Goal: Task Accomplishment & Management: Manage account settings

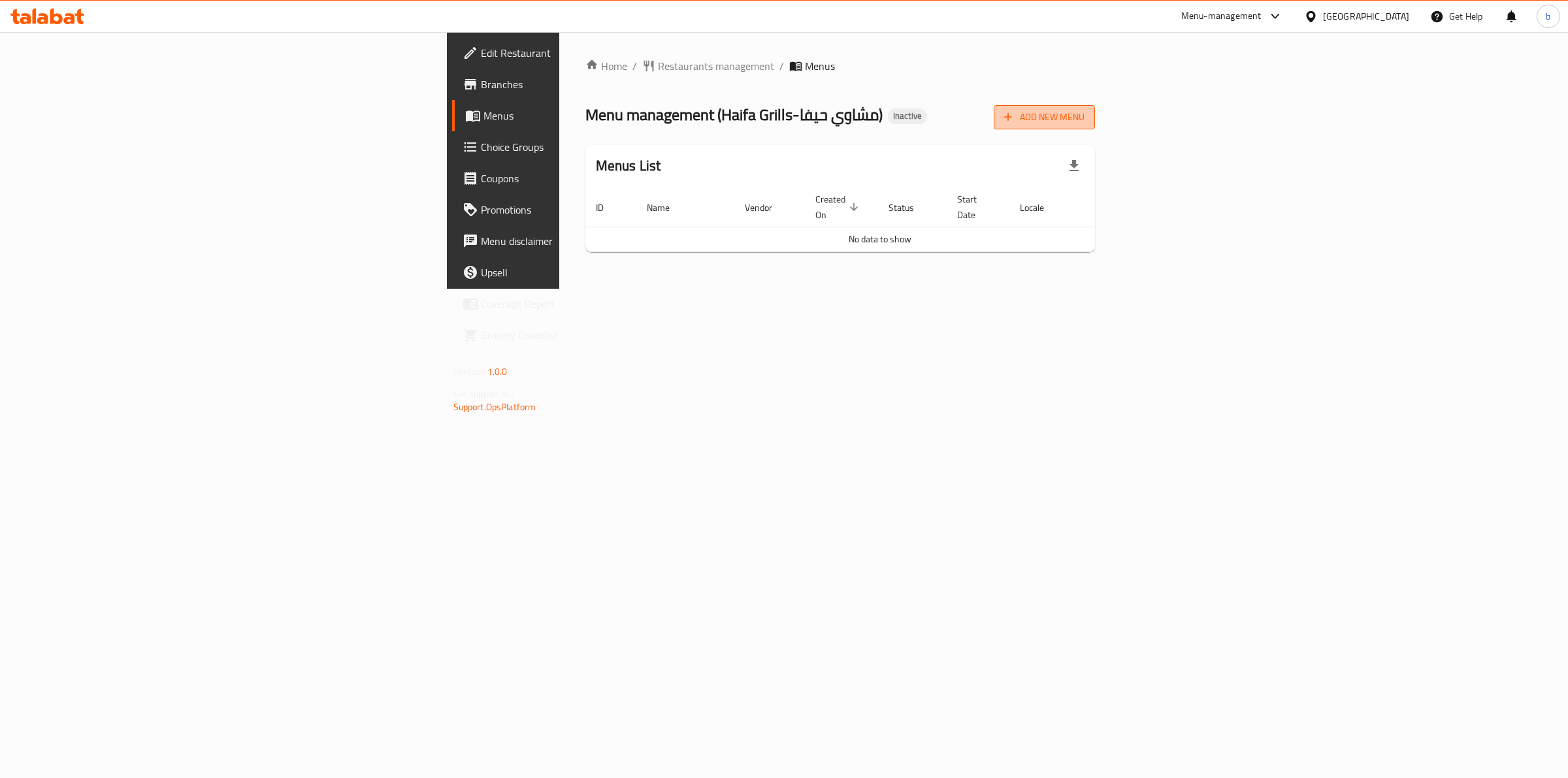
click at [1085, 125] on span "Add New Menu" at bounding box center [1044, 118] width 80 height 16
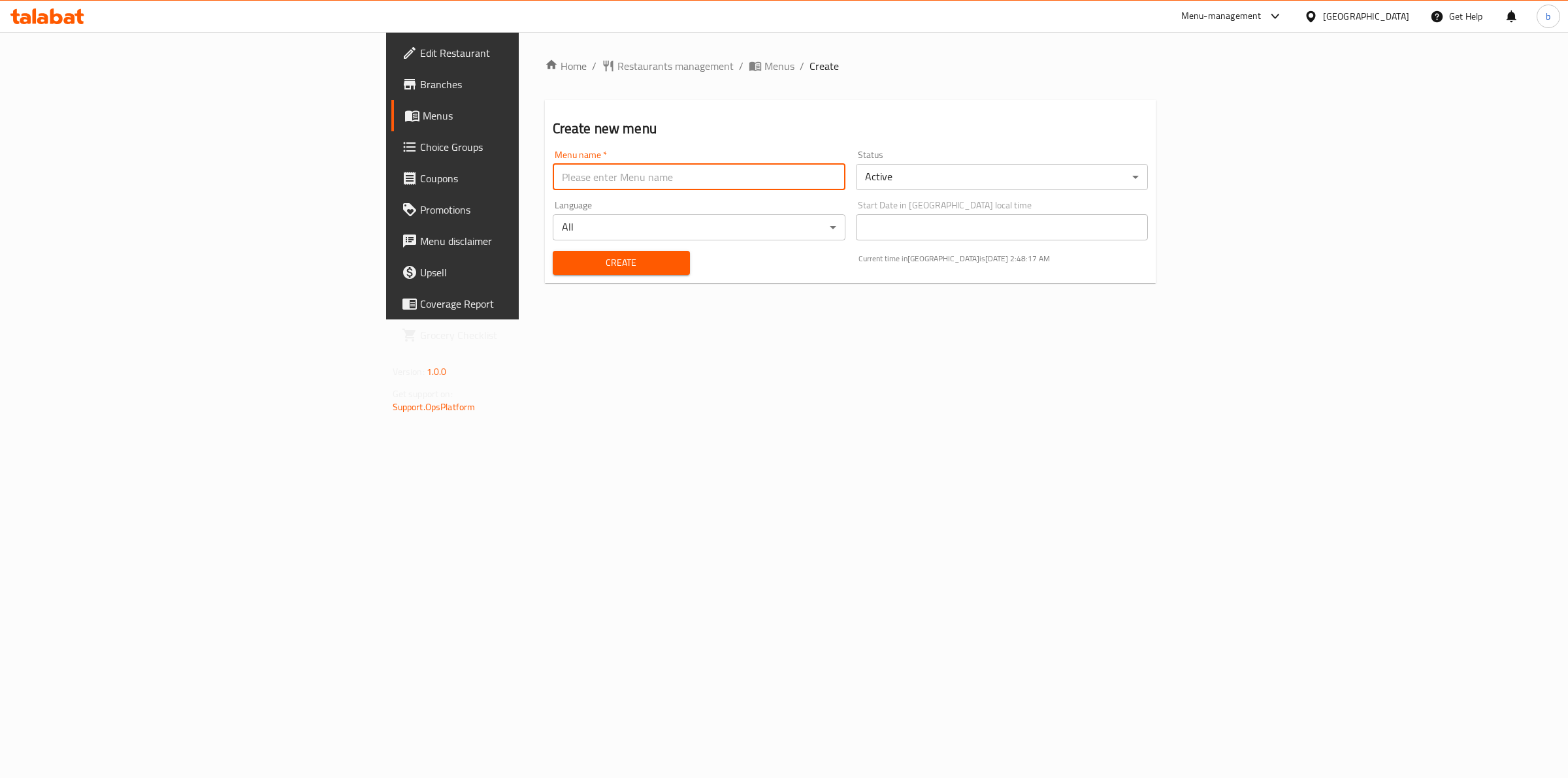
click at [553, 182] on input "text" at bounding box center [699, 177] width 293 height 26
type input "[DATE]"
click at [563, 257] on span "Create" at bounding box center [621, 263] width 116 height 16
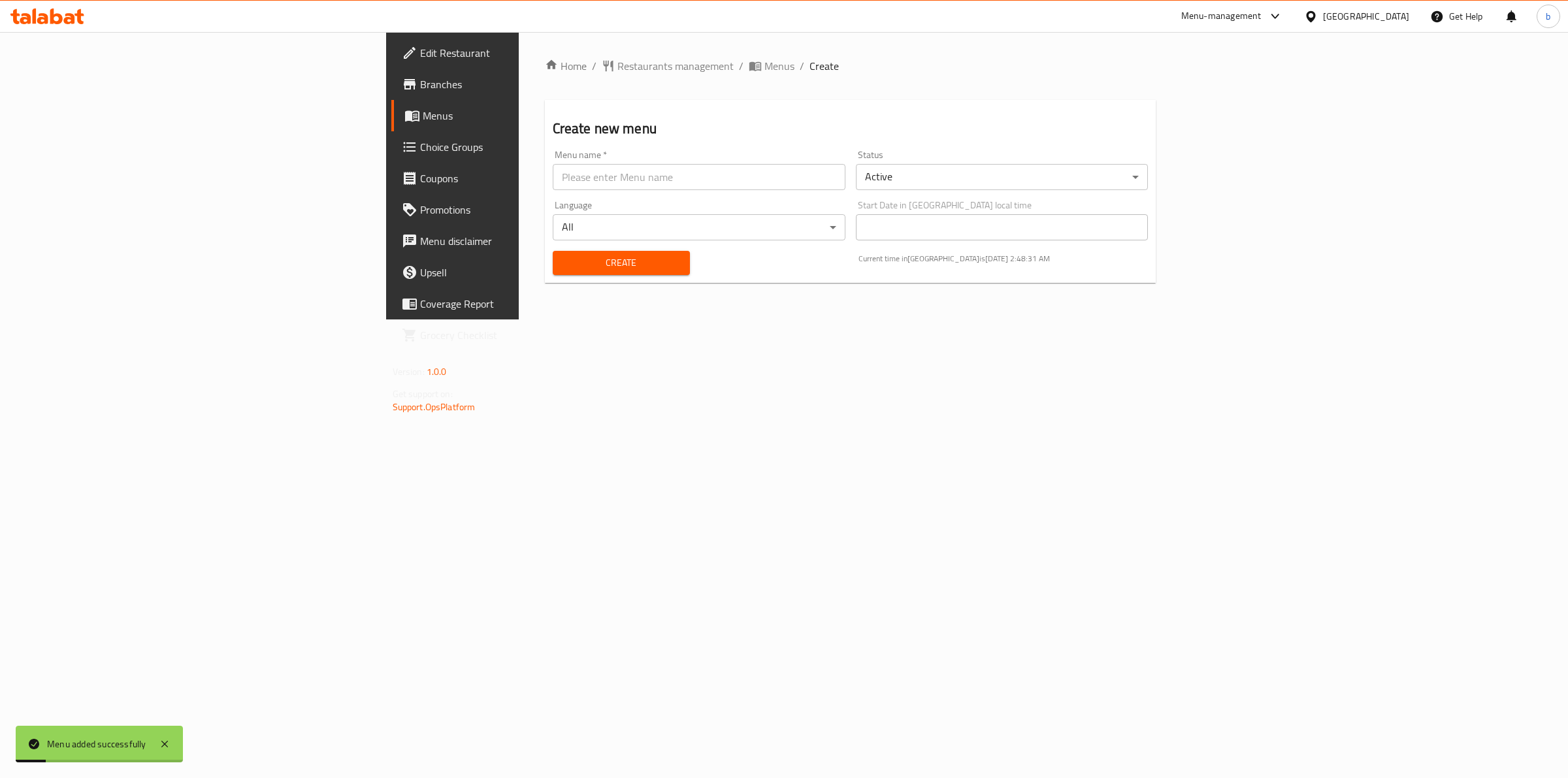
click at [392, 126] on link "Menus" at bounding box center [520, 115] width 257 height 32
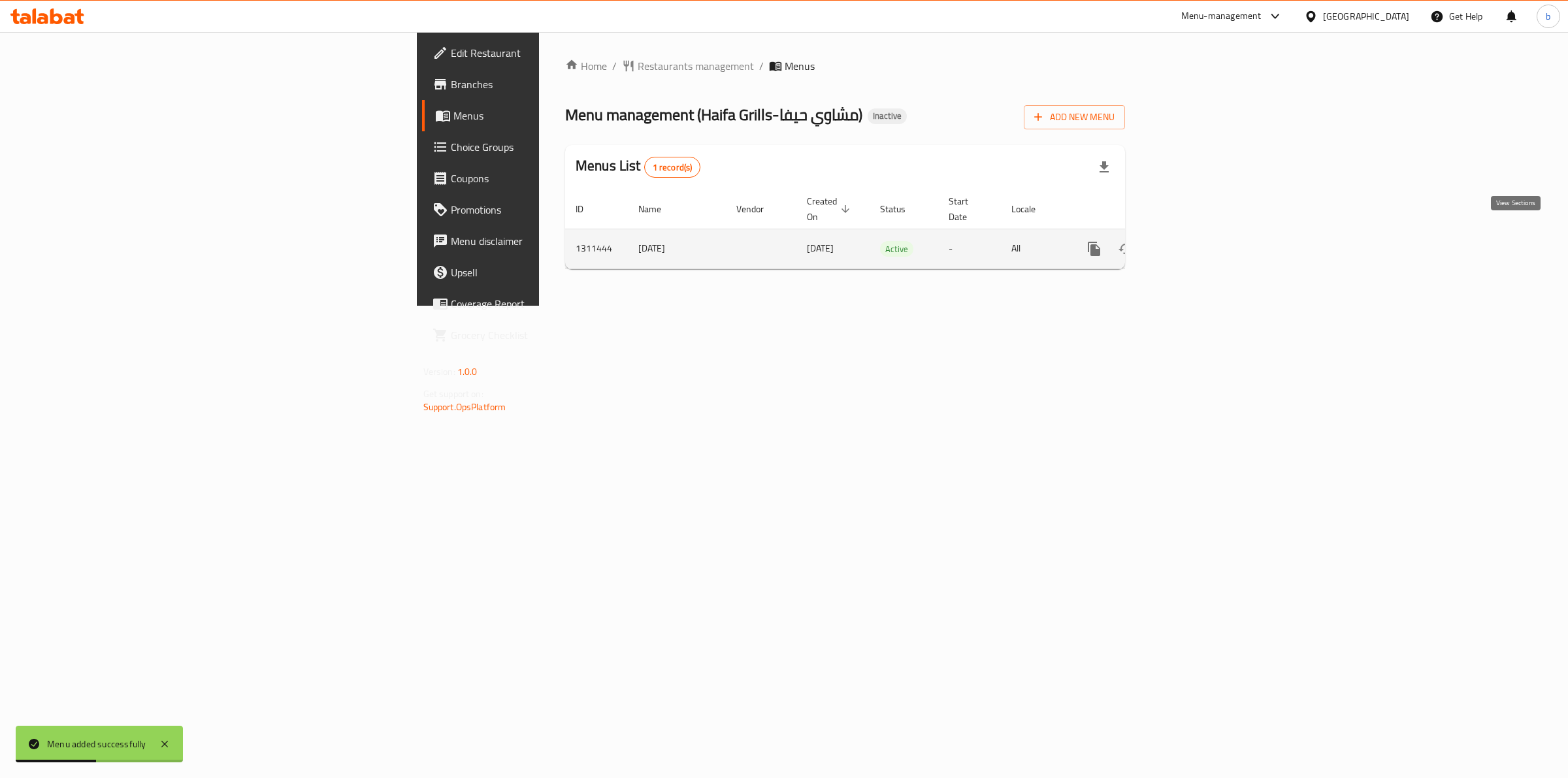
click at [1197, 242] on icon "enhanced table" at bounding box center [1188, 248] width 15 height 15
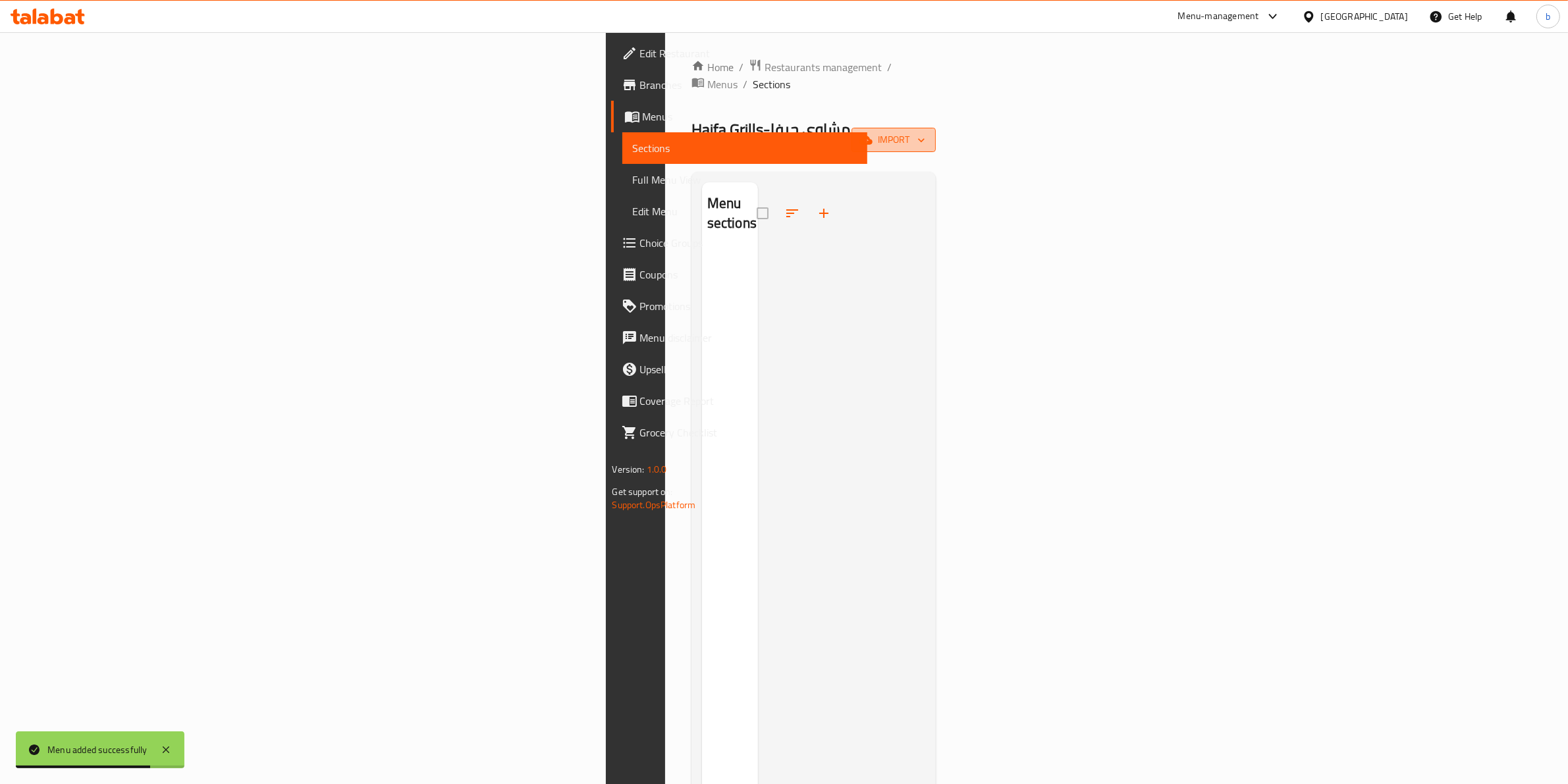
click at [936, 127] on button "import" at bounding box center [893, 140] width 84 height 24
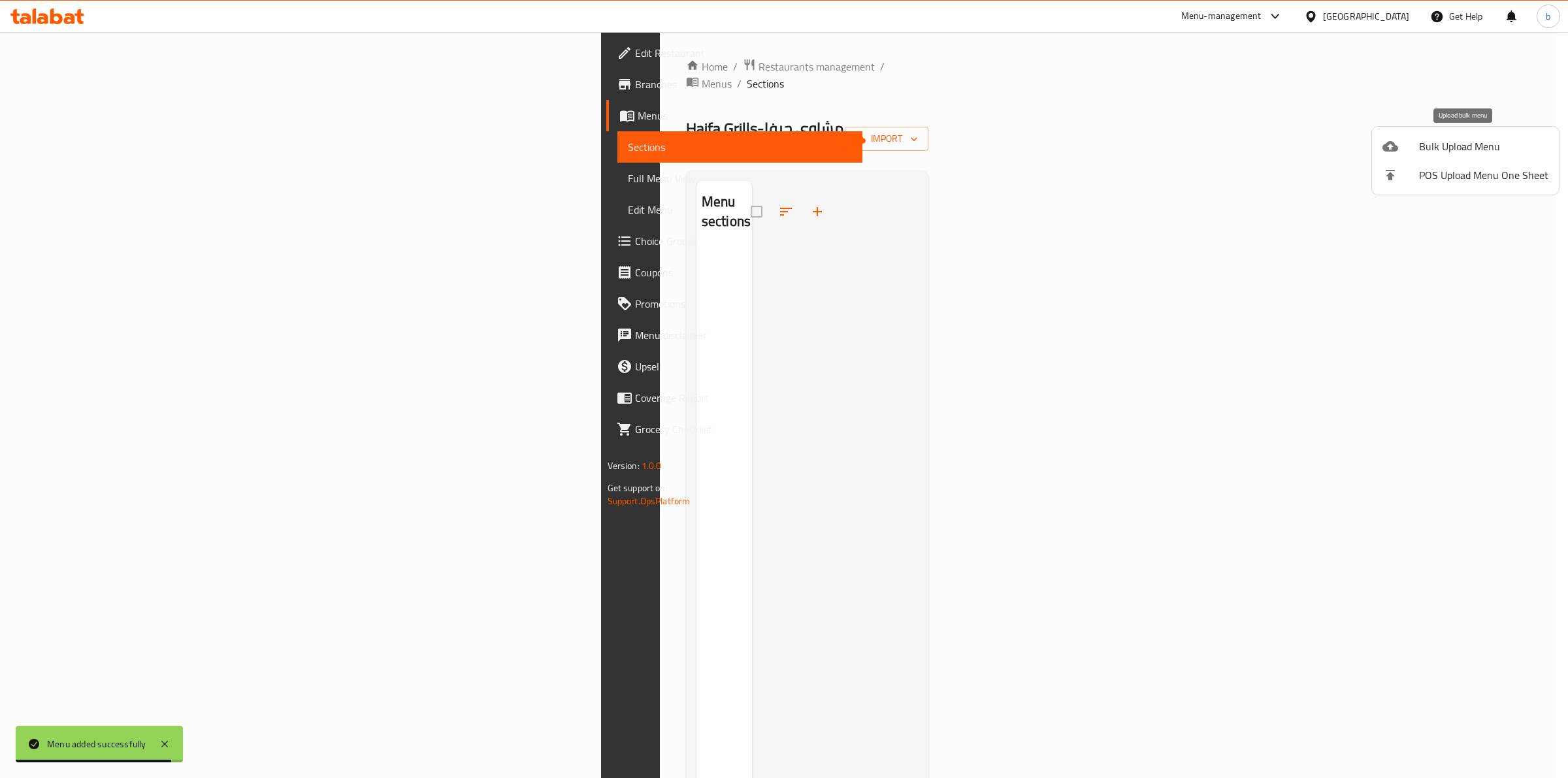
click at [1439, 156] on li "Bulk Upload Menu" at bounding box center [1466, 146] width 187 height 28
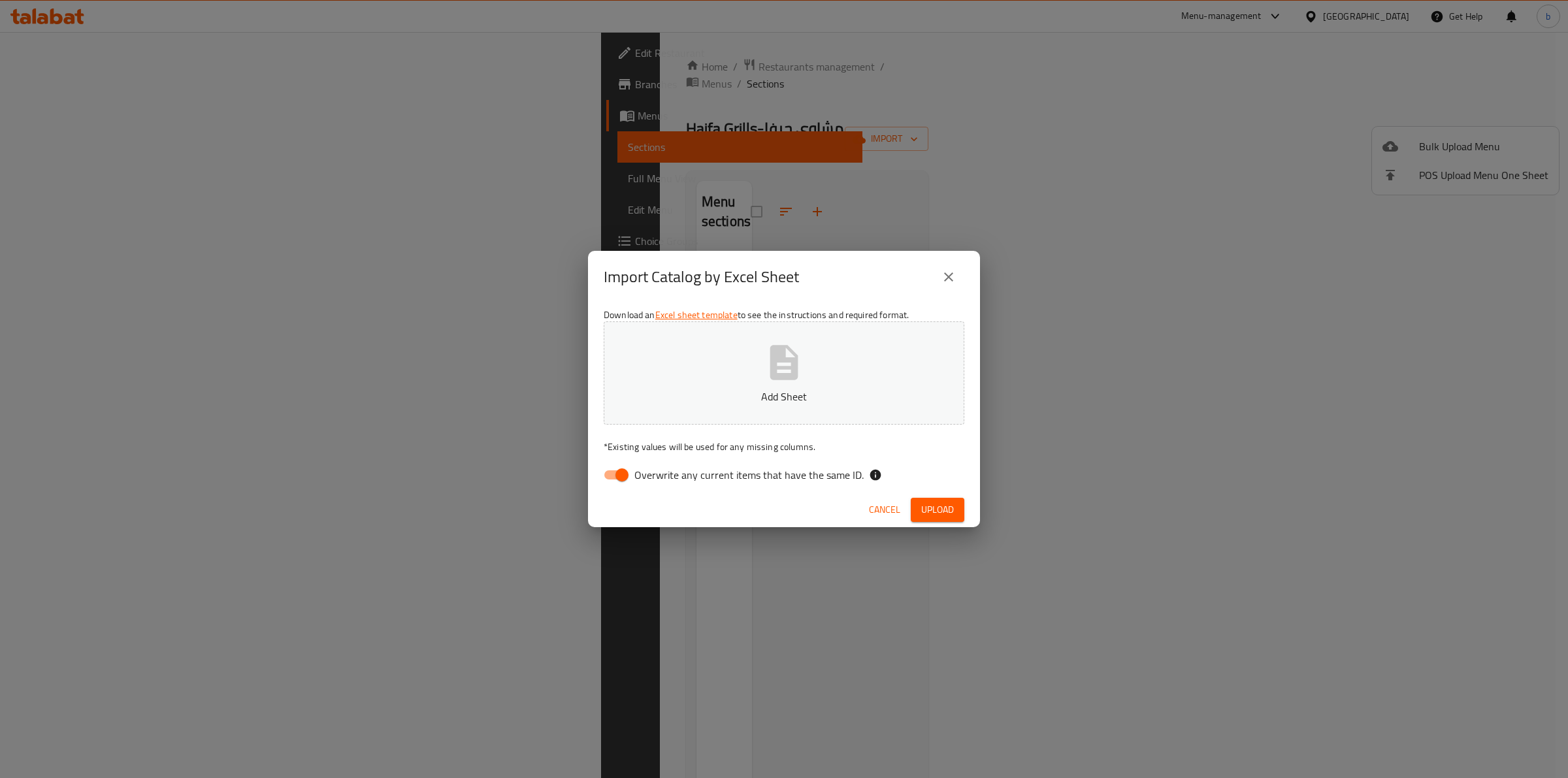
click at [619, 478] on input "Overwrite any current items that have the same ID." at bounding box center [622, 475] width 75 height 25
checkbox input "false"
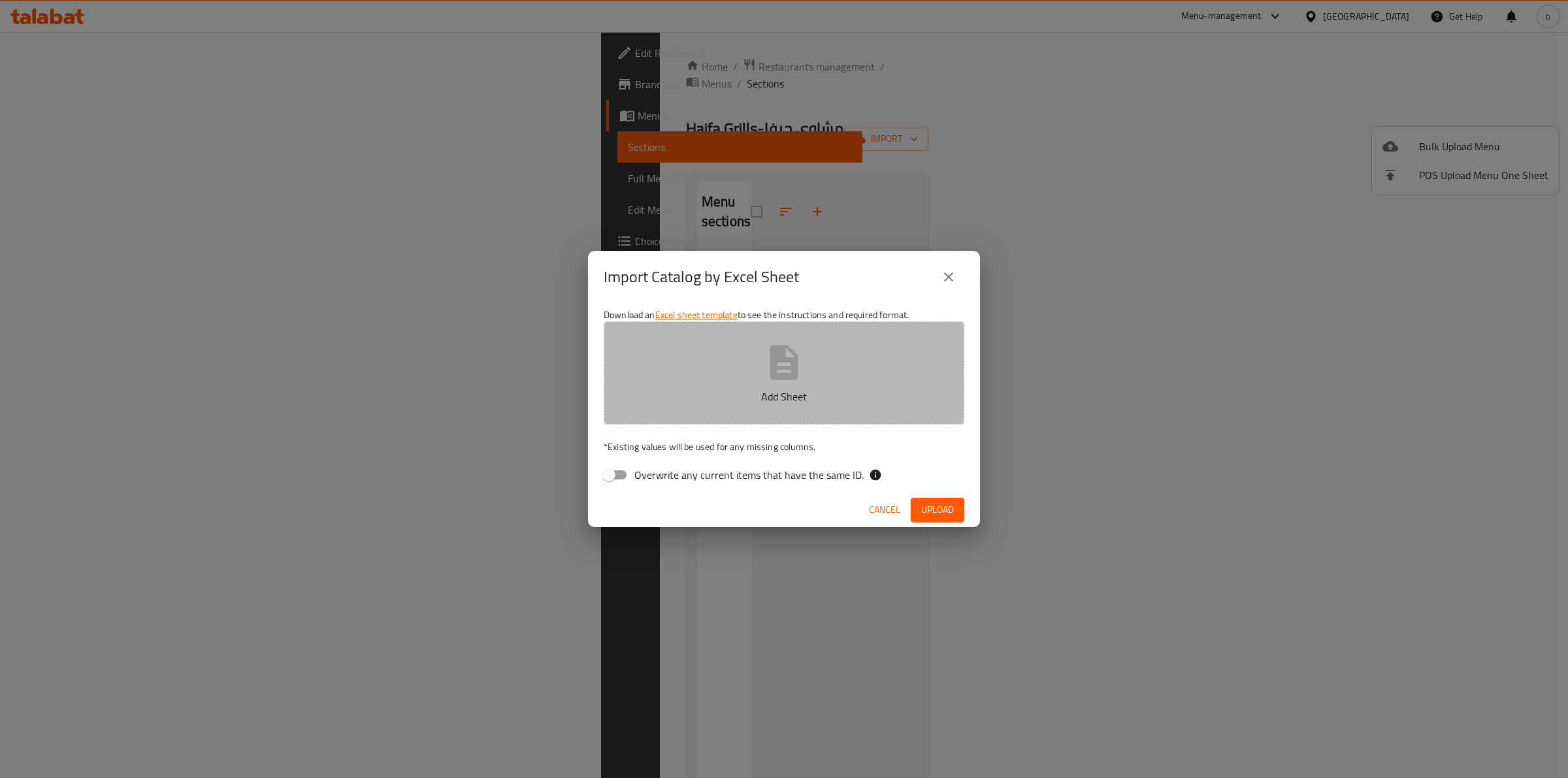
click at [695, 393] on p "Add Sheet" at bounding box center [784, 396] width 320 height 15
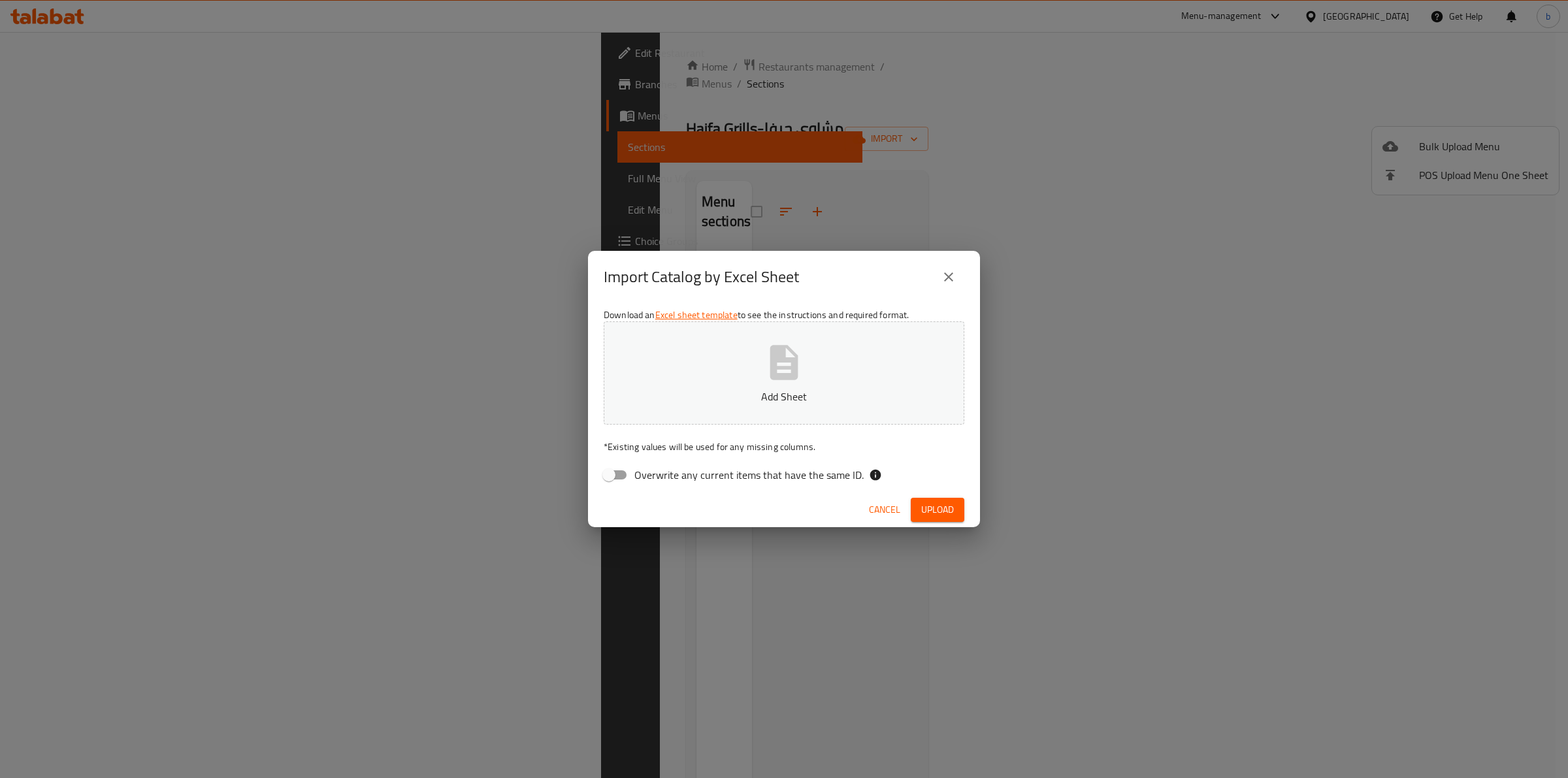
click at [853, 379] on button "Add Sheet" at bounding box center [784, 373] width 361 height 103
click at [954, 507] on span "Upload" at bounding box center [937, 510] width 32 height 16
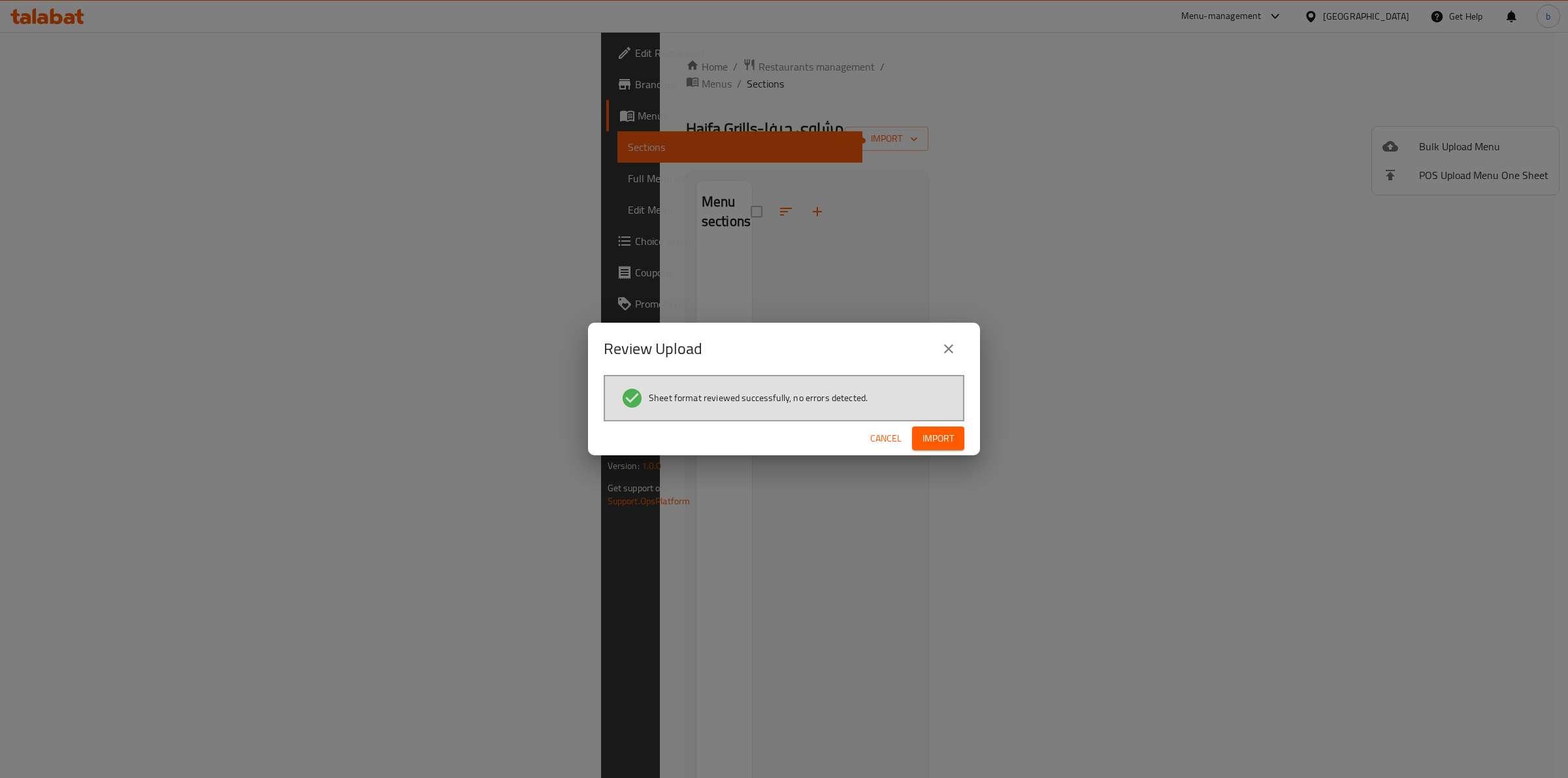
click at [940, 430] on span "Import" at bounding box center [938, 438] width 32 height 16
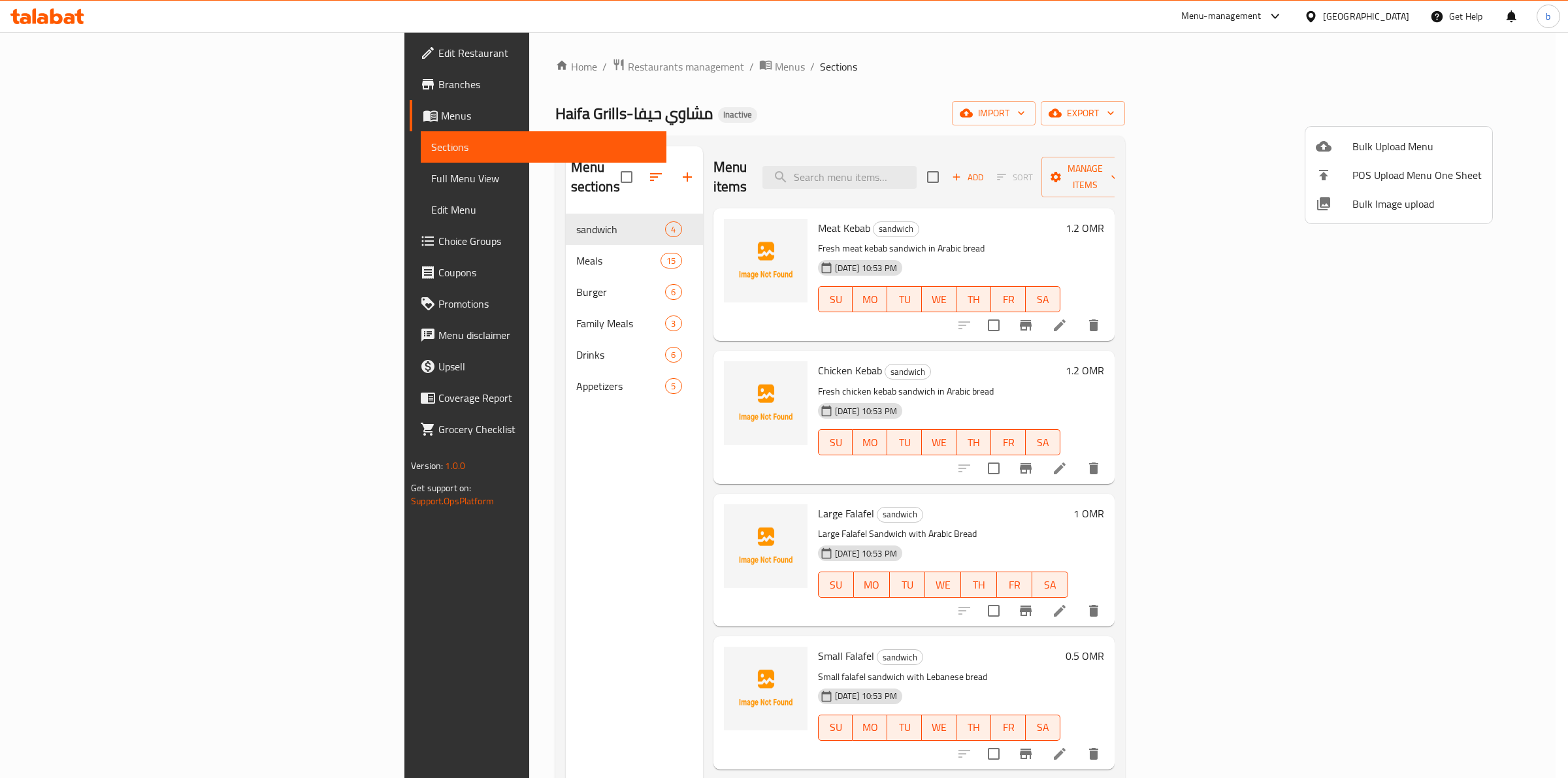
click at [1459, 446] on div at bounding box center [784, 389] width 1568 height 778
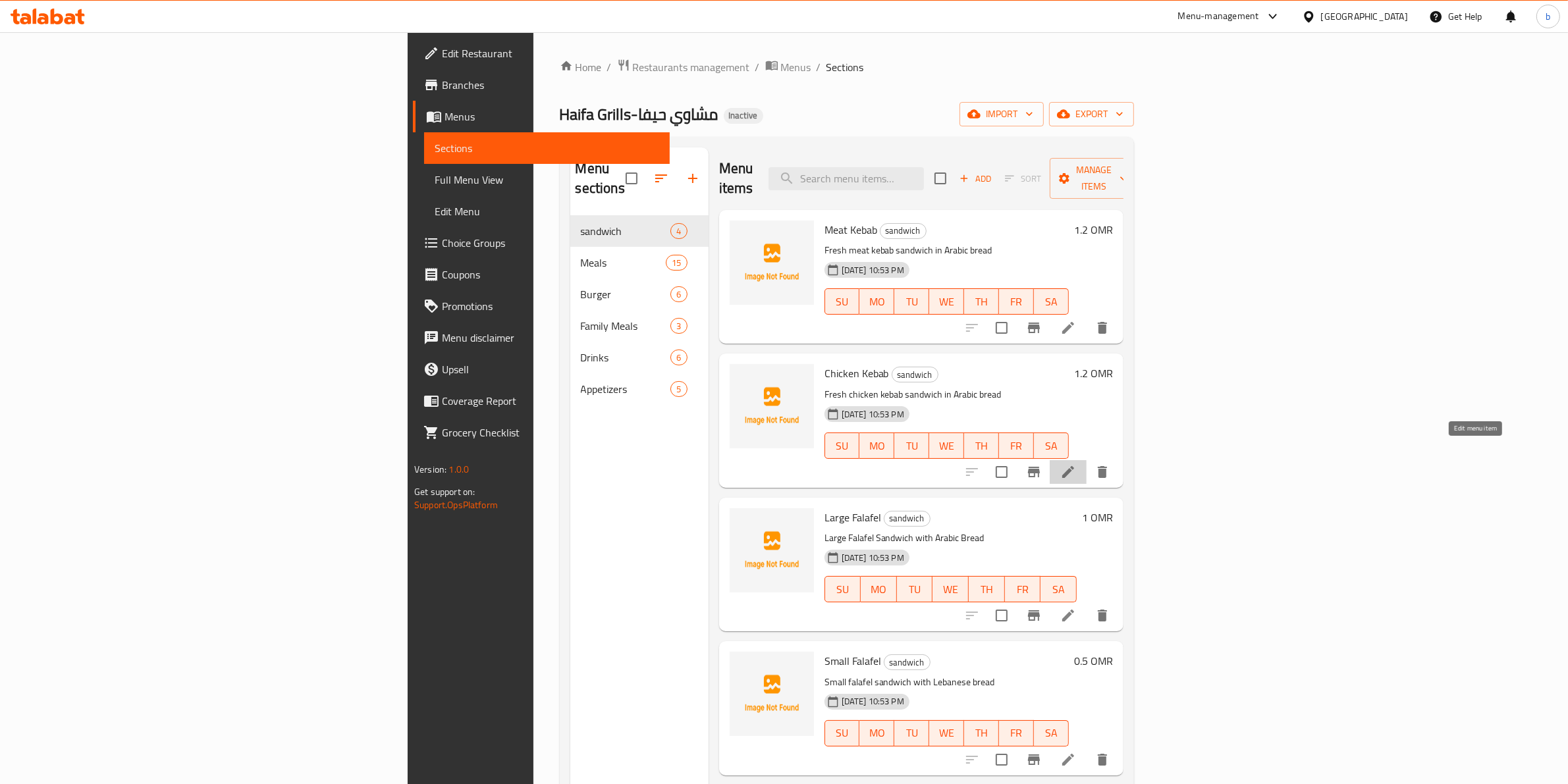
click at [1074, 466] on icon at bounding box center [1068, 472] width 12 height 12
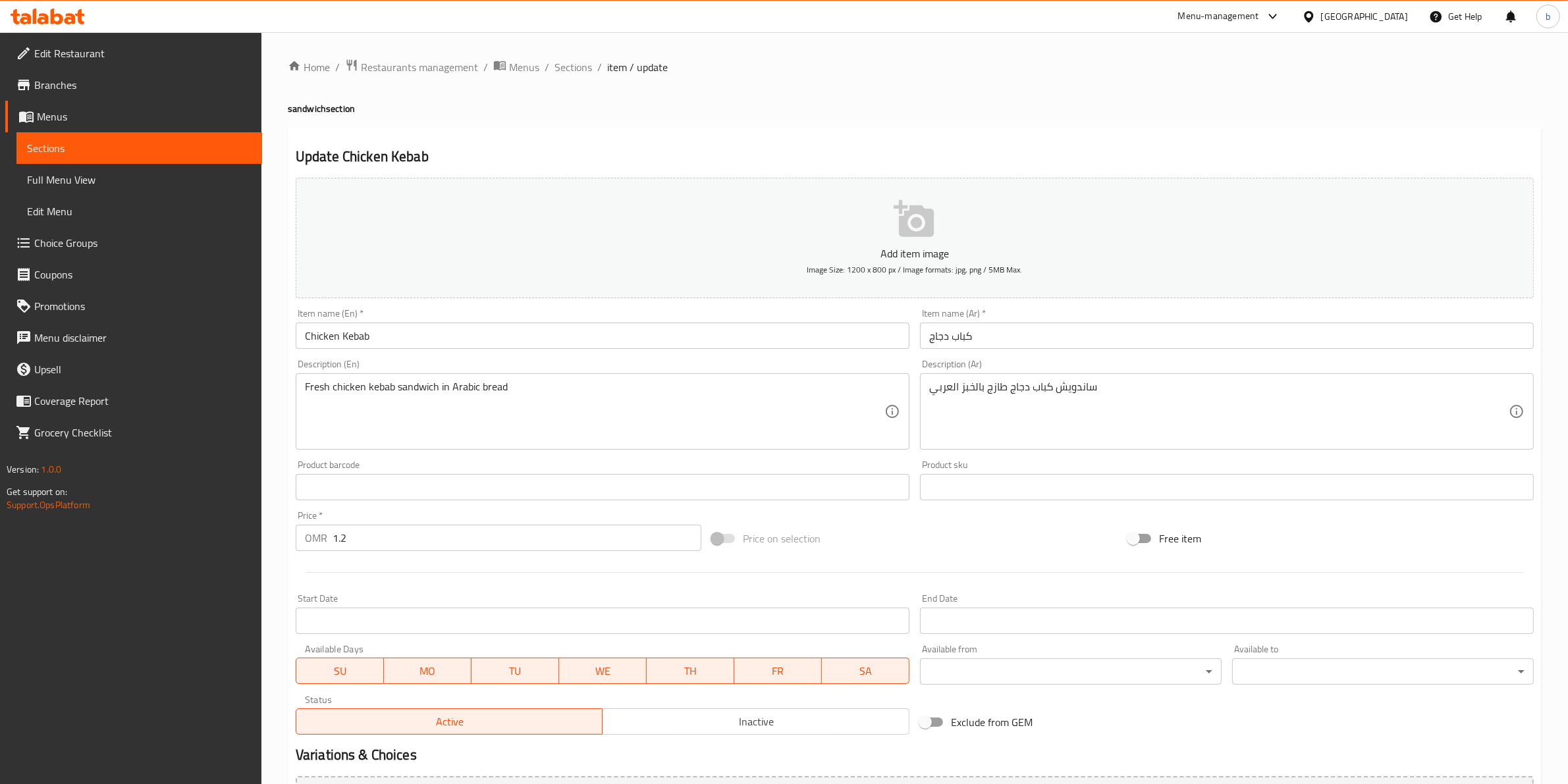
click at [574, 76] on div "Home / Restaurants management / Menus / Sections / item / update sandwich secti…" at bounding box center [914, 481] width 1254 height 845
click at [574, 74] on span "Sections" at bounding box center [574, 67] width 38 height 16
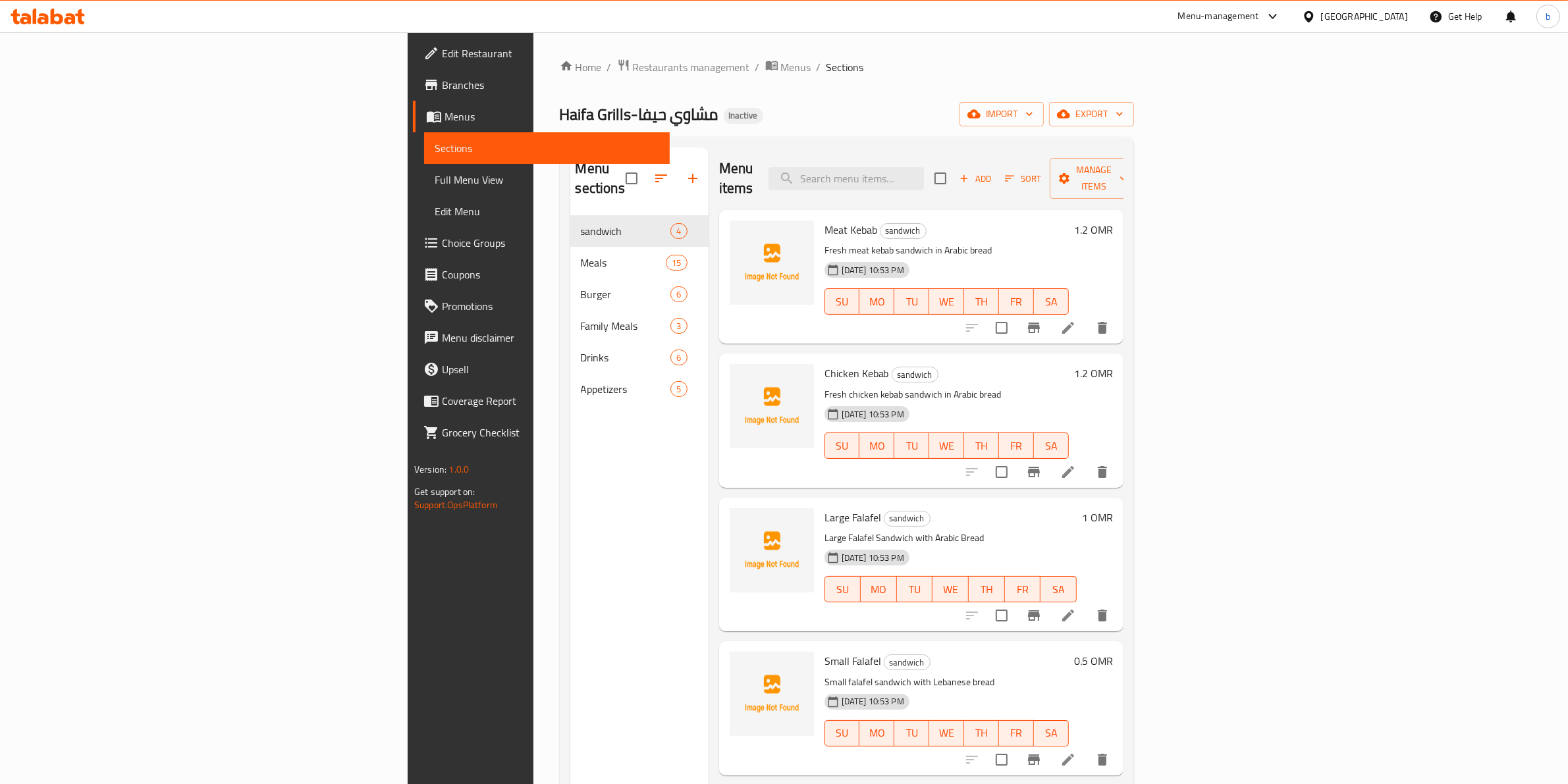
click at [1087, 460] on li at bounding box center [1068, 471] width 37 height 24
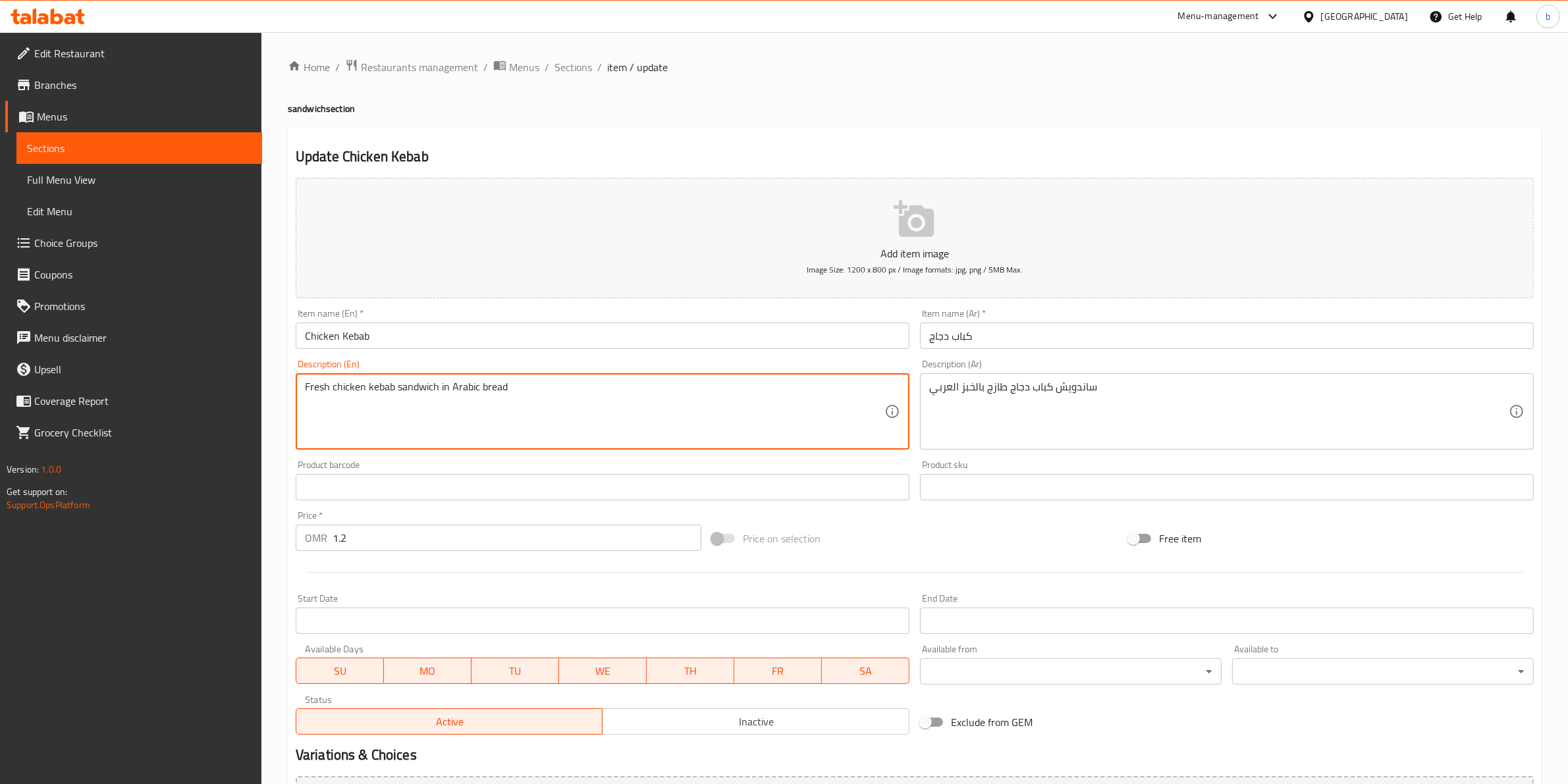
drag, startPoint x: 446, startPoint y: 389, endPoint x: 440, endPoint y: 392, distance: 6.7
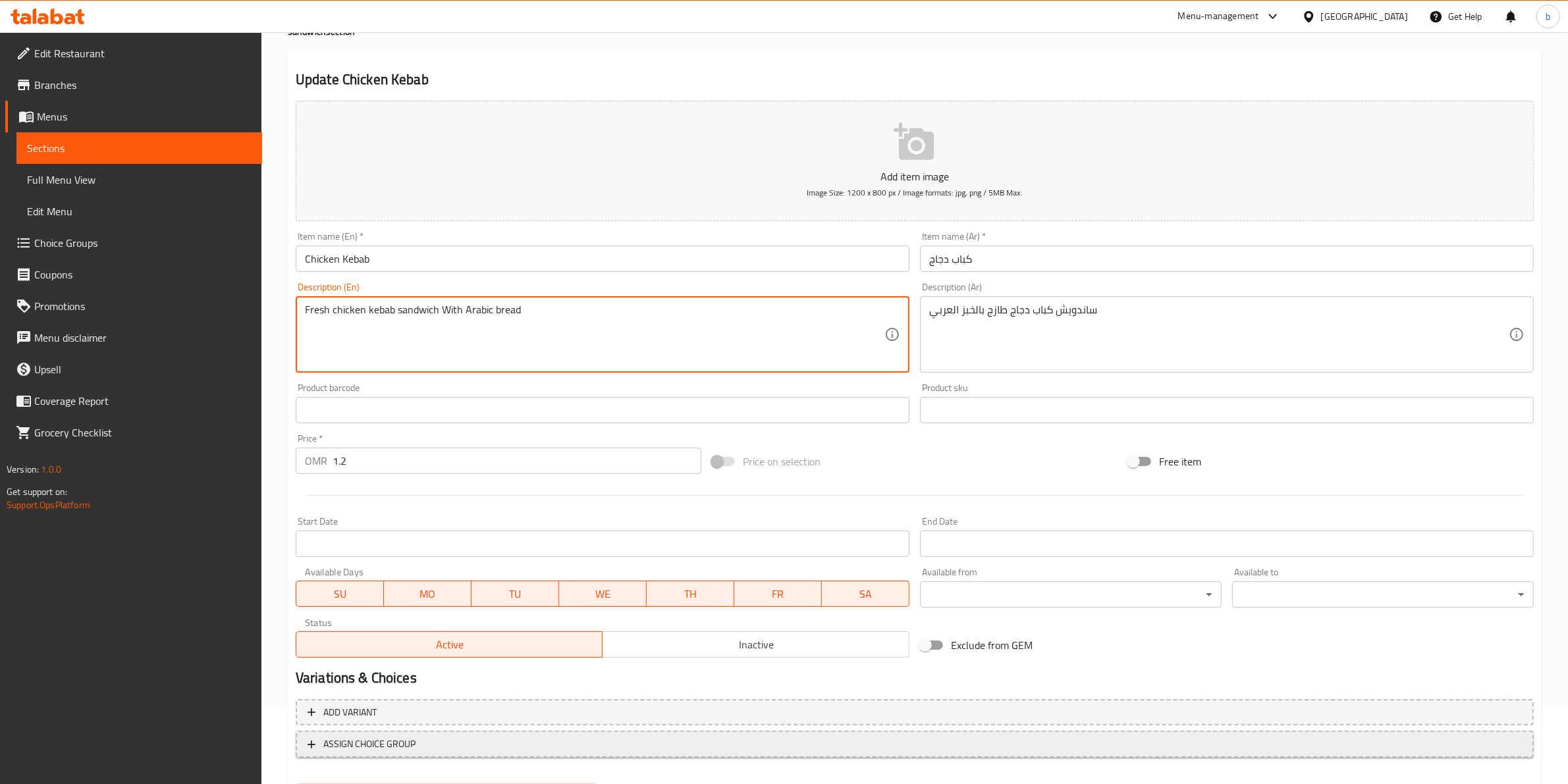
scroll to position [144, 0]
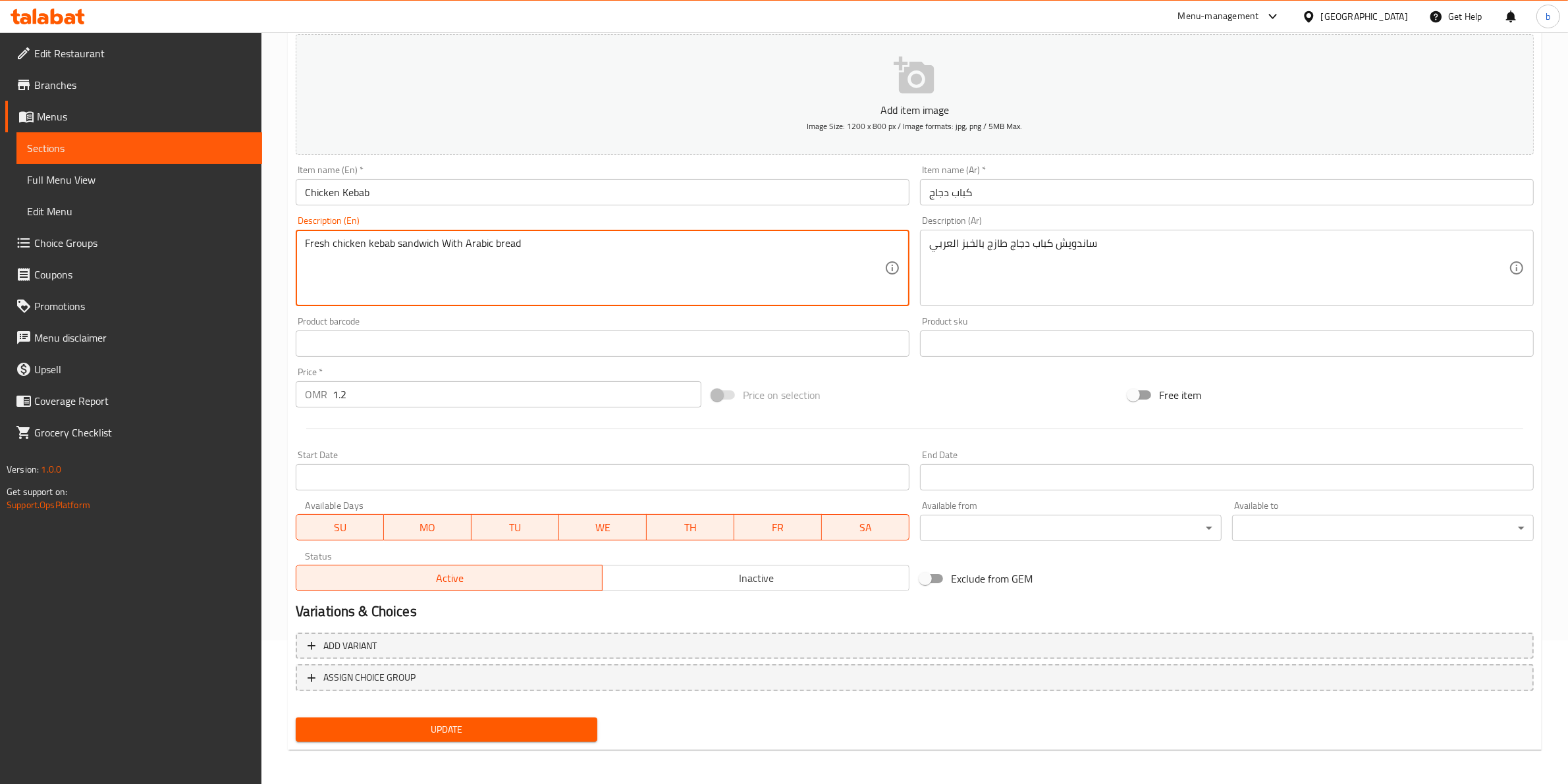
type textarea "Fresh chicken kebab sandwich With Arabic bread"
drag, startPoint x: 489, startPoint y: 733, endPoint x: 515, endPoint y: 724, distance: 27.5
click at [490, 734] on span "Update" at bounding box center [446, 729] width 280 height 16
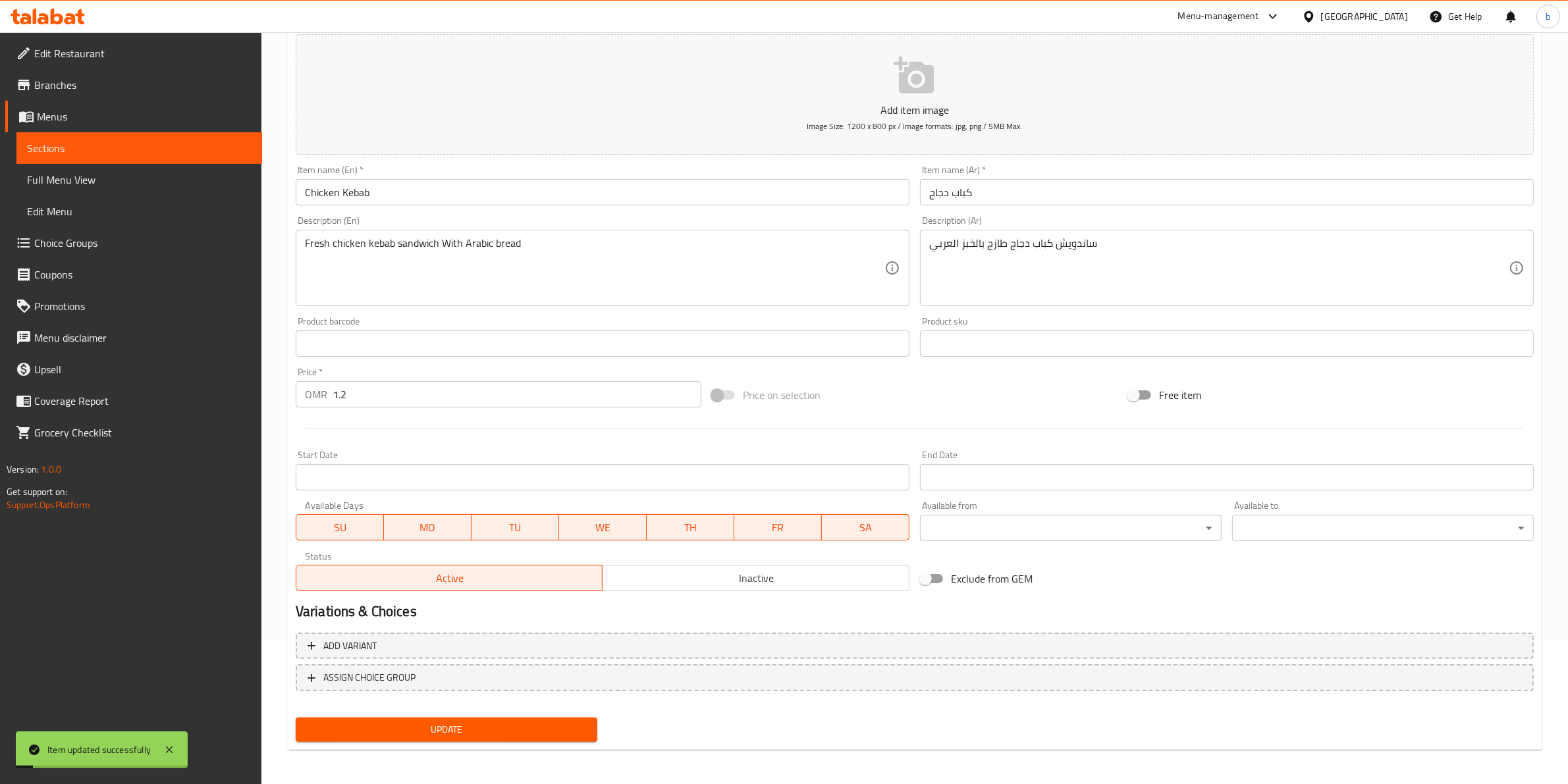
scroll to position [0, 0]
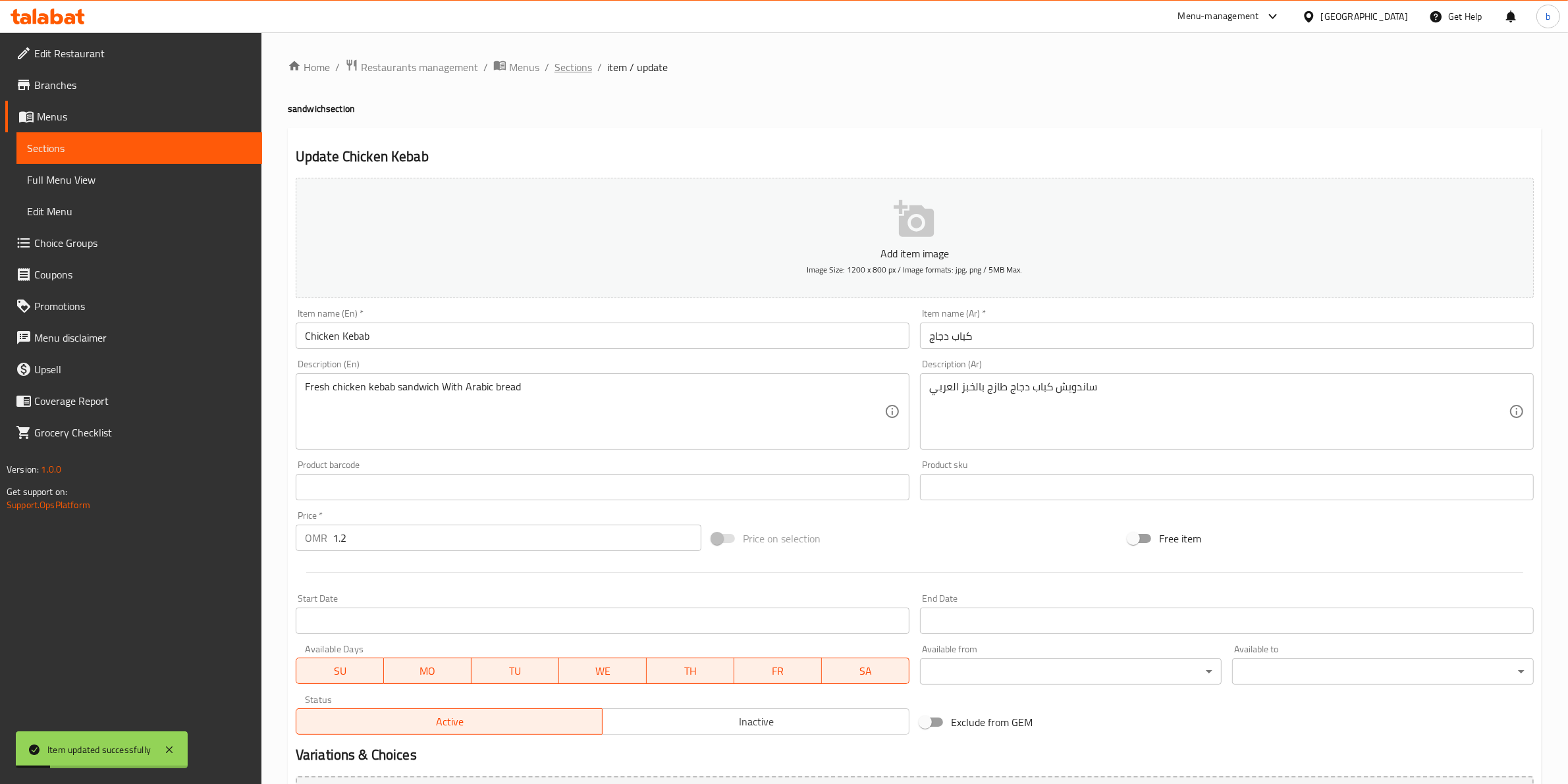
click at [562, 63] on span "Sections" at bounding box center [574, 67] width 38 height 16
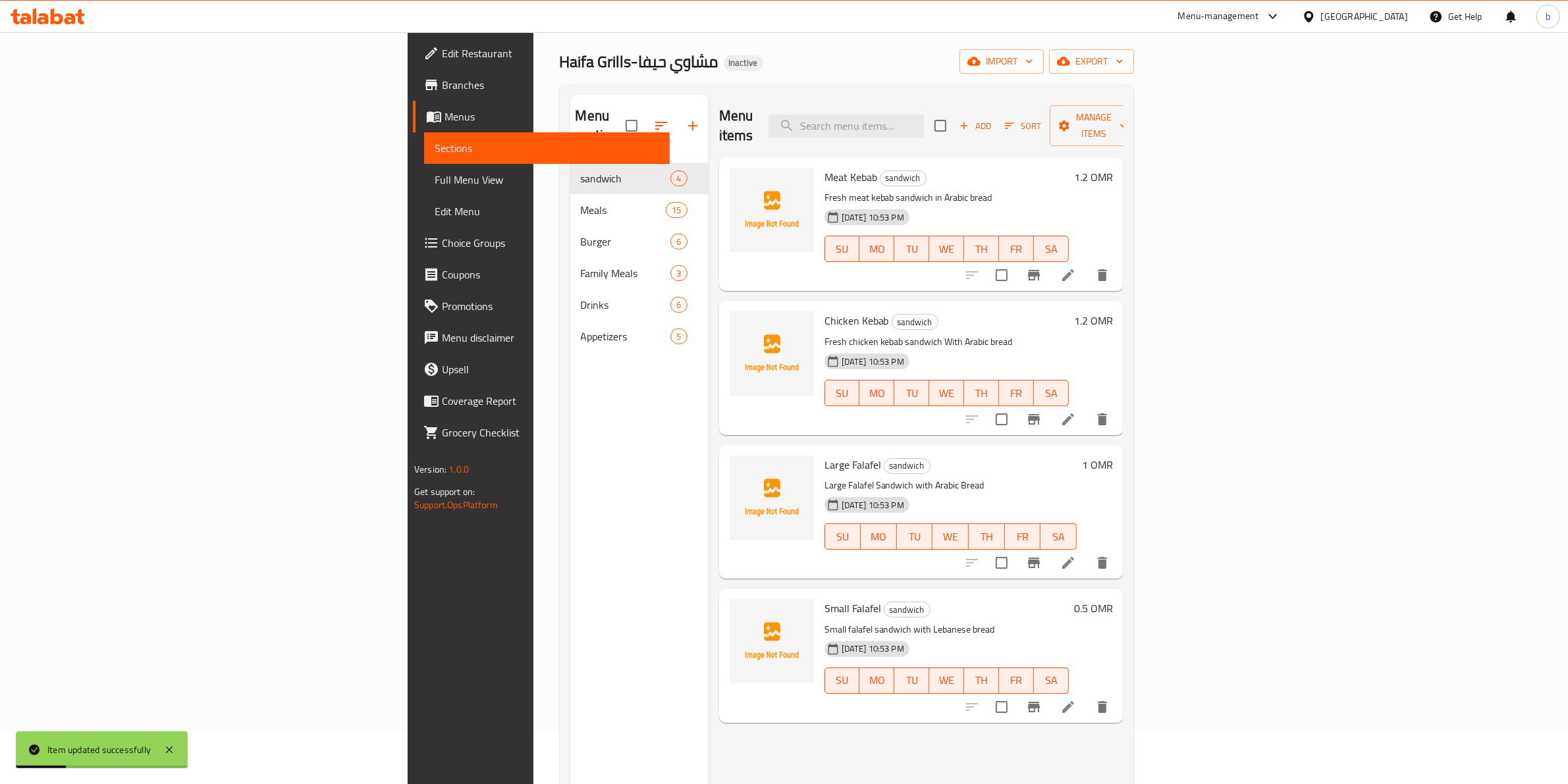
scroll to position [82, 0]
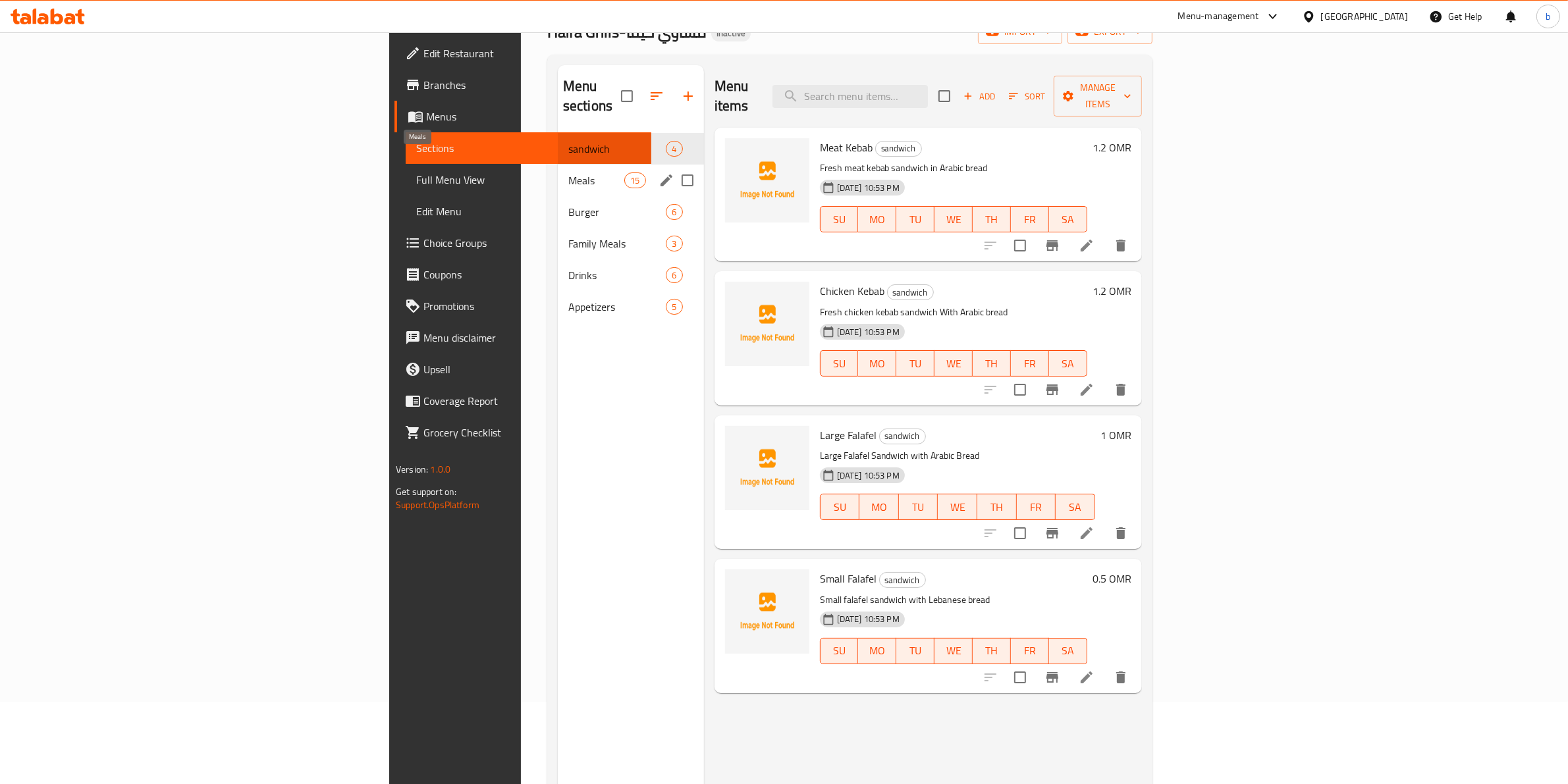
click at [569, 172] on span "Meals" at bounding box center [596, 180] width 56 height 16
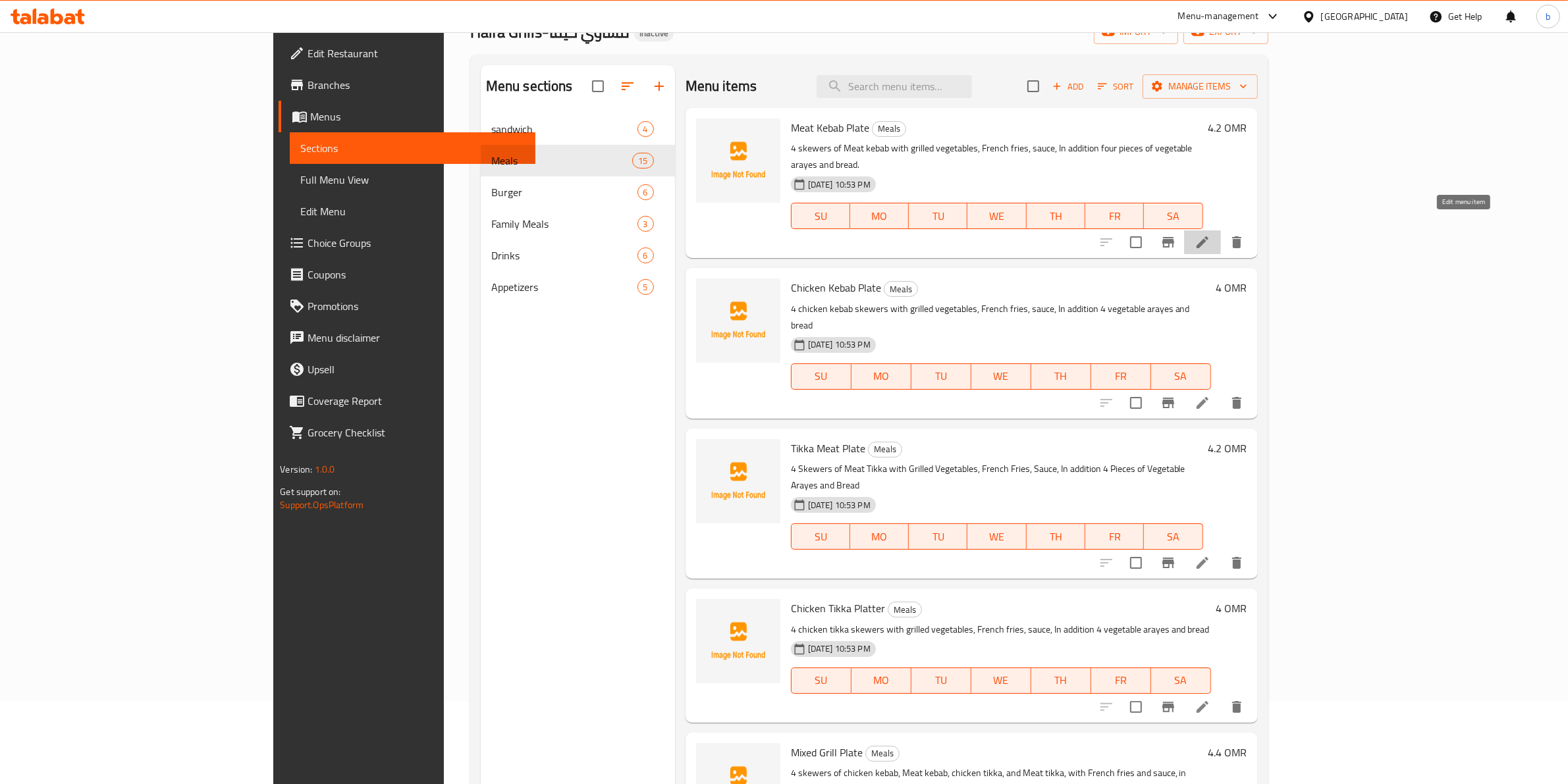
click at [1210, 234] on icon at bounding box center [1202, 242] width 16 height 16
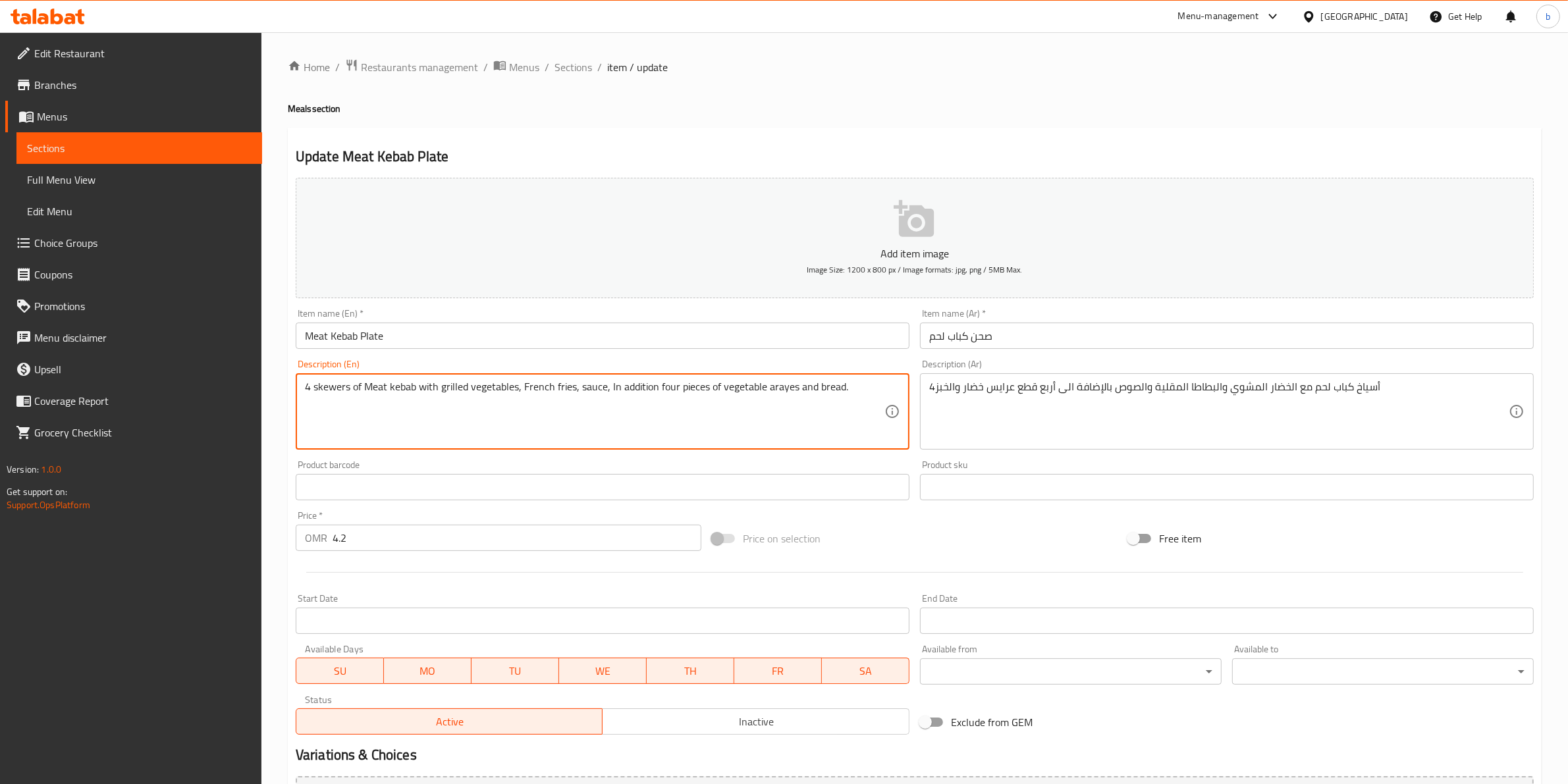
drag, startPoint x: 363, startPoint y: 380, endPoint x: 351, endPoint y: 383, distance: 12.4
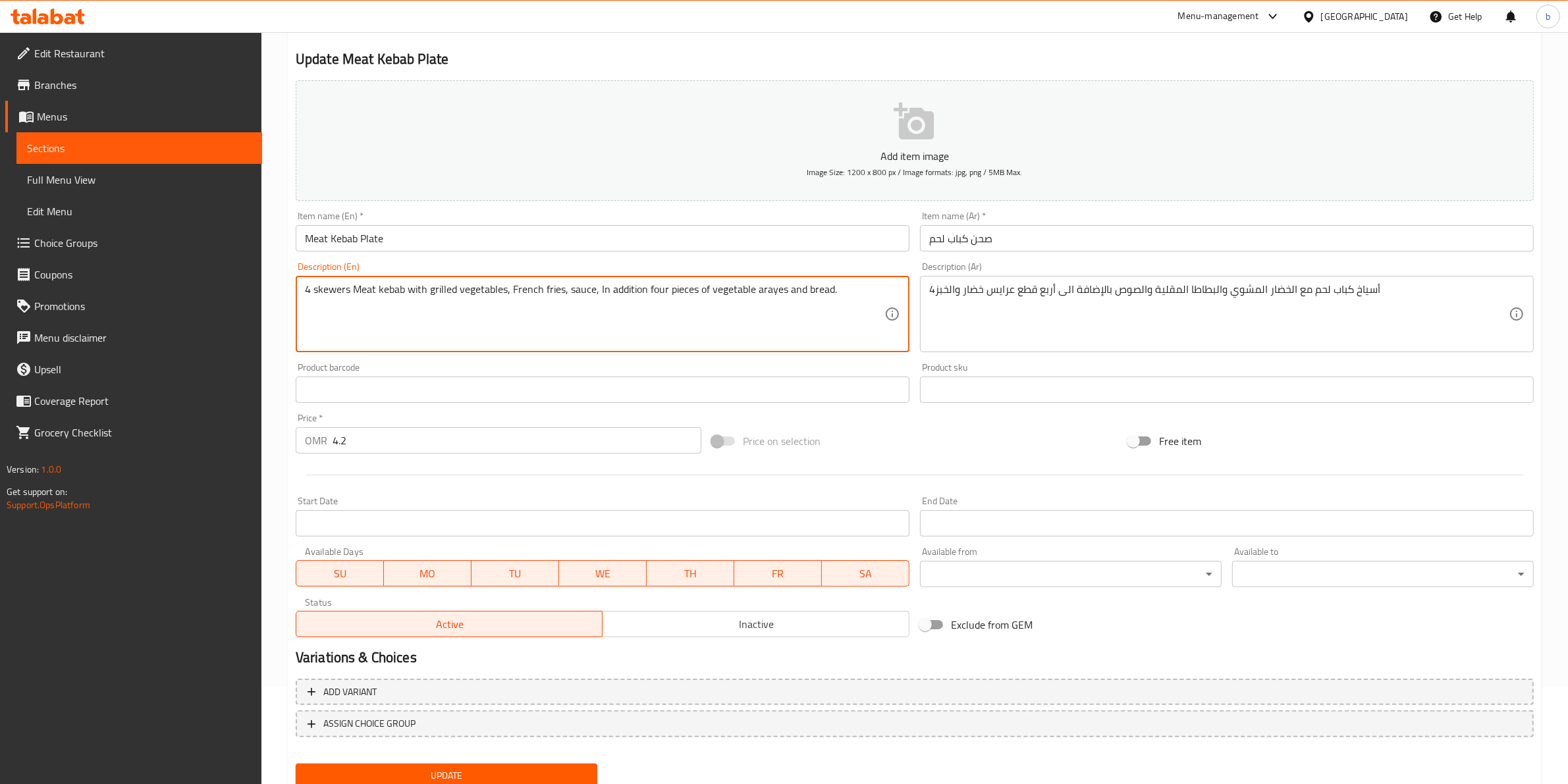
scroll to position [144, 0]
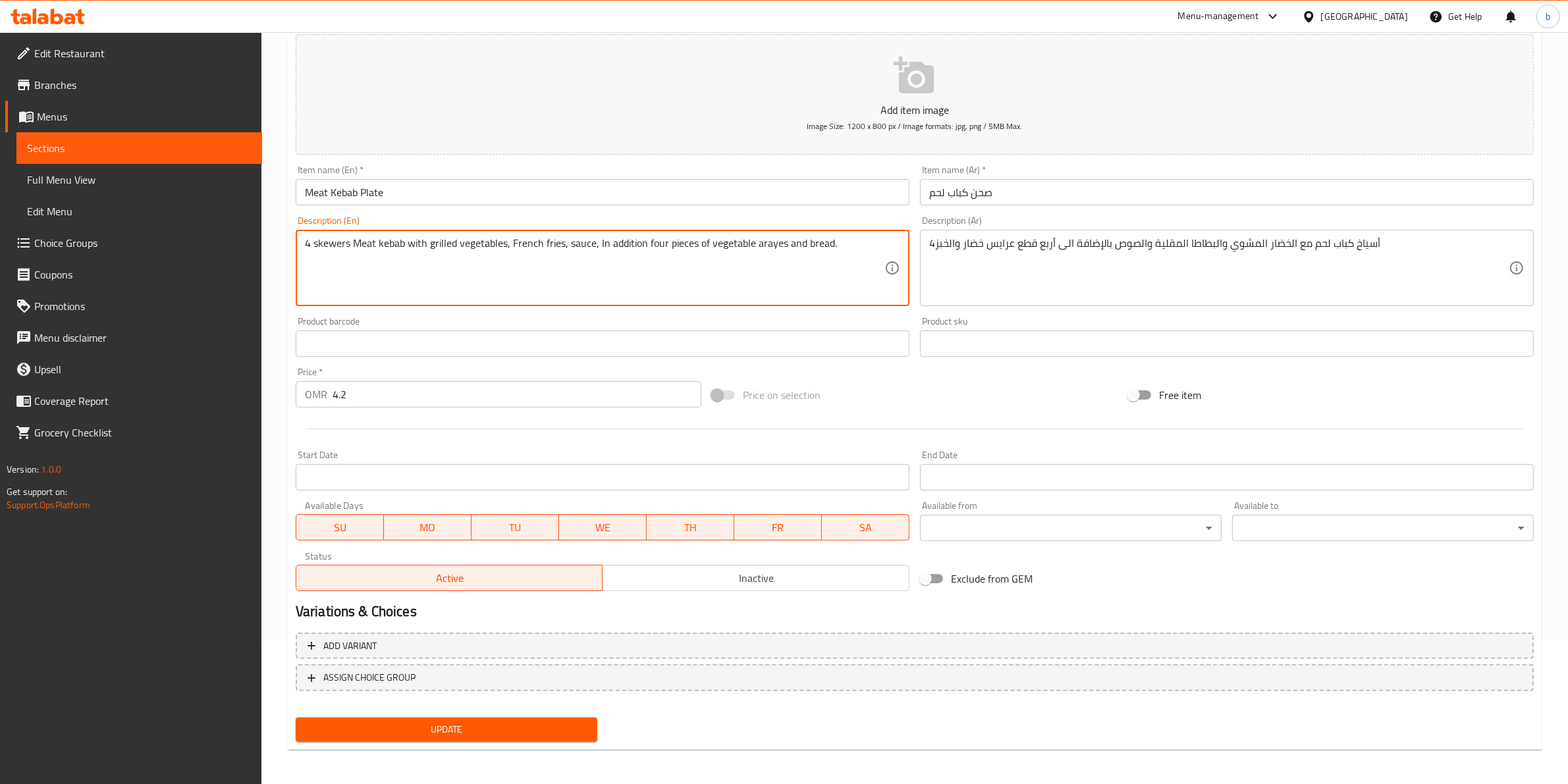
type textarea "4 skewers Meat kebab with grilled vegetables, French fries, sauce, In addition …"
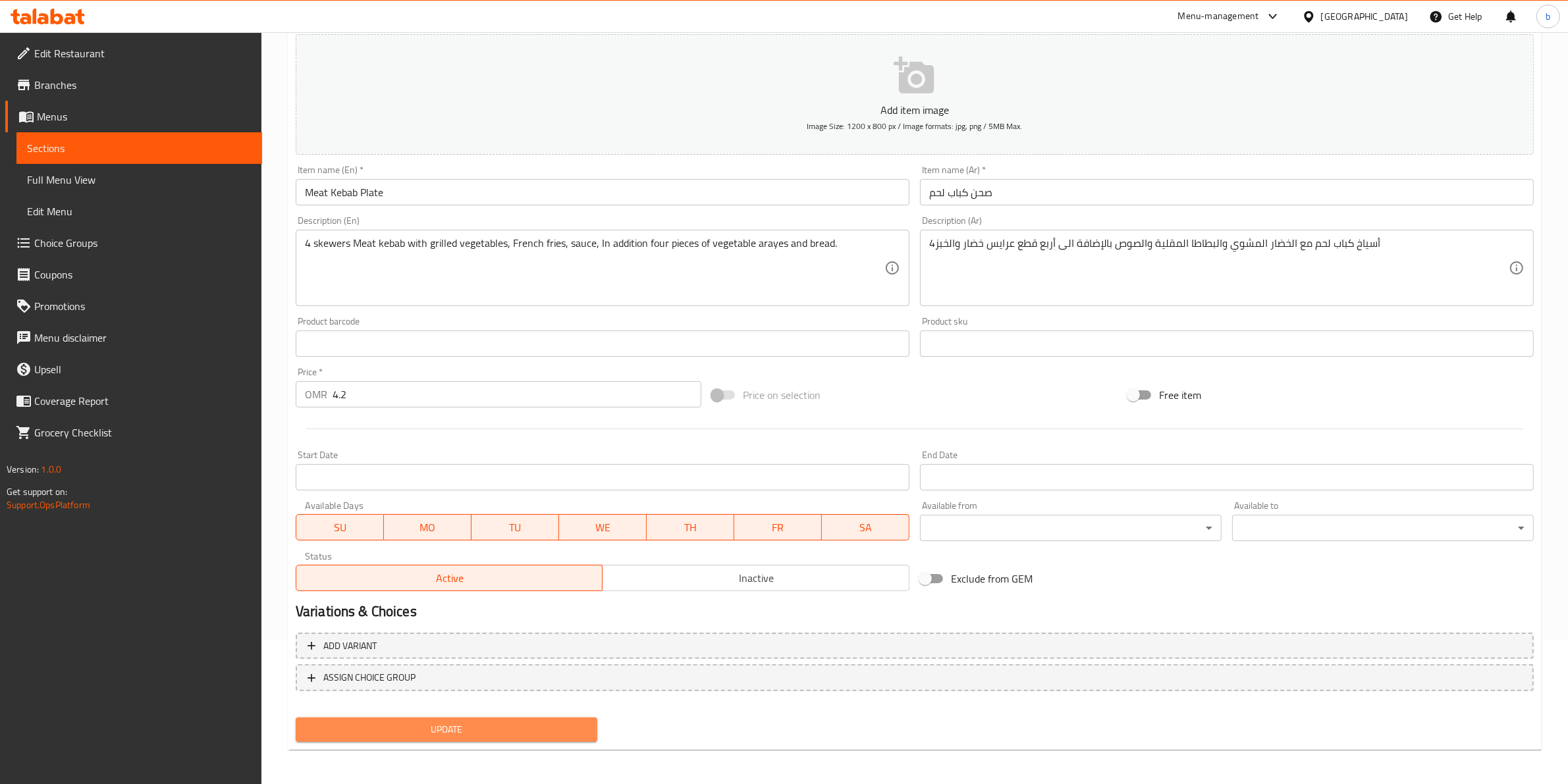
click at [477, 732] on span "Update" at bounding box center [446, 729] width 280 height 16
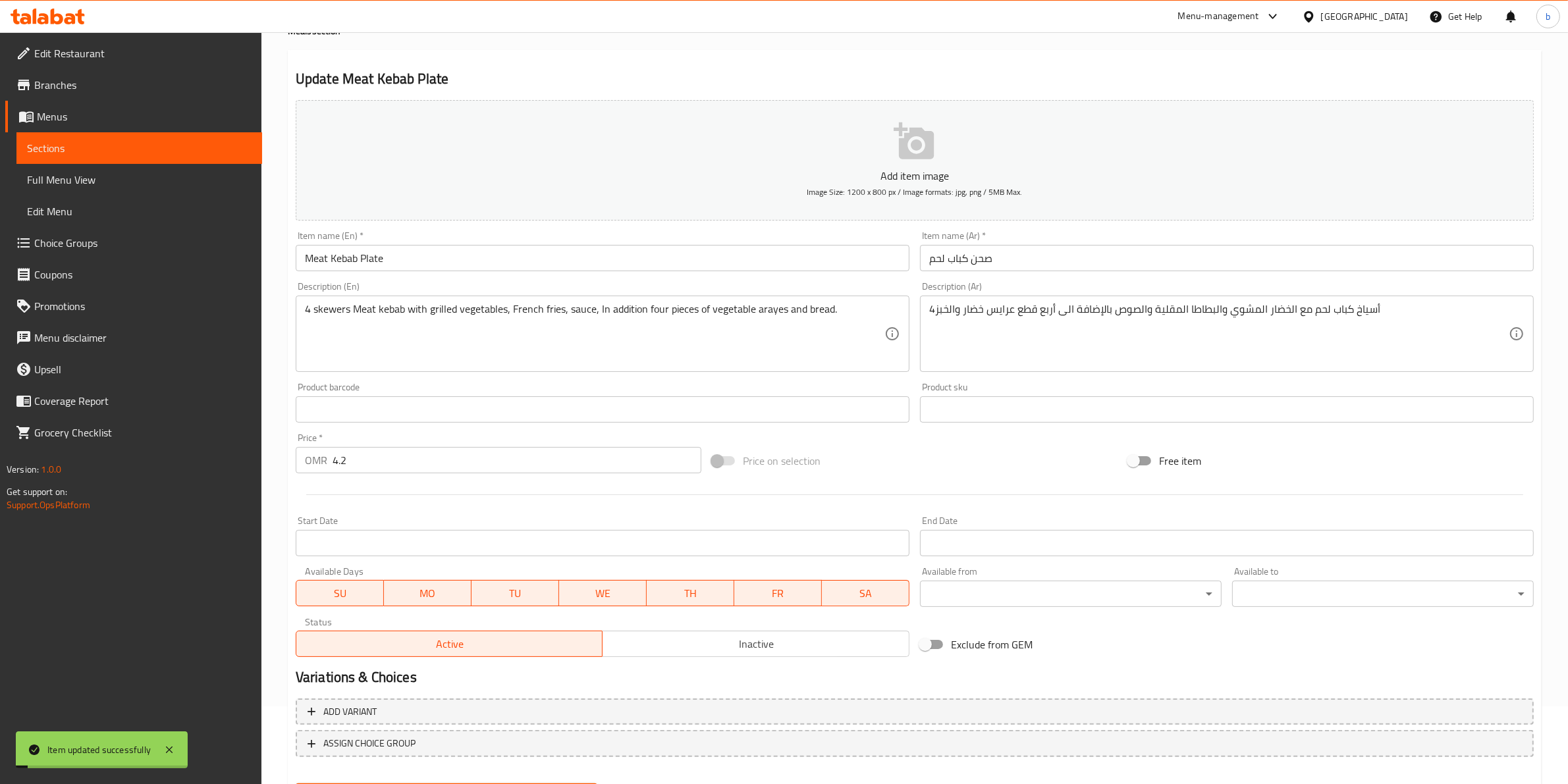
scroll to position [0, 0]
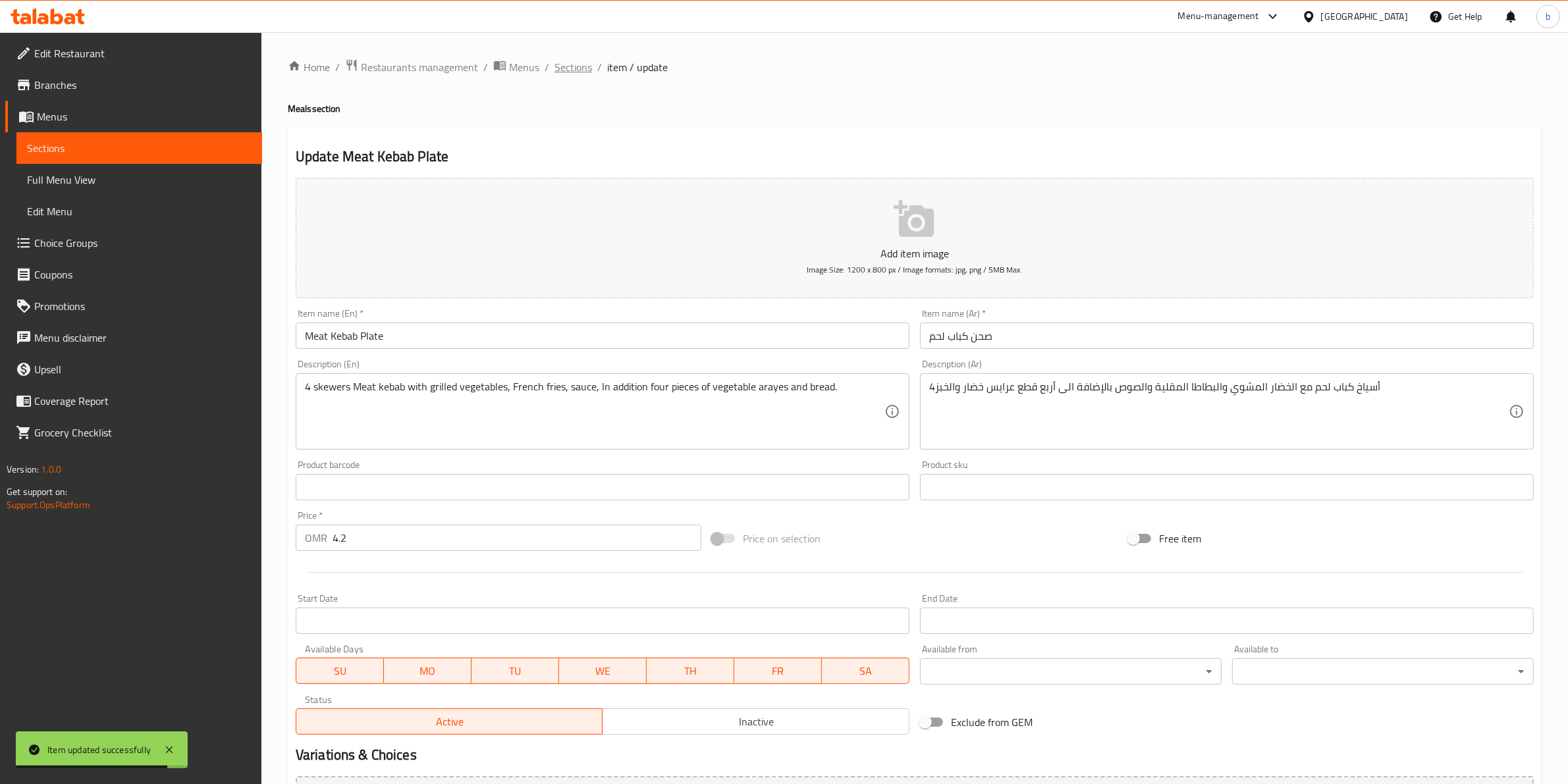
click at [564, 69] on span "Sections" at bounding box center [574, 67] width 38 height 16
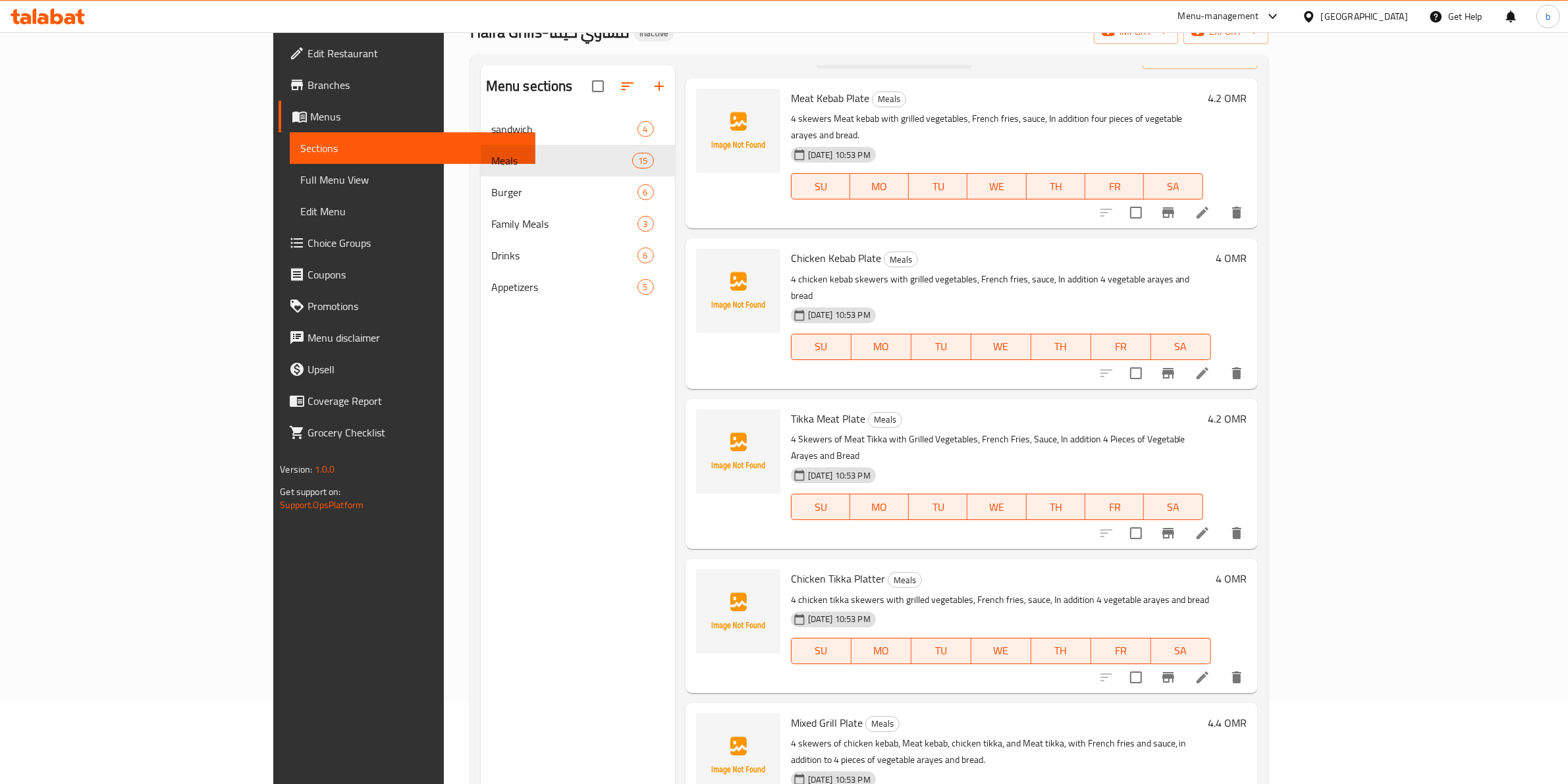
scroll to position [82, 0]
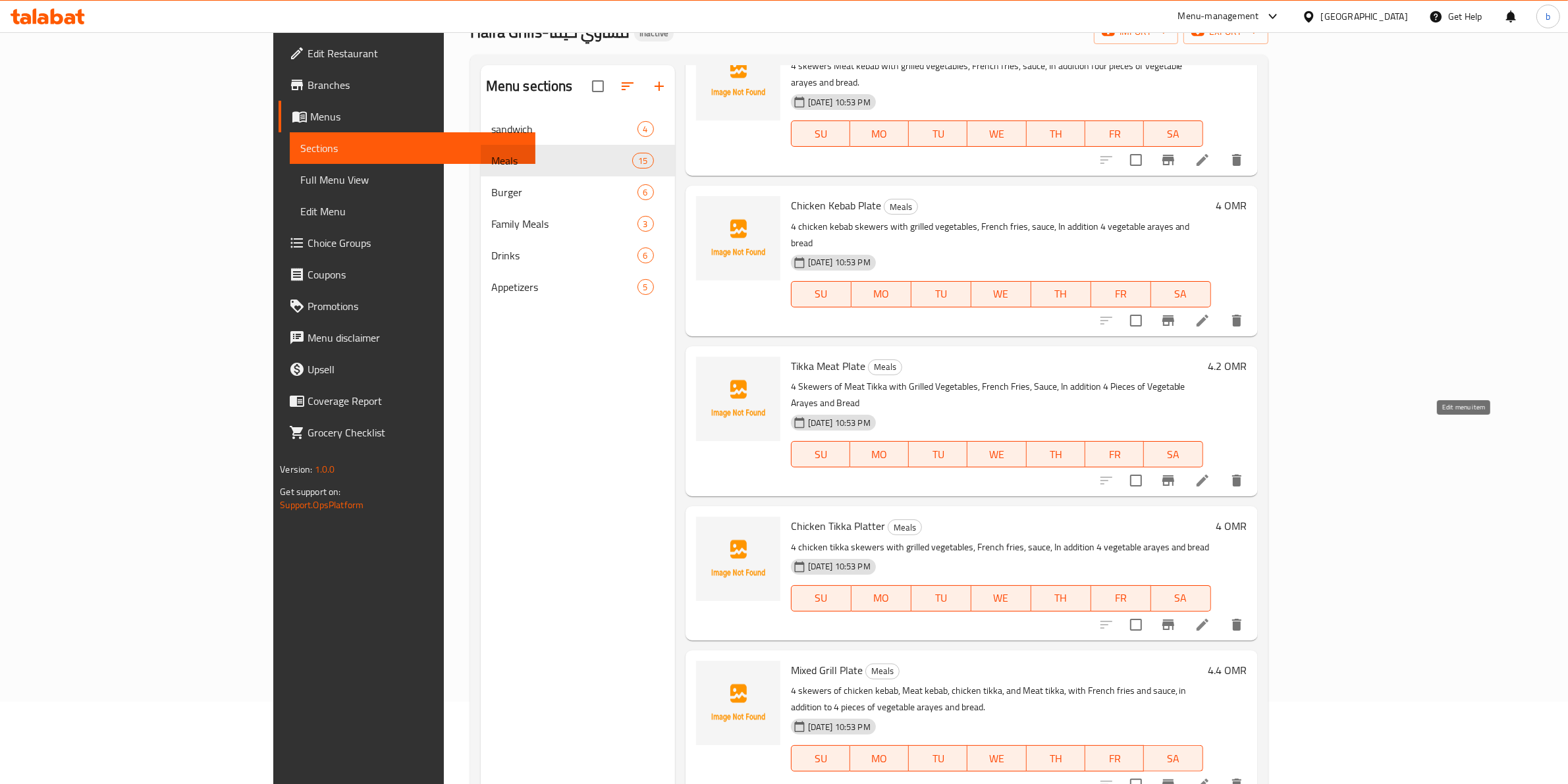
click at [1210, 473] on icon at bounding box center [1202, 480] width 16 height 16
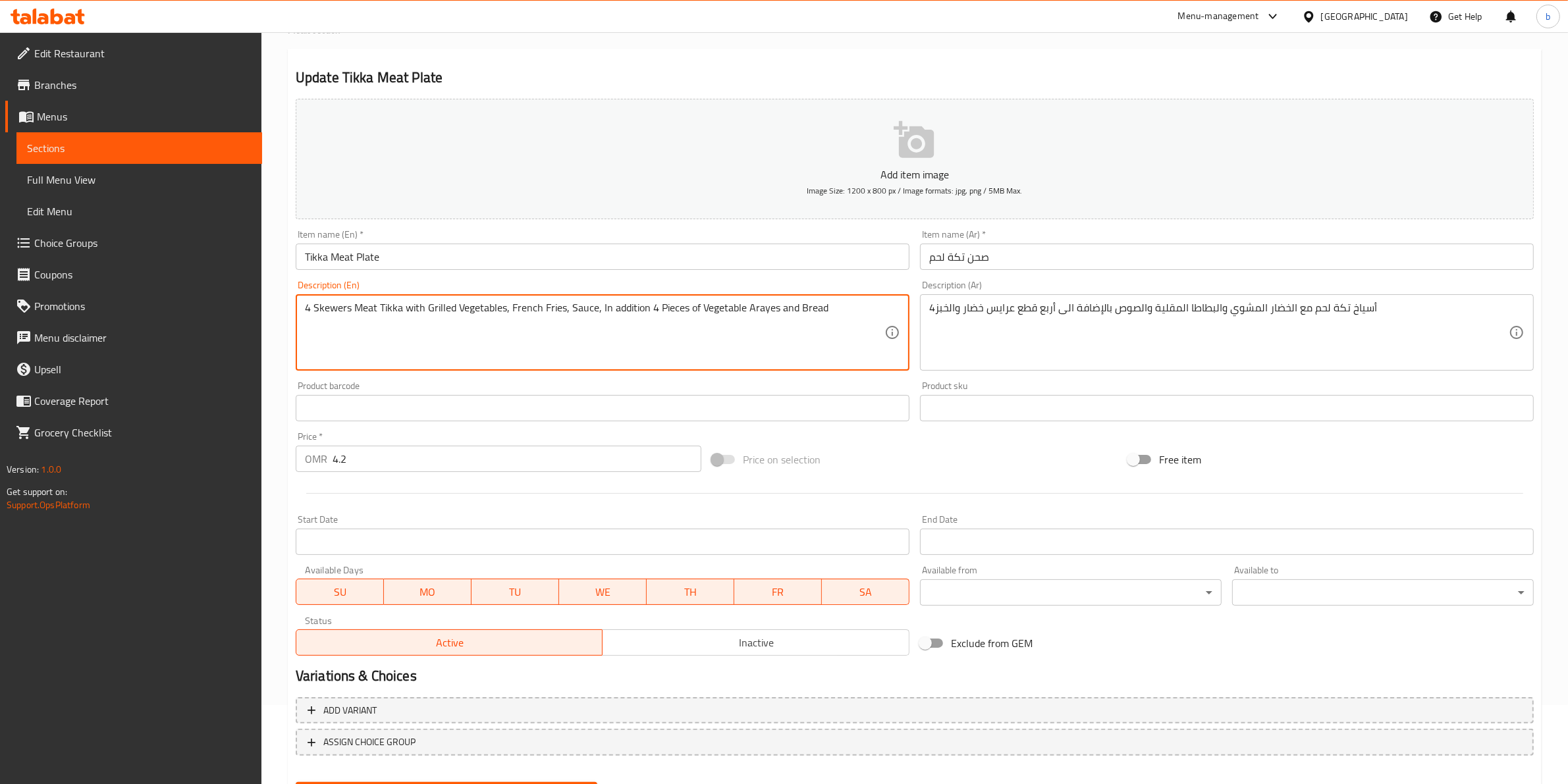
scroll to position [144, 0]
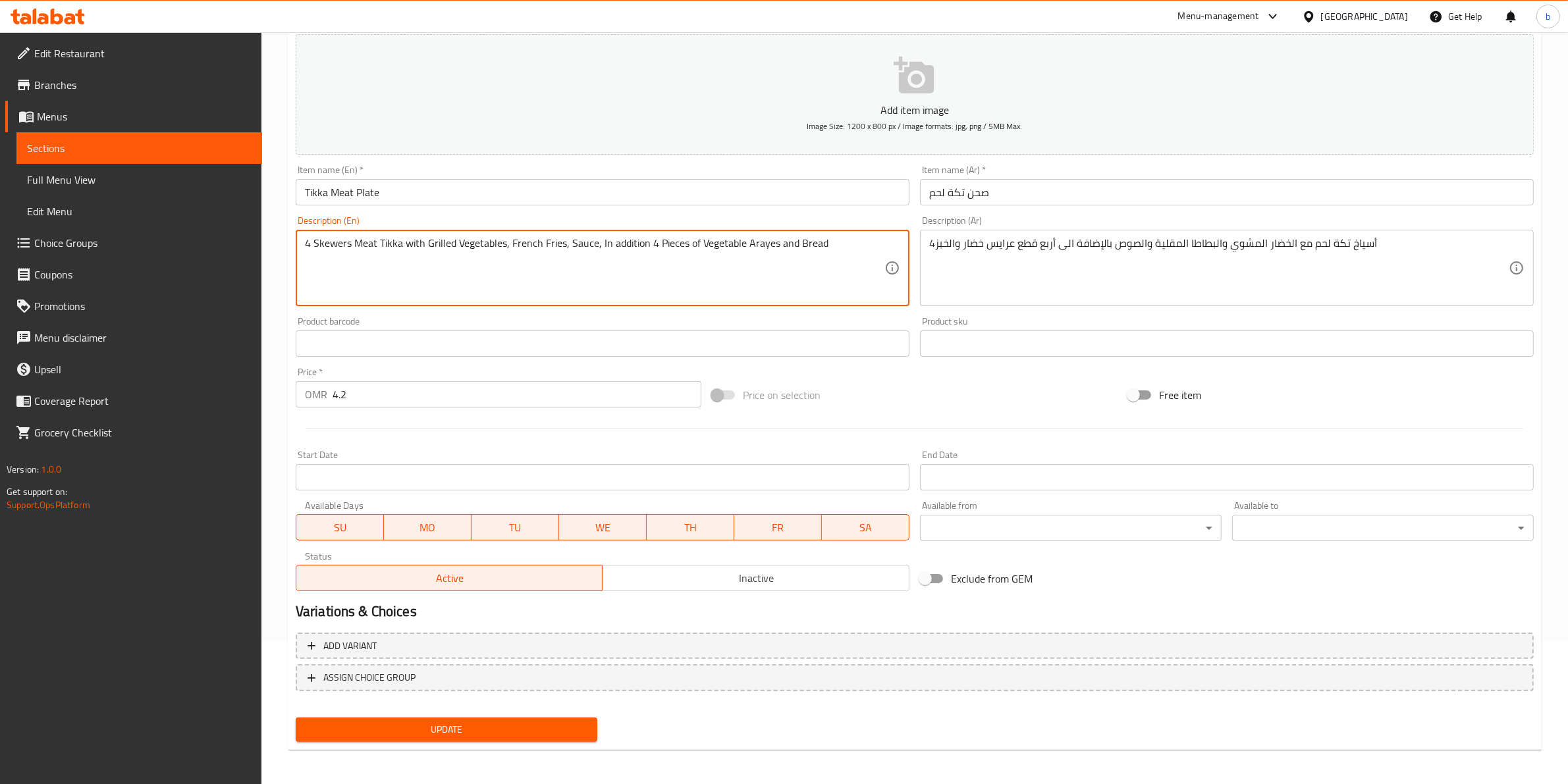
click at [516, 732] on span "Update" at bounding box center [446, 729] width 280 height 16
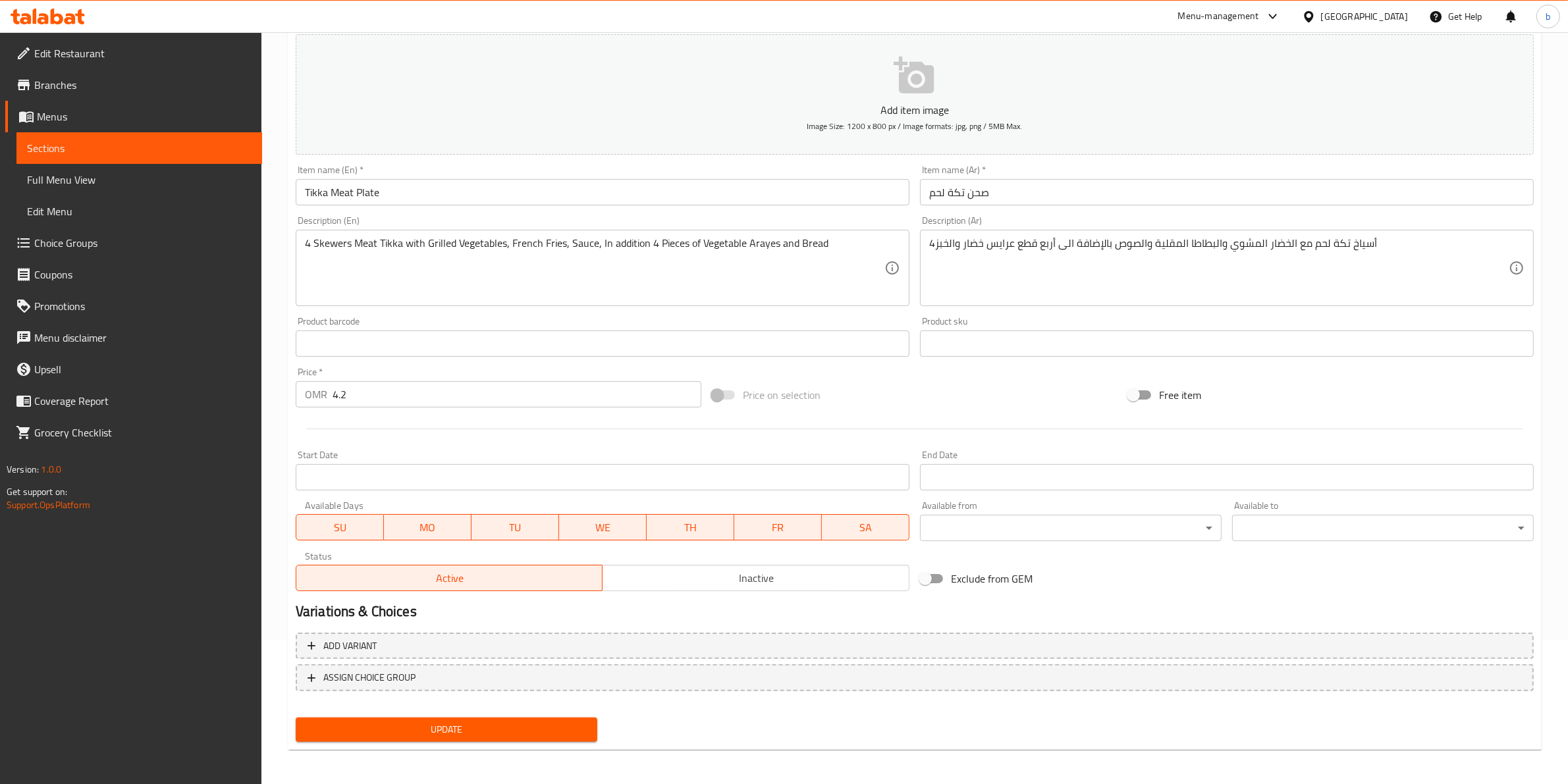
click at [527, 721] on span "Update" at bounding box center [446, 729] width 280 height 16
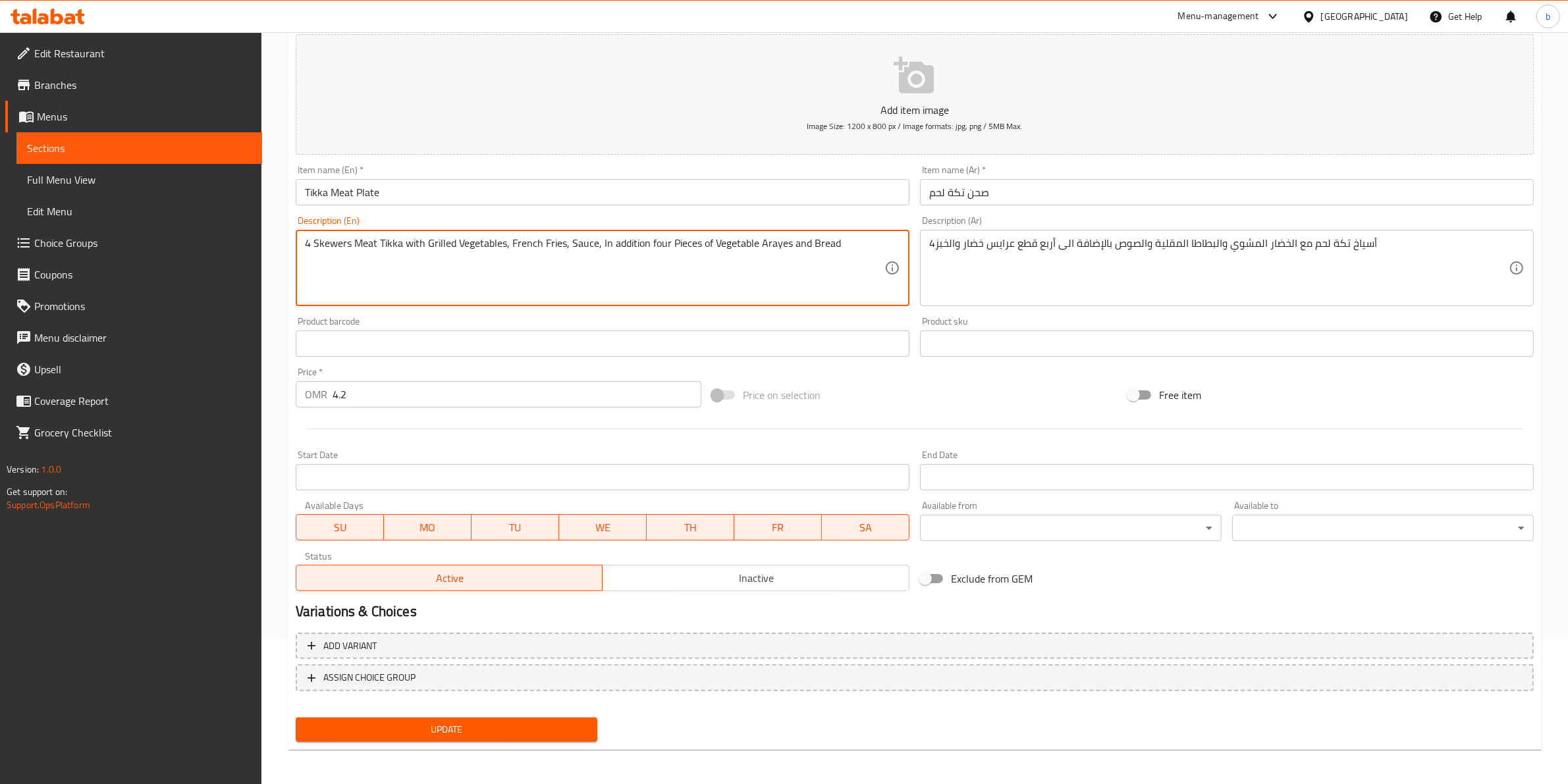
type textarea "4 Skewers Meat Tikka with Grilled Vegetables, French Fries, Sauce, In addition …"
click at [485, 718] on button "Update" at bounding box center [446, 730] width 302 height 24
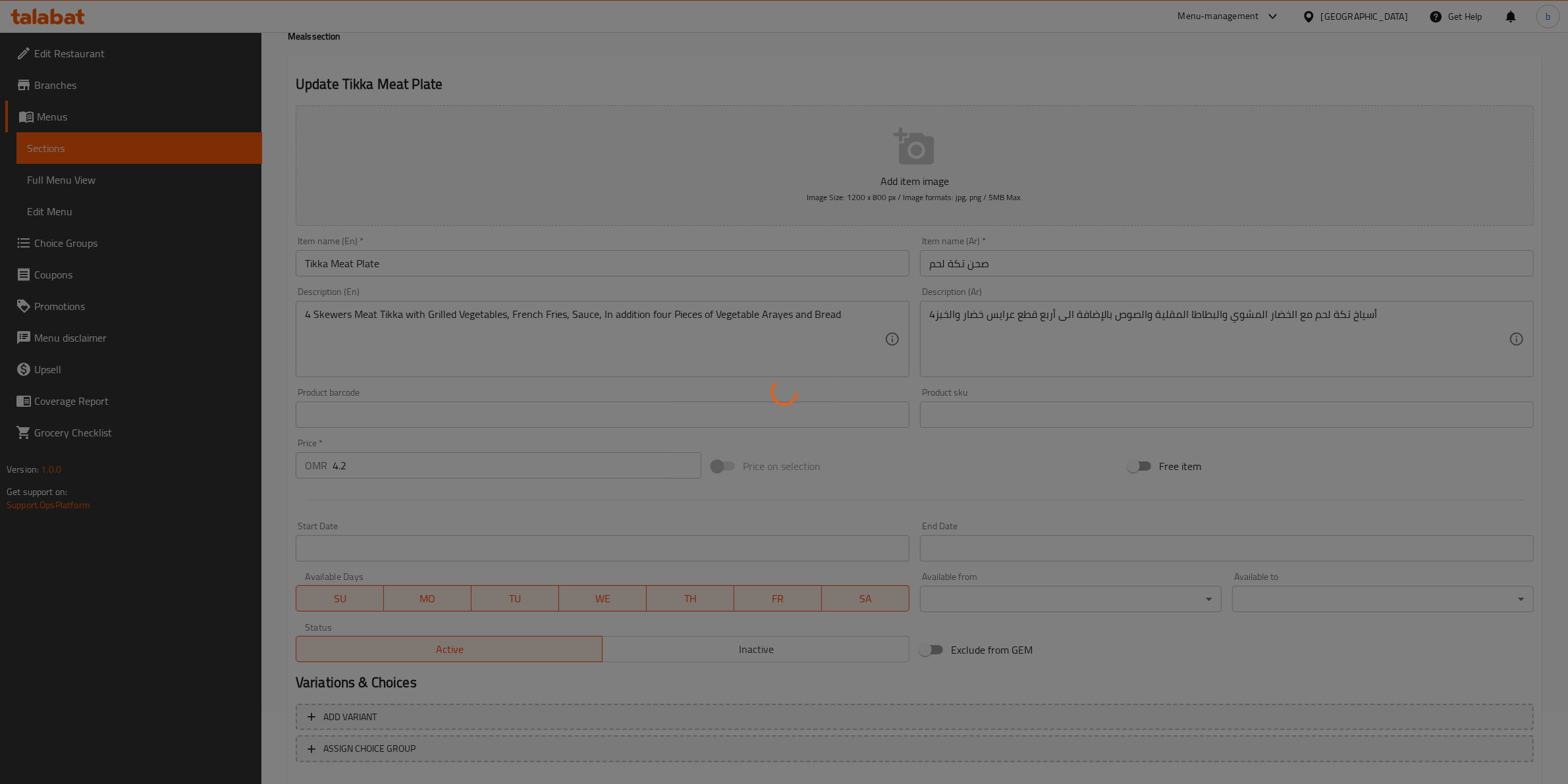
scroll to position [0, 0]
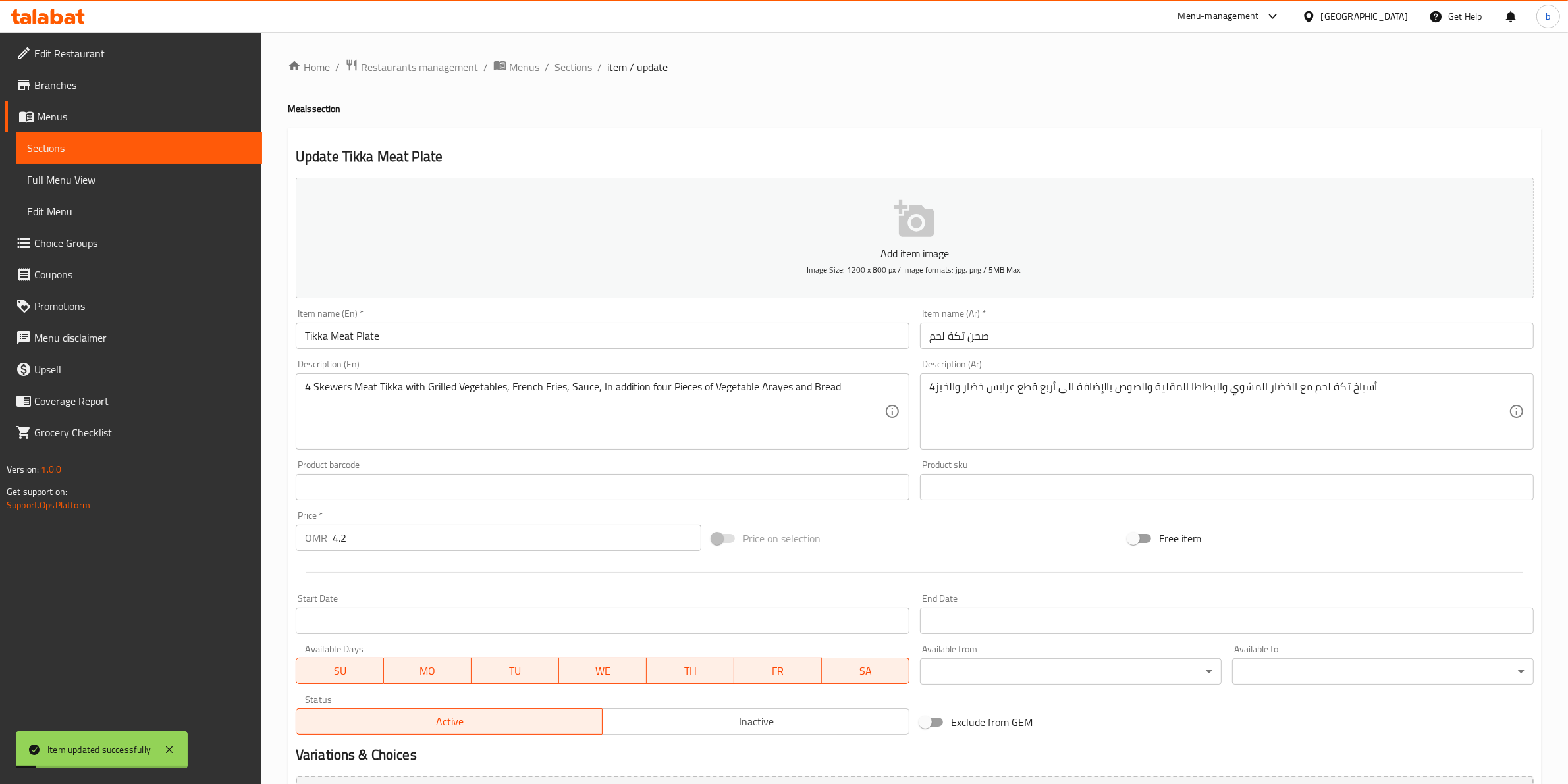
click at [581, 63] on span "Sections" at bounding box center [574, 67] width 38 height 16
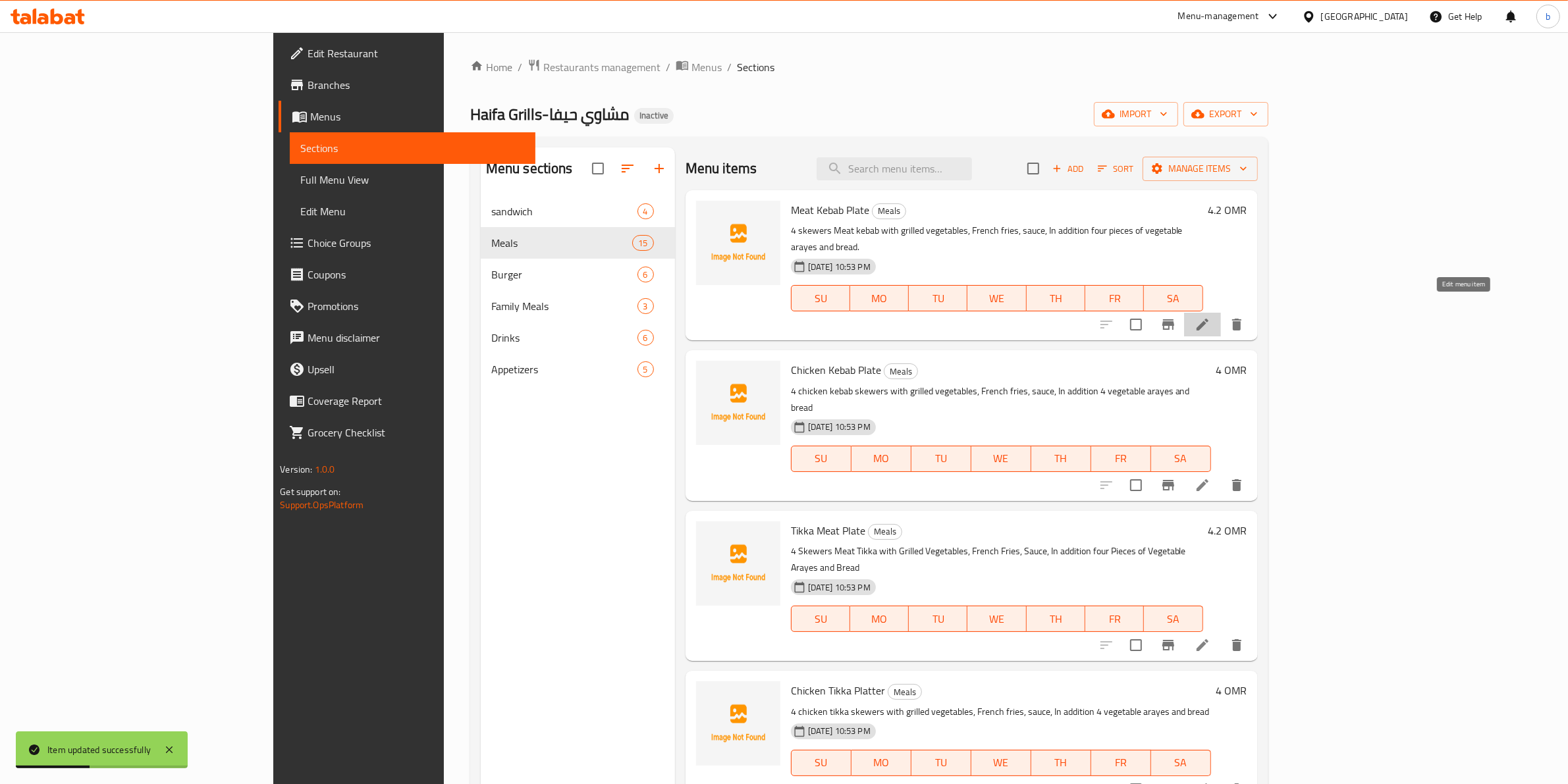
click at [1208, 318] on icon at bounding box center [1202, 324] width 12 height 12
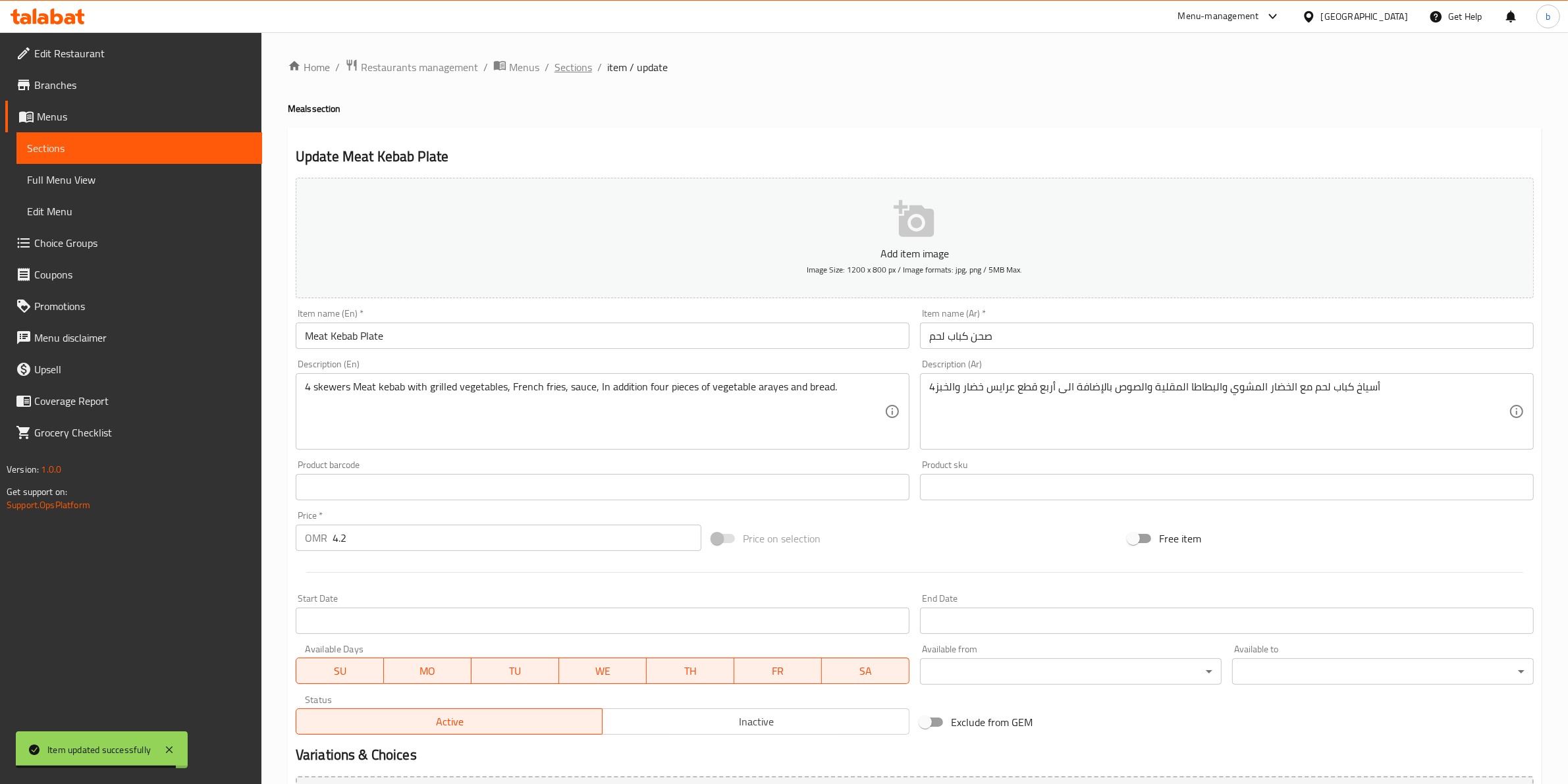
click at [570, 69] on span "Sections" at bounding box center [574, 67] width 38 height 16
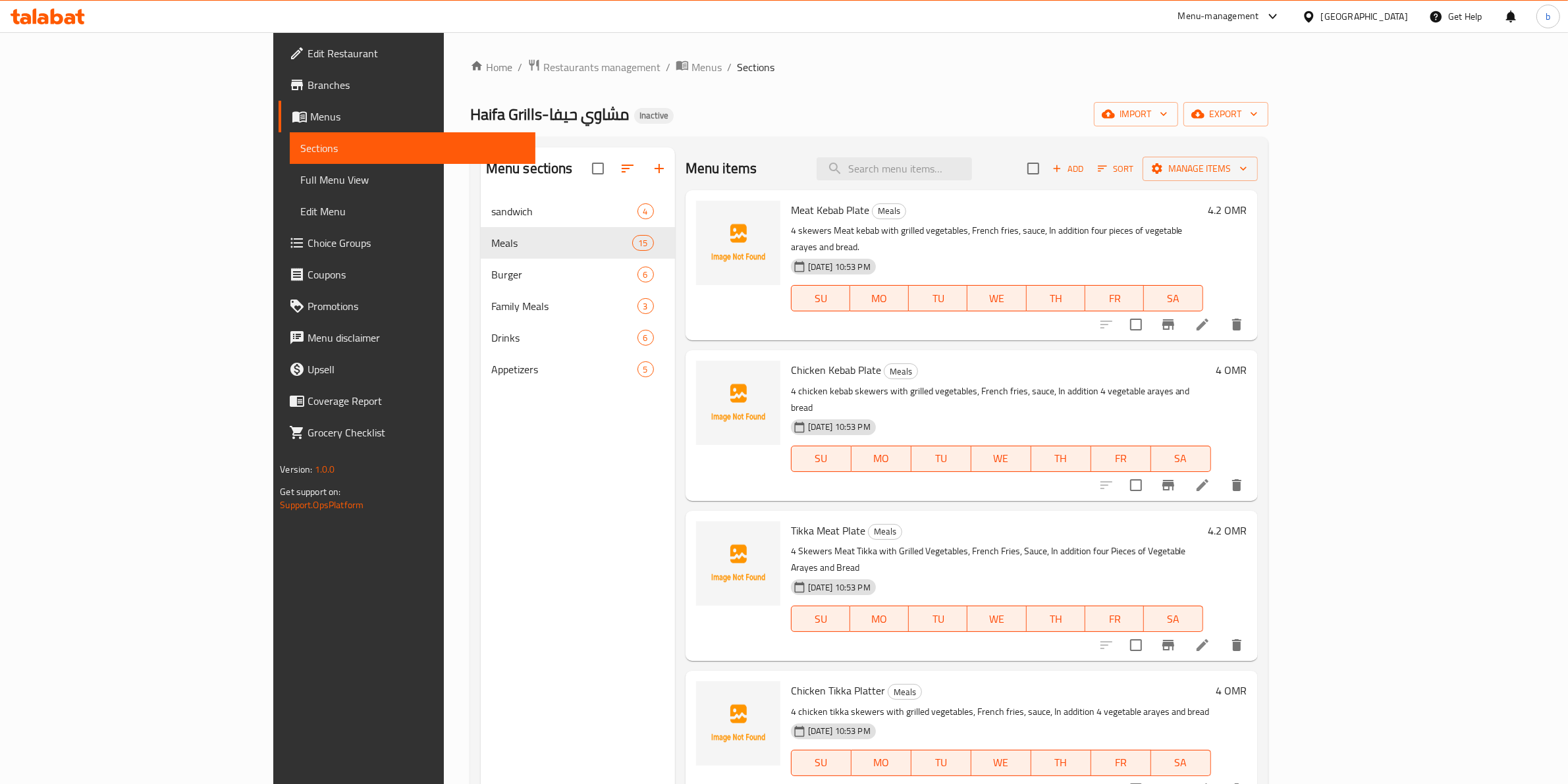
click at [1221, 474] on li at bounding box center [1202, 485] width 37 height 24
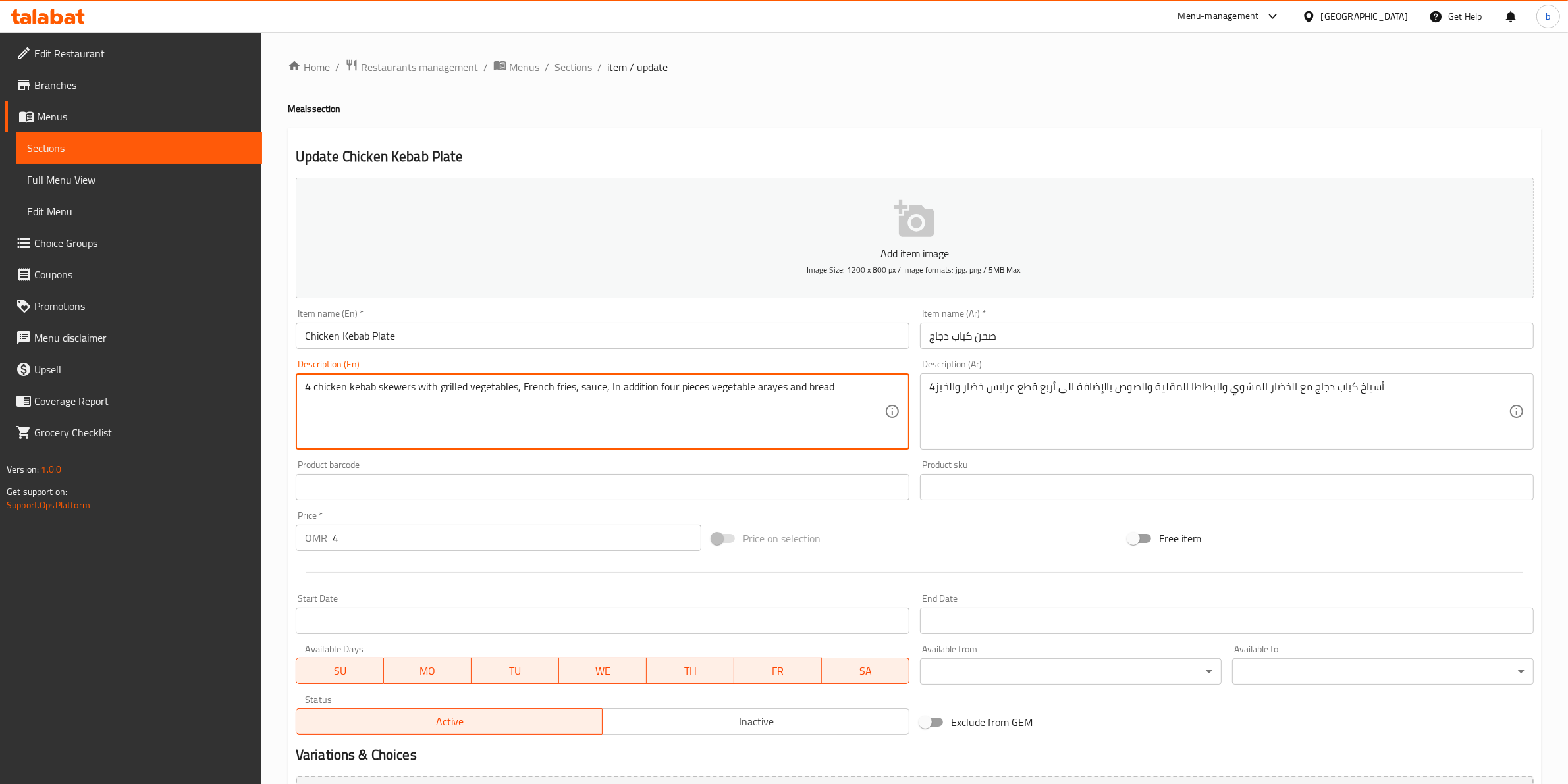
click at [692, 389] on textarea "4 chicken kebab skewers with grilled vegetables, French fries, sauce, In additi…" at bounding box center [594, 412] width 579 height 63
paste textarea "P"
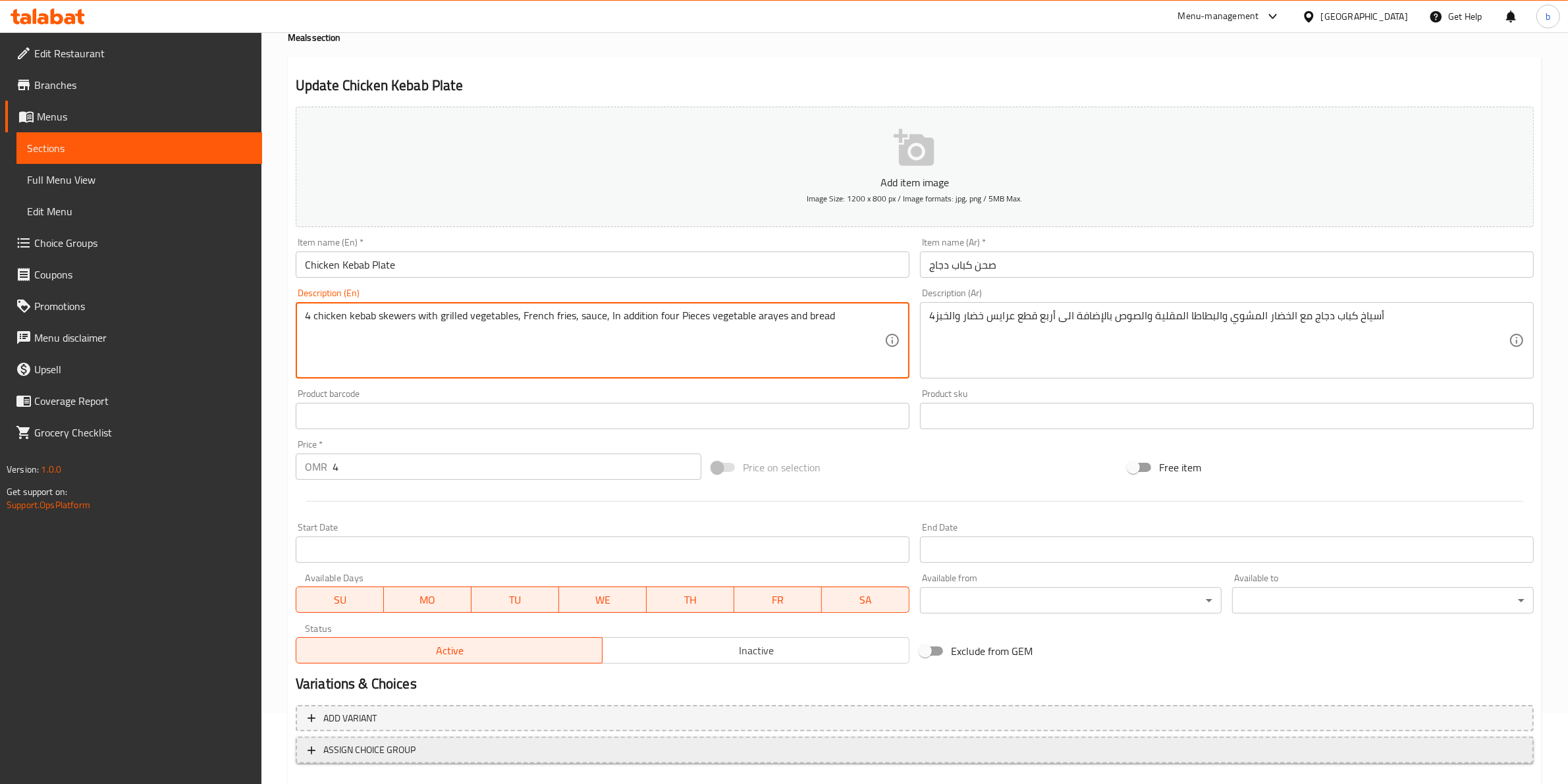
scroll to position [144, 0]
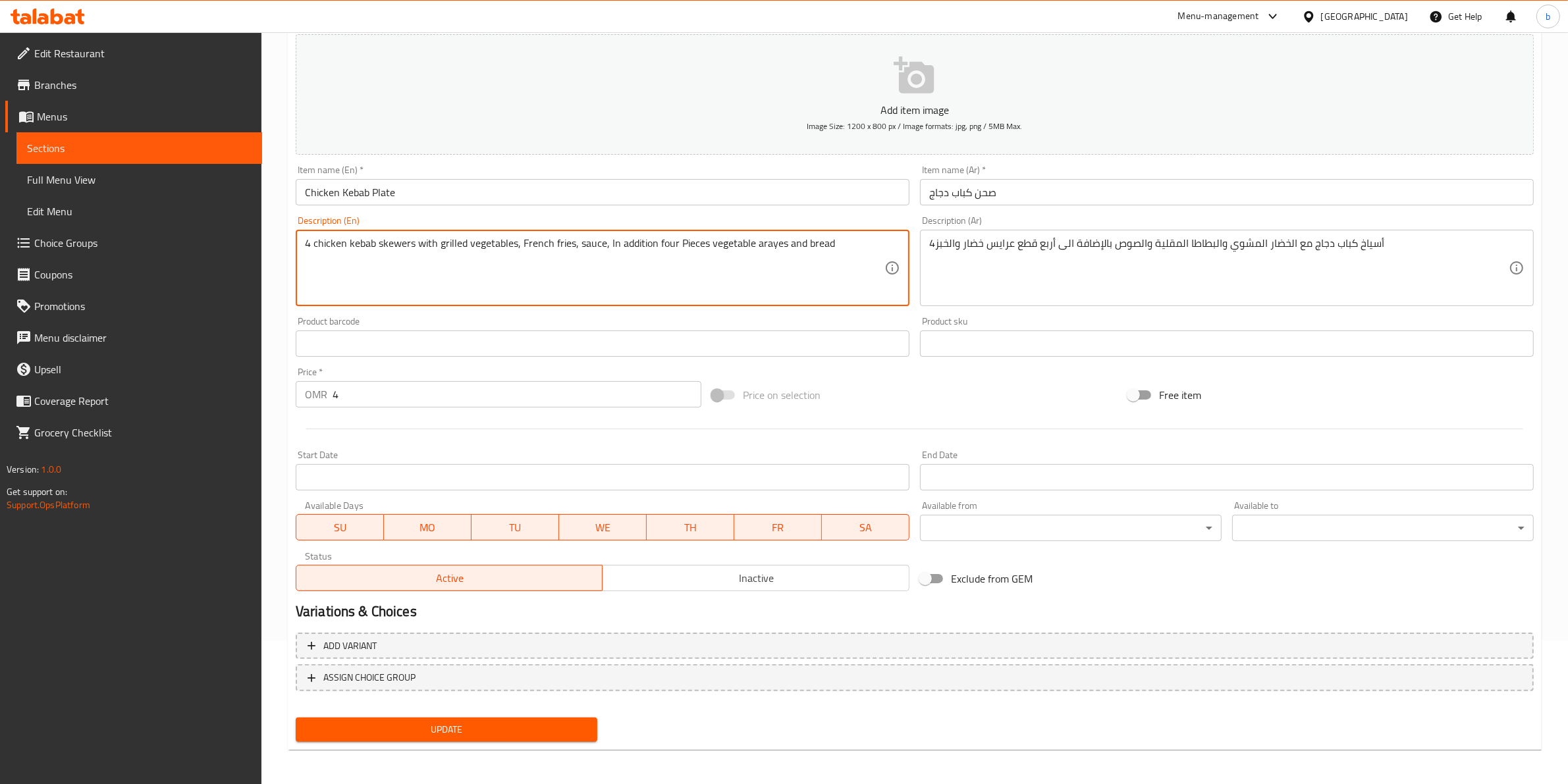
type textarea "4 chicken kebab skewers with grilled vegetables, French fries, sauce, In additi…"
click at [502, 721] on span "Update" at bounding box center [446, 729] width 280 height 16
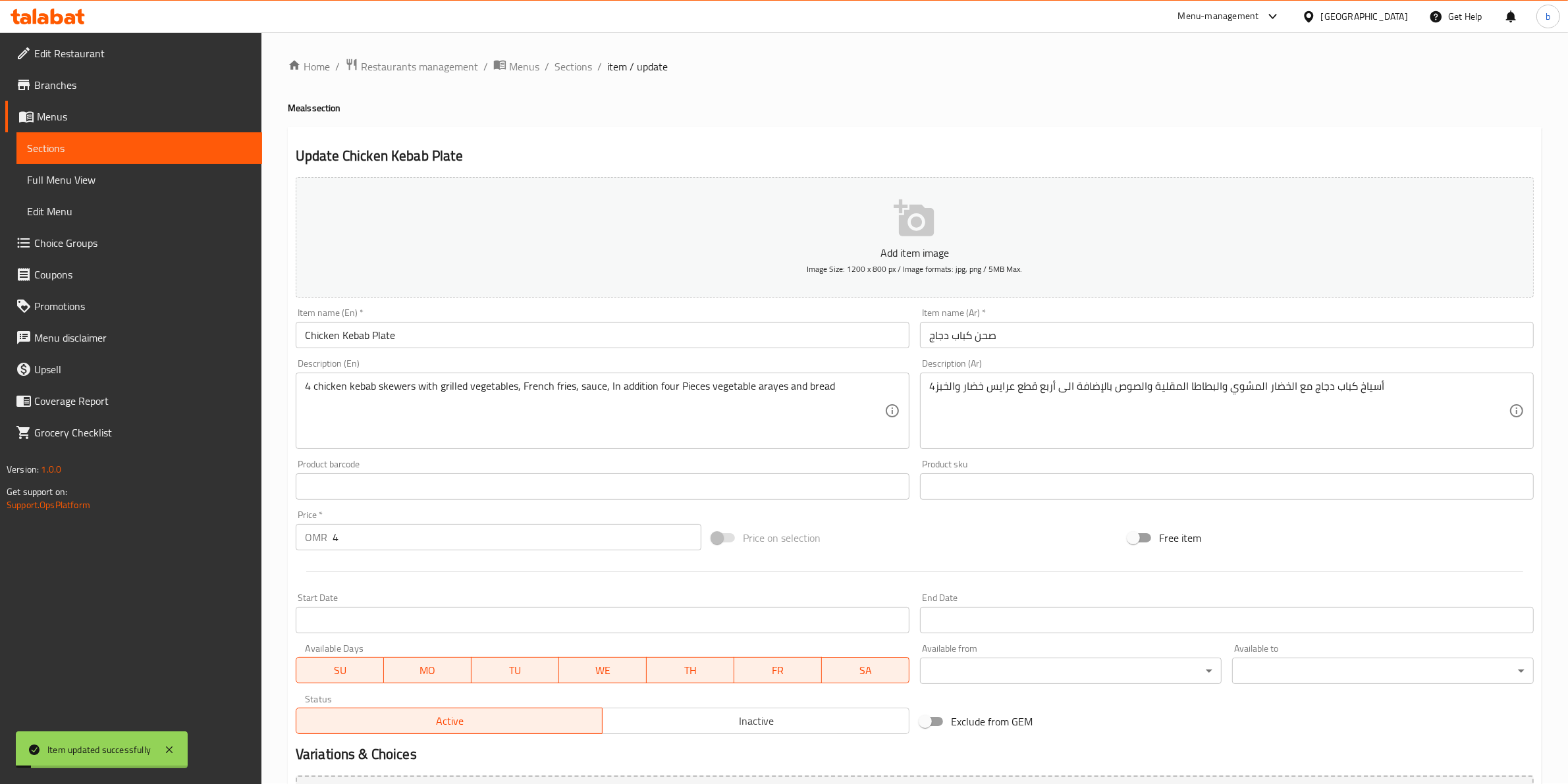
scroll to position [0, 0]
click at [580, 68] on span "Sections" at bounding box center [574, 67] width 38 height 16
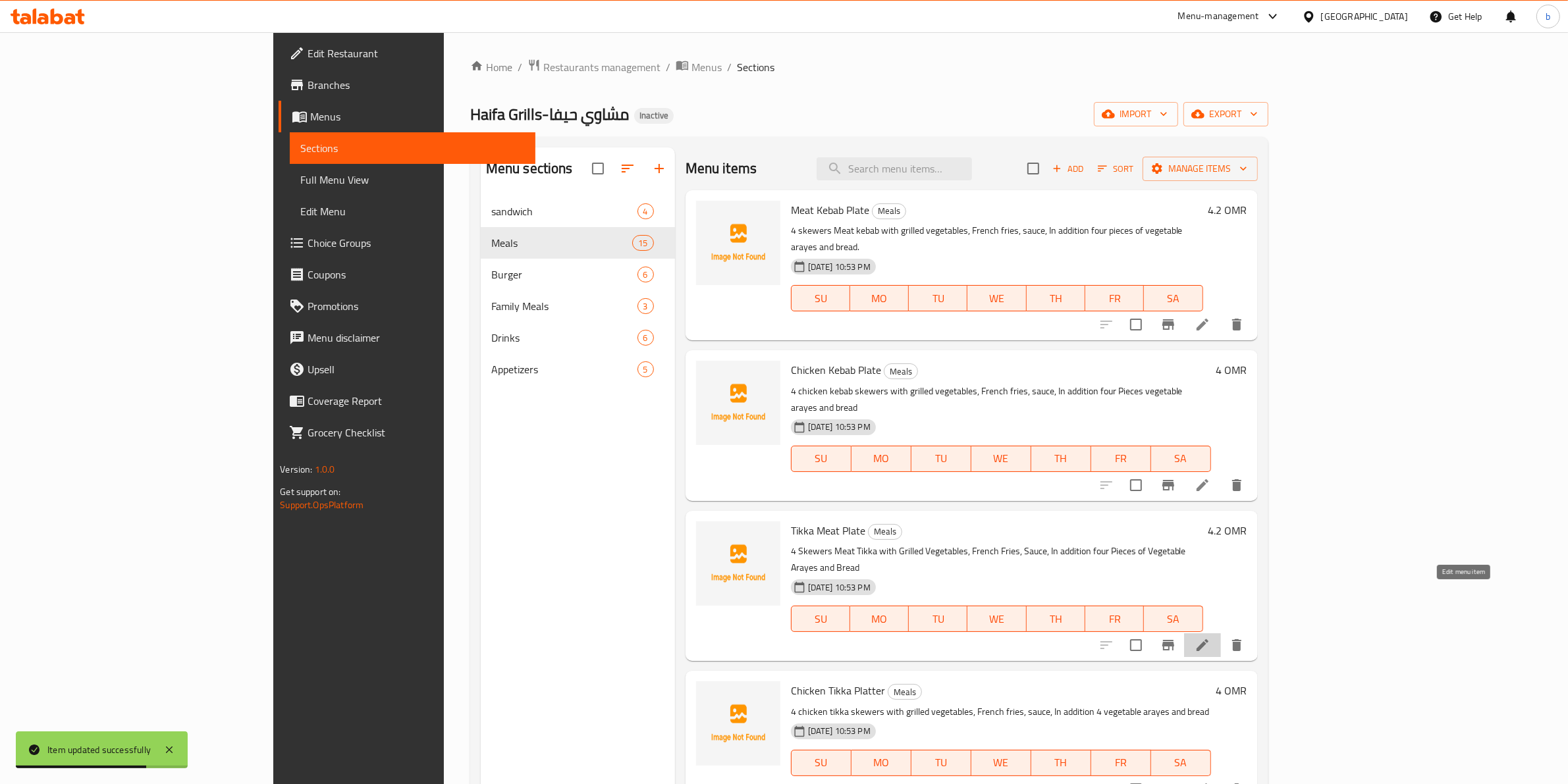
click at [1210, 637] on icon at bounding box center [1202, 644] width 16 height 16
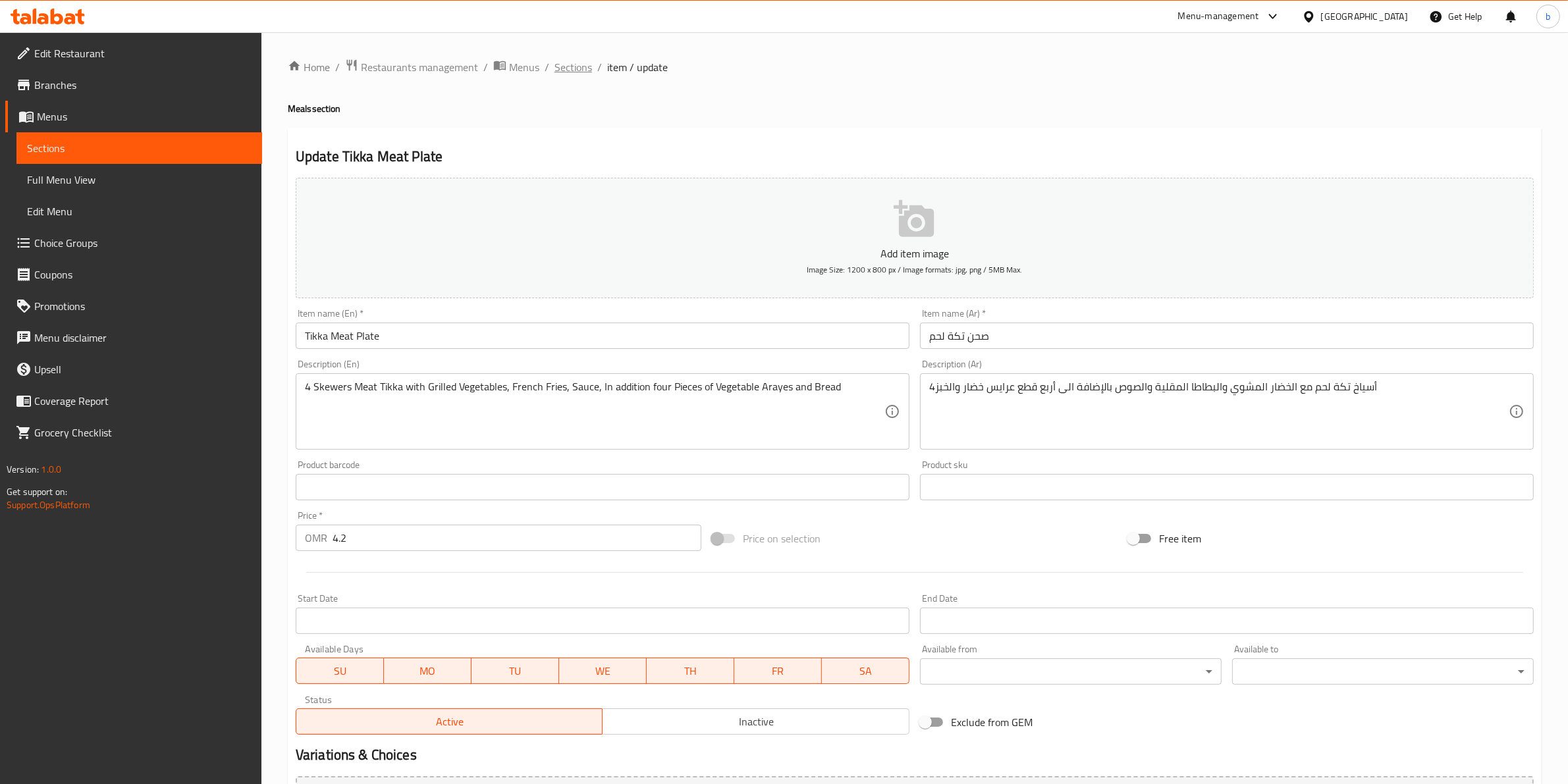
click at [579, 71] on span "Sections" at bounding box center [574, 67] width 38 height 16
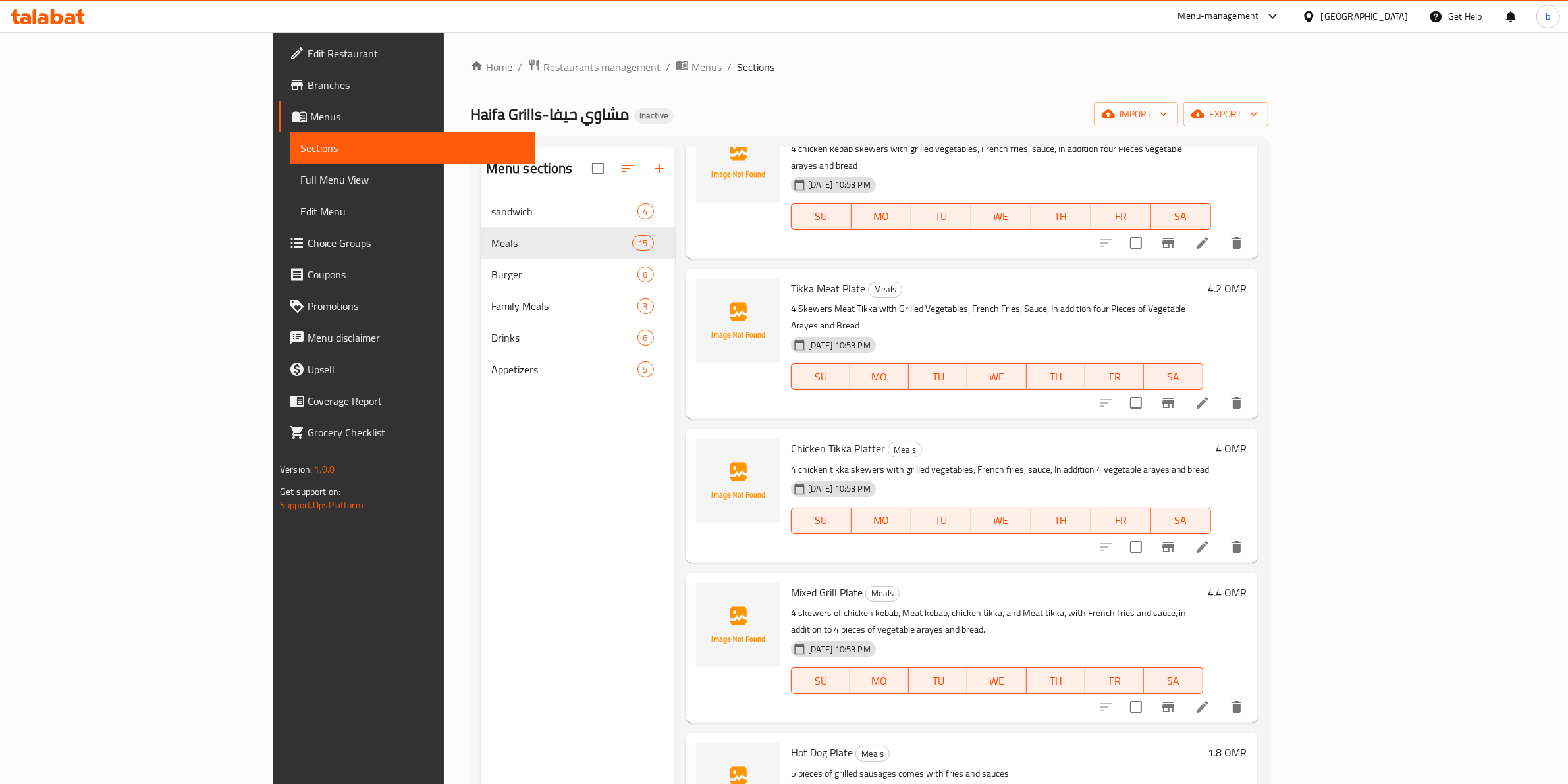
scroll to position [247, 0]
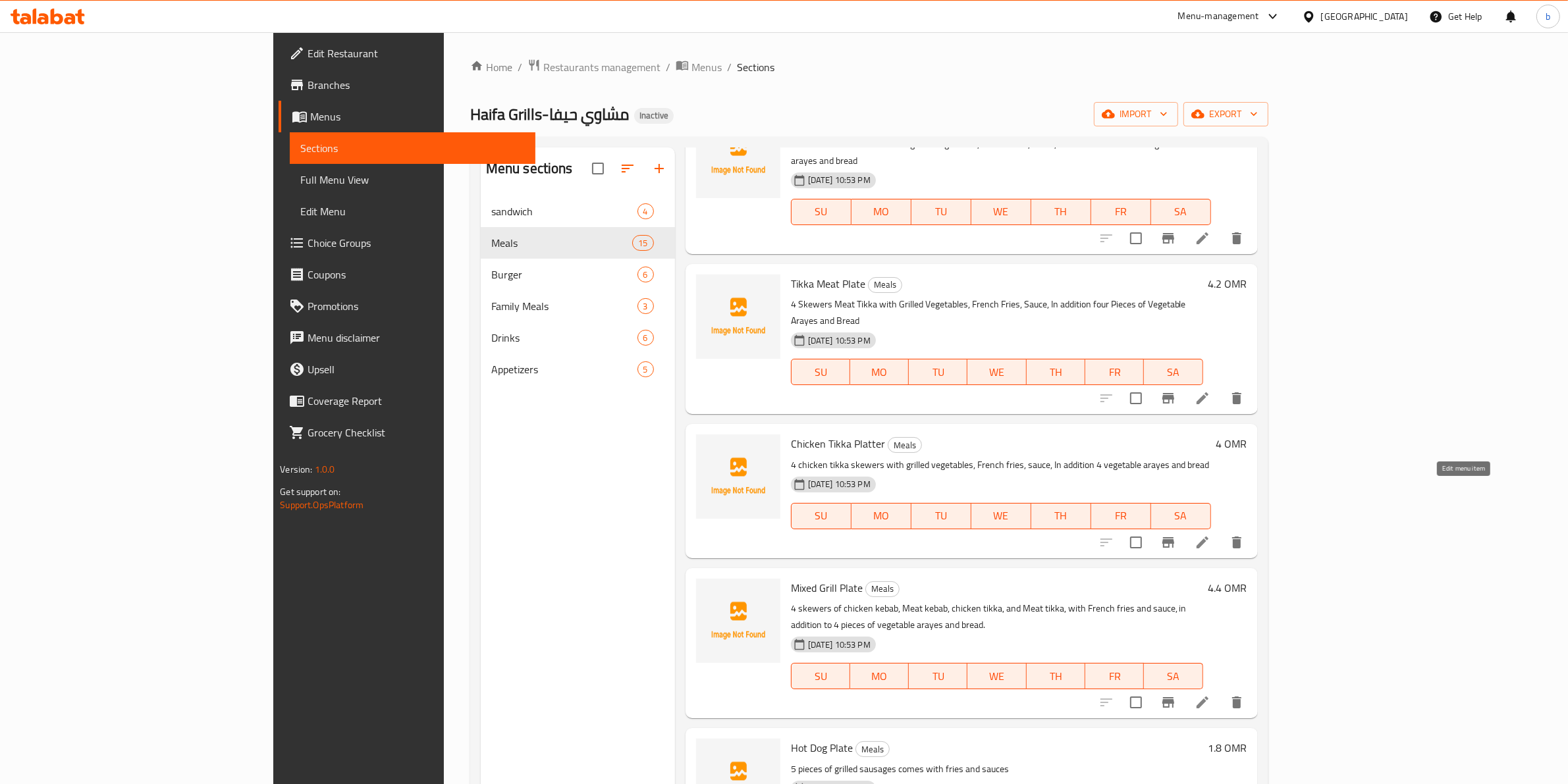
click at [1210, 534] on icon at bounding box center [1202, 541] width 16 height 16
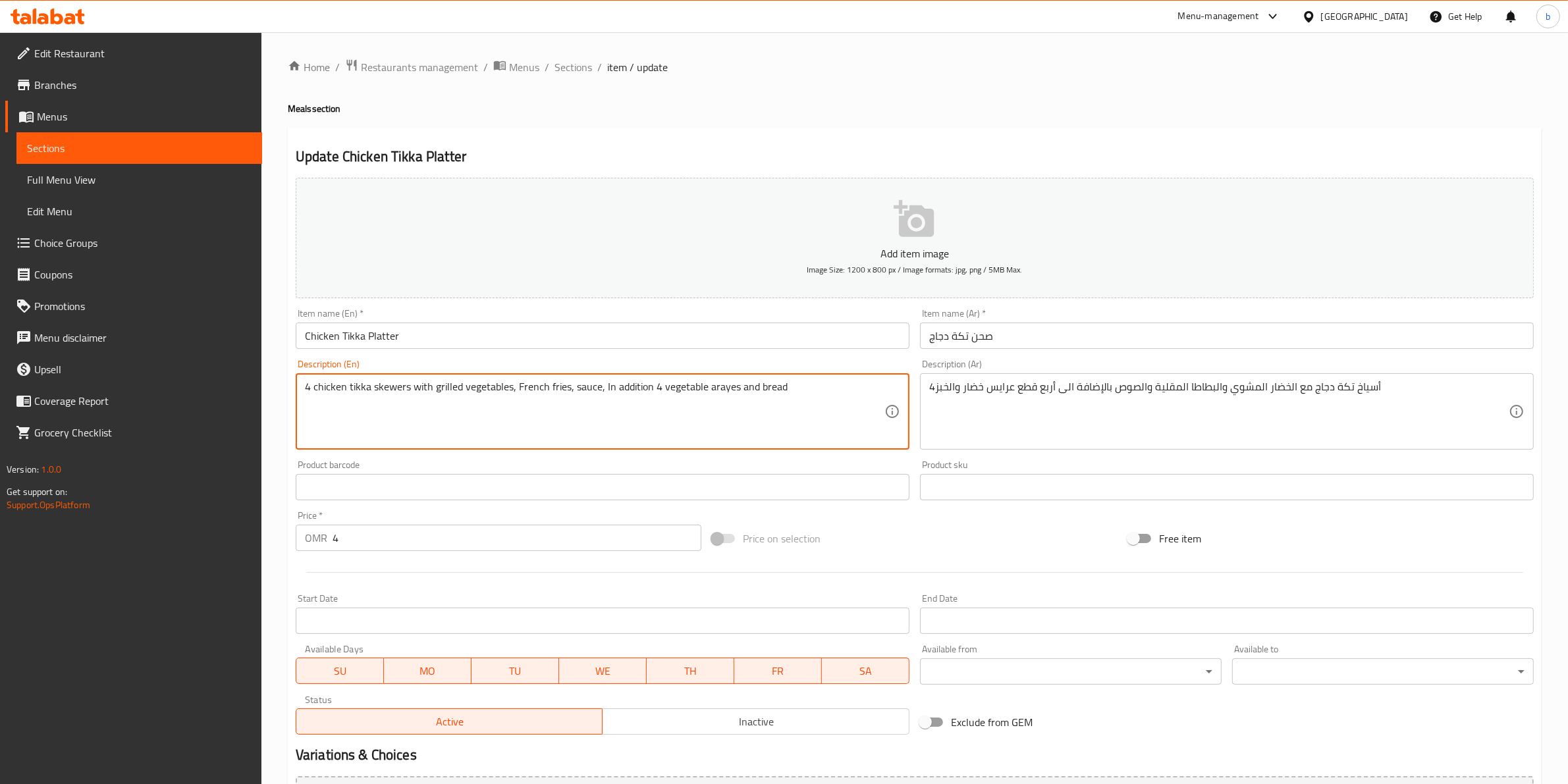
drag, startPoint x: 656, startPoint y: 387, endPoint x: 647, endPoint y: 387, distance: 9.0
click at [647, 387] on textarea "4 chicken tikka skewers with grilled vegetables, French fries, sauce, In additi…" at bounding box center [594, 412] width 579 height 63
paste textarea "four pieces"
click at [650, 386] on textarea "4 chicken tikka skewers with grilled vegetables, French fries, sauce, In additi…" at bounding box center [594, 412] width 579 height 63
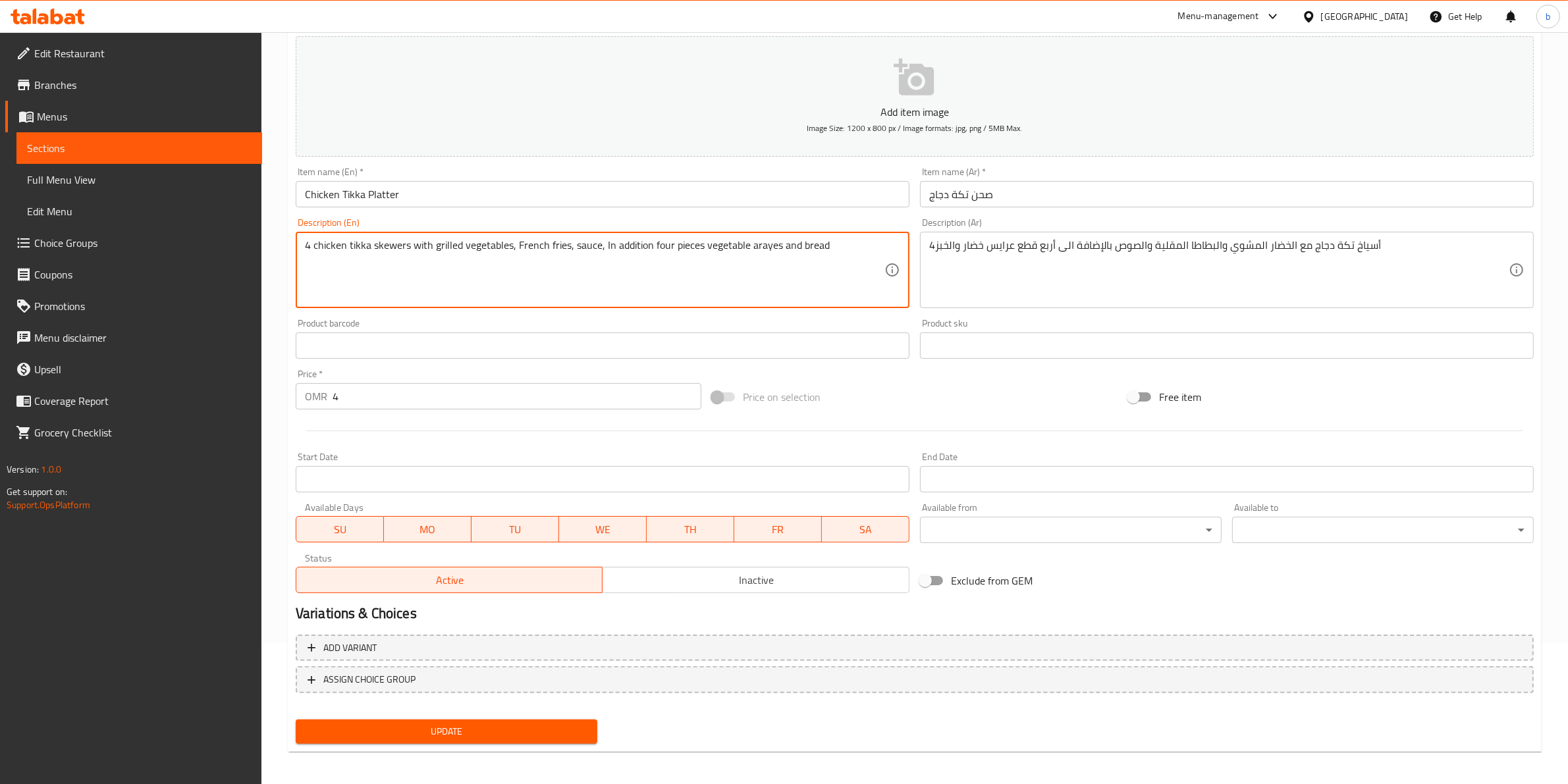
scroll to position [144, 0]
type textarea "4 chicken tikka skewers with grilled vegetables, French fries, sauce, In additi…"
click at [443, 722] on span "Update" at bounding box center [446, 729] width 280 height 16
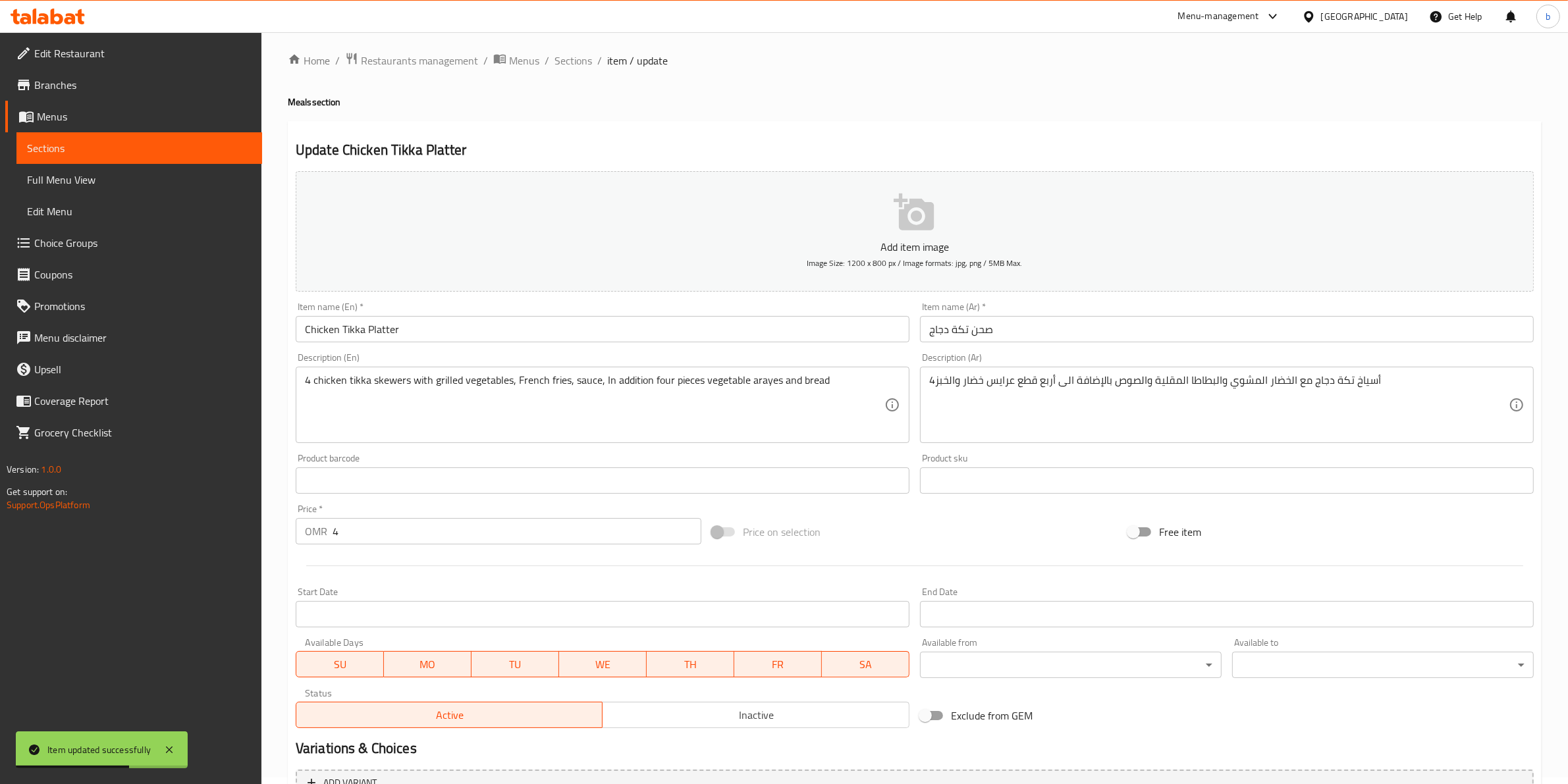
scroll to position [0, 0]
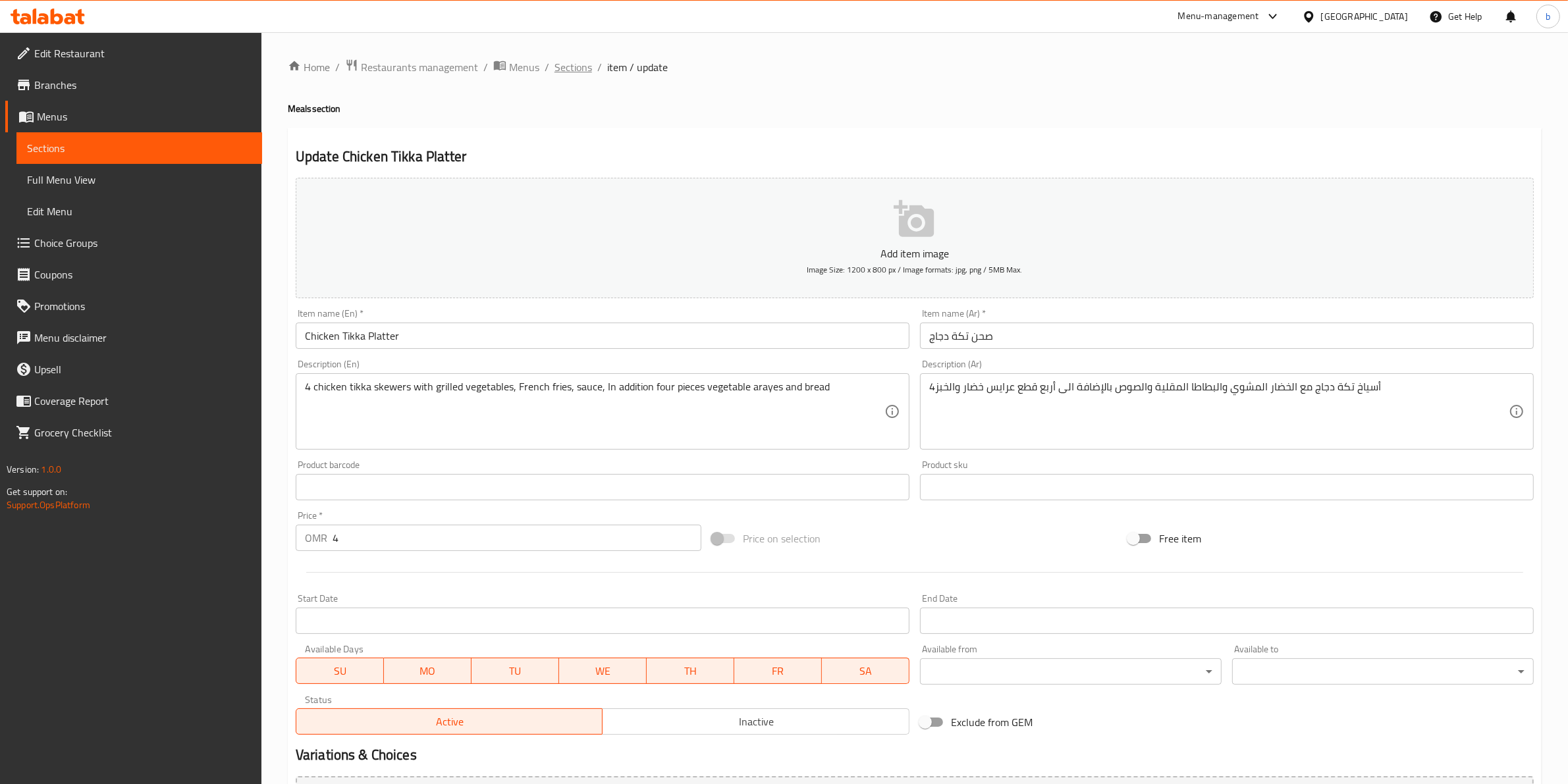
click at [577, 74] on span "Sections" at bounding box center [574, 67] width 38 height 16
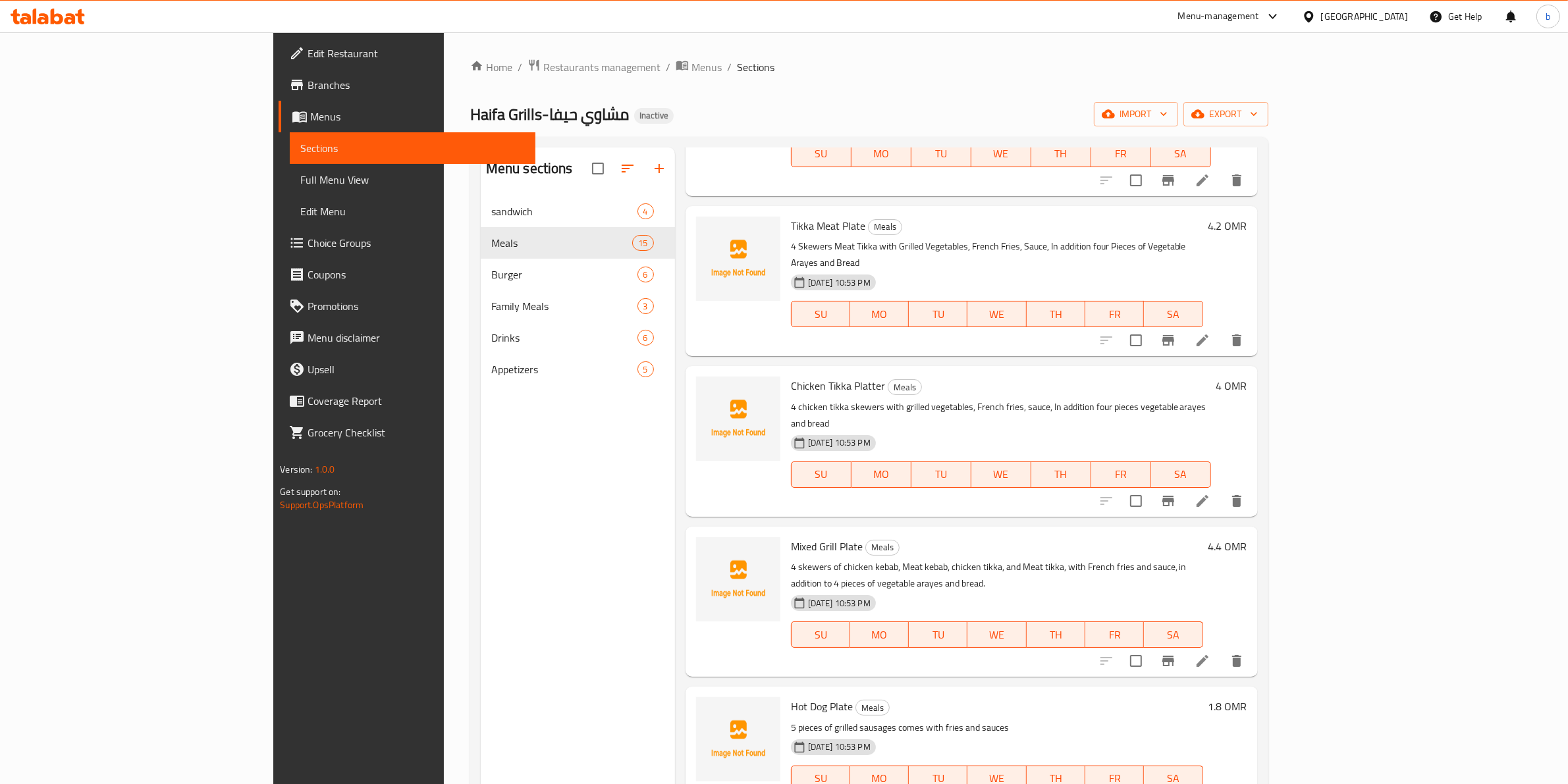
scroll to position [412, 0]
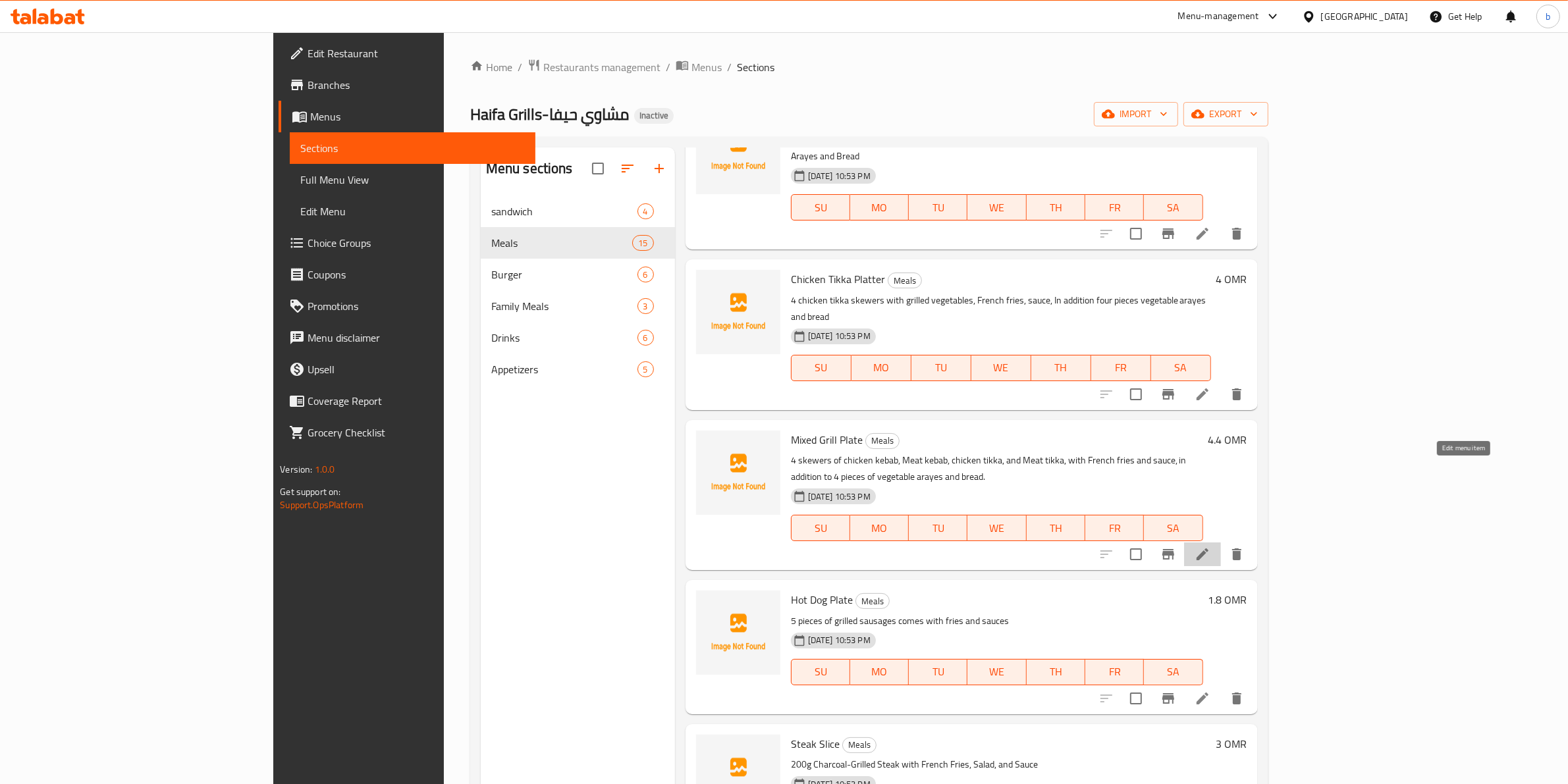
click at [1208, 548] on icon at bounding box center [1202, 554] width 12 height 12
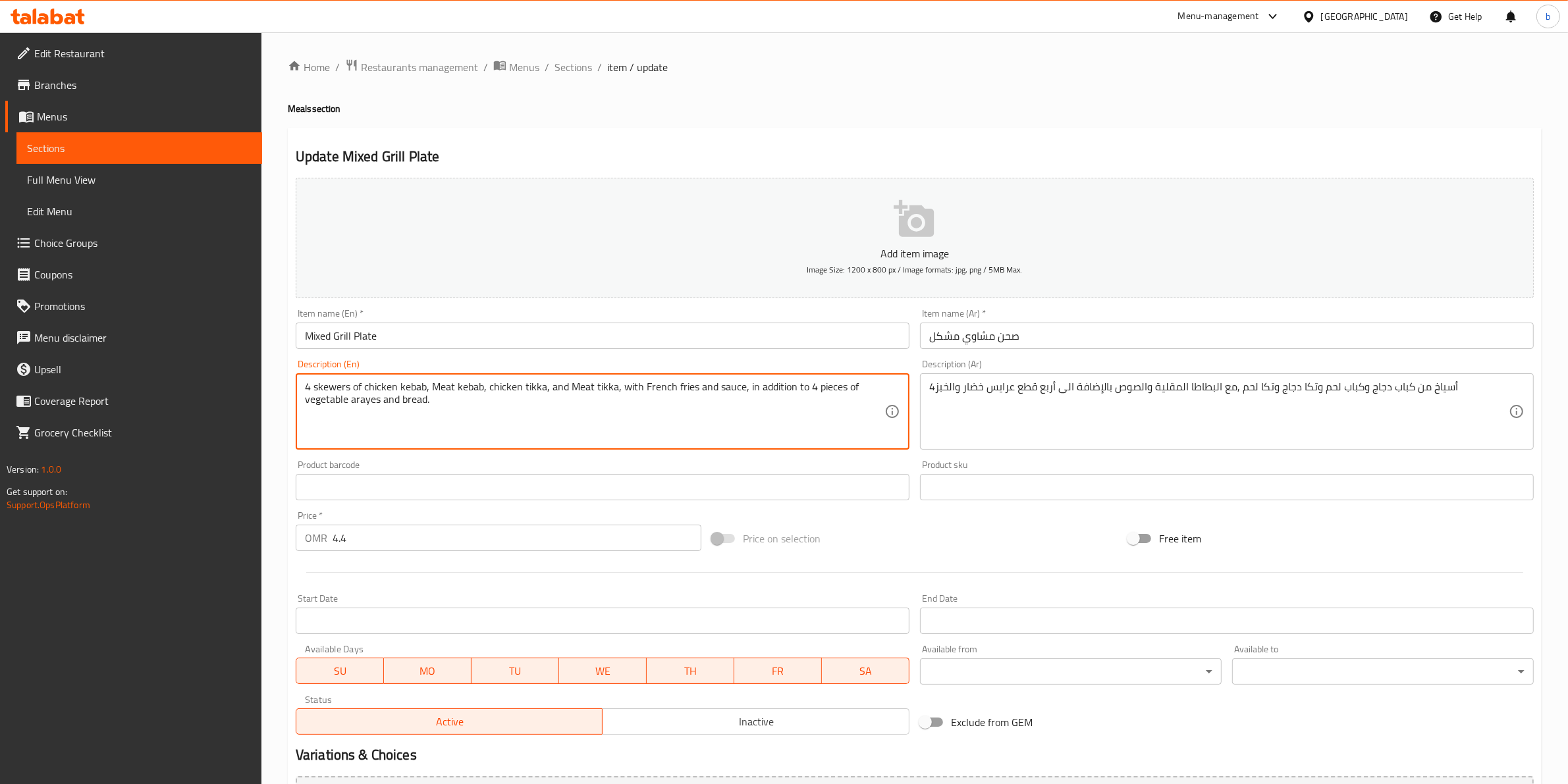
drag, startPoint x: 838, startPoint y: 389, endPoint x: 801, endPoint y: 392, distance: 37.1
paste textarea "four"
click at [801, 386] on textarea "4 skewers of chicken kebab, Meat kebab, chicken tikka, and Meat tikka, with Fre…" at bounding box center [594, 412] width 579 height 63
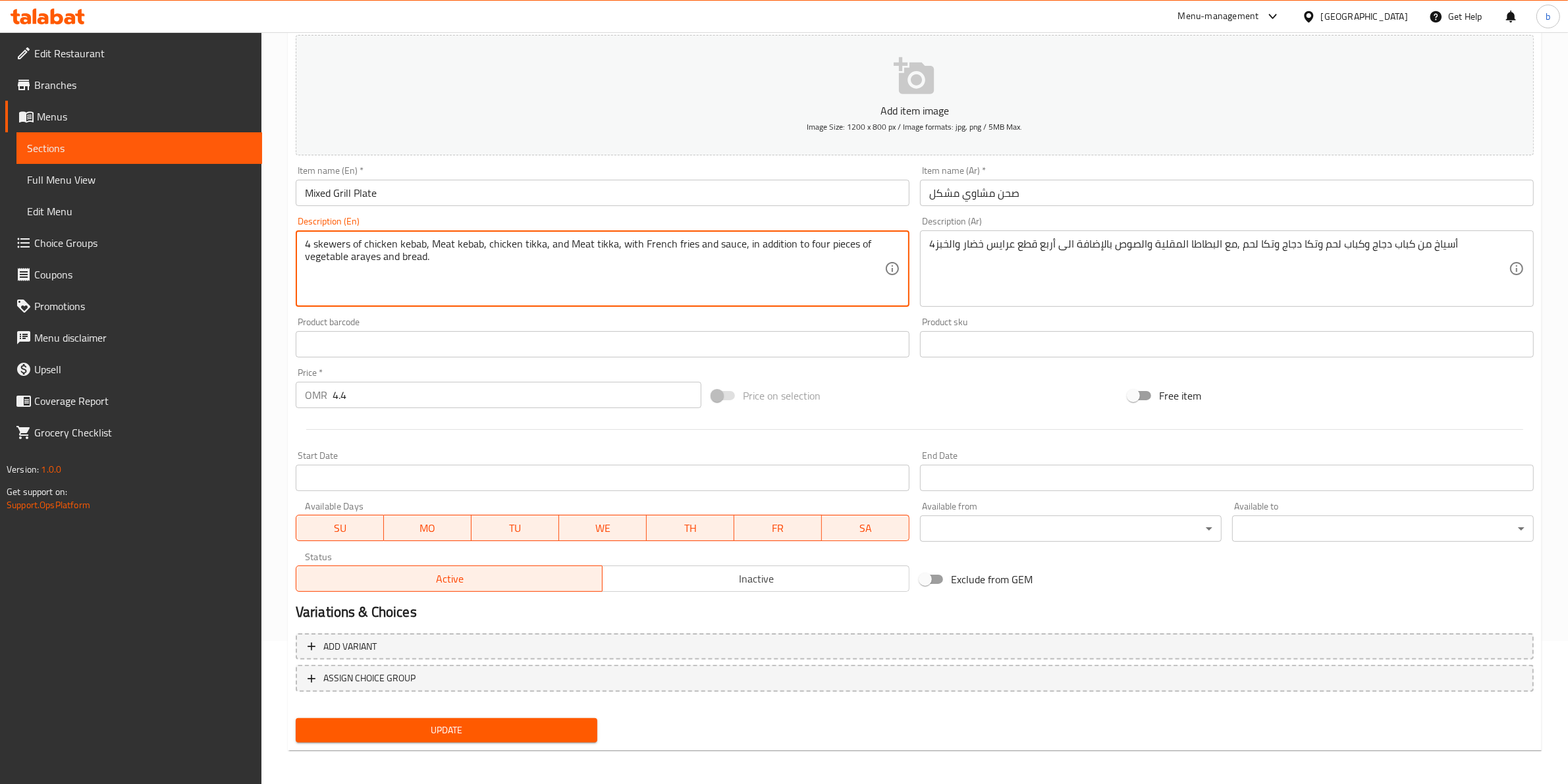
scroll to position [144, 0]
type textarea "4 skewers of chicken kebab, Meat kebab, chicken tikka, and Meat tikka, with Fre…"
click at [449, 724] on span "Update" at bounding box center [446, 729] width 280 height 16
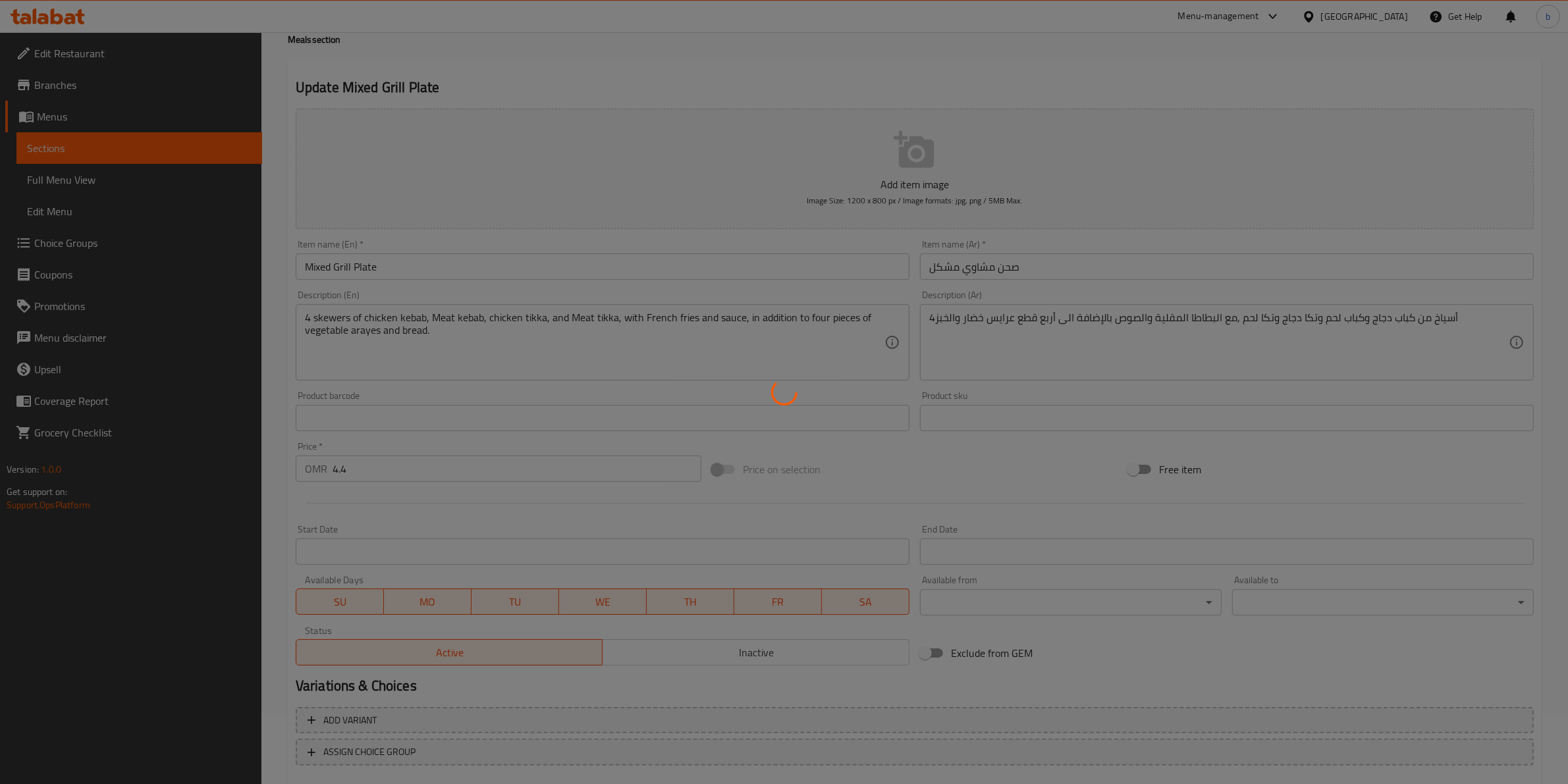
scroll to position [0, 0]
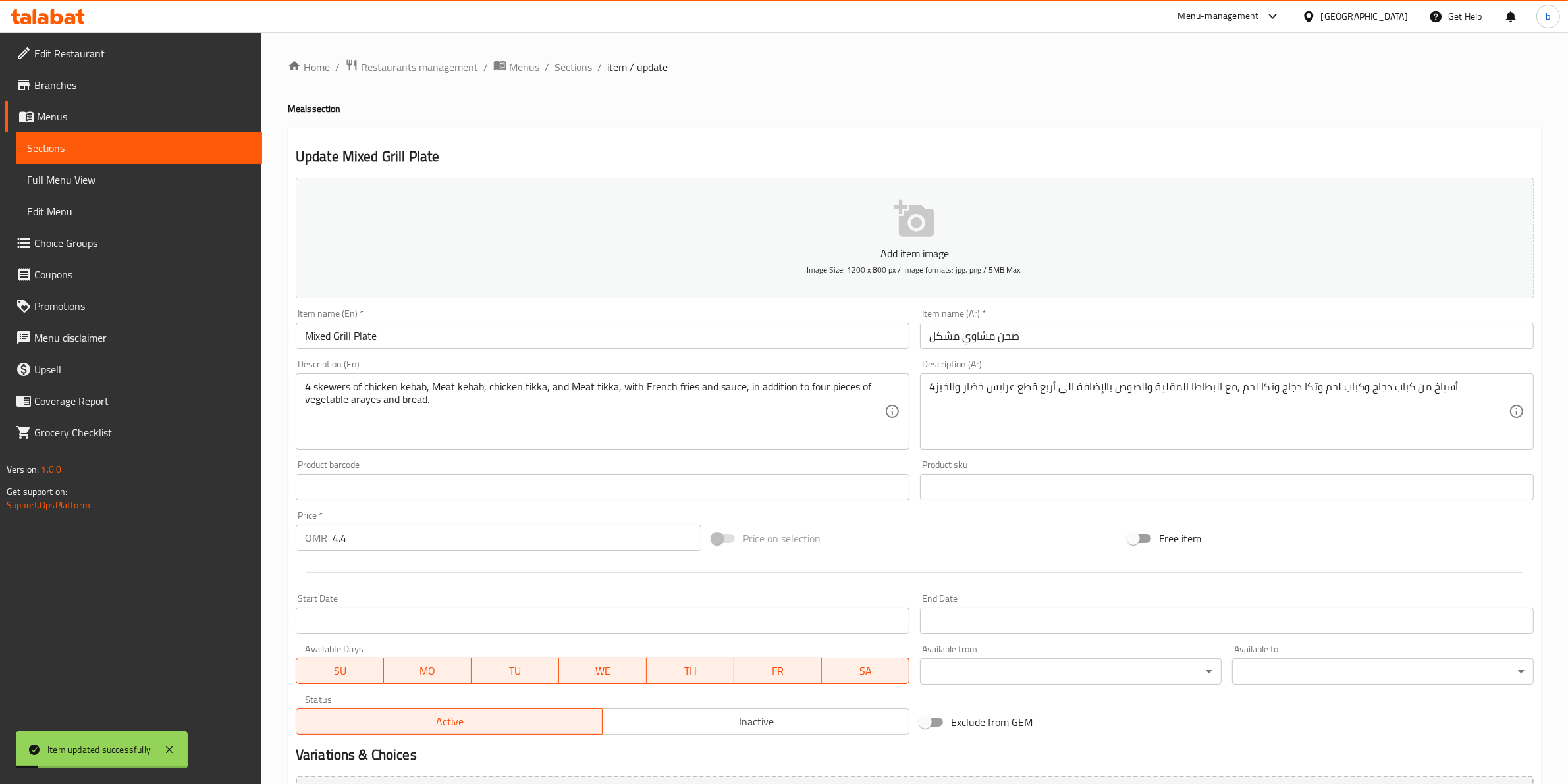
click at [575, 73] on span "Sections" at bounding box center [574, 67] width 38 height 16
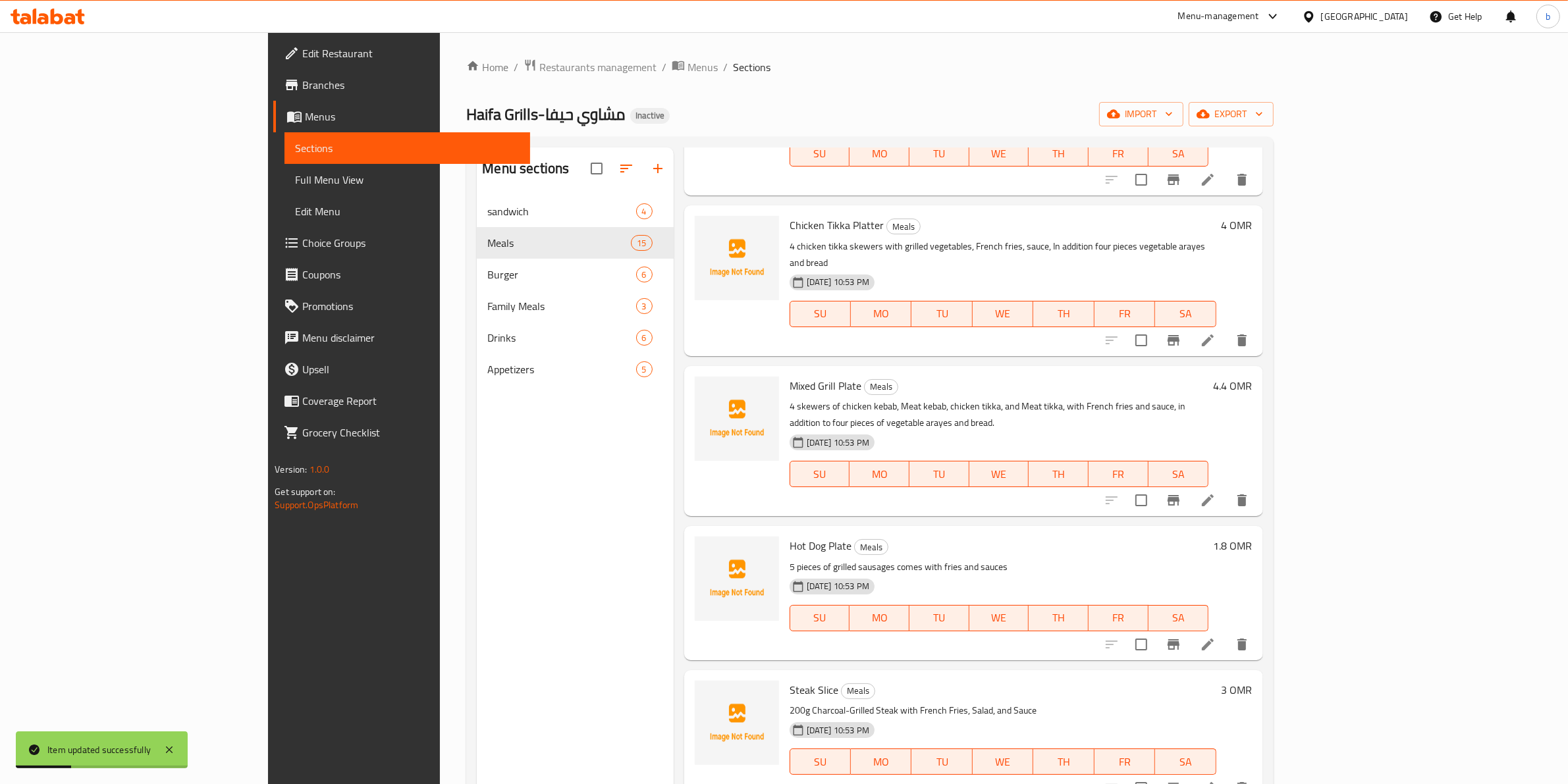
scroll to position [493, 0]
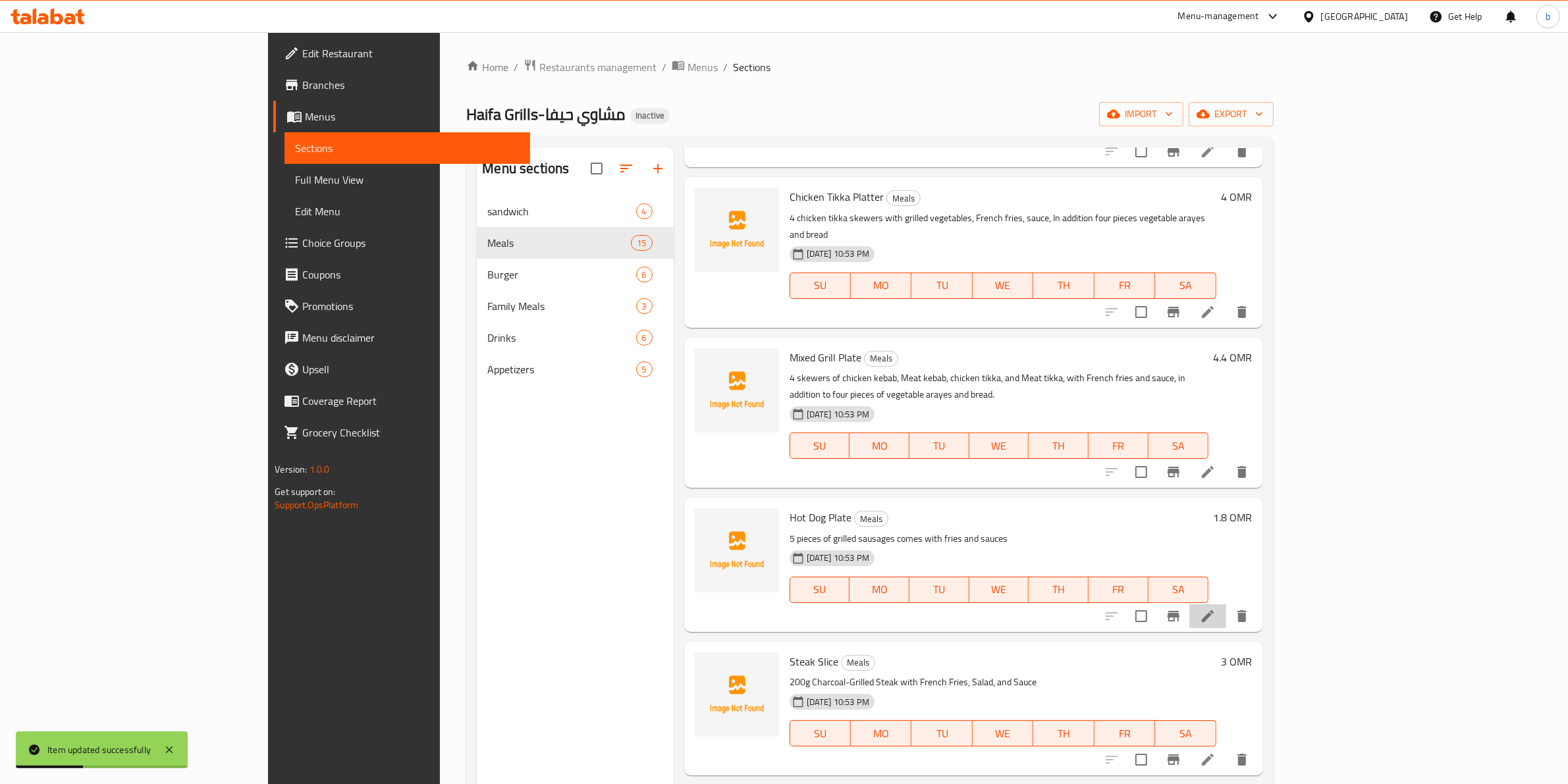
click at [1226, 604] on li at bounding box center [1208, 616] width 37 height 24
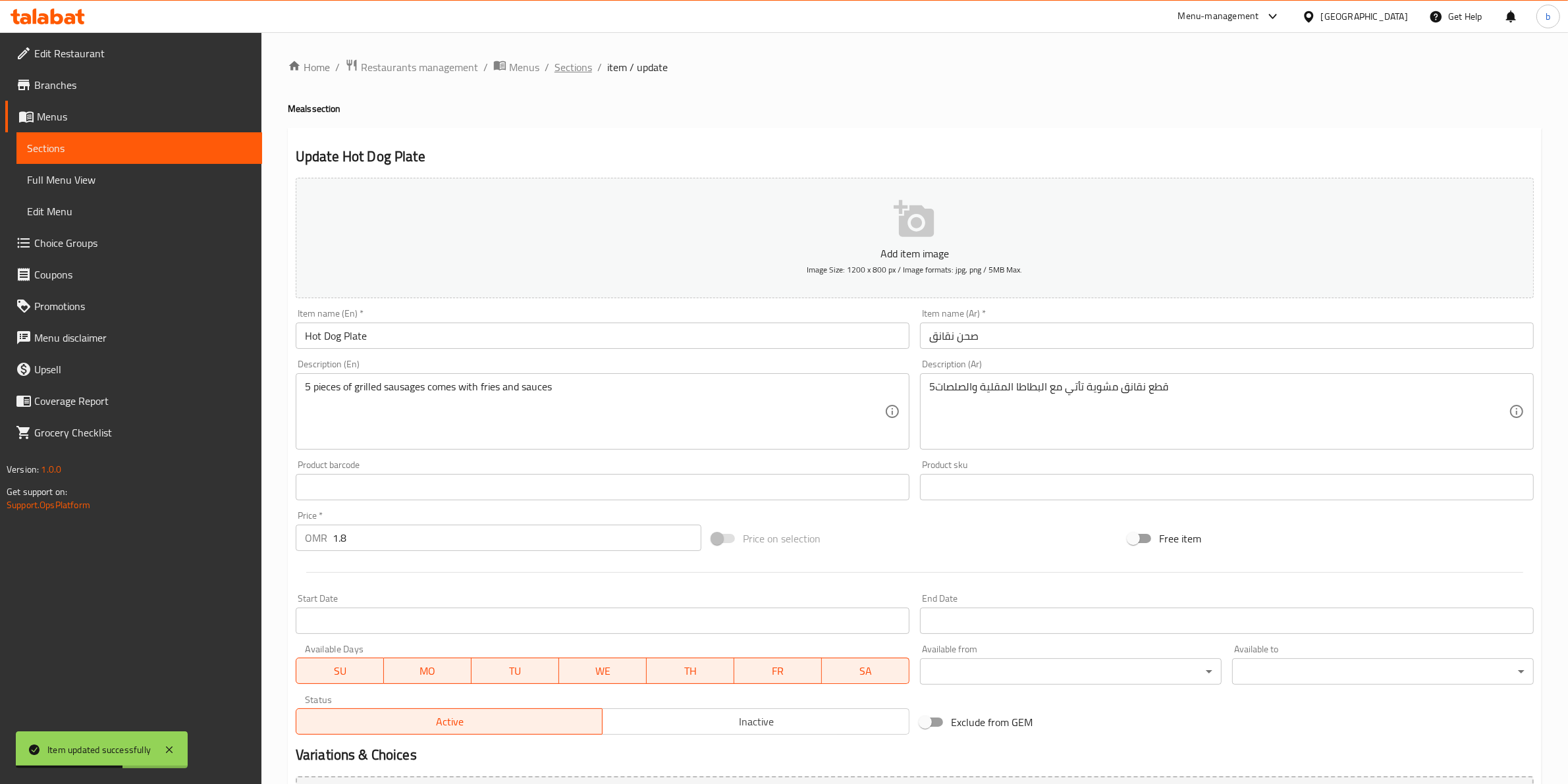
click at [566, 66] on span "Sections" at bounding box center [574, 67] width 38 height 16
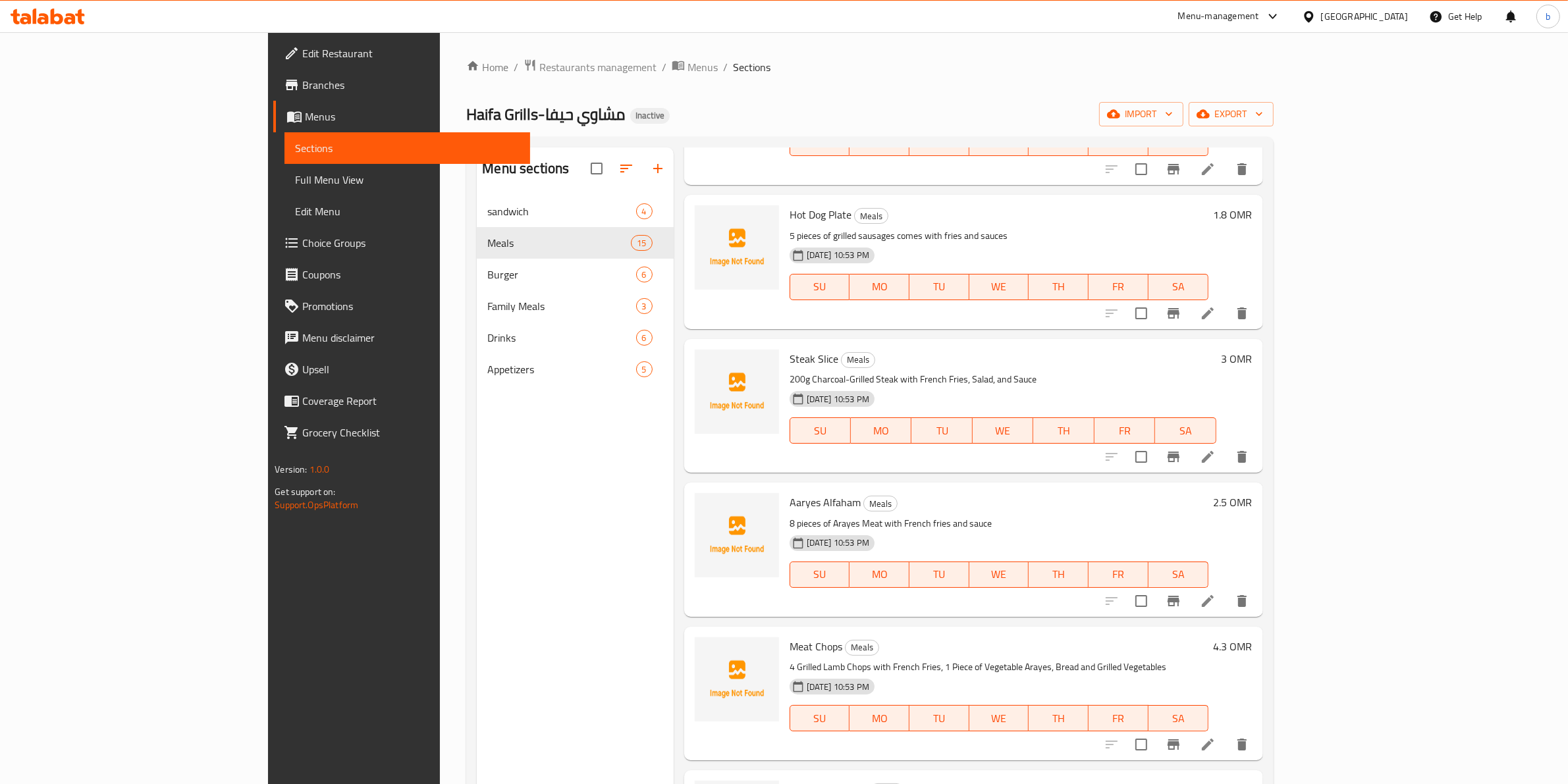
scroll to position [822, 0]
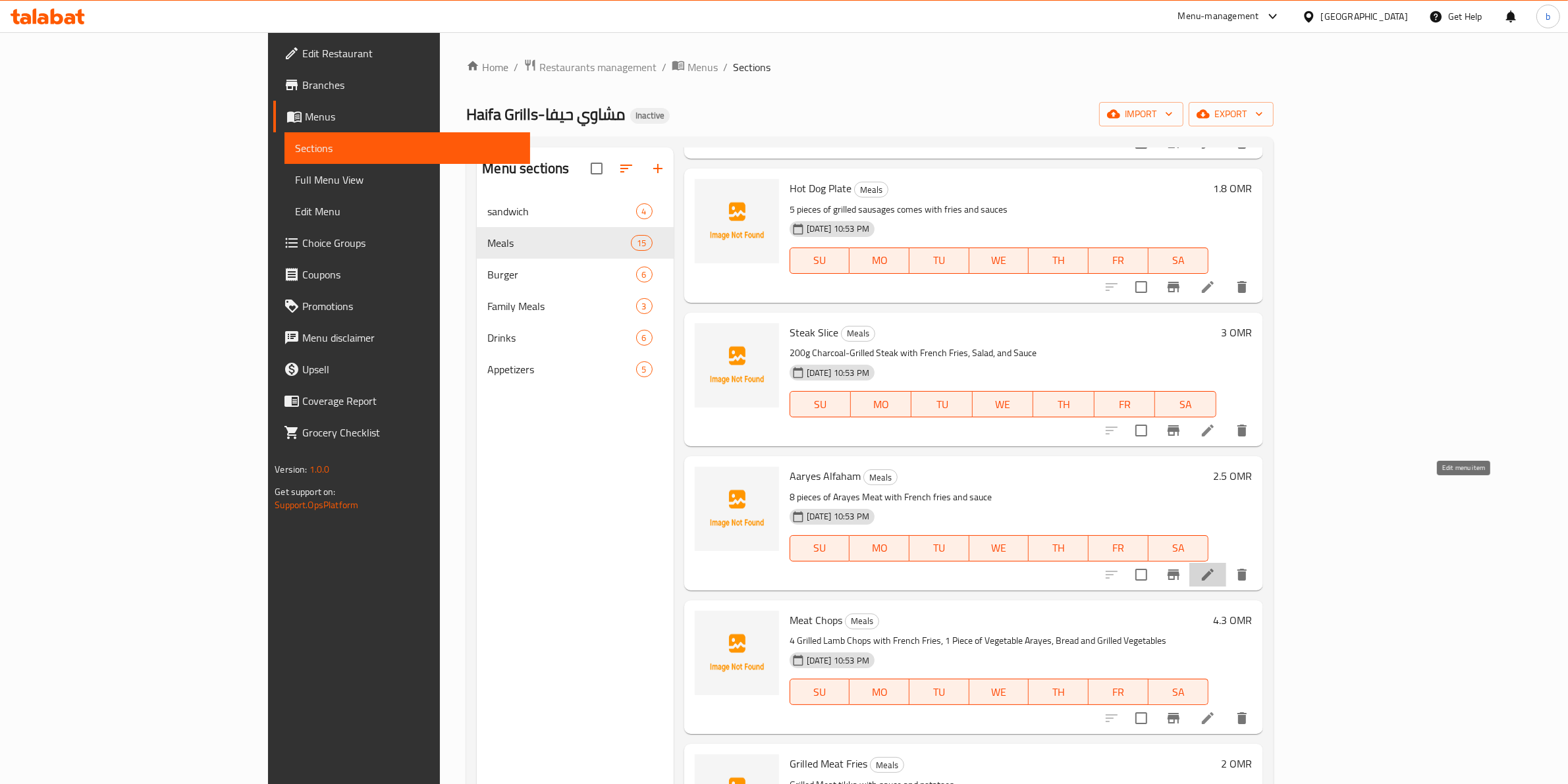
click at [1216, 567] on icon at bounding box center [1208, 574] width 16 height 16
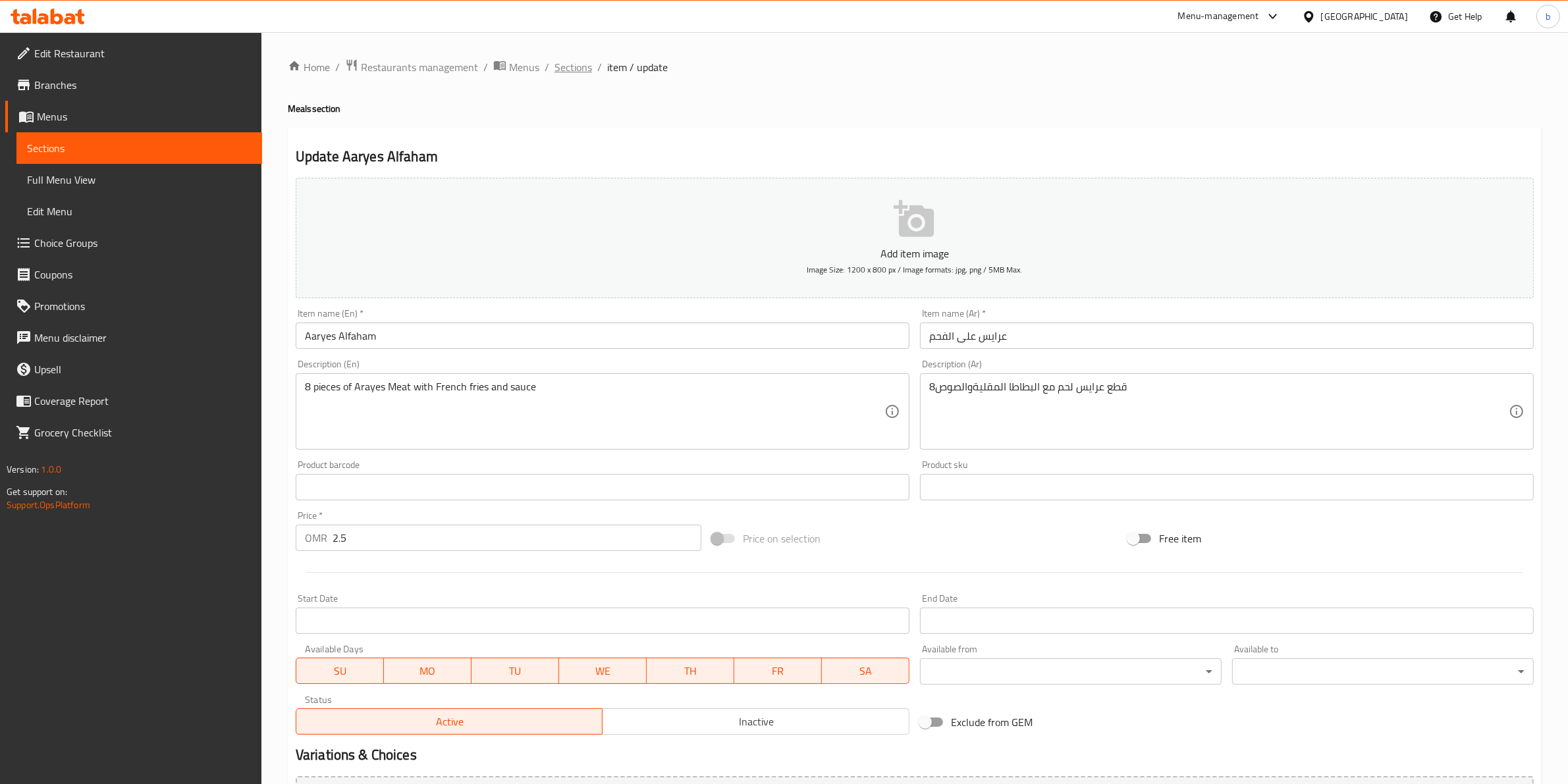
click at [579, 74] on span "Sections" at bounding box center [574, 67] width 38 height 16
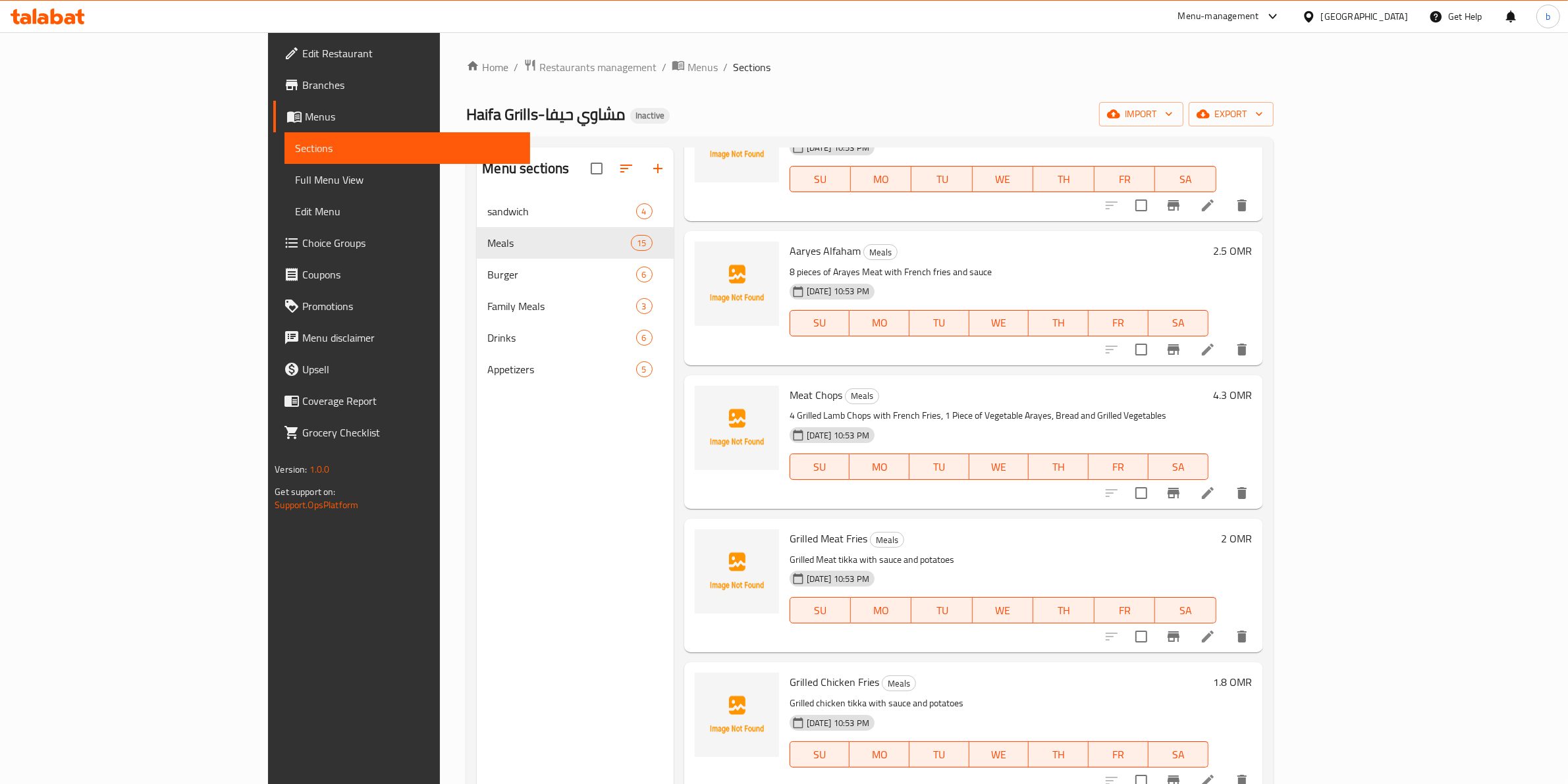
scroll to position [1070, 0]
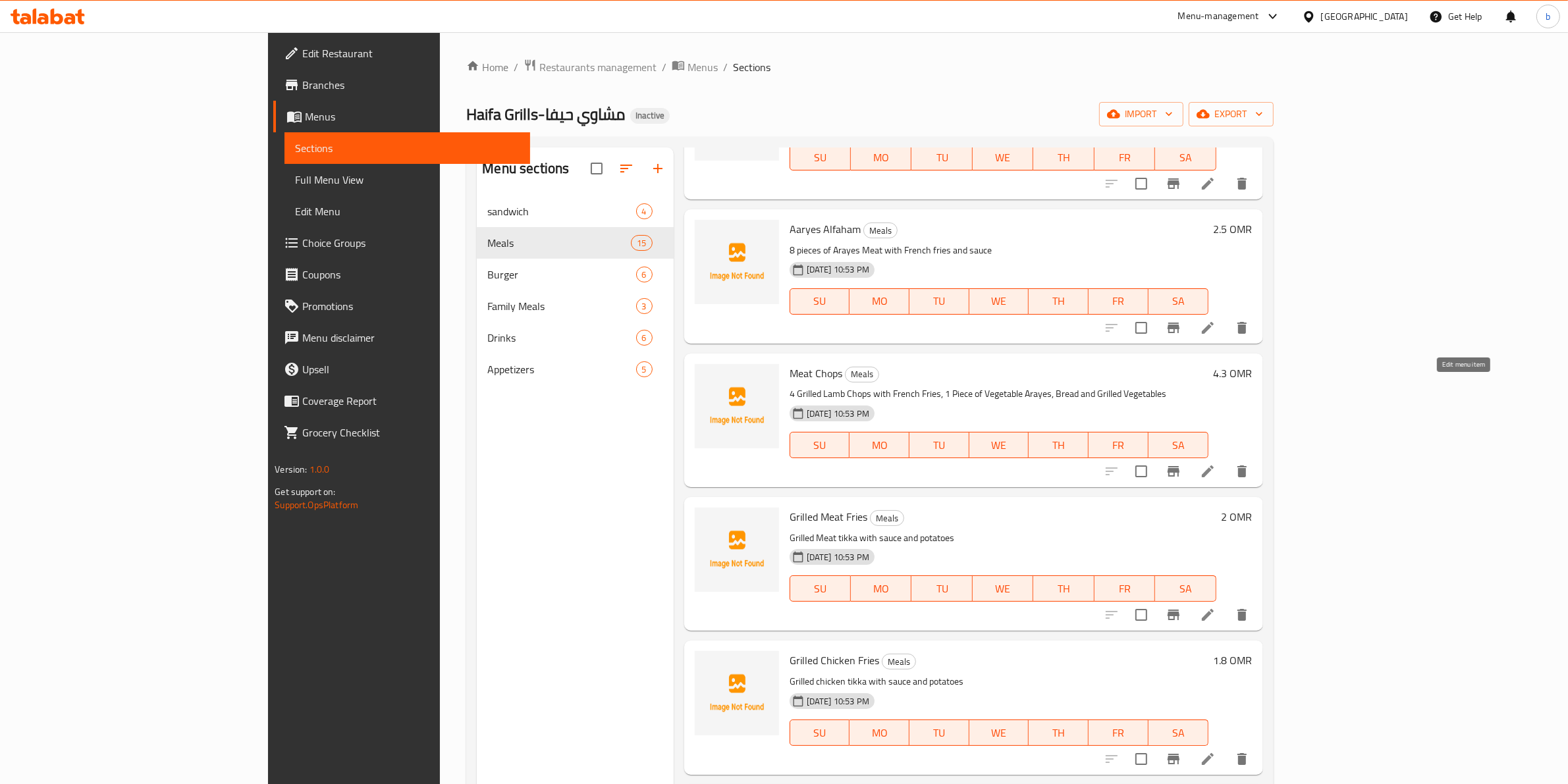
click at [1216, 463] on icon at bounding box center [1208, 470] width 16 height 16
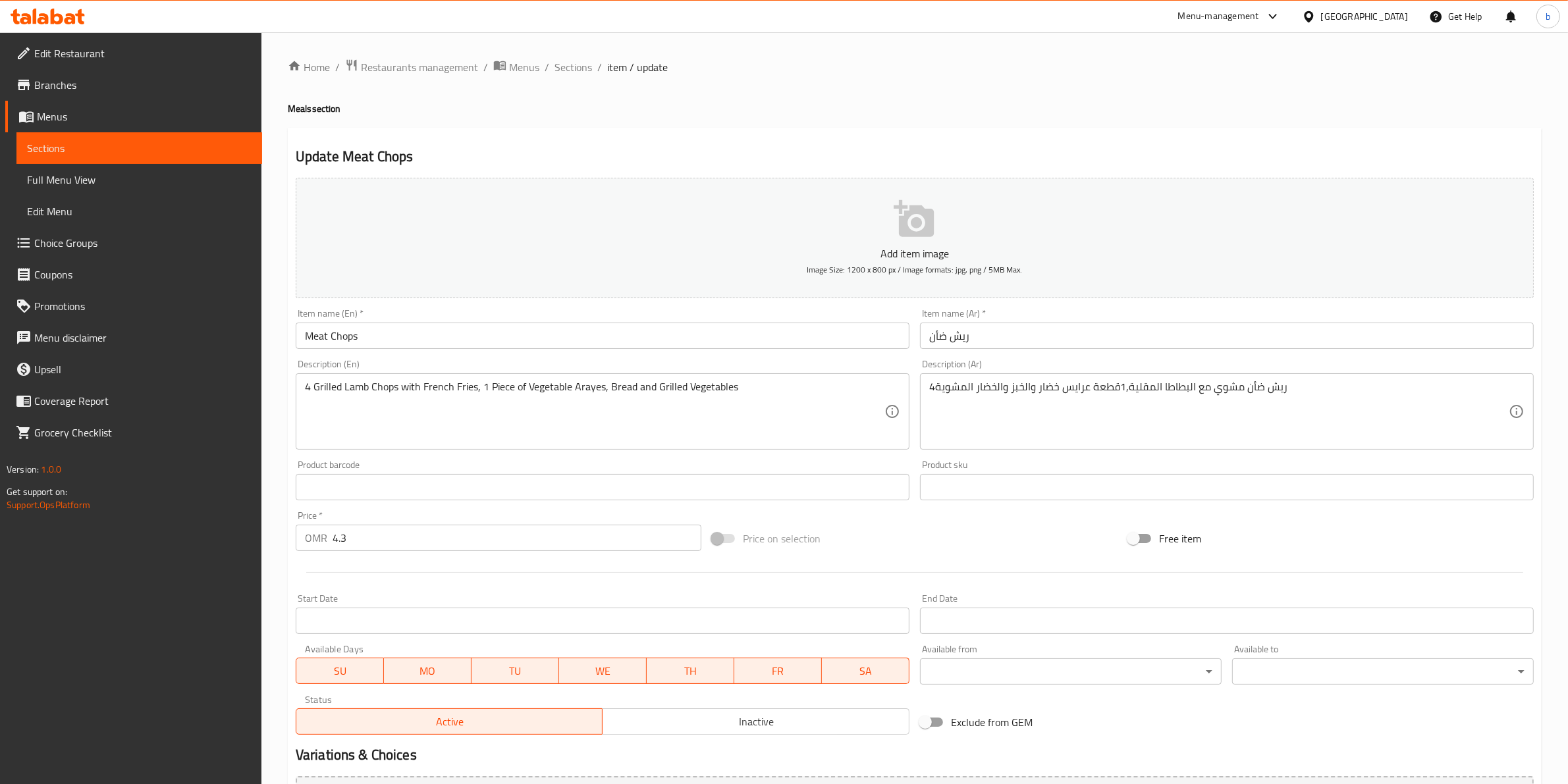
click at [581, 50] on div "Home / Restaurants management / Menus / Sections / item / update Meals section …" at bounding box center [914, 480] width 1307 height 898
click at [574, 68] on span "Sections" at bounding box center [574, 67] width 38 height 16
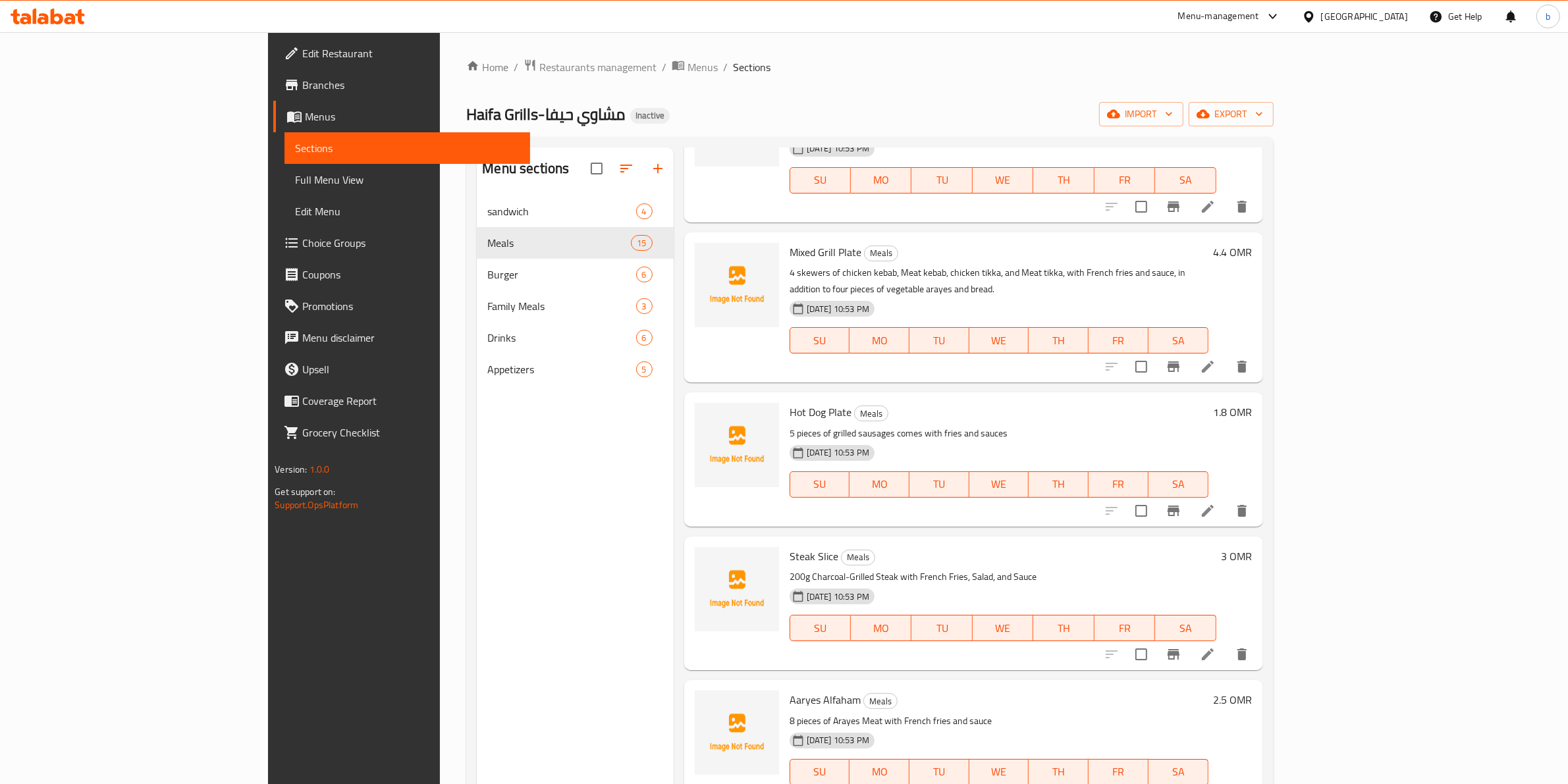
scroll to position [581, 0]
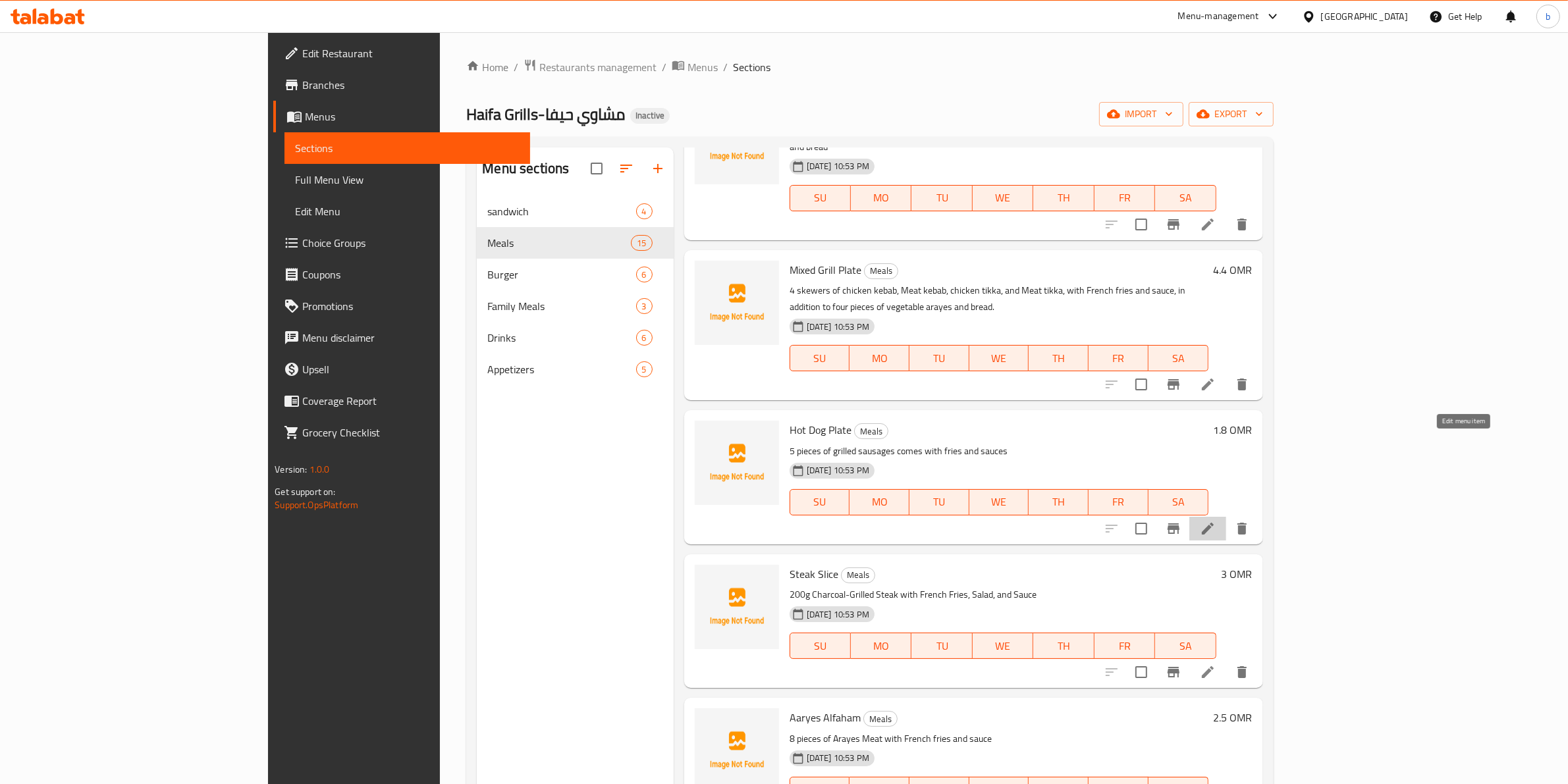
click at [1216, 521] on icon at bounding box center [1208, 528] width 16 height 16
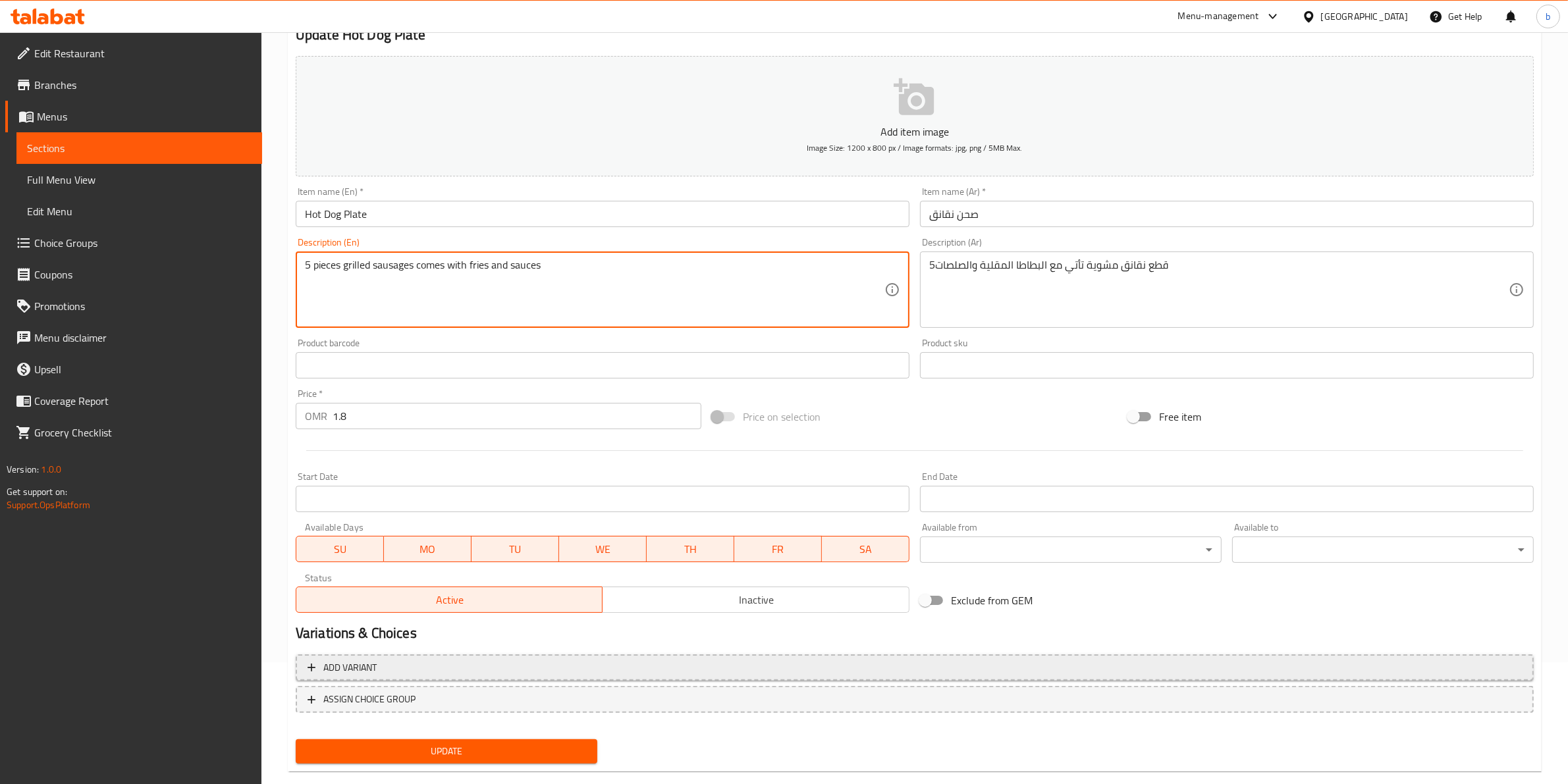
scroll to position [144, 0]
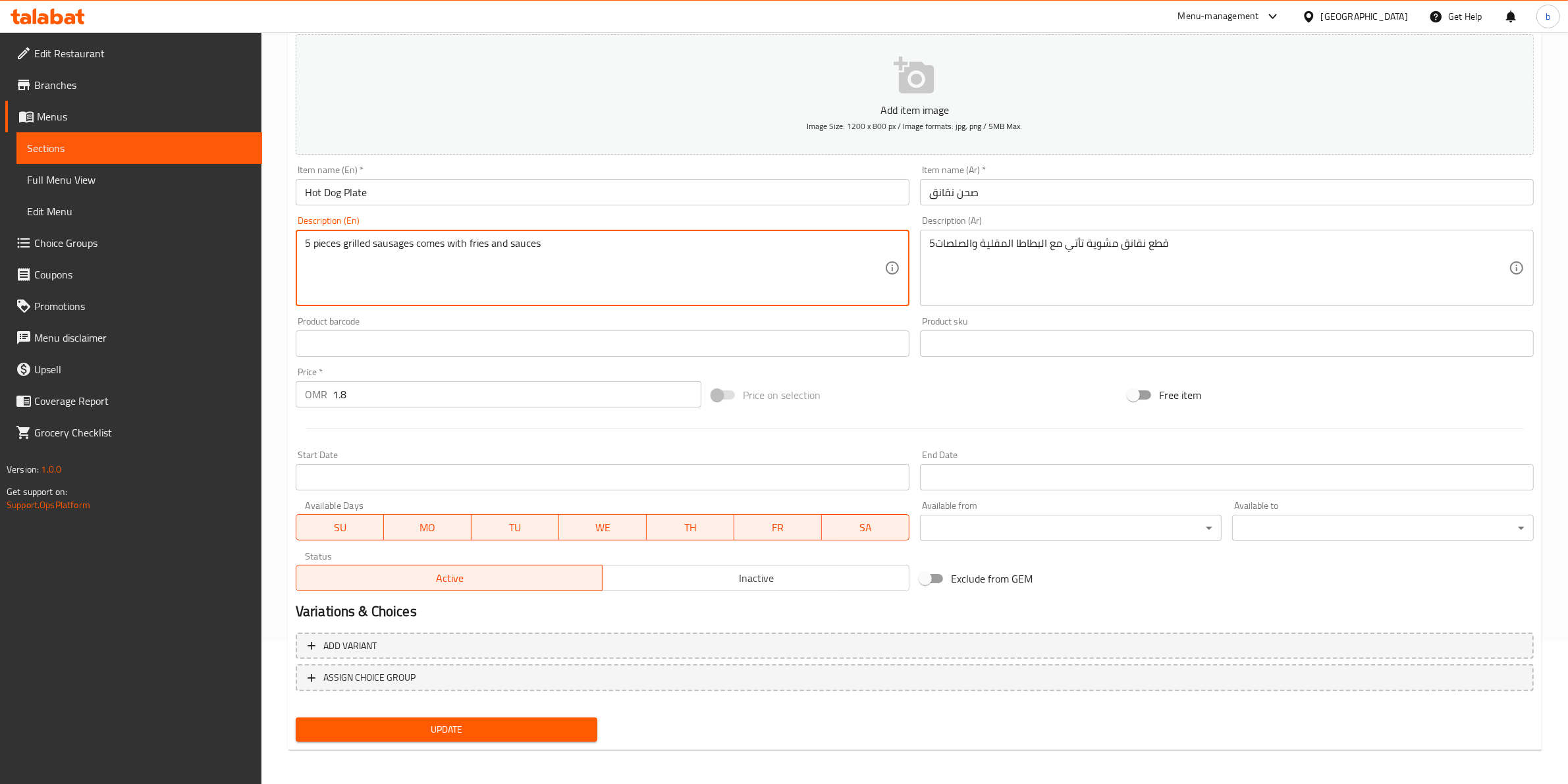
type textarea "5 pieces grilled sausages comes with fries and sauces"
click at [483, 729] on span "Update" at bounding box center [446, 729] width 280 height 16
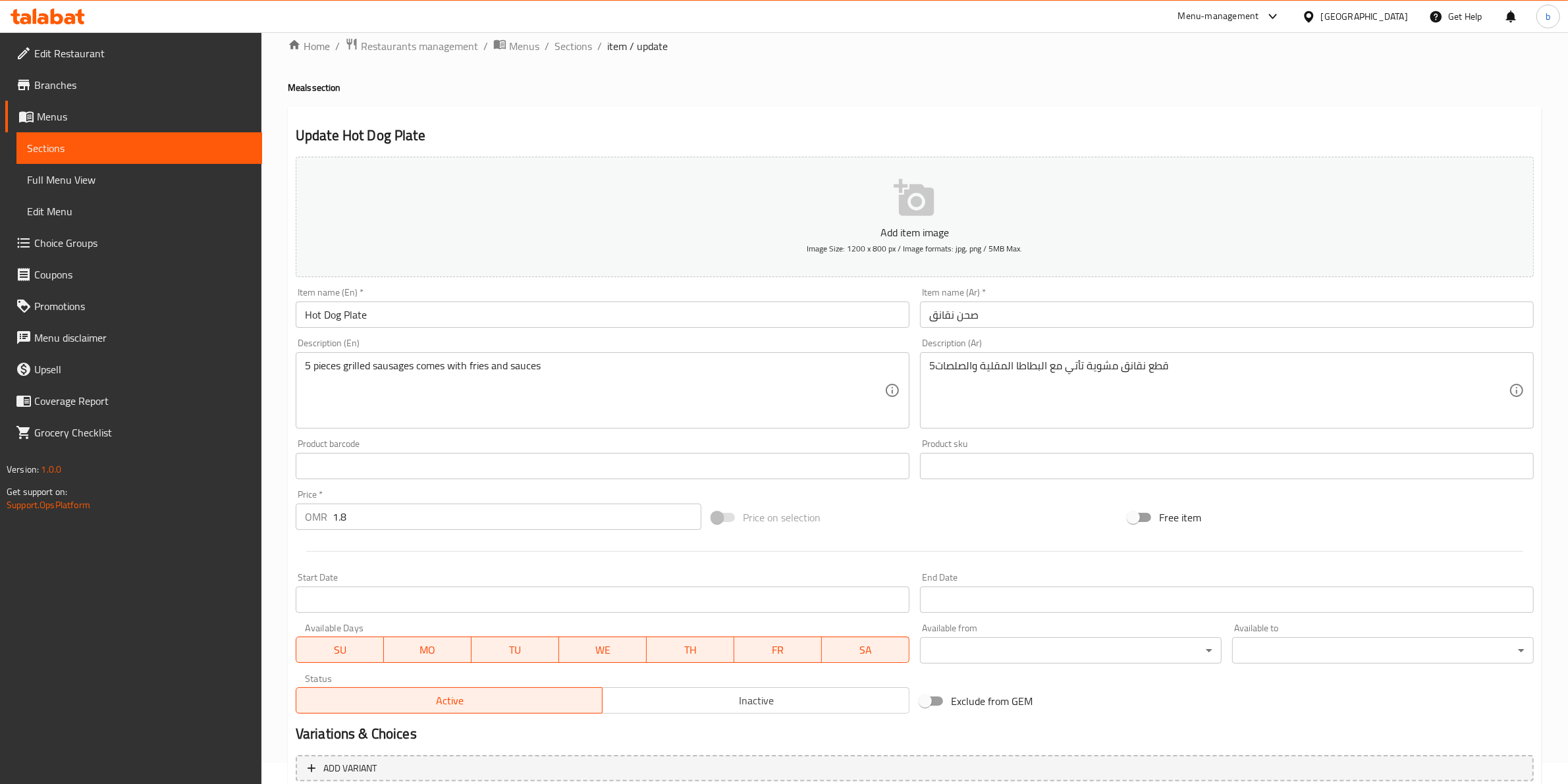
scroll to position [0, 0]
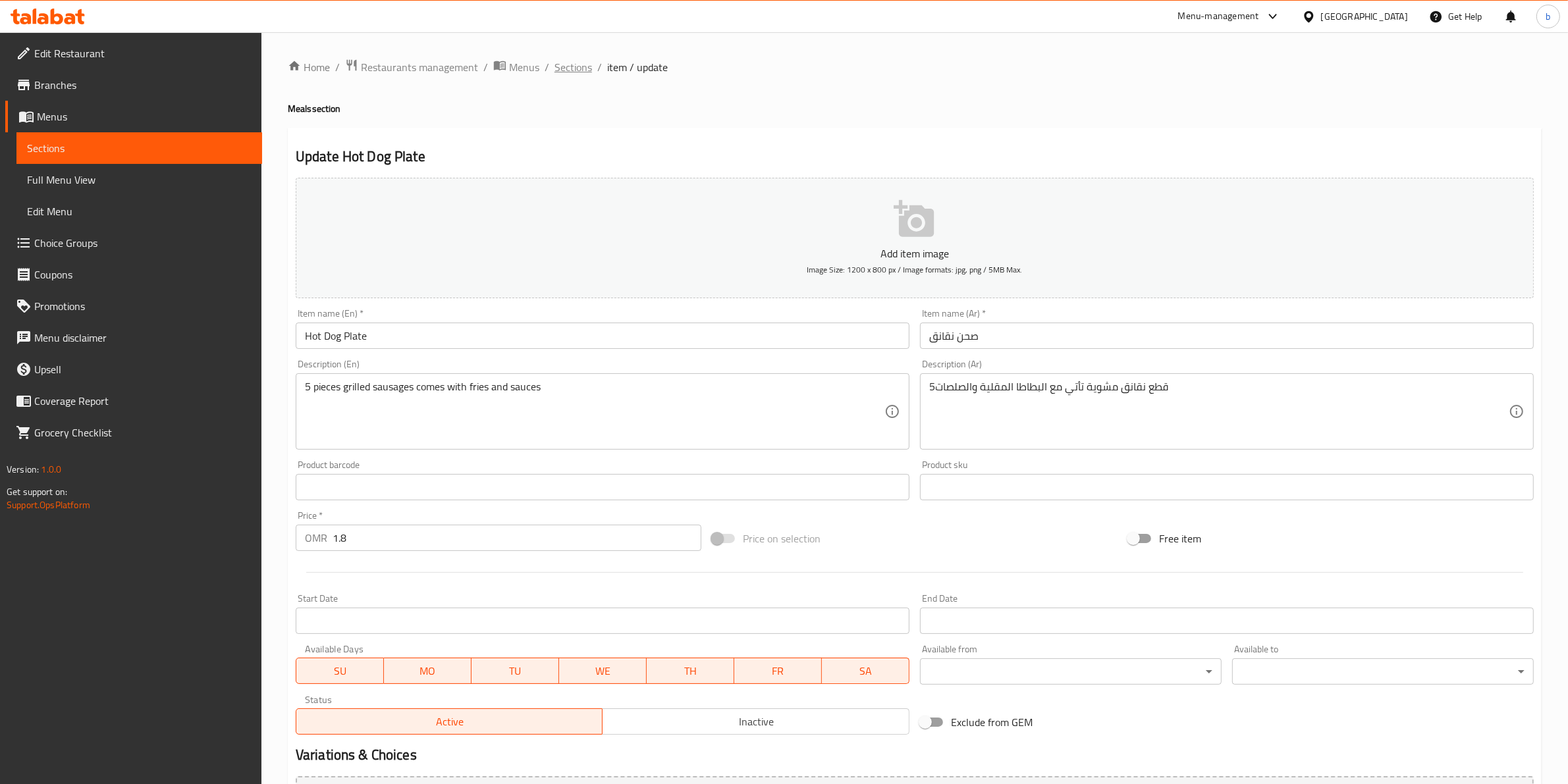
click at [567, 74] on span "Sections" at bounding box center [574, 67] width 38 height 16
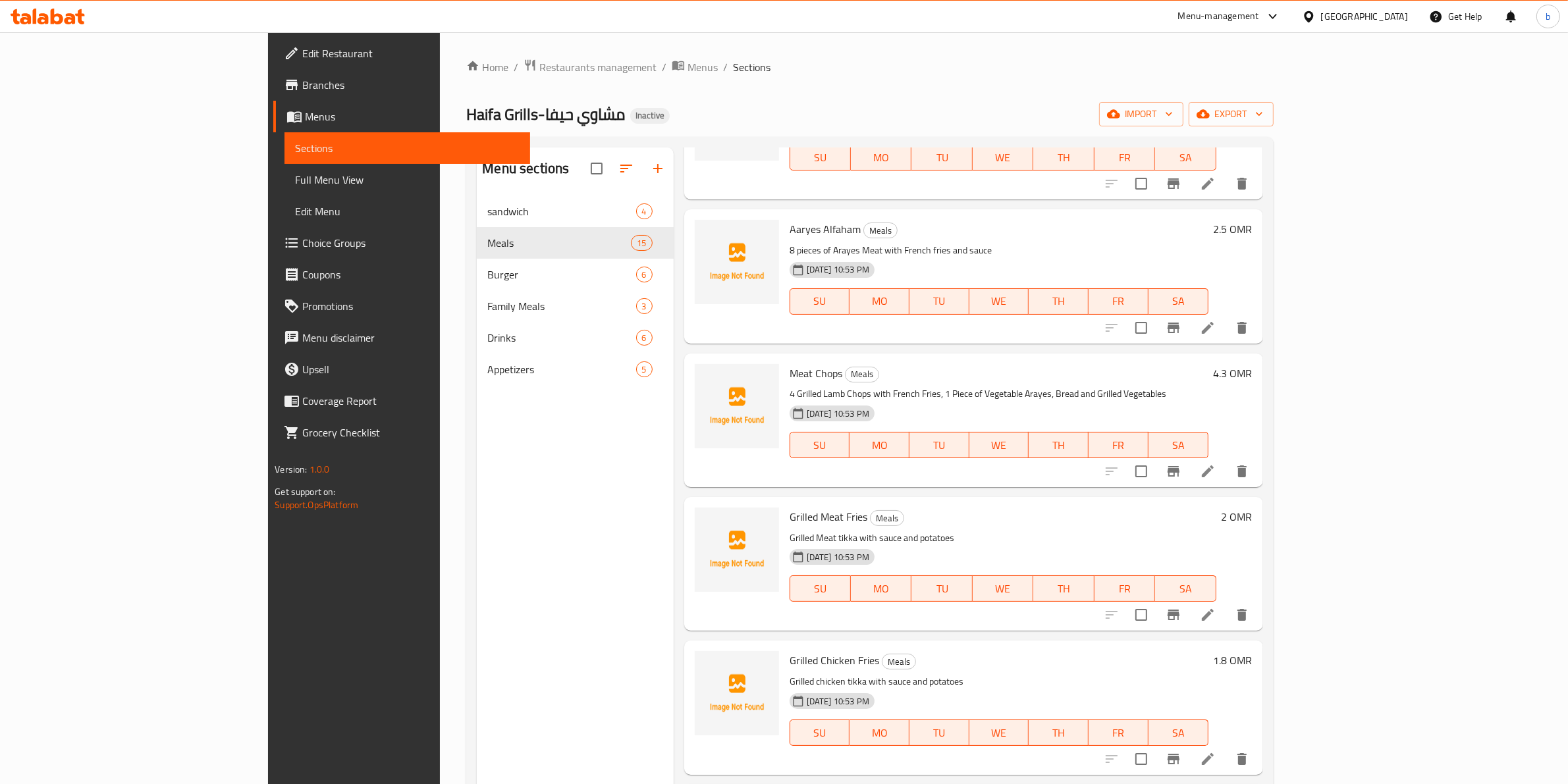
scroll to position [987, 0]
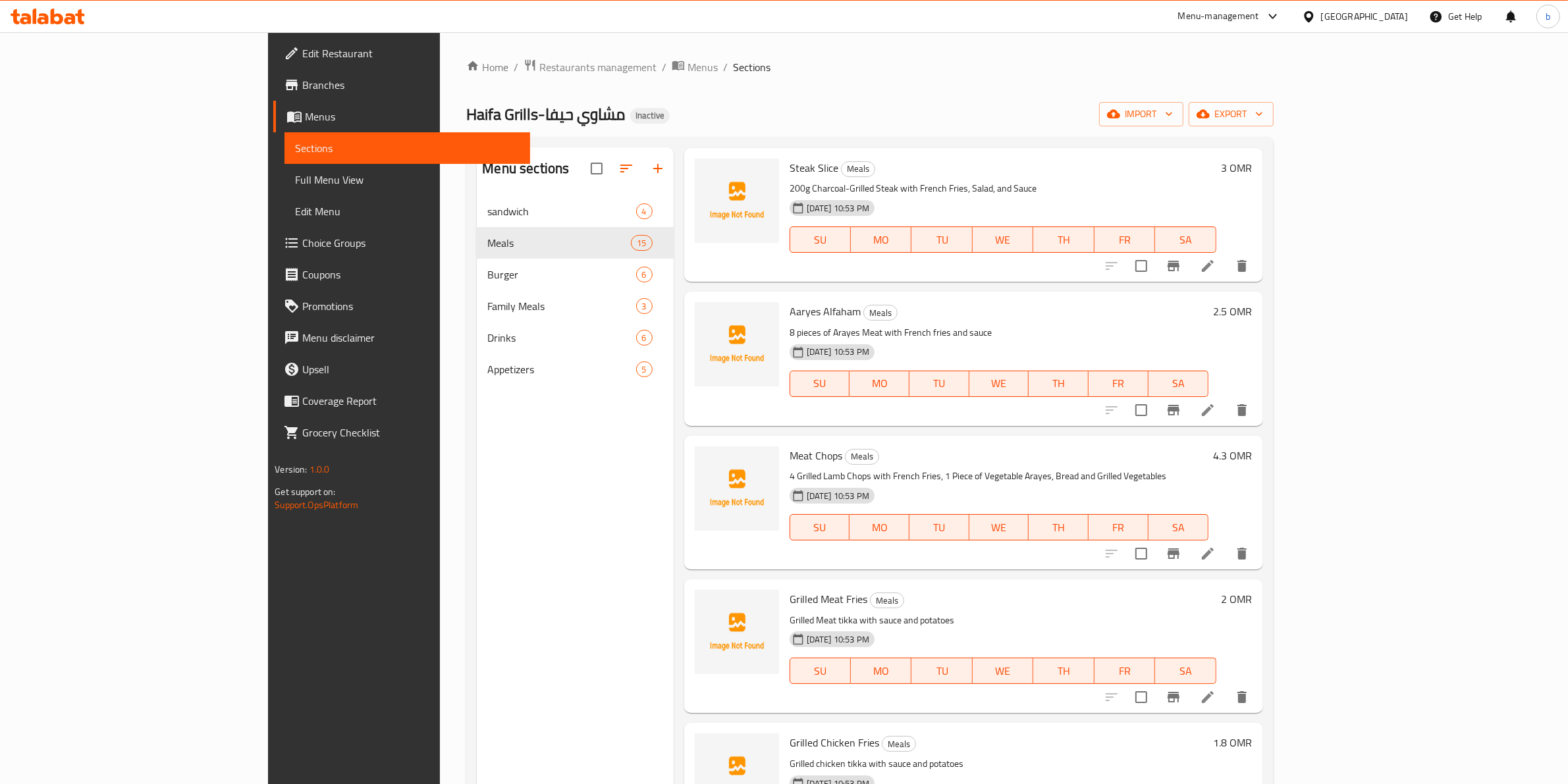
click at [1226, 399] on li at bounding box center [1208, 410] width 37 height 24
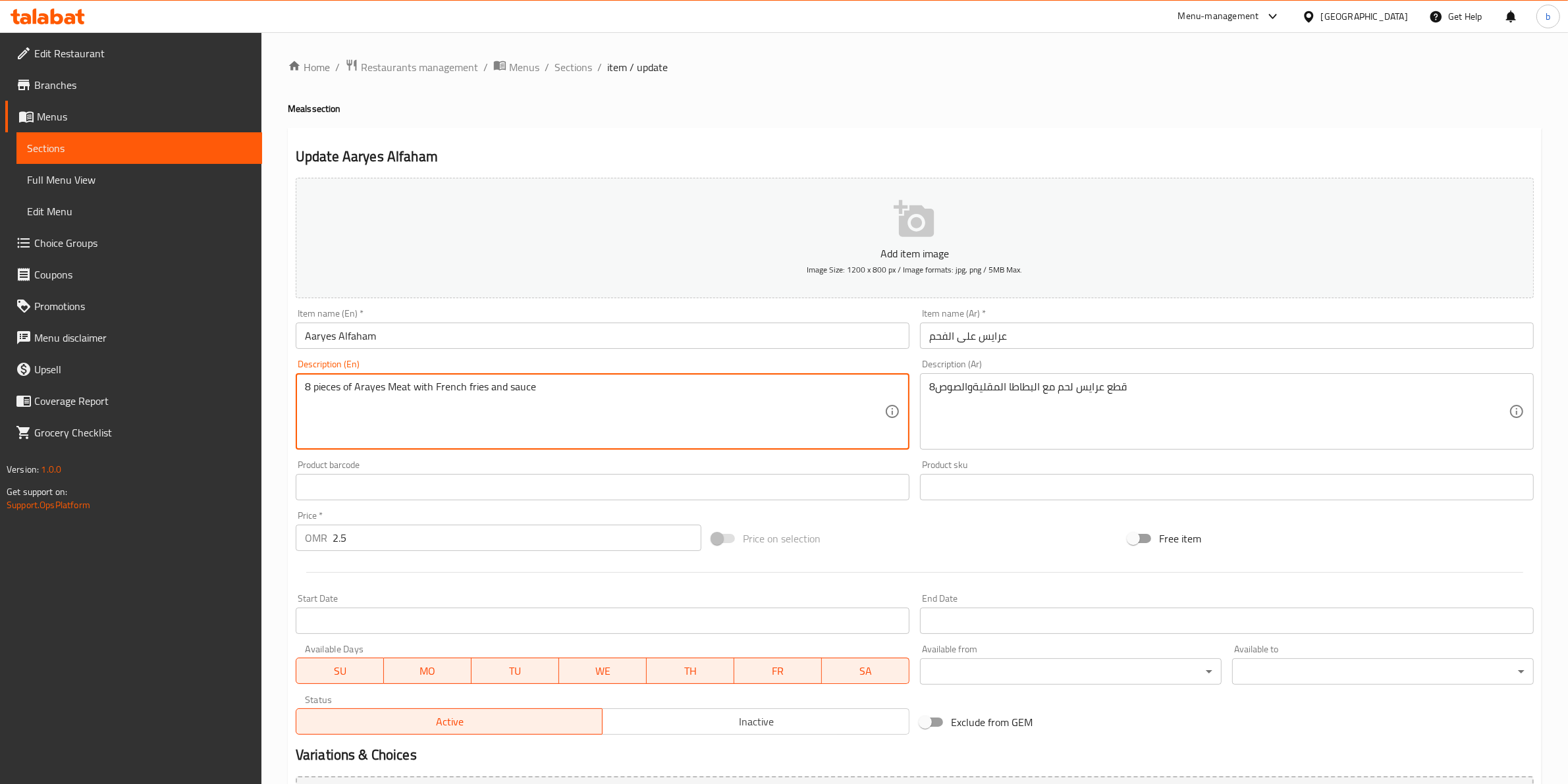
click at [351, 386] on textarea "8 pieces of Arayes Meat with French fries and sauce" at bounding box center [594, 412] width 579 height 63
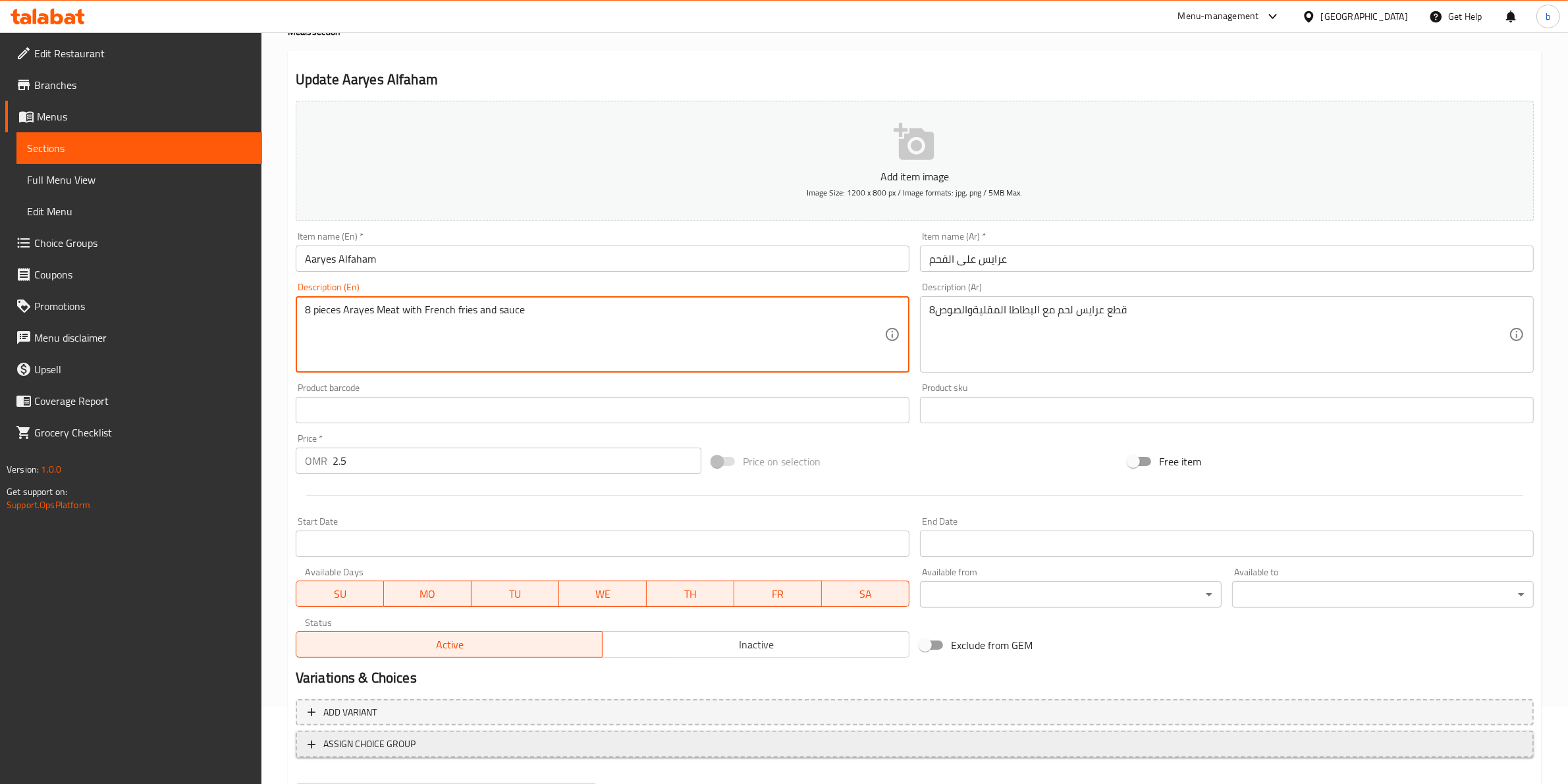
scroll to position [144, 0]
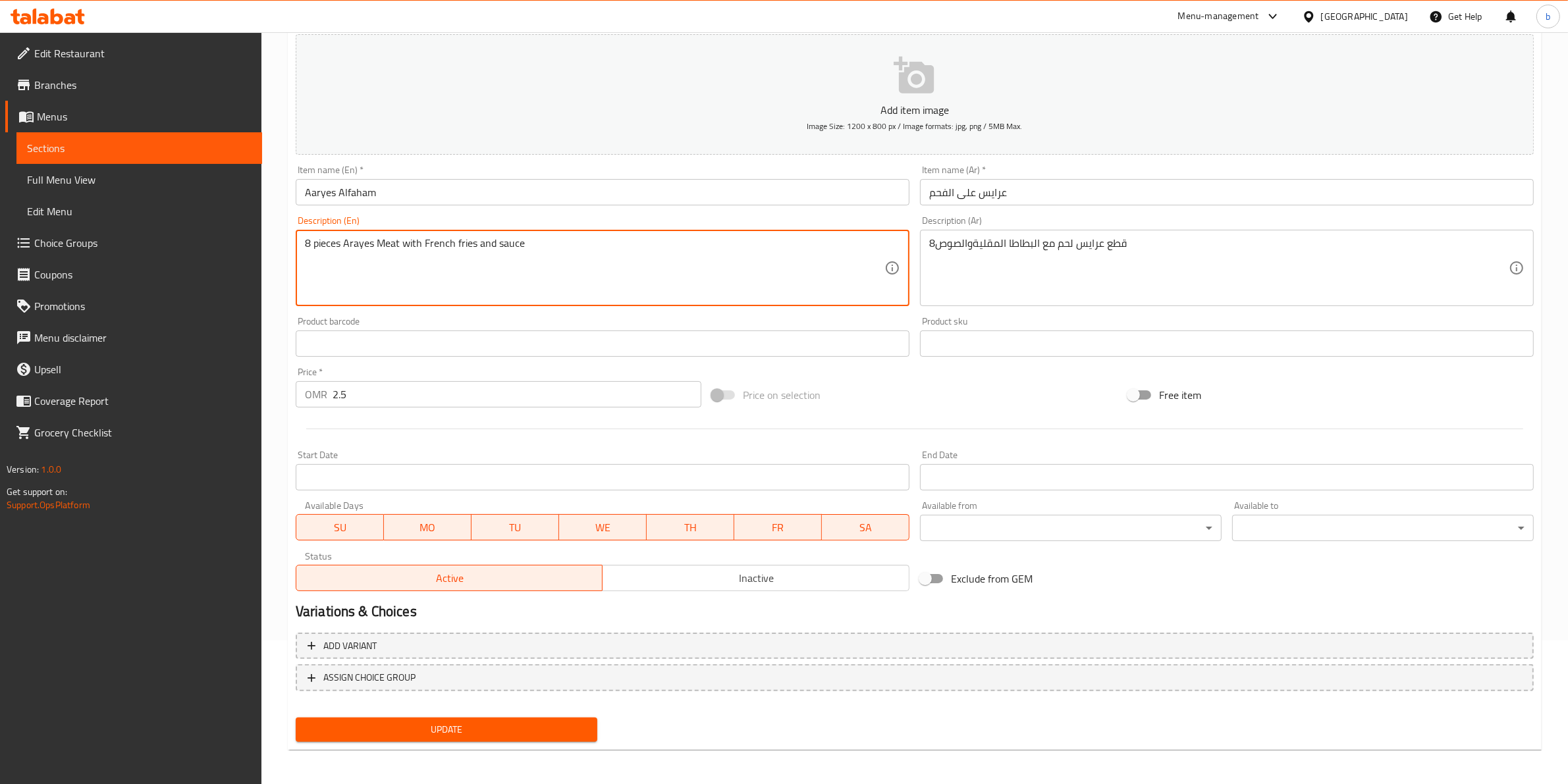
type textarea "8 pieces Arayes Meat with French fries and sauce"
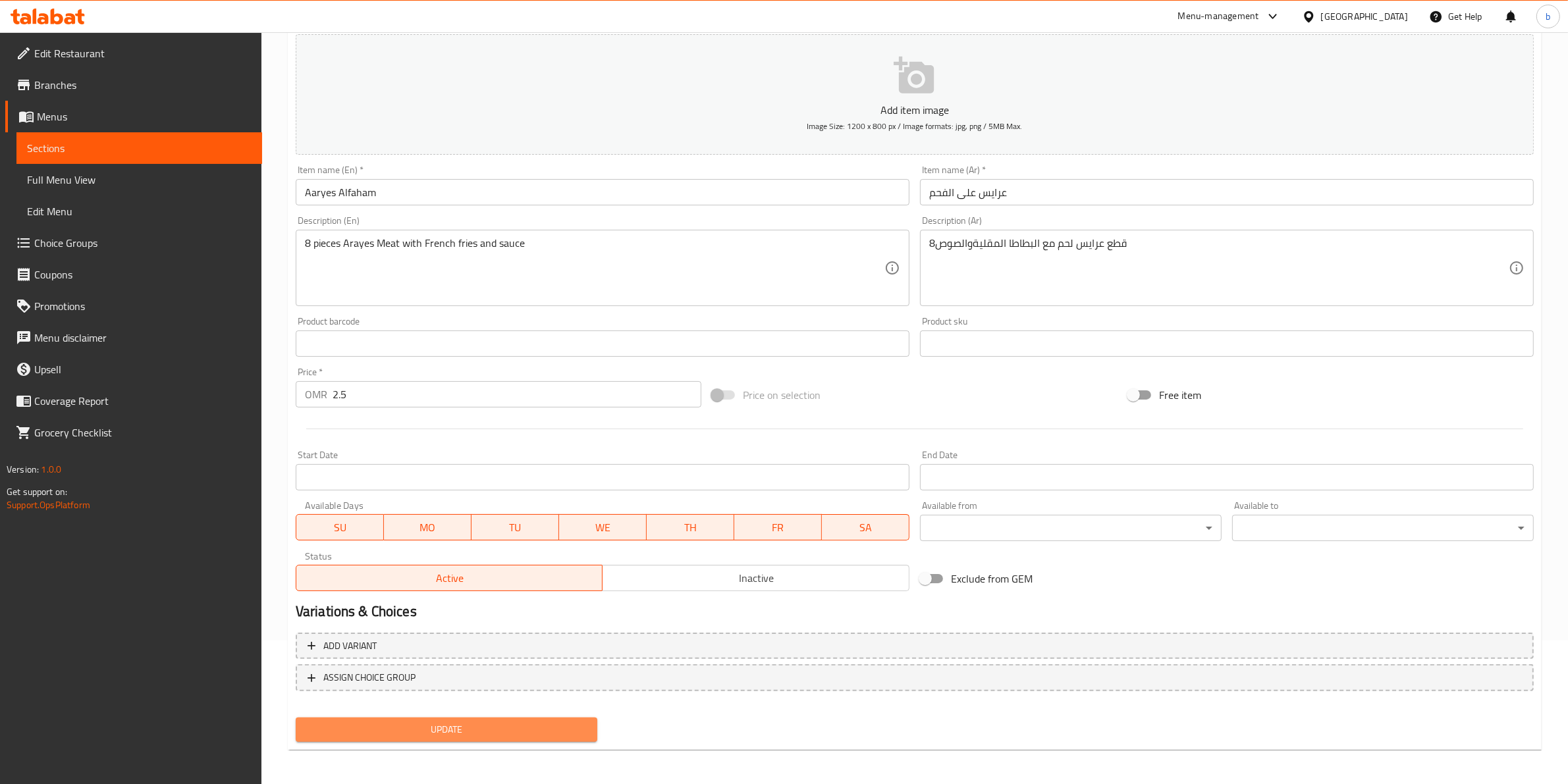
click at [489, 735] on button "Update" at bounding box center [446, 730] width 302 height 24
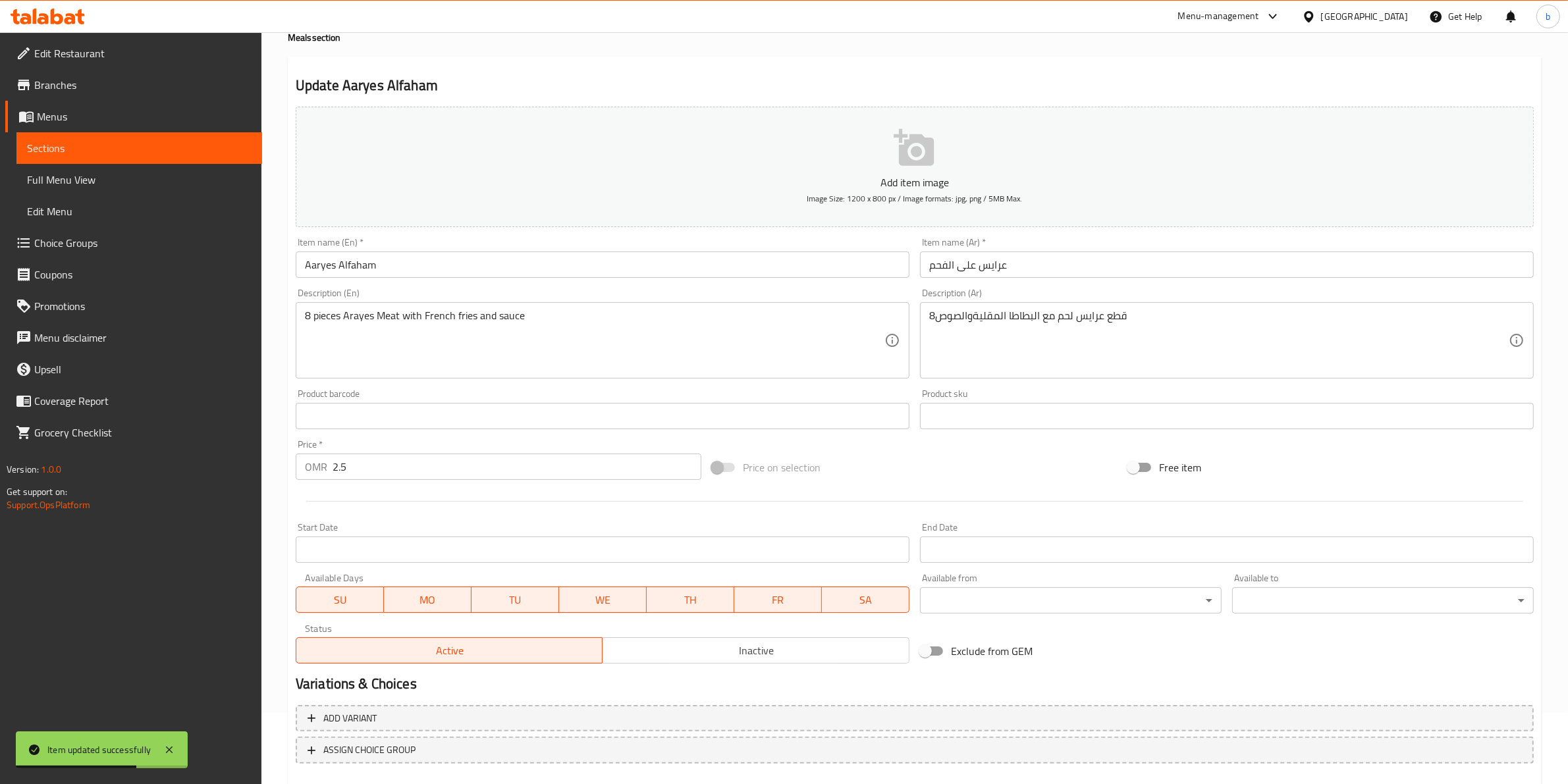
scroll to position [0, 0]
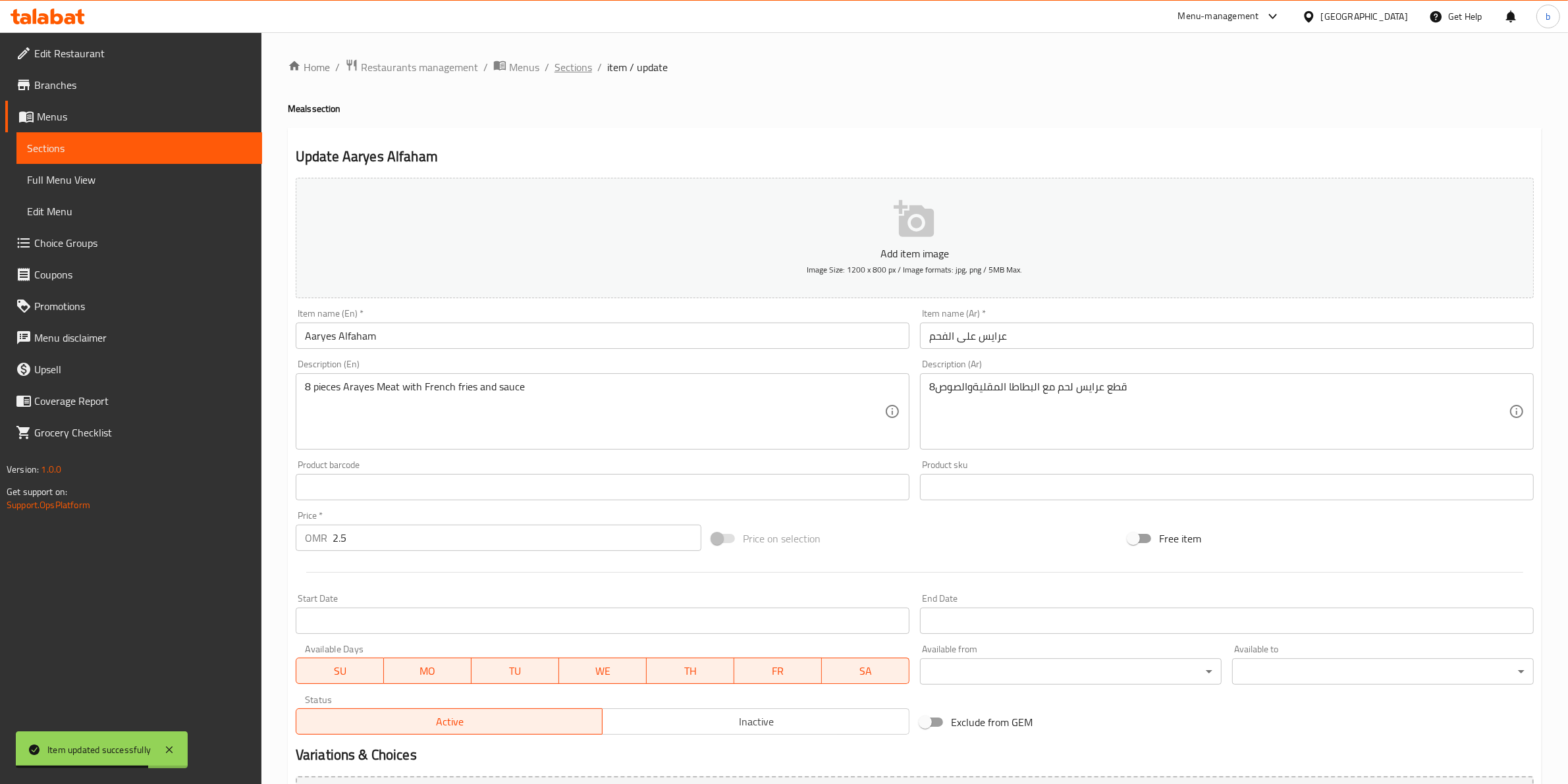
click at [566, 69] on span "Sections" at bounding box center [574, 67] width 38 height 16
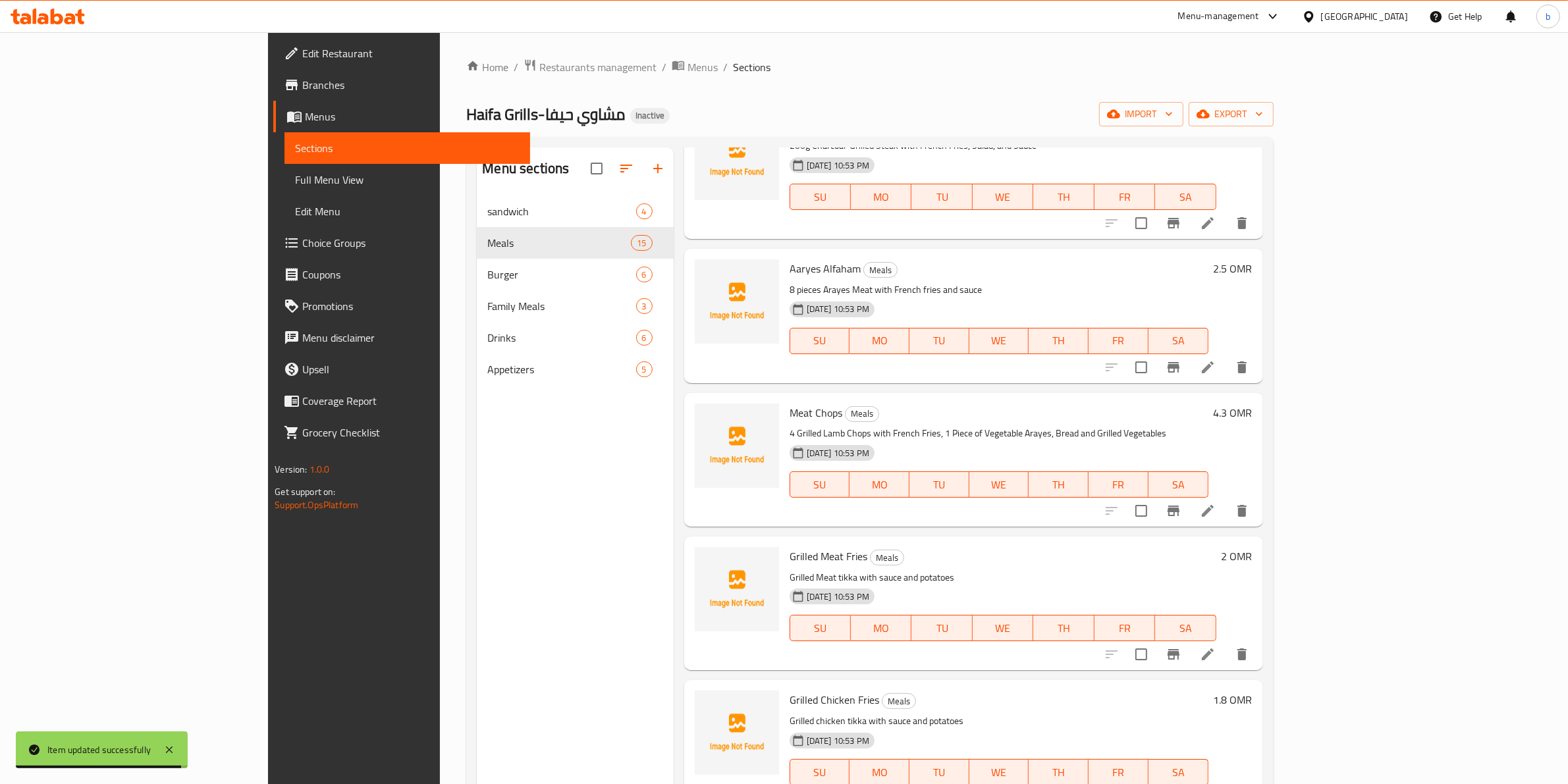
scroll to position [1070, 0]
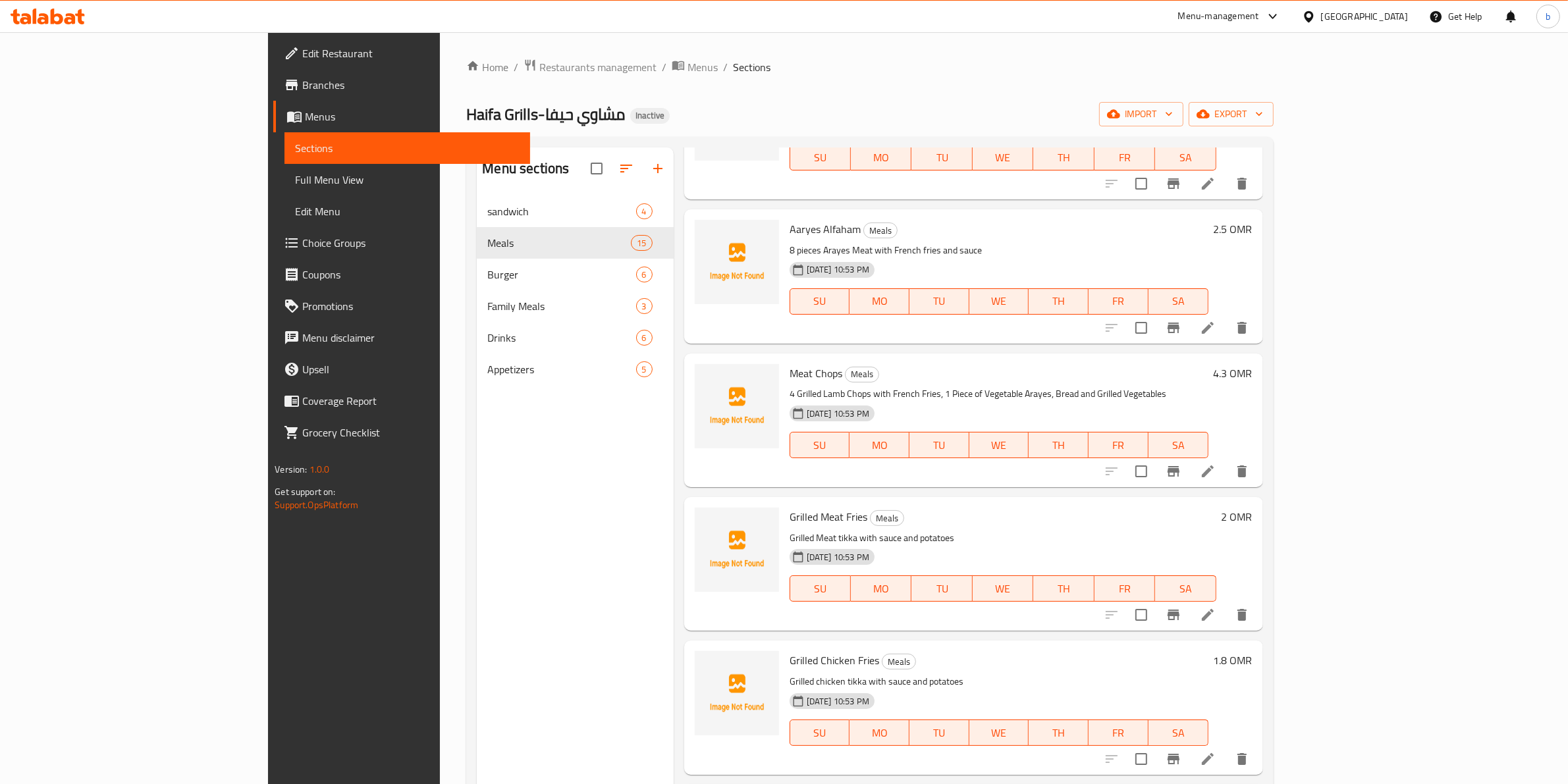
click at [1258, 456] on div at bounding box center [1177, 471] width 162 height 32
click at [1216, 463] on icon at bounding box center [1208, 470] width 16 height 16
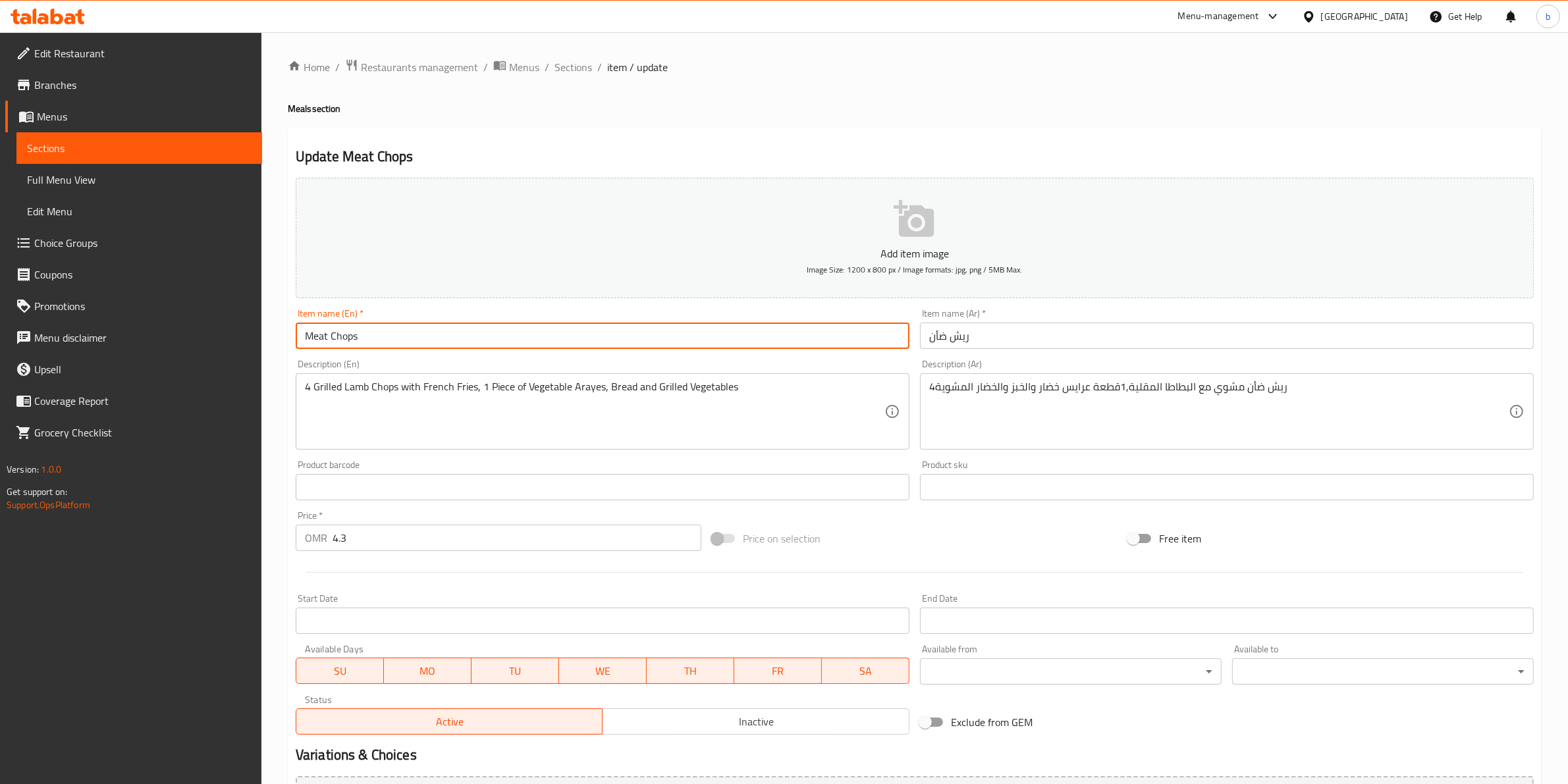
click at [327, 337] on input "Meat Chops" at bounding box center [602, 336] width 614 height 26
type input "lamb Chops"
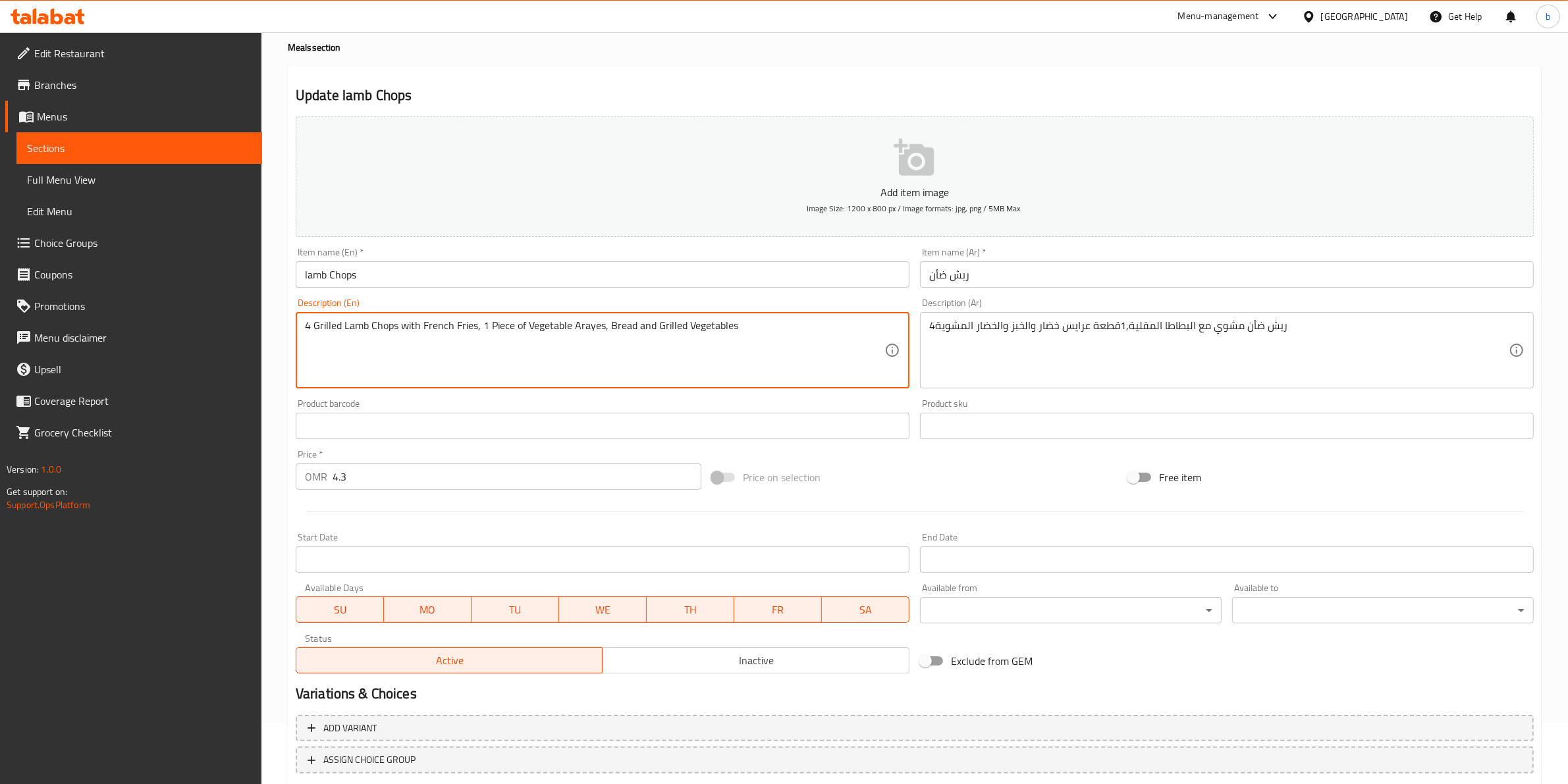
scroll to position [144, 0]
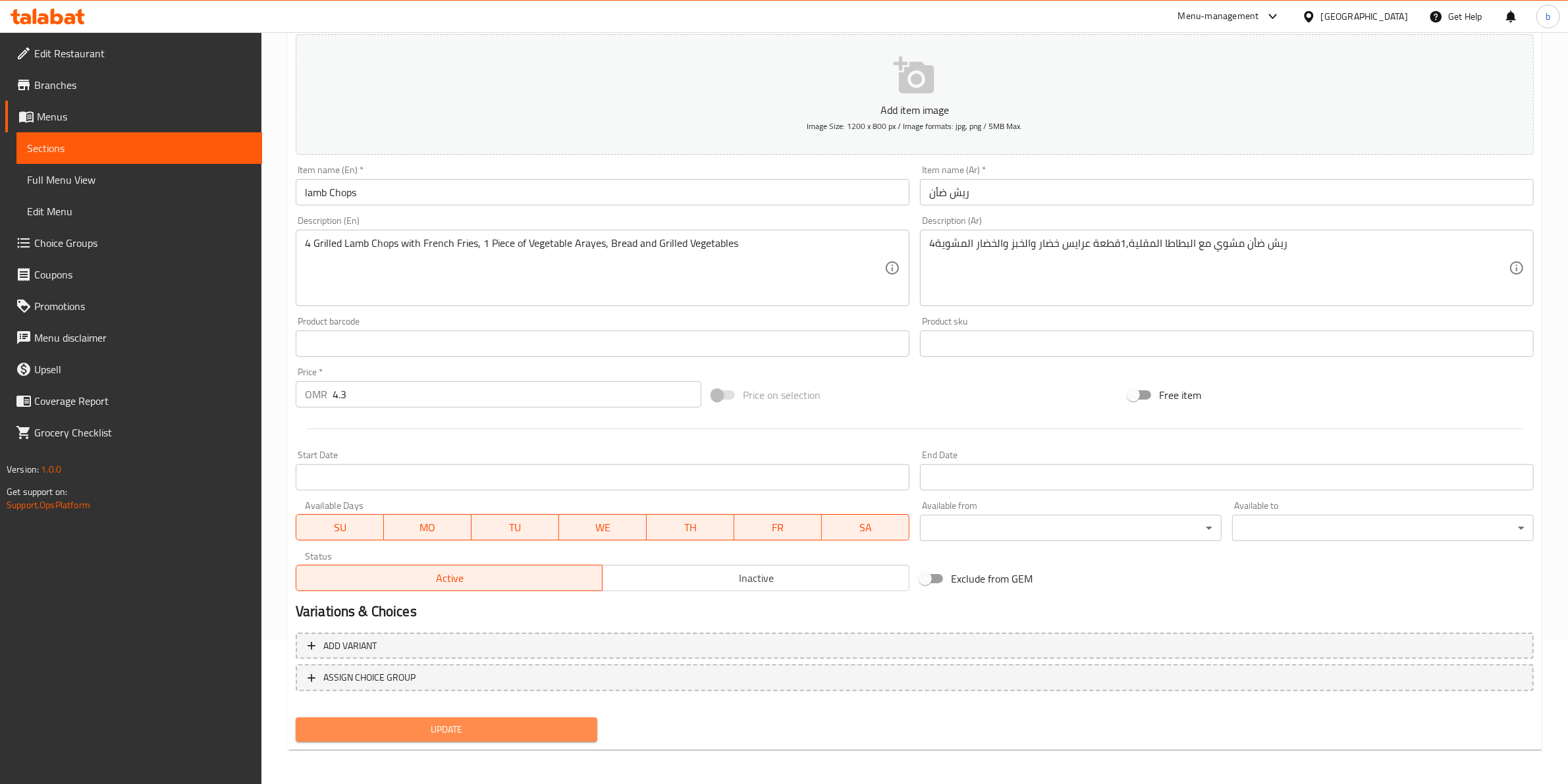
click at [560, 725] on span "Update" at bounding box center [446, 729] width 280 height 16
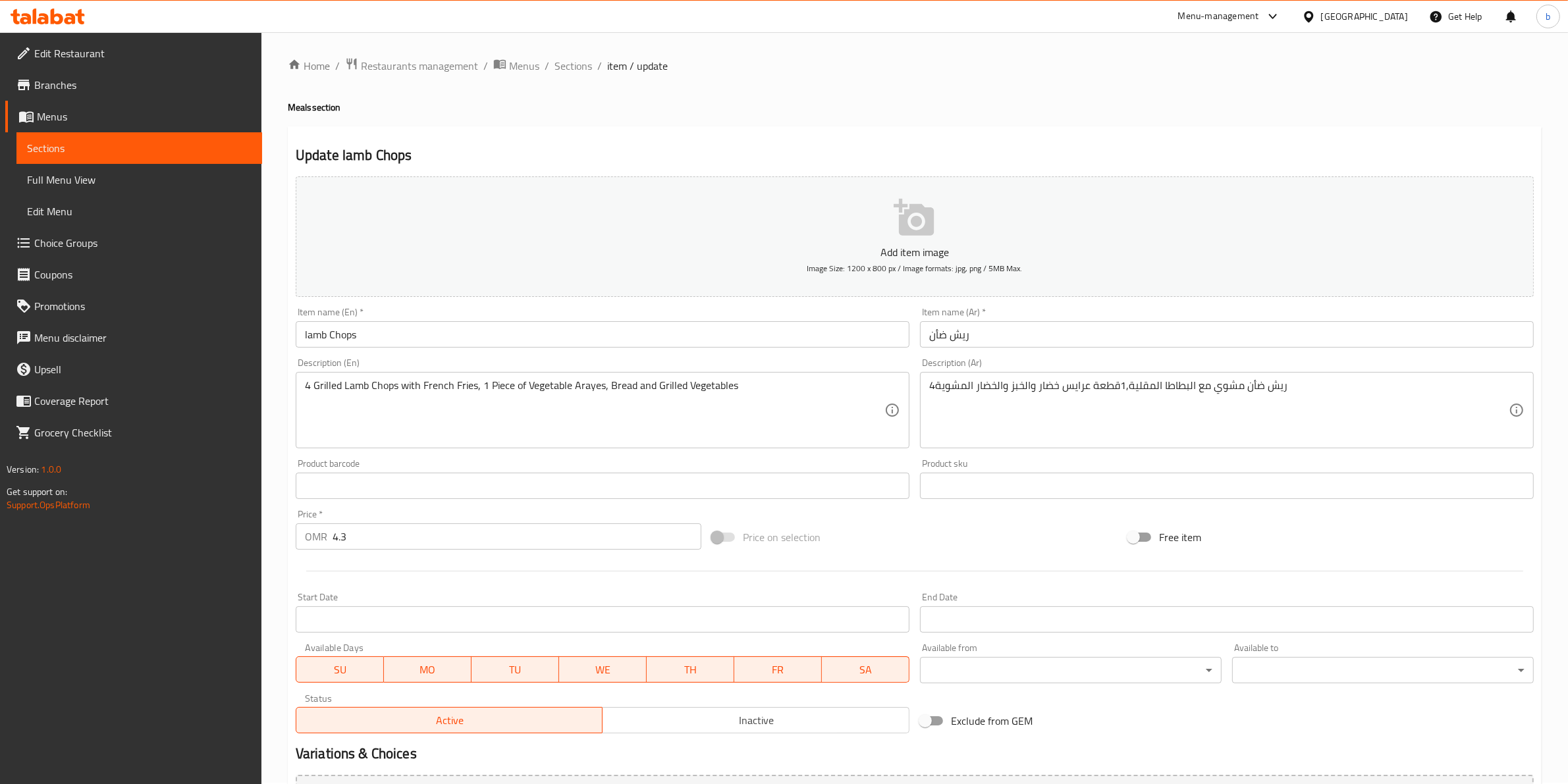
scroll to position [0, 0]
click at [576, 69] on span "Sections" at bounding box center [574, 67] width 38 height 16
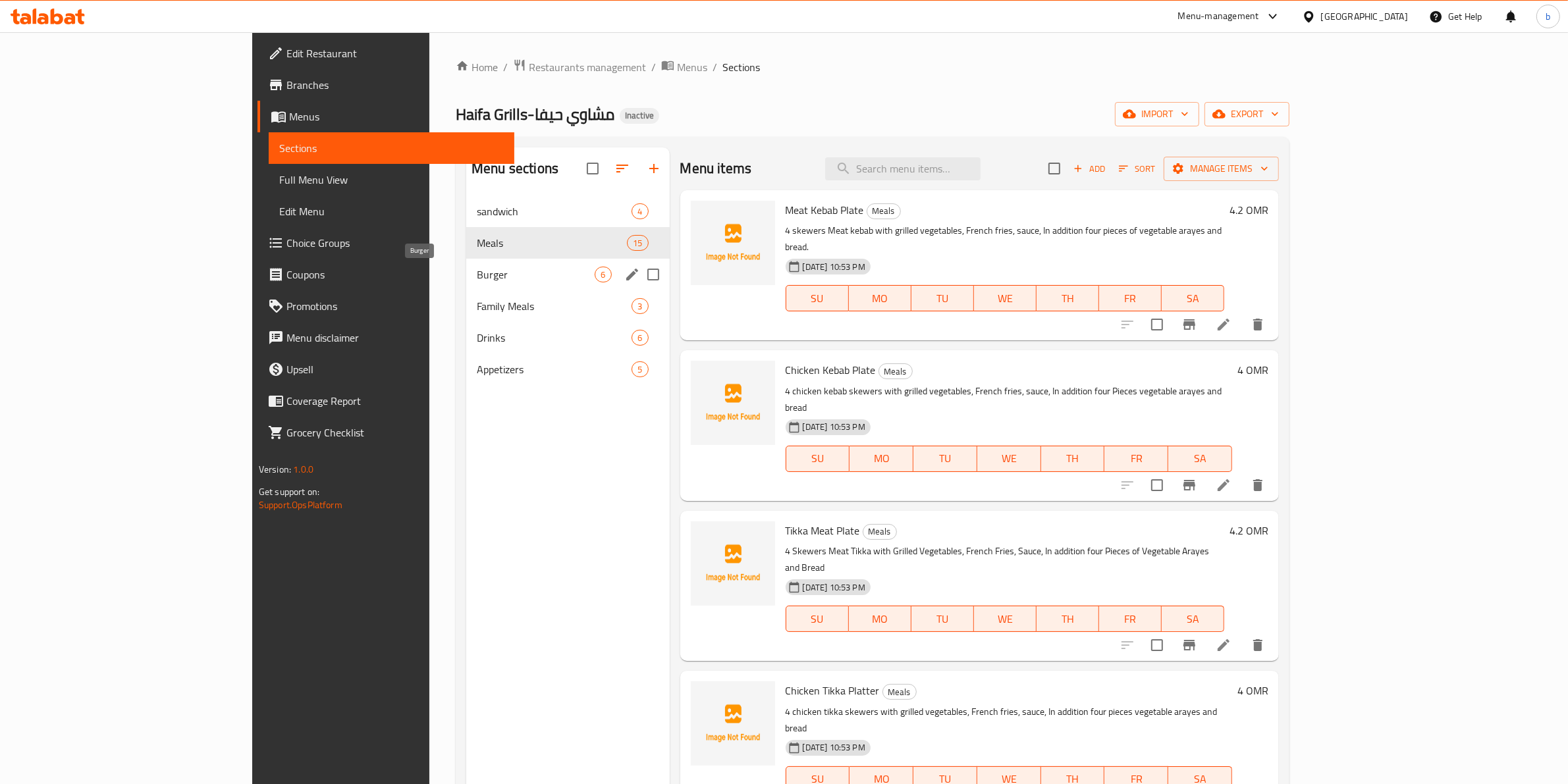
click at [477, 278] on span "Burger" at bounding box center [536, 274] width 118 height 16
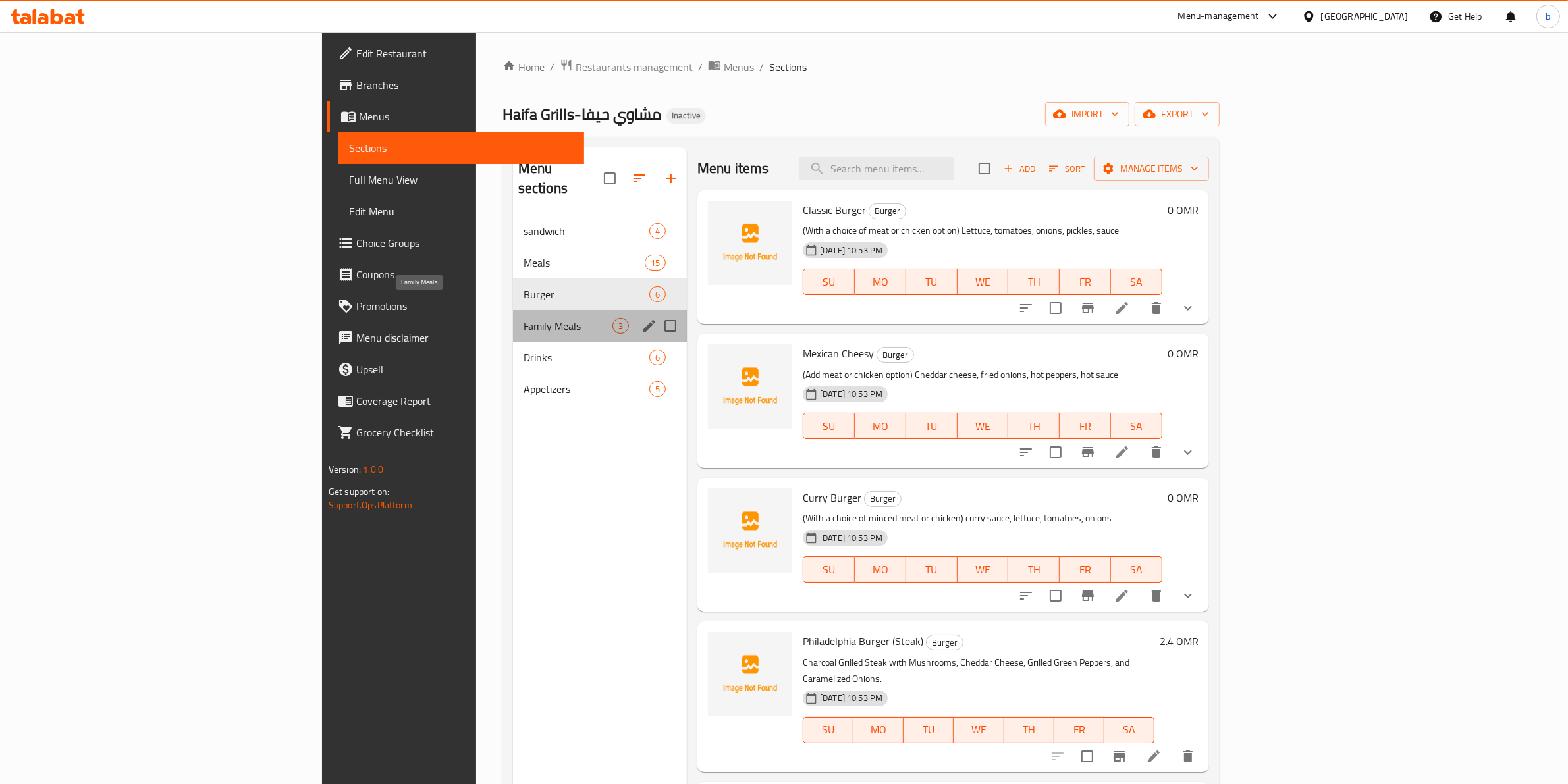
click at [524, 318] on span "Family Meals" at bounding box center [568, 325] width 89 height 16
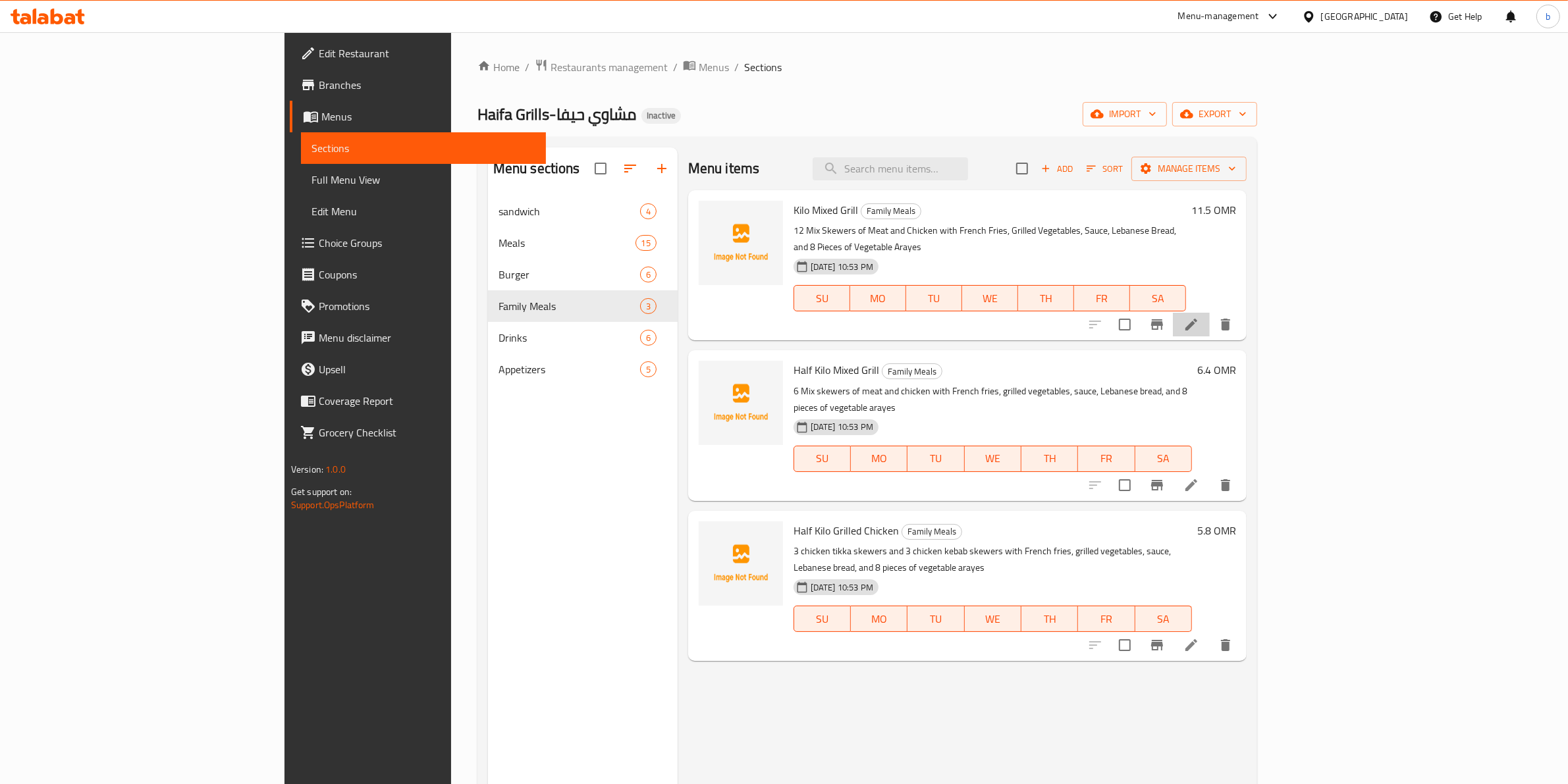
click at [1210, 313] on li at bounding box center [1191, 324] width 37 height 24
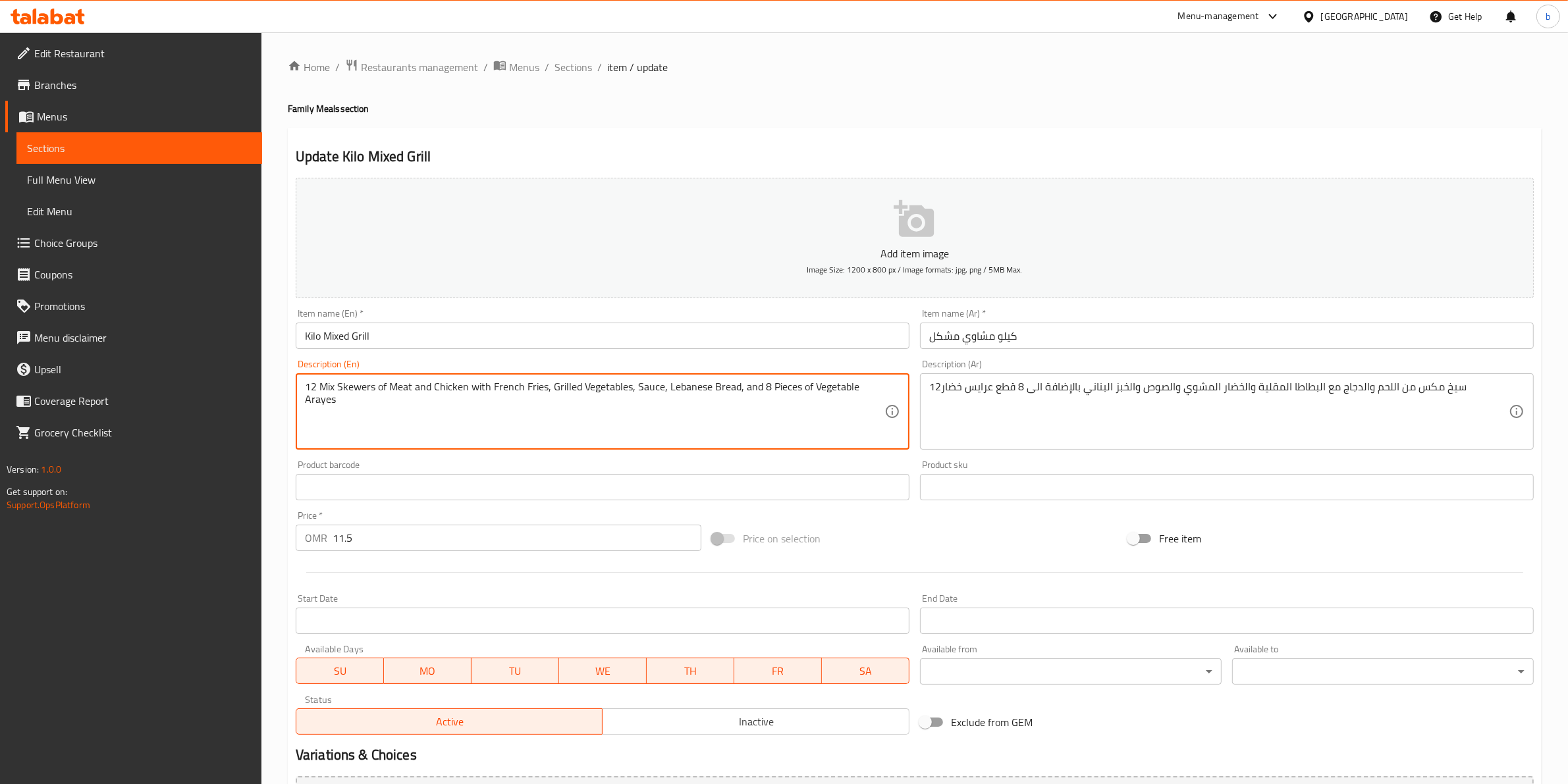
drag, startPoint x: 757, startPoint y: 389, endPoint x: 739, endPoint y: 387, distance: 18.1
paste textarea "addition"
click at [739, 389] on textarea "12 Mix Skewers of Meat and Chicken with French Fries, Grilled Vegetables, Sauce…" at bounding box center [594, 412] width 579 height 63
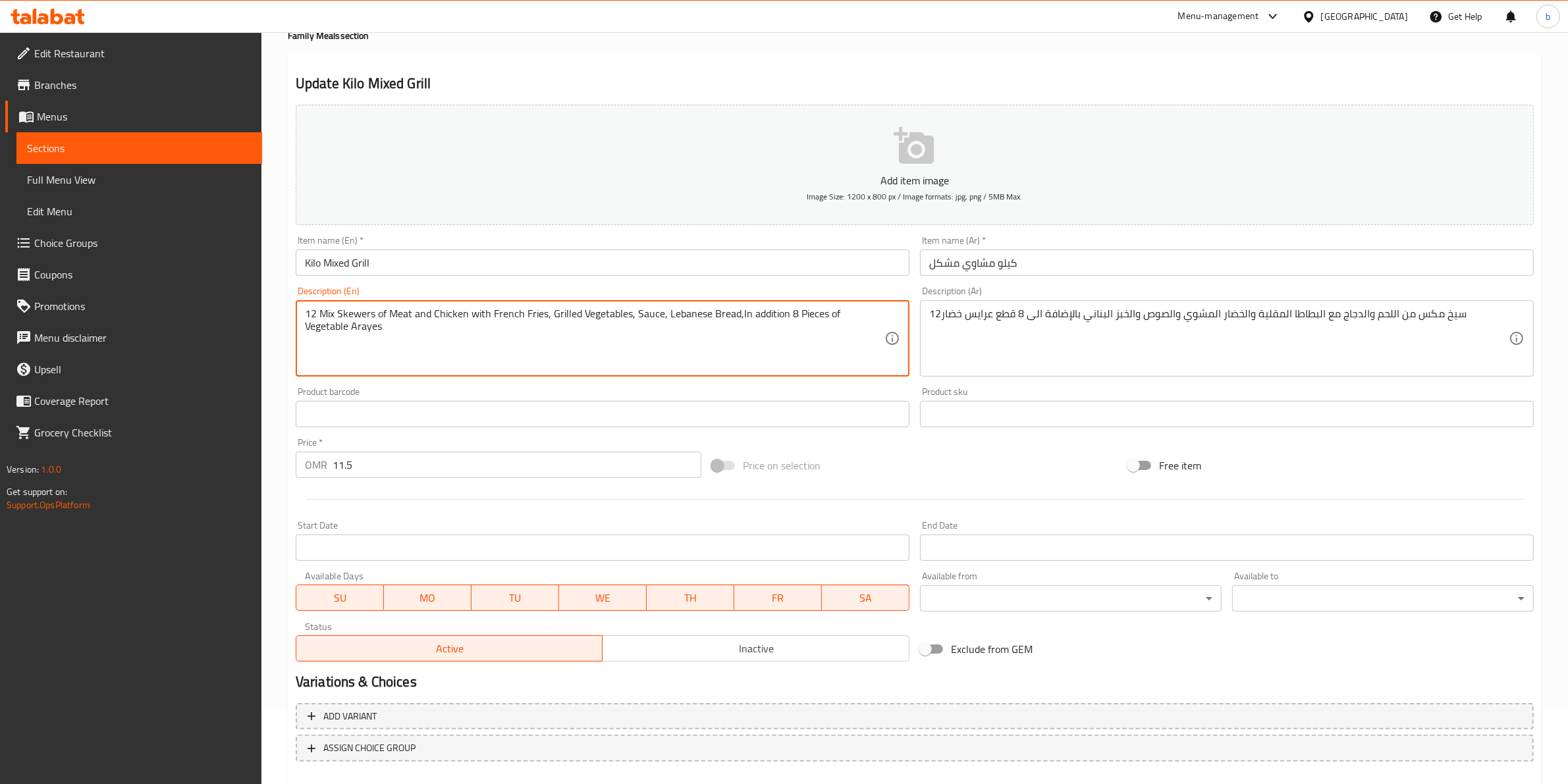
scroll to position [144, 0]
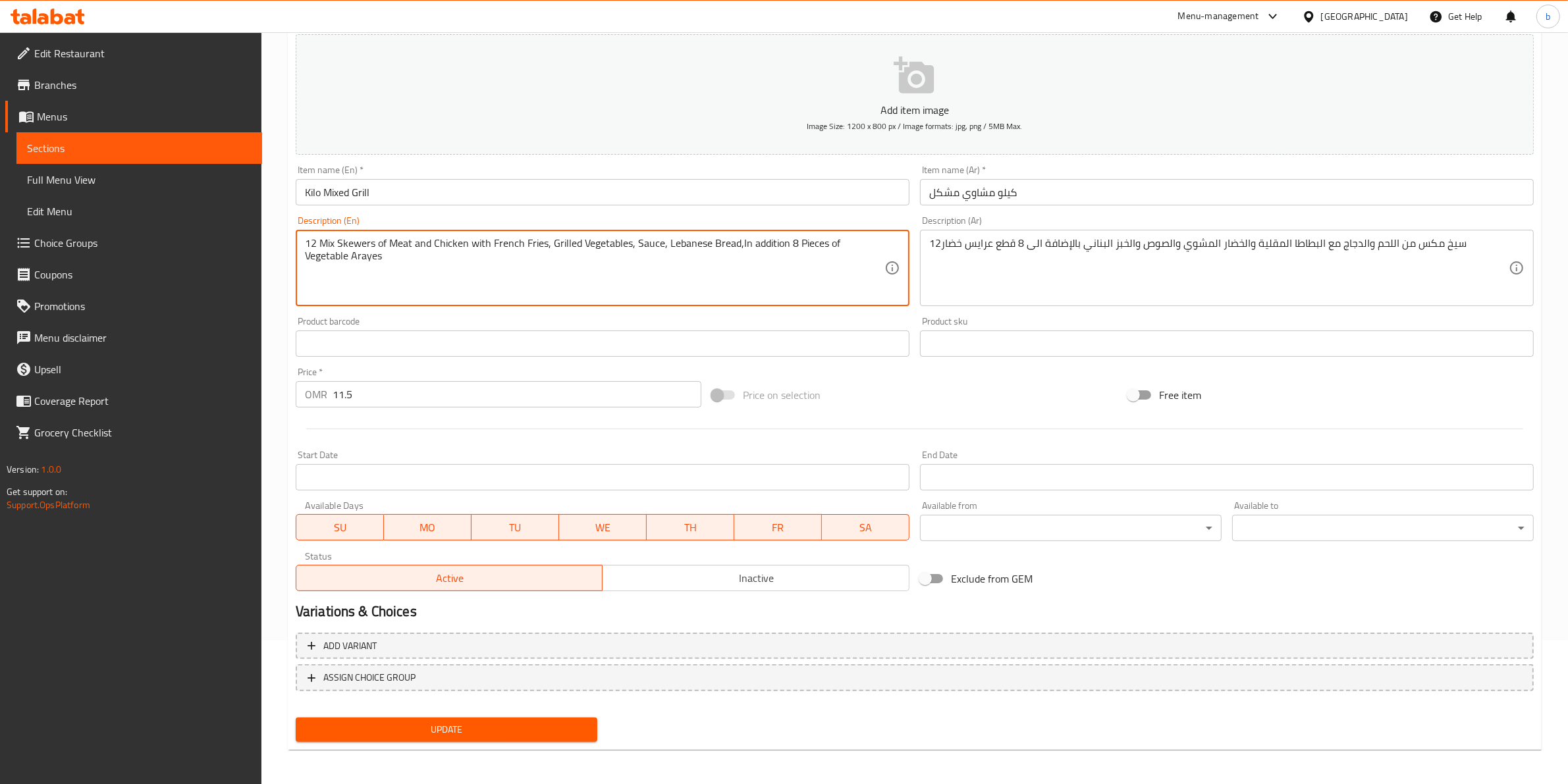
type textarea "12 Mix Skewers of Meat and Chicken with French Fries, Grilled Vegetables, Sauce…"
click at [467, 722] on span "Update" at bounding box center [446, 729] width 280 height 16
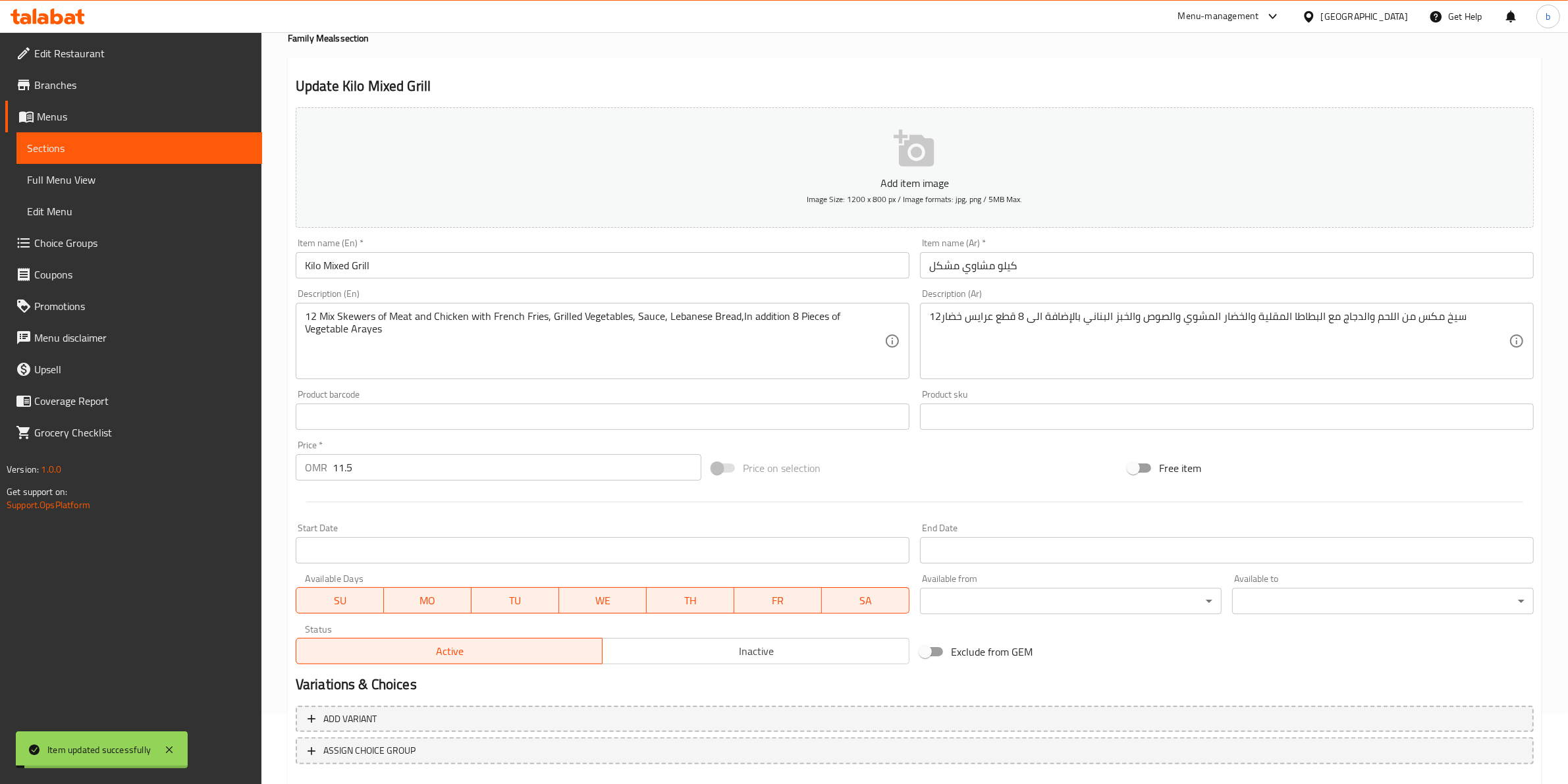
scroll to position [0, 0]
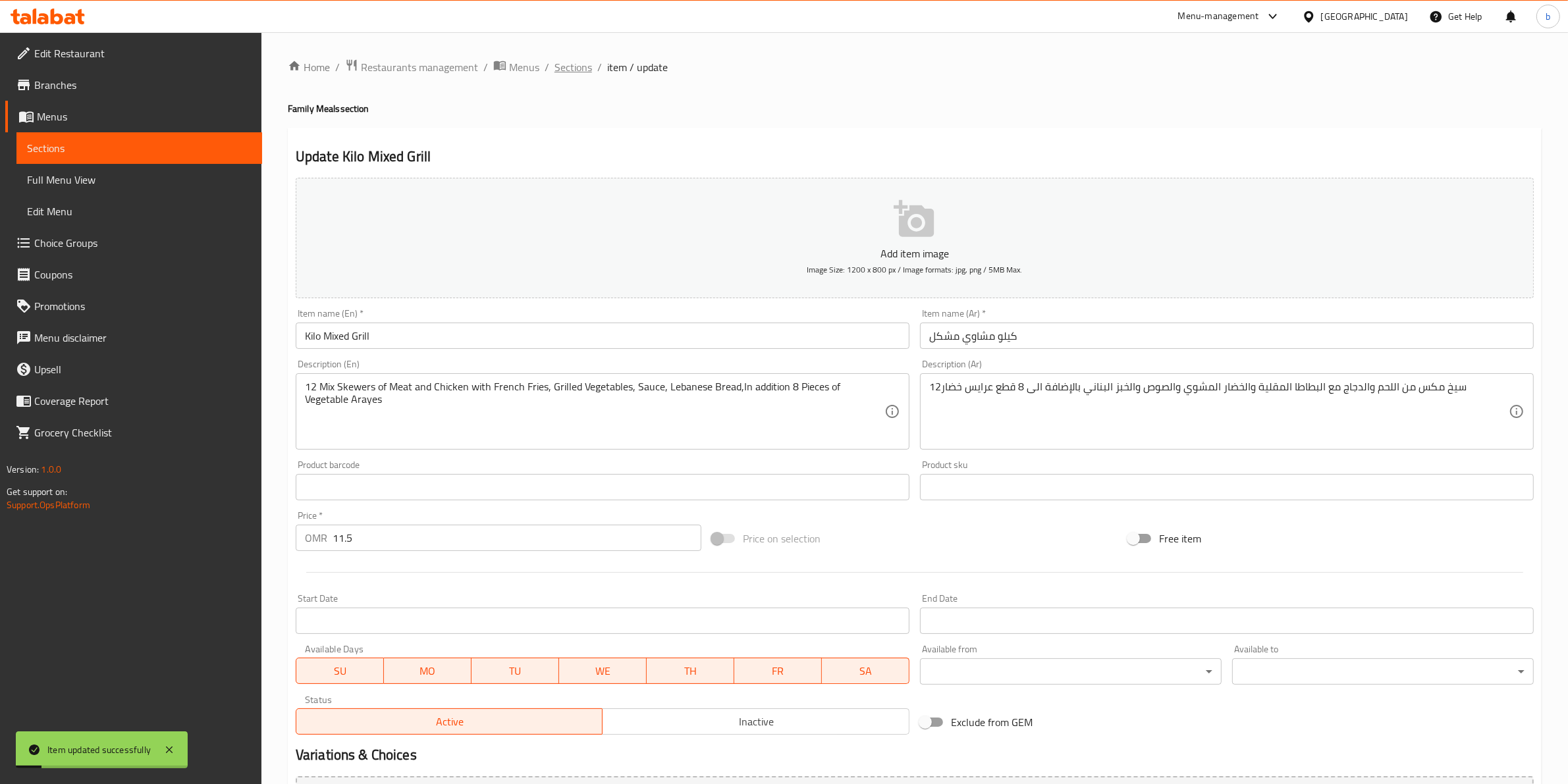
click at [579, 60] on span "Sections" at bounding box center [574, 67] width 38 height 16
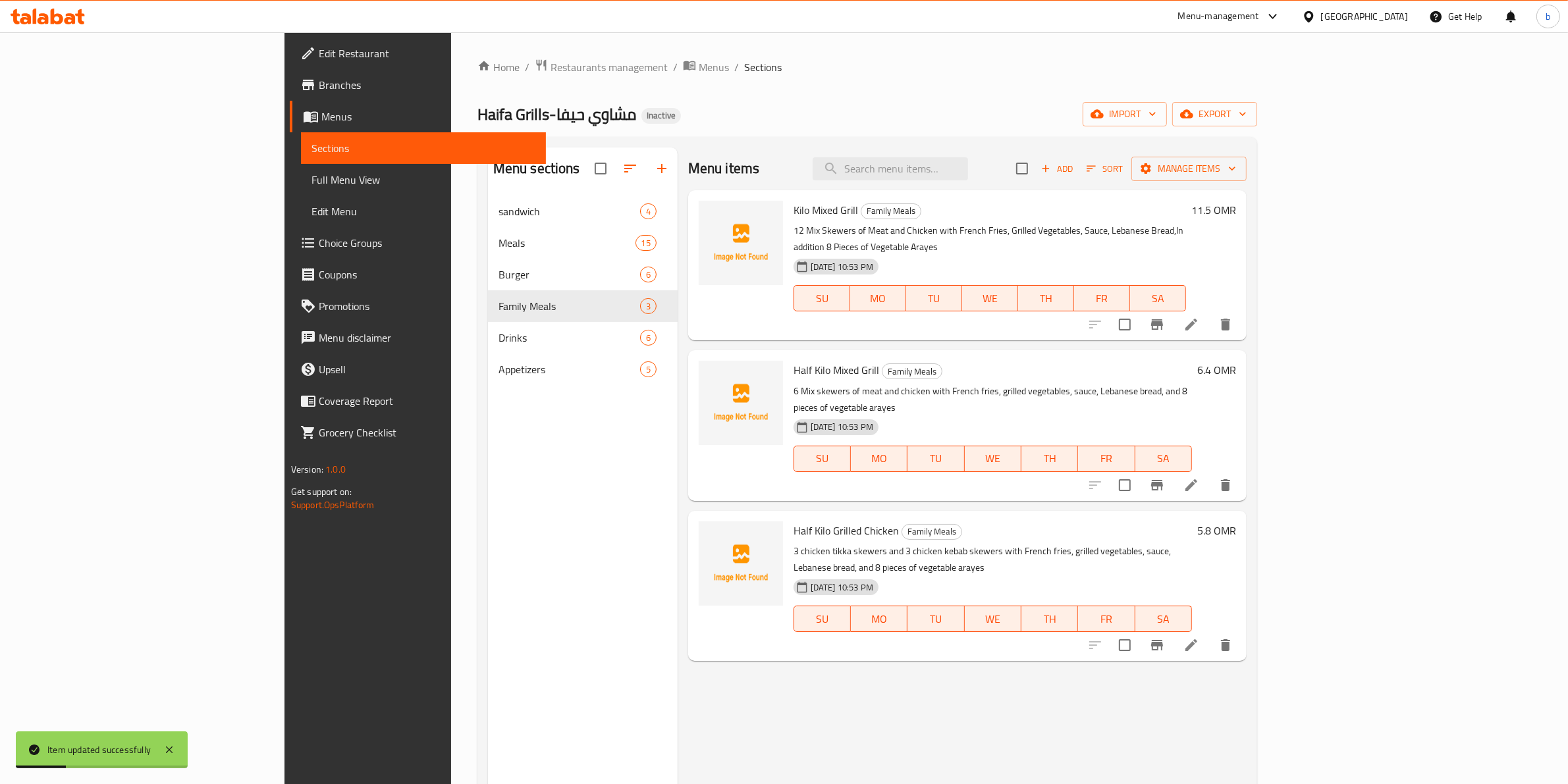
click at [1199, 477] on icon at bounding box center [1191, 484] width 16 height 16
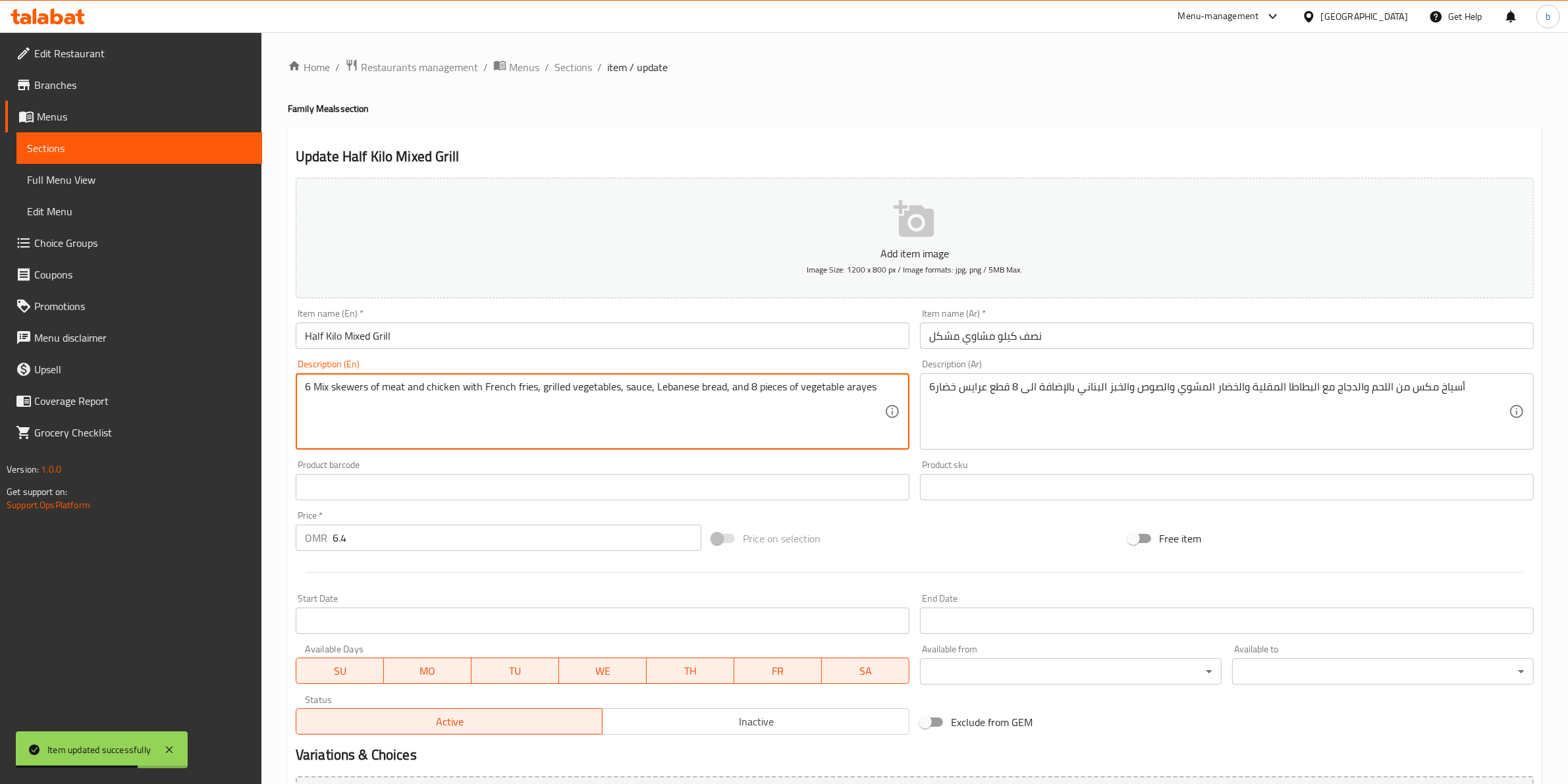
drag, startPoint x: 743, startPoint y: 389, endPoint x: 728, endPoint y: 385, distance: 15.5
paste textarea "addition"
click at [730, 381] on textarea "6 Mix skewers of meat and chicken with French fries, grilled vegetables, sauce,…" at bounding box center [594, 412] width 579 height 63
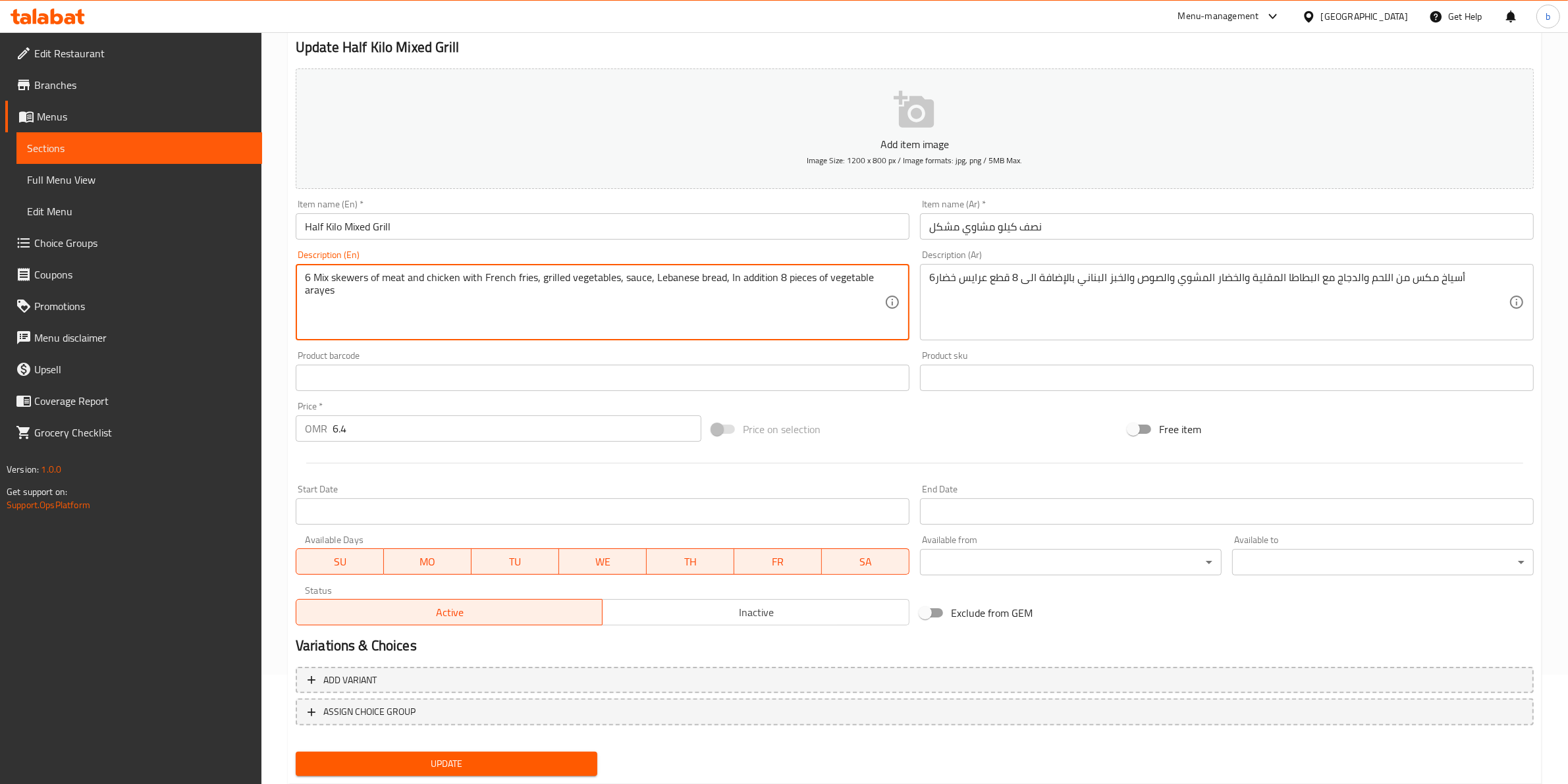
scroll to position [144, 0]
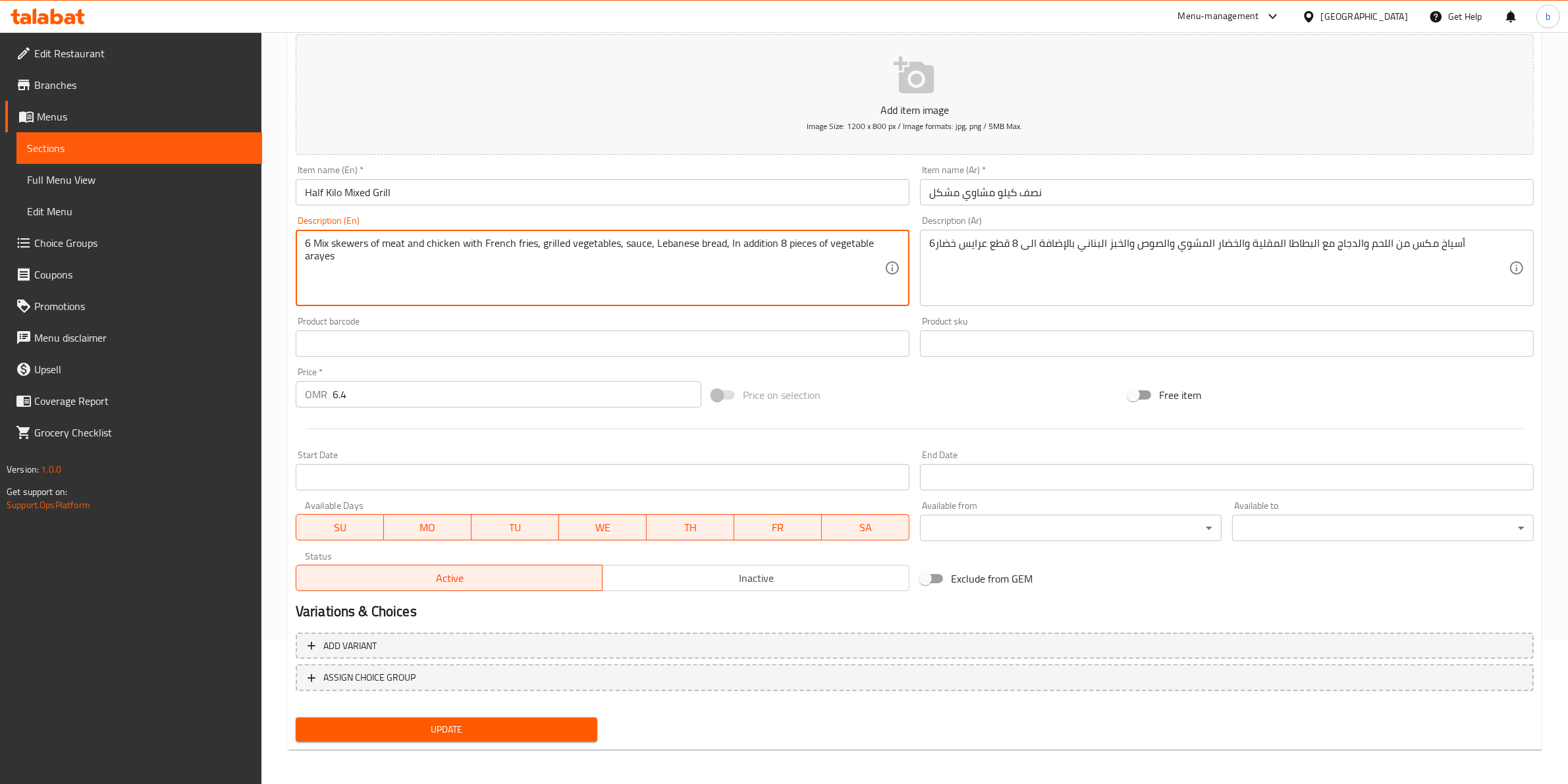
type textarea "6 Mix skewers of meat and chicken with French fries, grilled vegetables, sauce,…"
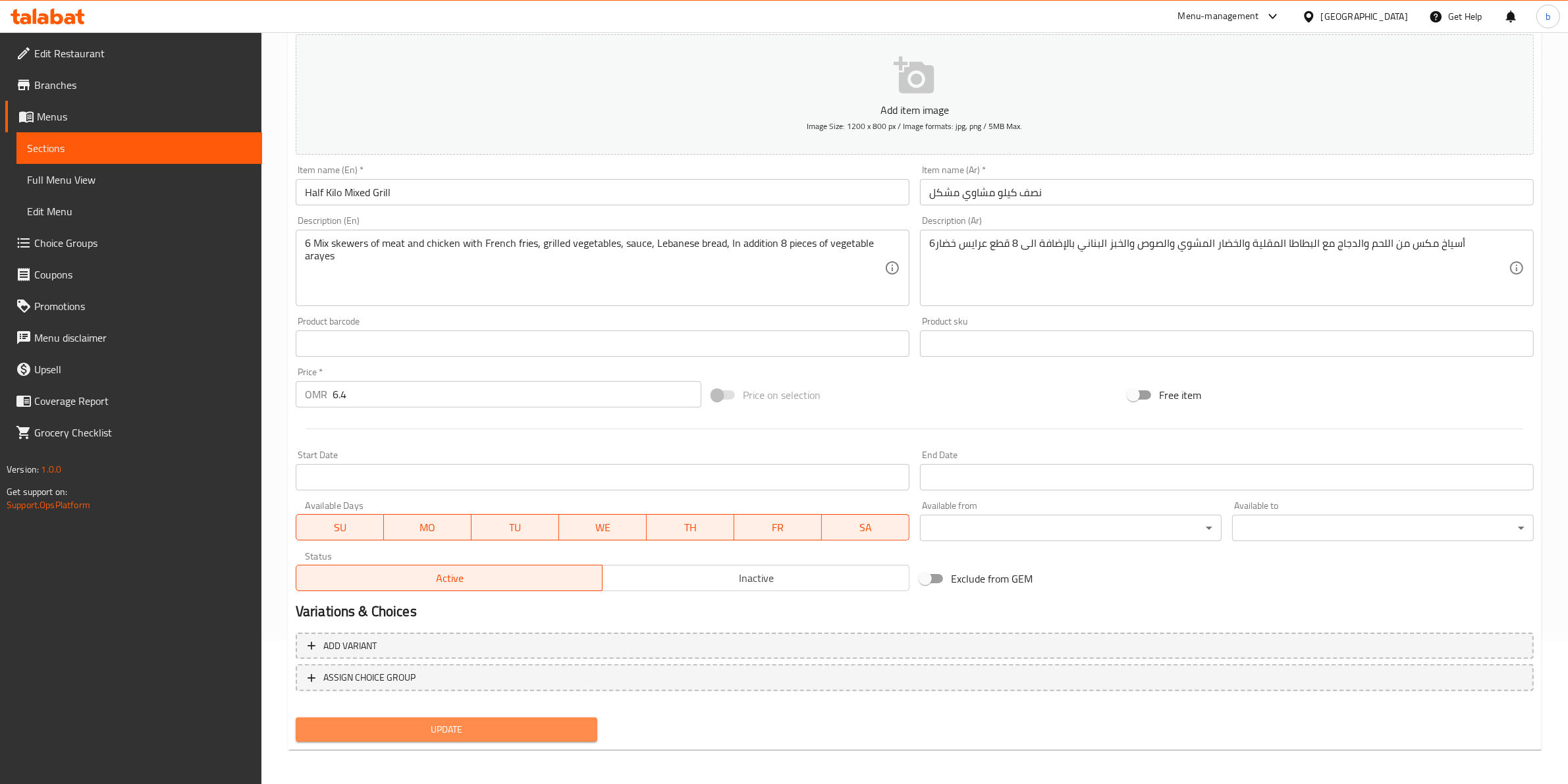
click at [498, 733] on span "Update" at bounding box center [446, 729] width 280 height 16
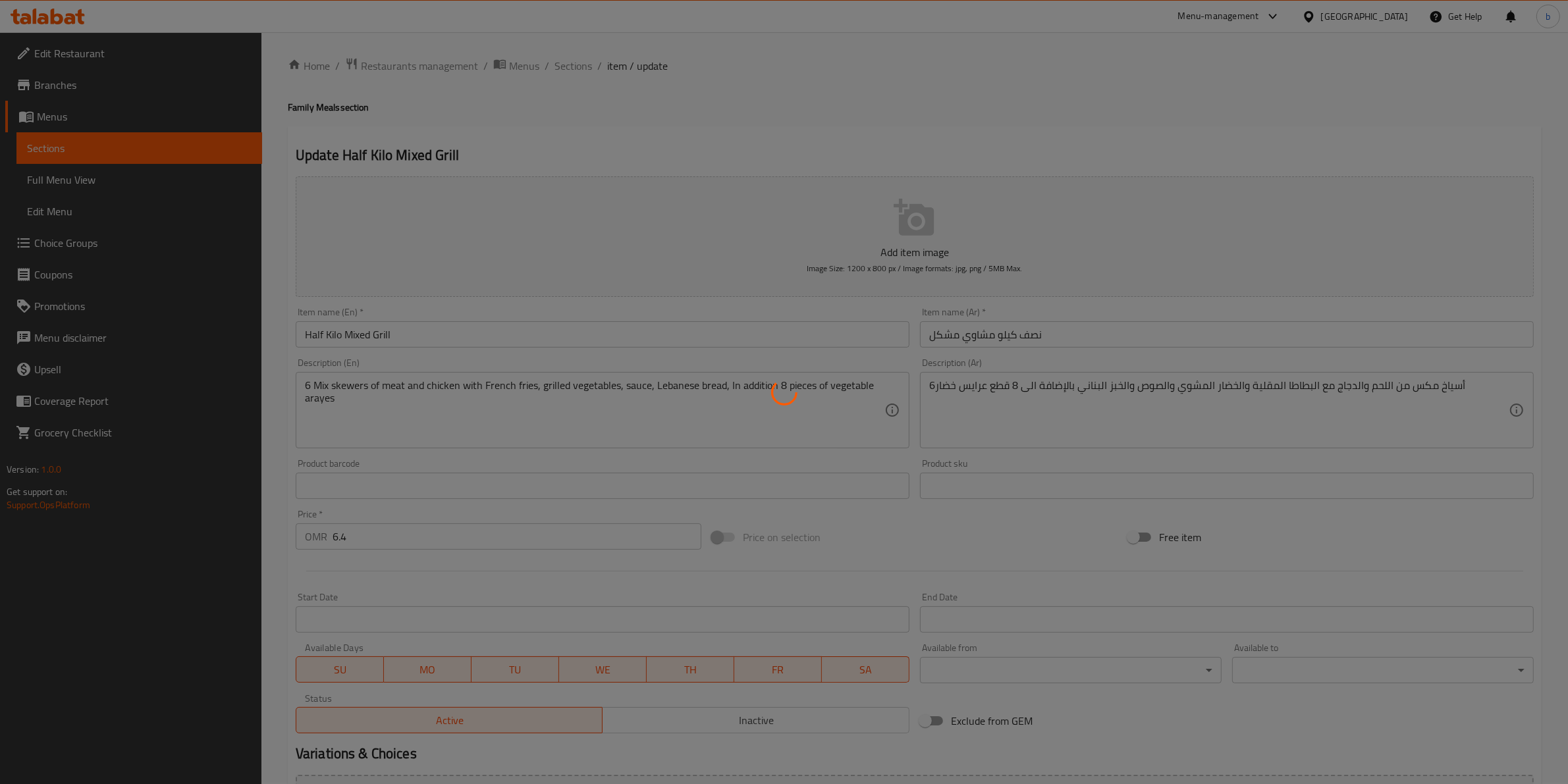
scroll to position [0, 0]
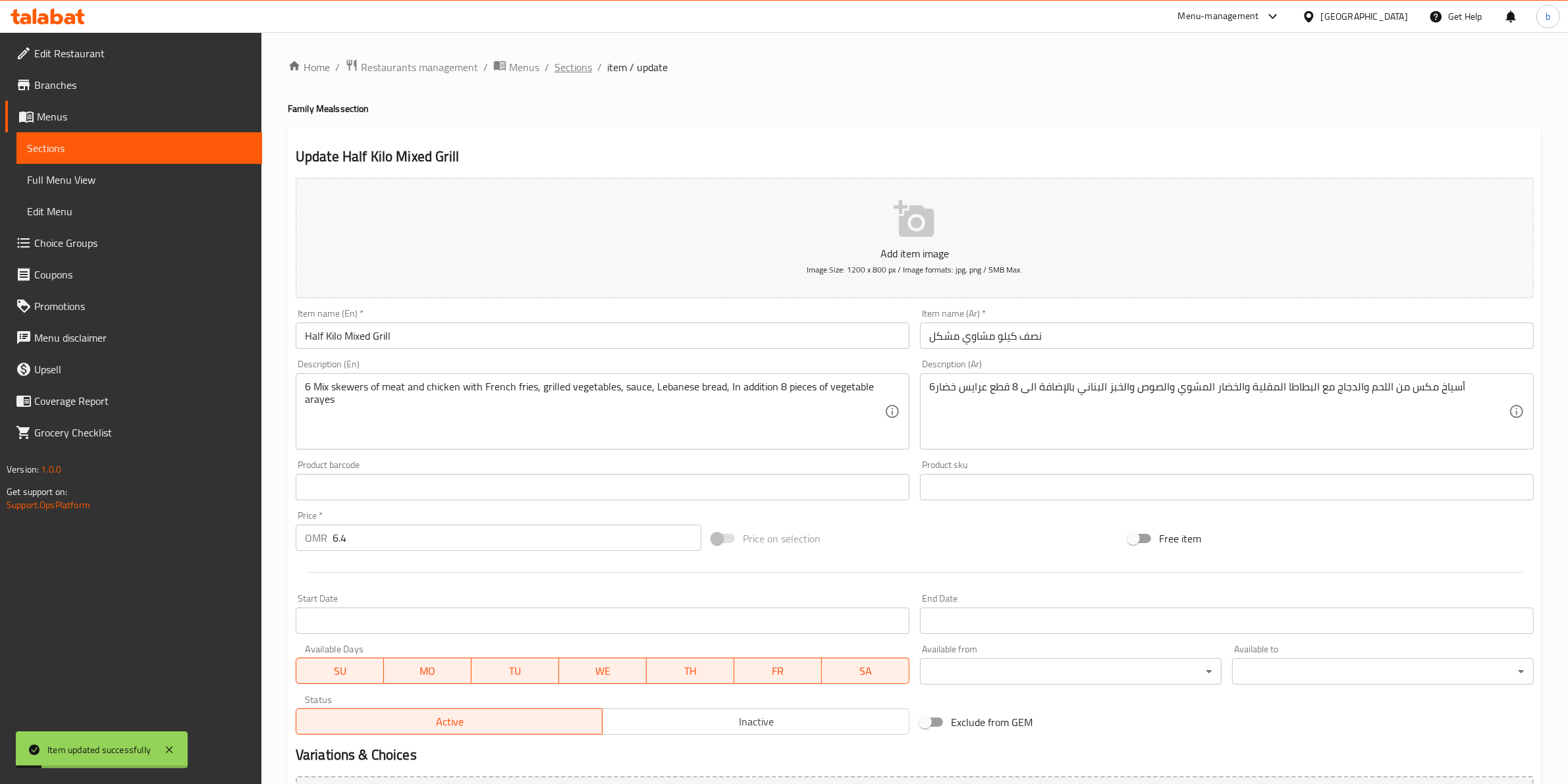
click at [574, 60] on span "Sections" at bounding box center [574, 67] width 38 height 16
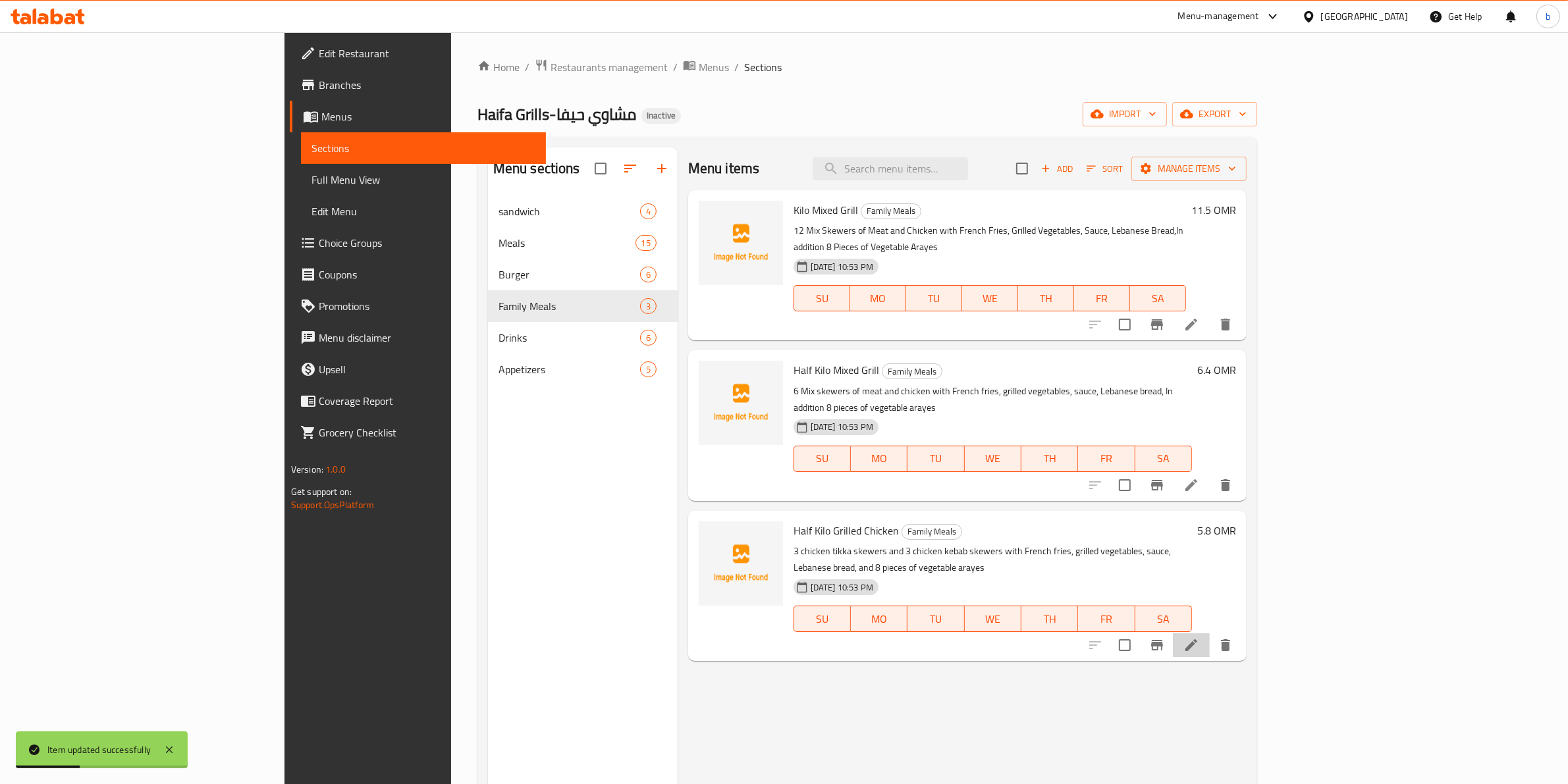
click at [1210, 633] on li at bounding box center [1191, 644] width 37 height 24
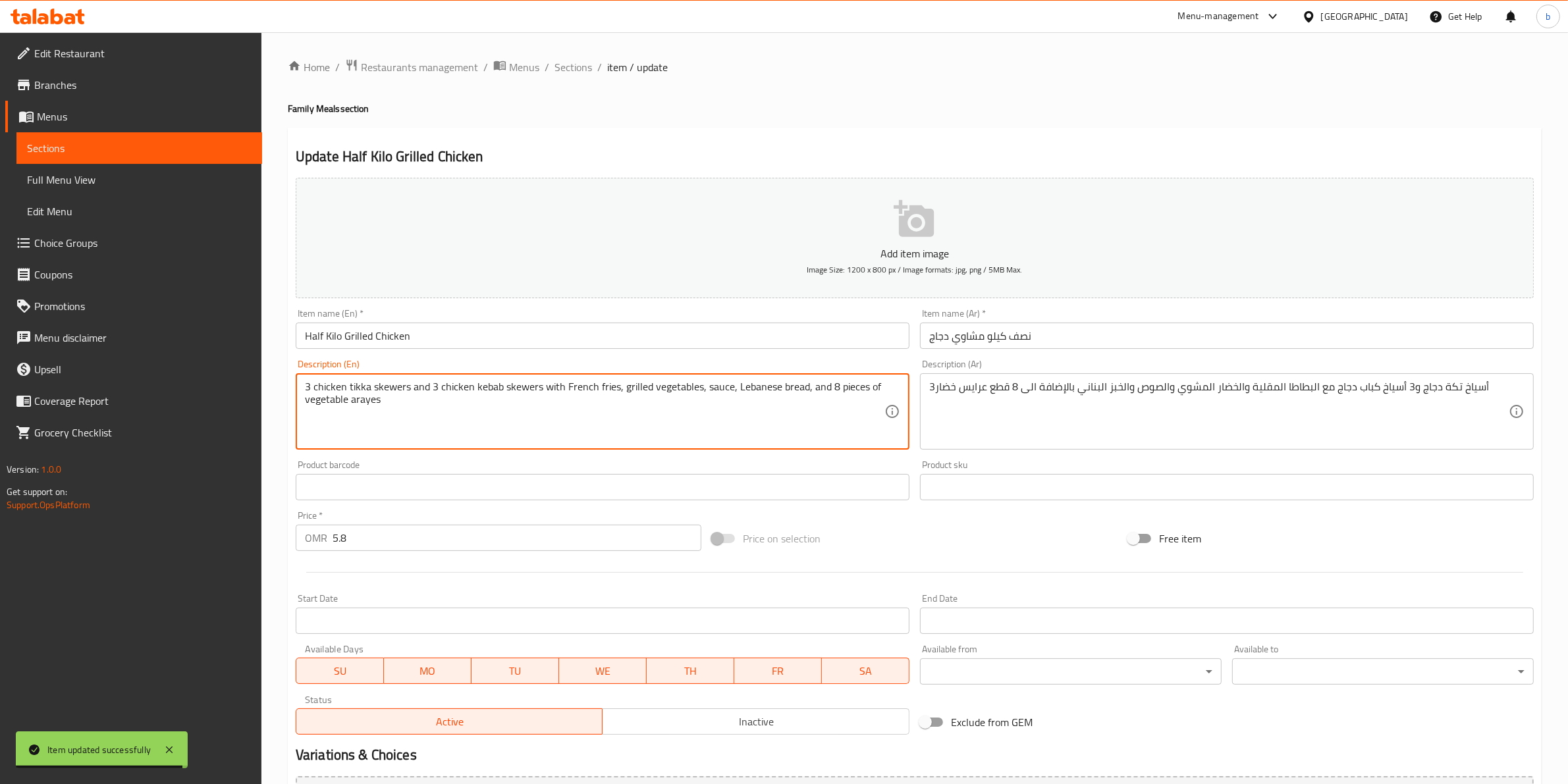
drag, startPoint x: 824, startPoint y: 386, endPoint x: 807, endPoint y: 386, distance: 17.0
paste textarea "addition"
click at [812, 385] on textarea "3 chicken tikka skewers and 3 chicken kebab skewers with French fries, grilled …" at bounding box center [594, 412] width 579 height 63
click at [809, 390] on textarea "3 chicken tikka skewers and 3 chicken kebab skewers with French fries, grilled …" at bounding box center [594, 412] width 579 height 63
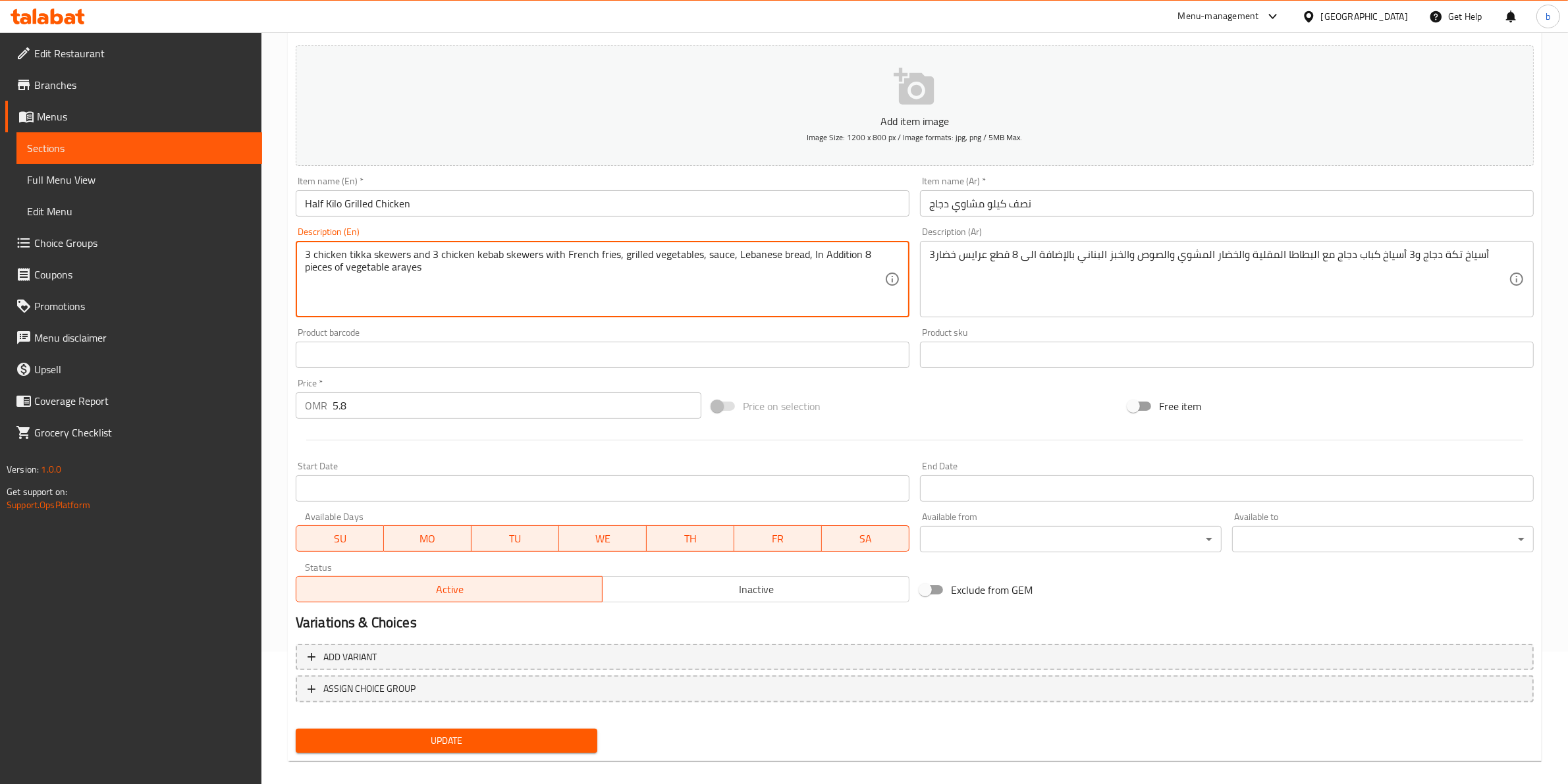
scroll to position [144, 0]
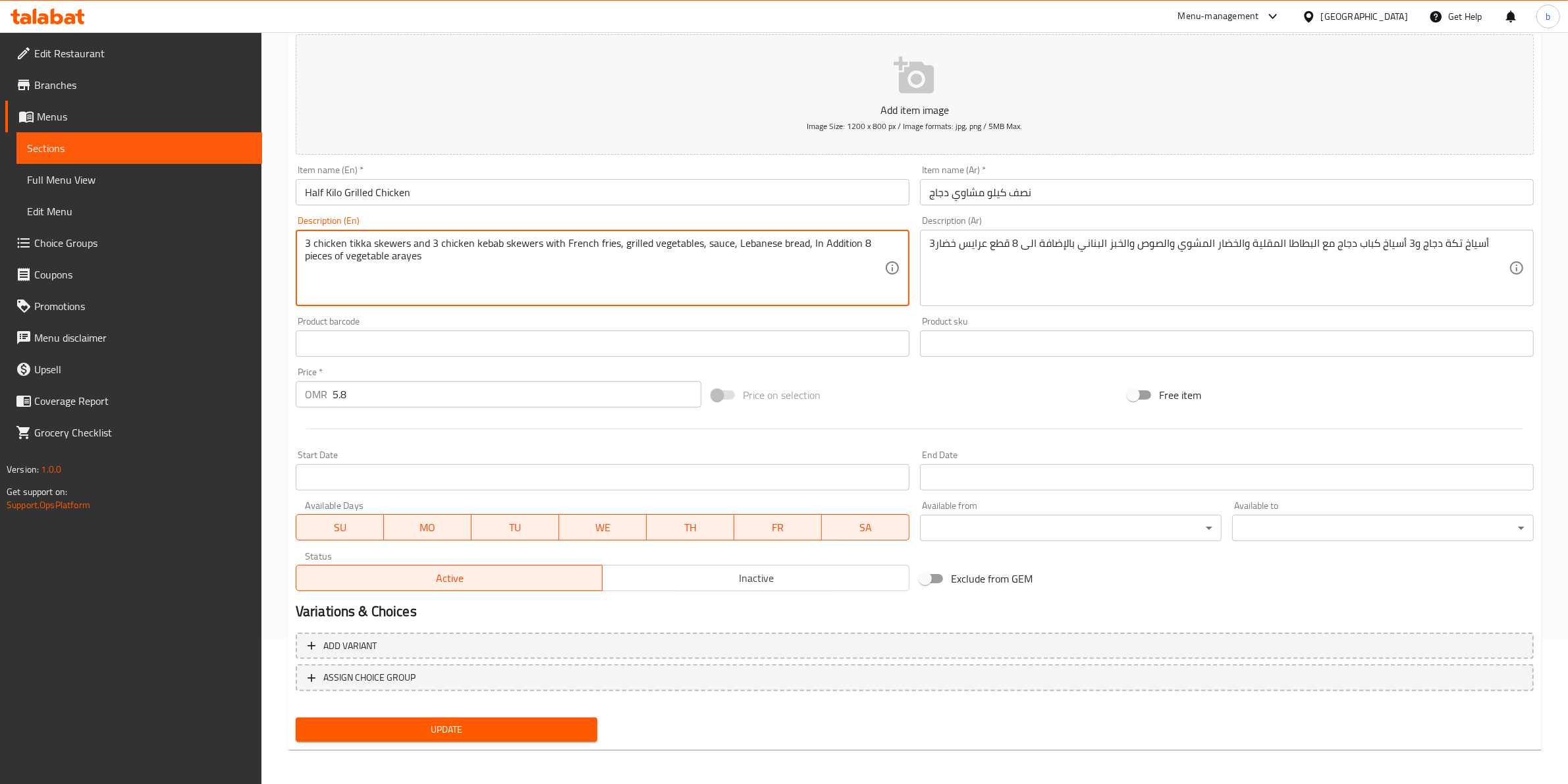
click at [823, 242] on textarea "3 chicken tikka skewers and 3 chicken kebab skewers with French fries, grilled …" at bounding box center [594, 268] width 579 height 63
type textarea "3 chicken tikka skewers and 3 chicken kebab skewers with French fries, grilled …"
click at [453, 742] on div "Update" at bounding box center [446, 729] width 312 height 35
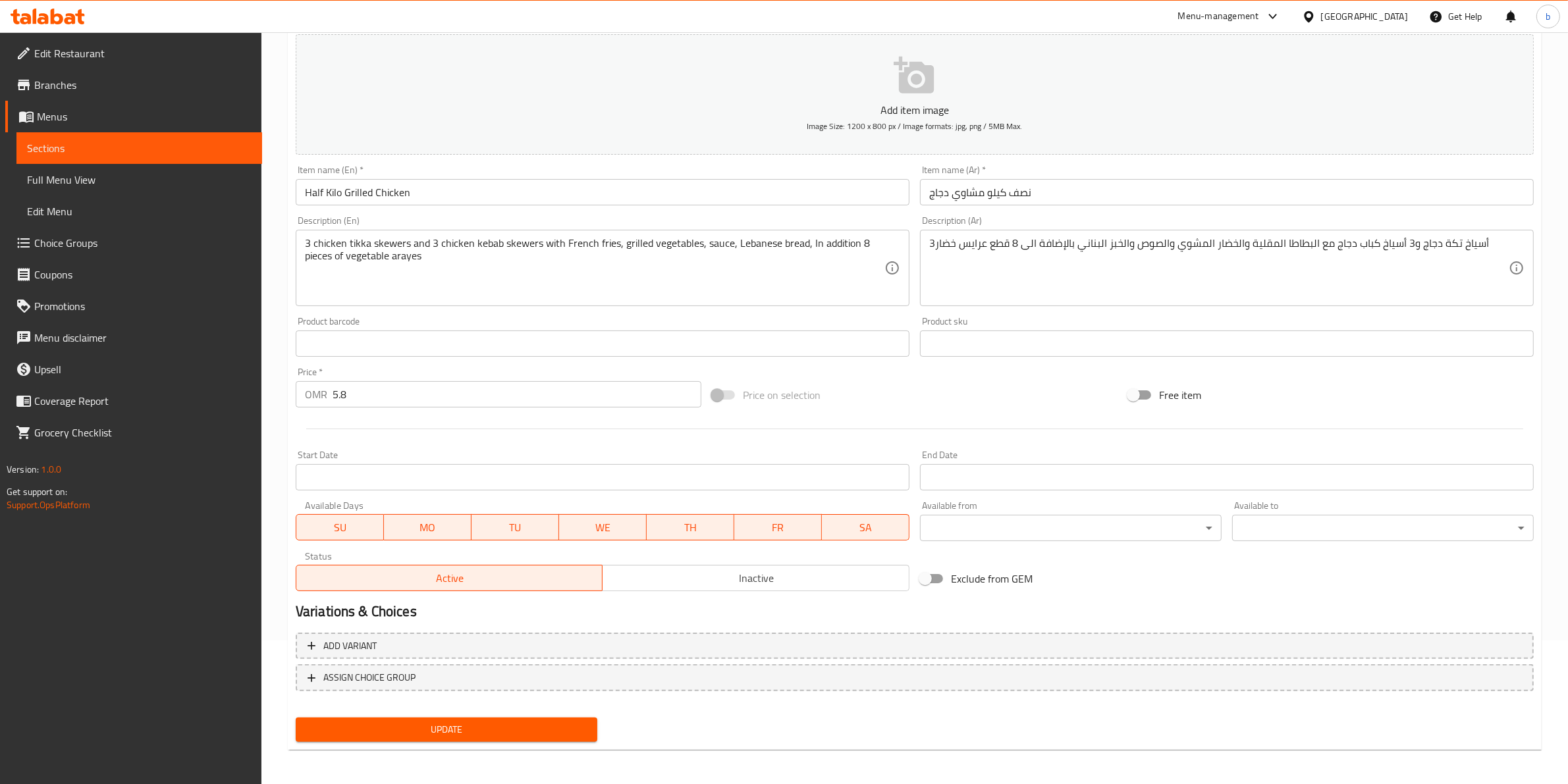
click at [464, 728] on span "Update" at bounding box center [446, 729] width 280 height 16
click at [535, 732] on span "Update" at bounding box center [446, 729] width 280 height 16
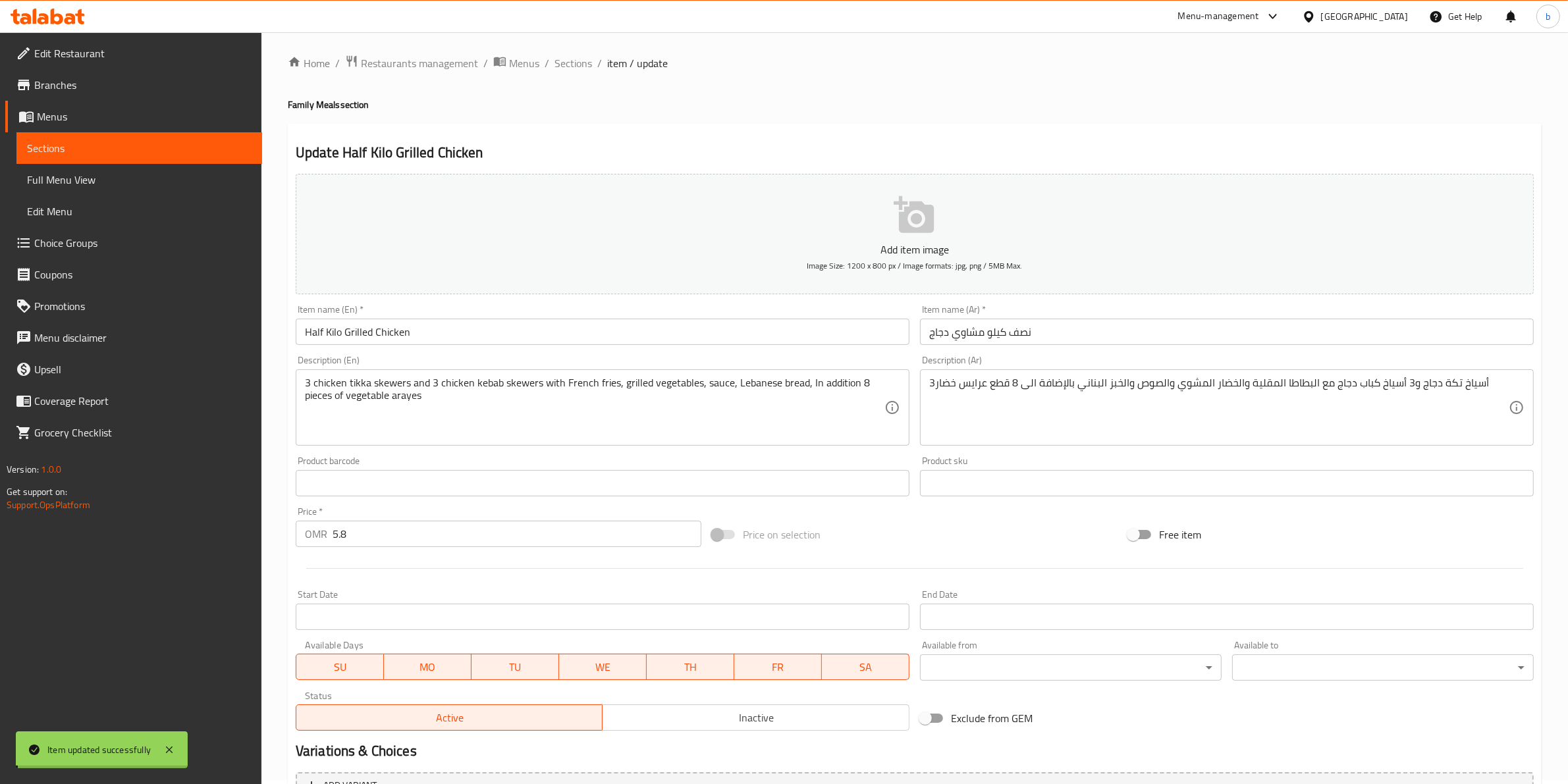
scroll to position [0, 0]
click at [576, 77] on div "Home / Restaurants management / Menus / Sections / item / update Family Meals s…" at bounding box center [914, 481] width 1254 height 845
click at [574, 71] on span "Sections" at bounding box center [574, 67] width 38 height 16
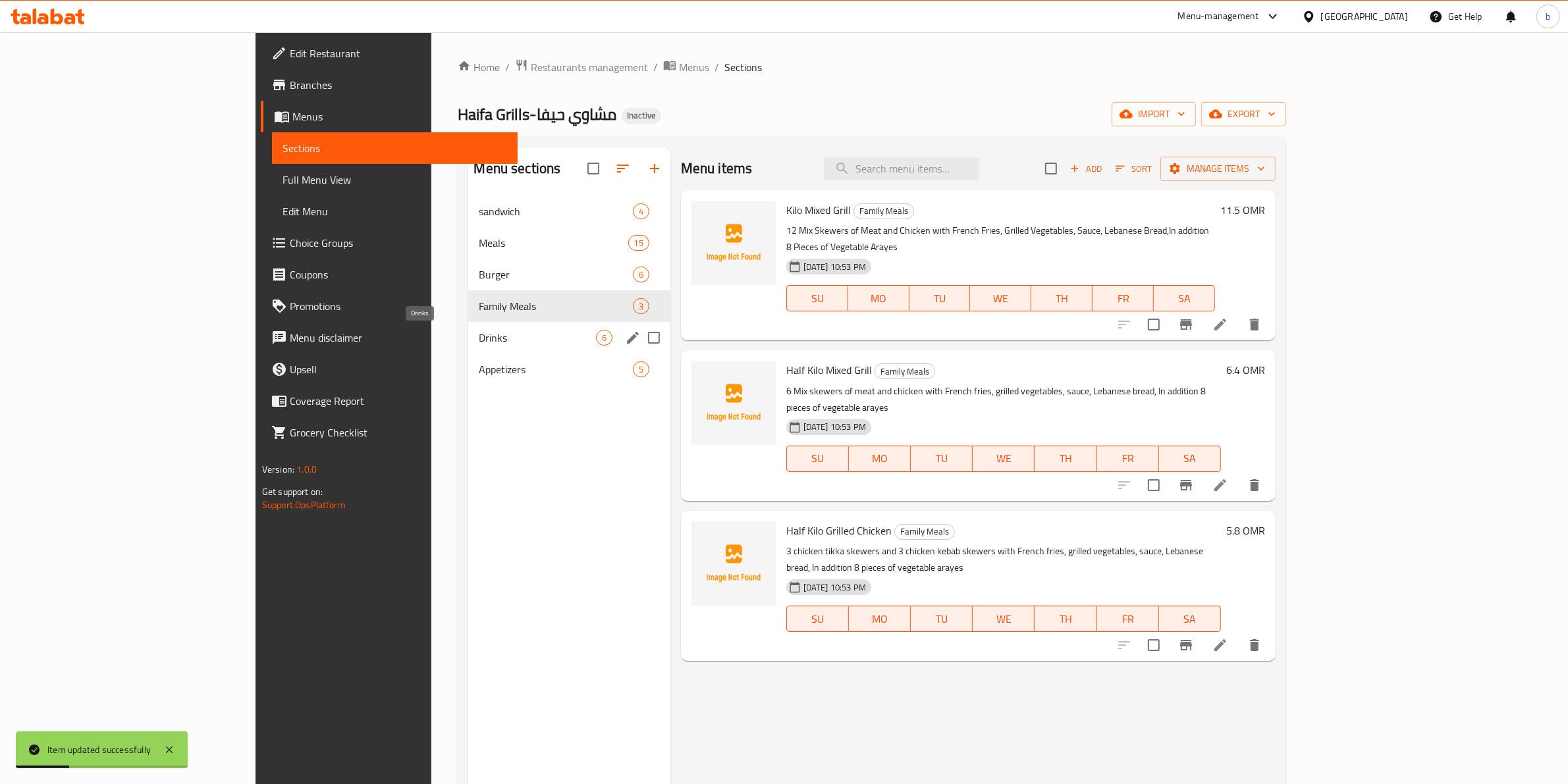
click at [512, 336] on span "Drinks" at bounding box center [537, 337] width 117 height 16
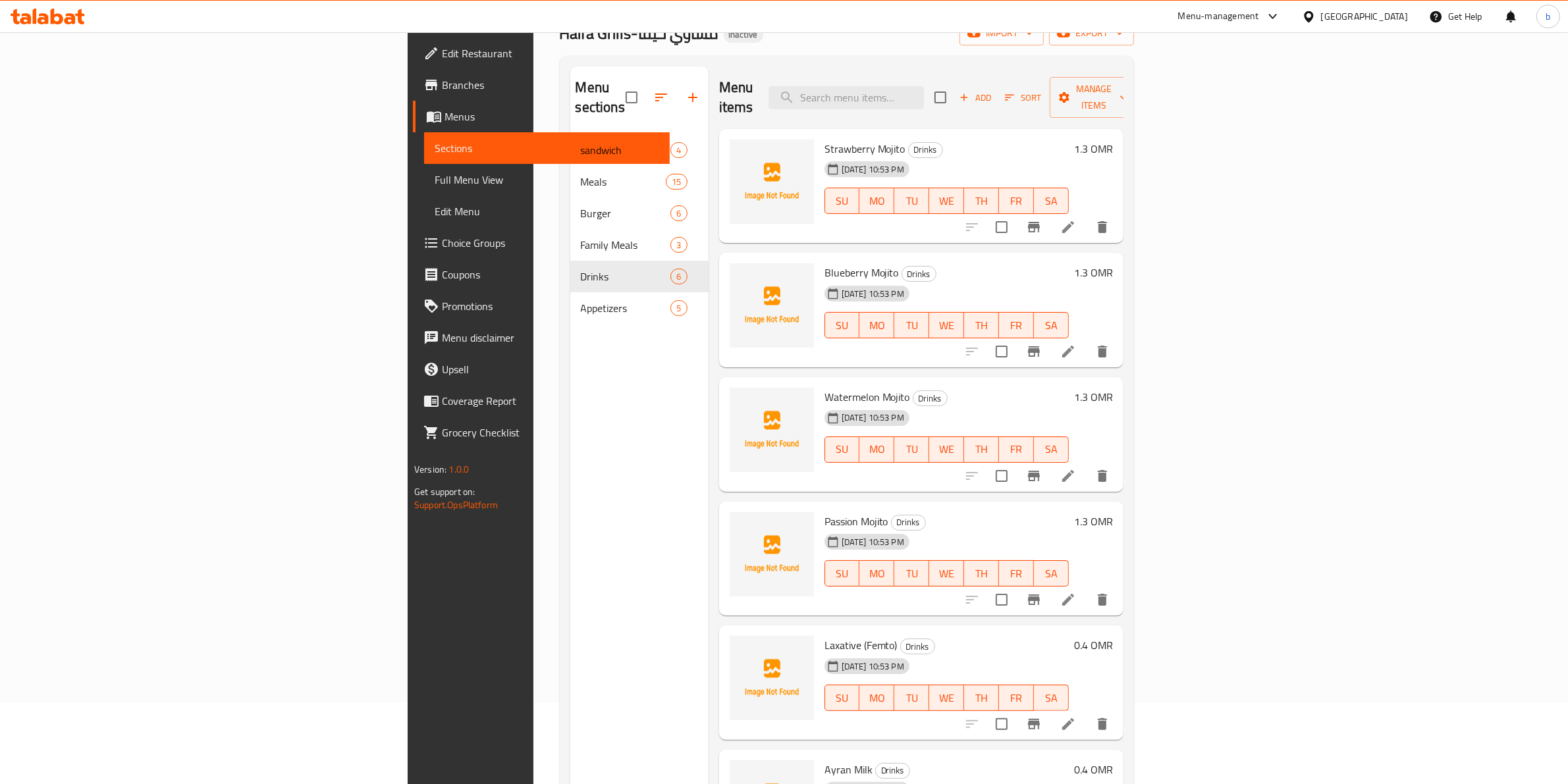
scroll to position [185, 0]
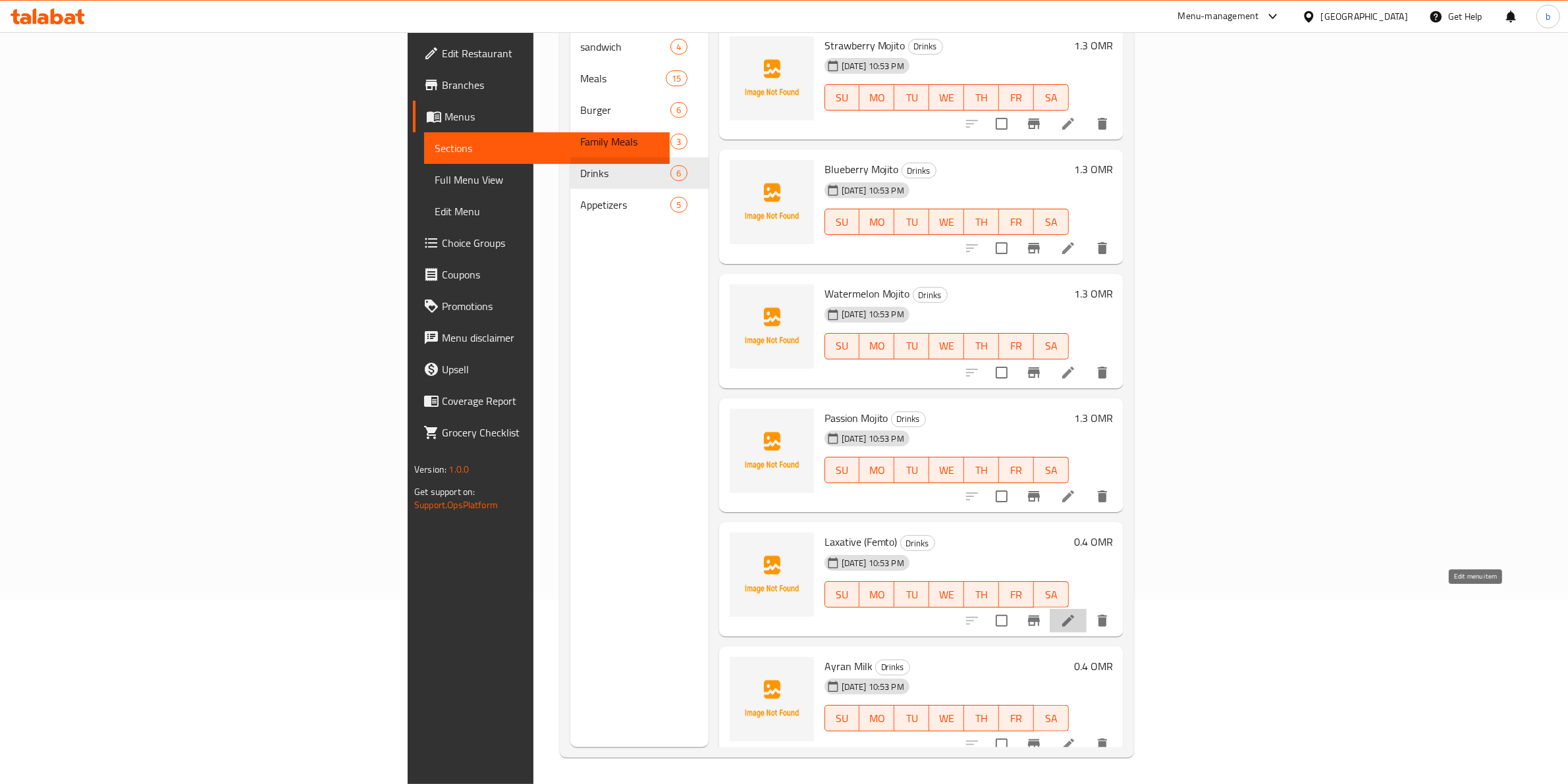
click at [1076, 612] on icon at bounding box center [1068, 620] width 16 height 16
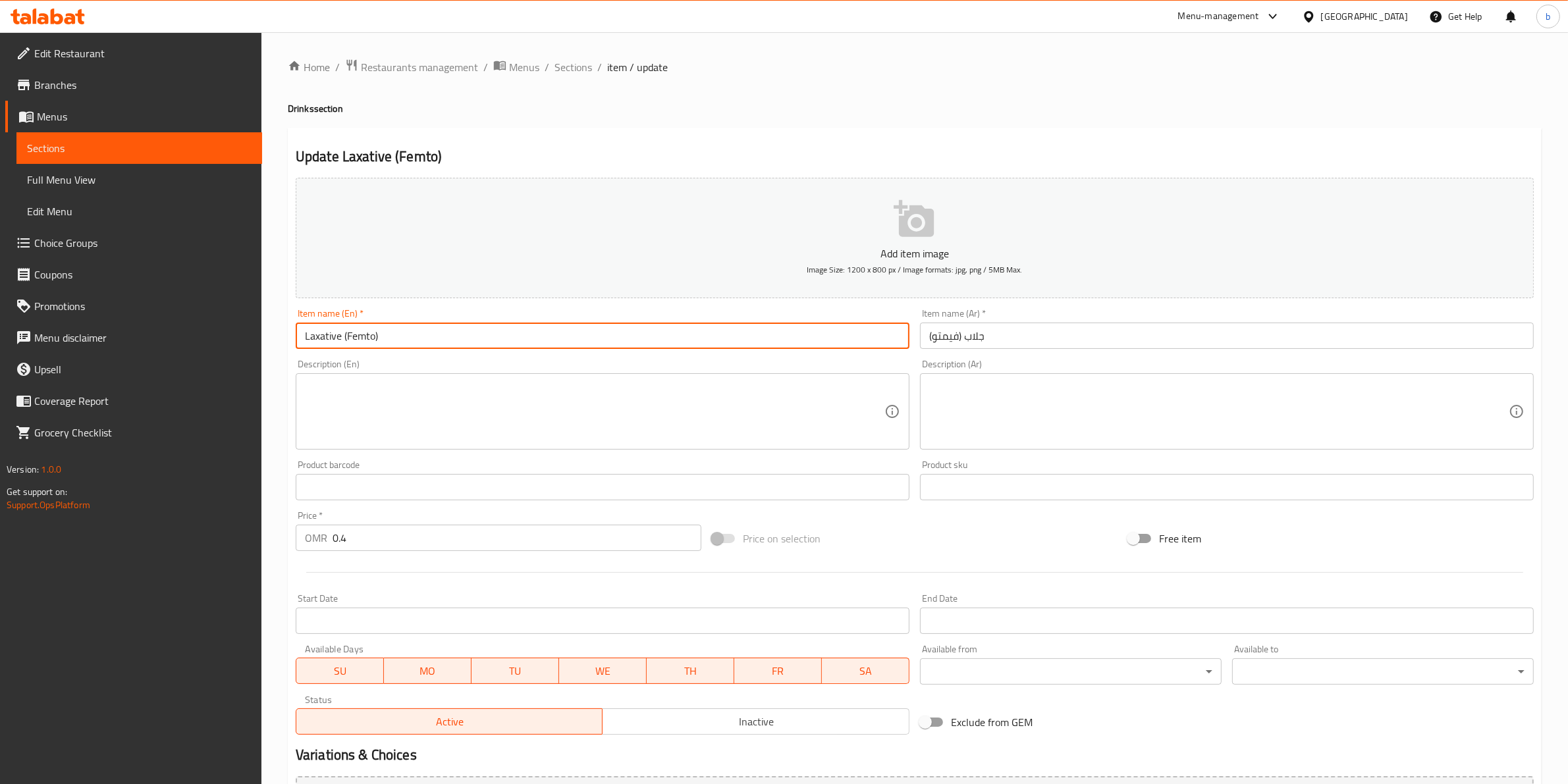
drag, startPoint x: 341, startPoint y: 334, endPoint x: 300, endPoint y: 329, distance: 41.3
click at [300, 329] on input "Laxative (Femto)" at bounding box center [602, 336] width 614 height 26
type input "Jallab (Femto)"
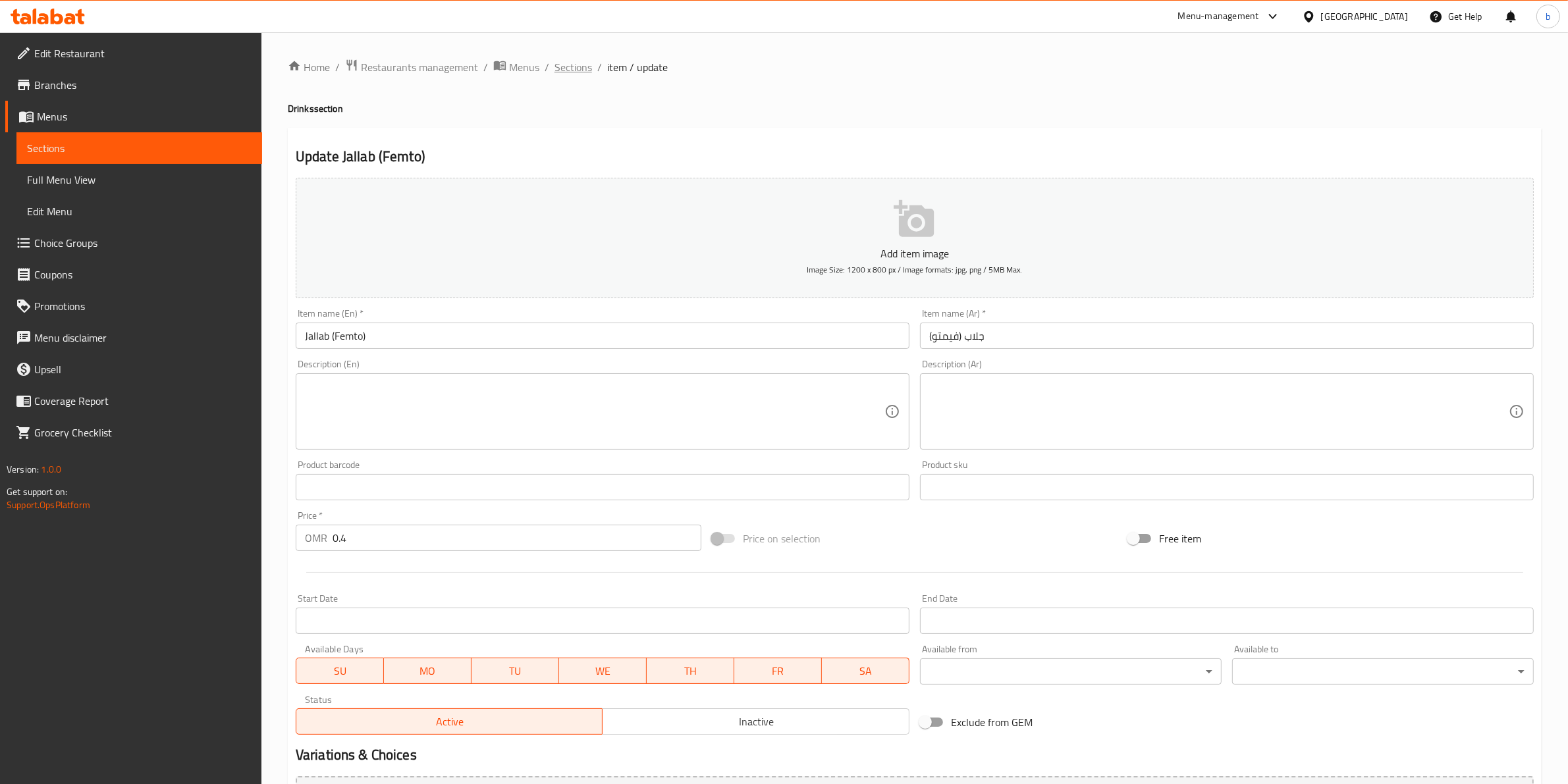
click at [570, 60] on span "Sections" at bounding box center [574, 67] width 38 height 16
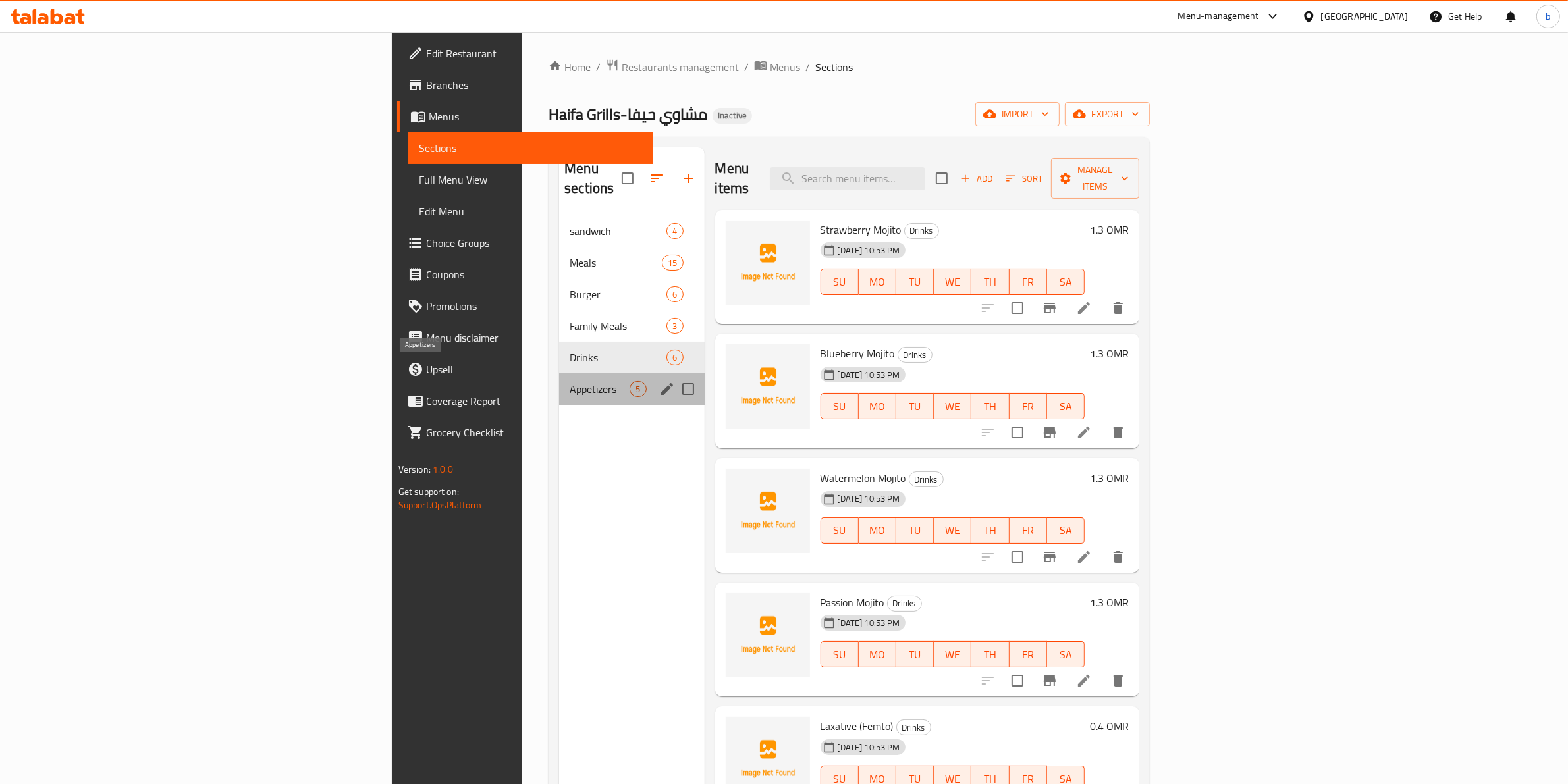
click at [570, 381] on span "Appetizers" at bounding box center [599, 389] width 60 height 16
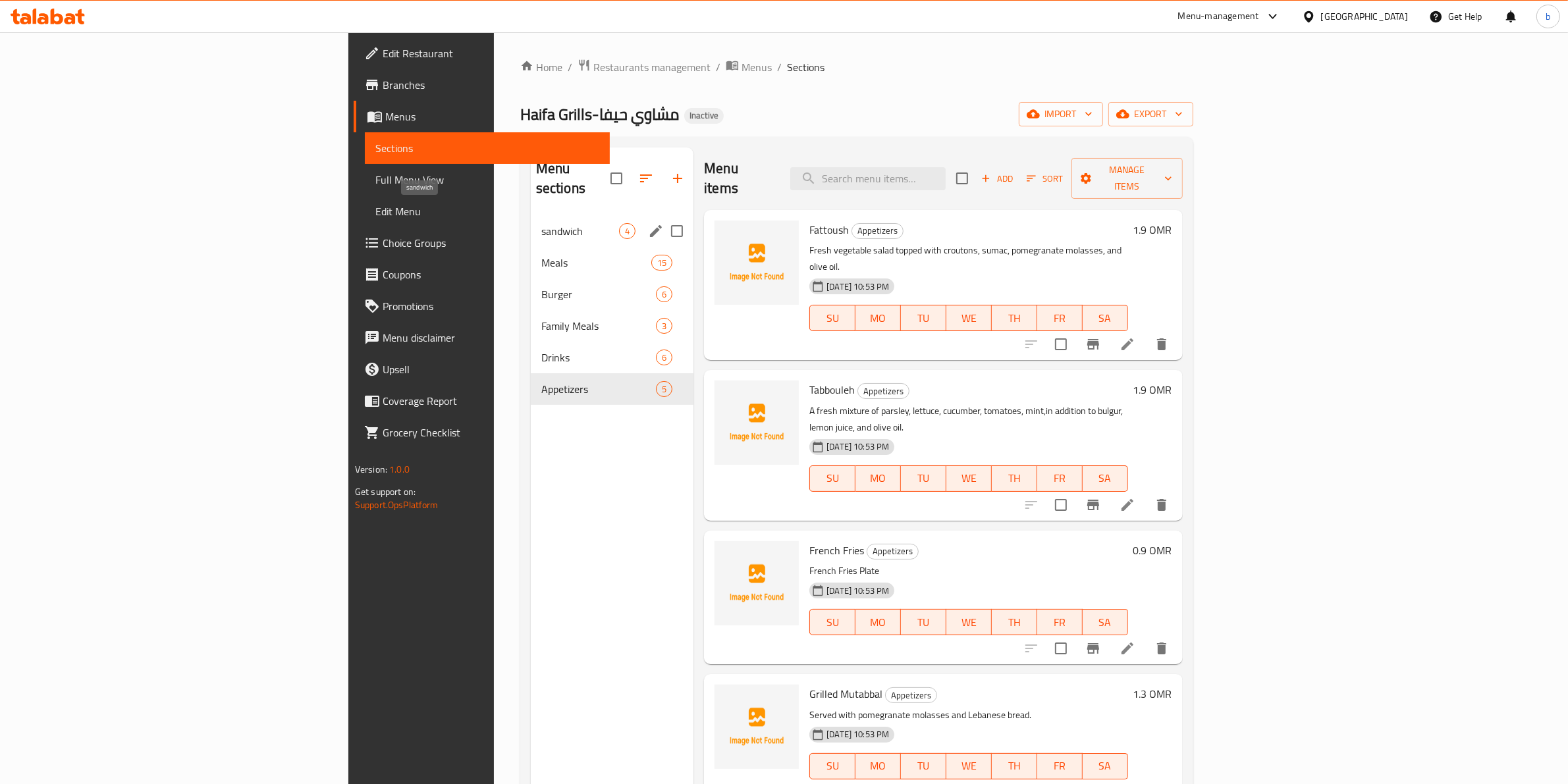
click at [542, 223] on span "sandwich" at bounding box center [580, 230] width 78 height 16
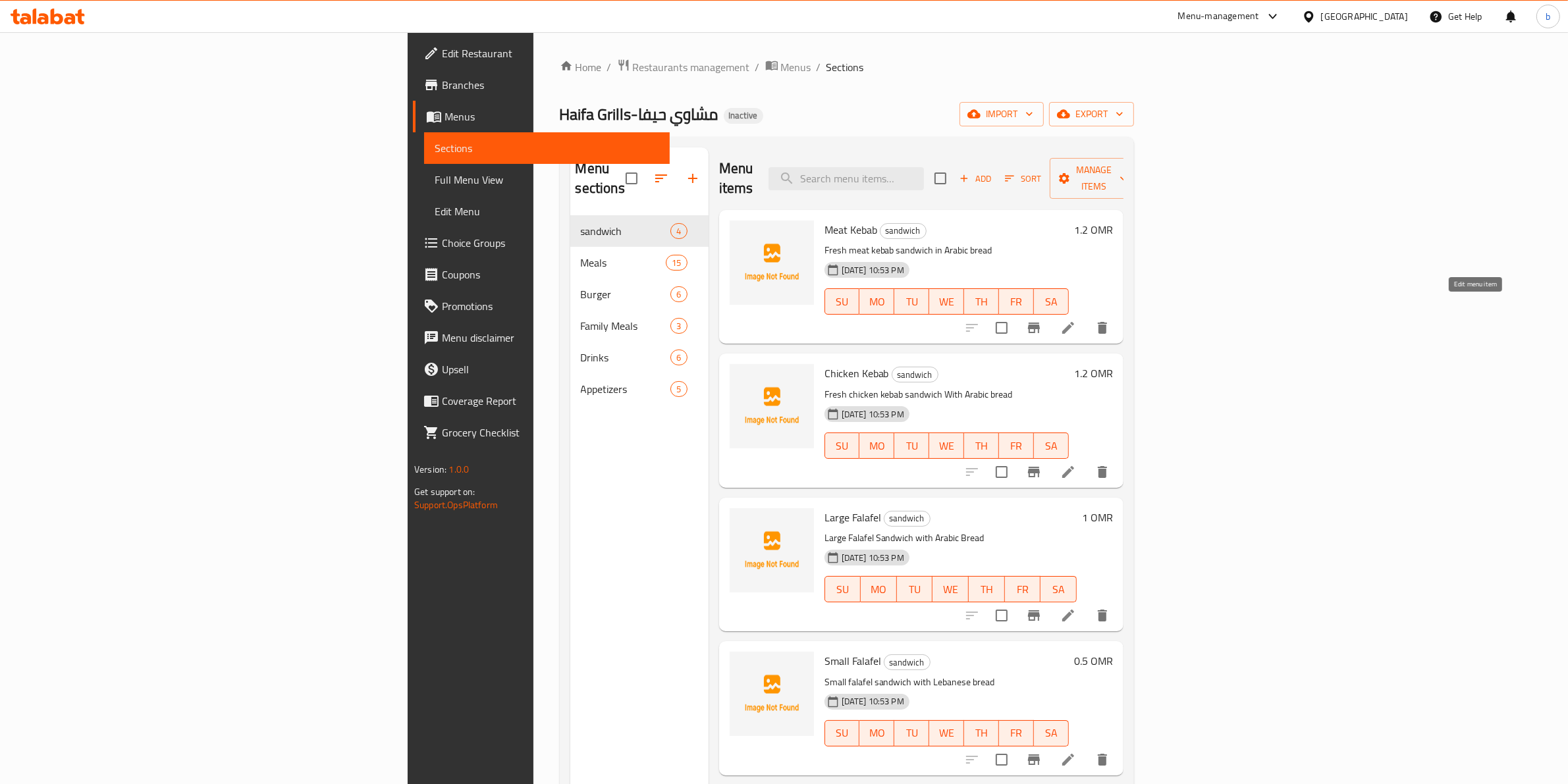
click at [1074, 322] on icon at bounding box center [1068, 327] width 12 height 12
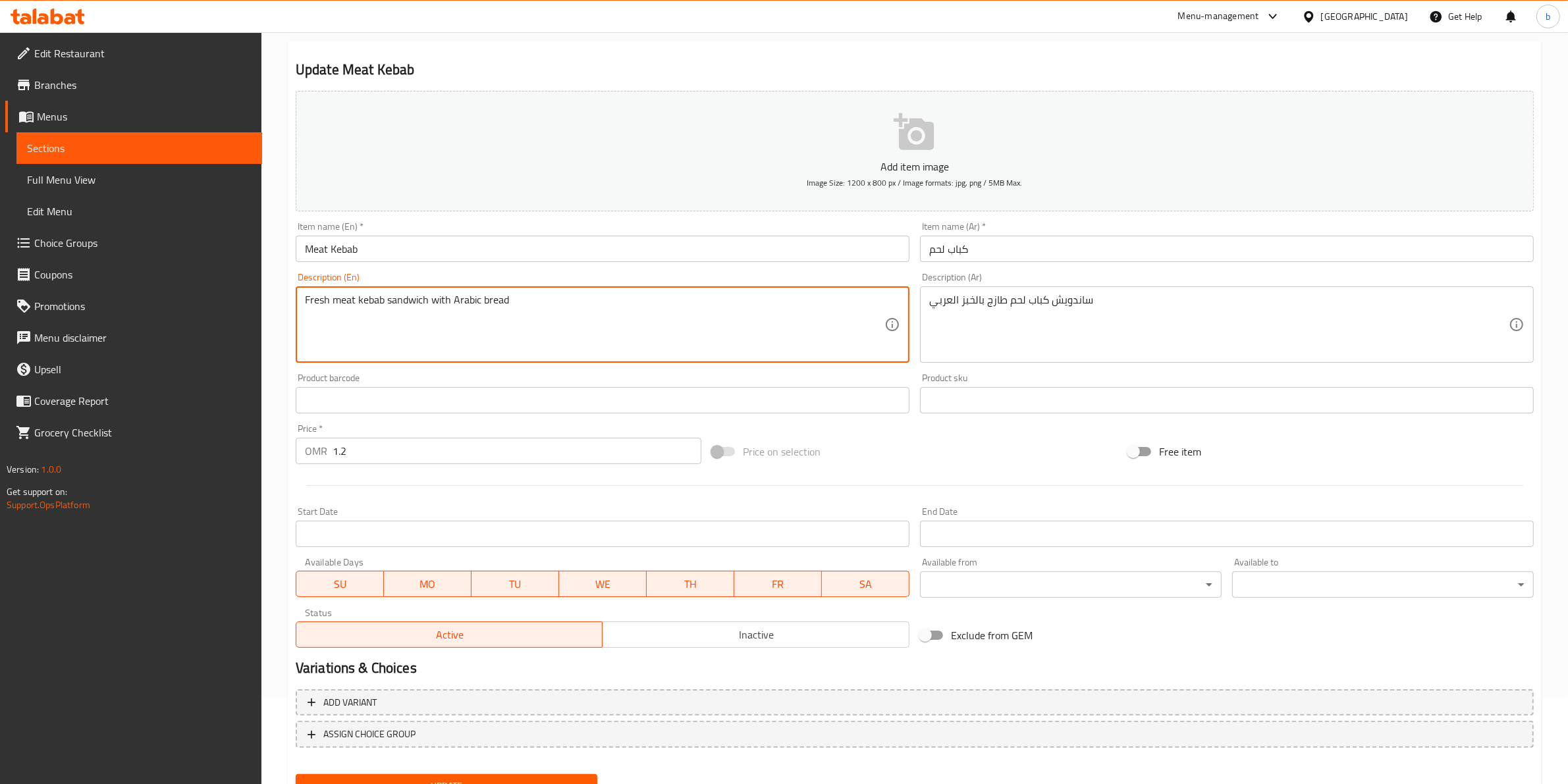
scroll to position [144, 0]
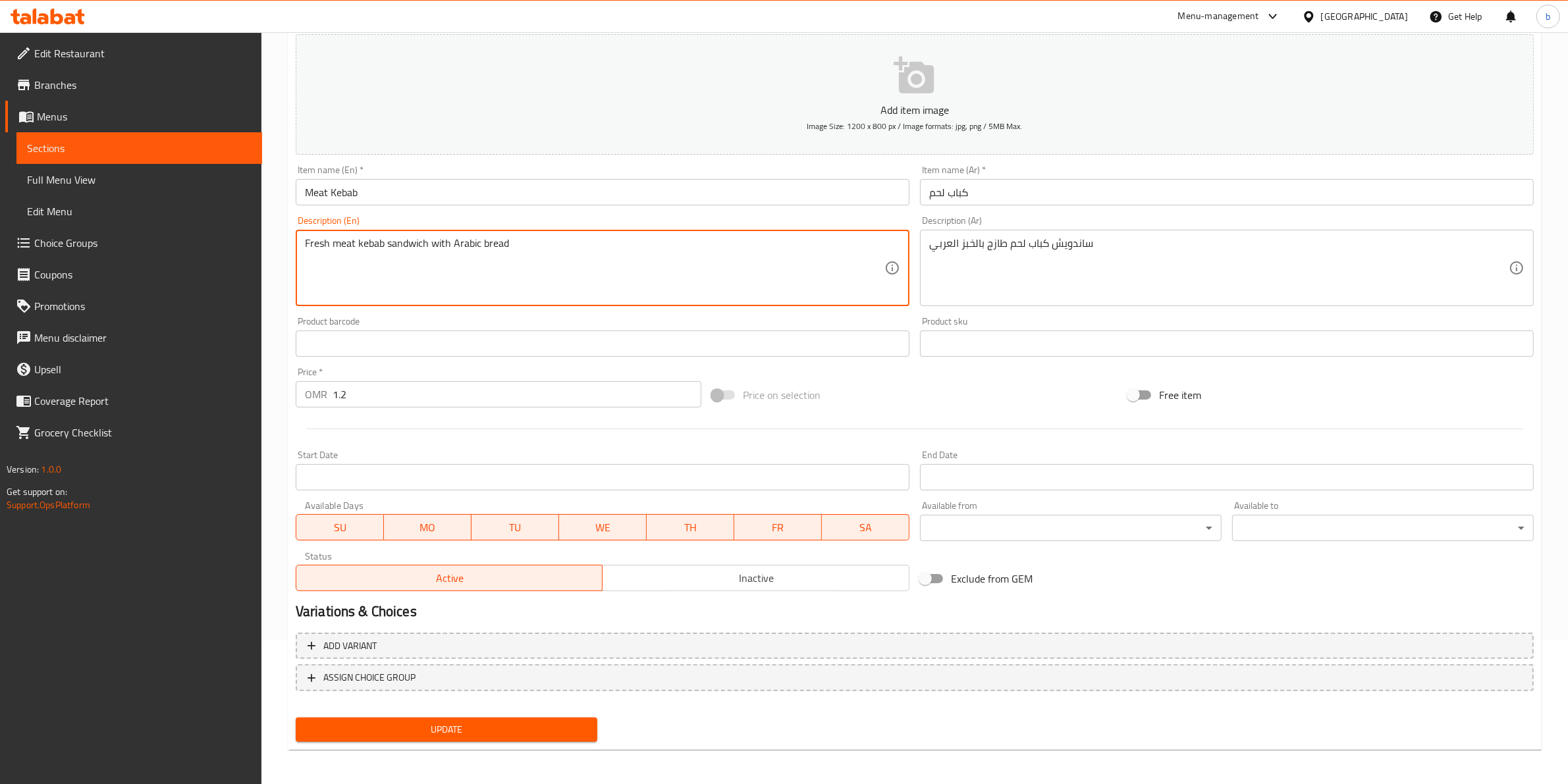
type textarea "Fresh meat kebab sandwich with Arabic bread"
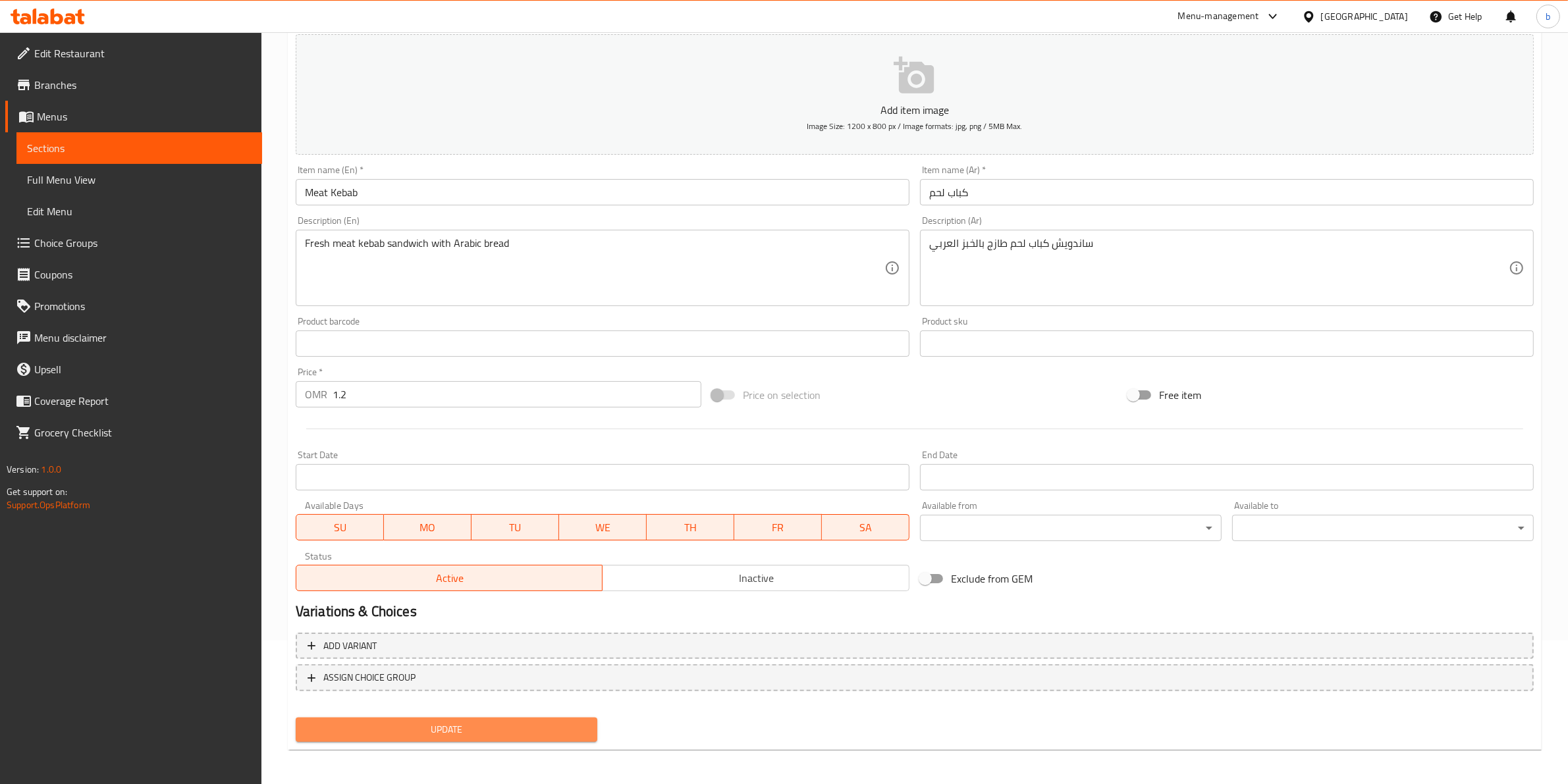
click at [534, 724] on span "Update" at bounding box center [446, 729] width 280 height 16
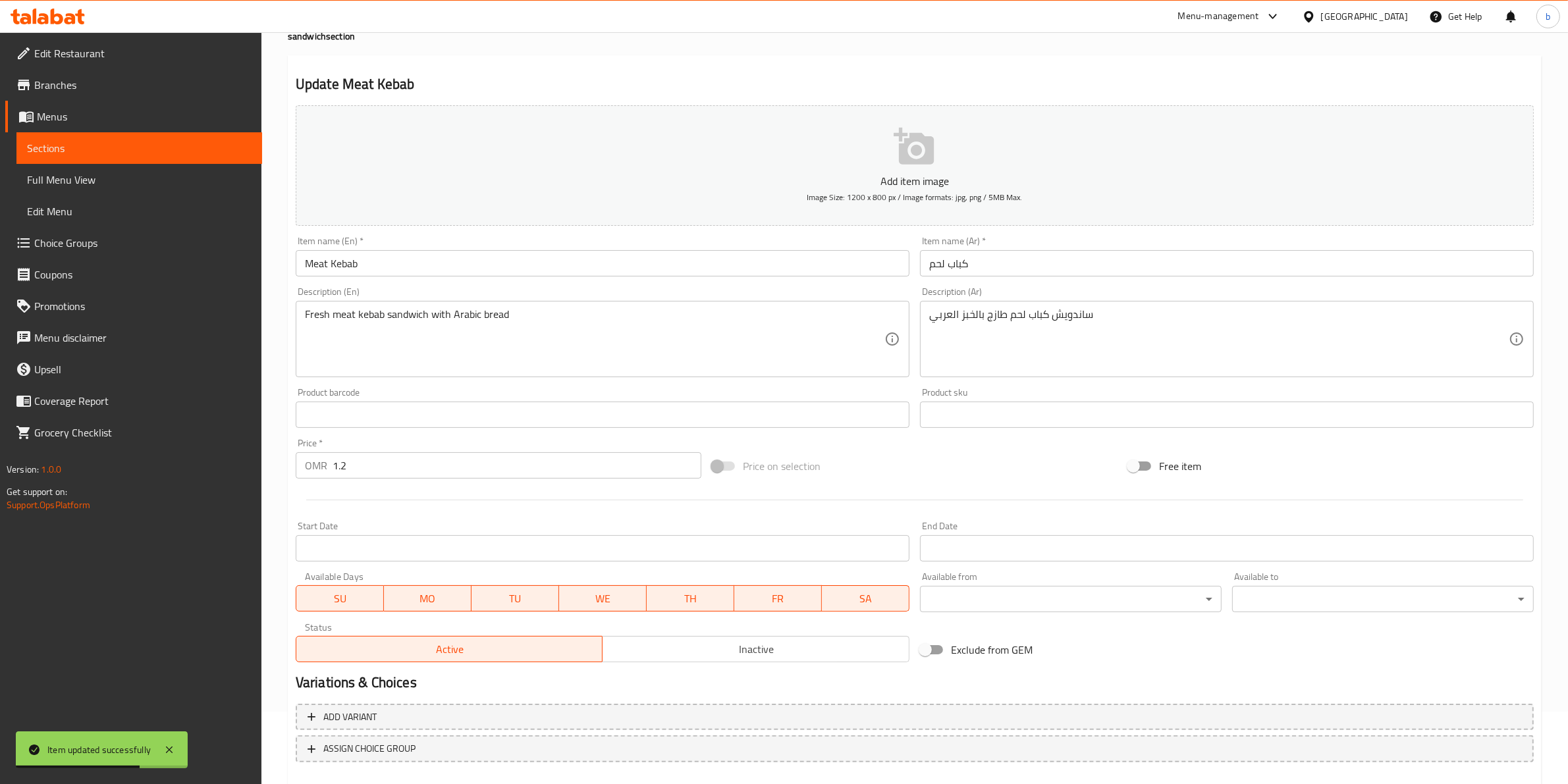
scroll to position [0, 0]
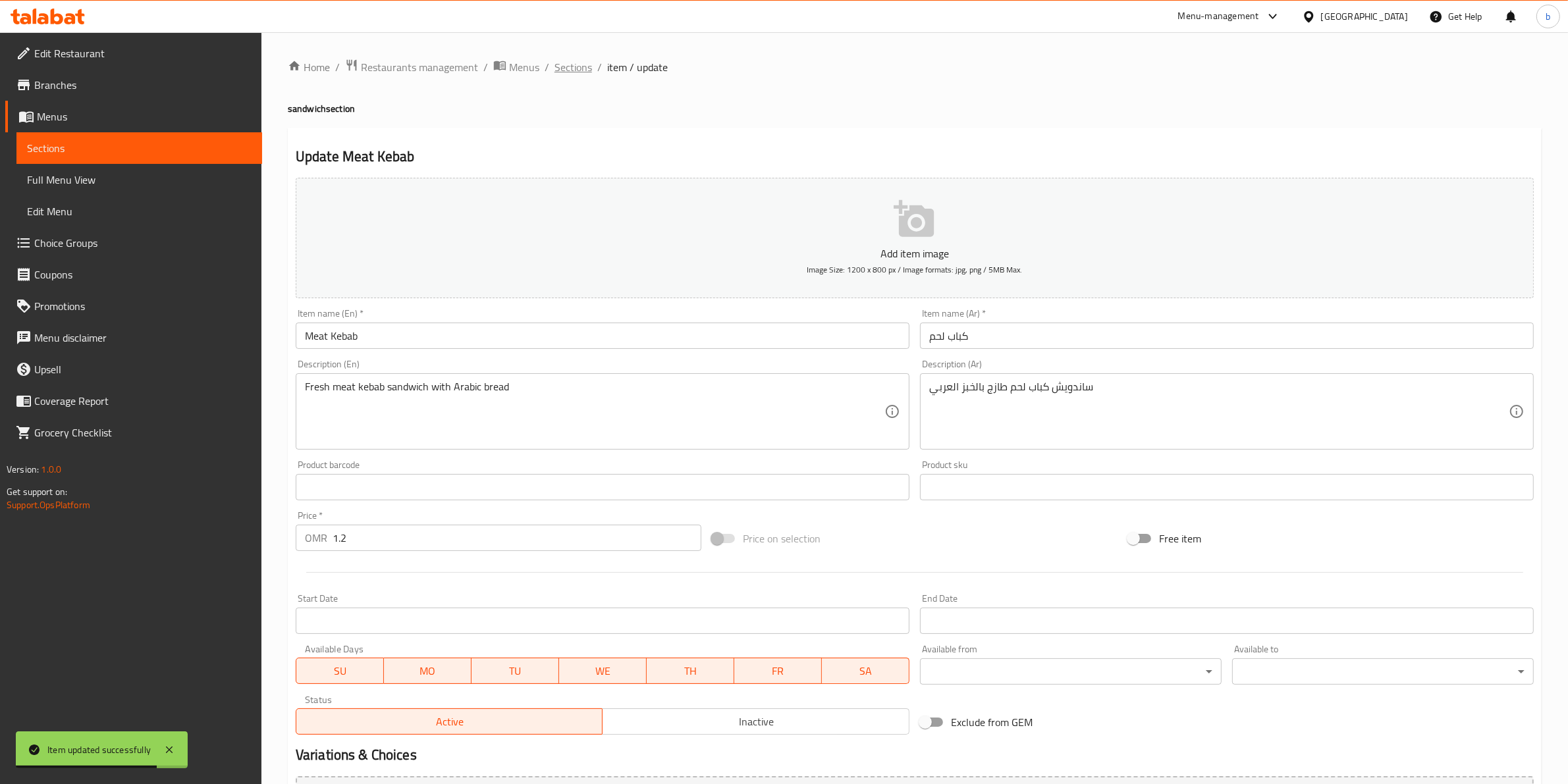
click at [582, 67] on span "Sections" at bounding box center [574, 67] width 38 height 16
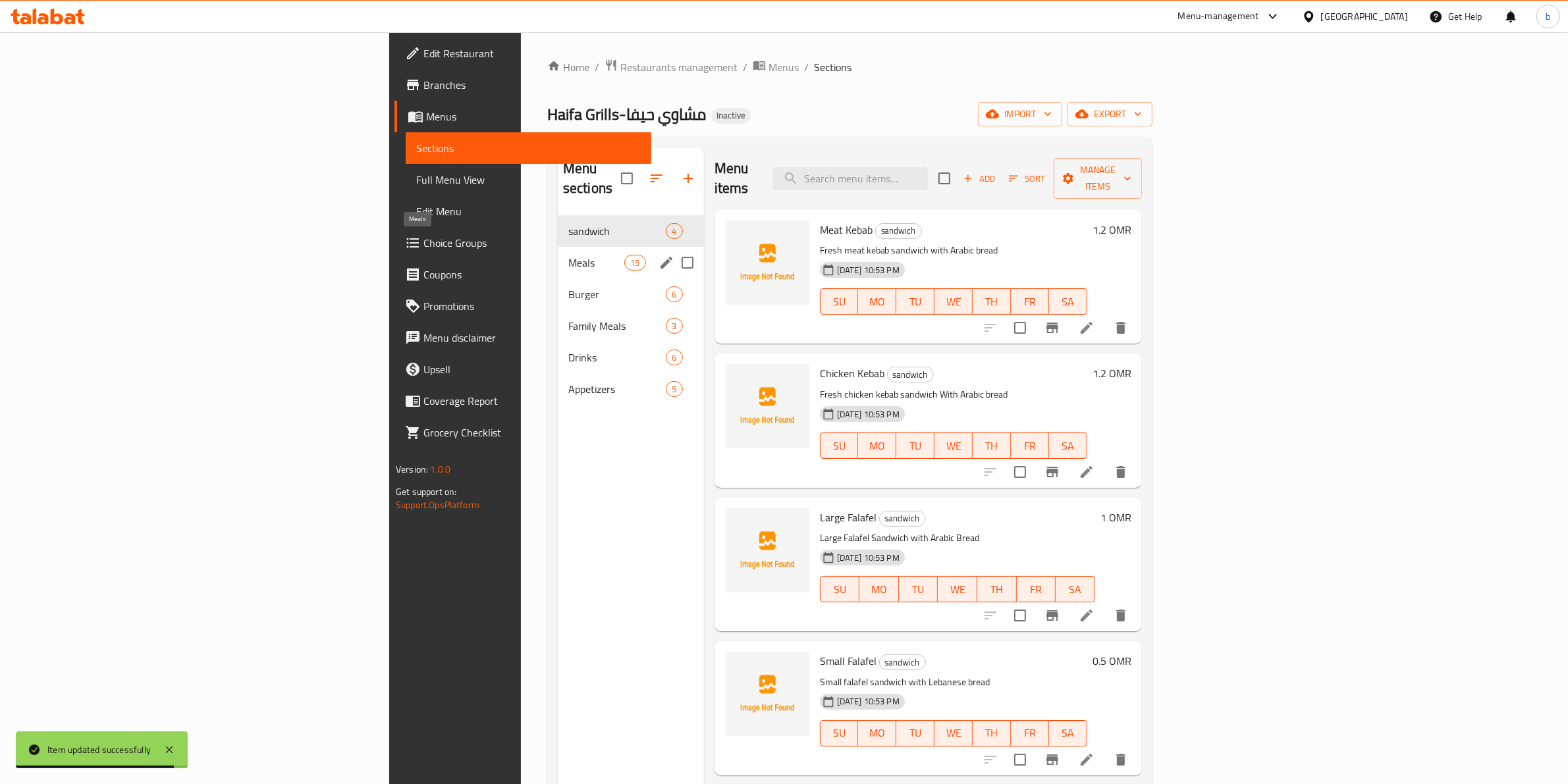
click at [569, 255] on span "Meals" at bounding box center [596, 262] width 56 height 16
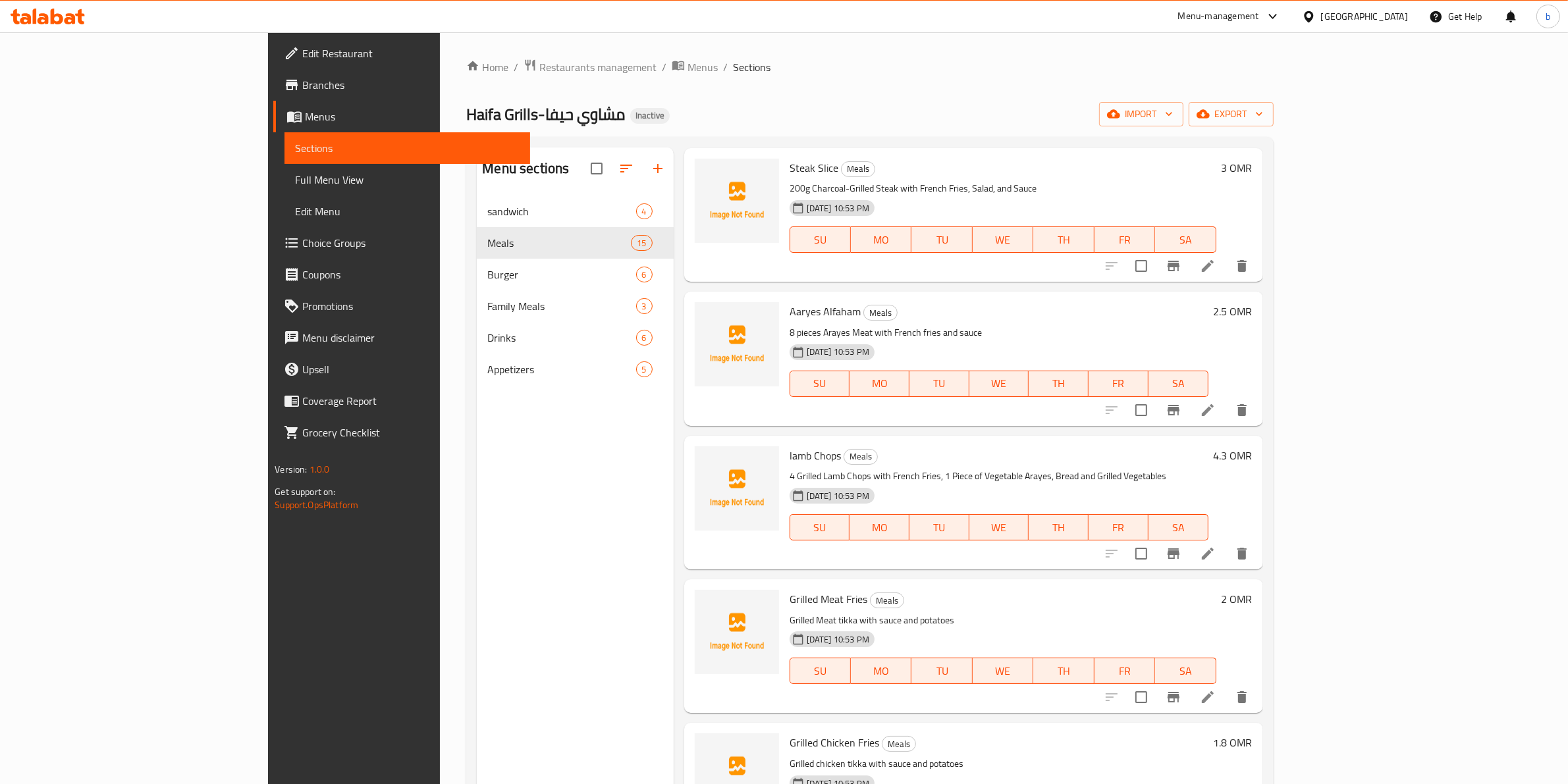
scroll to position [905, 0]
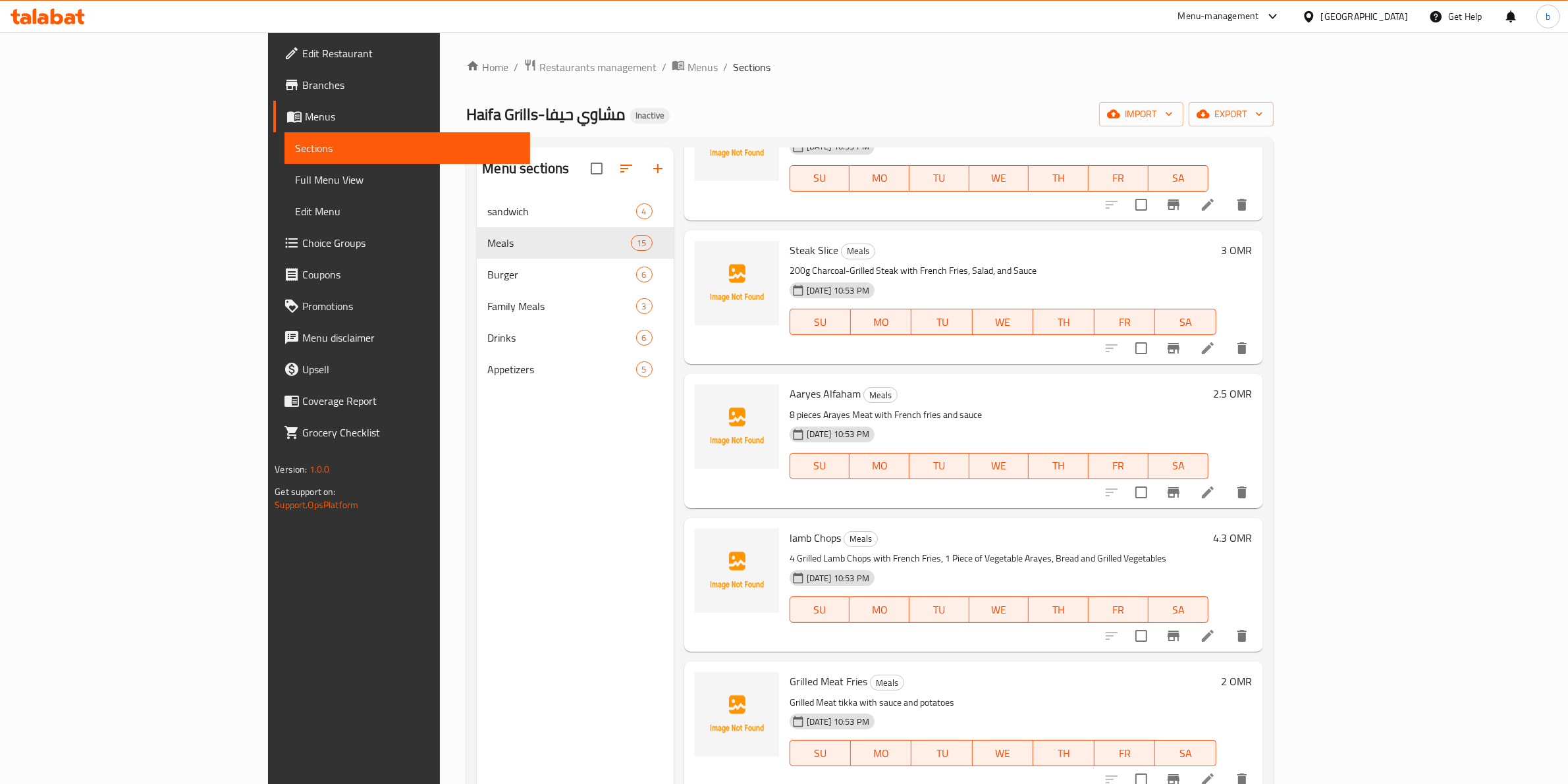
click at [1213, 630] on icon at bounding box center [1208, 635] width 12 height 12
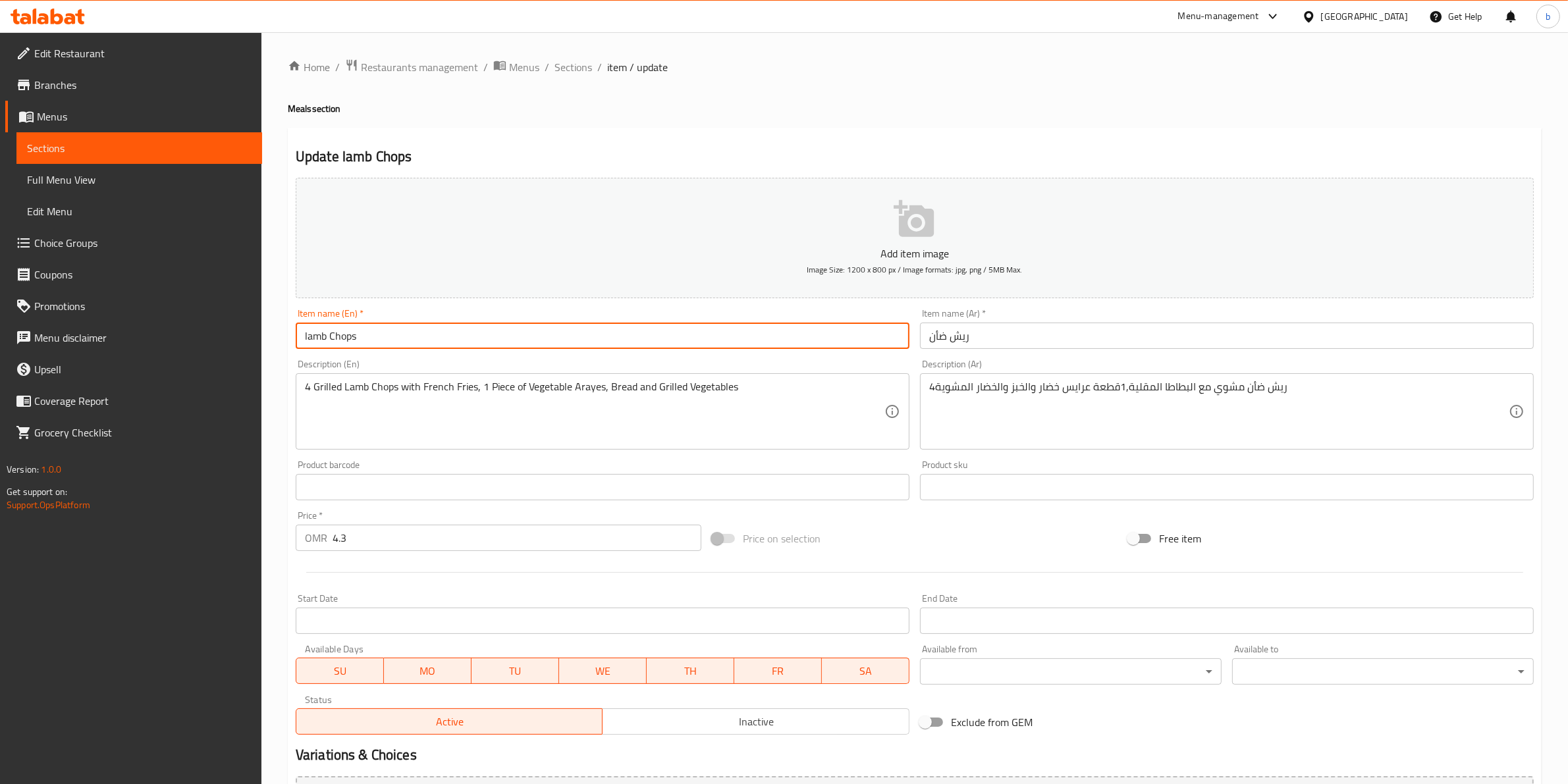
click at [306, 336] on input "lamb Chops" at bounding box center [602, 336] width 614 height 26
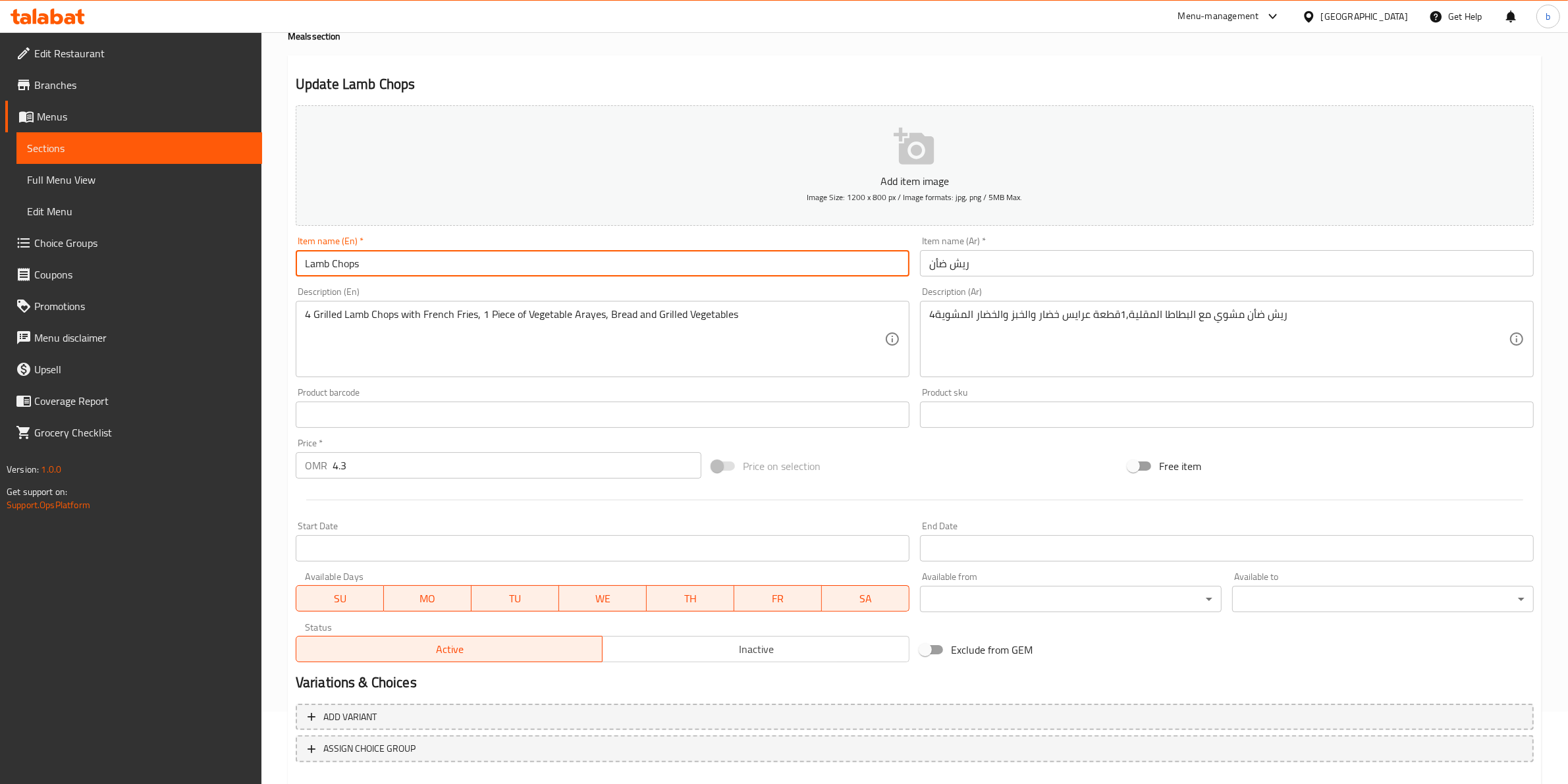
scroll to position [144, 0]
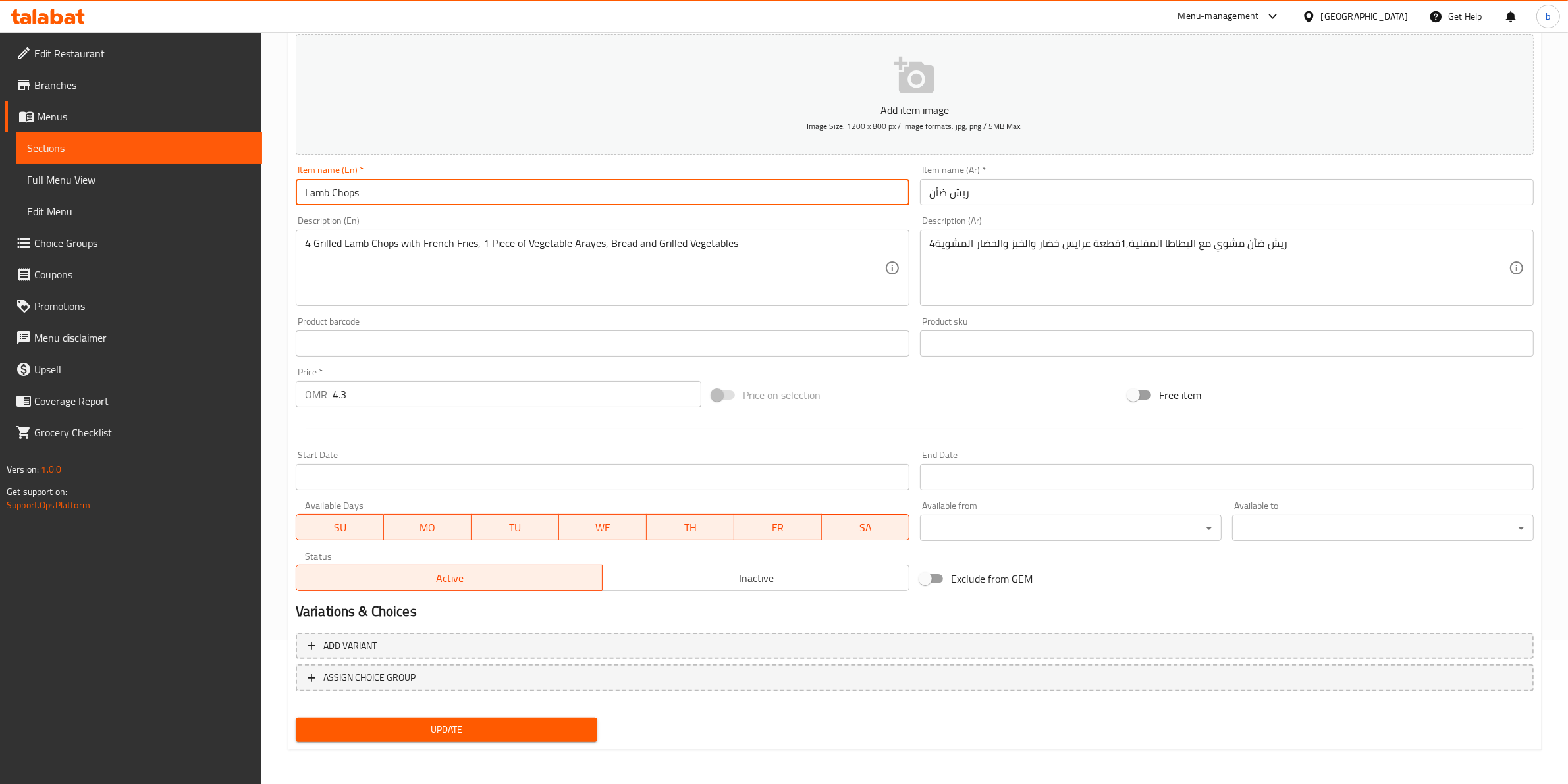
type input "Lamb Chops"
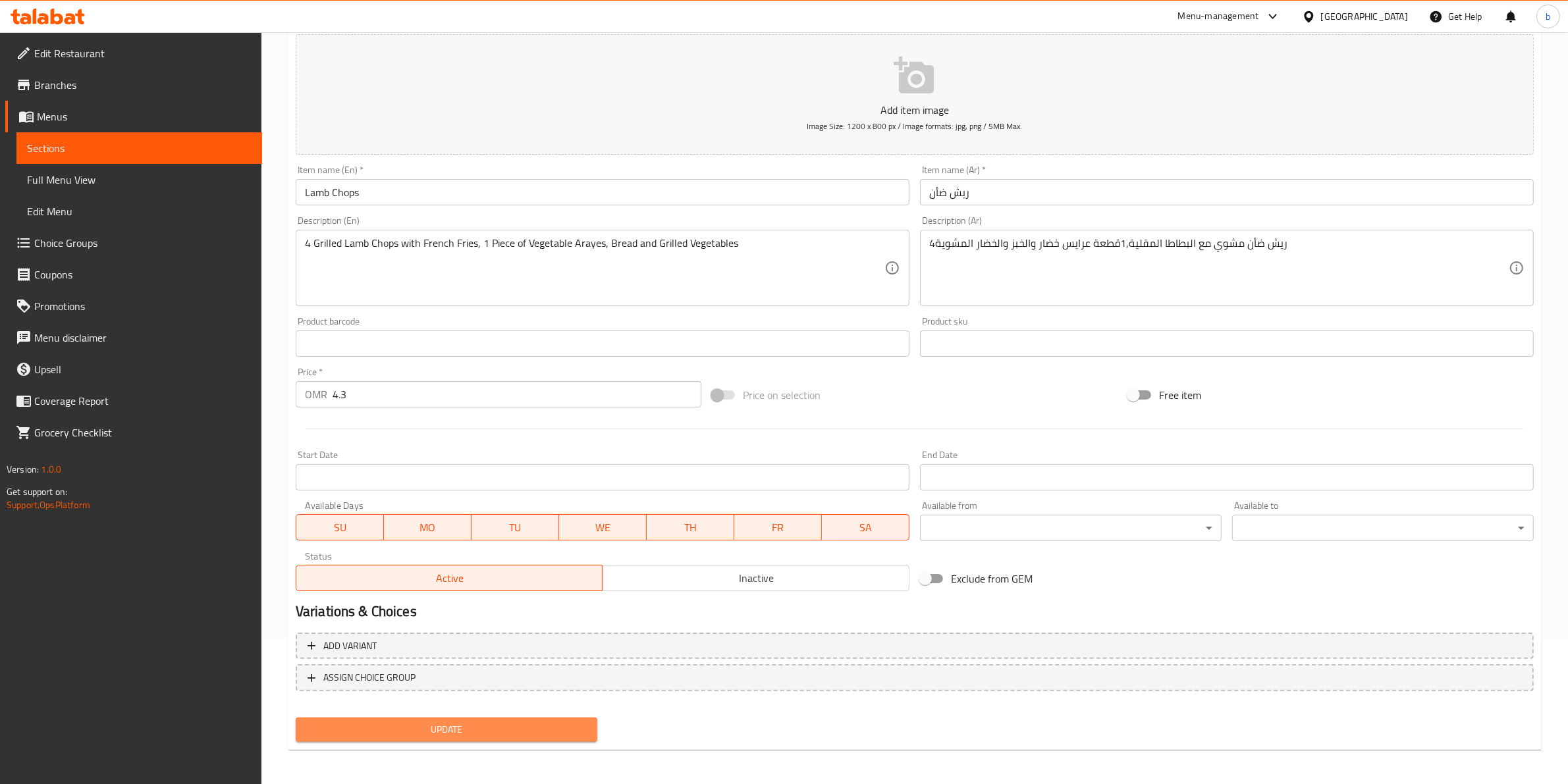
click at [524, 724] on span "Update" at bounding box center [446, 729] width 280 height 16
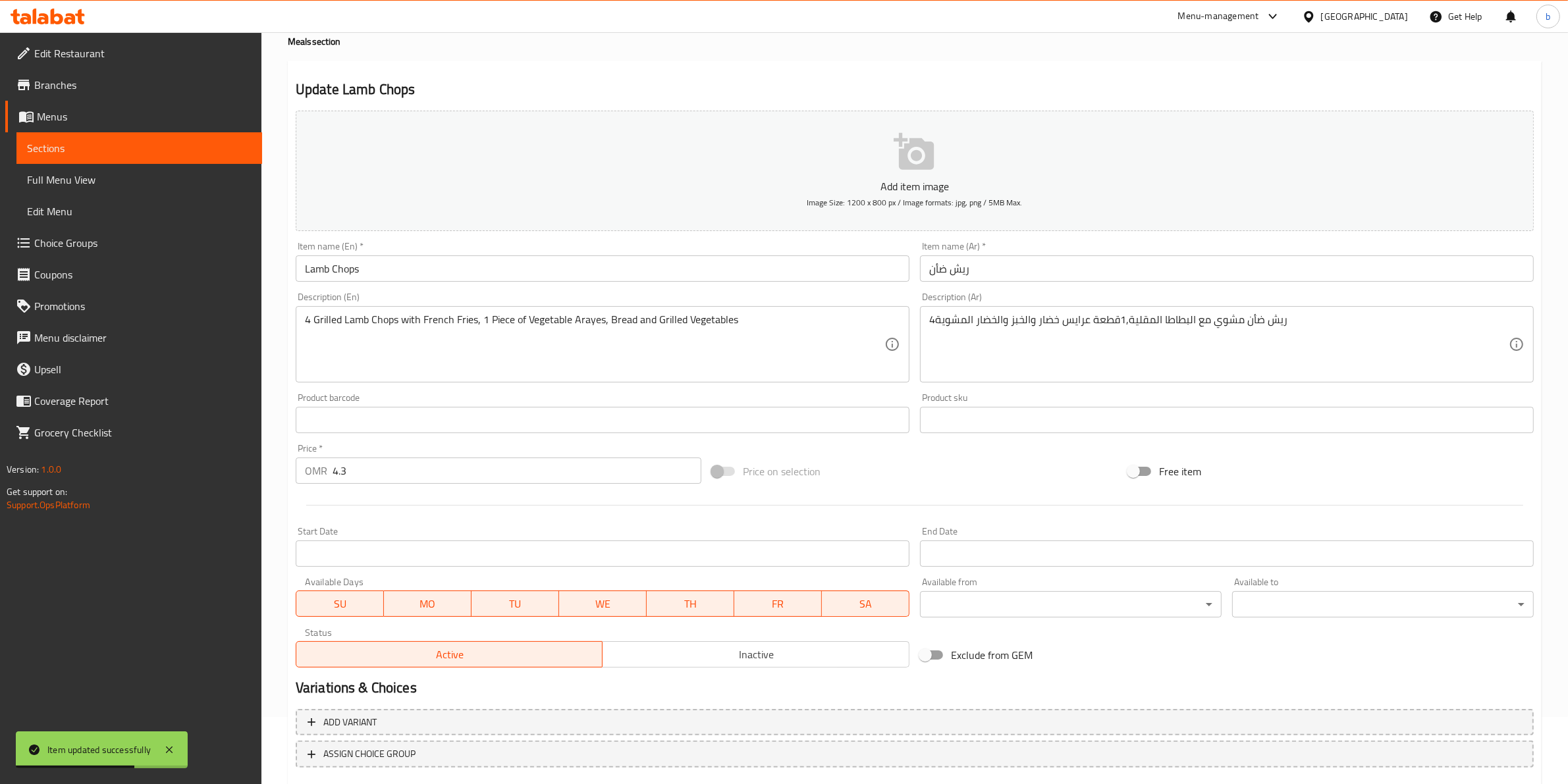
scroll to position [0, 0]
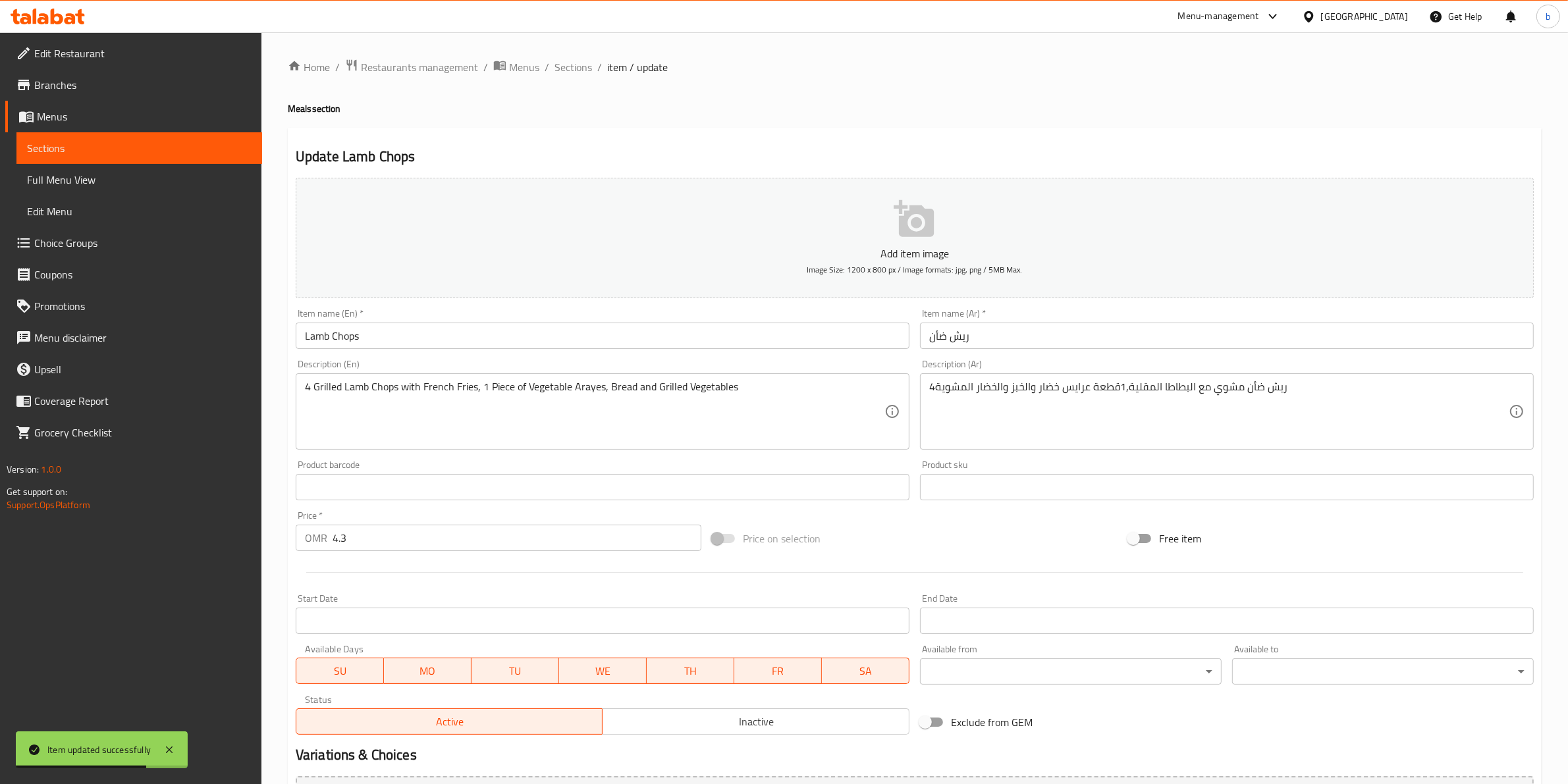
click at [575, 76] on div "Home / Restaurants management / Menus / Sections / item / update Meals section …" at bounding box center [914, 481] width 1254 height 845
click at [582, 61] on span "Sections" at bounding box center [574, 67] width 38 height 16
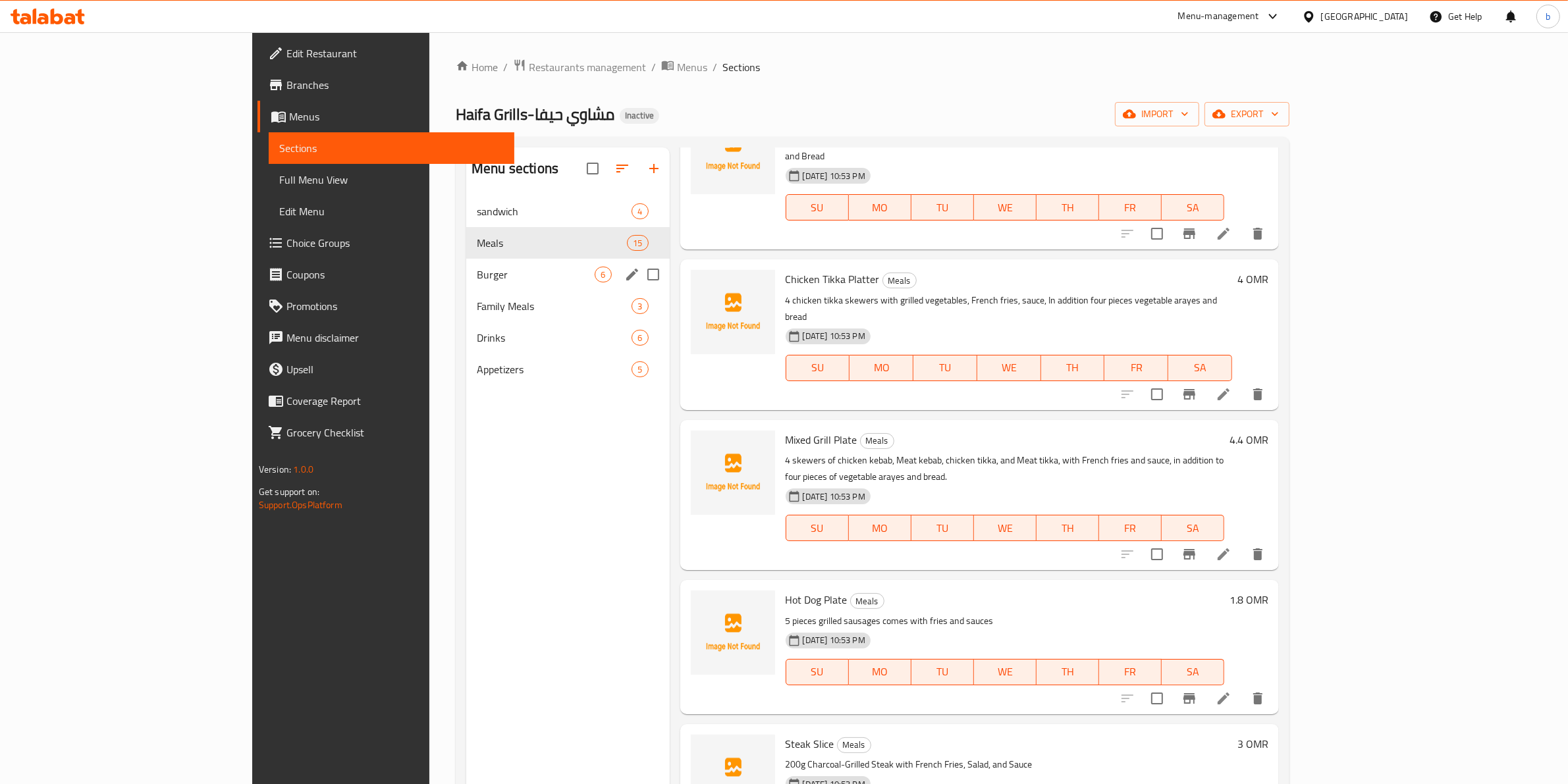
click at [467, 290] on div "Burger 6" at bounding box center [568, 274] width 203 height 32
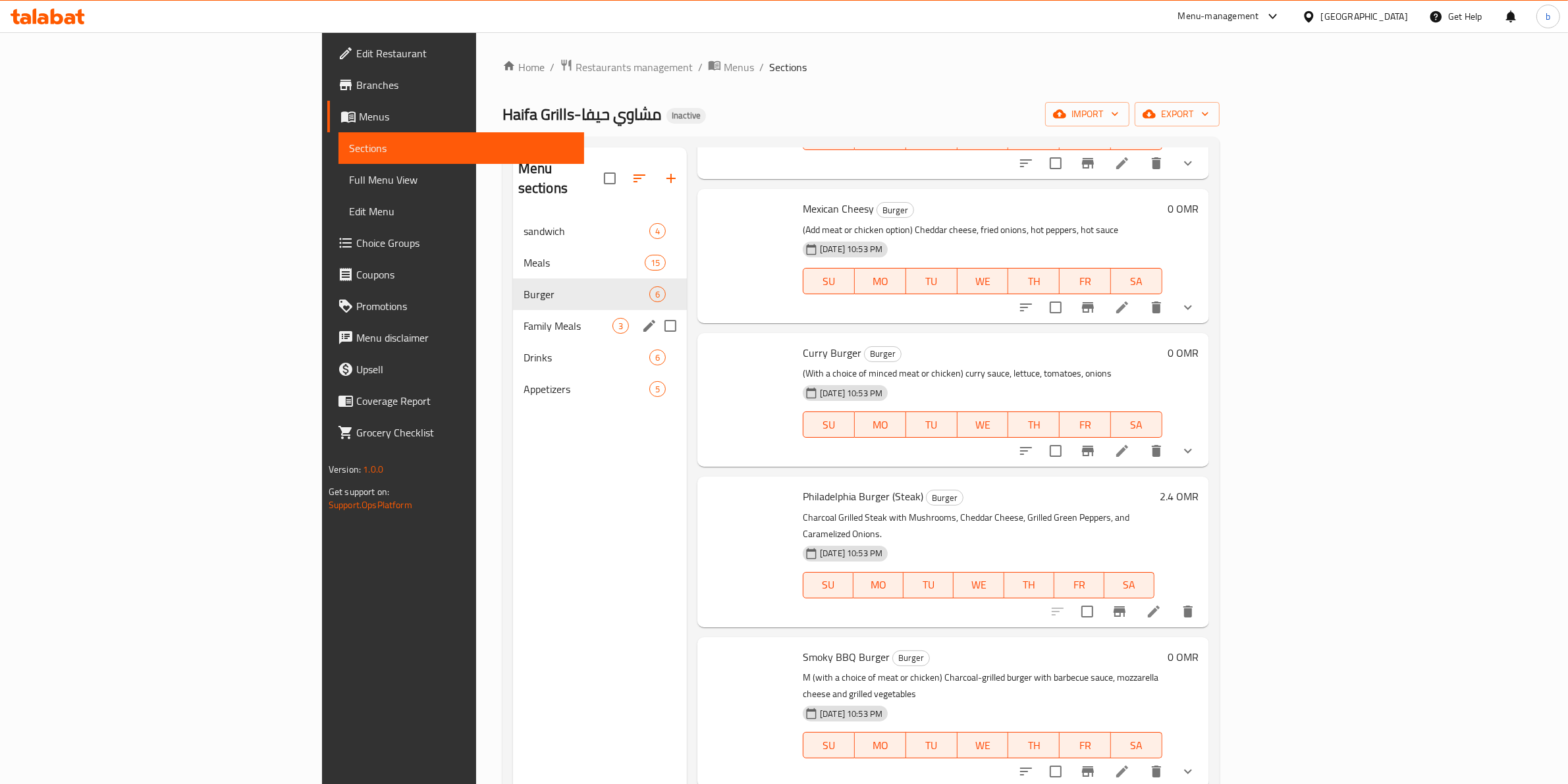
scroll to position [110, 0]
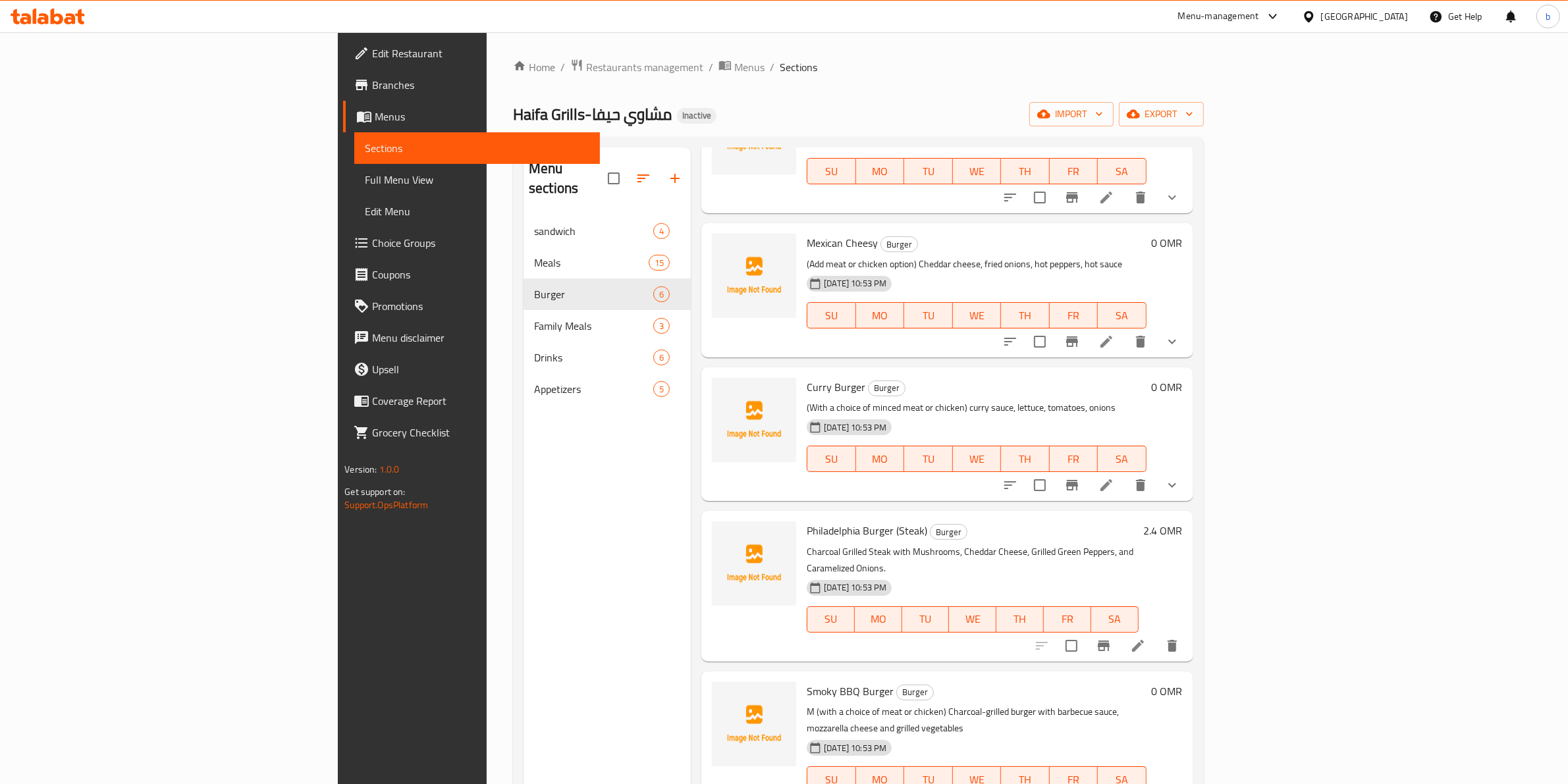
click at [1125, 492] on li at bounding box center [1106, 485] width 37 height 24
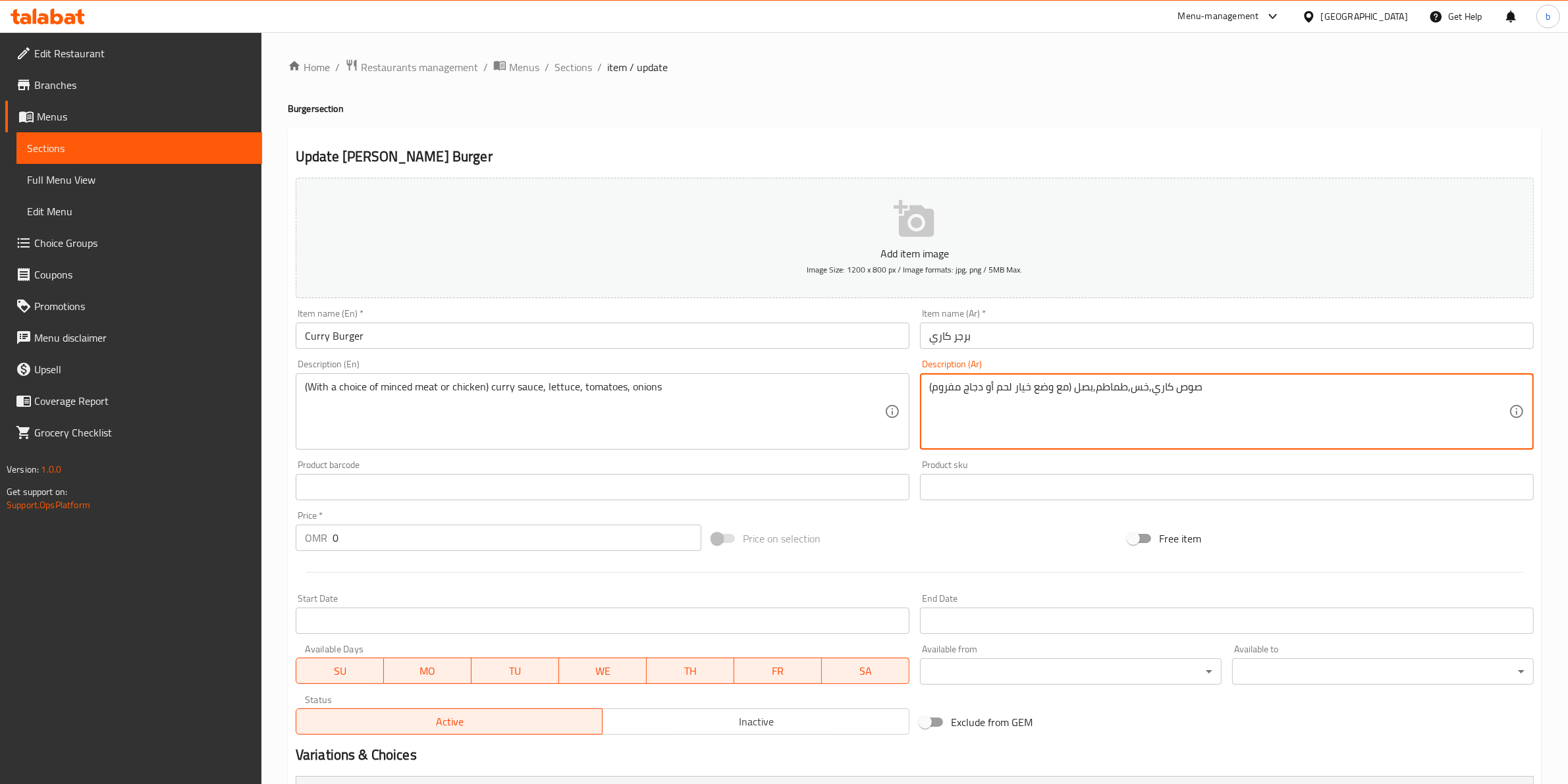
drag, startPoint x: 930, startPoint y: 385, endPoint x: 952, endPoint y: 393, distance: 23.4
click at [952, 407] on textarea "(مع وضع خيار لحم أو دجاج مفروم) صوص كاري,خس,طماطم,بصل" at bounding box center [1218, 412] width 579 height 63
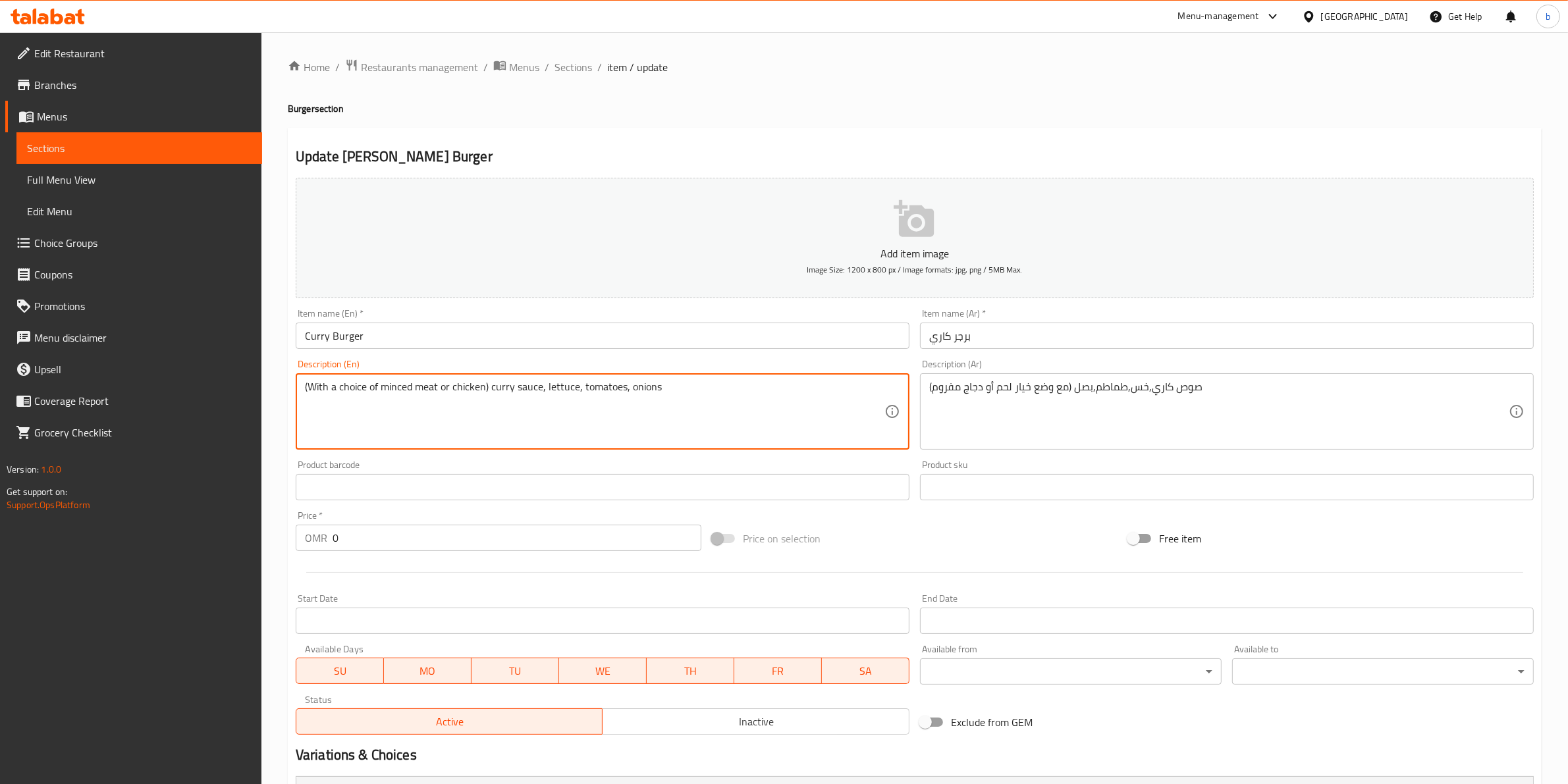
drag, startPoint x: 410, startPoint y: 387, endPoint x: 382, endPoint y: 382, distance: 28.4
click at [417, 384] on textarea "(With a choice of meat or chicken) curry sauce, lettuce, tomatoes, onions" at bounding box center [594, 412] width 579 height 63
paste textarea "minced"
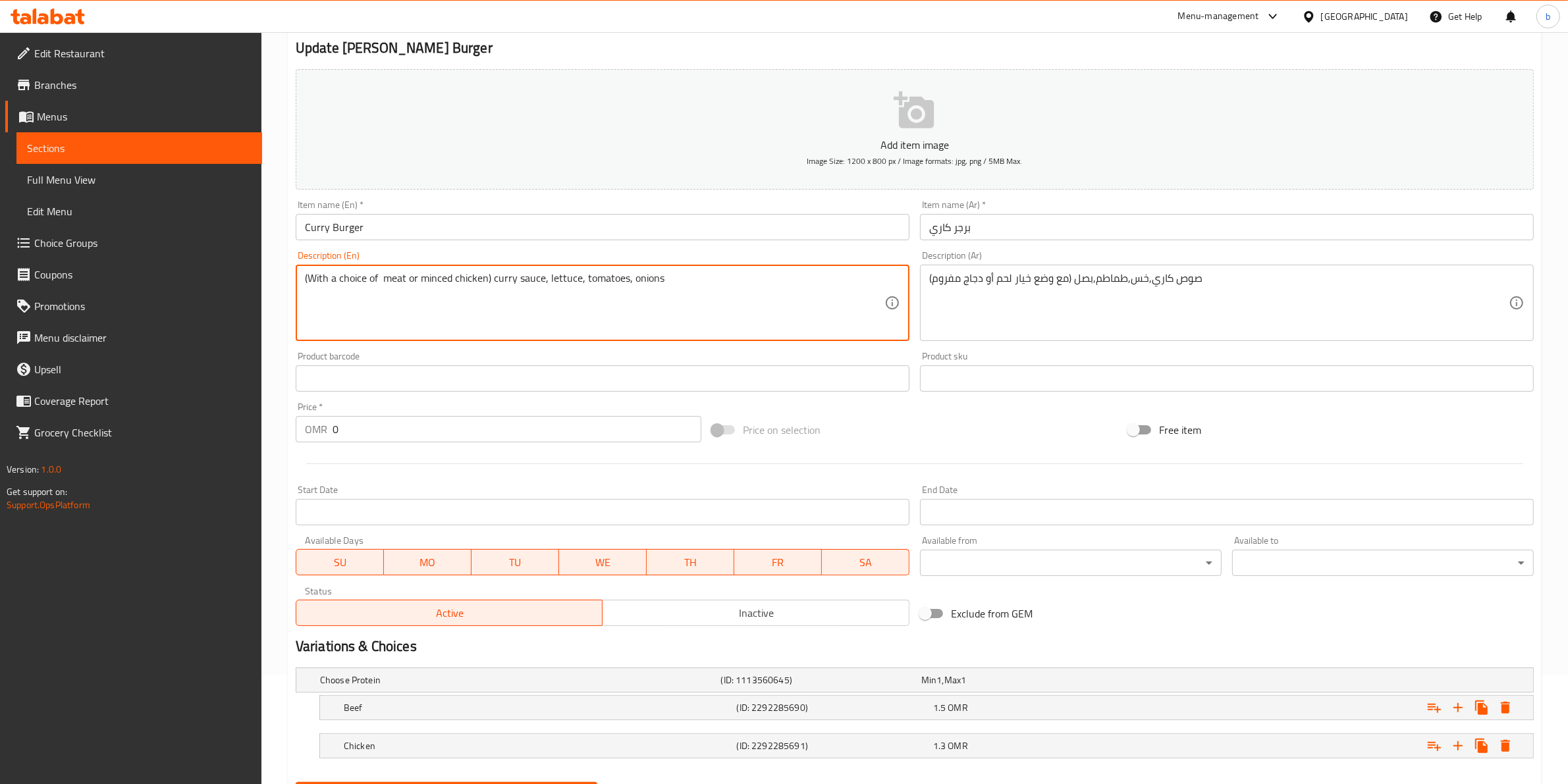
scroll to position [176, 0]
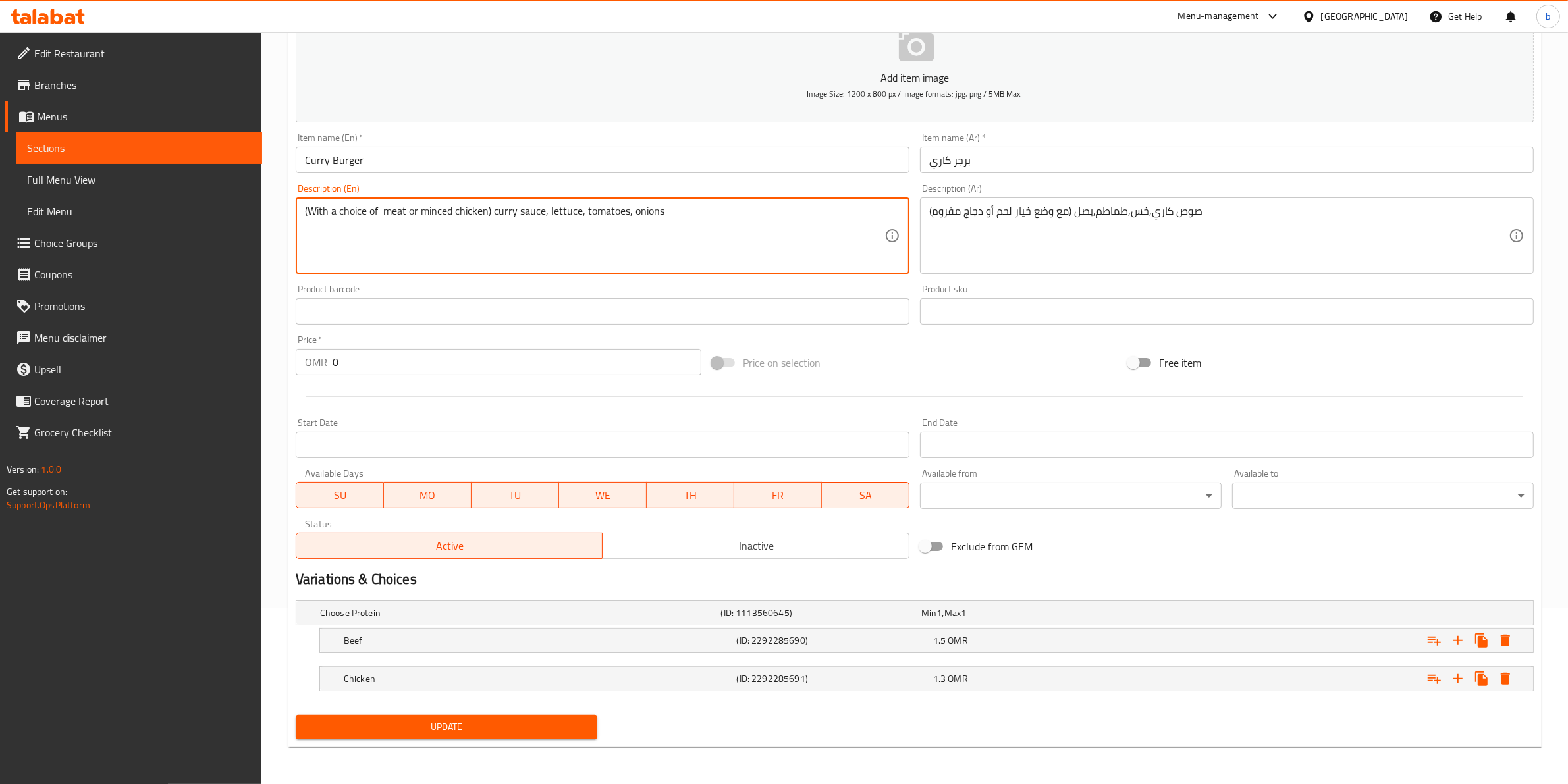
type textarea "(With a choice of meat or minced chicken) curry sauce, lettuce, tomatoes, onions"
click at [495, 719] on span "Update" at bounding box center [446, 727] width 280 height 16
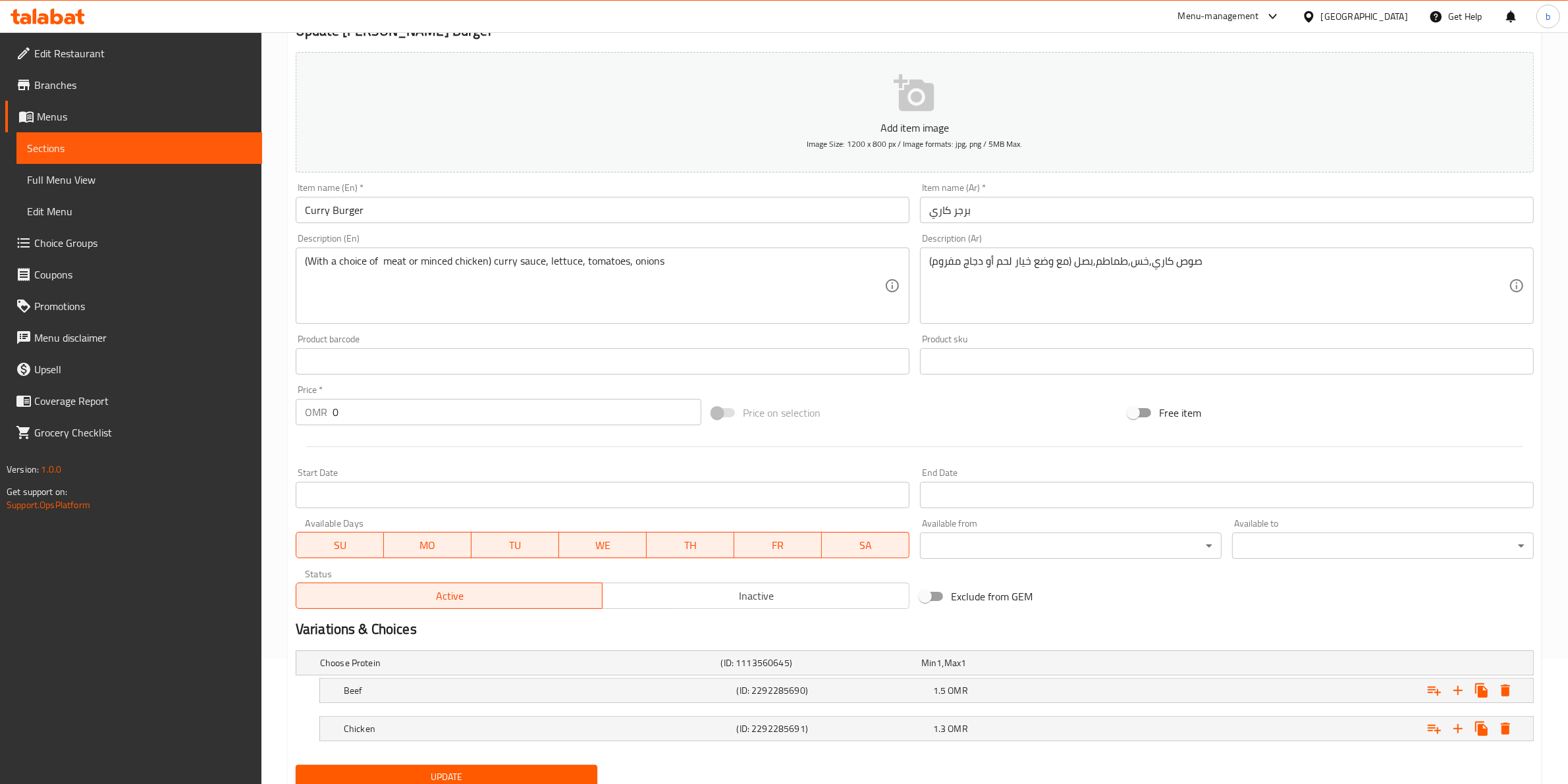
scroll to position [0, 0]
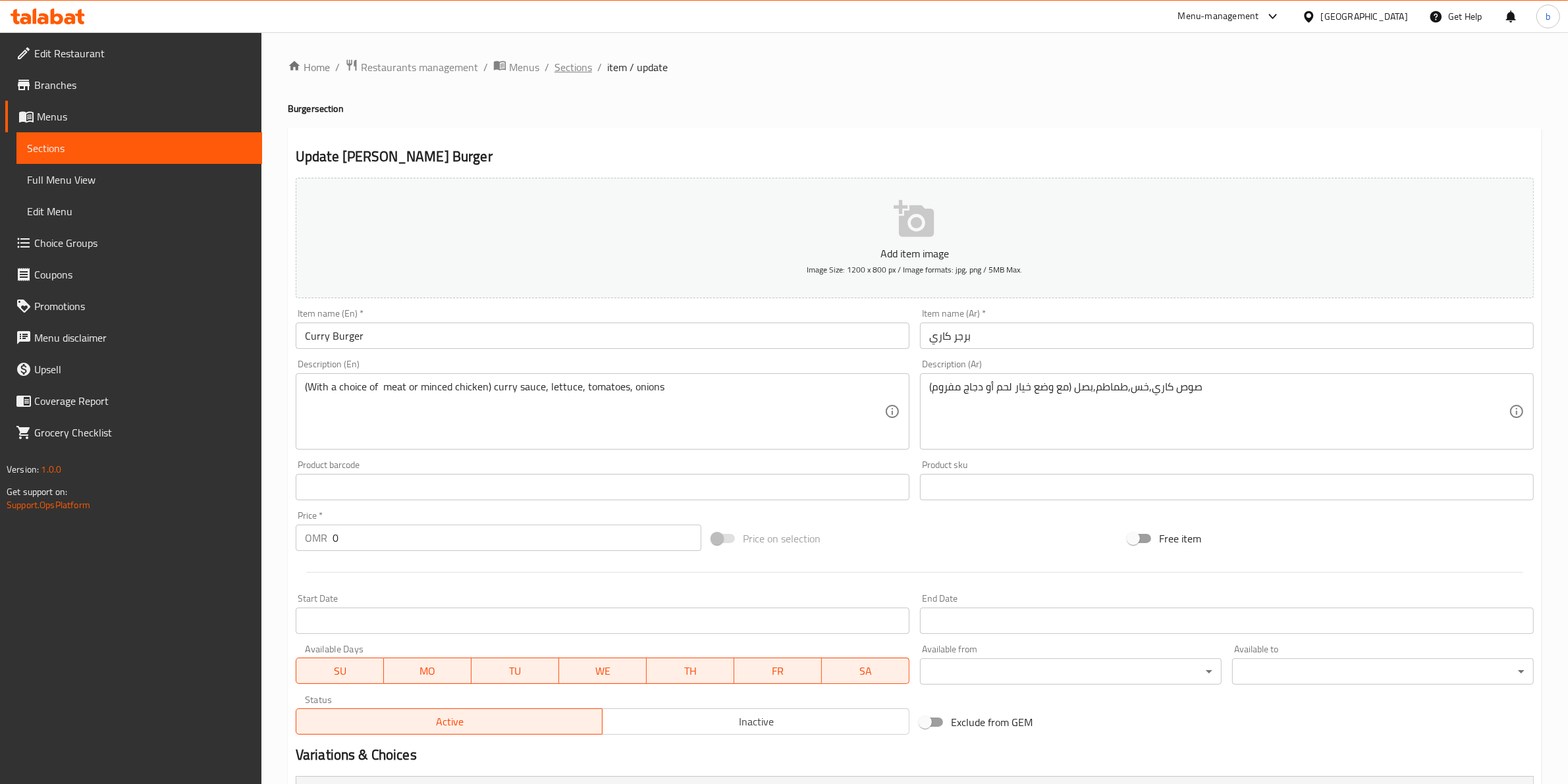
click at [575, 75] on span "Sections" at bounding box center [574, 67] width 38 height 16
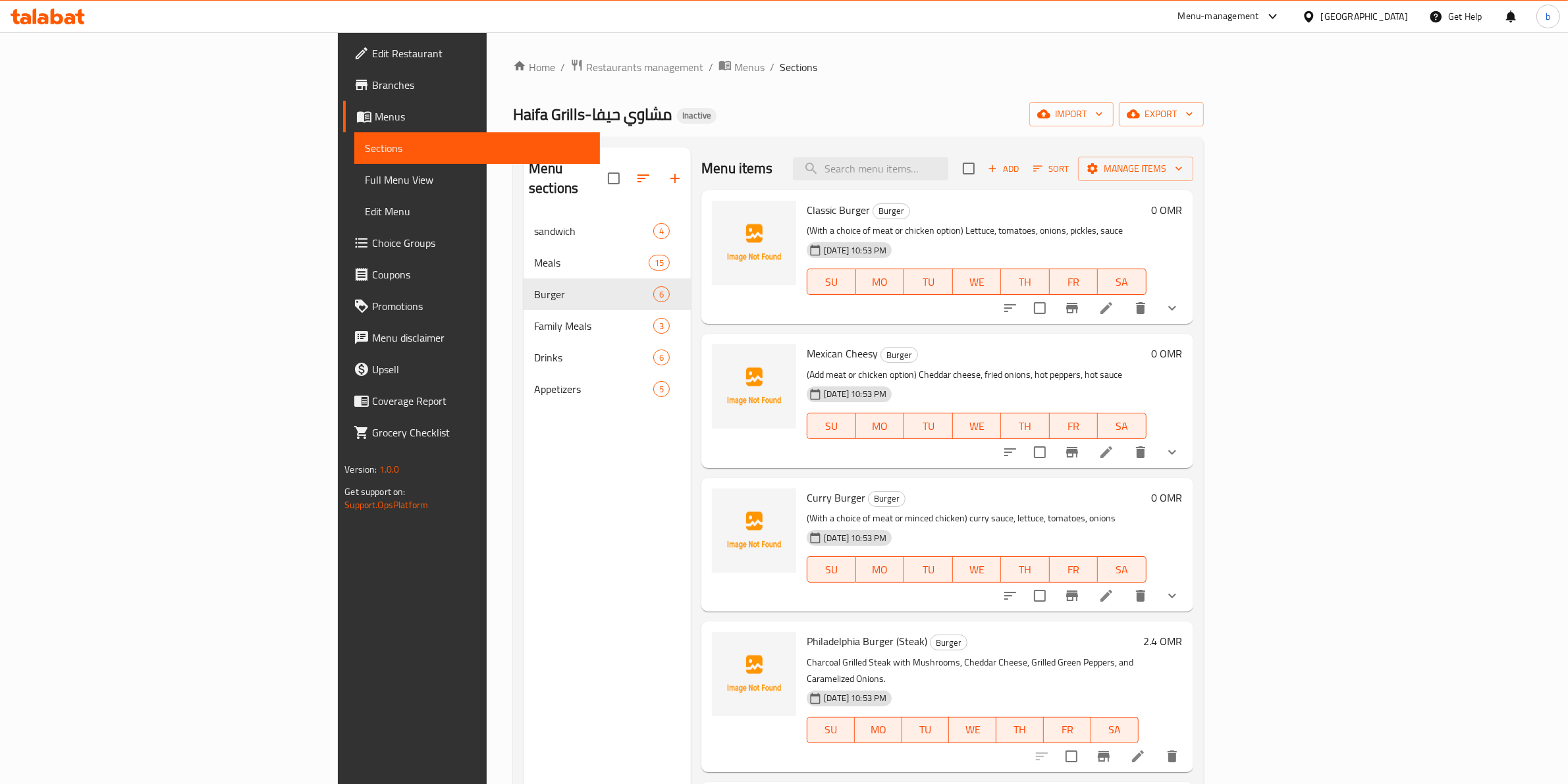
click at [1145, 74] on ol "Home / Restaurants management / Menus / Sections" at bounding box center [858, 67] width 690 height 17
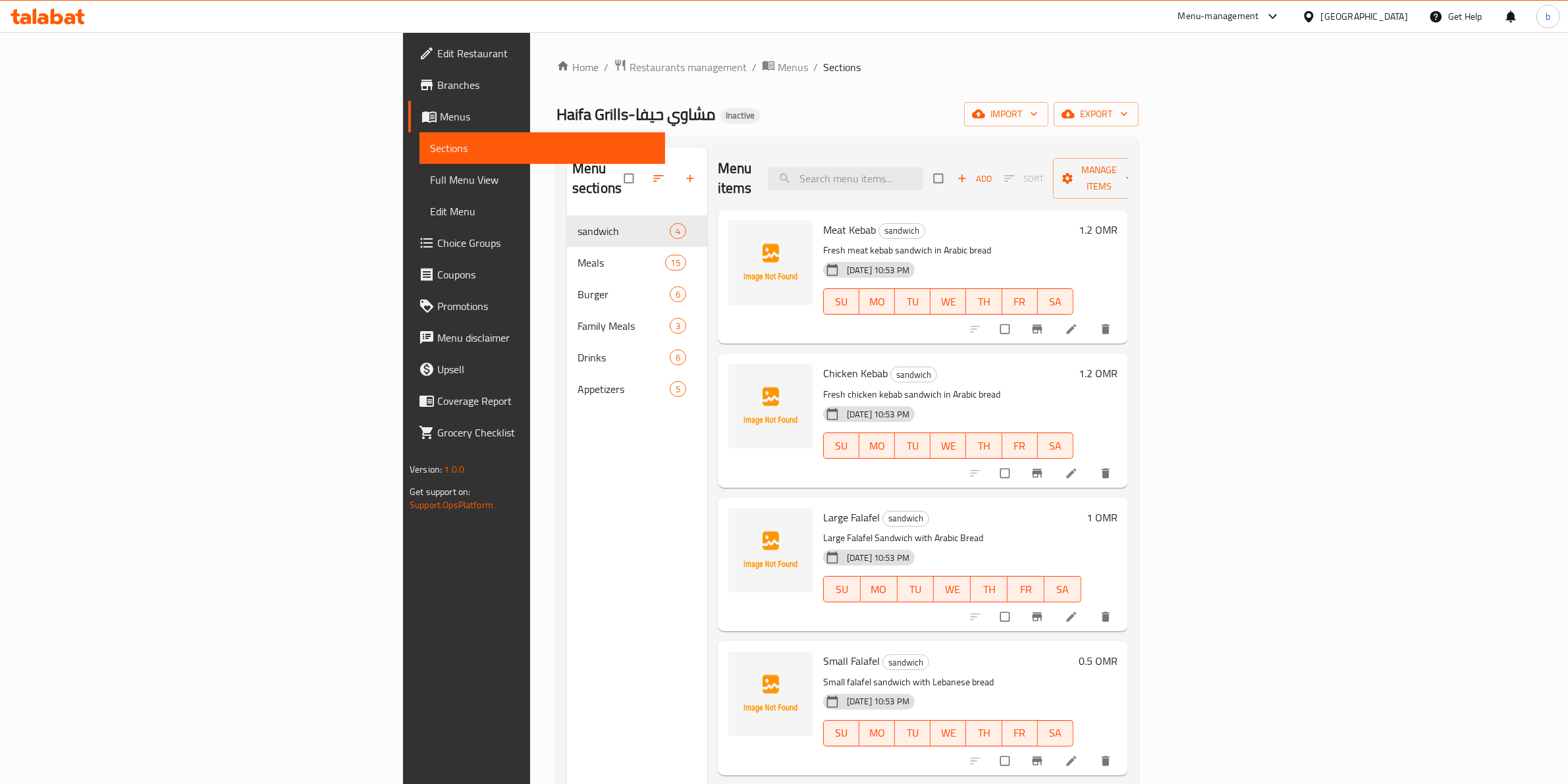
click at [430, 179] on span "Full Menu View" at bounding box center [542, 179] width 225 height 16
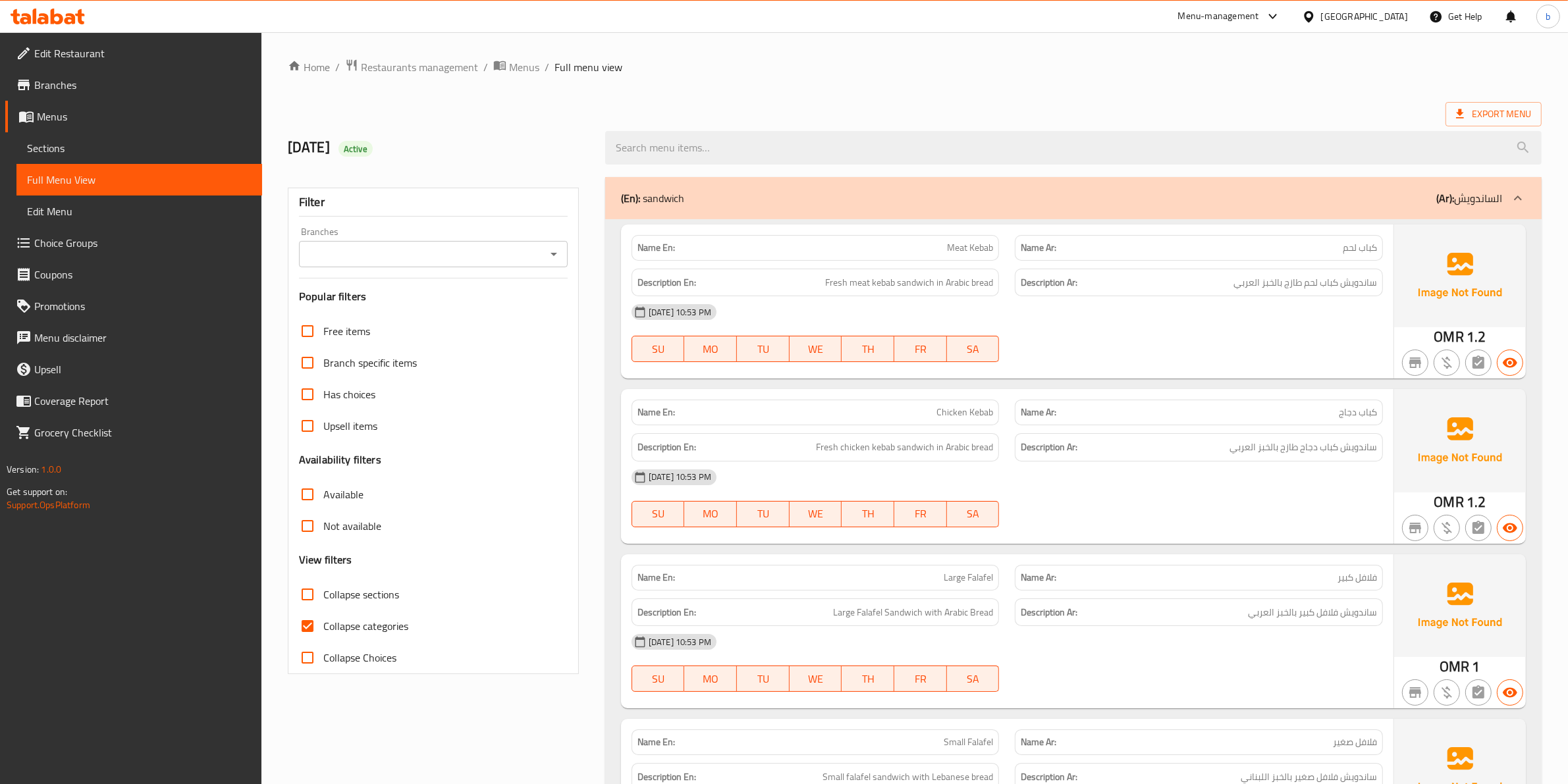
drag, startPoint x: 323, startPoint y: 626, endPoint x: 316, endPoint y: 627, distance: 7.1
click at [320, 626] on label "Collapse categories" at bounding box center [350, 626] width 117 height 32
click at [320, 626] on input "Collapse categories" at bounding box center [307, 626] width 32 height 32
checkbox input "false"
click at [824, 435] on div "Description En: Fresh chicken kebab sandwich in Arabic bread" at bounding box center [815, 447] width 369 height 29
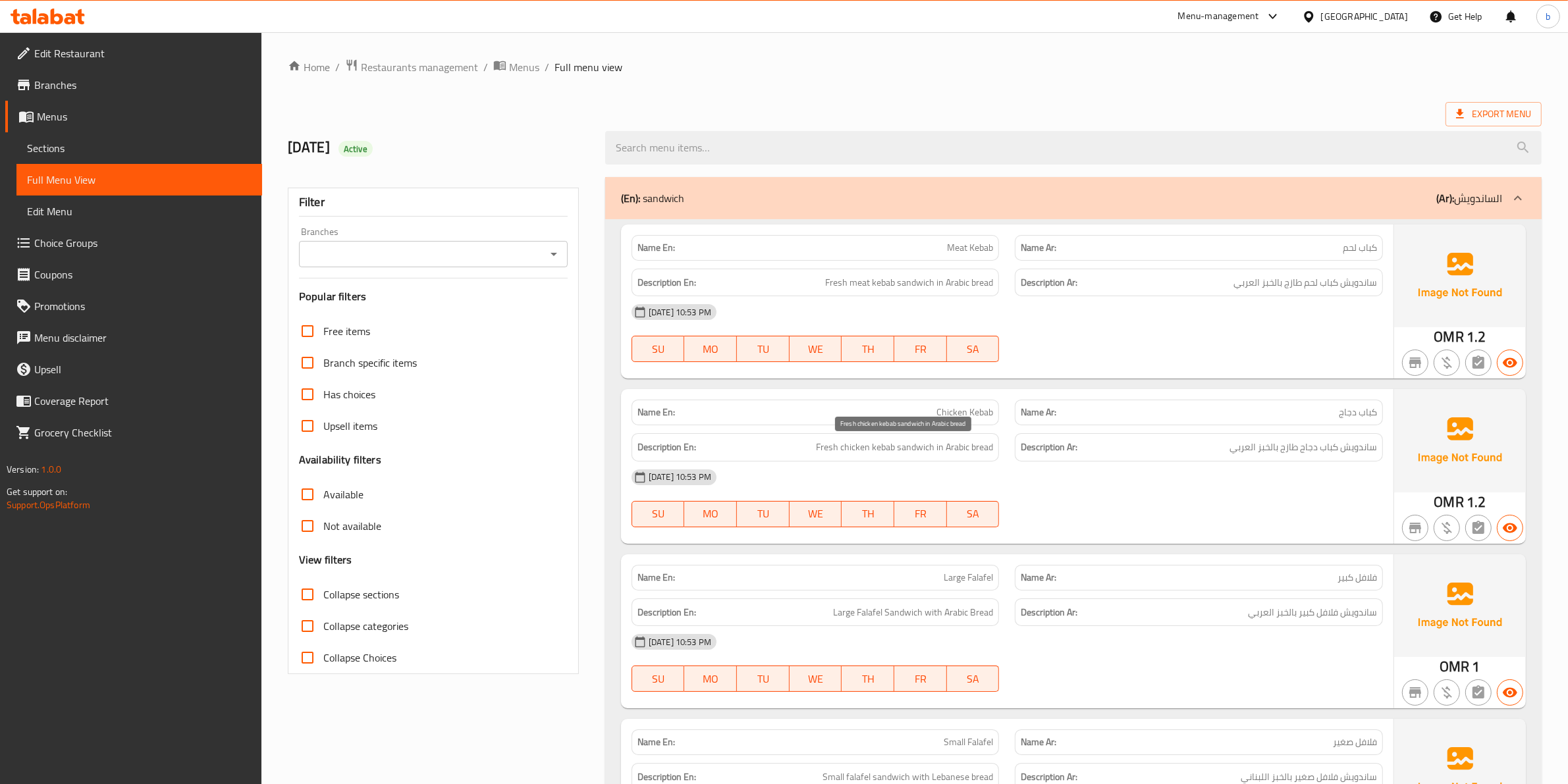
click at [827, 446] on span "Fresh chicken kebab sandwich in Arabic bread" at bounding box center [905, 448] width 177 height 16
click at [1295, 452] on span "ساندويش كباب دجاج طازج بالخبز العربي" at bounding box center [1303, 448] width 148 height 16
click at [857, 444] on span "Fresh chicken kebab sandwich in Arabic bread" at bounding box center [905, 448] width 177 height 16
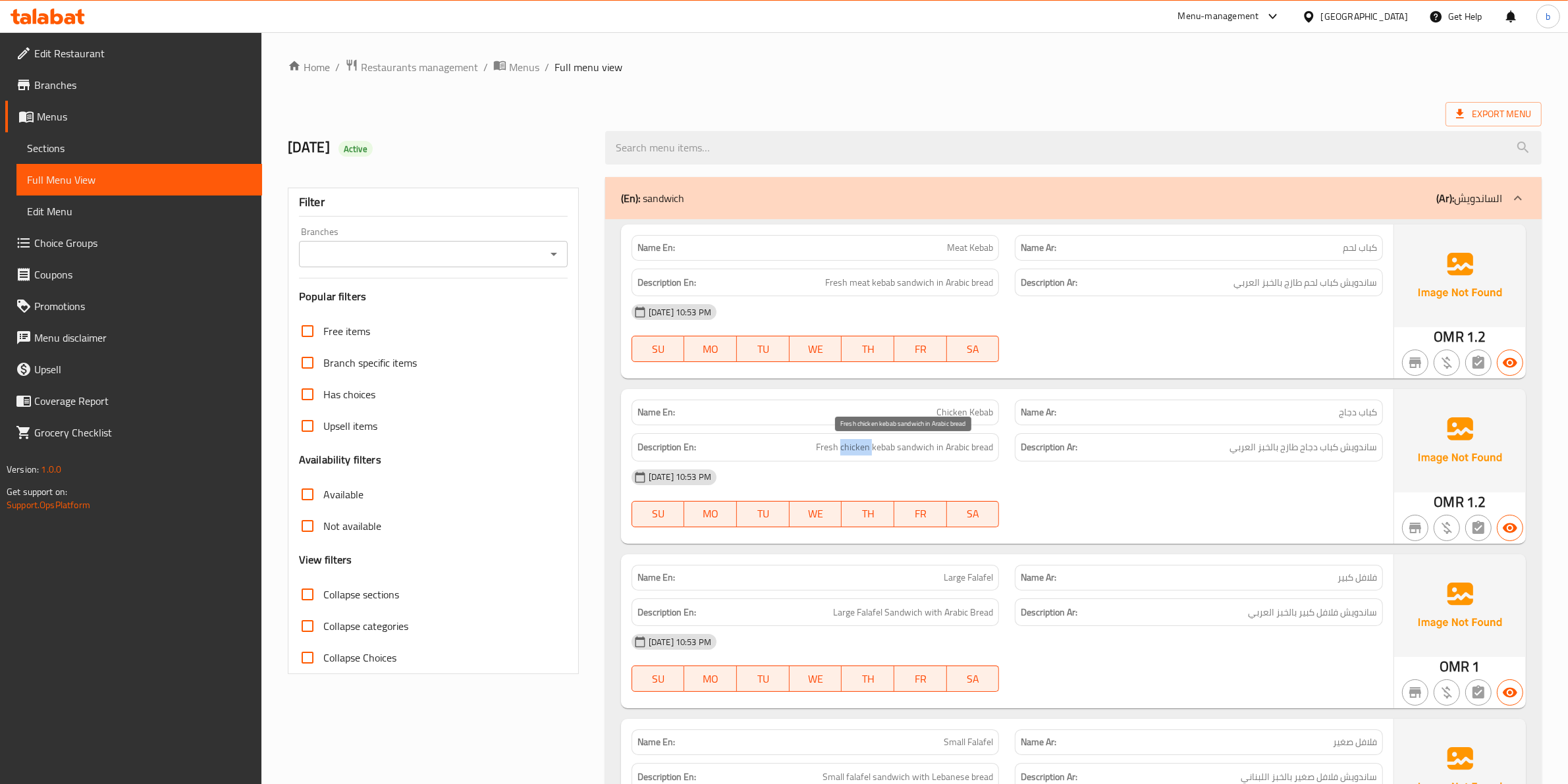
click at [857, 444] on span "Fresh chicken kebab sandwich in Arabic bread" at bounding box center [905, 448] width 177 height 16
click at [1305, 455] on div "Description Ar: ساندويش كباب دجاج طازج بالخبز العربي" at bounding box center [1199, 447] width 369 height 29
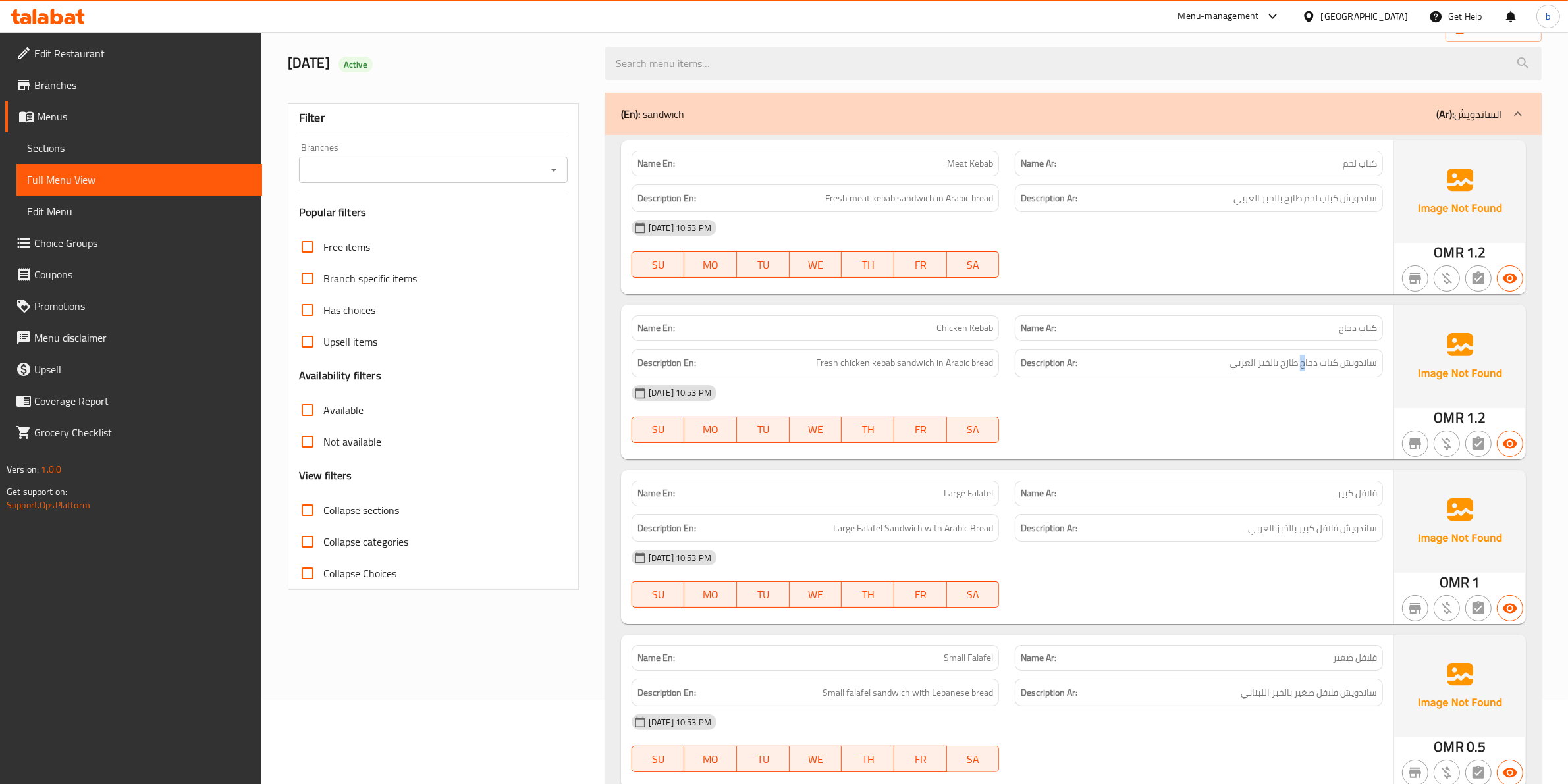
scroll to position [164, 0]
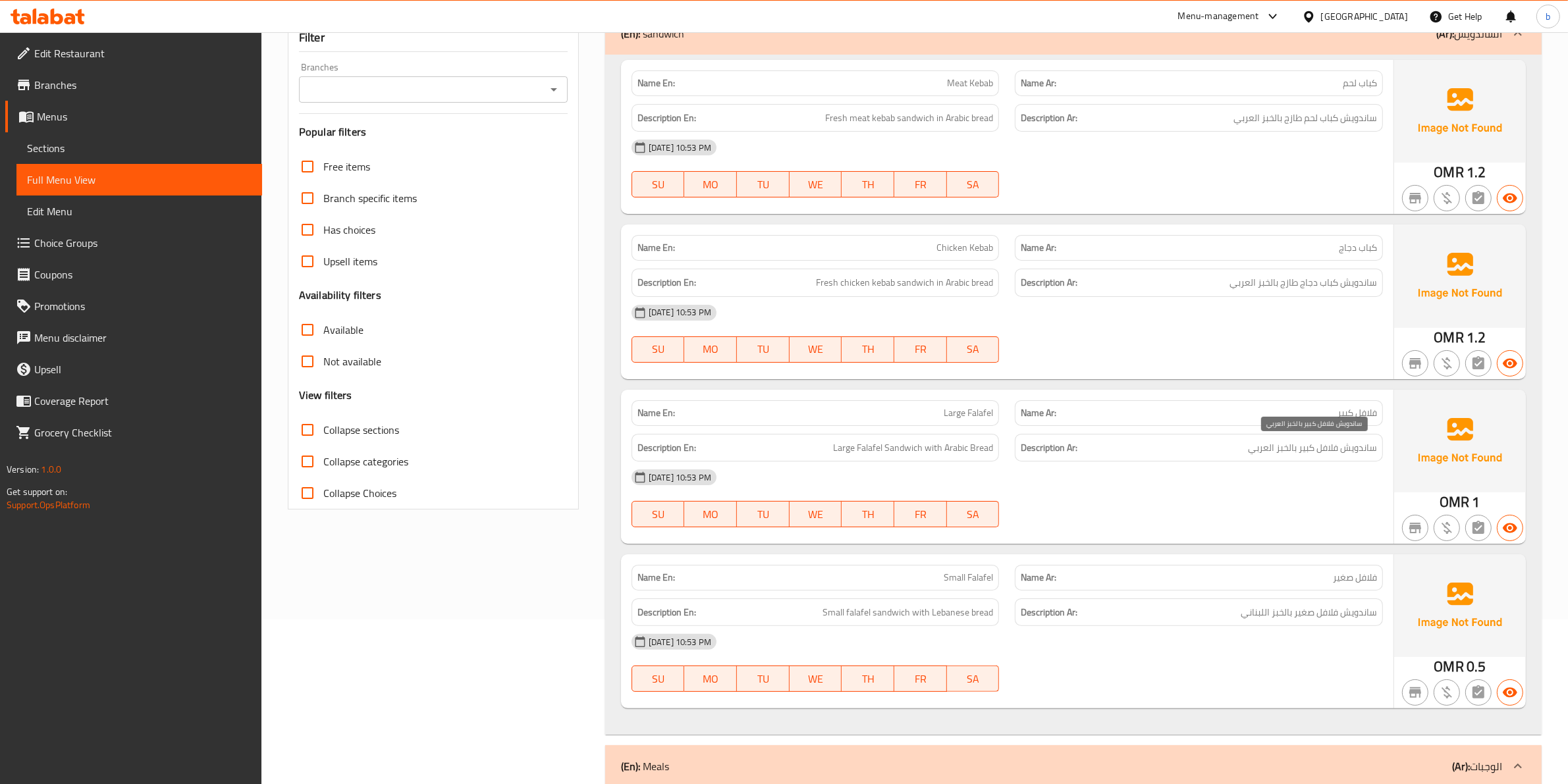
click at [1302, 454] on span "ساندويش فلافل كبير بالخبز العربي" at bounding box center [1312, 448] width 129 height 16
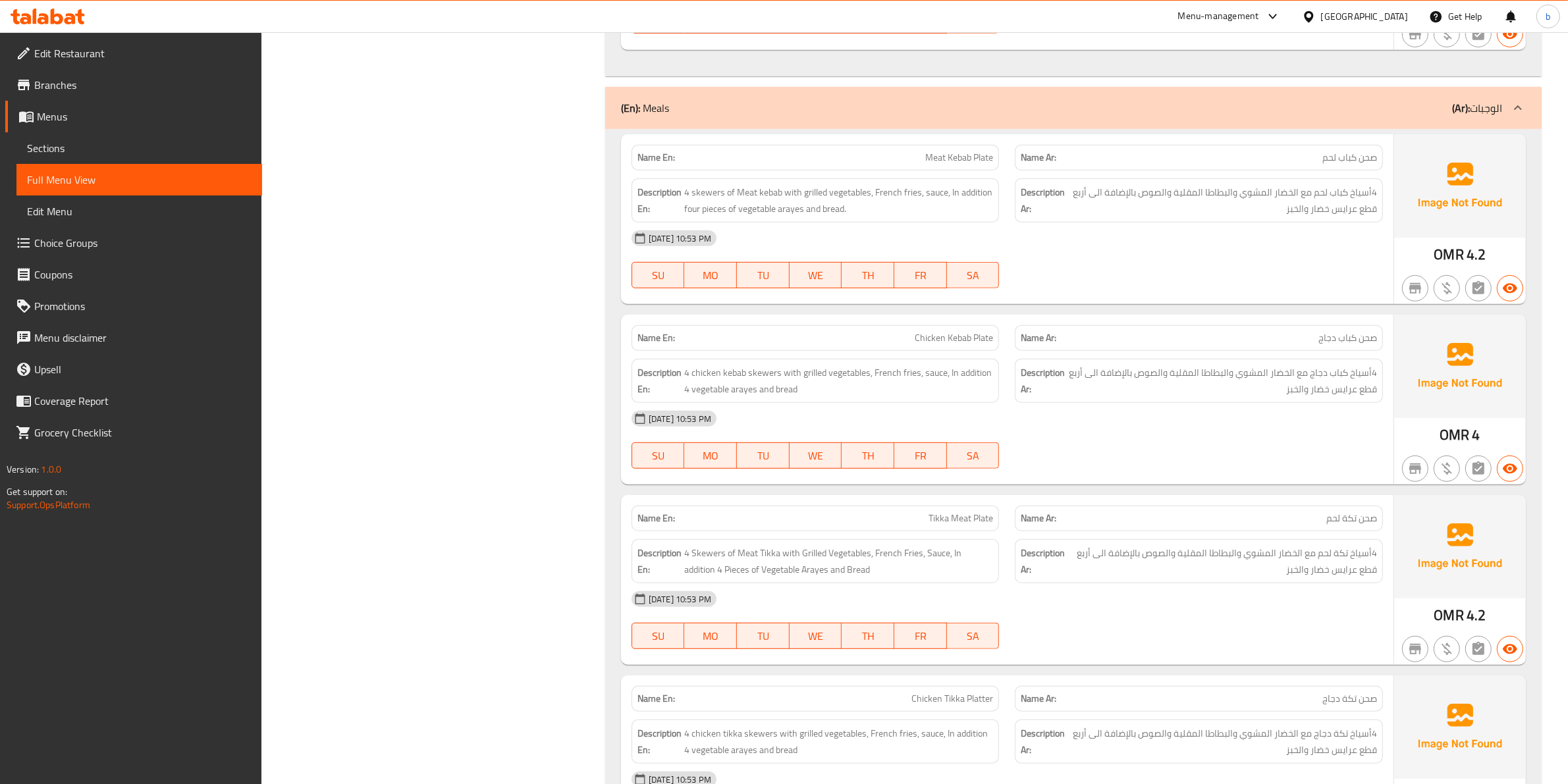
scroll to position [905, 0]
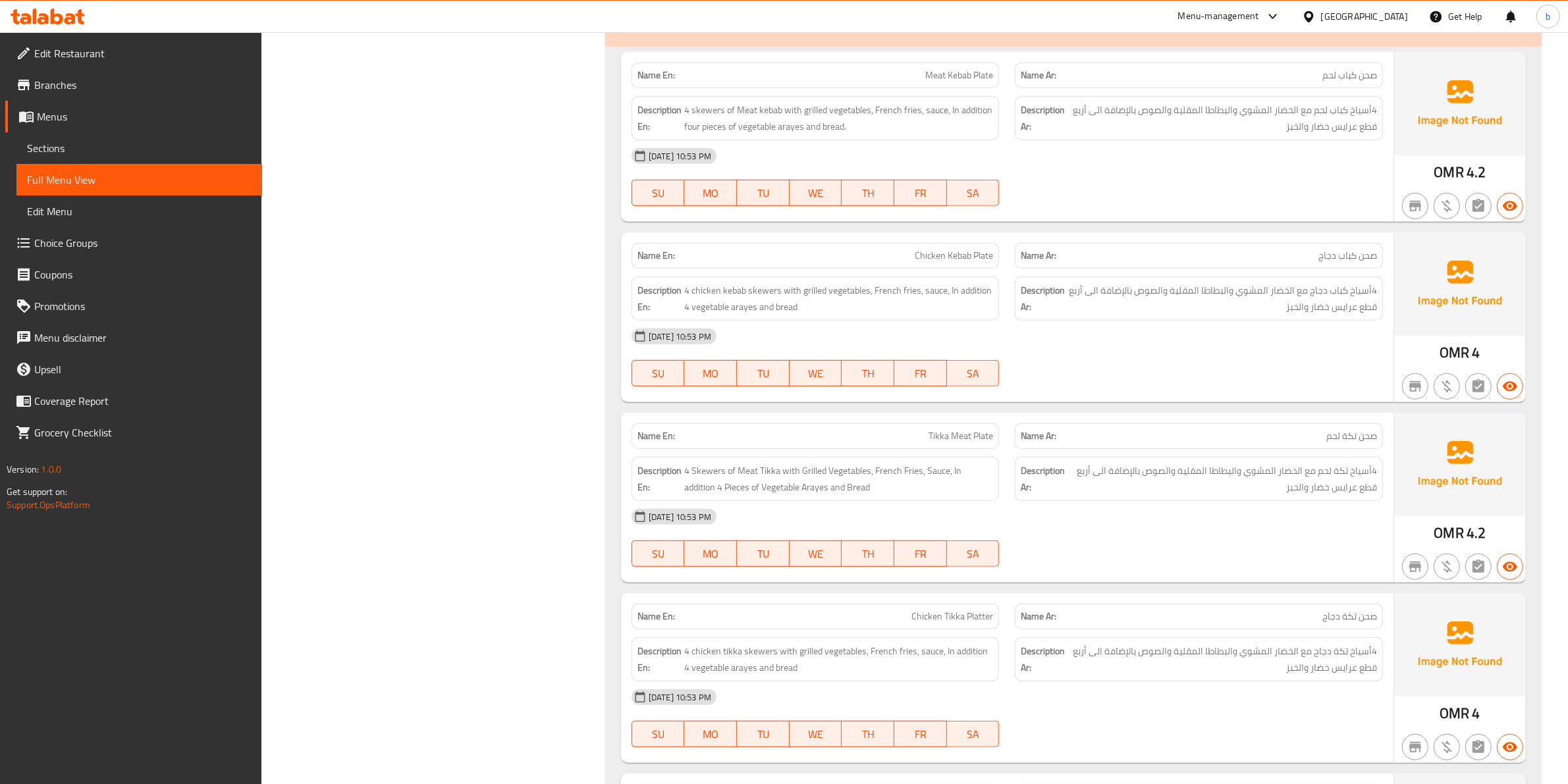
click at [1253, 153] on div "[DATE] 10:53 PM" at bounding box center [1007, 156] width 767 height 32
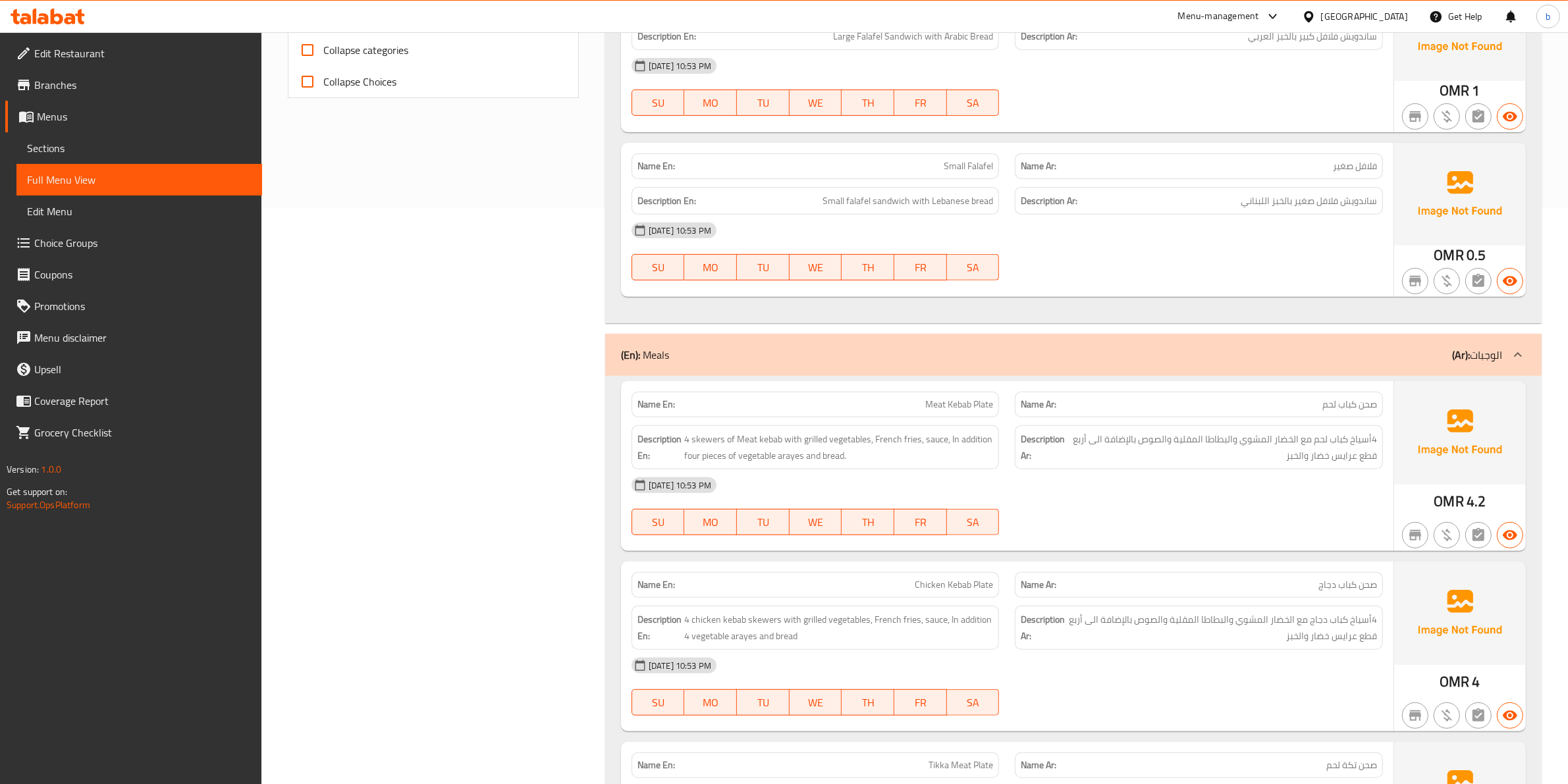
scroll to position [822, 0]
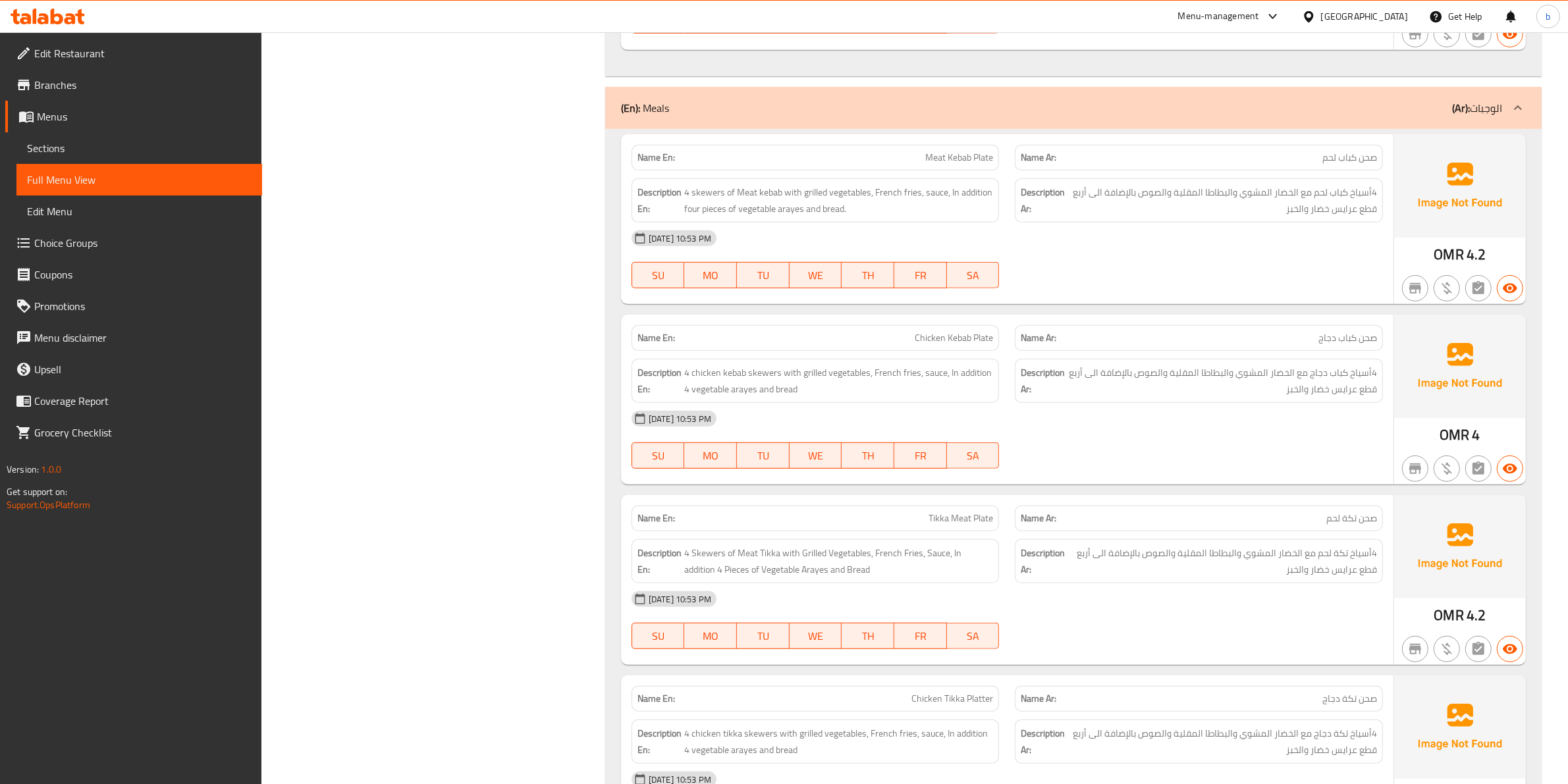
click at [942, 521] on span "Tikka Meat Plate" at bounding box center [960, 518] width 65 height 14
click at [945, 521] on span "Tikka Meat Plate" at bounding box center [960, 518] width 65 height 14
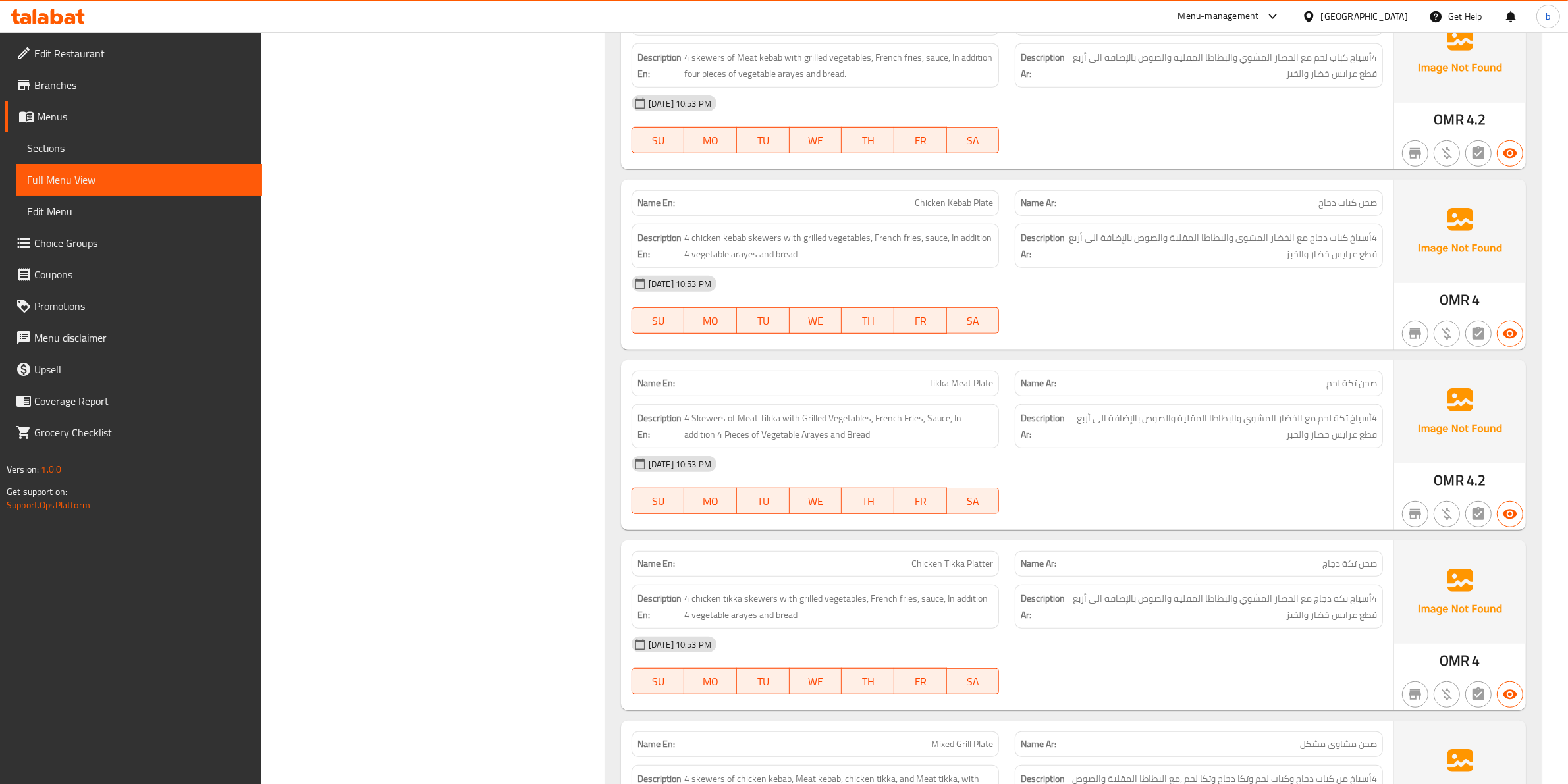
scroll to position [987, 0]
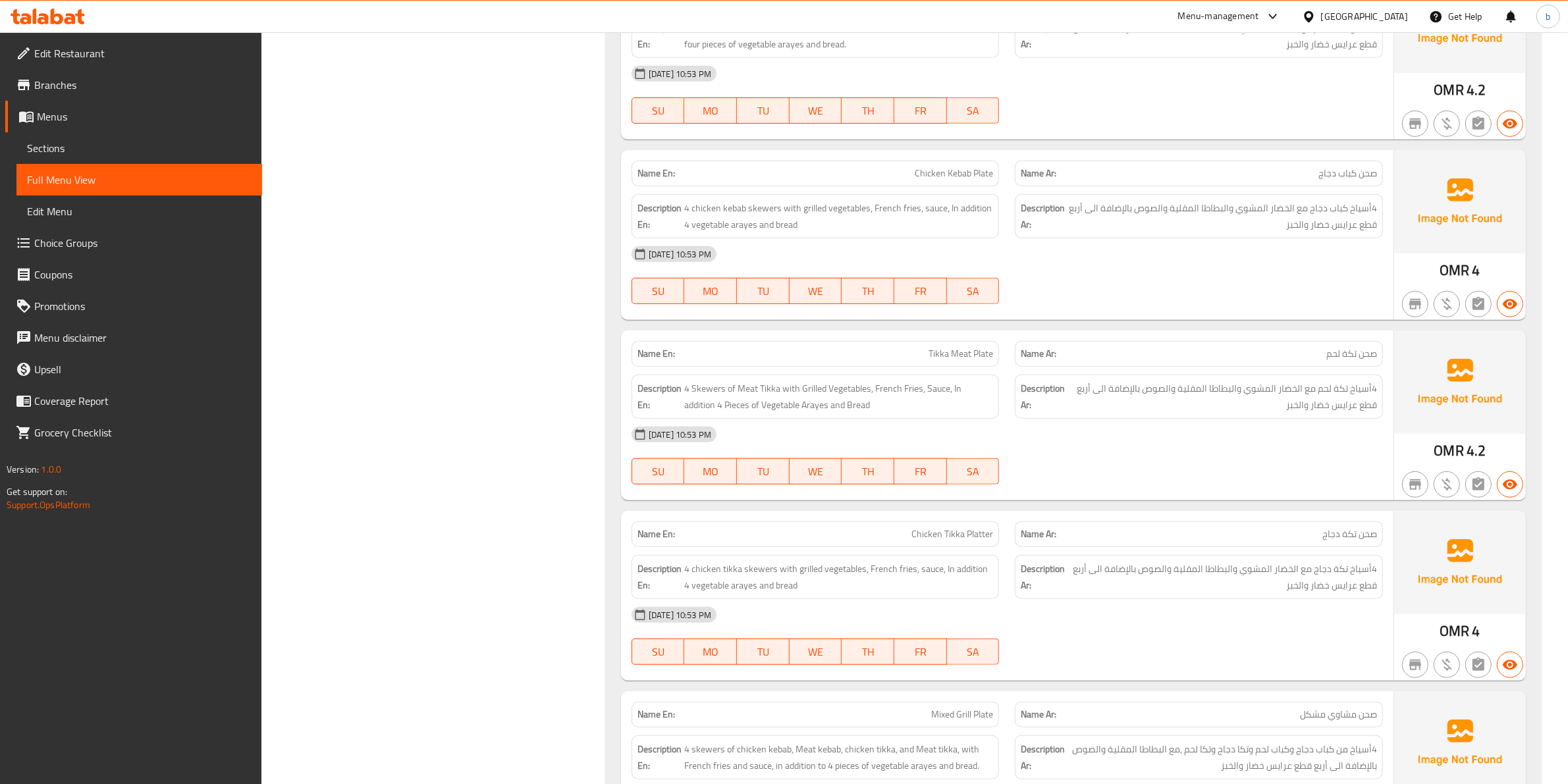
click at [1200, 430] on div "[DATE] 10:53 PM" at bounding box center [1007, 434] width 767 height 32
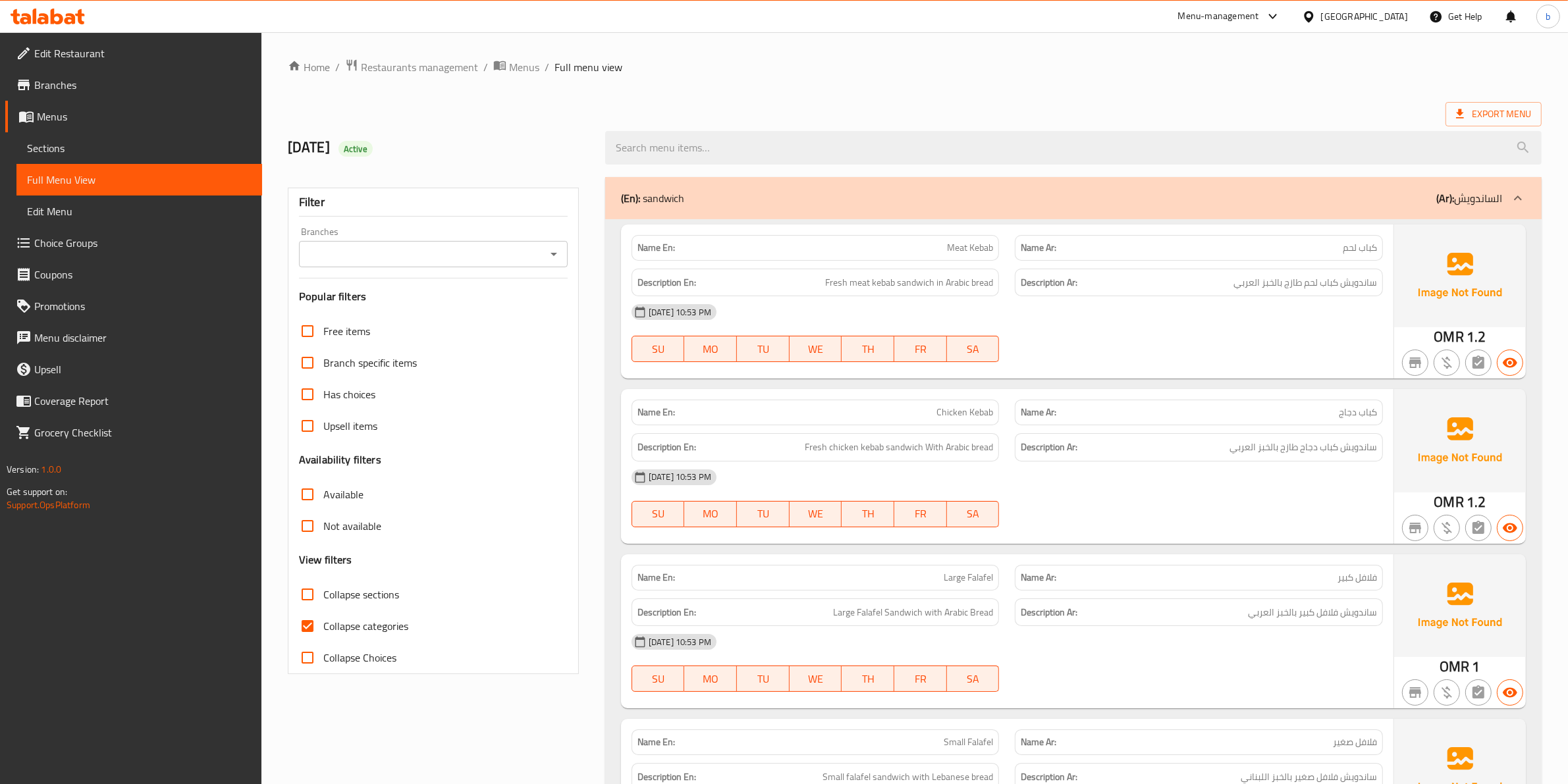
click at [306, 630] on input "Collapse categories" at bounding box center [307, 626] width 32 height 32
checkbox input "false"
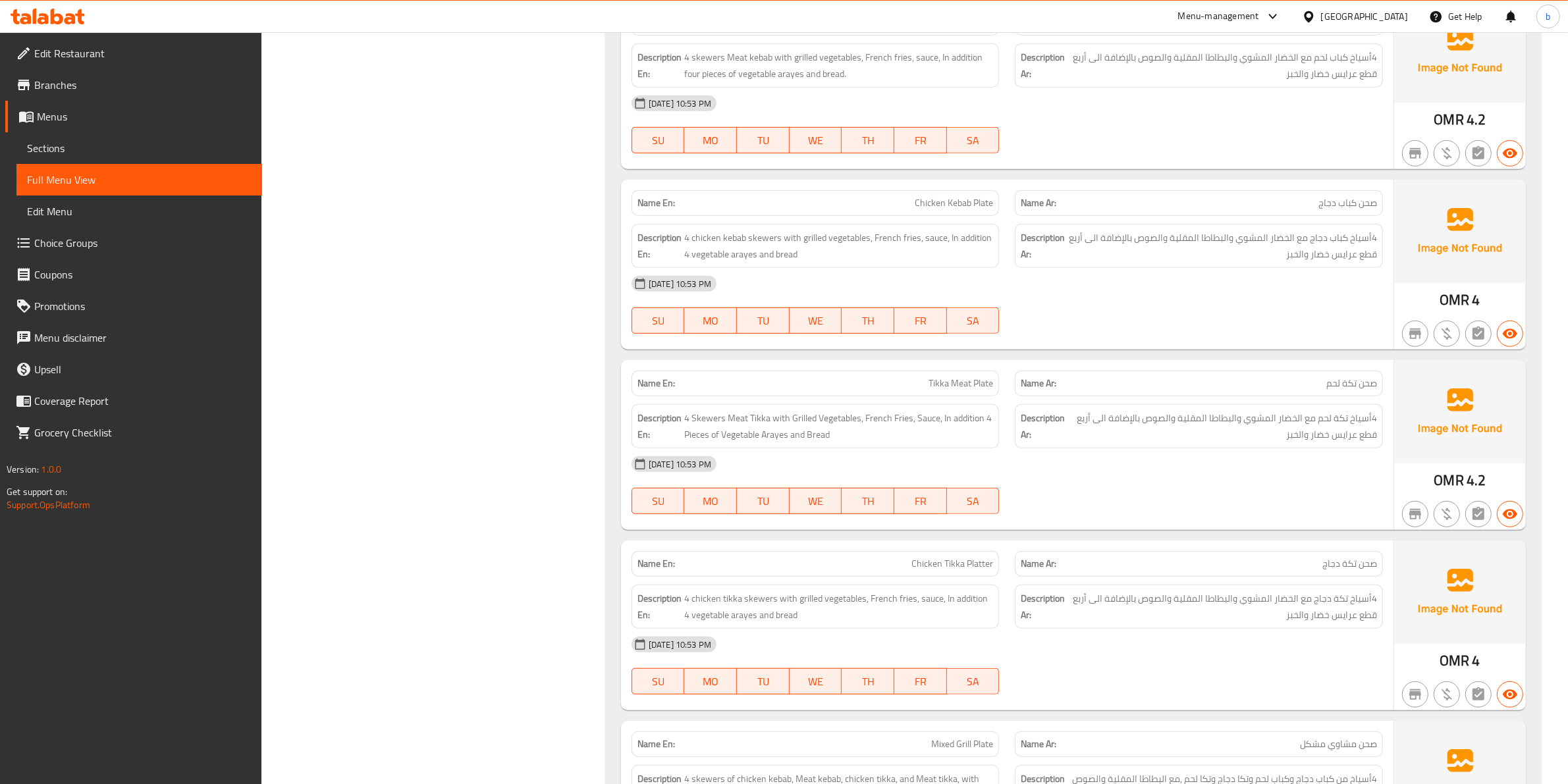
scroll to position [987, 0]
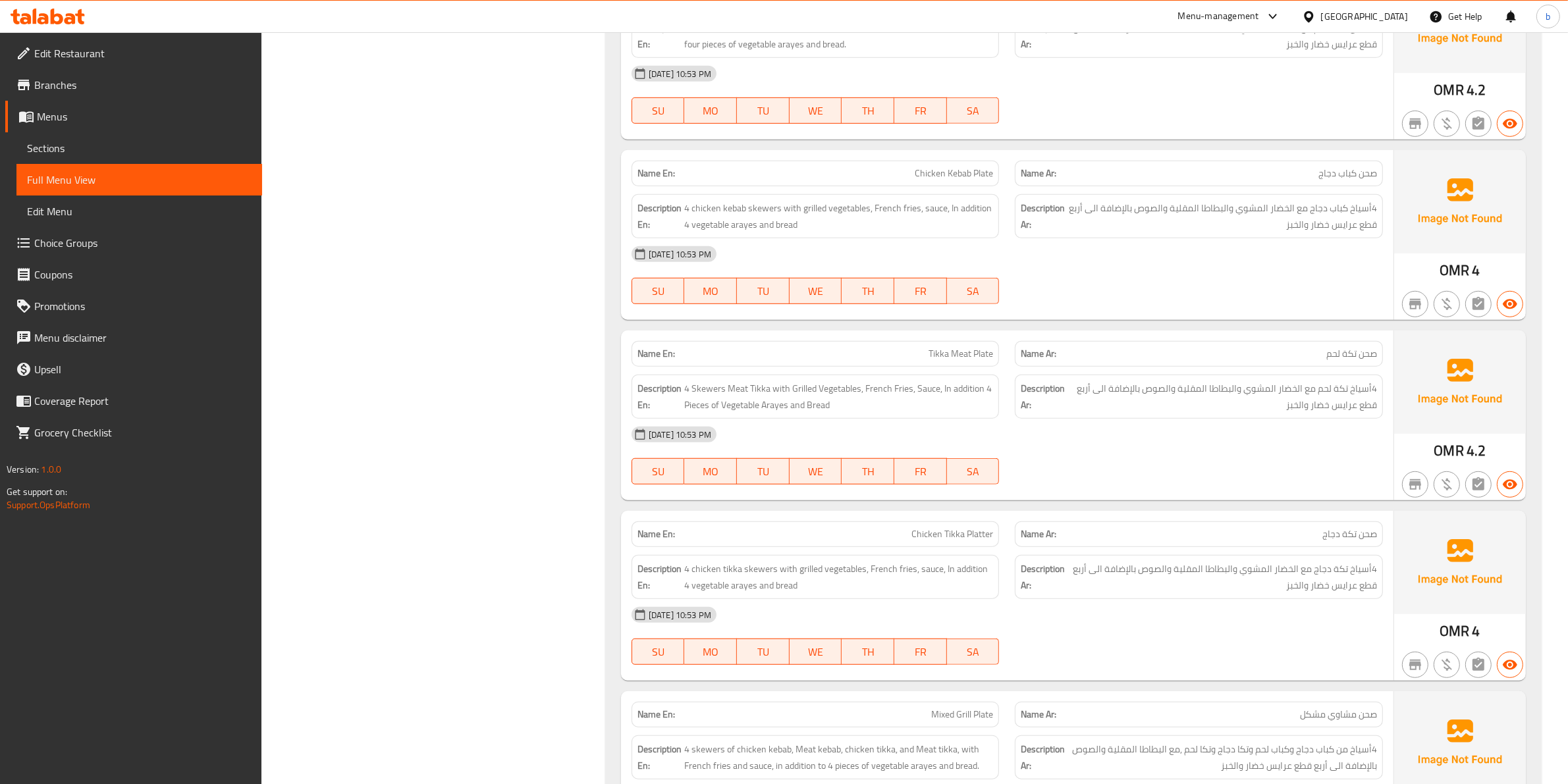
click at [1247, 259] on div "[DATE] 10:53 PM" at bounding box center [1007, 254] width 767 height 32
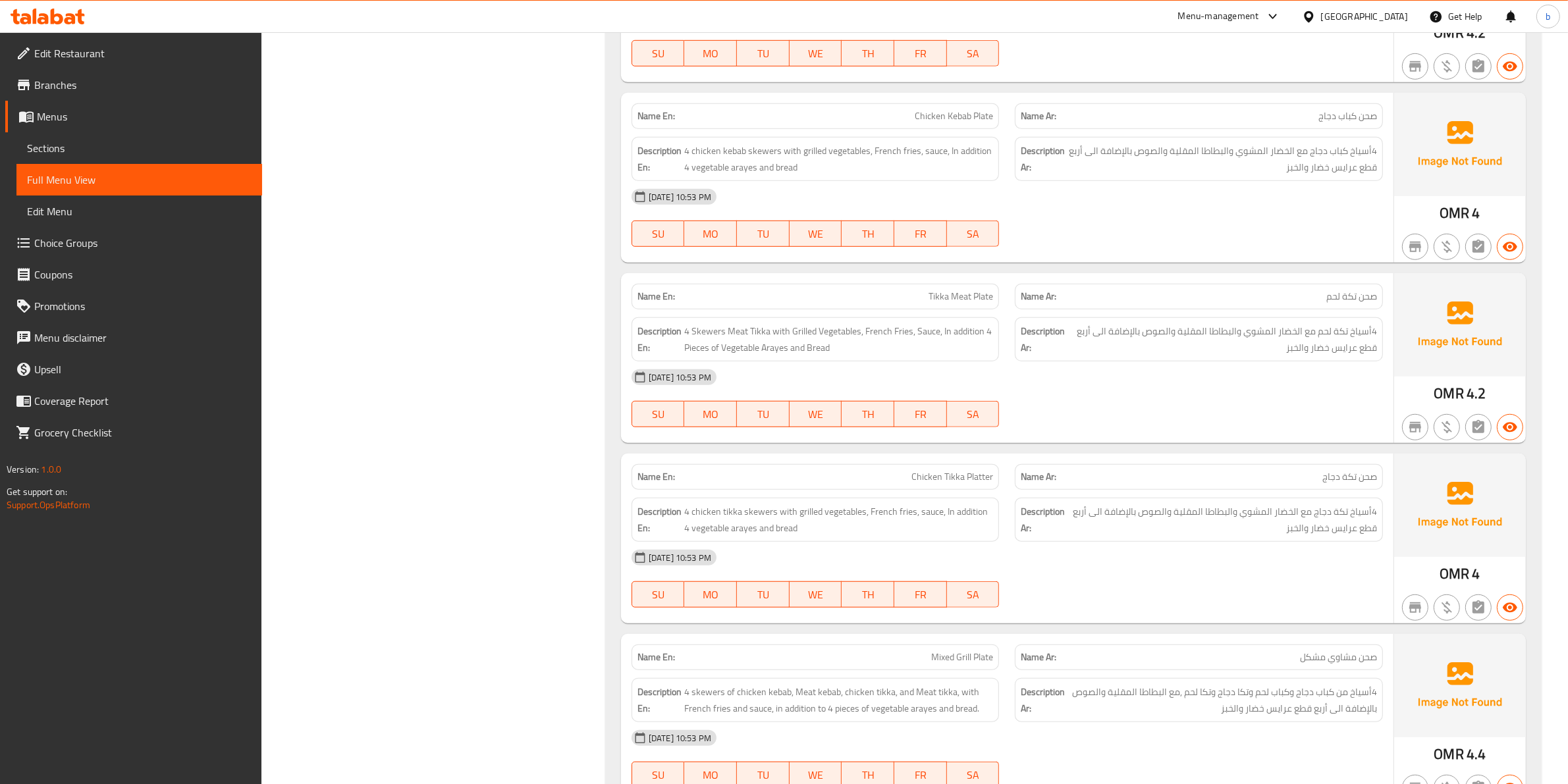
scroll to position [1234, 0]
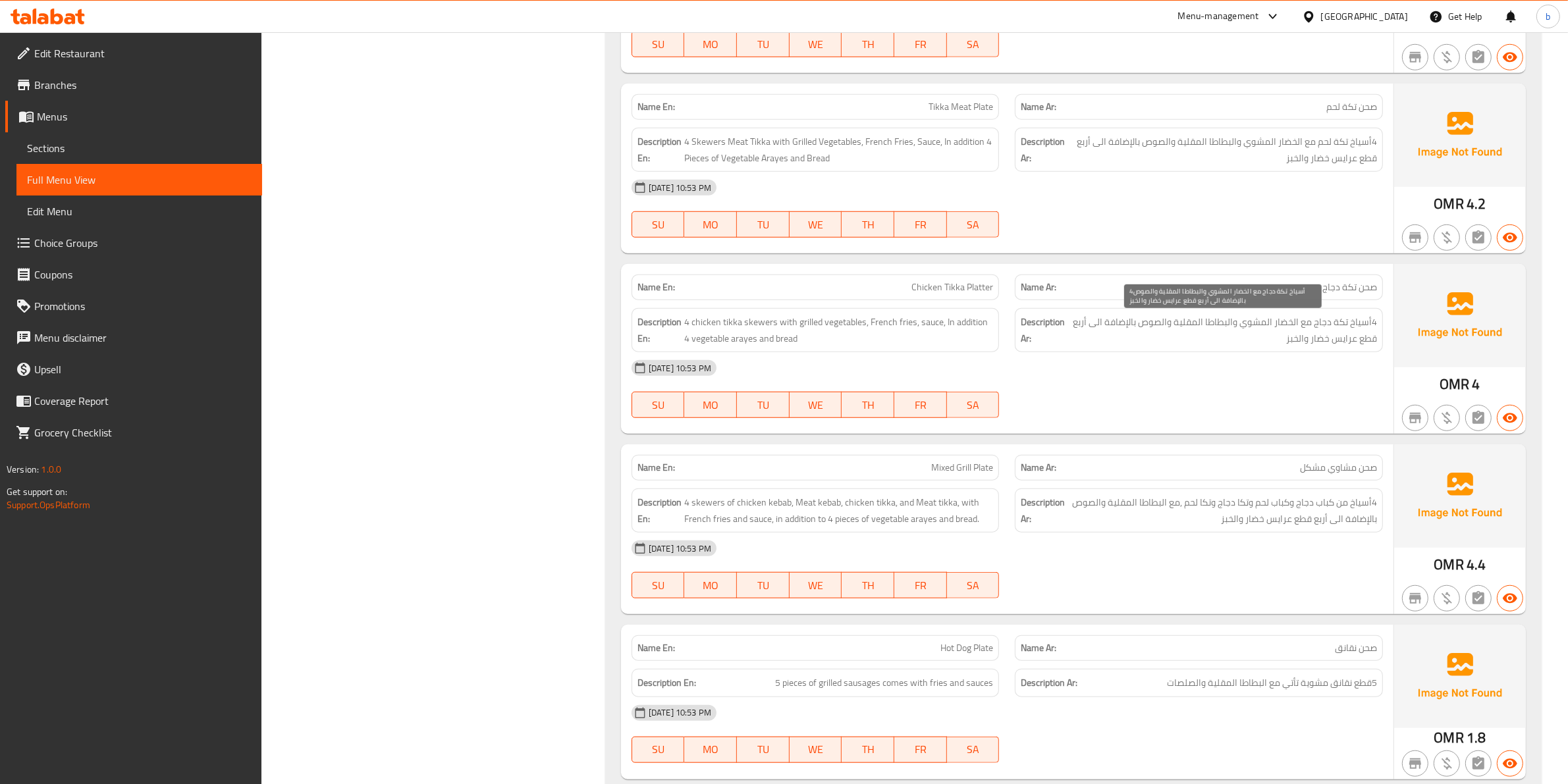
click at [1144, 341] on span "4أسياخ تكة دجاج مع الخضار المشوي والبطاطا المقلية والصوص بالإضافة الى أربع قطع …" at bounding box center [1222, 329] width 310 height 32
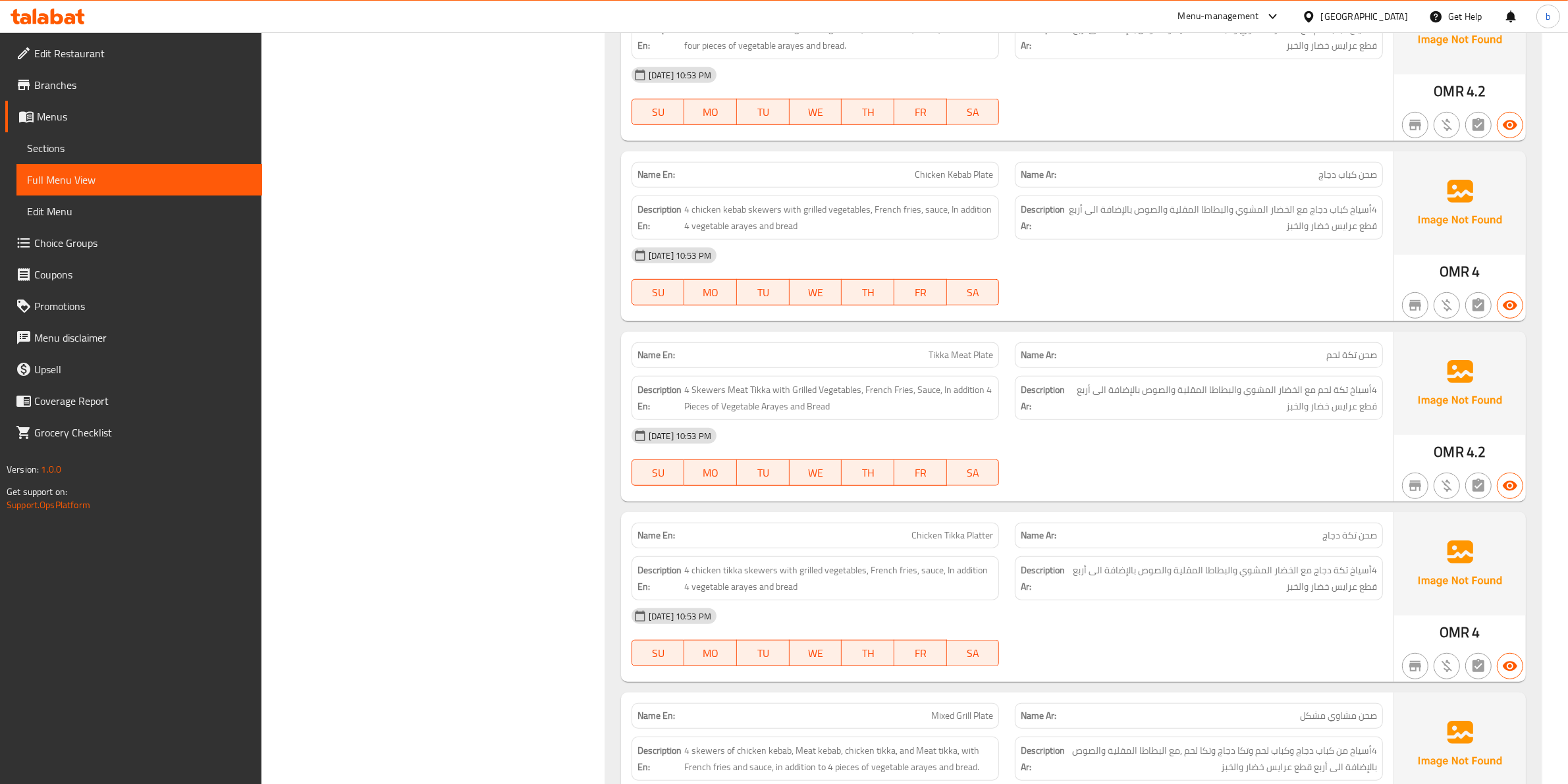
scroll to position [987, 0]
click at [703, 403] on span "4 Skewers Meat Tikka with Grilled Vegetables, French Fries, Sauce, In addition …" at bounding box center [838, 396] width 310 height 32
copy span "Pieces"
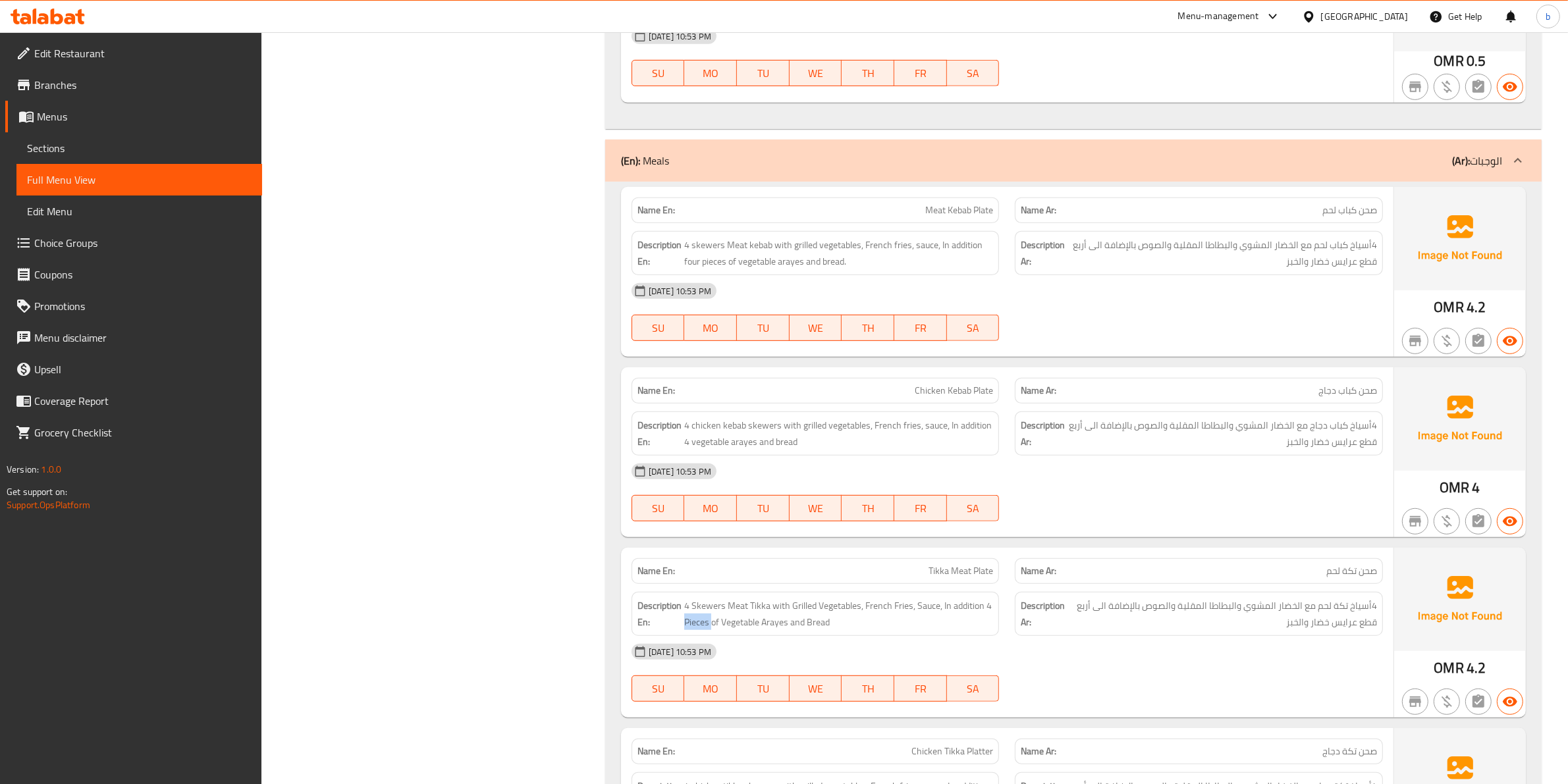
scroll to position [741, 0]
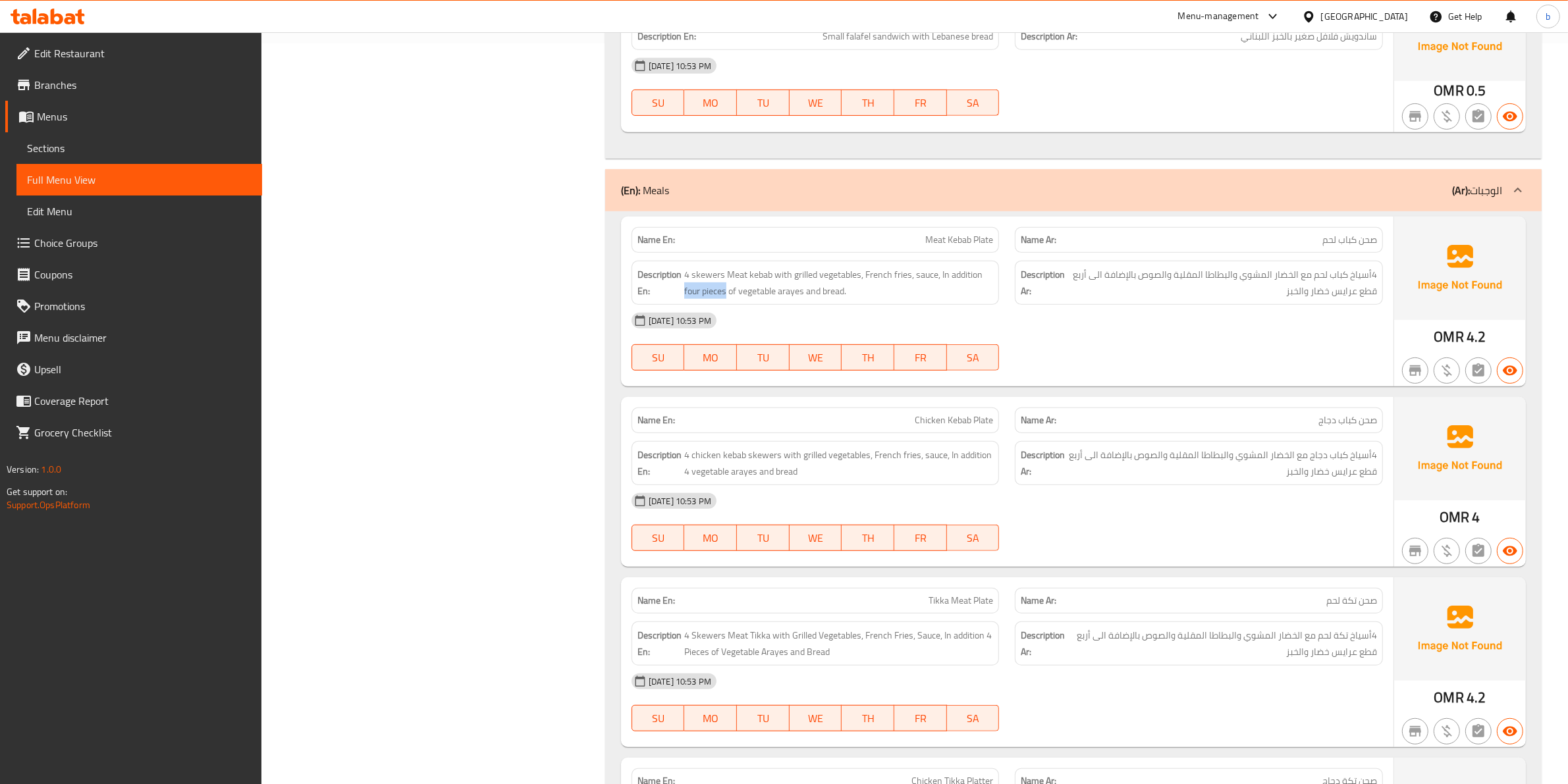
drag, startPoint x: 726, startPoint y: 290, endPoint x: 683, endPoint y: 284, distance: 43.4
click at [683, 284] on h6 "Description En: 4 skewers Meat kebab with grilled vegetables, French fries, sau…" at bounding box center [815, 282] width 356 height 32
copy span "four pieces"
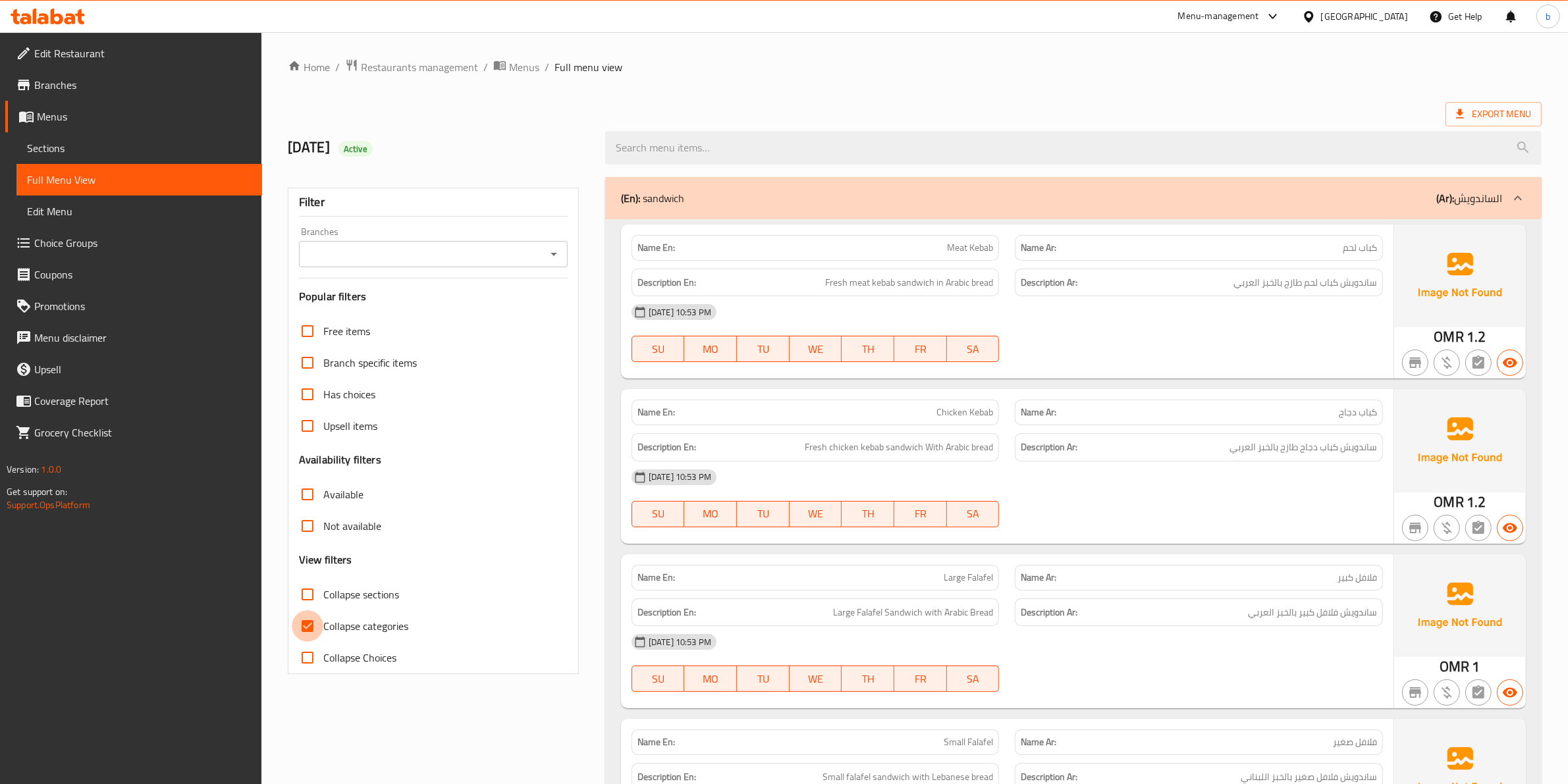
click at [306, 635] on input "Collapse categories" at bounding box center [307, 626] width 32 height 32
checkbox input "false"
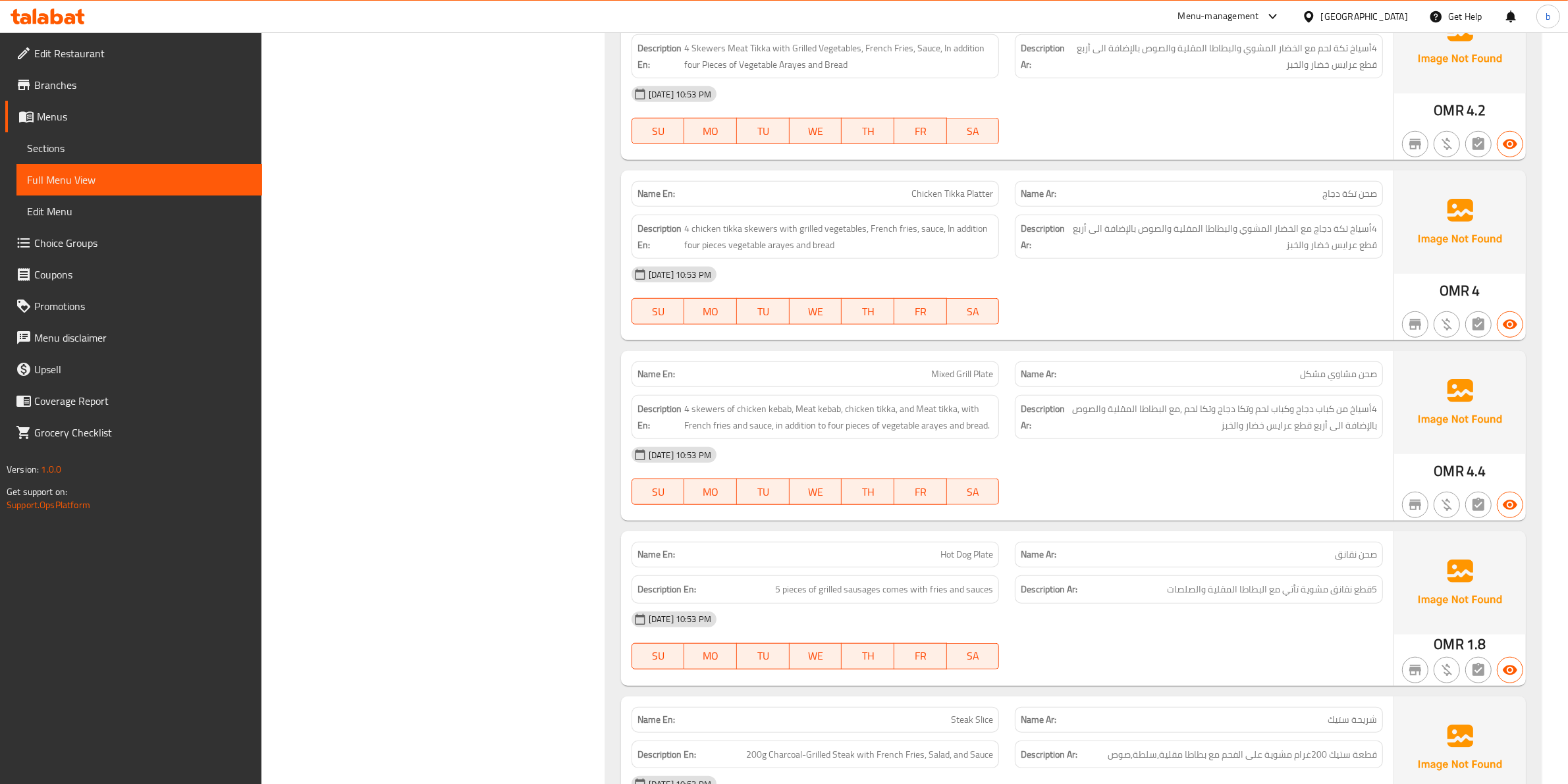
scroll to position [1234, 0]
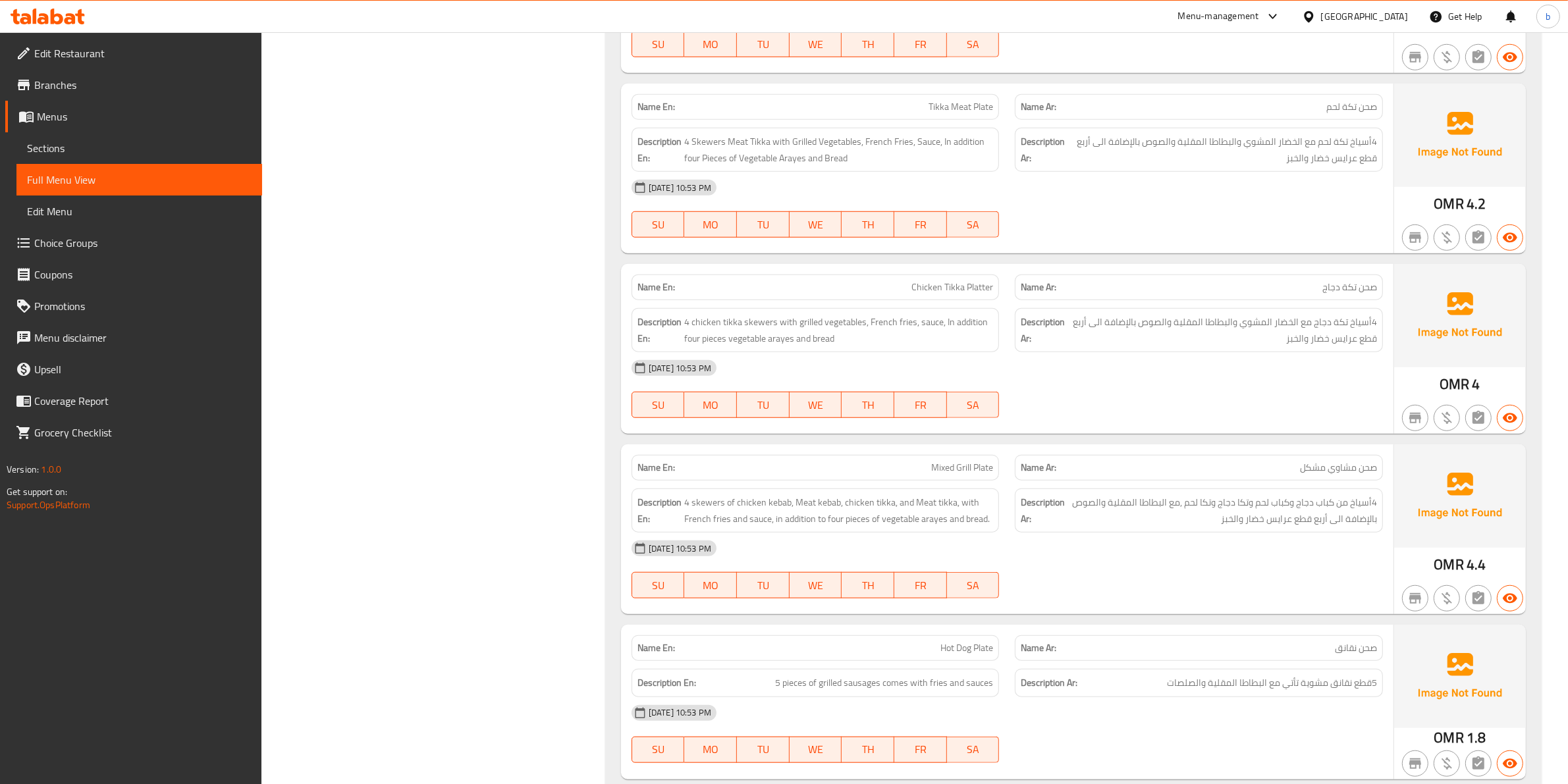
click at [887, 395] on button "TH" at bounding box center [868, 405] width 52 height 26
click at [1210, 323] on span "4أسياخ تكة دجاج مع الخضار المشوي والبطاطا المقلية والصوص بالإضافة الى أربع قطع …" at bounding box center [1222, 329] width 310 height 32
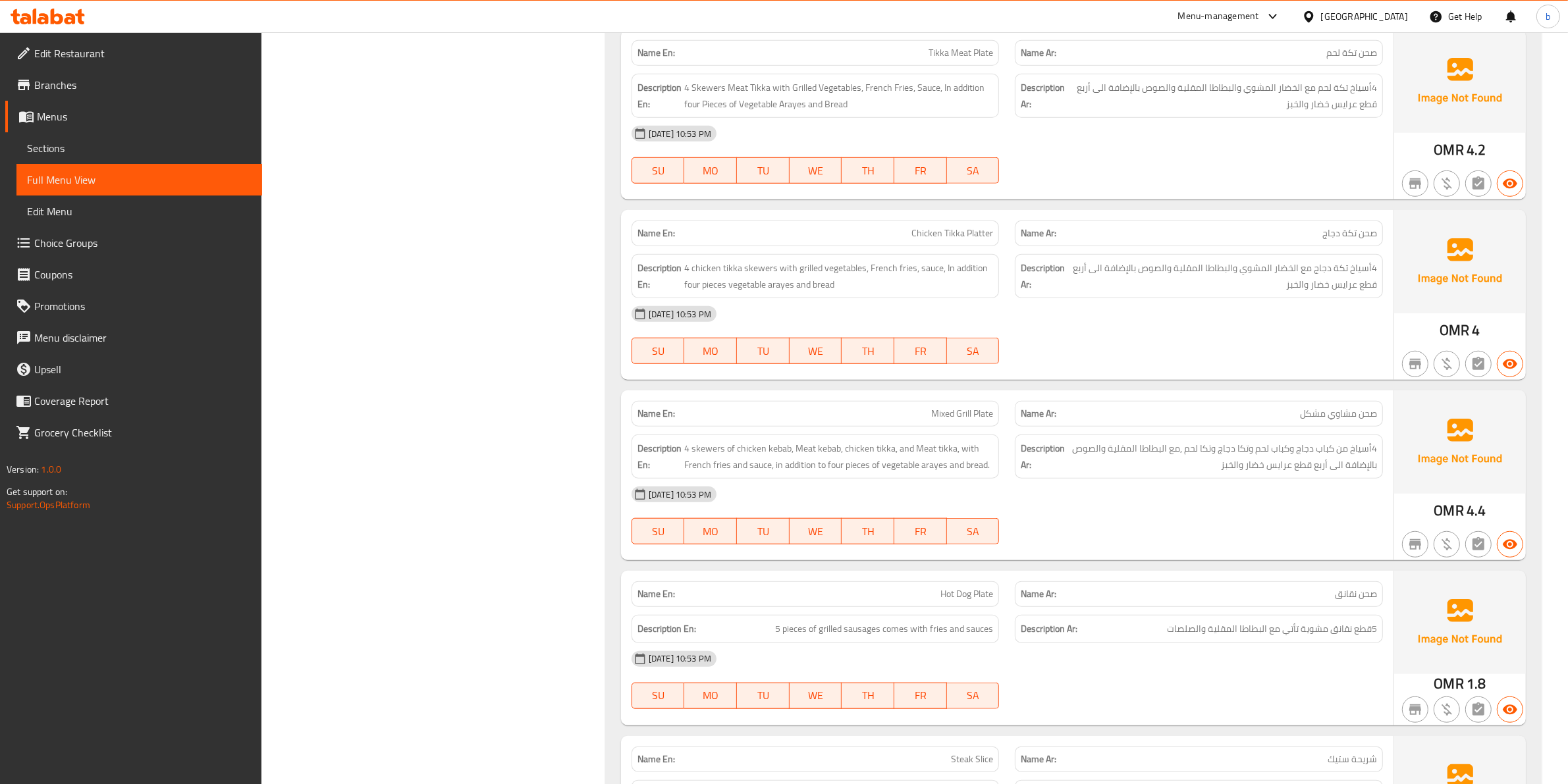
scroll to position [1316, 0]
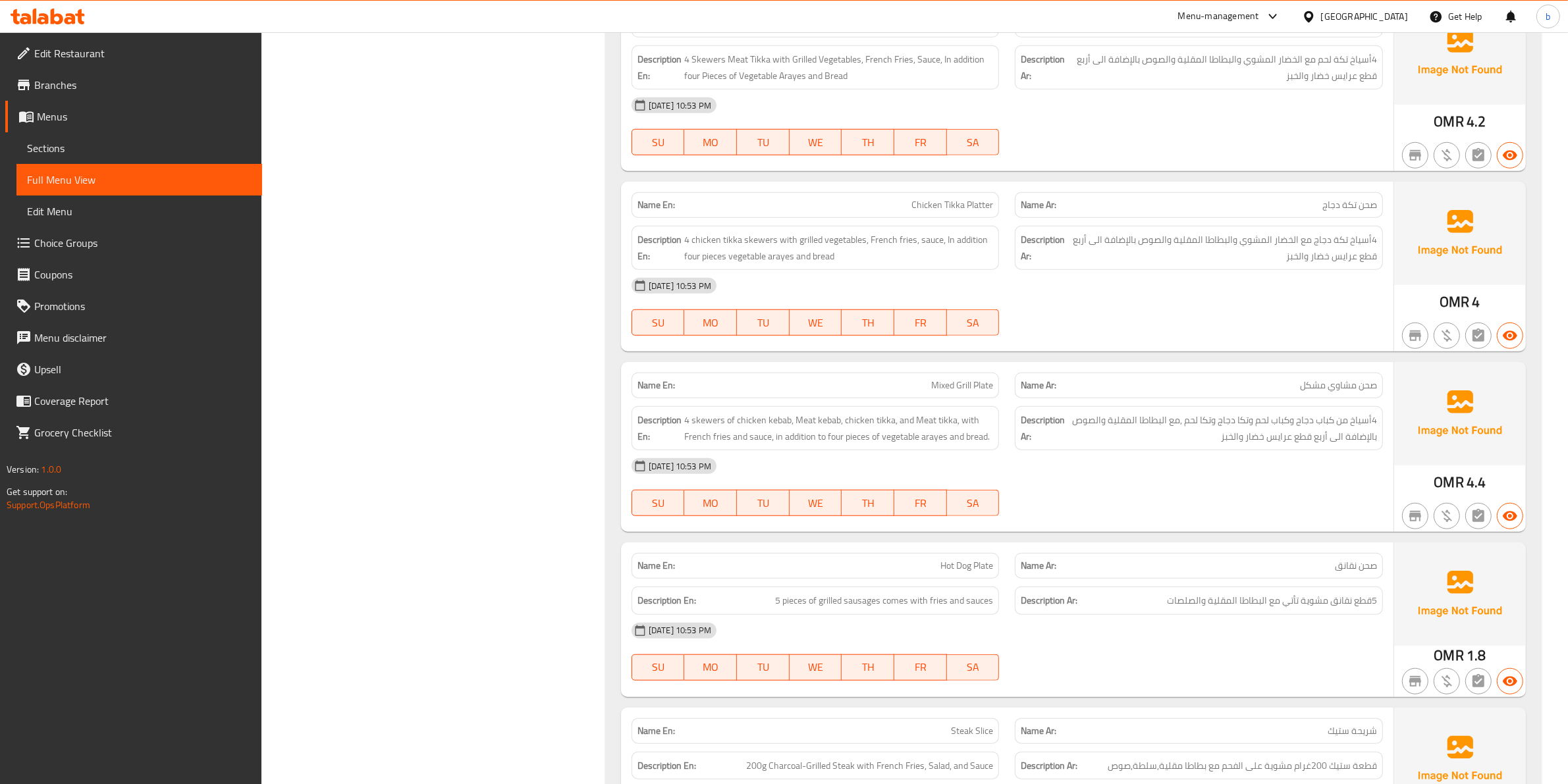
click at [986, 568] on span "Hot Dog Plate" at bounding box center [967, 565] width 52 height 14
copy span "Plate"
click at [959, 609] on span "5 pieces of grilled sausages comes with fries and sauces" at bounding box center [884, 600] width 218 height 16
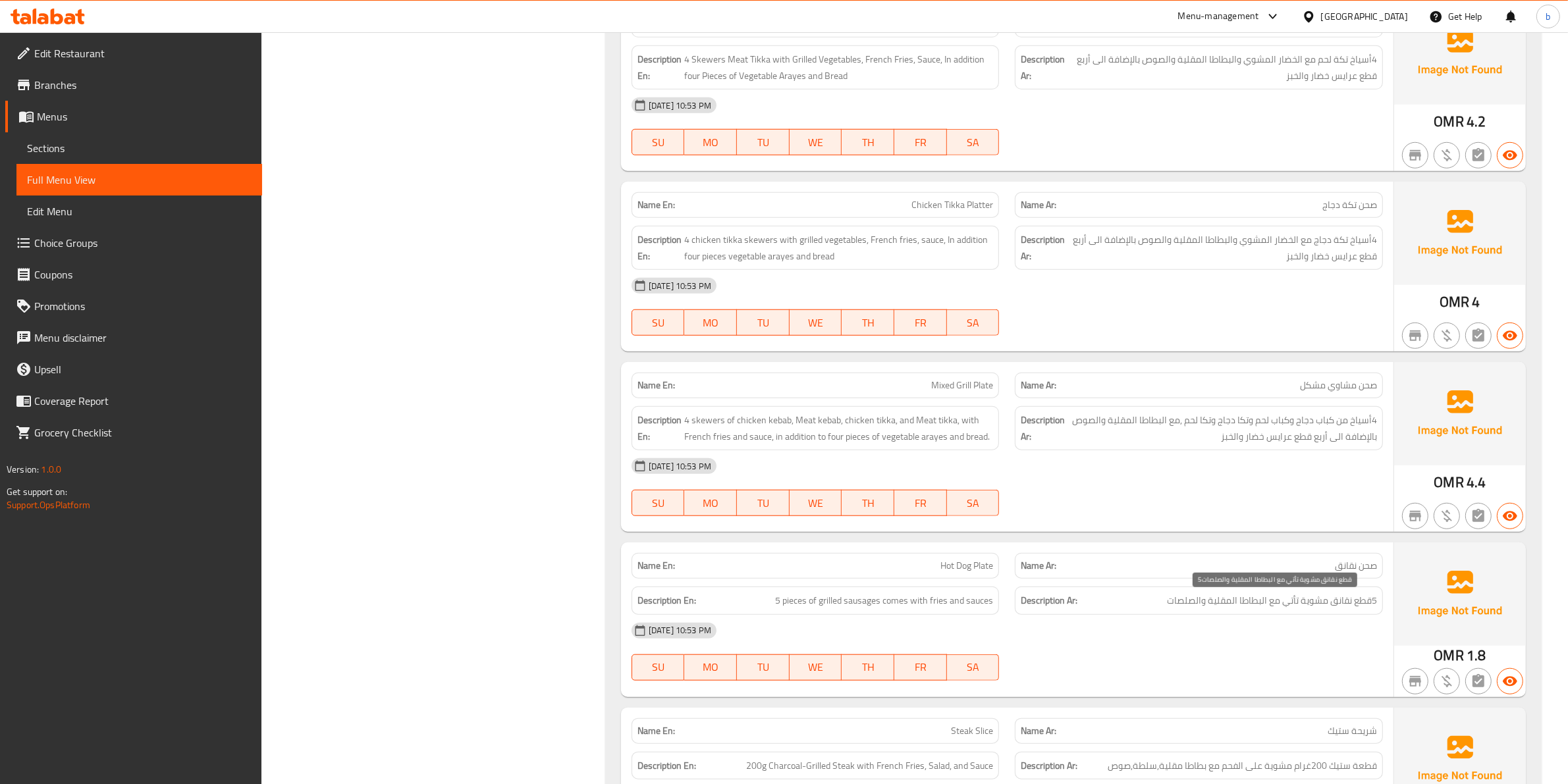
click at [1336, 599] on span "5قطع نقانق مشوية تأتي مع البطاطا المقلية والصلصات" at bounding box center [1271, 600] width 210 height 16
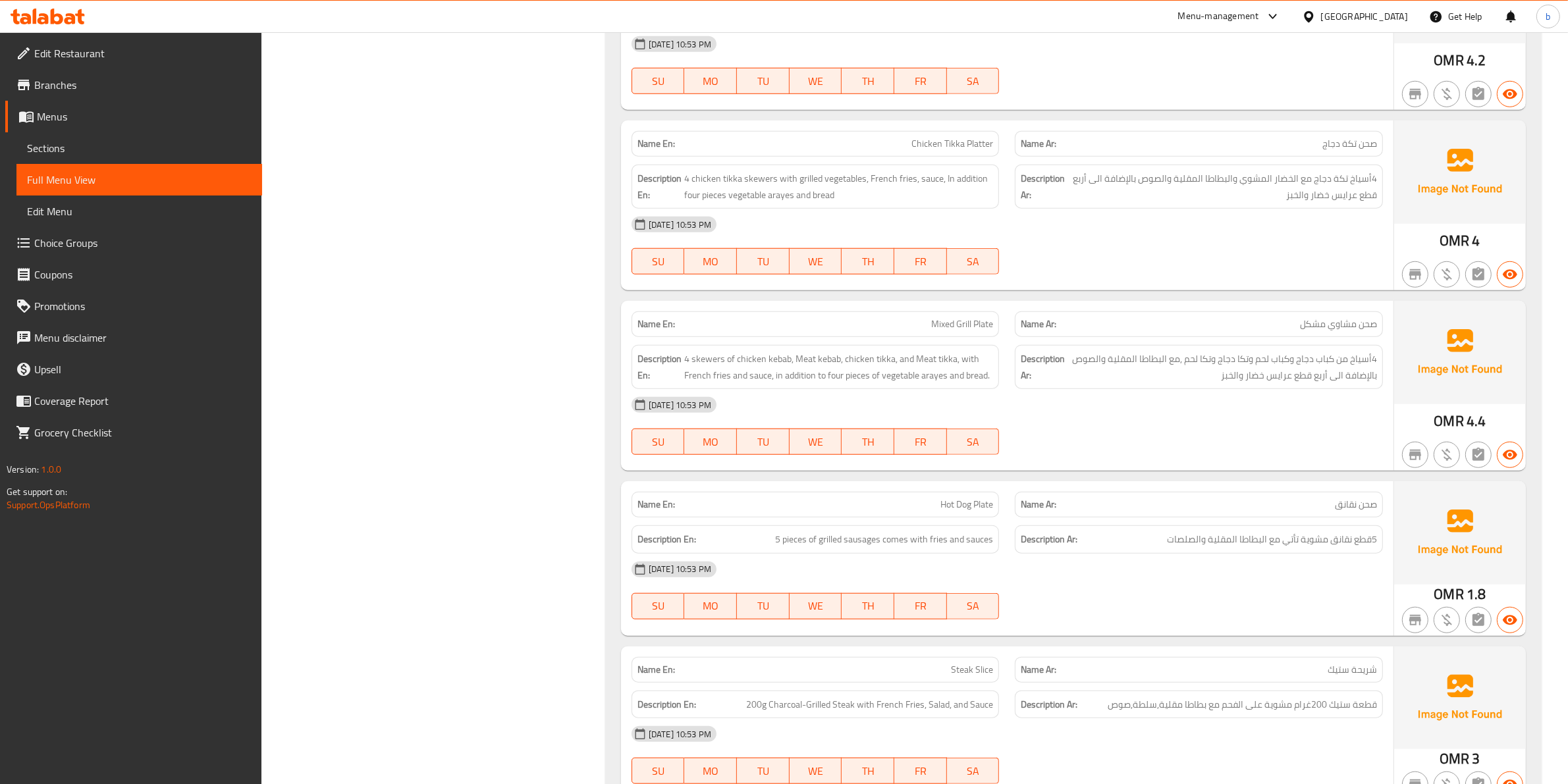
scroll to position [1481, 0]
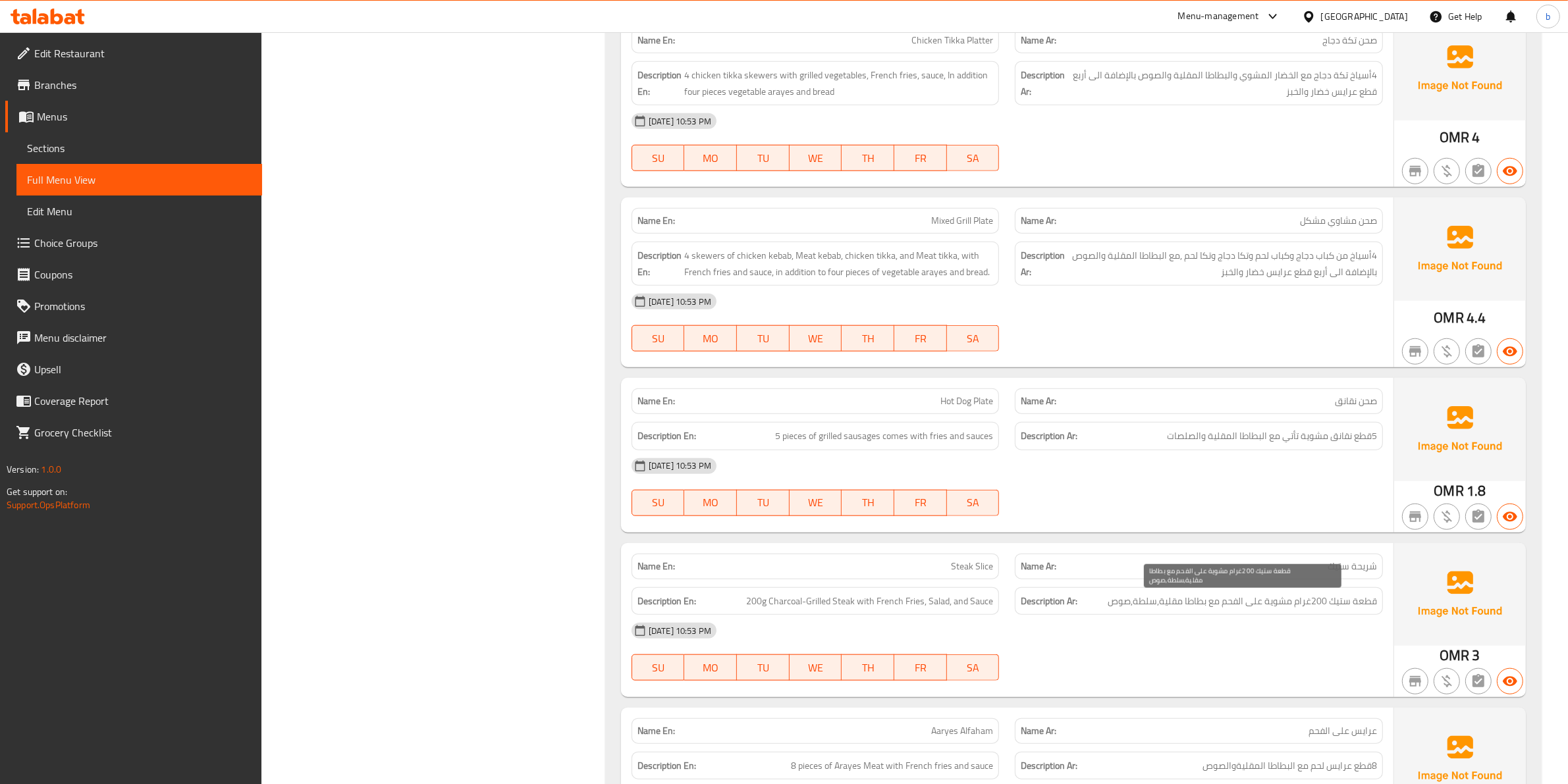
click at [1141, 608] on span "قطعة ستيك 200غرام مشوية على الفحم مع بطاطا مقلية,سلطة,صوص" at bounding box center [1243, 601] width 270 height 16
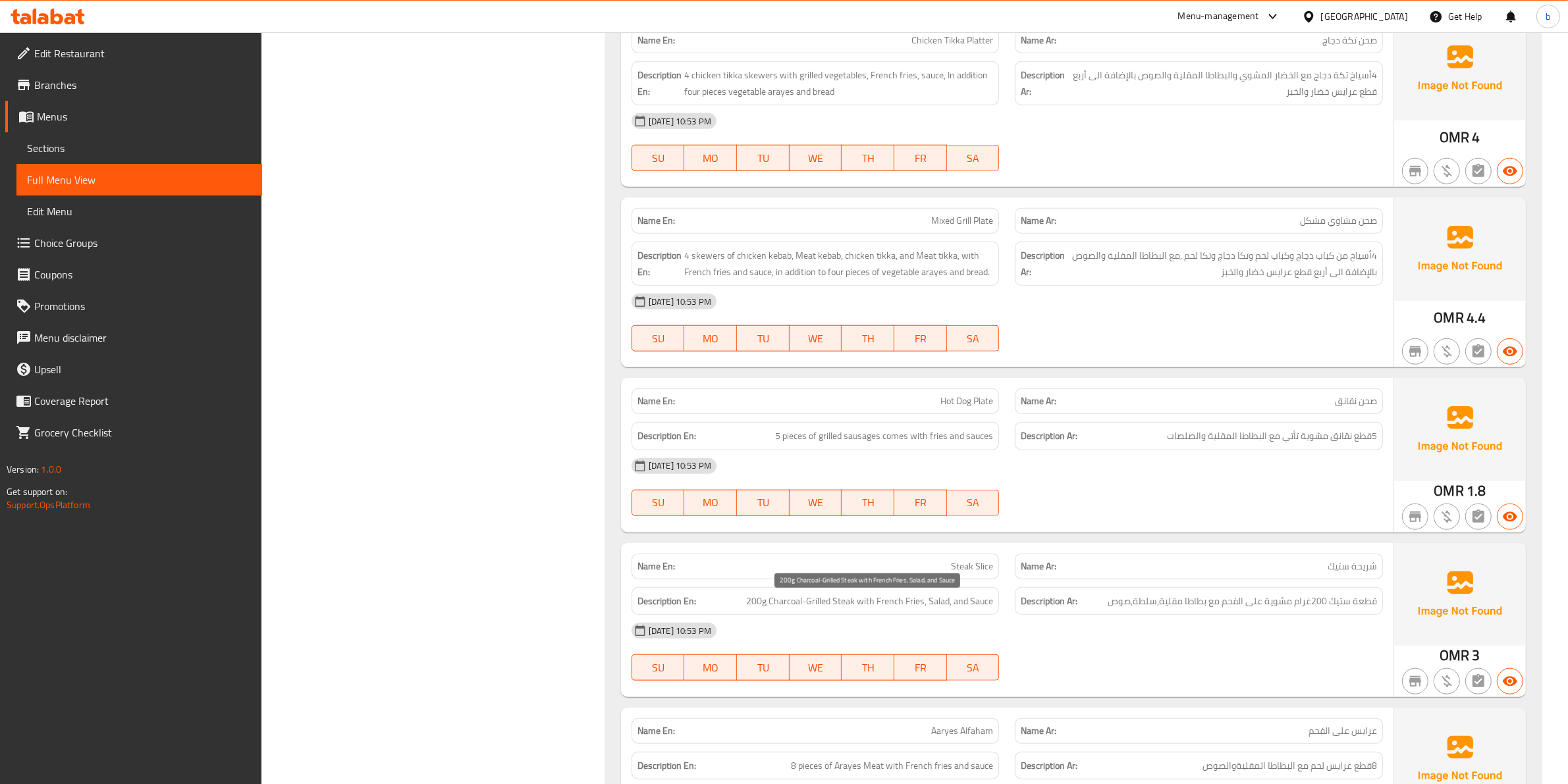
click at [937, 606] on span "200g Charcoal-Grilled Steak with French Fries, Salad, and Sauce" at bounding box center [869, 601] width 247 height 16
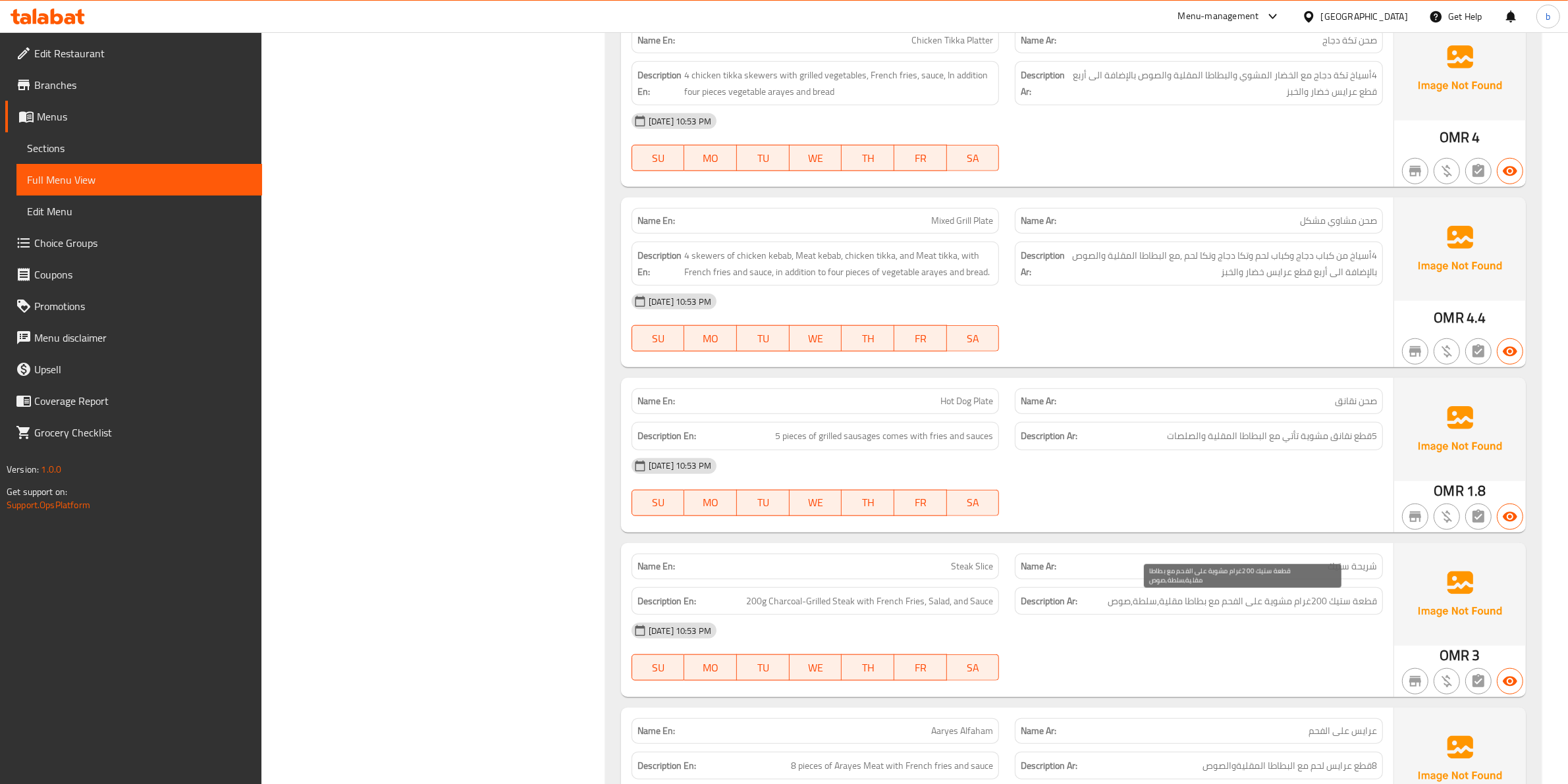
click at [1196, 606] on span "قطعة ستيك 200غرام مشوية على الفحم مع بطاطا مقلية,سلطة,صوص" at bounding box center [1243, 601] width 270 height 16
click at [1181, 604] on span "قطعة ستيك 200غرام مشوية على الفحم مع بطاطا مقلية,سلطة,صوص" at bounding box center [1243, 601] width 270 height 16
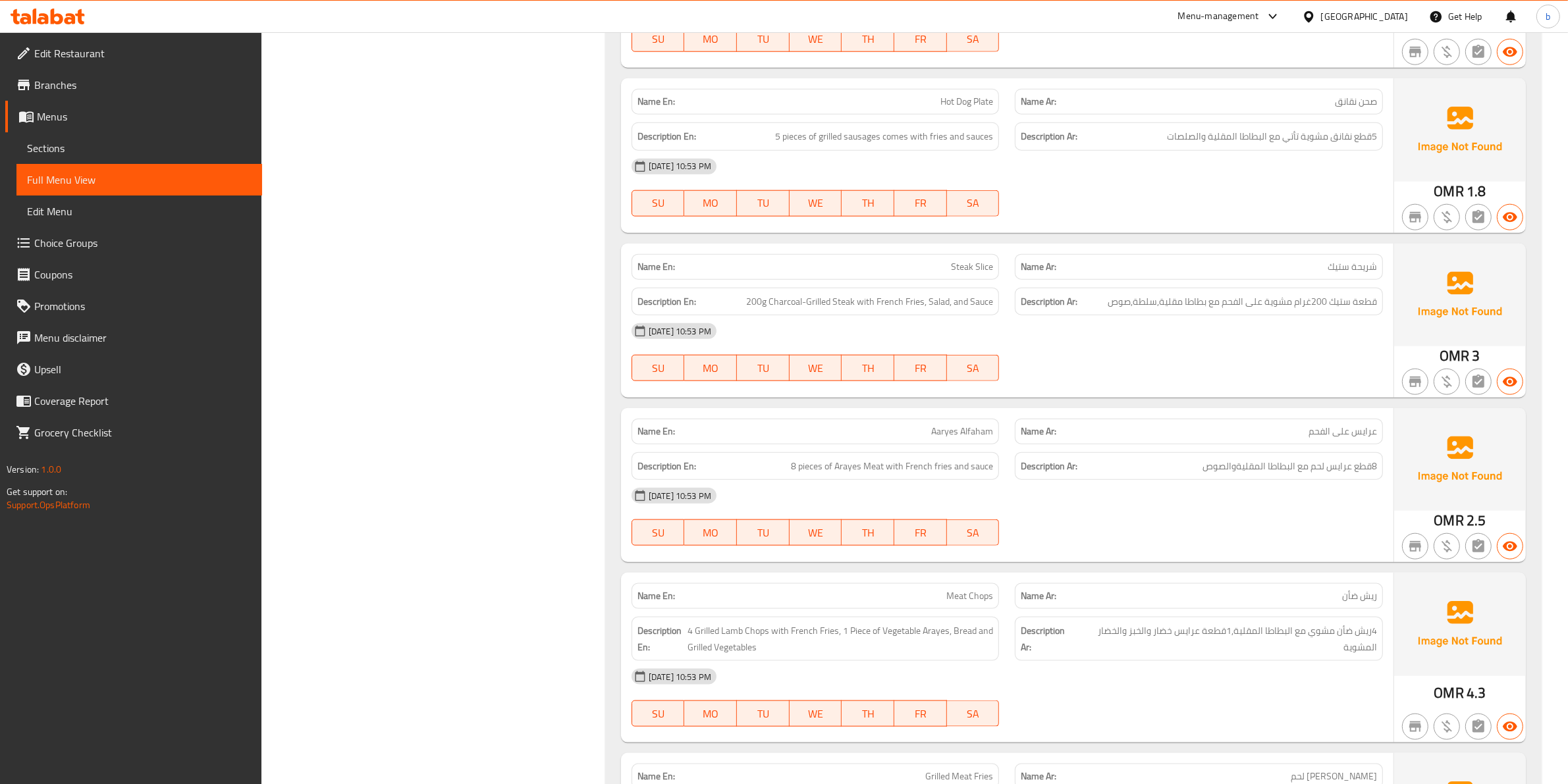
scroll to position [1810, 0]
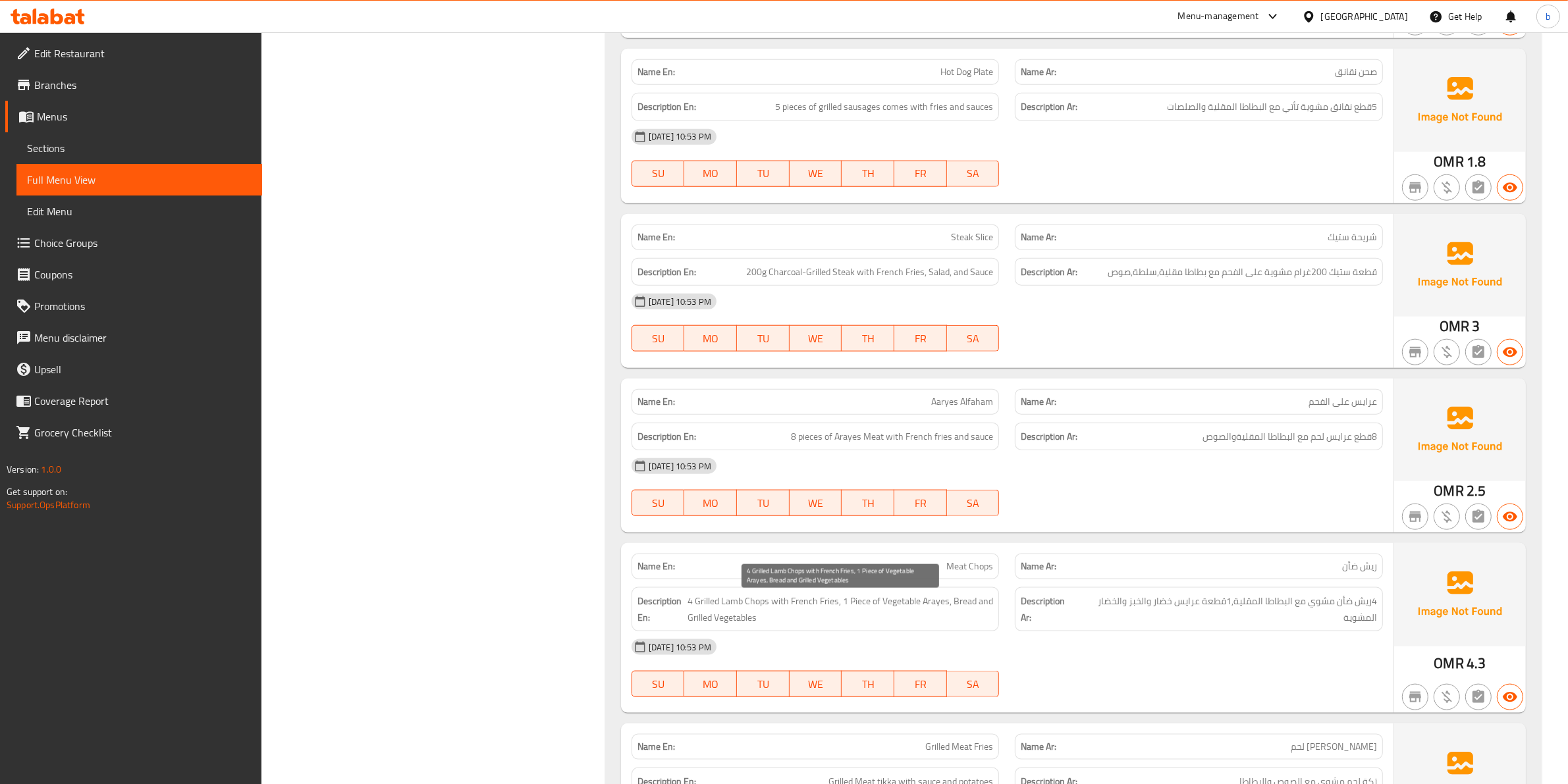
click at [963, 607] on span "4 Grilled Lamb Chops with French Fries, 1 Piece of Vegetable Arayes, Bread and …" at bounding box center [840, 608] width 306 height 32
click at [985, 608] on span "4 Grilled Lamb Chops with French Fries, 1 Piece of Vegetable Arayes, Bread and …" at bounding box center [840, 608] width 306 height 32
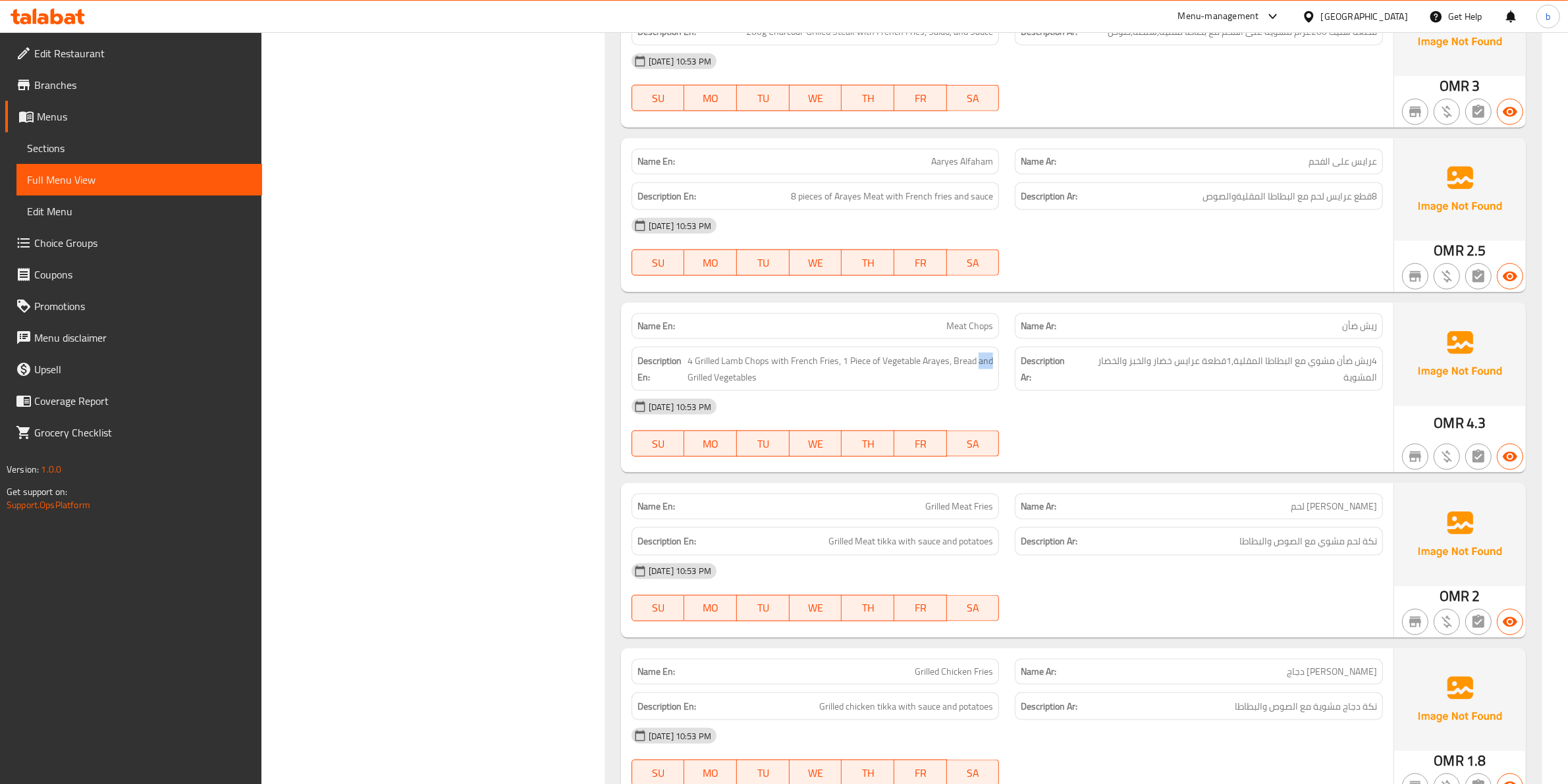
scroll to position [2139, 0]
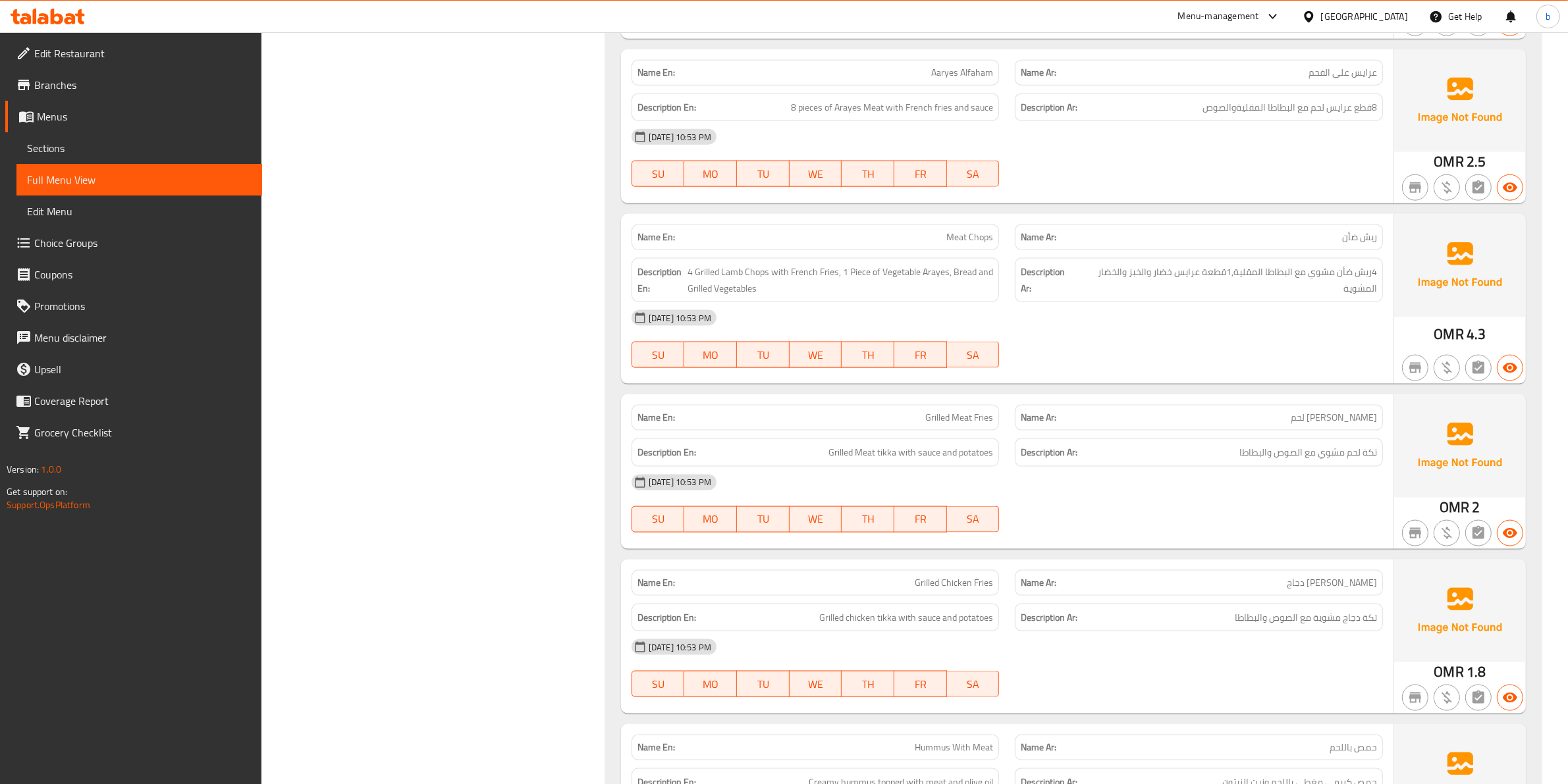
click at [1332, 580] on span "[PERSON_NAME] دجاج" at bounding box center [1332, 582] width 90 height 14
click at [1332, 581] on span "[PERSON_NAME] دجاج" at bounding box center [1332, 582] width 90 height 14
click at [1335, 589] on span "[PERSON_NAME] دجاج" at bounding box center [1332, 582] width 90 height 14
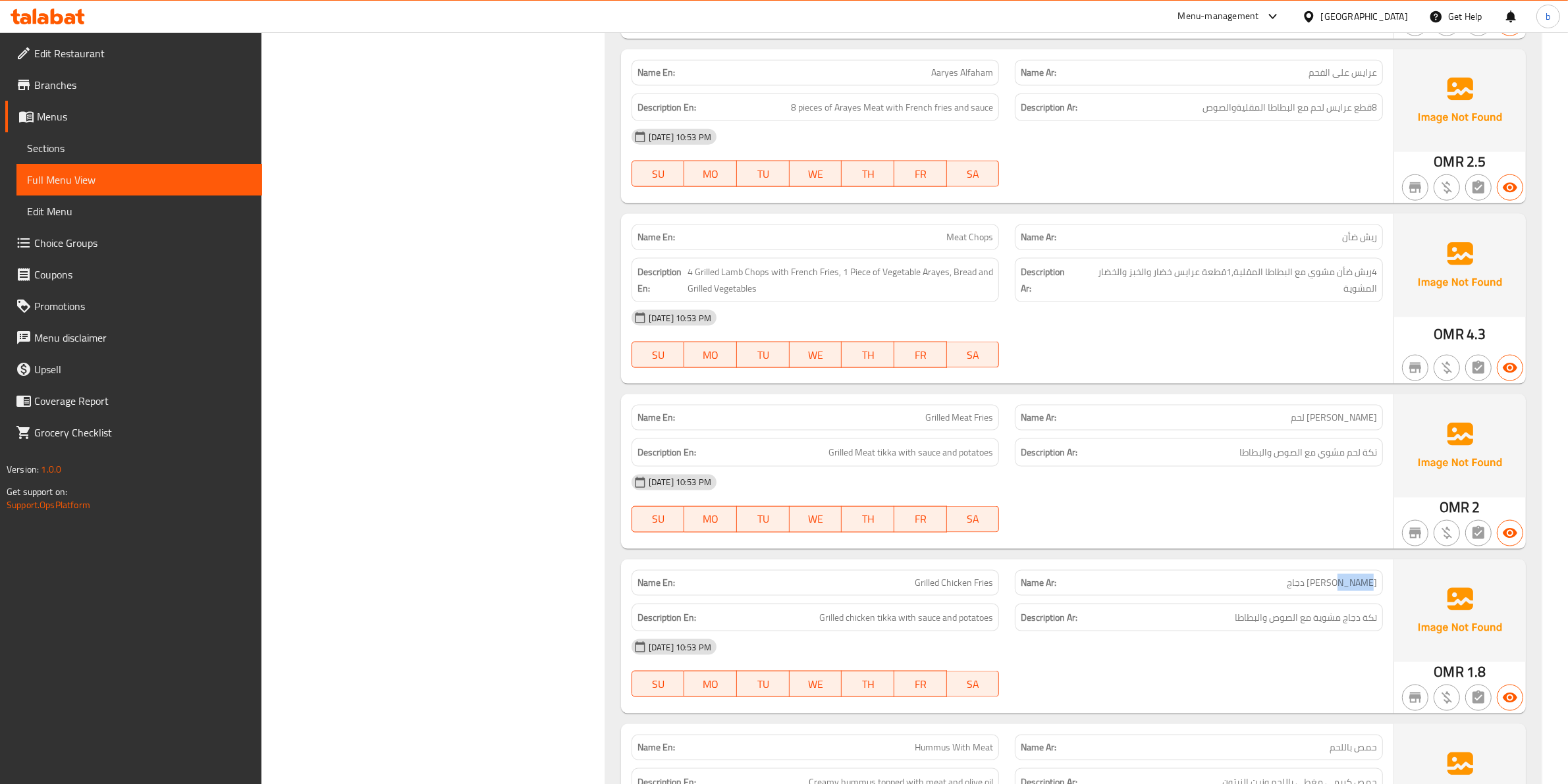
click at [1336, 590] on span "[PERSON_NAME] دجاج" at bounding box center [1332, 582] width 90 height 14
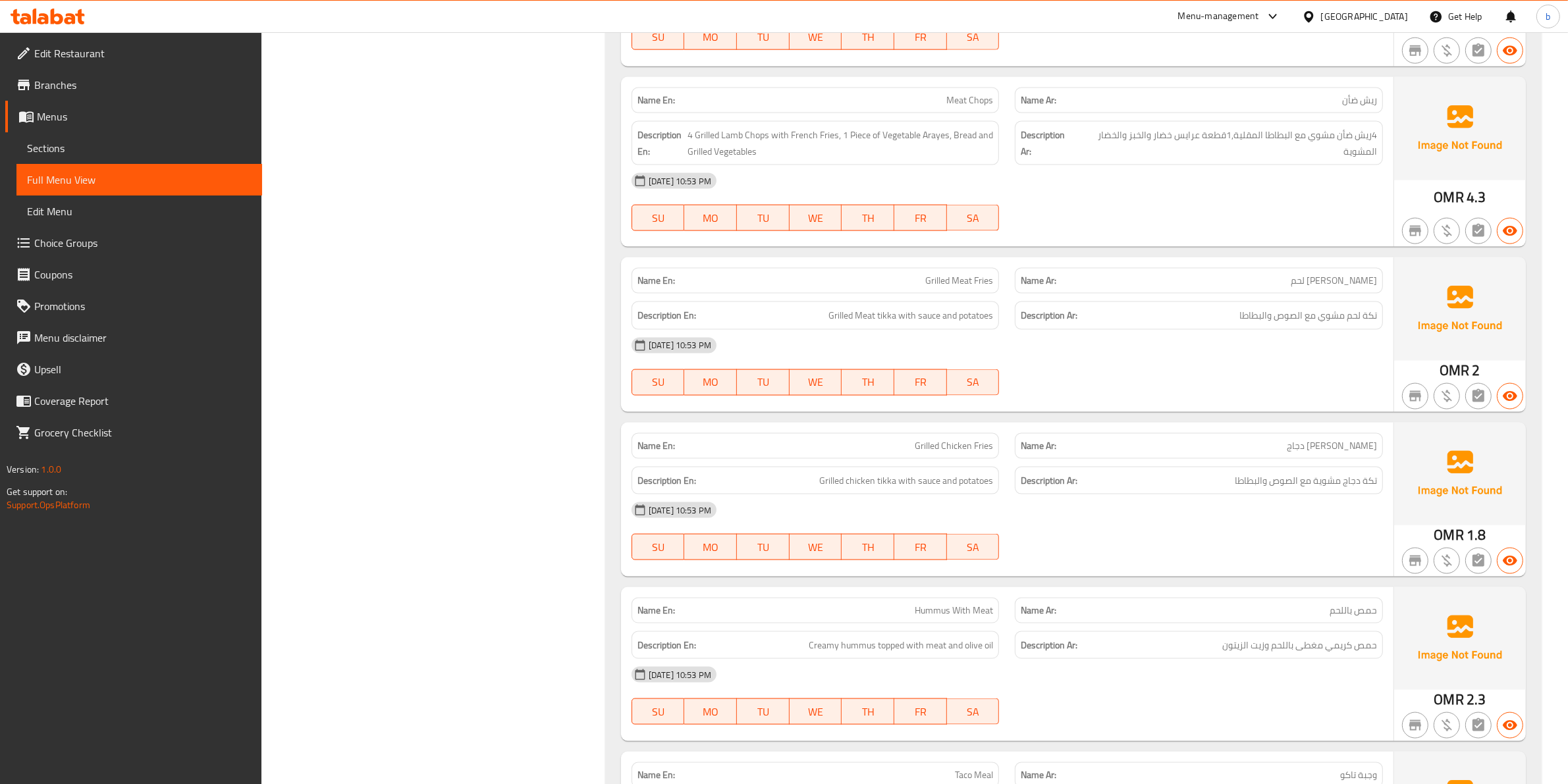
scroll to position [2304, 0]
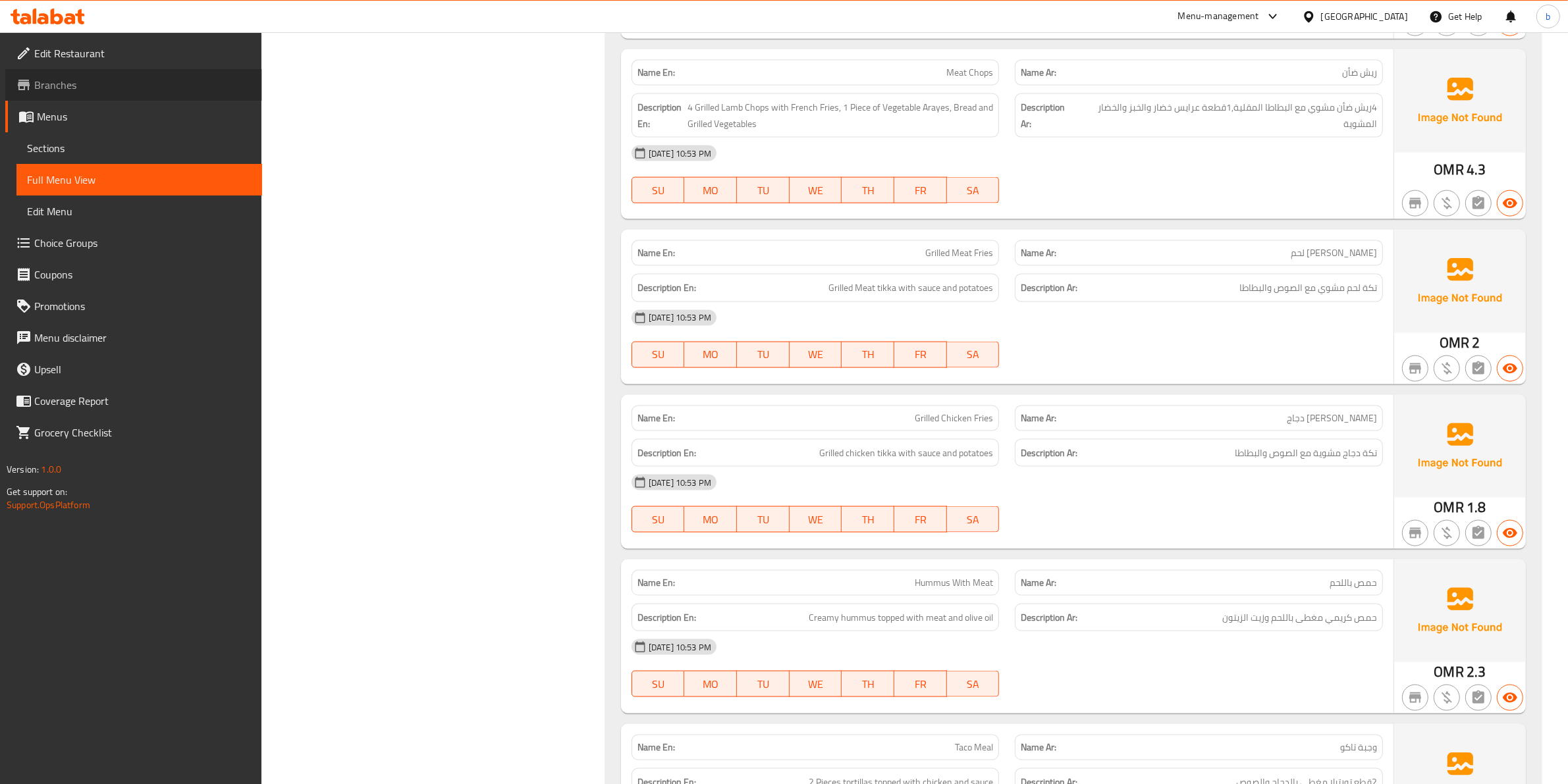
click at [89, 78] on span "Branches" at bounding box center [143, 84] width 217 height 16
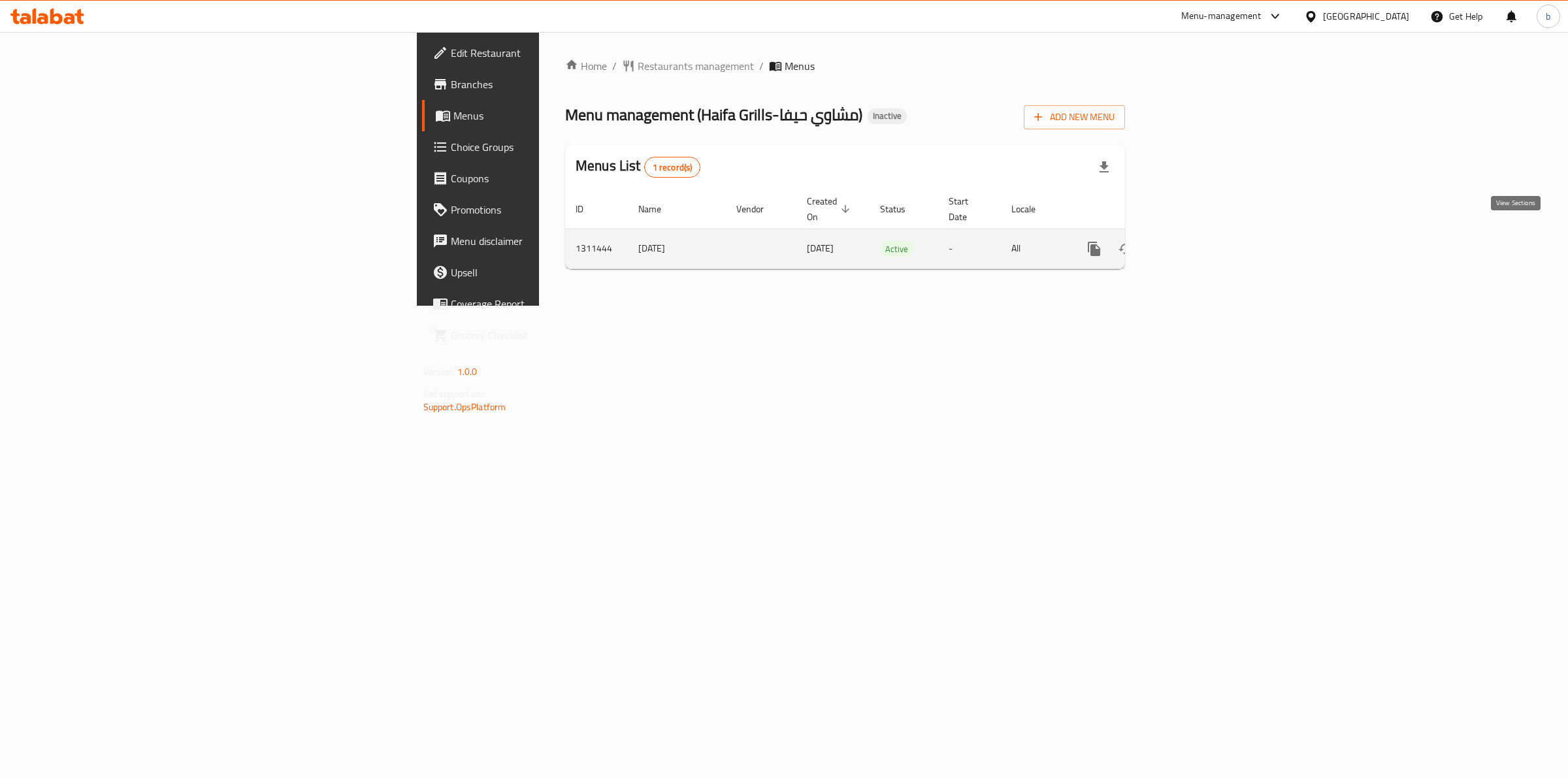
click at [1197, 241] on icon "enhanced table" at bounding box center [1188, 248] width 15 height 15
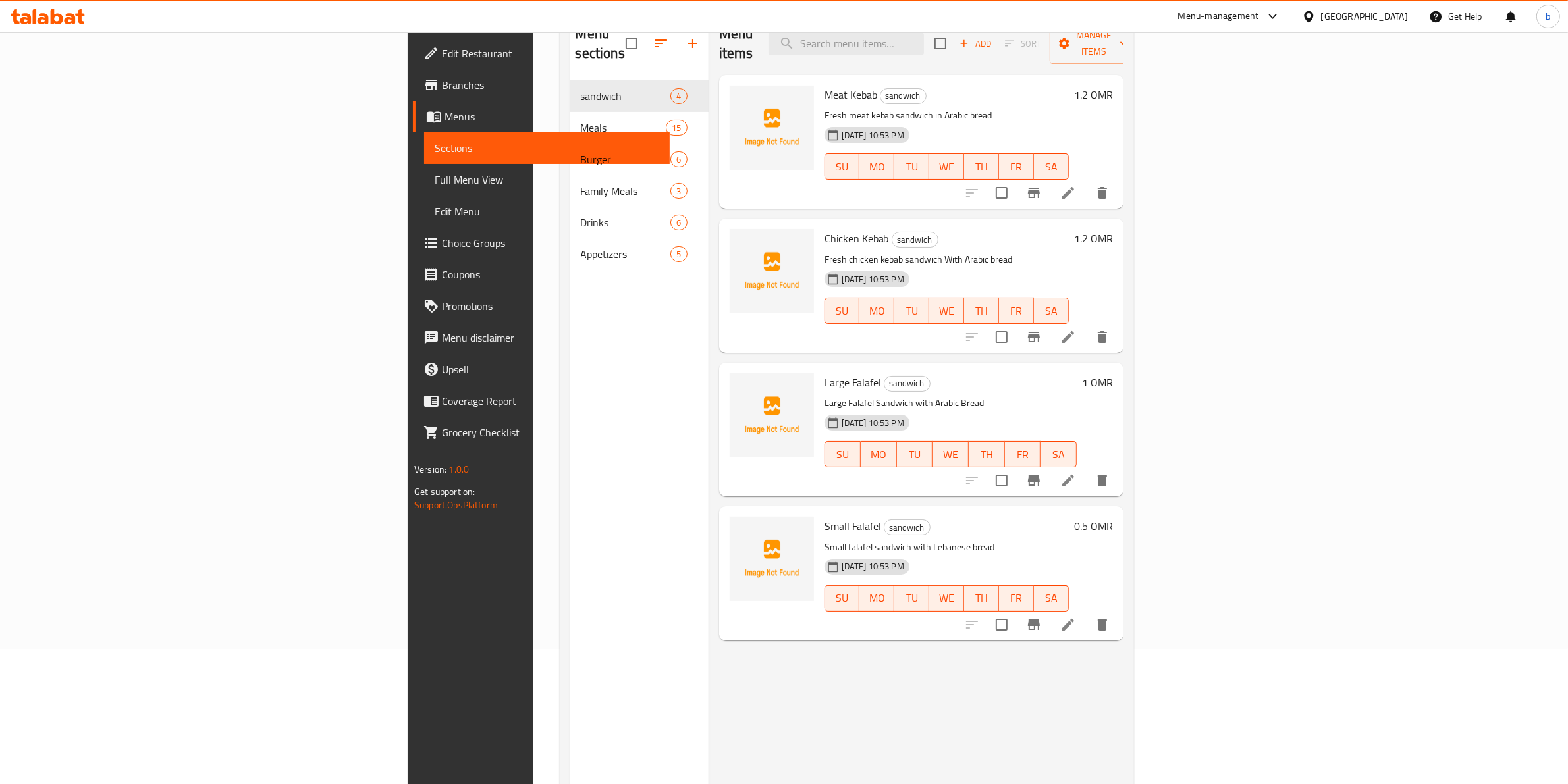
scroll to position [164, 0]
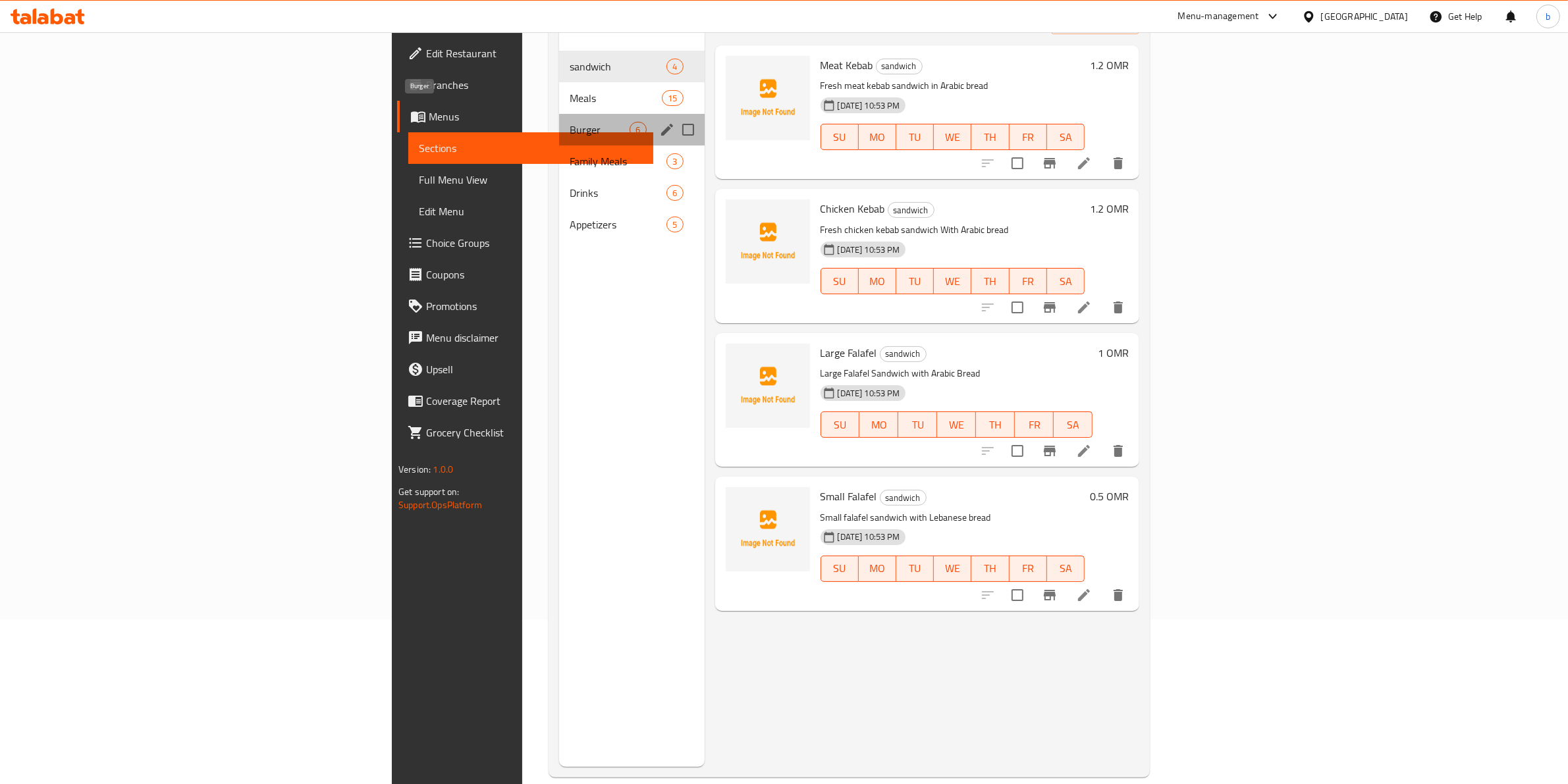
click at [570, 122] on span "Burger" at bounding box center [599, 129] width 60 height 16
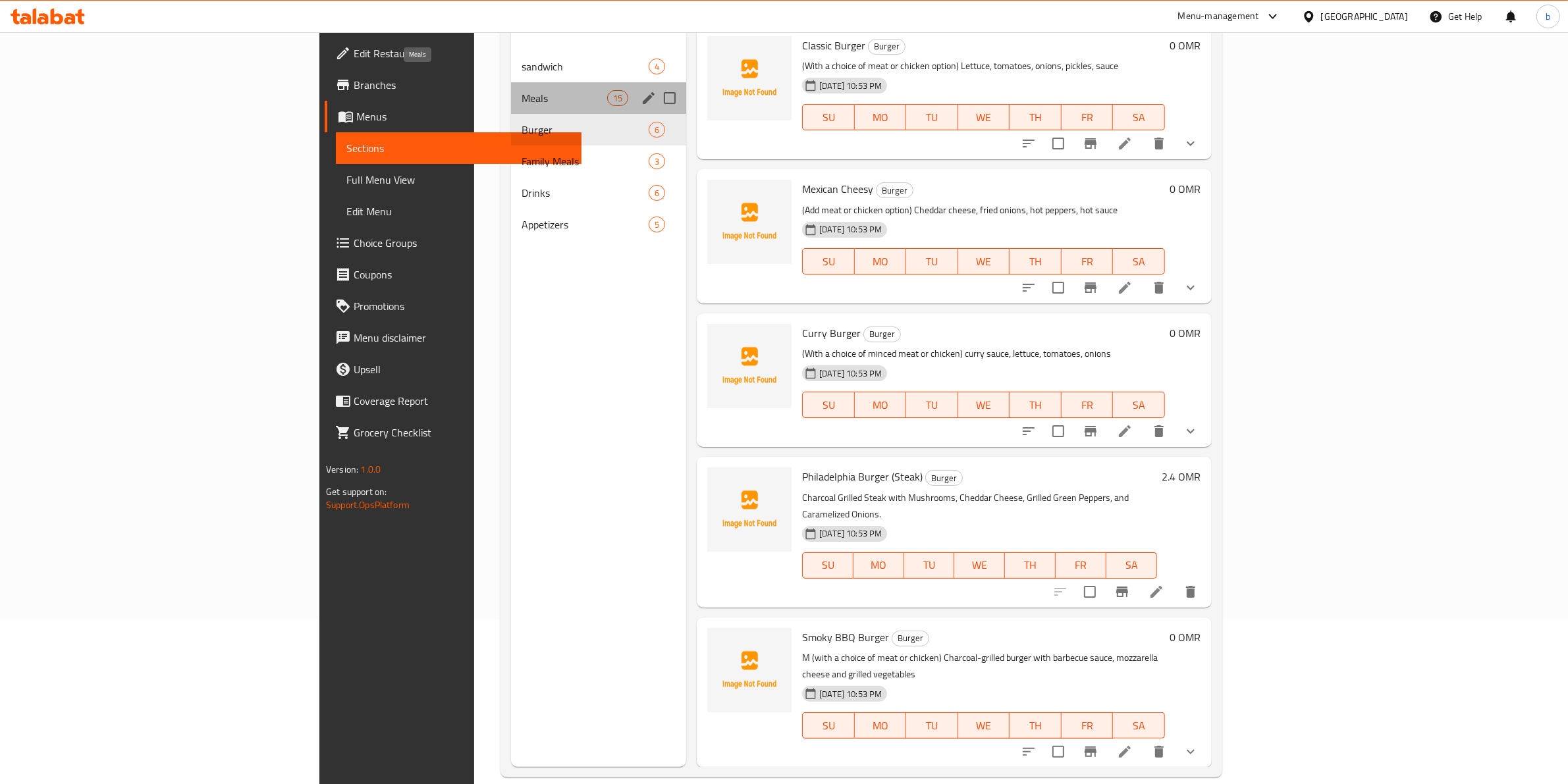
click at [521, 90] on span "Meals" at bounding box center [564, 97] width 86 height 16
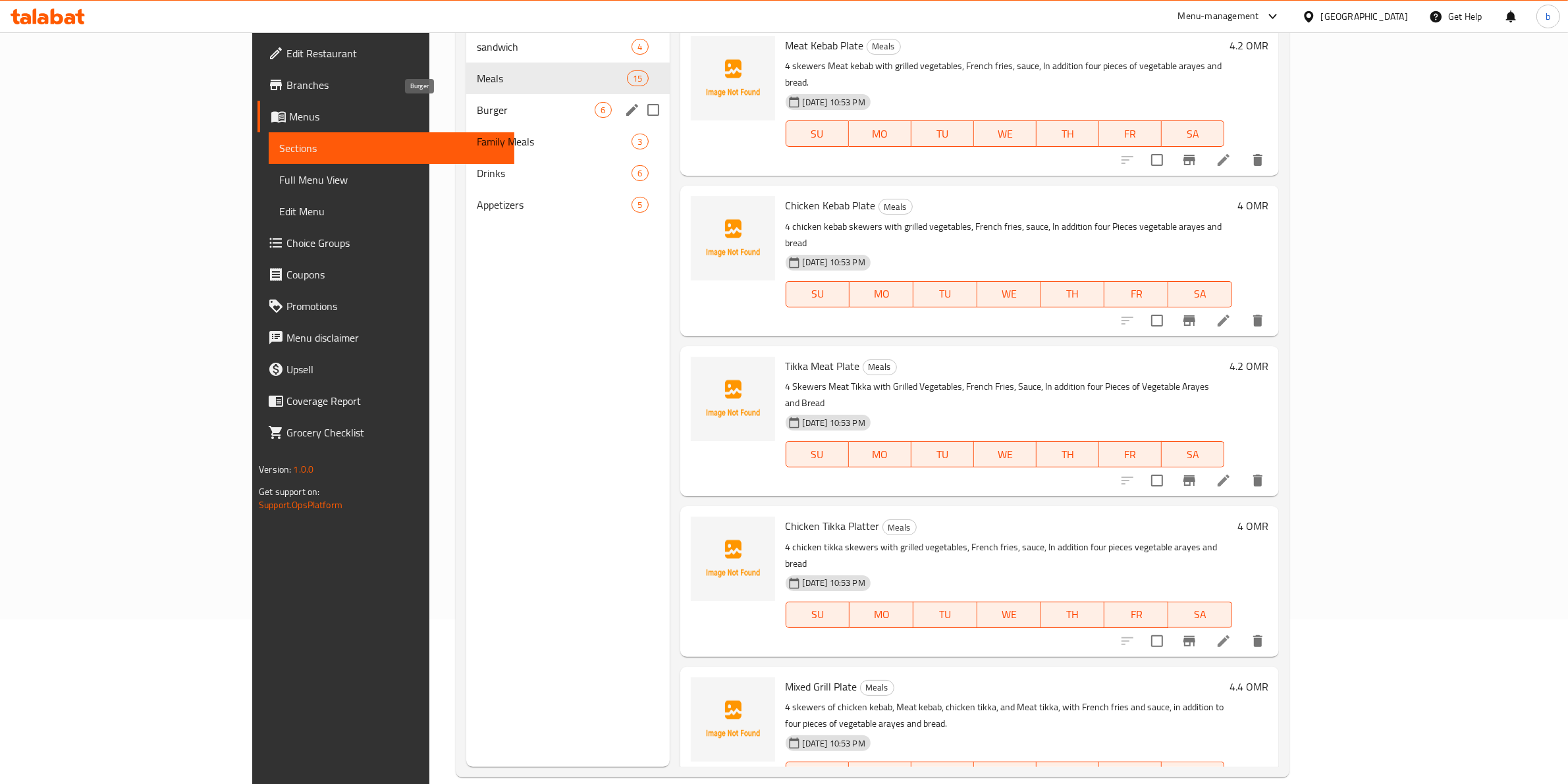
click at [477, 112] on span "Burger" at bounding box center [536, 109] width 118 height 16
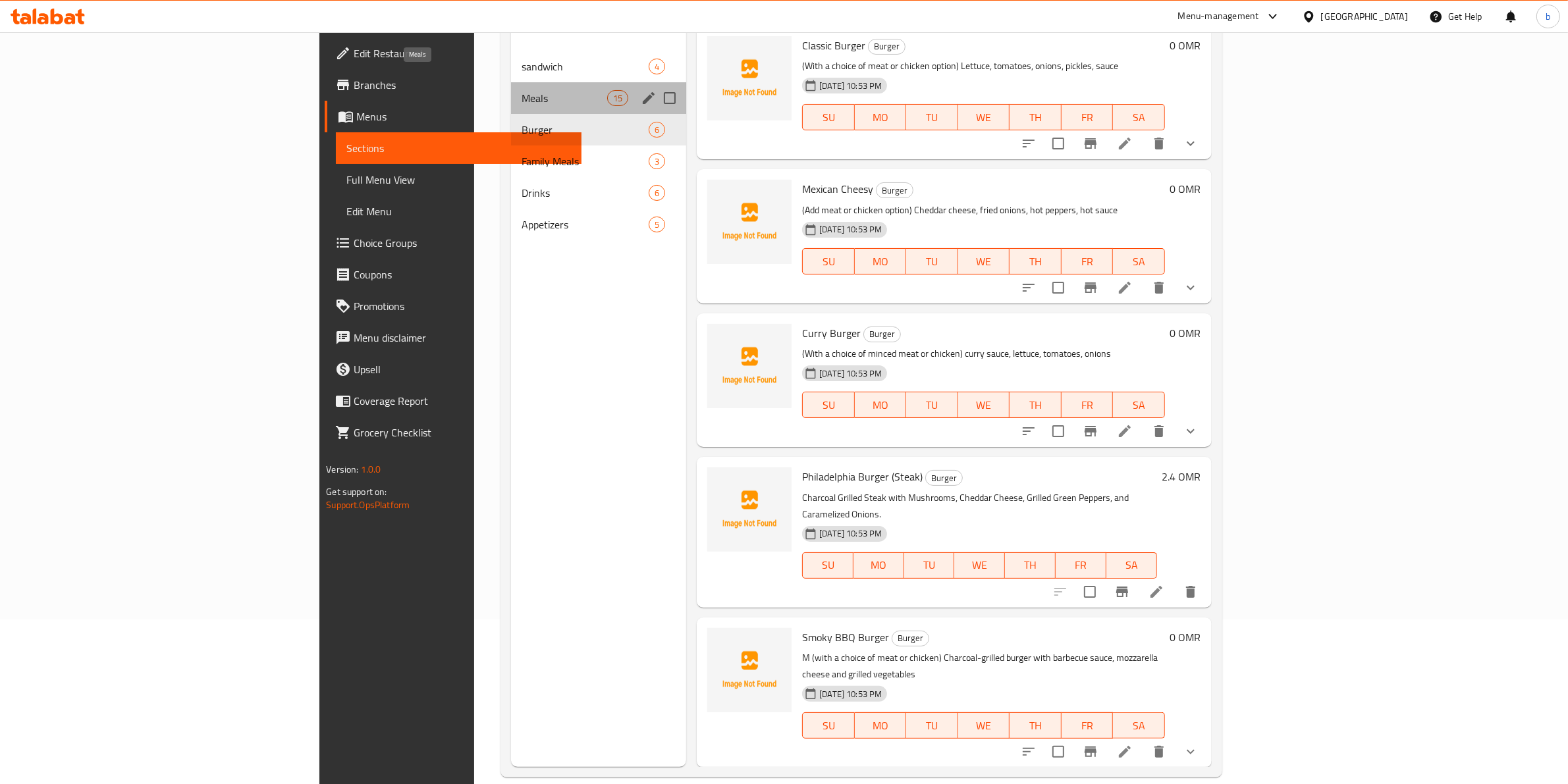
click at [521, 90] on span "Meals" at bounding box center [564, 97] width 86 height 16
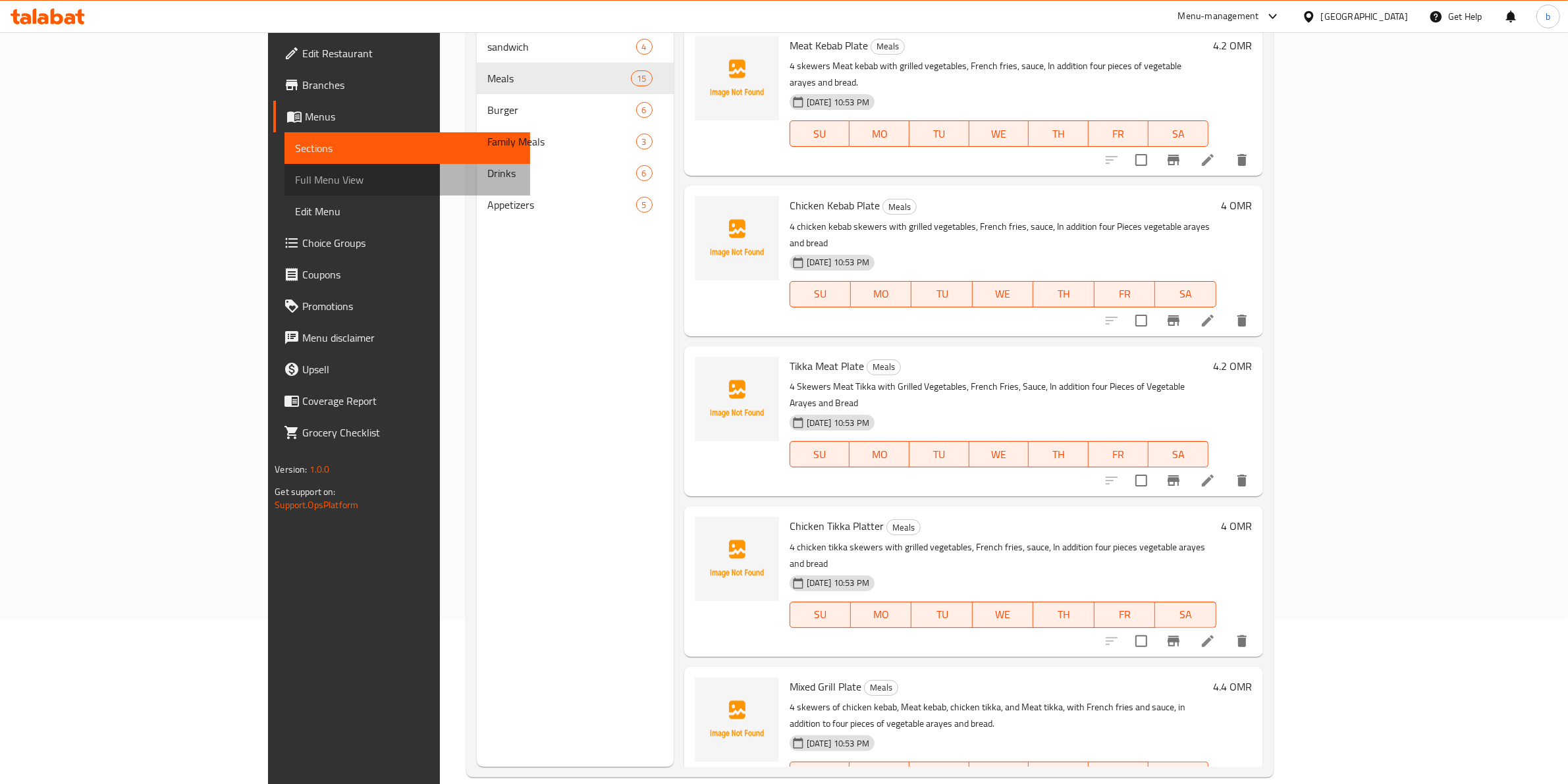
click at [295, 185] on span "Full Menu View" at bounding box center [407, 179] width 225 height 16
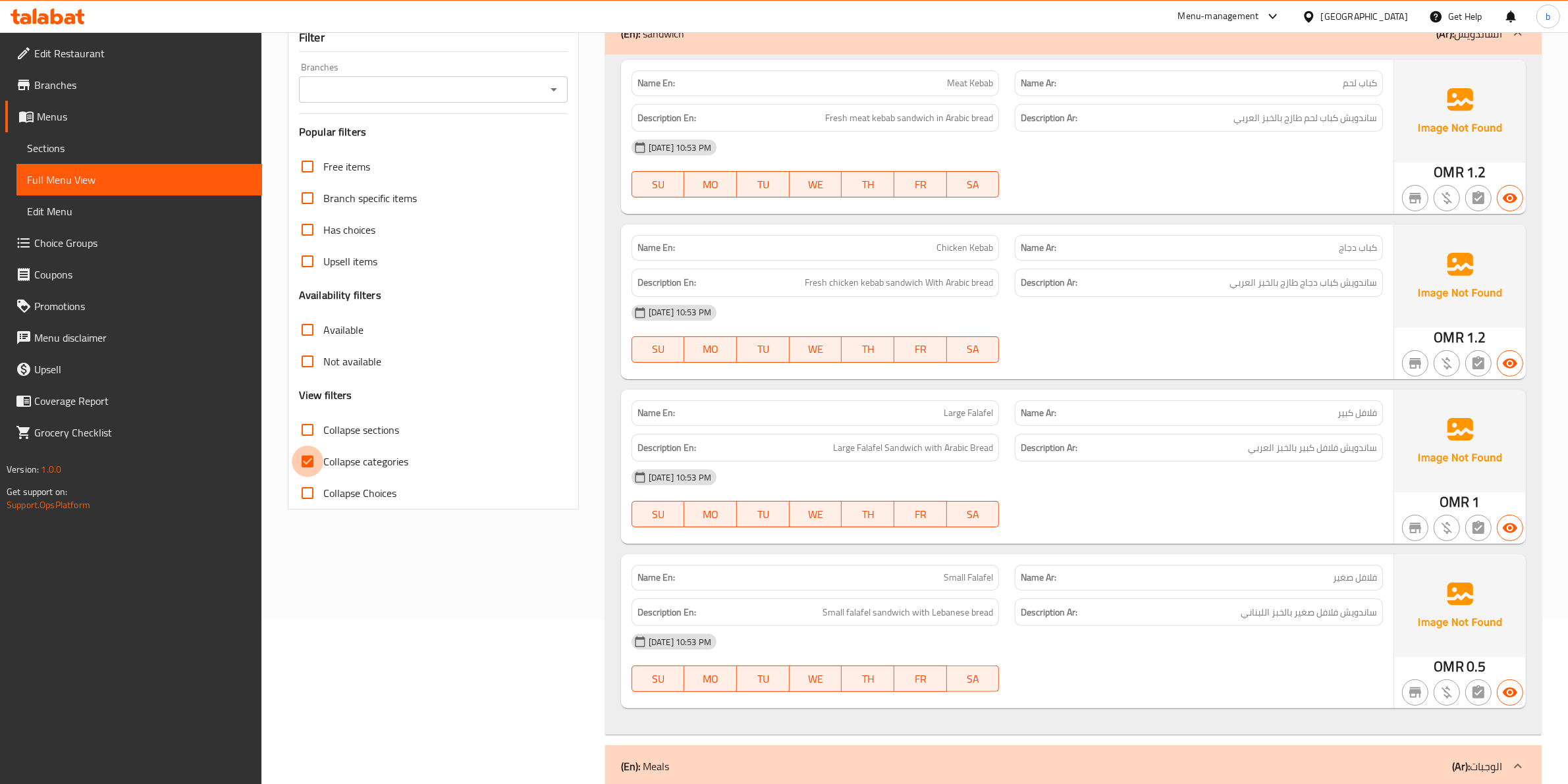
click at [315, 467] on input "Collapse categories" at bounding box center [307, 461] width 32 height 32
checkbox input "false"
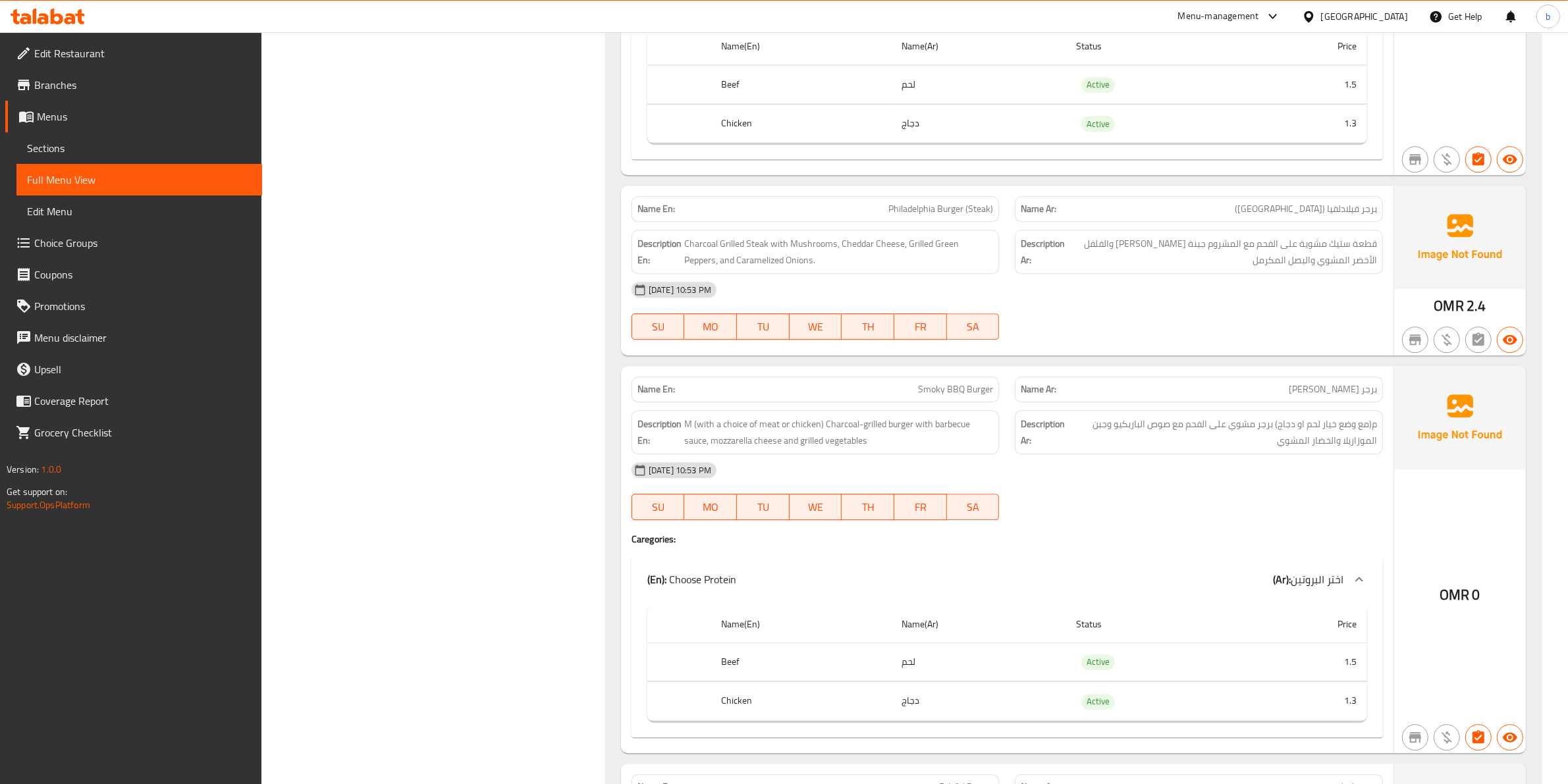
scroll to position [4608, 0]
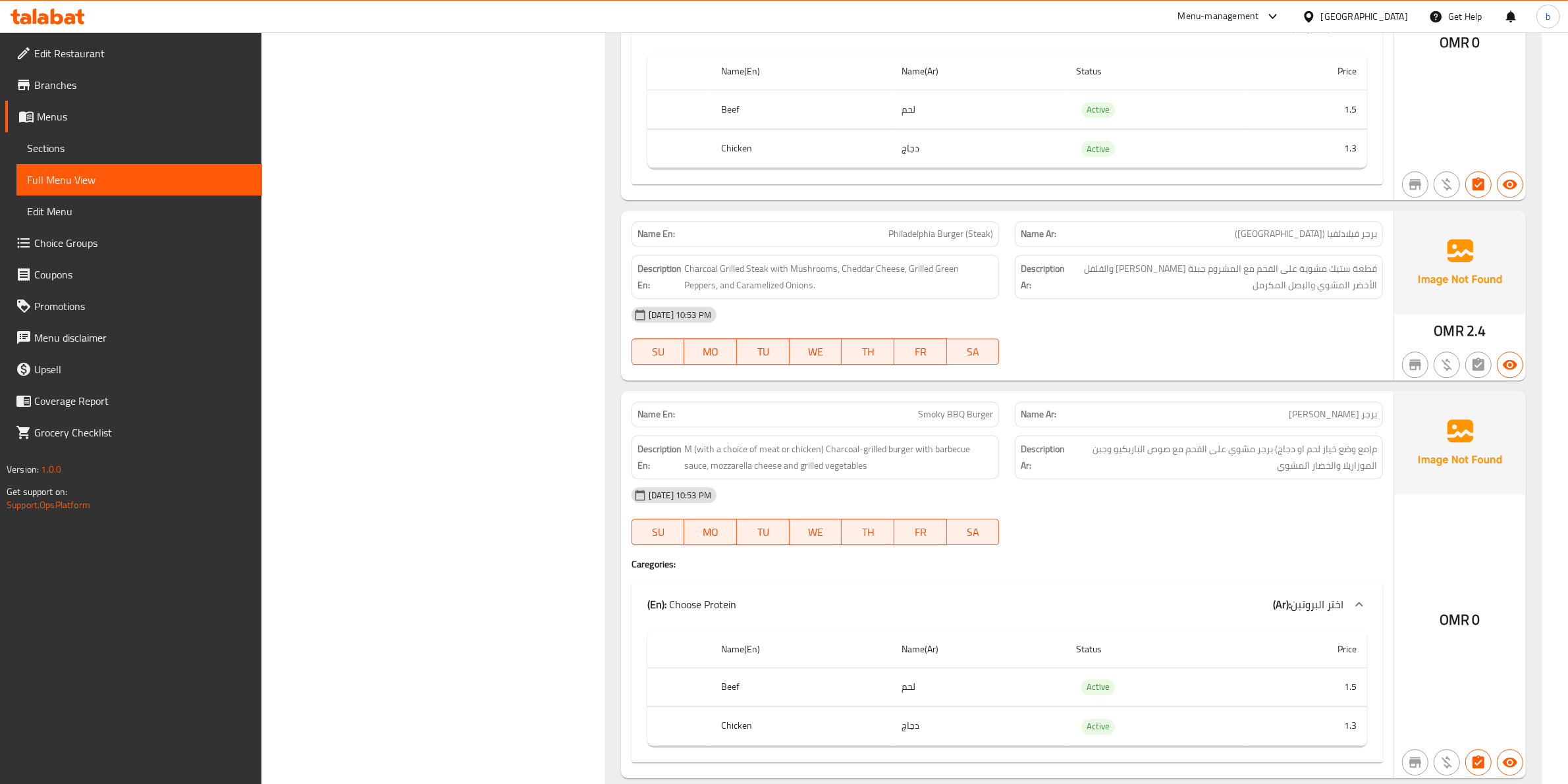
click at [926, 421] on span "Smoky BBQ Burger" at bounding box center [956, 414] width 75 height 14
copy span "Smoky"
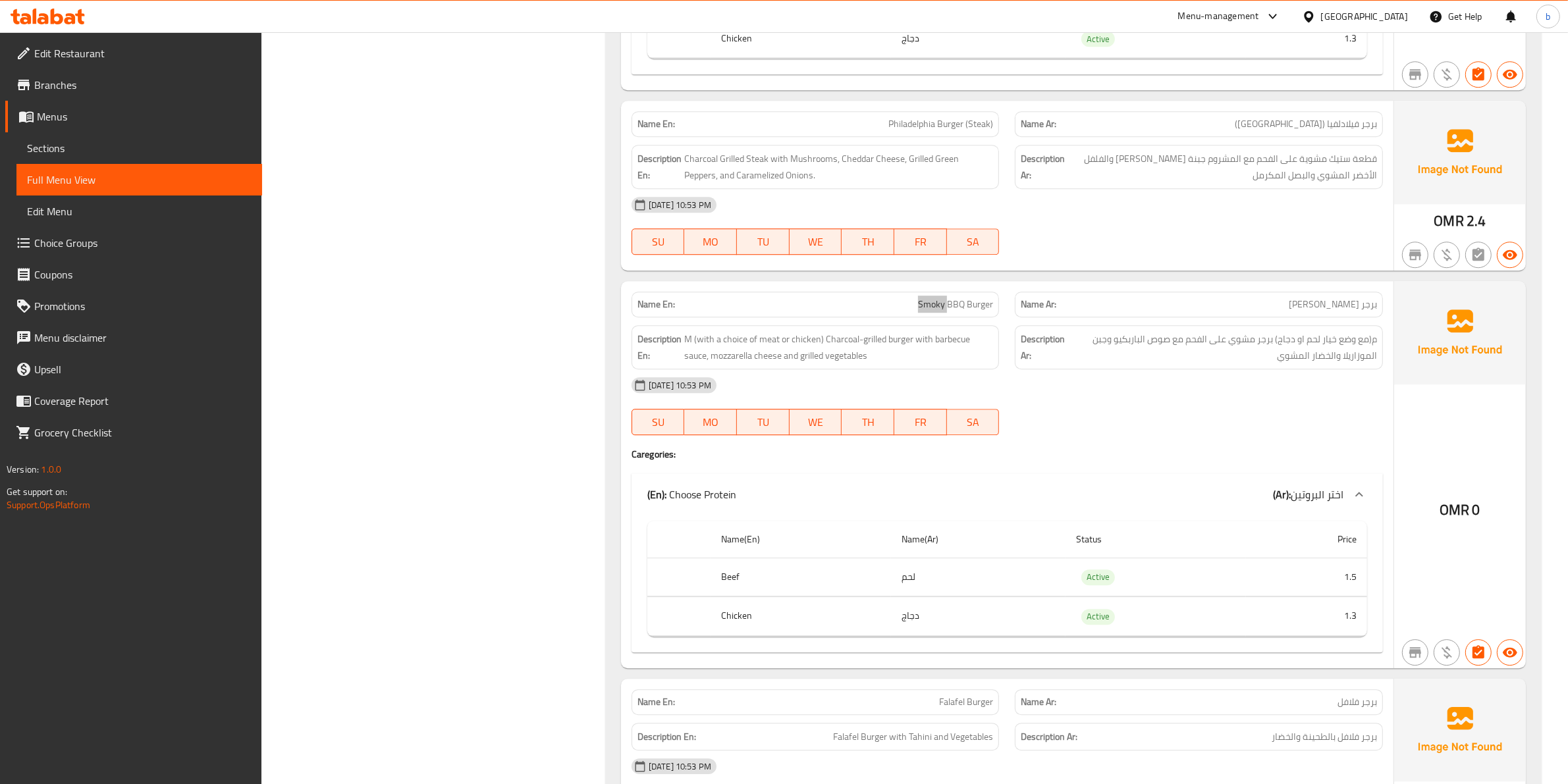
scroll to position [4690, 0]
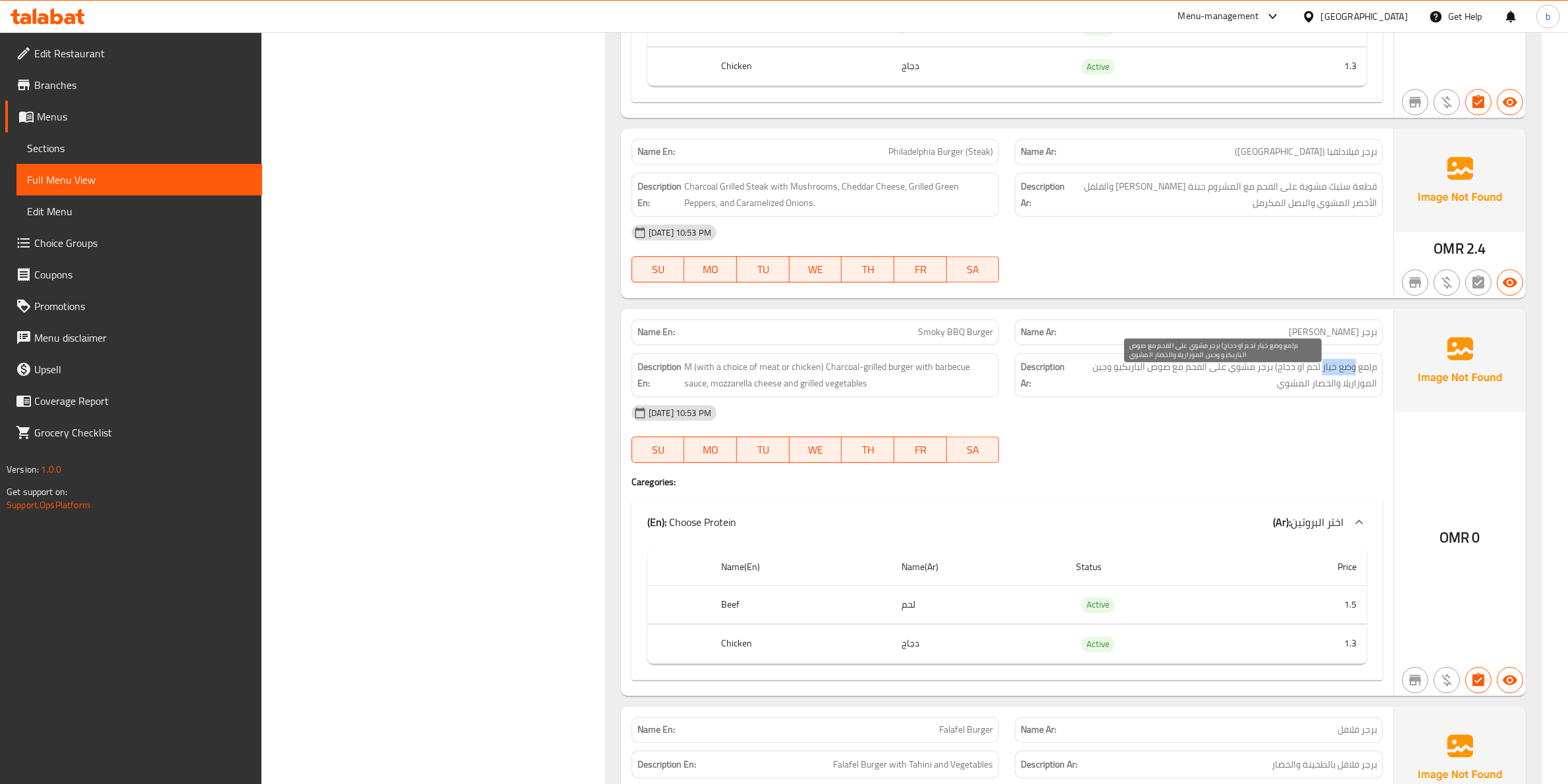
drag, startPoint x: 1322, startPoint y: 384, endPoint x: 1356, endPoint y: 376, distance: 34.9
click at [1356, 376] on span "م(مع وضع خيار لحم او دجاج) برجر مشوي على الفحم مع صوص الباربكيو وجبن الموزاريلا…" at bounding box center [1222, 374] width 308 height 32
copy span "وضع خيار"
drag, startPoint x: 1273, startPoint y: 377, endPoint x: 1370, endPoint y: 369, distance: 97.3
click at [1370, 369] on div "Description Ar: م(مع وضع خيار لحم او دجاج) برجر مشوي على الفحم مع صوص الباربكيو…" at bounding box center [1199, 375] width 369 height 44
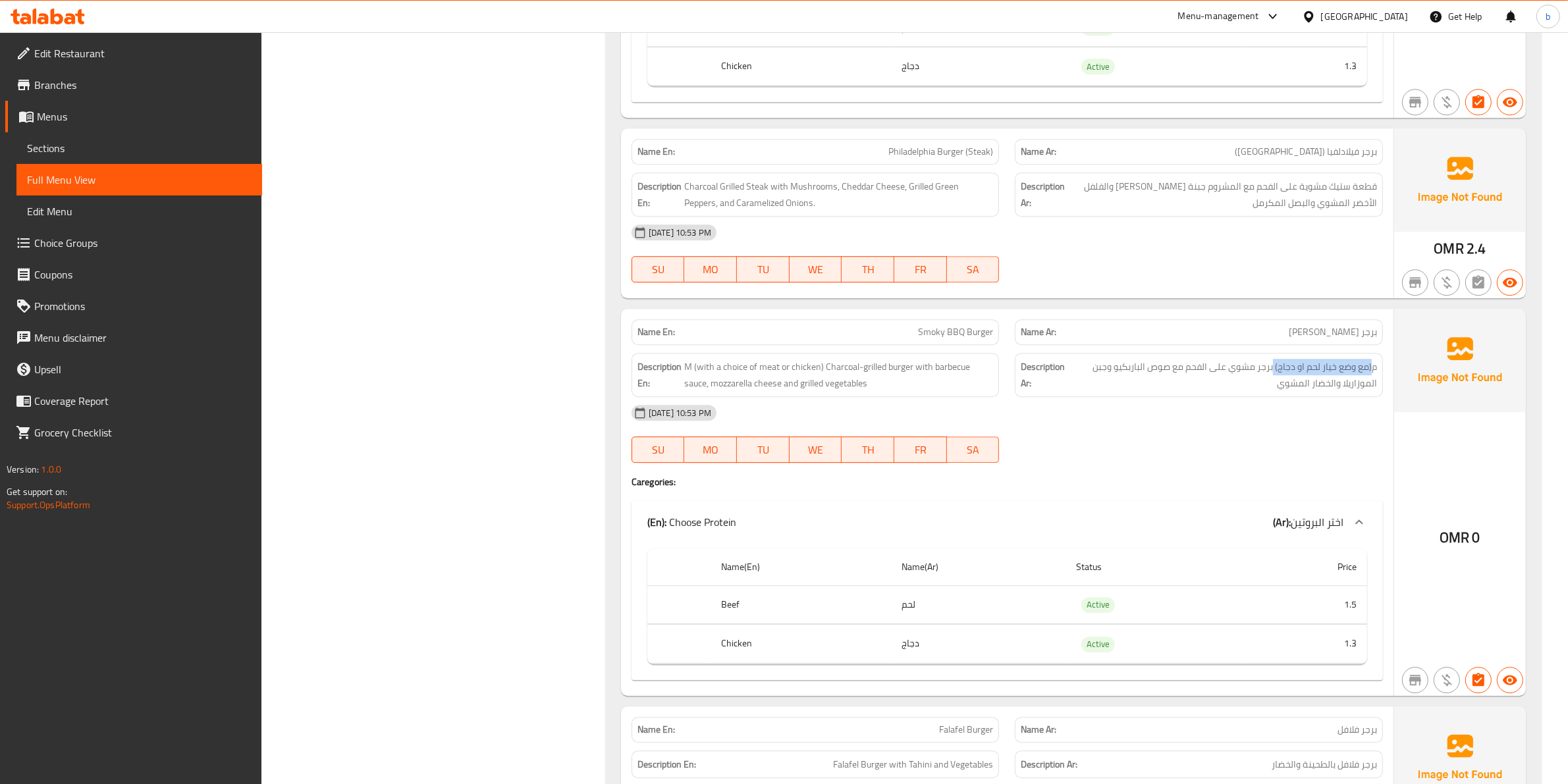
copy span "(مع وضع خيار لحم او دجاج)"
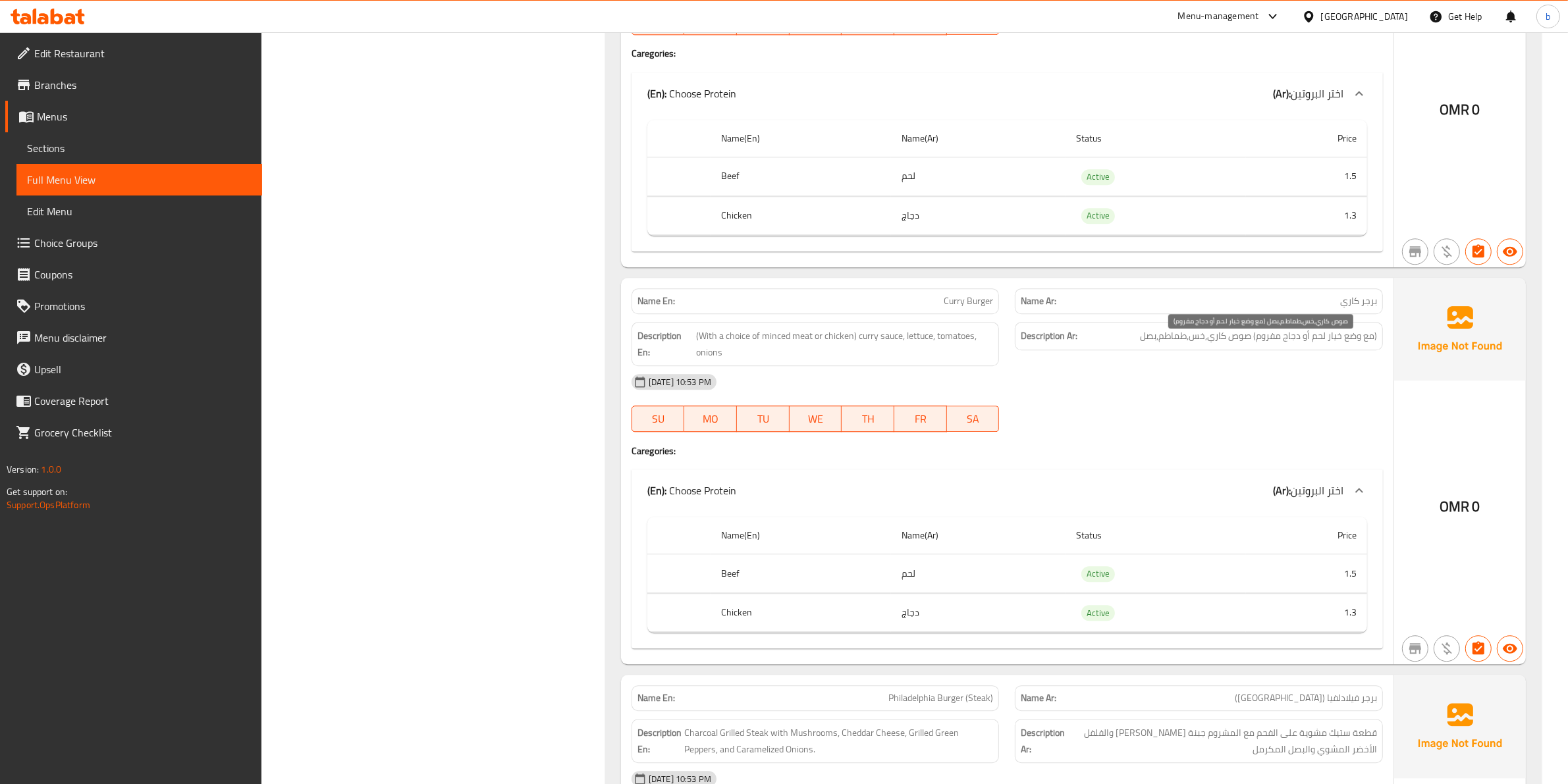
scroll to position [4114, 0]
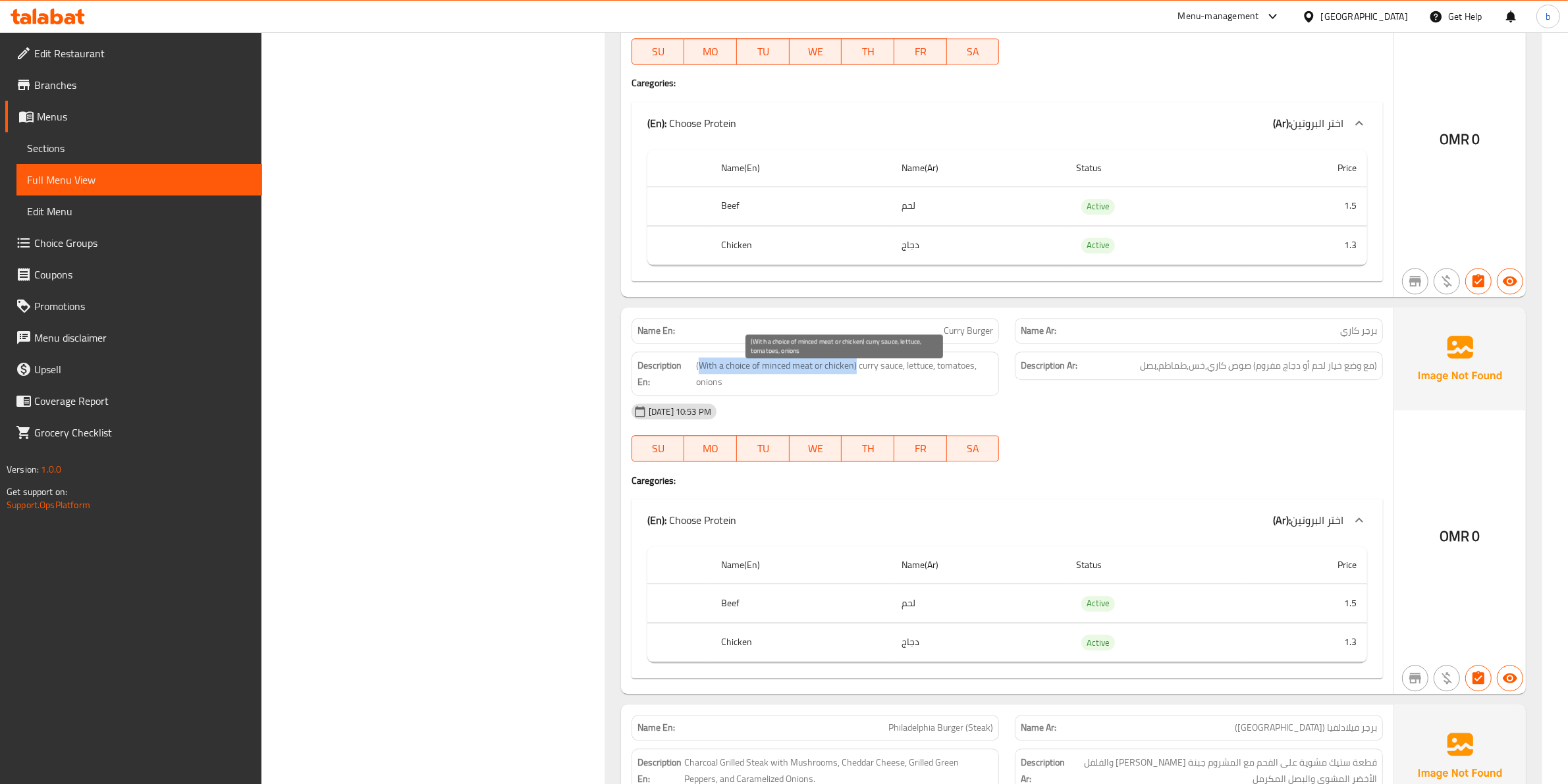
drag, startPoint x: 854, startPoint y: 372, endPoint x: 699, endPoint y: 378, distance: 155.1
click at [699, 378] on span "(With a choice of minced meat or chicken) curry sauce, lettuce, tomatoes, onions" at bounding box center [845, 373] width 297 height 32
copy span "With a choice of minced meat or chicken)"
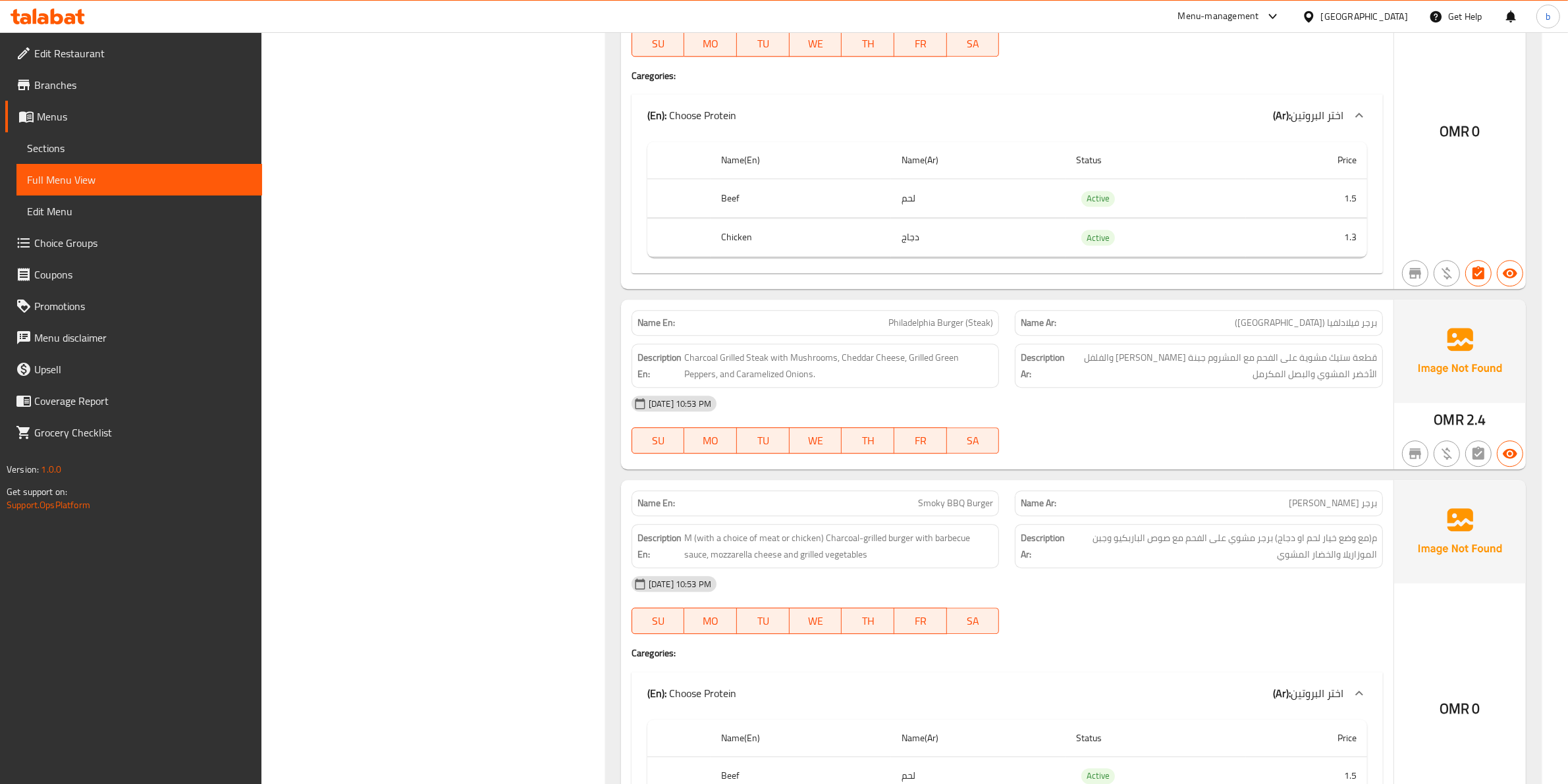
scroll to position [4690, 0]
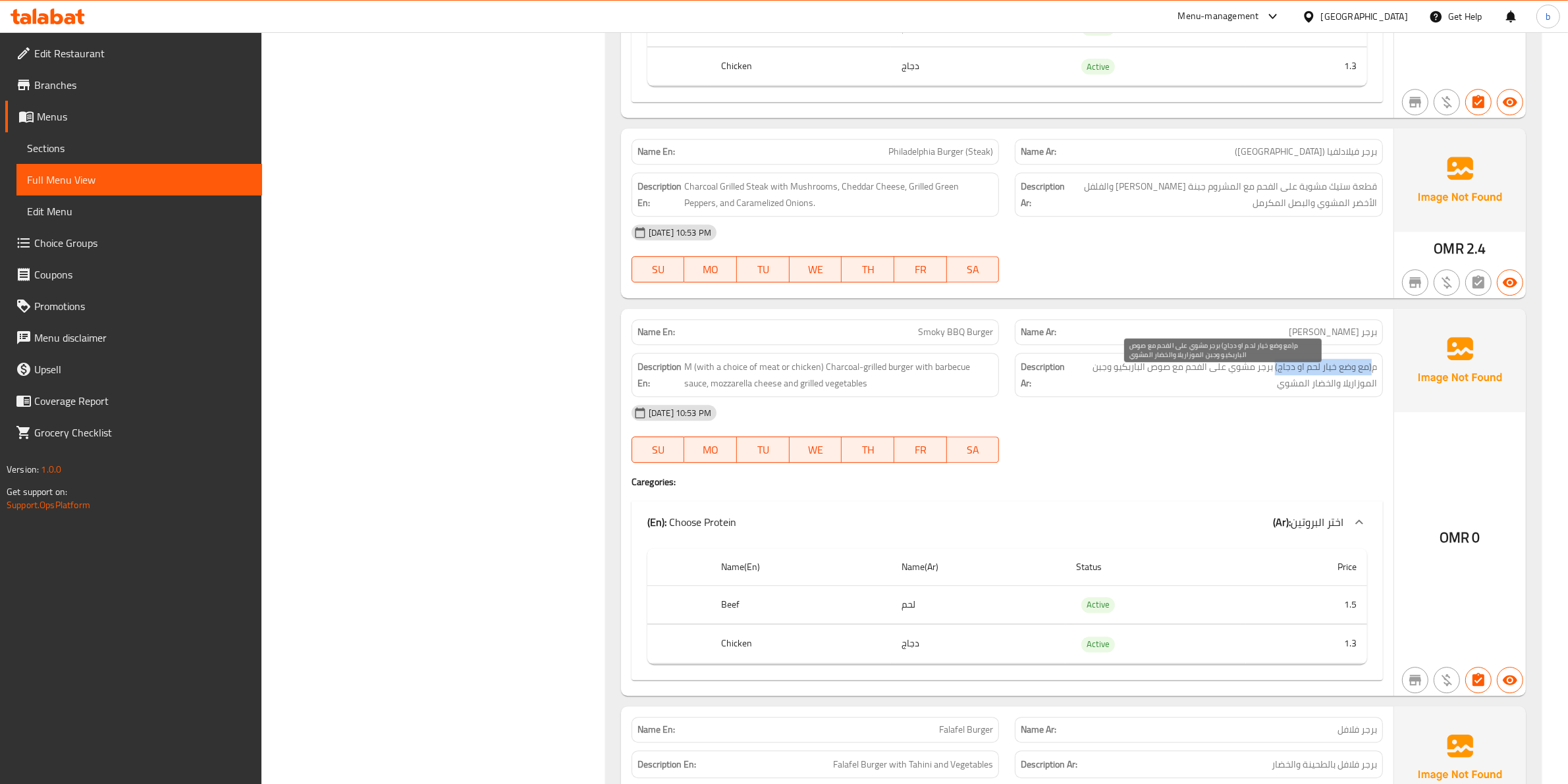
drag, startPoint x: 1275, startPoint y: 378, endPoint x: 1370, endPoint y: 372, distance: 95.2
click at [1370, 372] on span "م(مع وضع خيار لحم او دجاج) برجر مشوي على الفحم مع صوص الباربكيو وجبن الموزاريلا…" at bounding box center [1222, 374] width 308 height 32
copy span "(مع وضع خيار لحم او دجاج)"
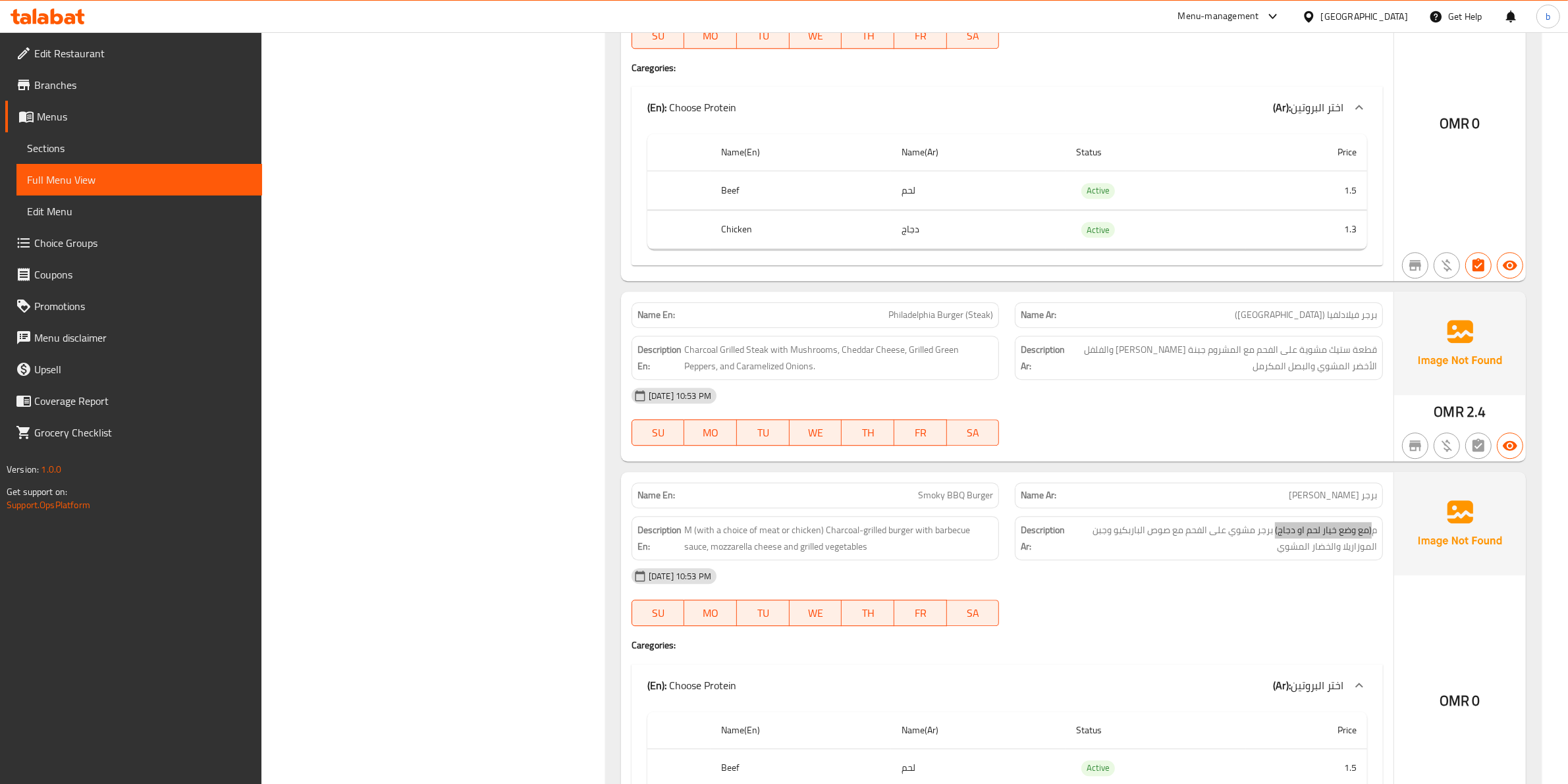
scroll to position [4608, 0]
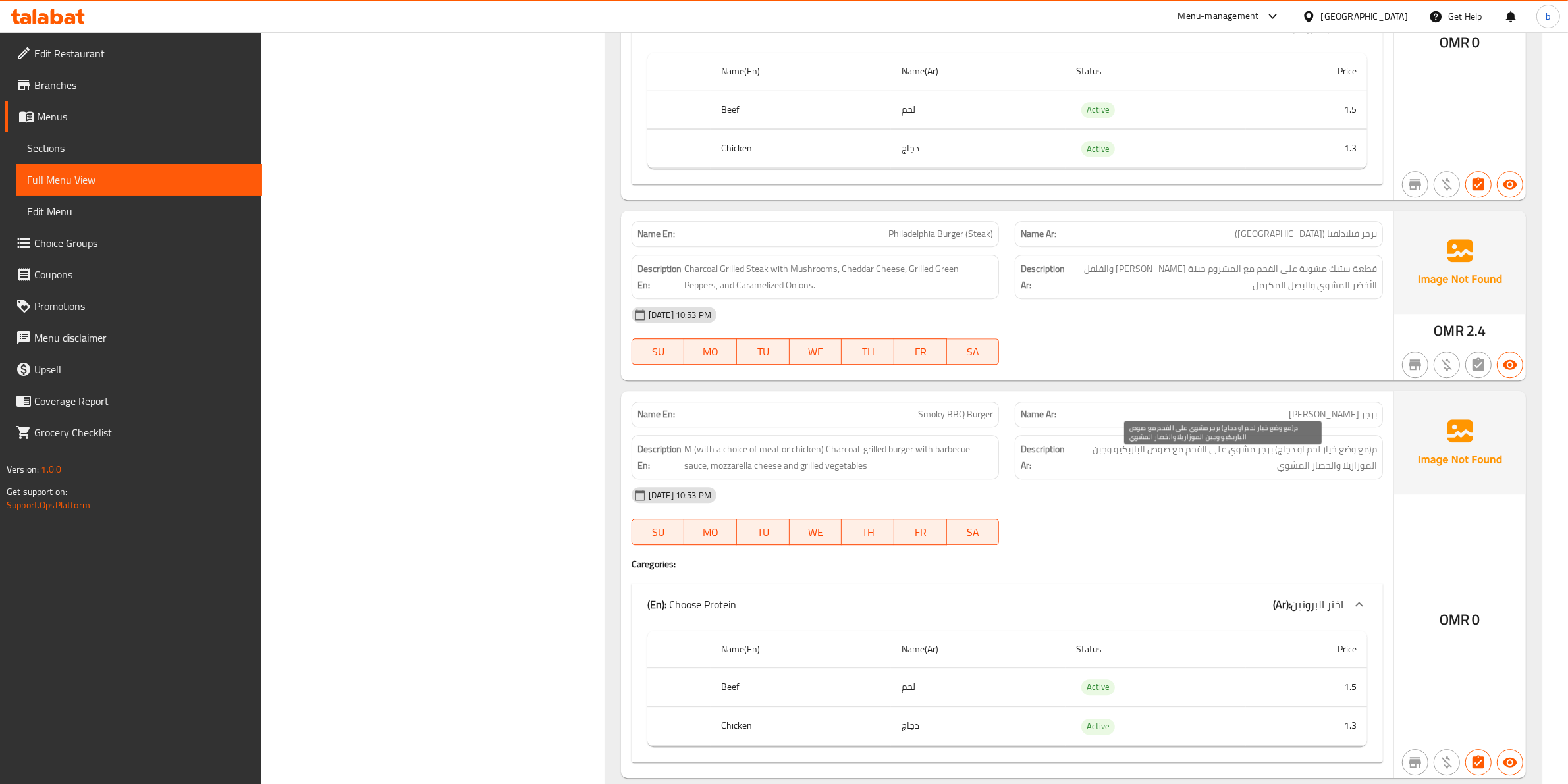
click at [1366, 474] on span "م(مع وضع خيار لحم او دجاج) برجر مشوي على الفحم مع صوص الباربكيو وجبن الموزاريلا…" at bounding box center [1222, 457] width 308 height 32
click at [1362, 474] on span "م(مع وضع خيار لحم او دجاج) برجر مشوي على الفحم مع صوص الباربكيو وجبن الموزاريلا…" at bounding box center [1222, 457] width 308 height 32
copy span "الموزاريلا"
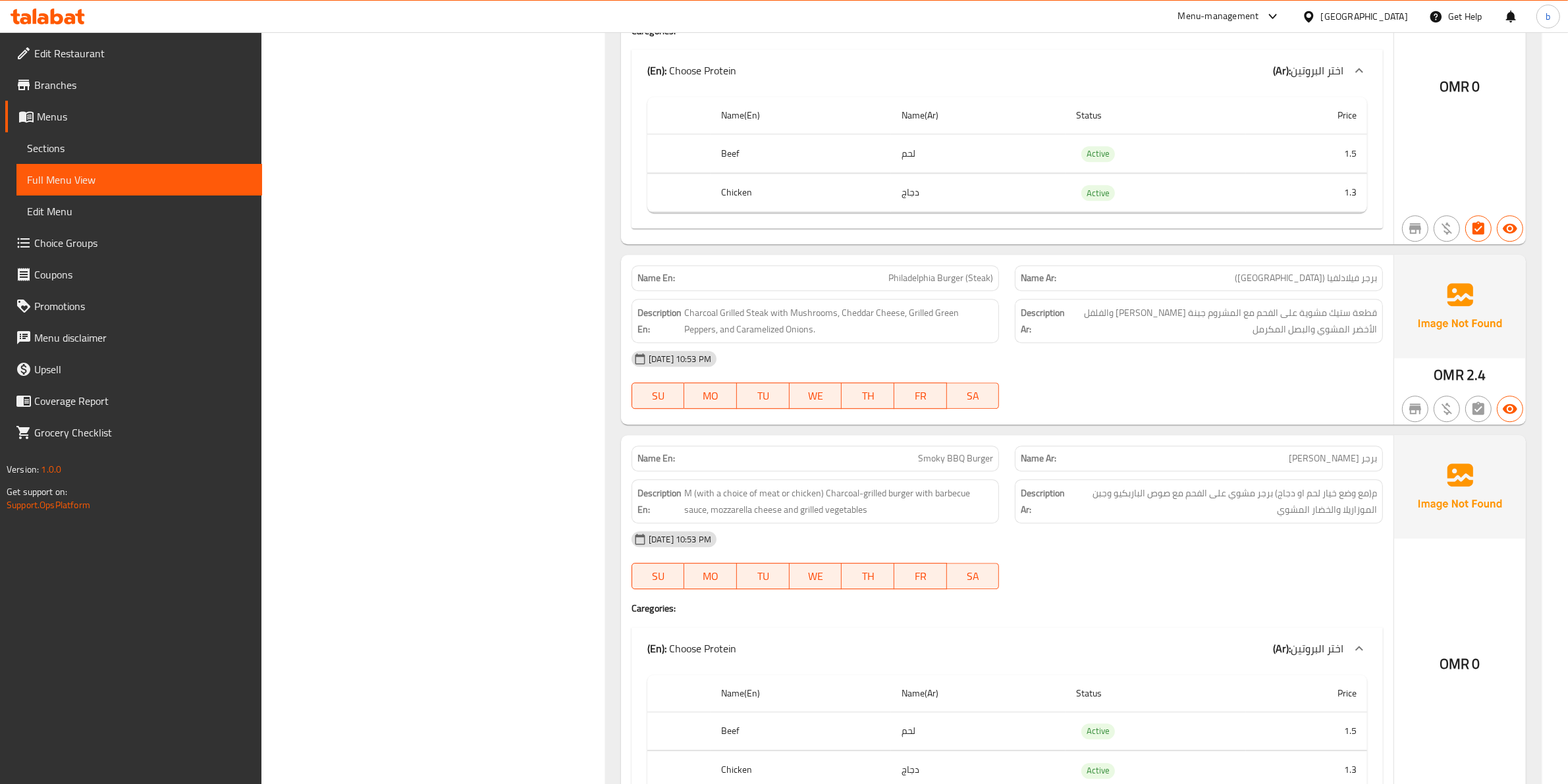
scroll to position [4525, 0]
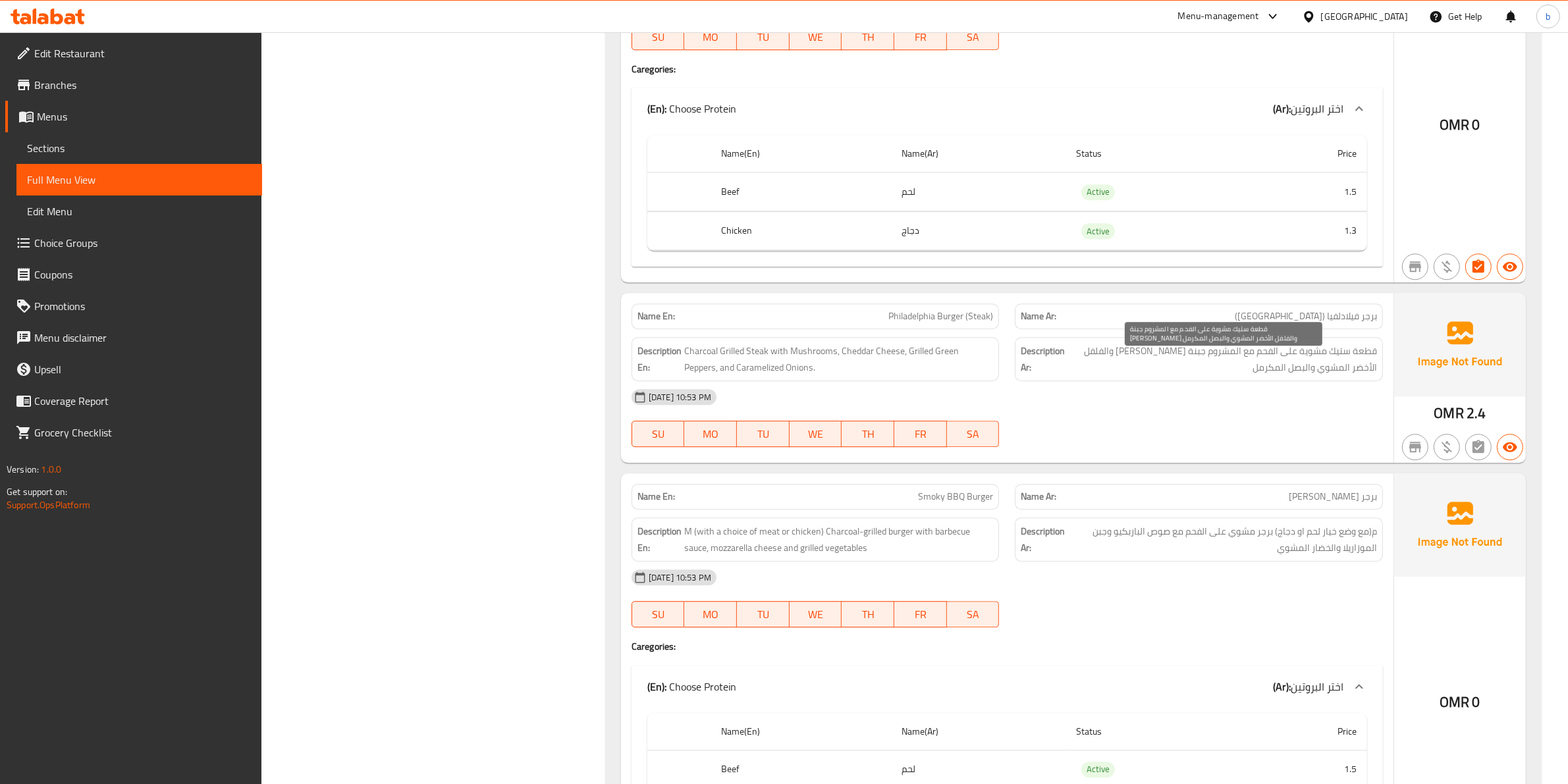
click at [1305, 374] on span "قطعة ستيك مشوية على الفحم مع المشروم جبنة [PERSON_NAME] والفلفل الأخضر المشوي و…" at bounding box center [1222, 359] width 310 height 32
copy div "قطعة ستيك مشوية على الفحم مع المشروم جبنة [PERSON_NAME] والفلفل الأخضر المشوي و…"
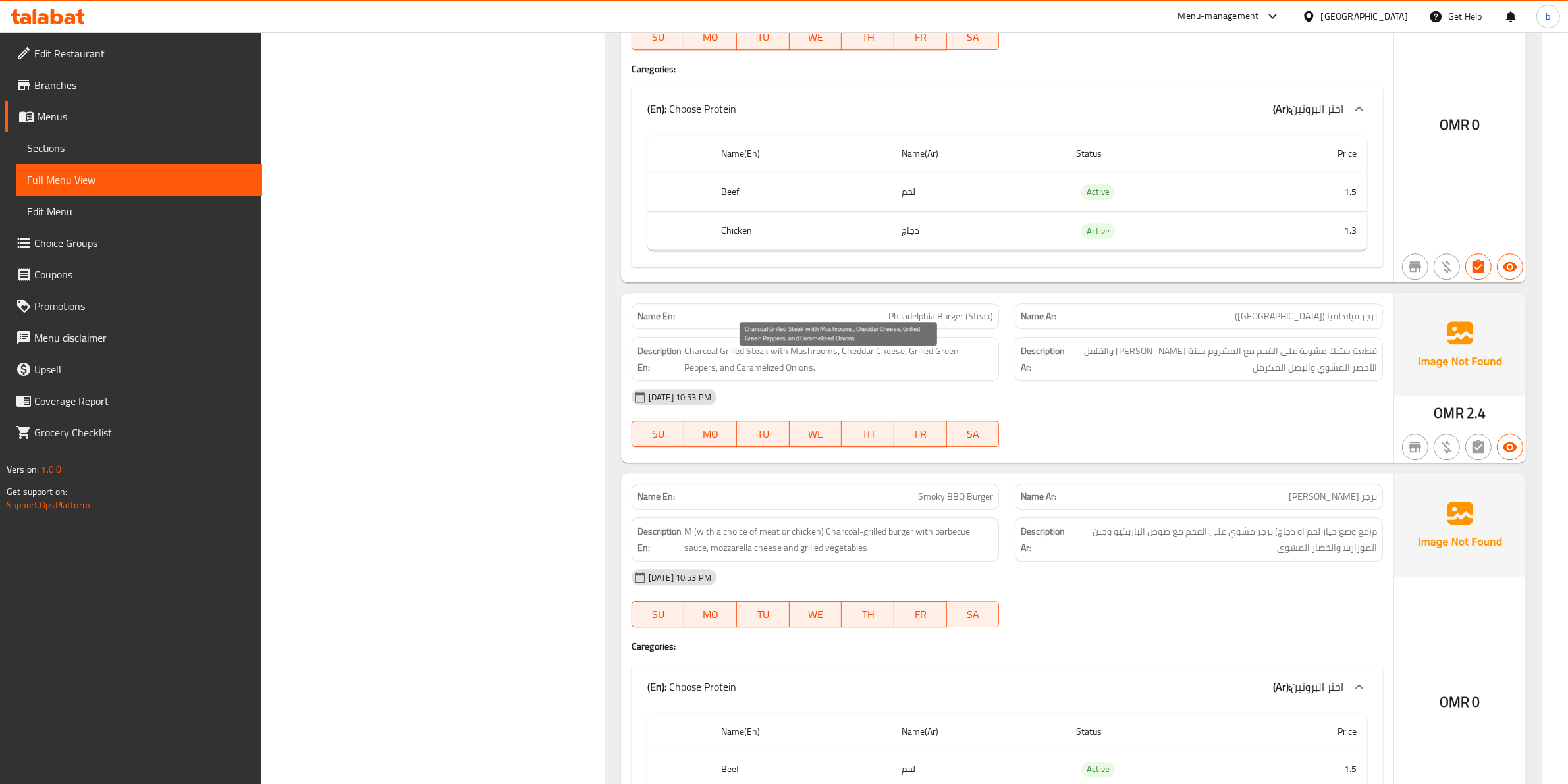
click at [983, 362] on span "Charcoal Grilled Steak with Mushrooms, Cheddar Cheese, Grilled Green Peppers, a…" at bounding box center [838, 359] width 309 height 32
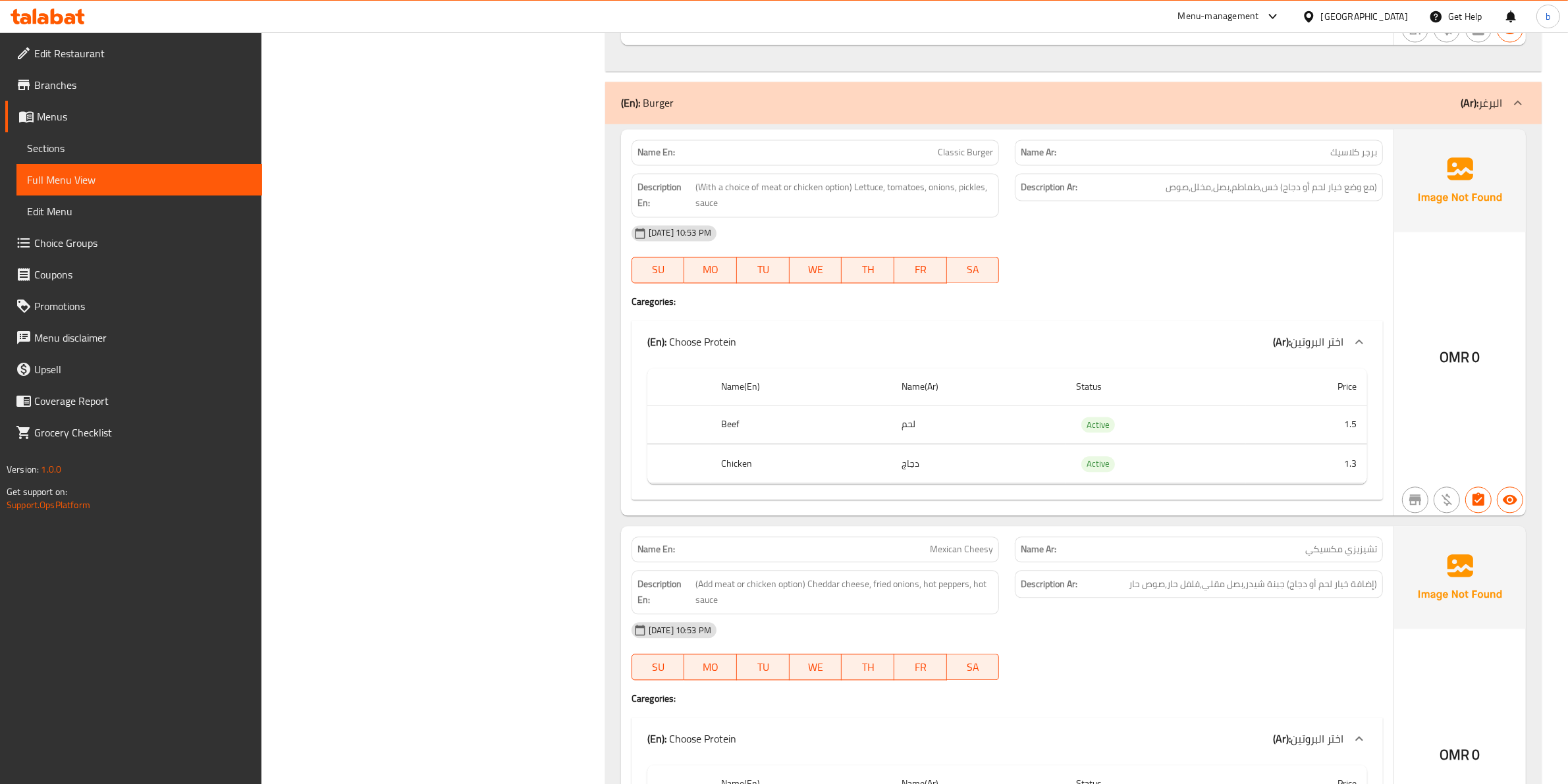
scroll to position [3538, 0]
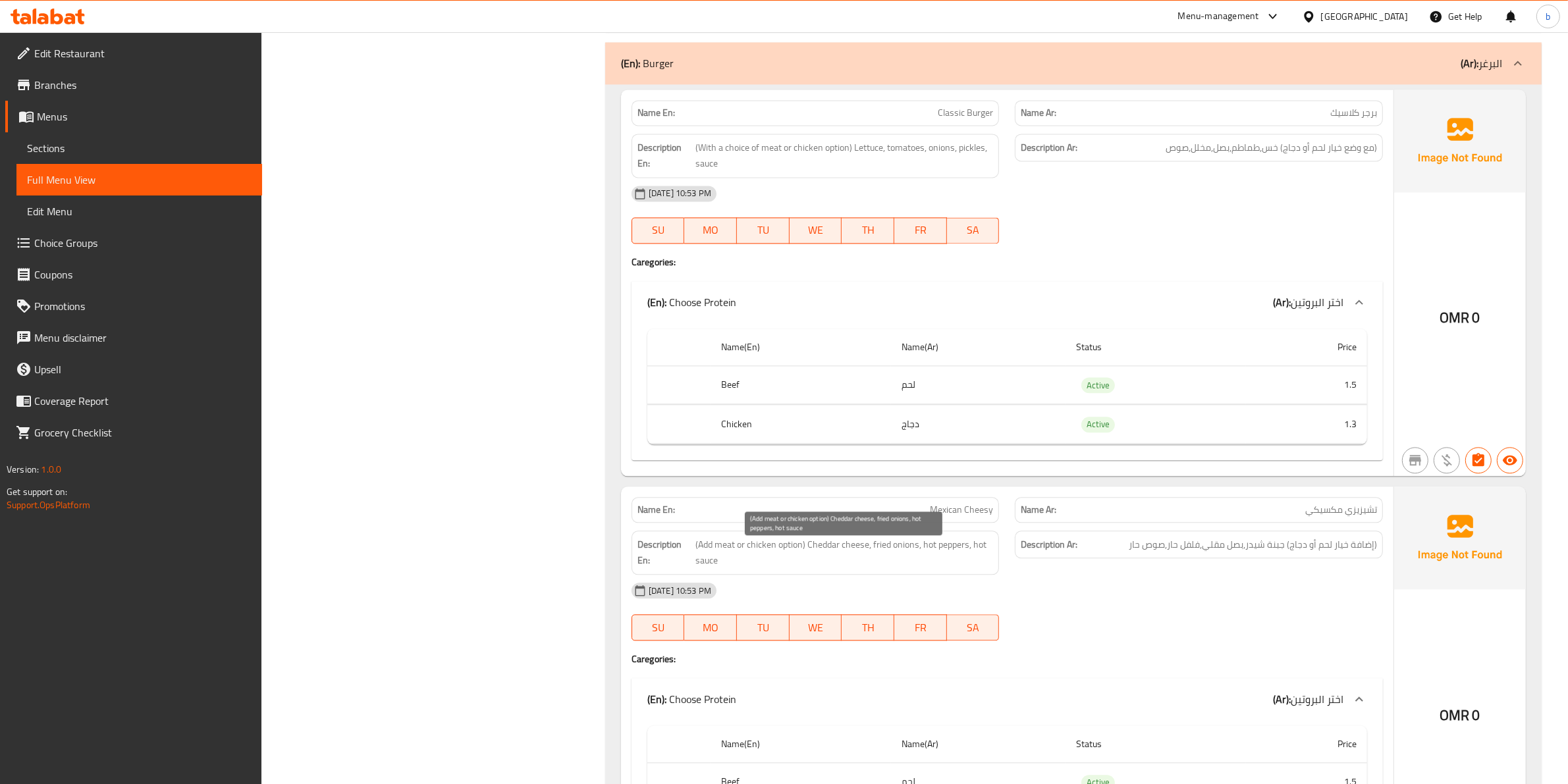
click at [978, 551] on span "(Add meat or chicken option) Cheddar cheese, fried onions, hot peppers, hot sau…" at bounding box center [844, 552] width 297 height 32
click at [978, 554] on span "(Add meat or chicken option) Cheddar cheese, fried onions, hot peppers, hot sau…" at bounding box center [844, 552] width 297 height 32
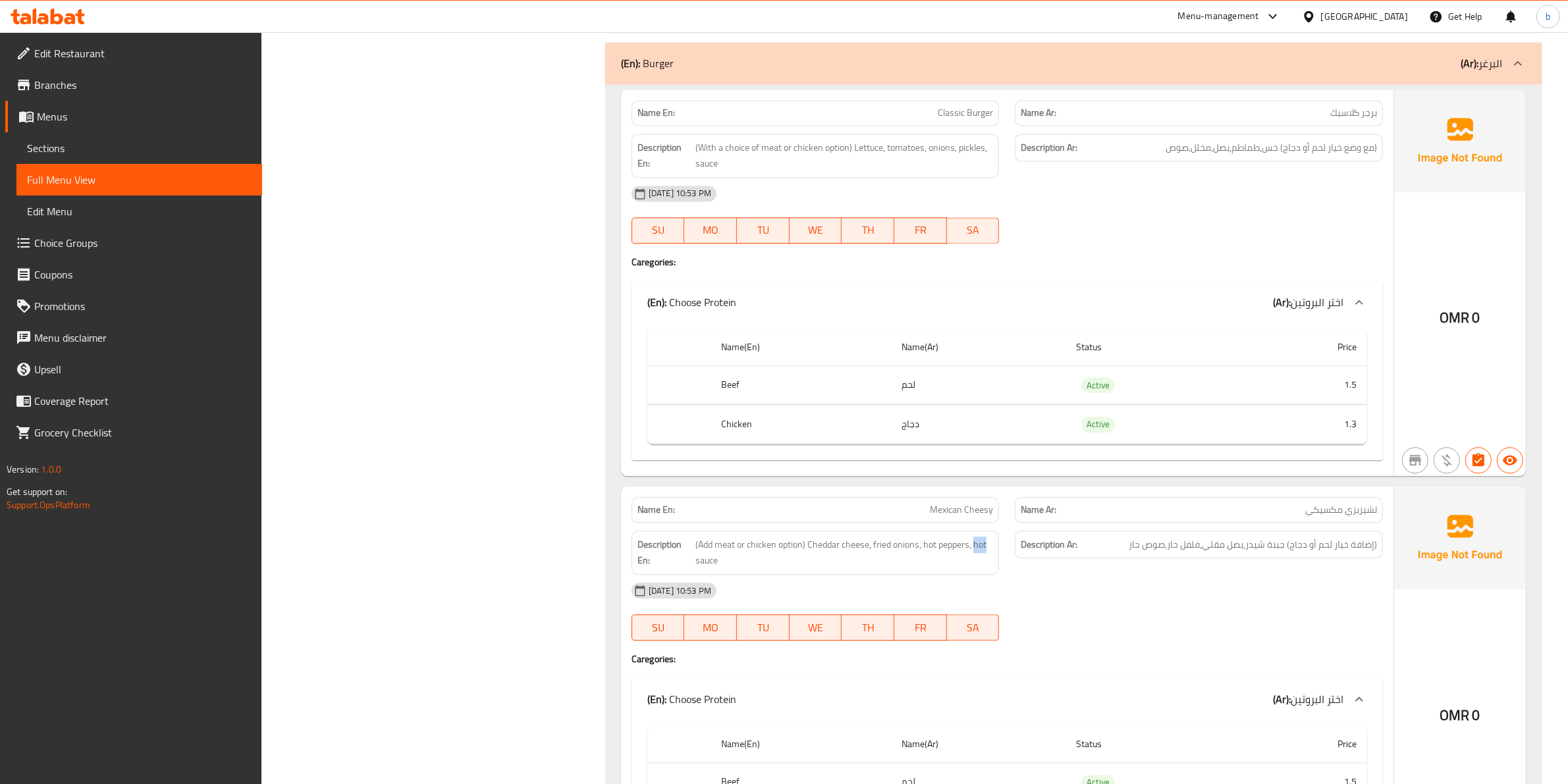
copy span "hot"
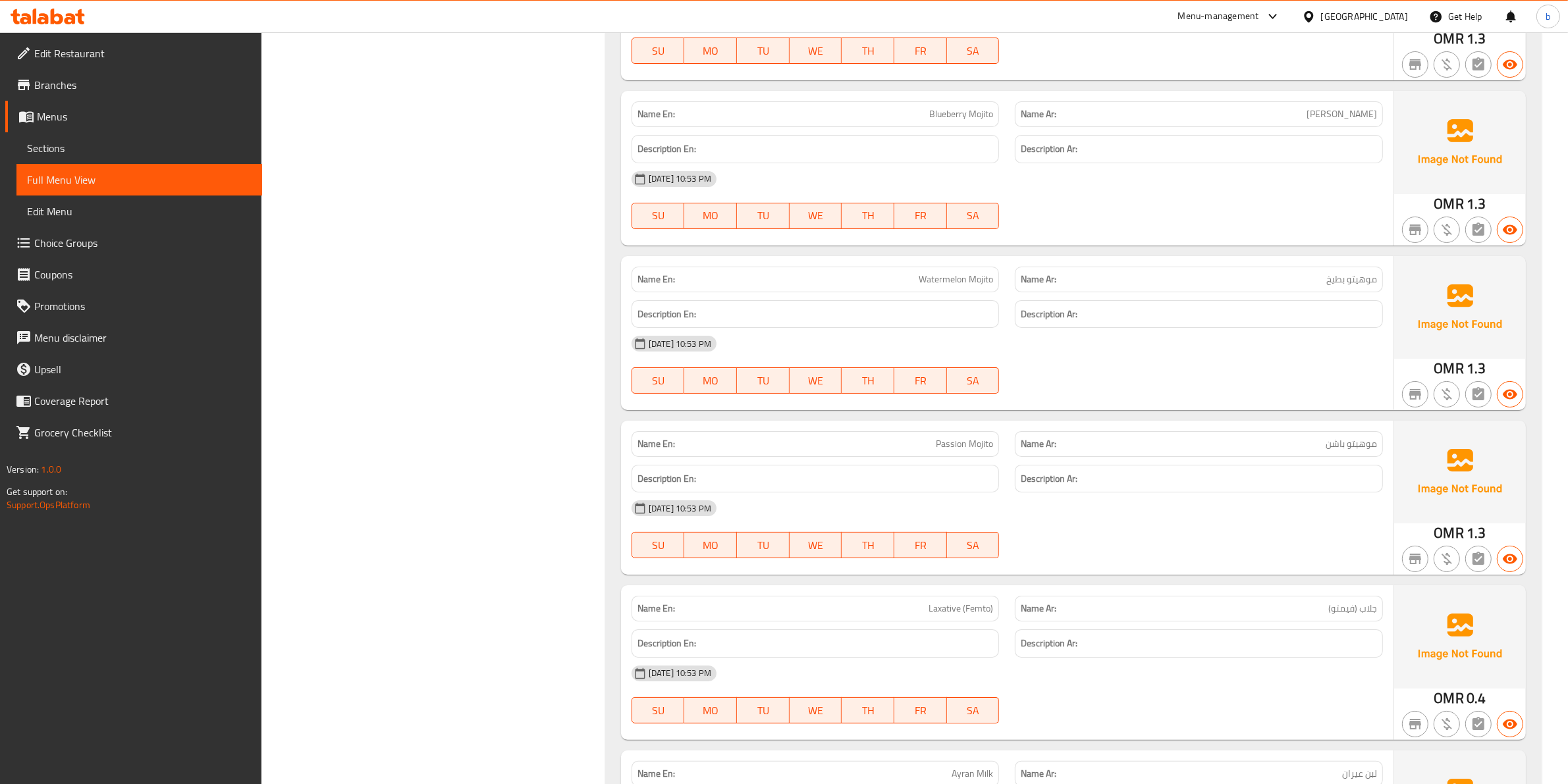
scroll to position [6417, 0]
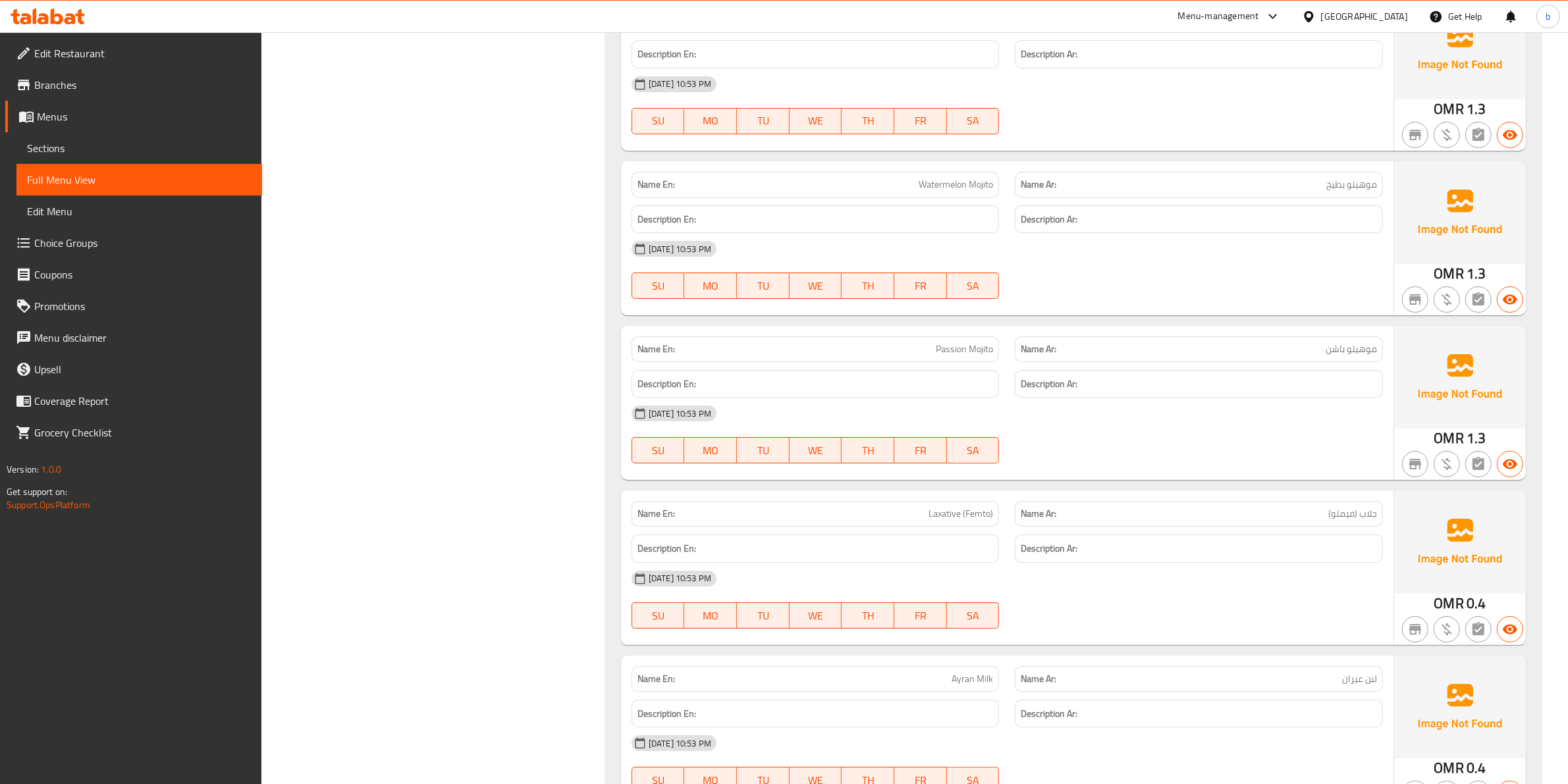
click at [943, 356] on span "Passion Mojito" at bounding box center [964, 349] width 57 height 14
copy span "Passion"
click at [1372, 521] on span "جلاب (فيمتو)" at bounding box center [1353, 514] width 49 height 14
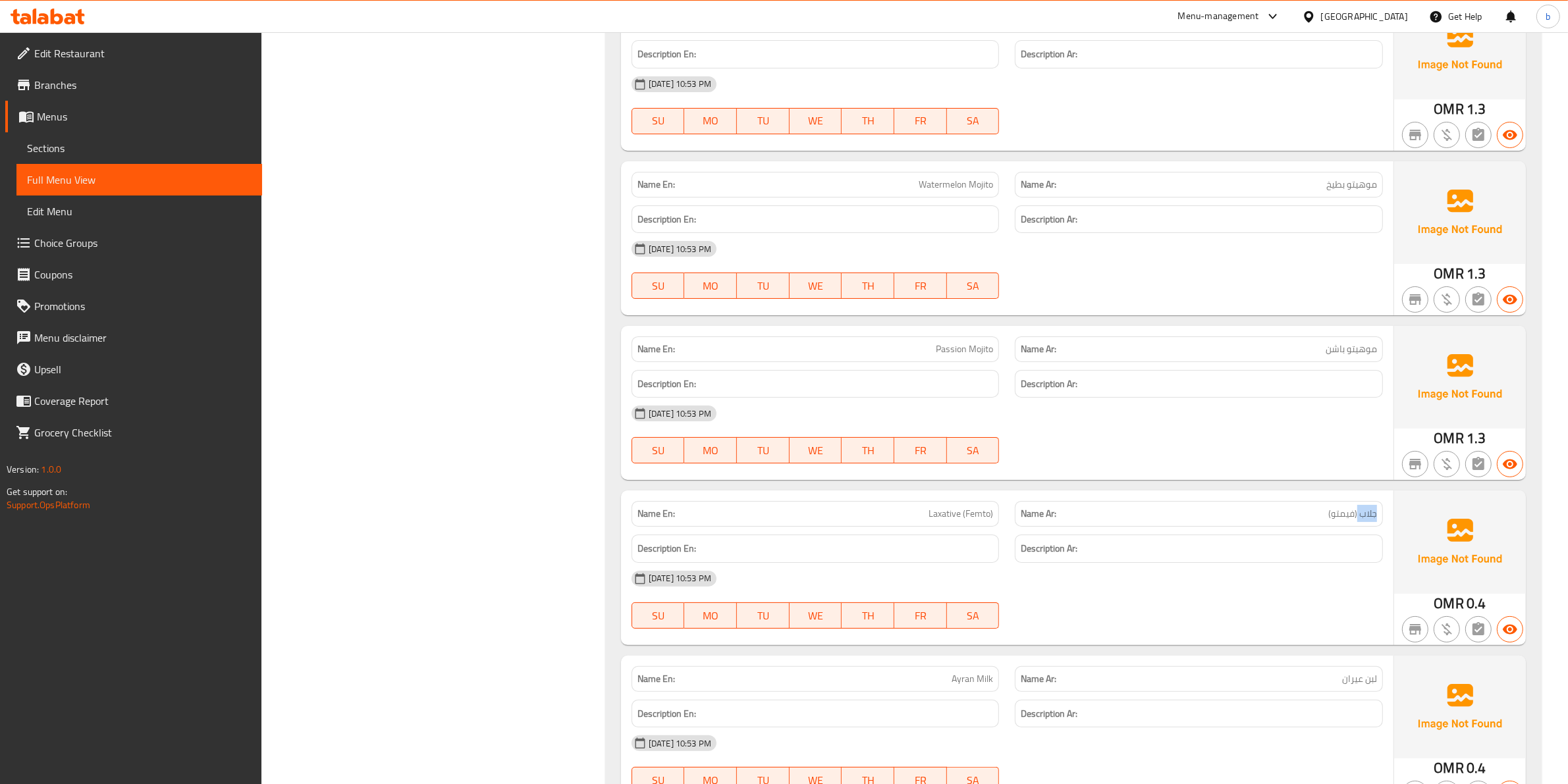
copy span "جلاب"
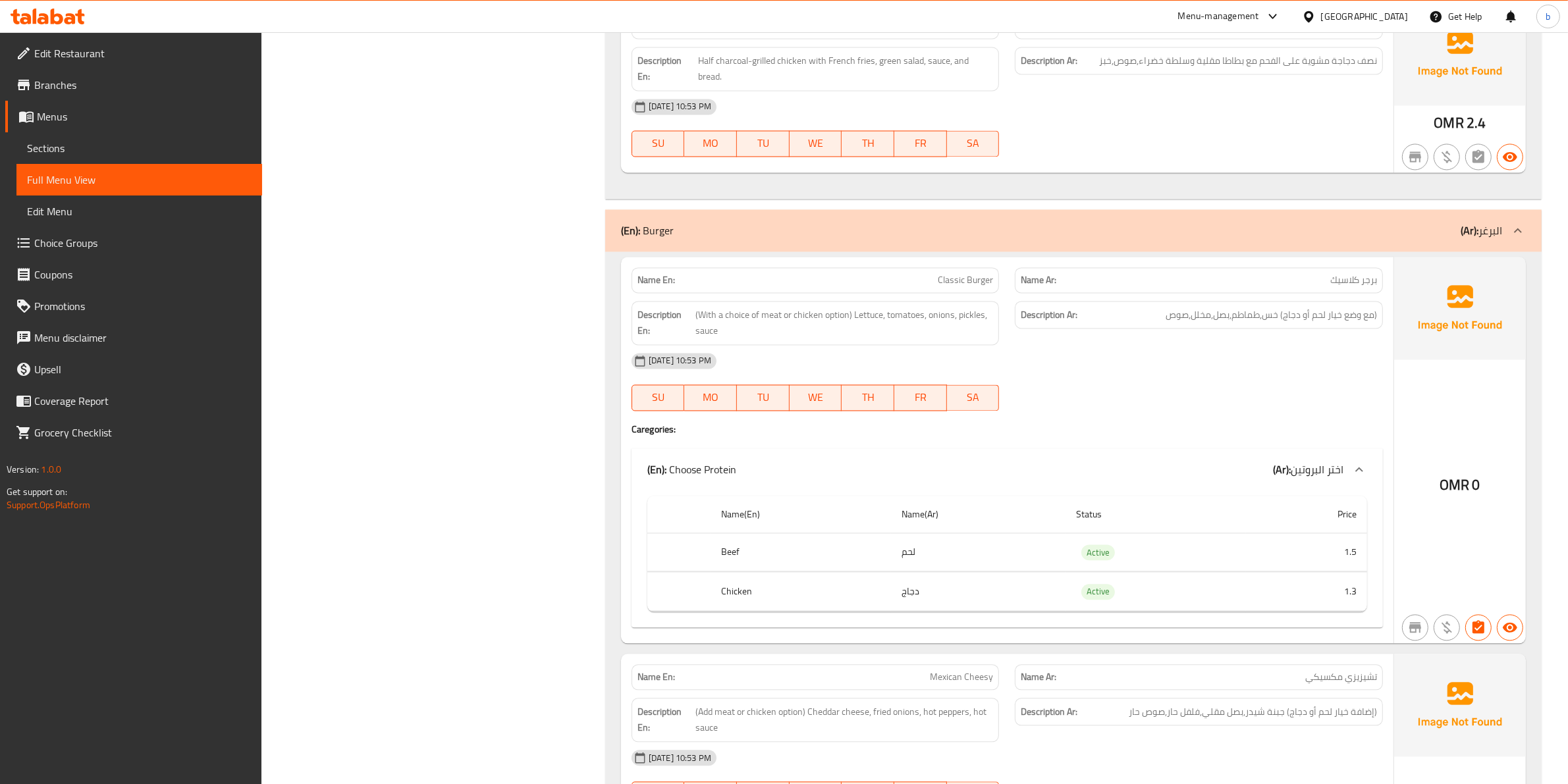
scroll to position [3163, 0]
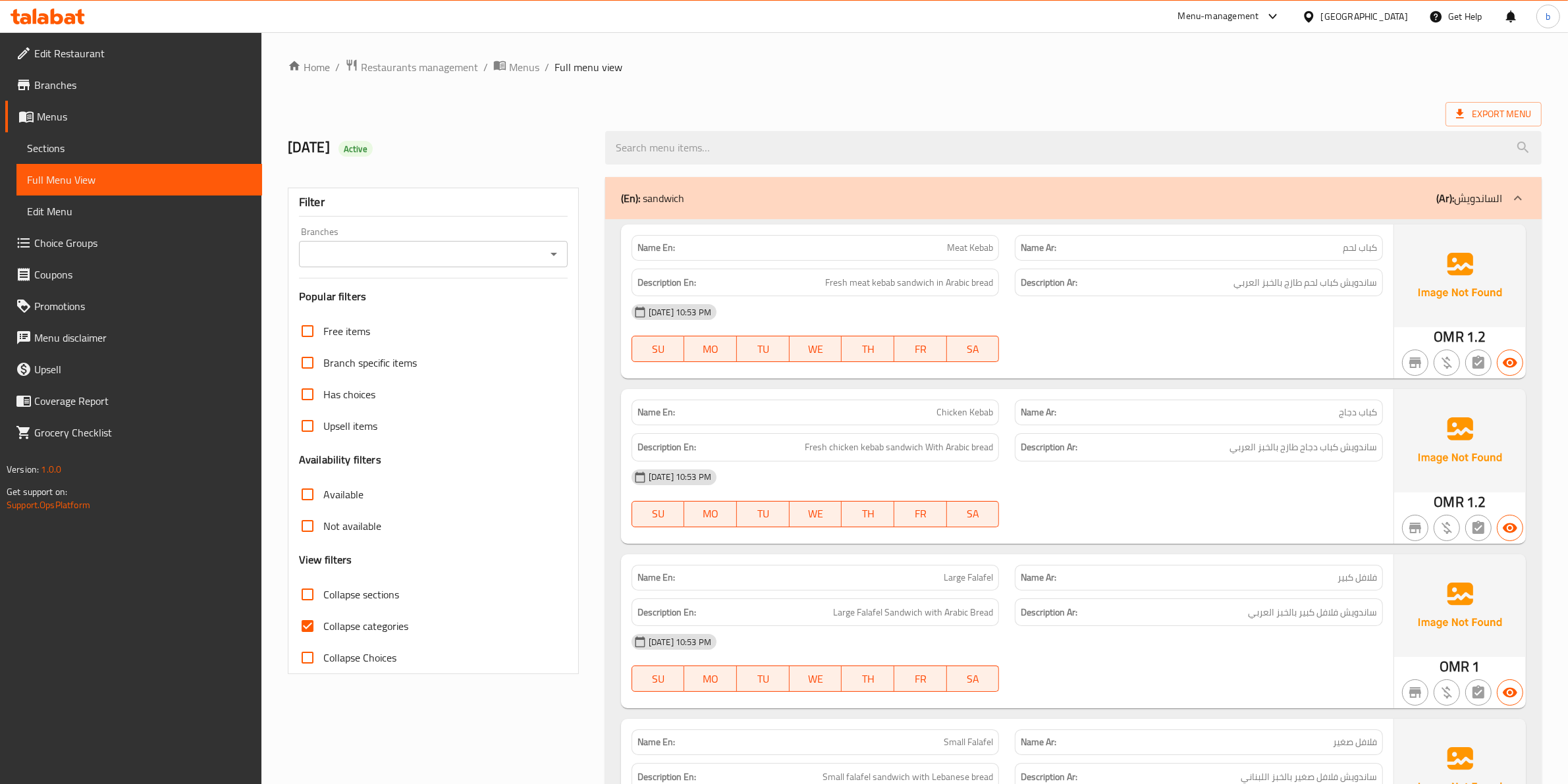
click at [313, 636] on input "Collapse categories" at bounding box center [307, 626] width 32 height 32
checkbox input "false"
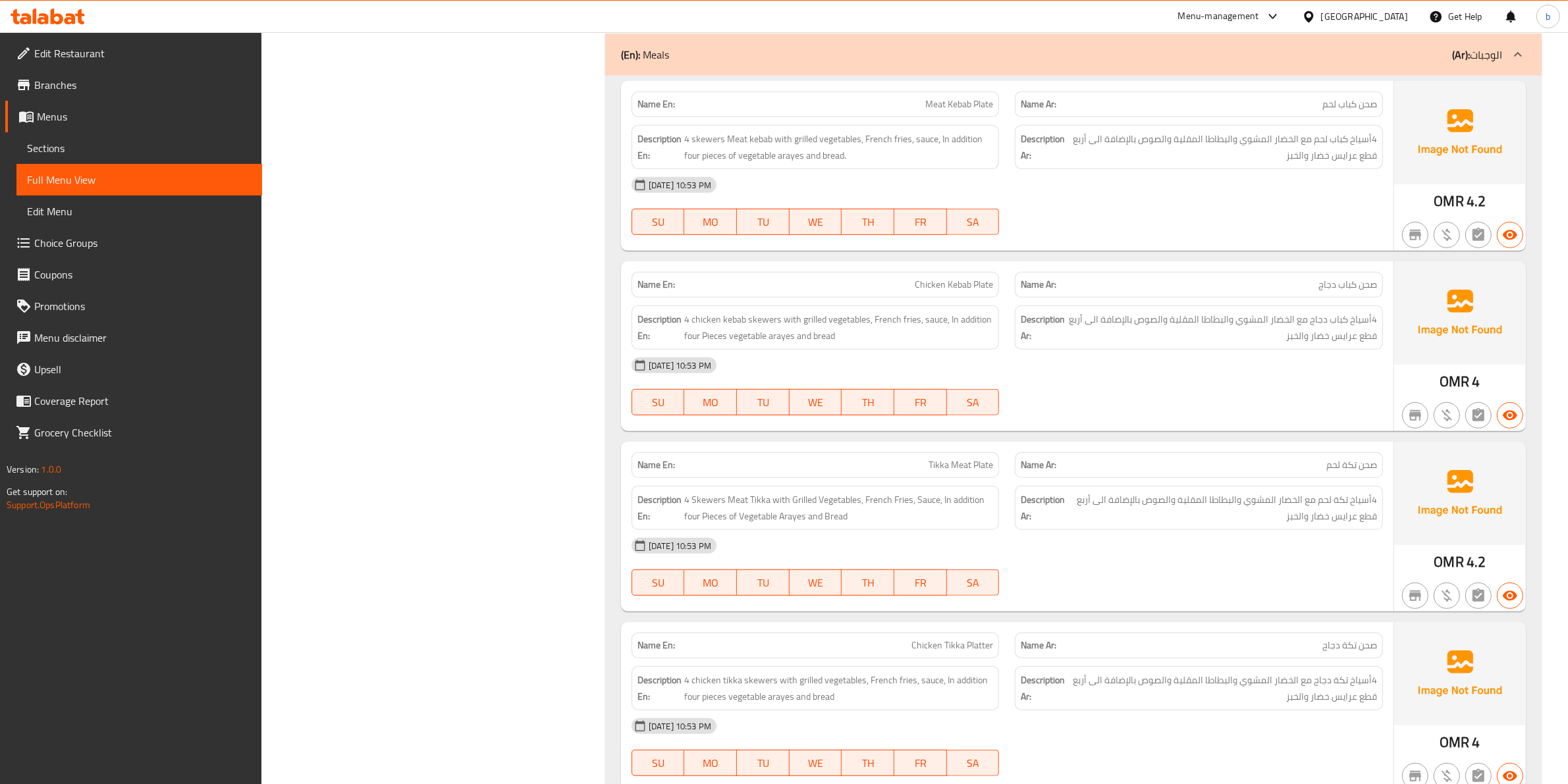
scroll to position [905, 0]
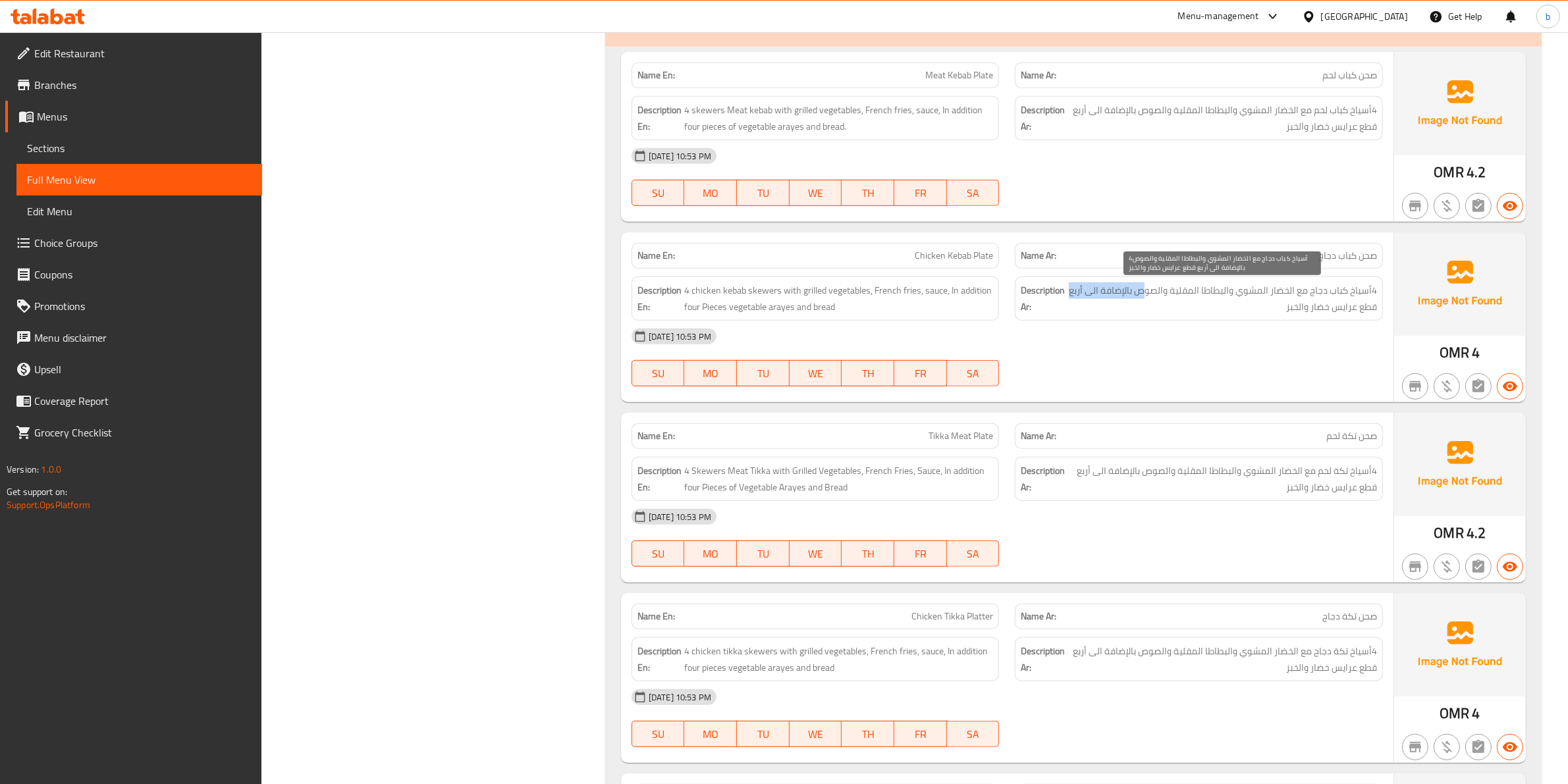
drag, startPoint x: 1074, startPoint y: 290, endPoint x: 1150, endPoint y: 284, distance: 76.2
click at [1150, 284] on span "4أسياخ كباب دجاج مع الخضار المشوي والبطاطا المقلية والصوص بالإضافة الى أربع قطع…" at bounding box center [1222, 298] width 310 height 32
click at [1365, 310] on span "4أسياخ كباب دجاج مع الخضار المشوي والبطاطا المقلية والصوص بالإضافة الى أربع قطع…" at bounding box center [1222, 298] width 310 height 32
drag, startPoint x: 1288, startPoint y: 306, endPoint x: 1136, endPoint y: 283, distance: 153.7
click at [1136, 283] on div "Description Ar: 4أسياخ كباب دجاج مع الخضار المشوي والبطاطا المقلية والصوص بالإض…" at bounding box center [1199, 299] width 369 height 44
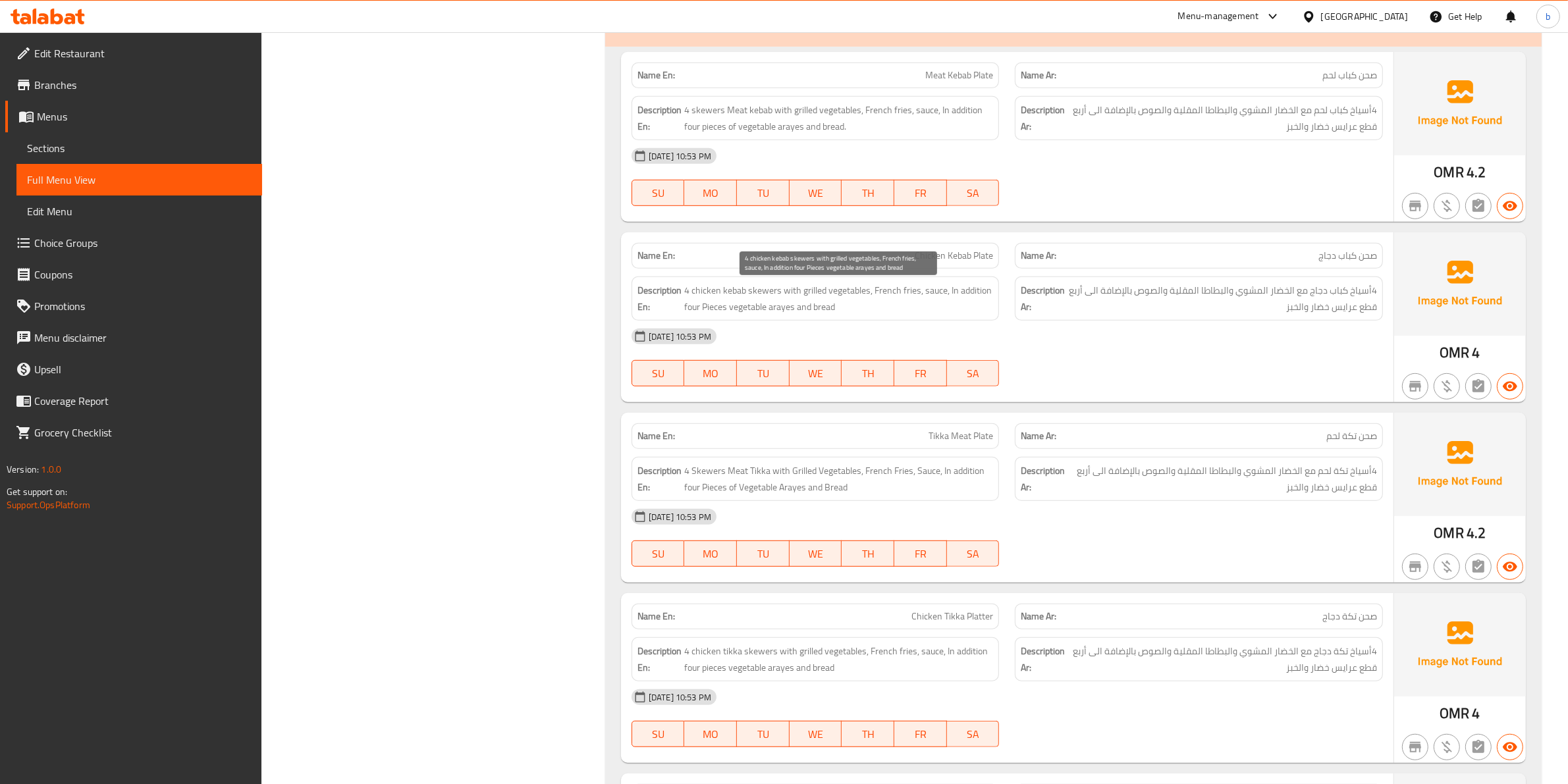
click at [851, 314] on span "4 chicken kebab skewers with grilled vegetables, French fries, sauce, In additi…" at bounding box center [838, 298] width 310 height 32
drag, startPoint x: 949, startPoint y: 287, endPoint x: 887, endPoint y: 314, distance: 67.6
click at [887, 314] on span "4 chicken kebab skewers with grilled vegetables, French fries, sauce, In additi…" at bounding box center [838, 298] width 310 height 32
copy span "In addition four Pieces vegetable arayes and bread"
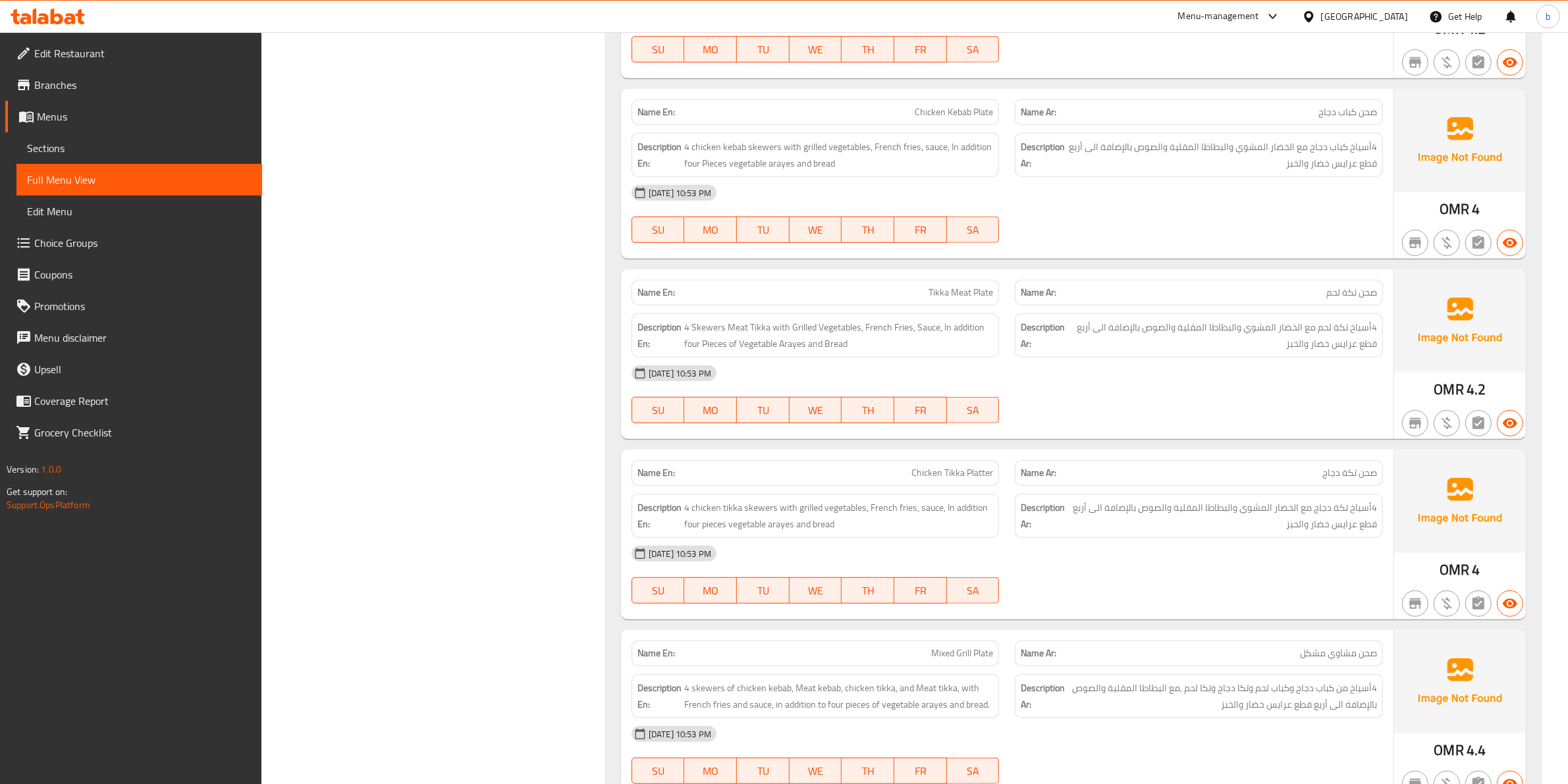
scroll to position [1070, 0]
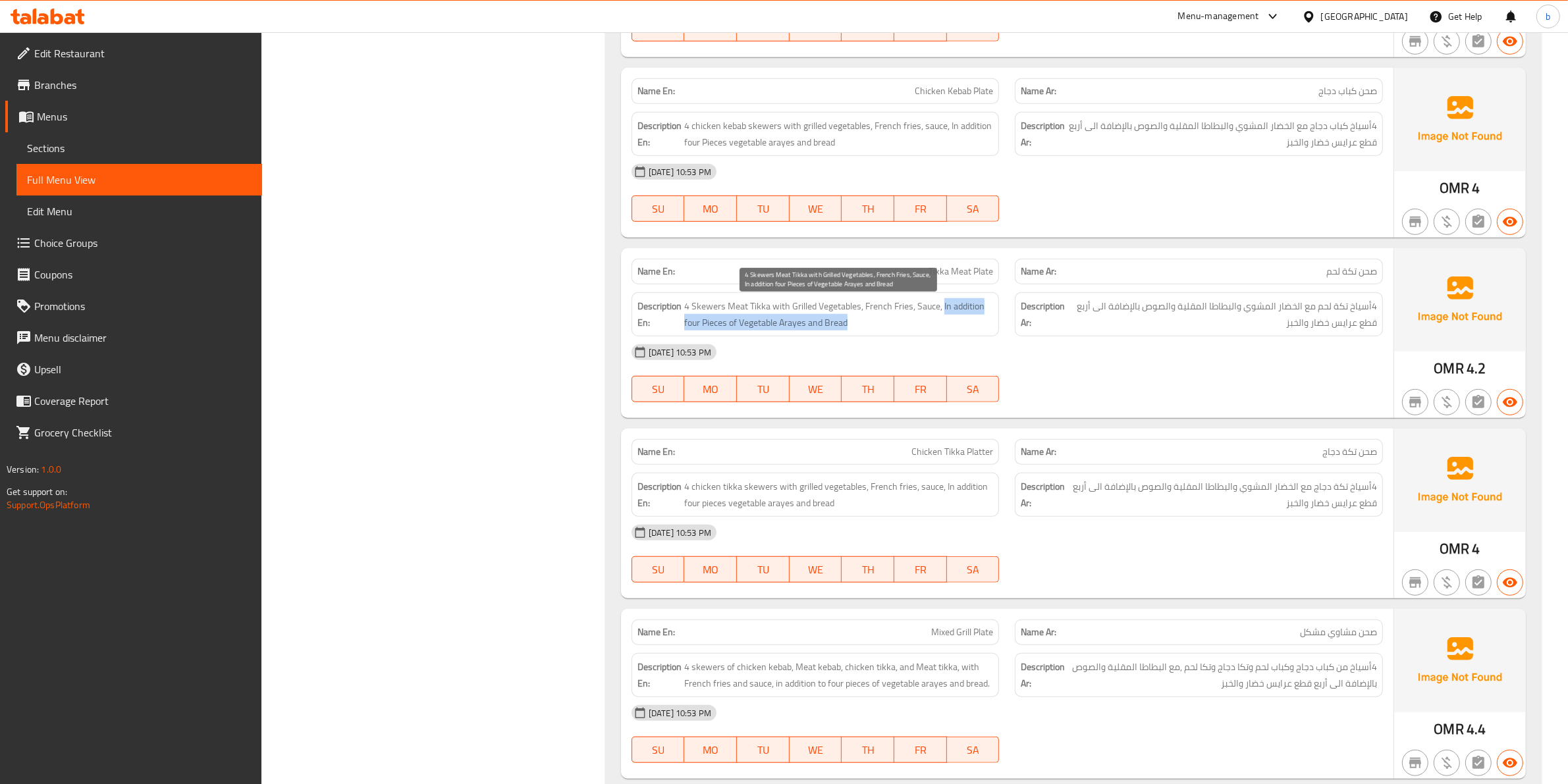
drag, startPoint x: 942, startPoint y: 305, endPoint x: 867, endPoint y: 329, distance: 78.7
click at [867, 329] on span "4 Skewers Meat Tikka with Grilled Vegetables, French Fries, Sauce, In addition …" at bounding box center [838, 314] width 310 height 32
copy span "In addition four Pieces of Vegetable Arayes and Bread"
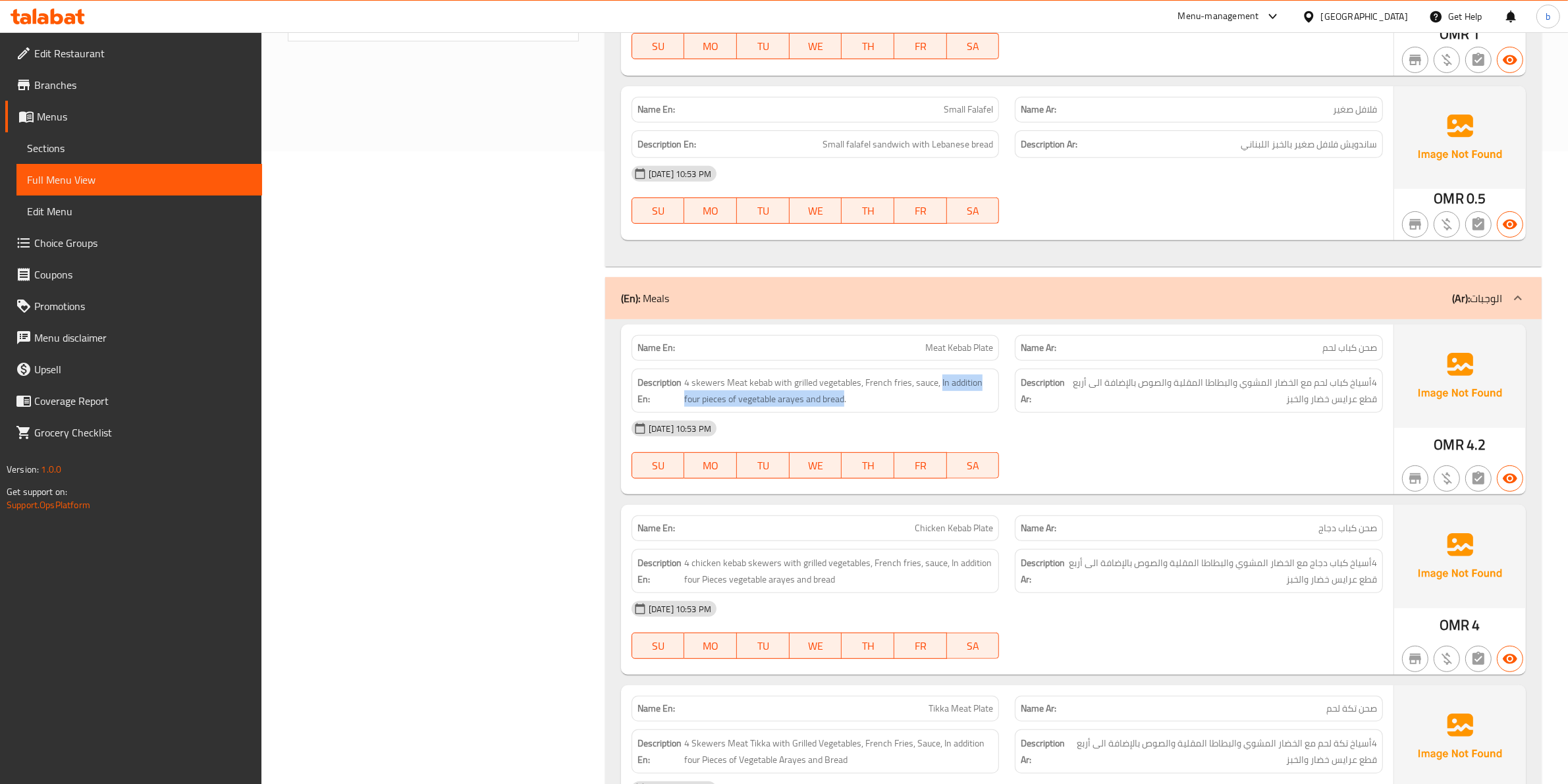
scroll to position [715, 0]
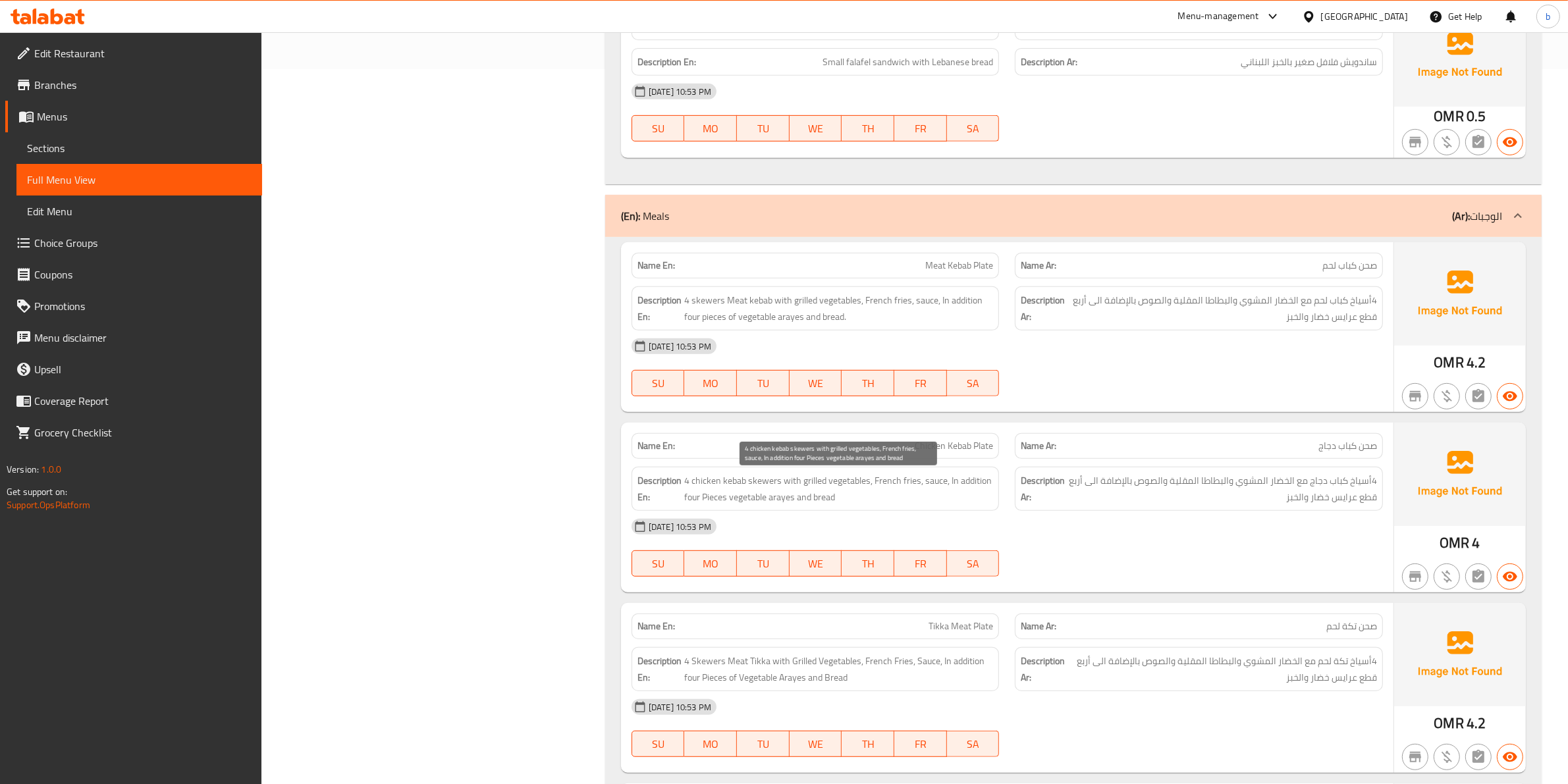
click at [797, 502] on span "4 chicken kebab skewers with grilled vegetables, French fries, sauce, In additi…" at bounding box center [838, 488] width 310 height 32
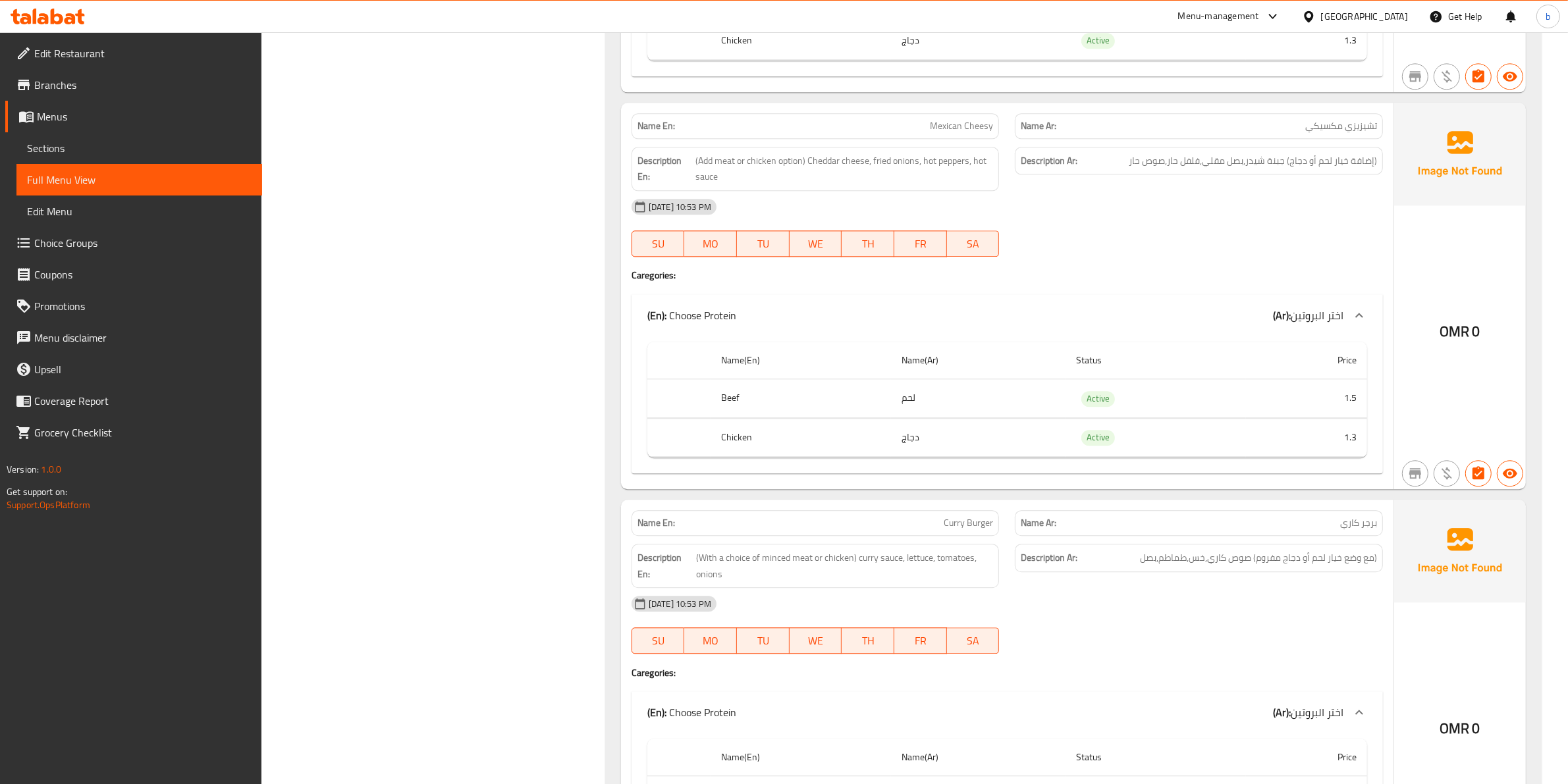
scroll to position [3924, 0]
click at [1351, 525] on span "برجر كاري" at bounding box center [1358, 520] width 37 height 14
copy span "كاري"
click at [771, 566] on span "(With a choice of minced meat or chicken) curry sauce, lettuce, tomatoes, onions" at bounding box center [845, 564] width 297 height 32
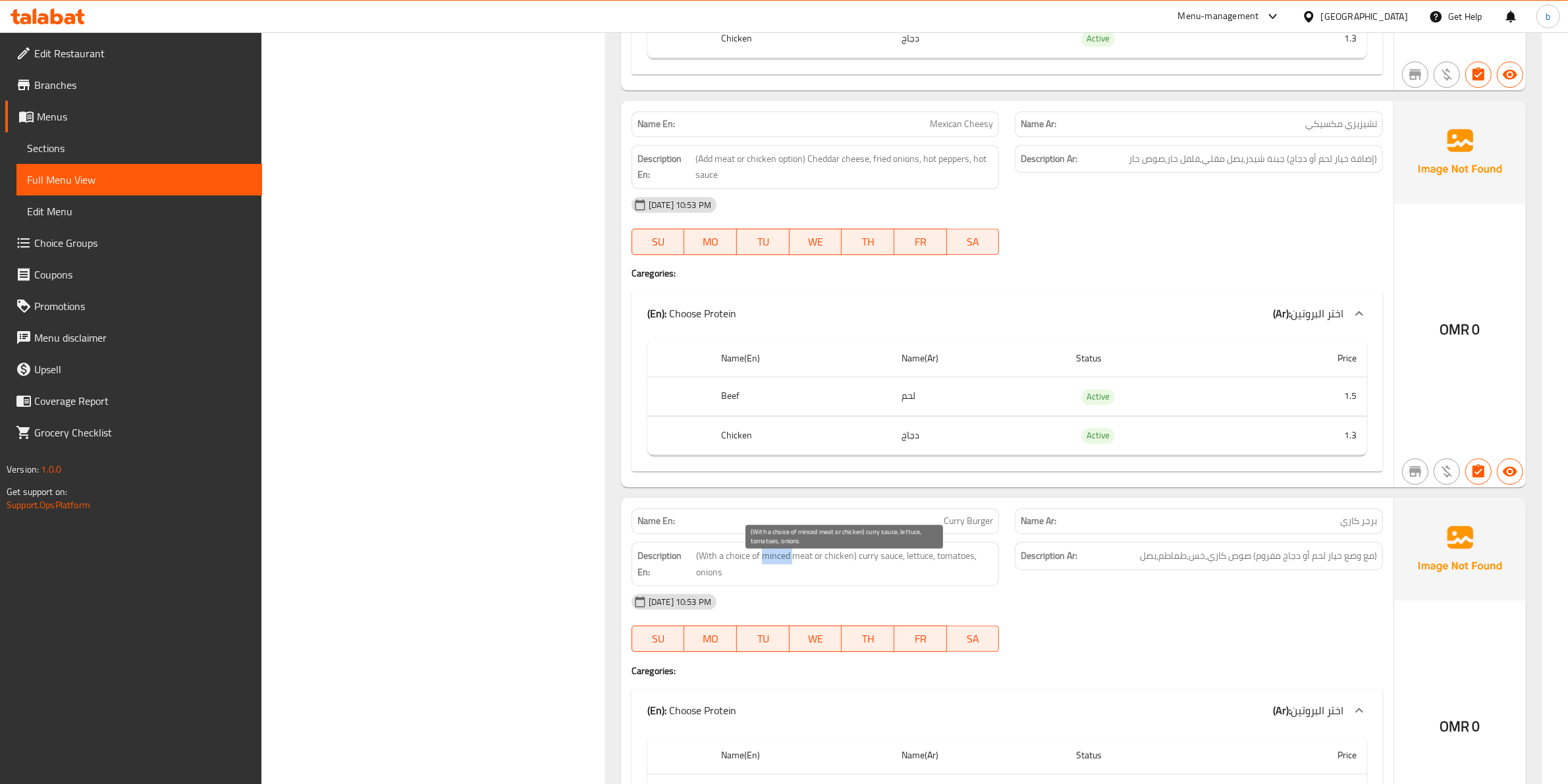
click at [771, 566] on span "(With a choice of minced meat or chicken) curry sauce, lettuce, tomatoes, onions" at bounding box center [845, 564] width 297 height 32
copy span "minced"
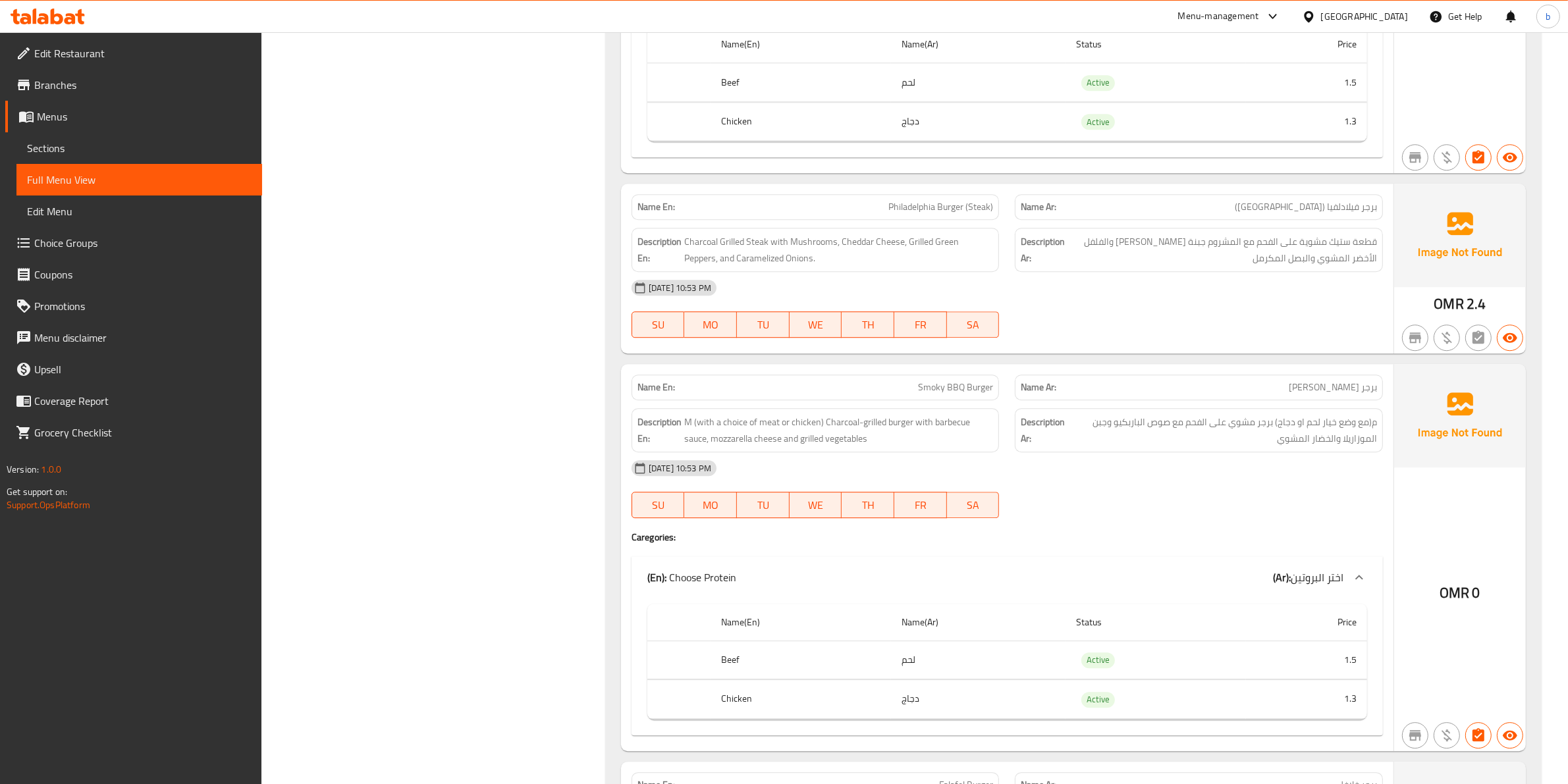
scroll to position [4664, 0]
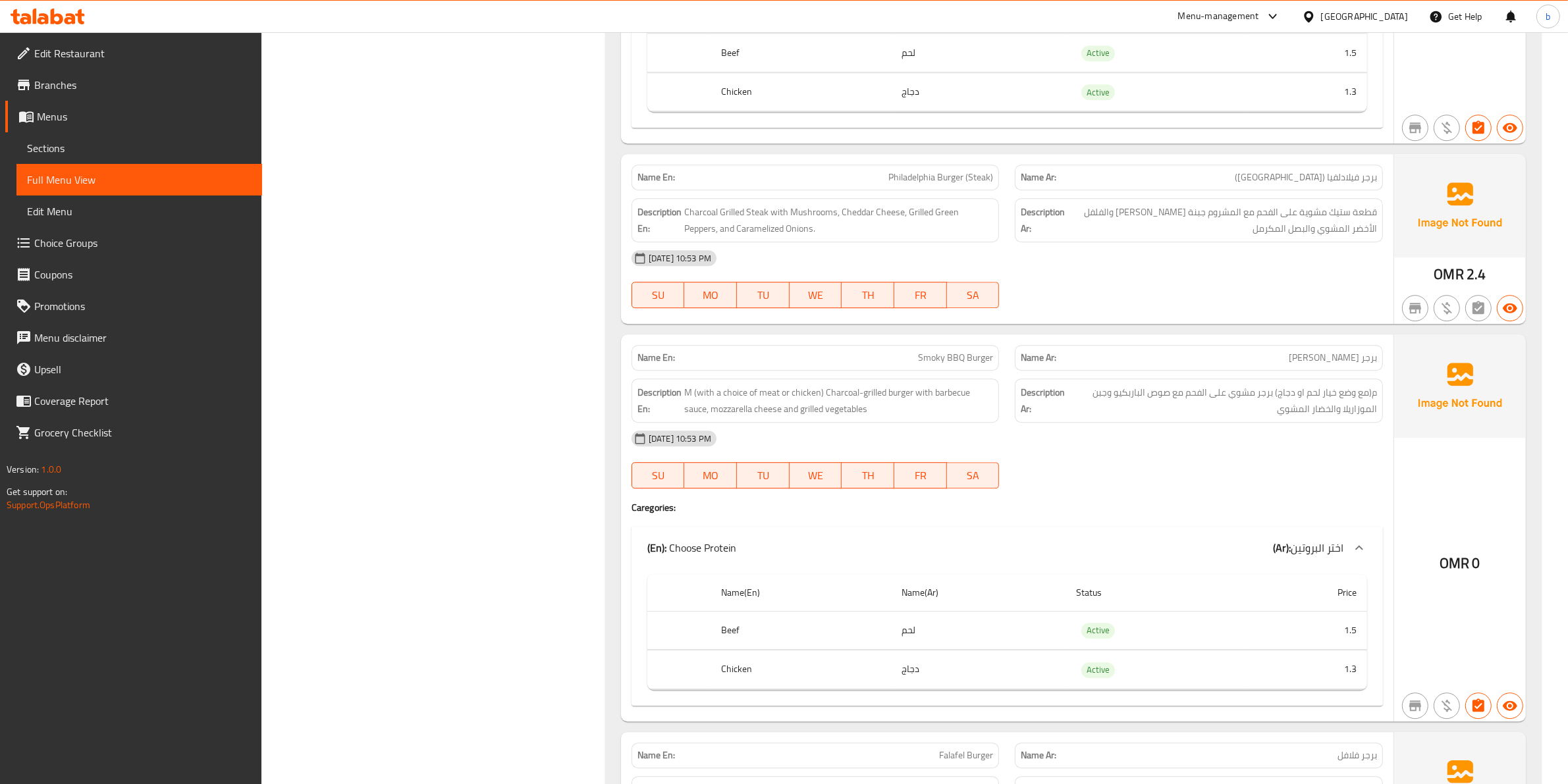
click at [1132, 528] on div "Name En: Smoky BBQ Burger Name Ar: برجر باربيكيو سموكي Description En: M (with …" at bounding box center [1007, 527] width 772 height 386
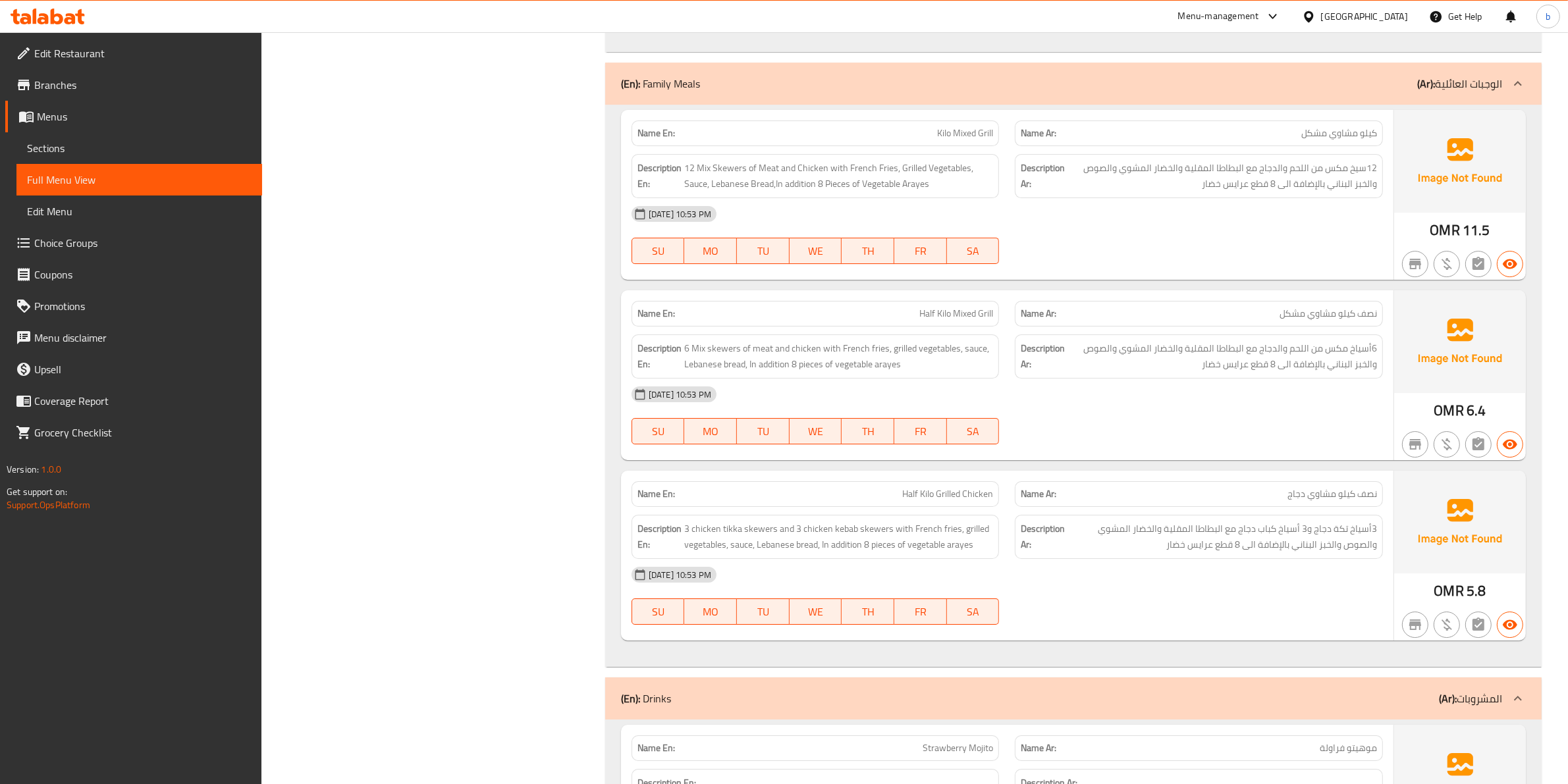
scroll to position [5496, 0]
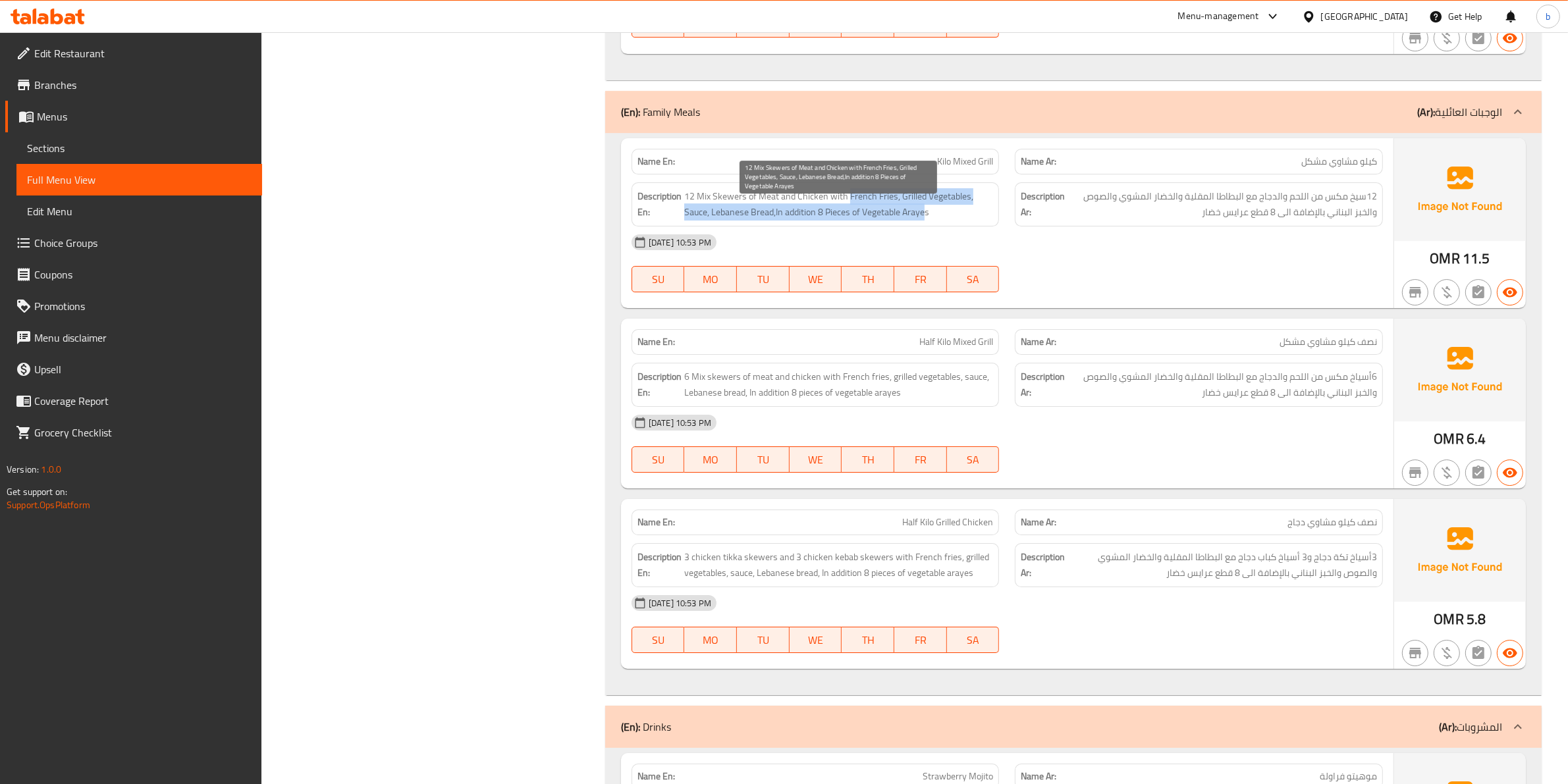
drag, startPoint x: 847, startPoint y: 212, endPoint x: 927, endPoint y: 232, distance: 82.5
click at [927, 220] on span "12 Mix Skewers of Meat and Chicken with French Fries, Grilled Vegetables, Sauce…" at bounding box center [838, 204] width 310 height 32
copy span "French Fries, Grilled Vegetables, Sauce, Lebanese Bread,In addition 8 Pieces of…"
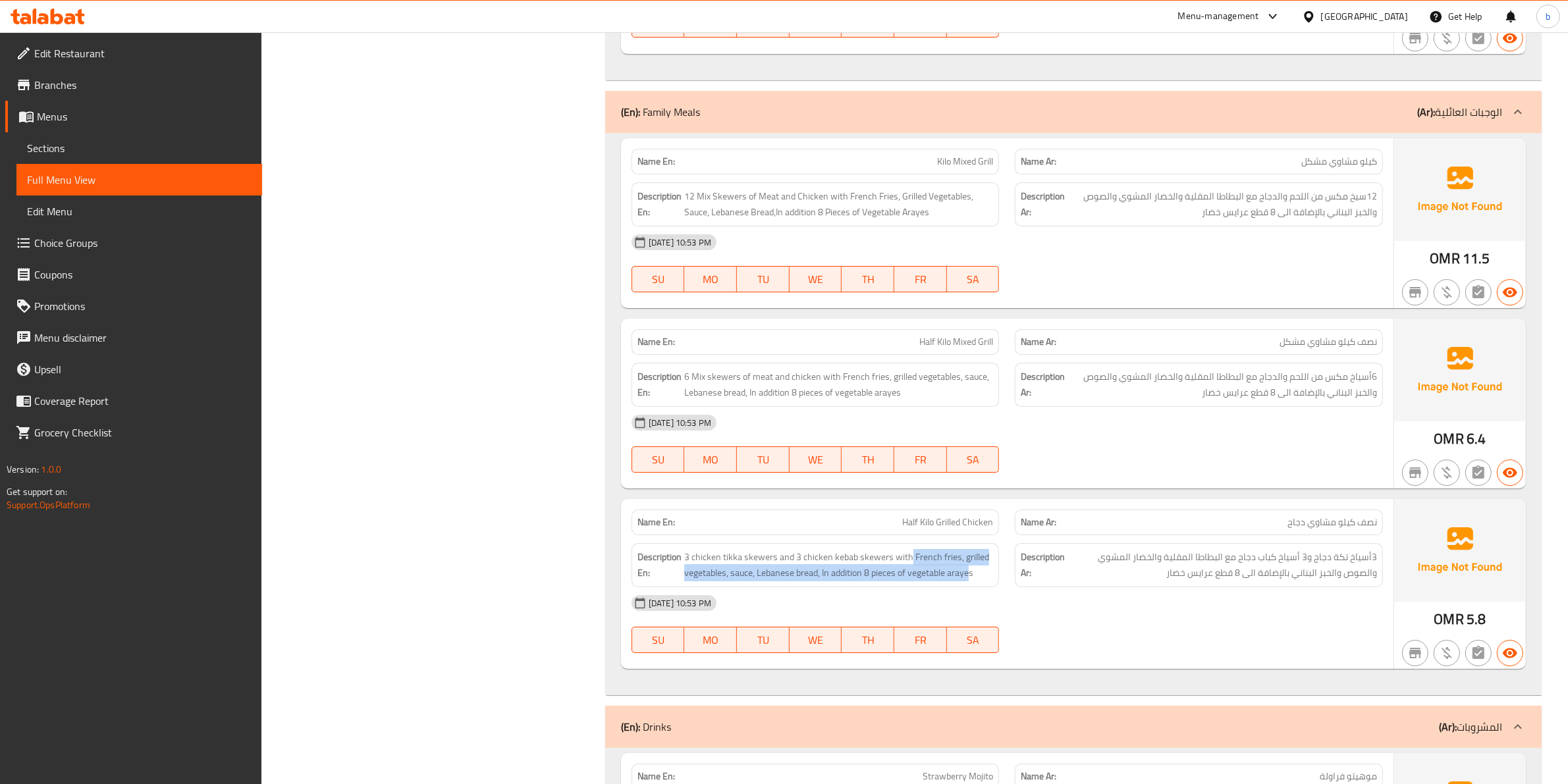
drag, startPoint x: 970, startPoint y: 586, endPoint x: 908, endPoint y: 550, distance: 71.7
click at [908, 550] on div "Description En: 3 chicken tikka skewers and 3 chicken kebab skewers with French…" at bounding box center [815, 564] width 384 height 60
copy span "French fries, grilled vegetables, sauce, Lebanese bread, In addition 8 pieces o…"
click at [1019, 579] on div "Description Ar: 3أسياخ تكة دجاج و3 أسياخ كباب دجاج مع البطاطا المقلية والخضار ا…" at bounding box center [1199, 565] width 369 height 44
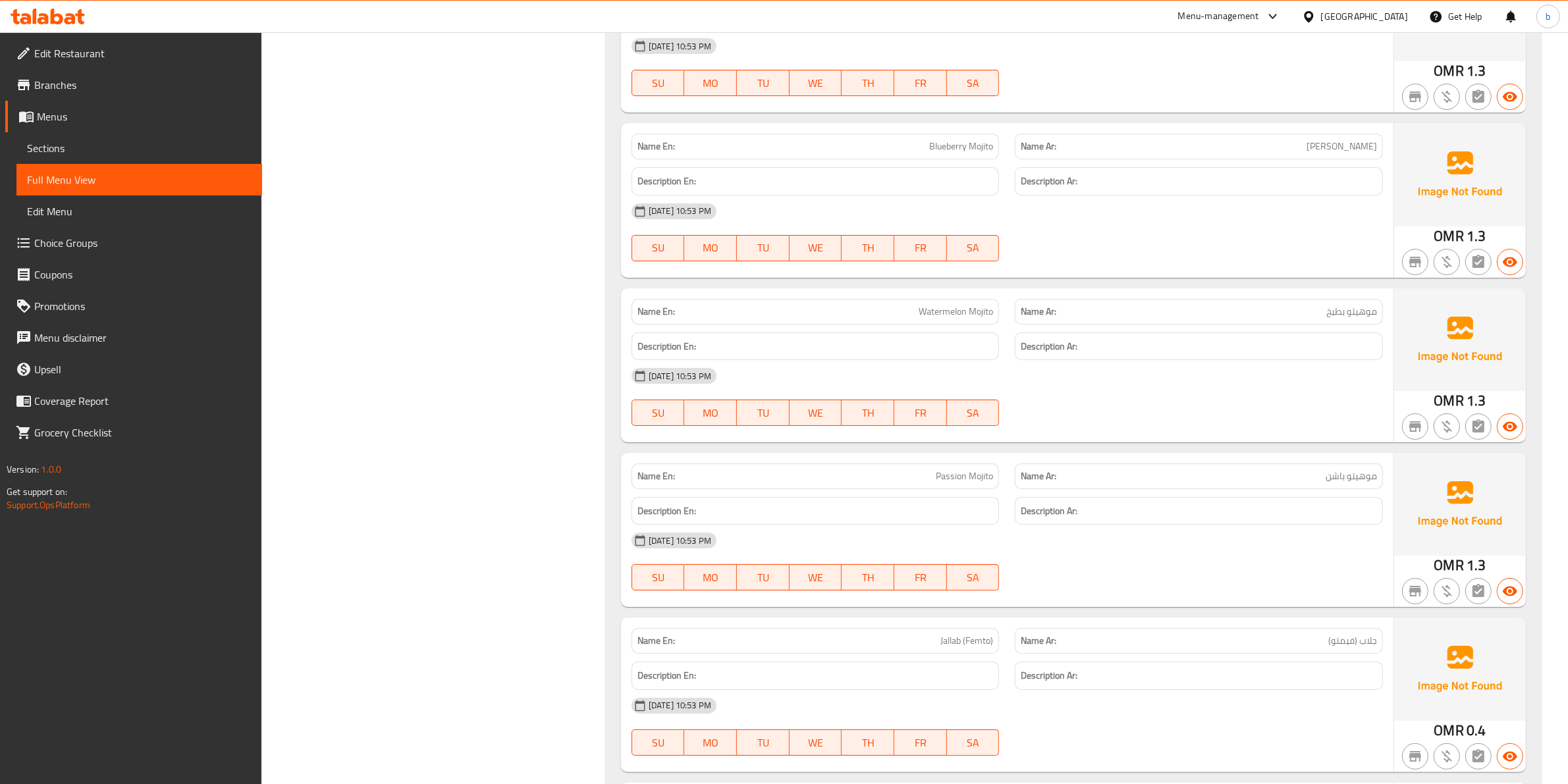
scroll to position [6319, 0]
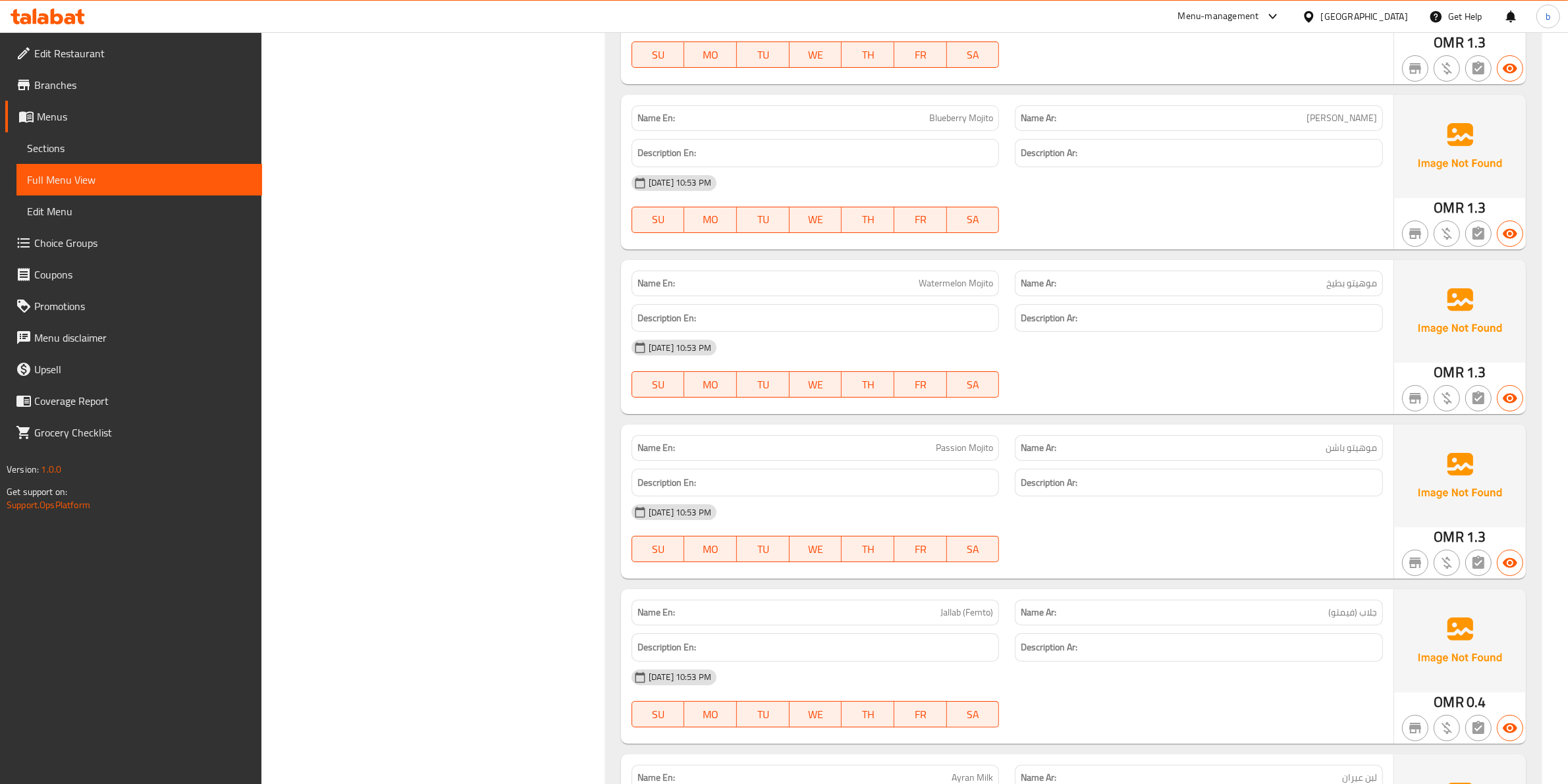
click at [983, 290] on span "Watermelon Mojito" at bounding box center [955, 283] width 74 height 14
copy span "Mojito"
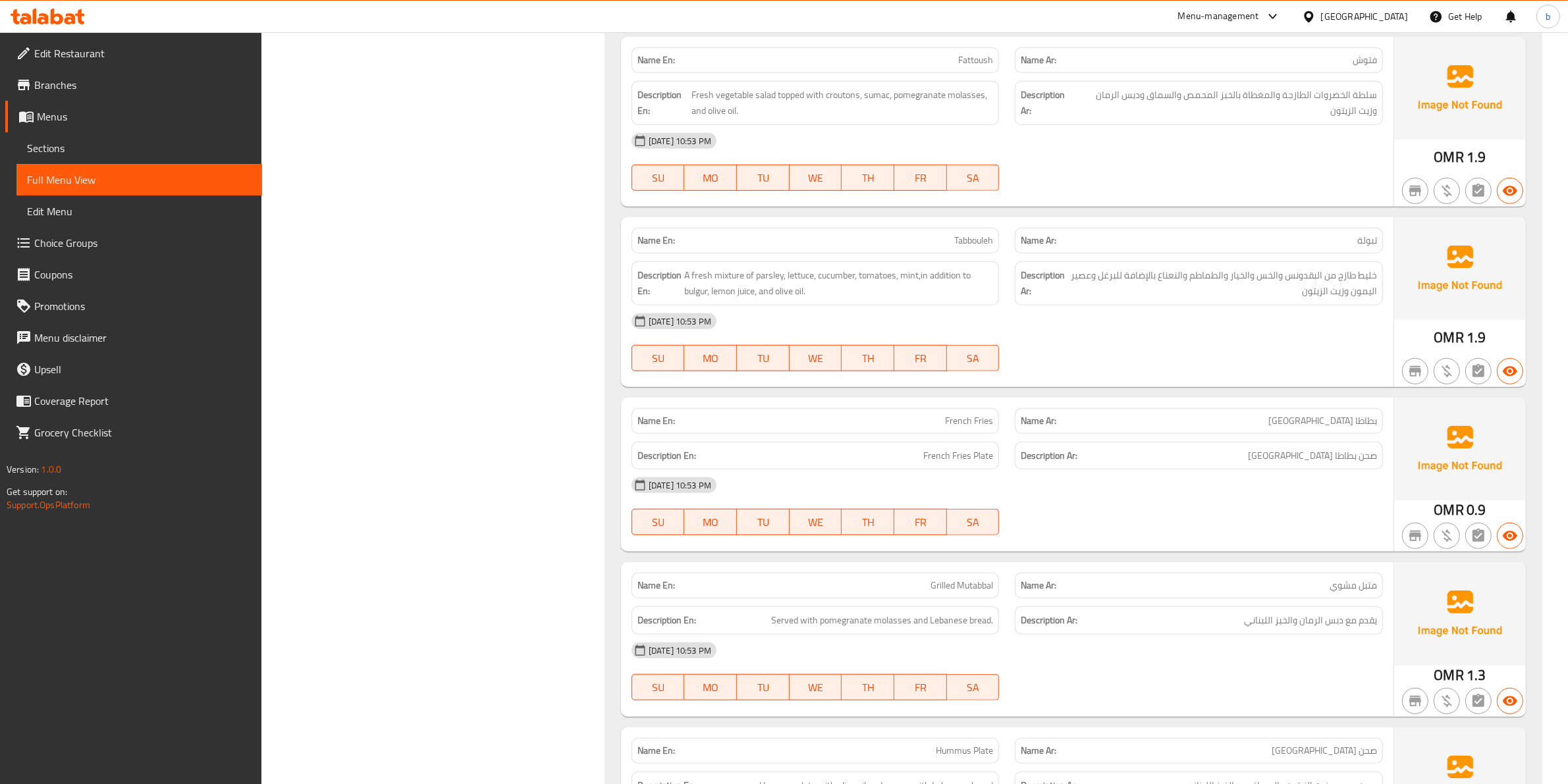
scroll to position [7112, 0]
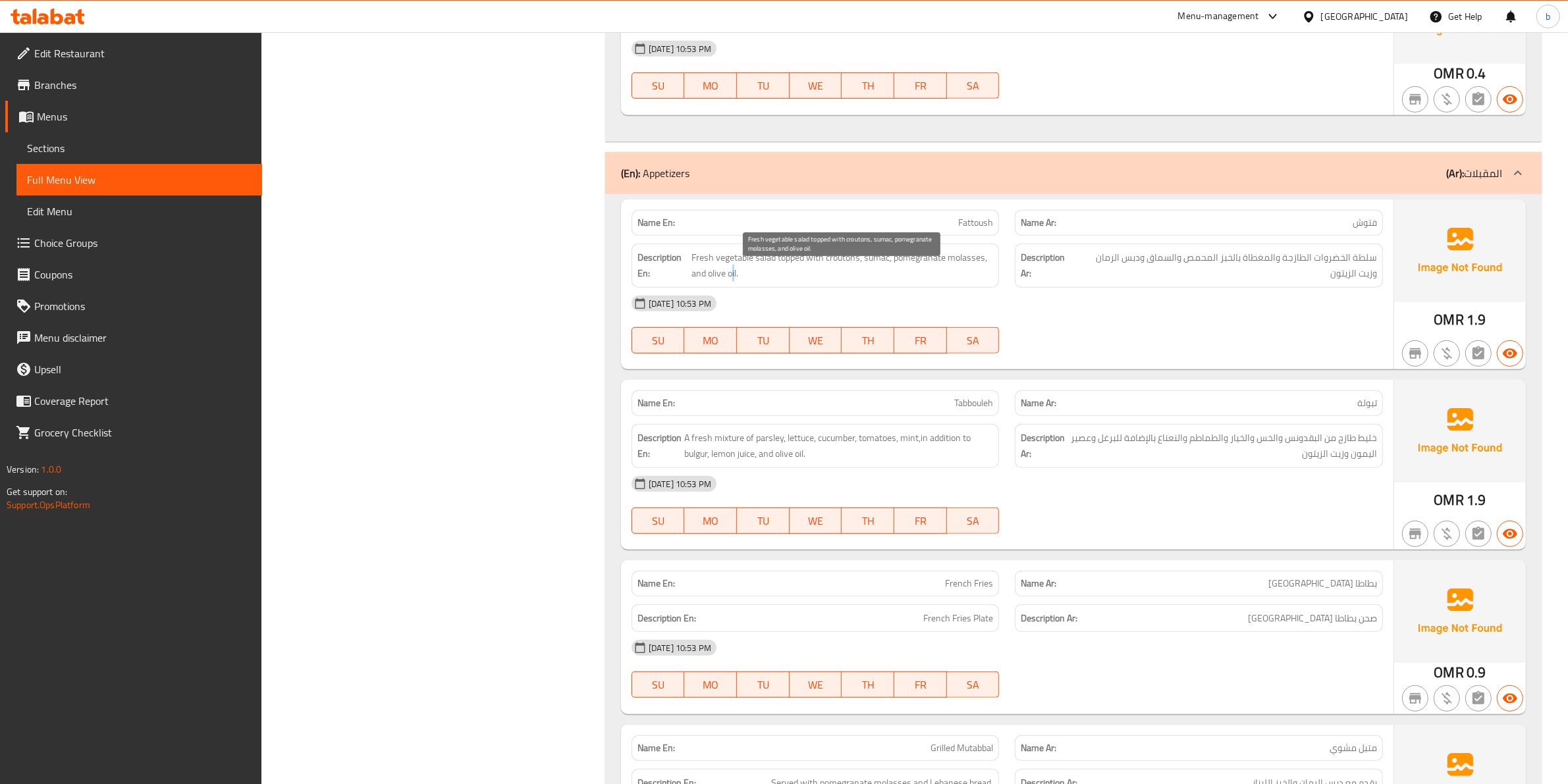
click at [735, 282] on span "Fresh vegetable salad topped with croutons, sumac, pomegranate molasses, and ol…" at bounding box center [842, 265] width 302 height 32
drag, startPoint x: 738, startPoint y: 292, endPoint x: 688, endPoint y: 254, distance: 62.8
click at [688, 254] on div "Description En: Fresh vegetable salad topped with croutons, sumac, pomegranate …" at bounding box center [815, 265] width 384 height 60
copy h6 "En: Fresh vegetable salad topped with croutons, sumac, pomegranate molasses, an…"
click at [802, 462] on span "A fresh mixture of parsley, lettuce, cucumber, tomatoes, mint,in addition to bu…" at bounding box center [838, 445] width 309 height 32
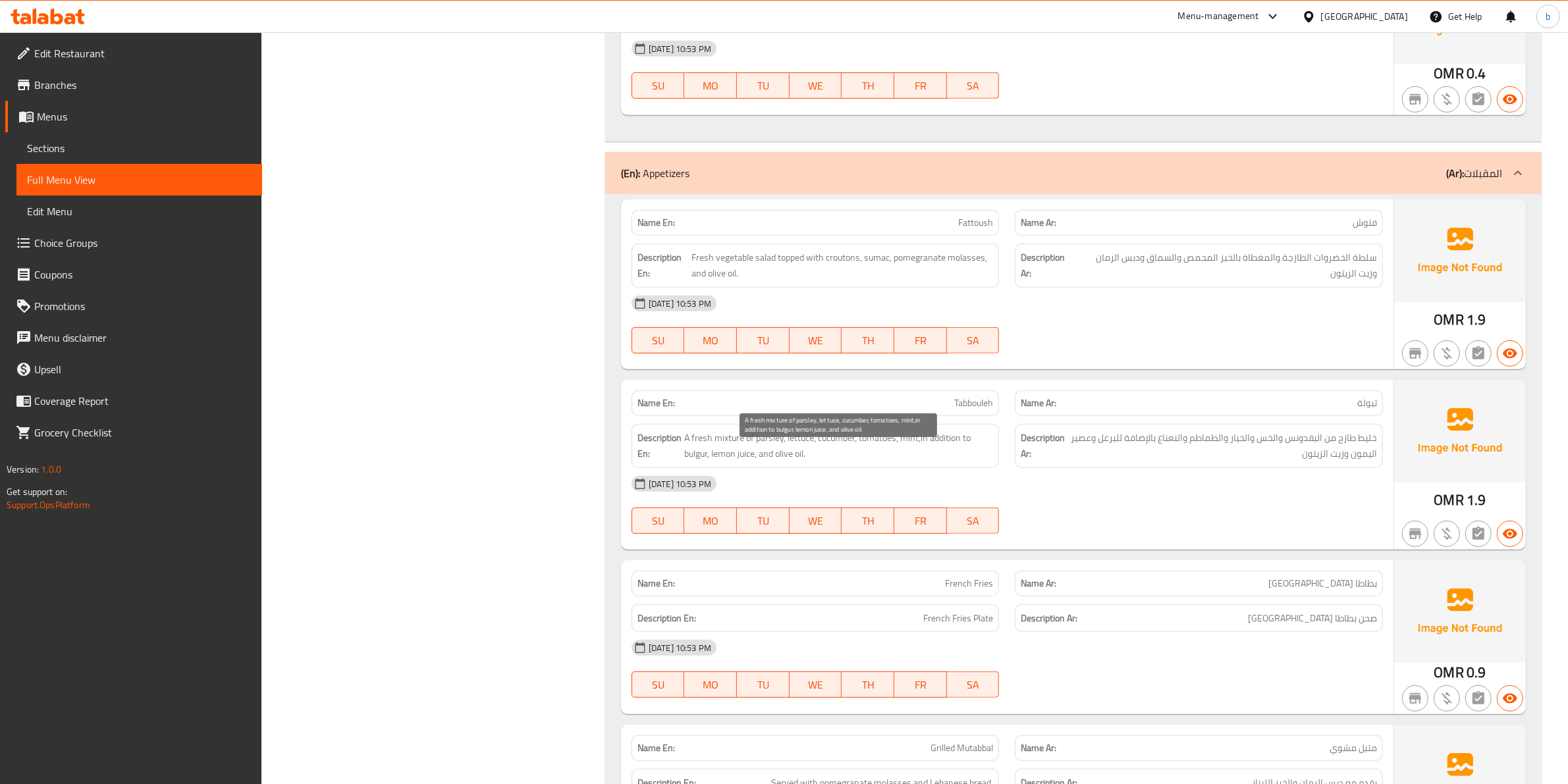
click at [802, 462] on span "A fresh mixture of parsley, lettuce, cucumber, tomatoes, mint,in addition to bu…" at bounding box center [838, 445] width 309 height 32
click at [803, 462] on span "A fresh mixture of parsley, lettuce, cucumber, tomatoes, mint,in addition to bu…" at bounding box center [838, 445] width 309 height 32
drag, startPoint x: 805, startPoint y: 471, endPoint x: 684, endPoint y: 443, distance: 124.2
click at [684, 443] on div "Description En: A fresh mixture of parsley, lettuce, cucumber, tomatoes, mint,i…" at bounding box center [815, 446] width 369 height 44
copy span "A fresh mixture of parsley, lettuce, cucumber, tomatoes, mint,in addition to bu…"
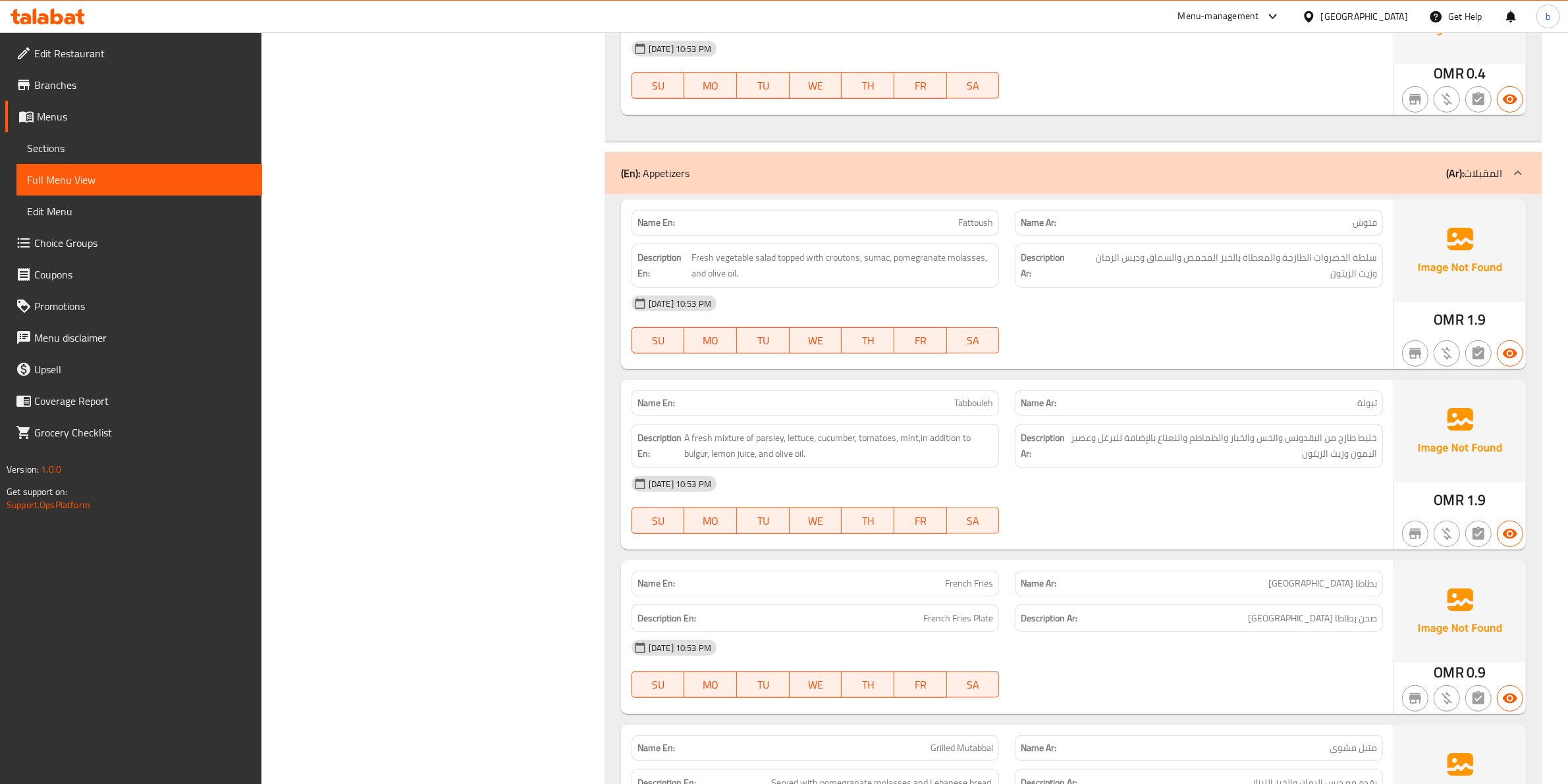
click at [1366, 410] on span "تبولة" at bounding box center [1367, 403] width 20 height 14
copy span "تبولة"
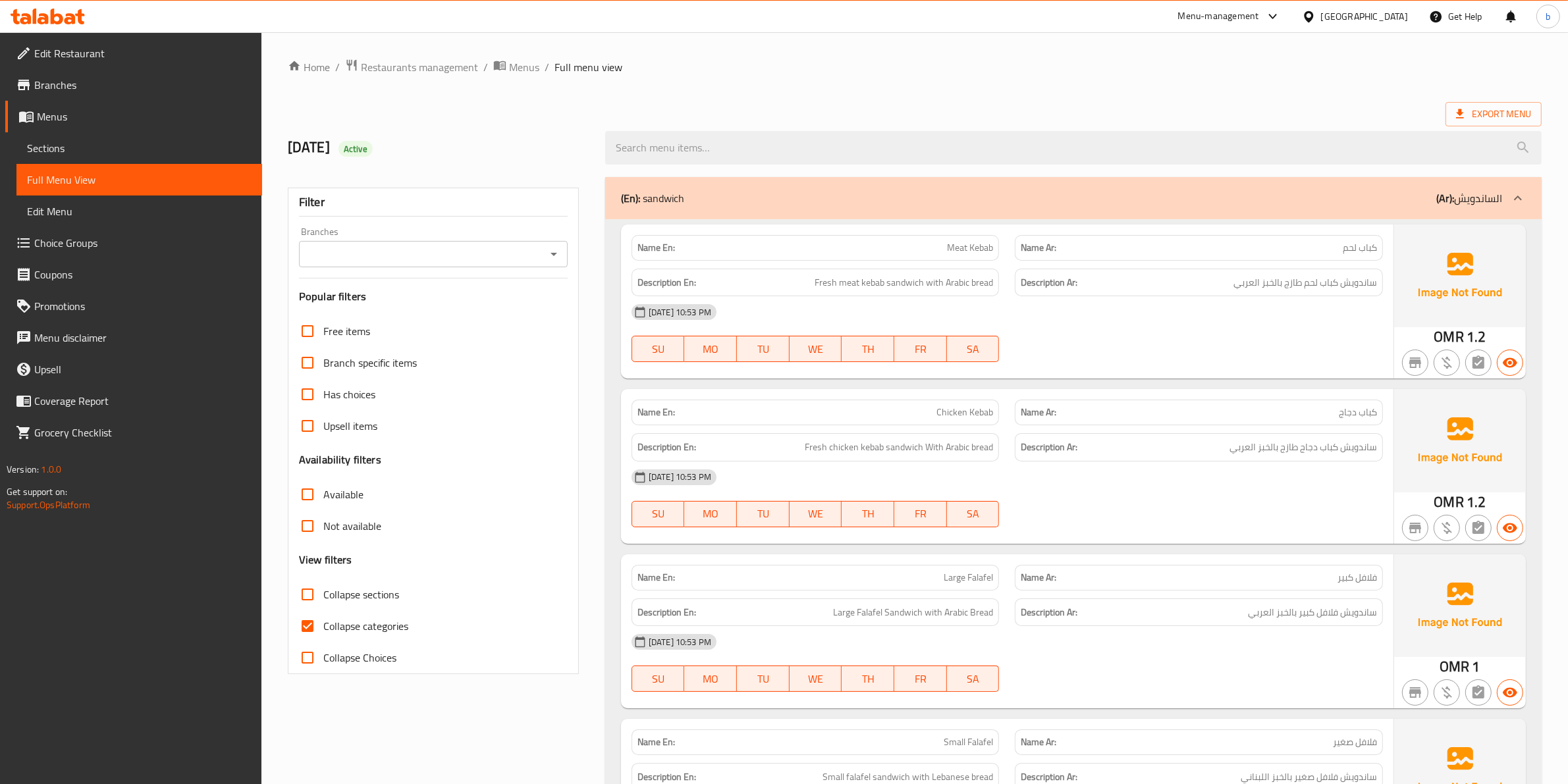
click at [306, 629] on input "Collapse categories" at bounding box center [307, 626] width 32 height 32
checkbox input "false"
click at [1465, 110] on icon at bounding box center [1460, 114] width 13 height 13
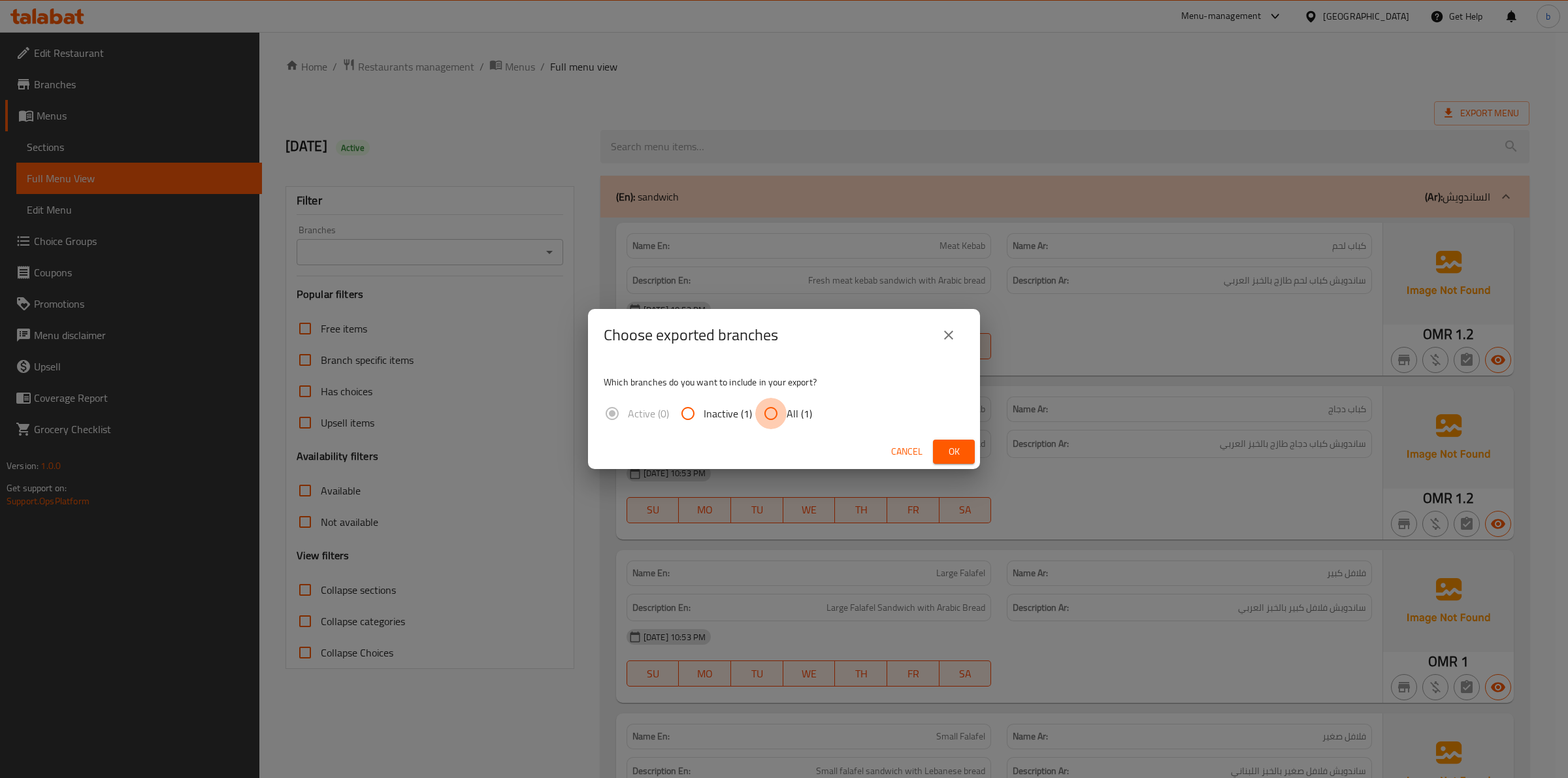
click at [763, 419] on input "All (1)" at bounding box center [771, 413] width 32 height 32
radio input "true"
click at [958, 455] on span "Ok" at bounding box center [954, 451] width 21 height 16
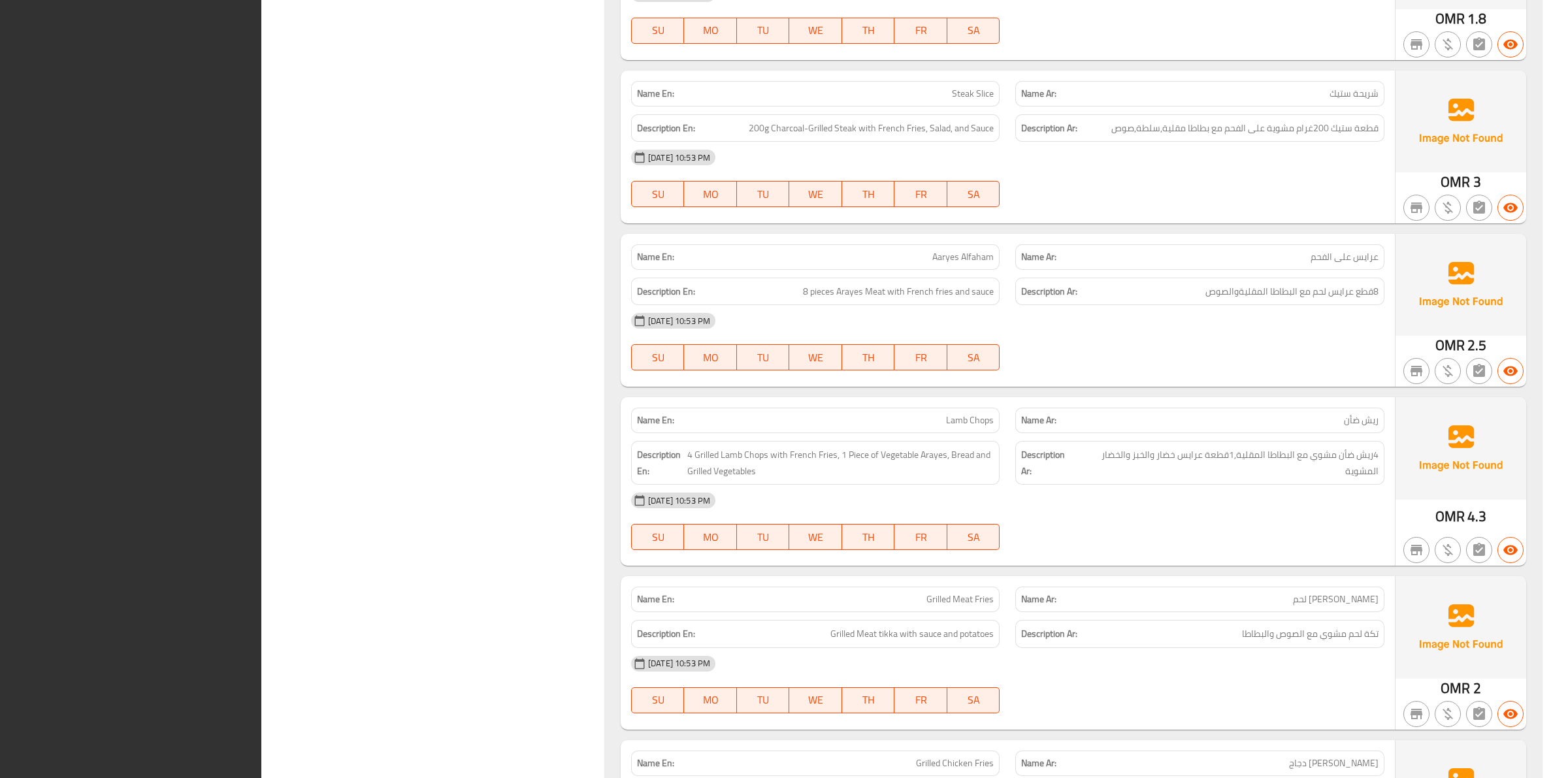
click at [1024, 295] on strong "Description Ar:" at bounding box center [1049, 292] width 56 height 16
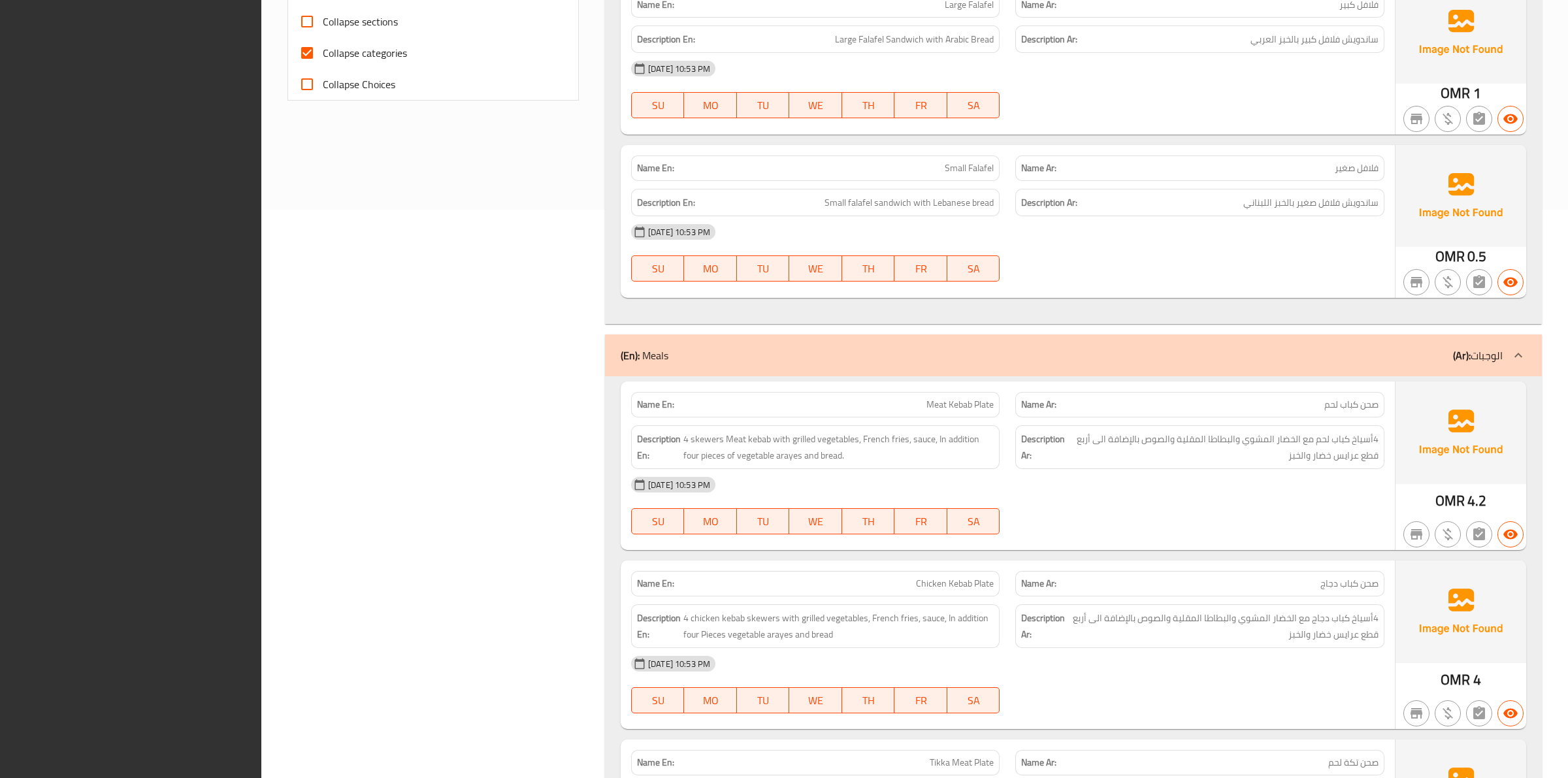
scroll to position [305, 0]
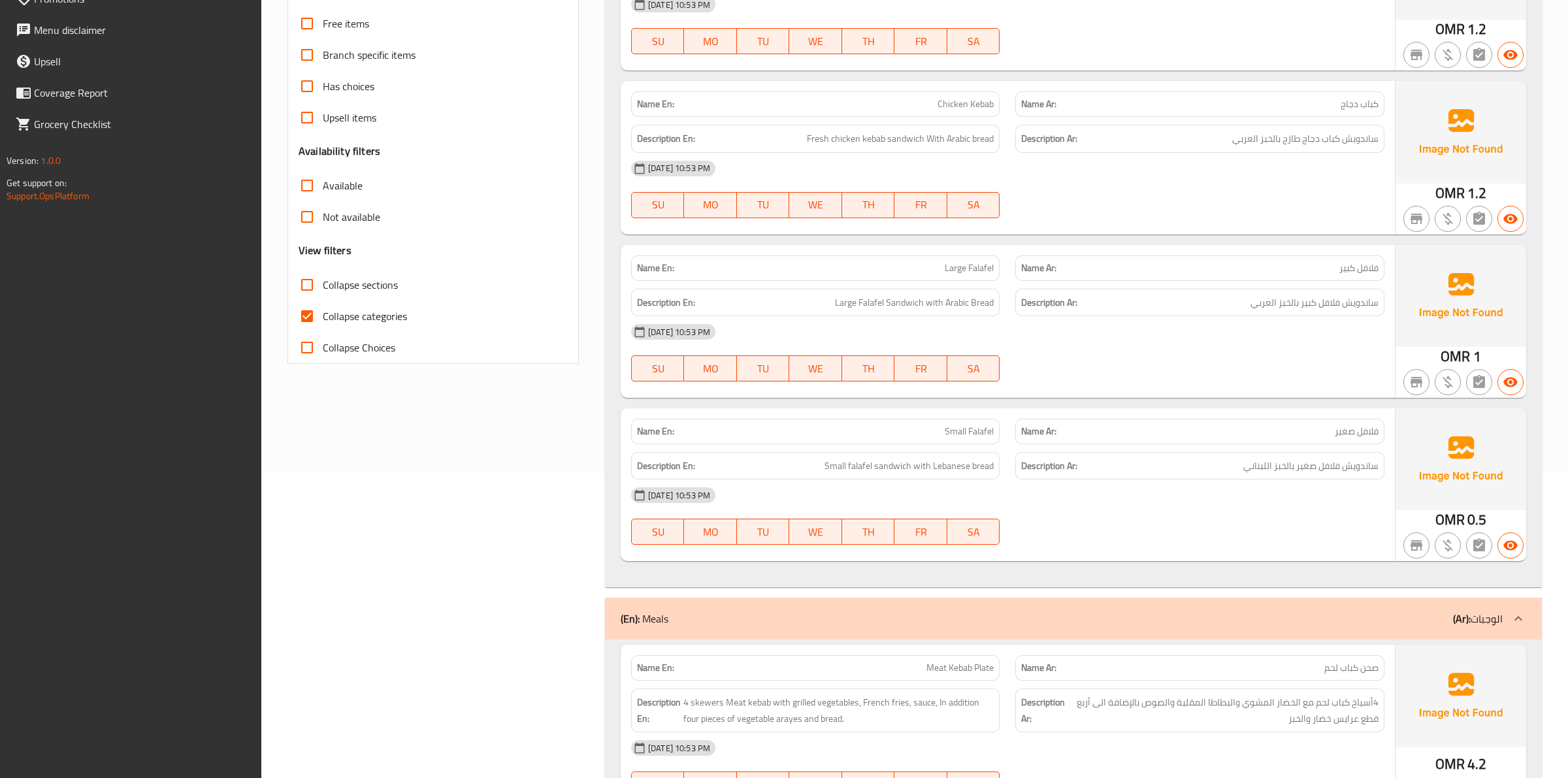
click at [305, 314] on input "Collapse categories" at bounding box center [306, 316] width 32 height 32
checkbox input "false"
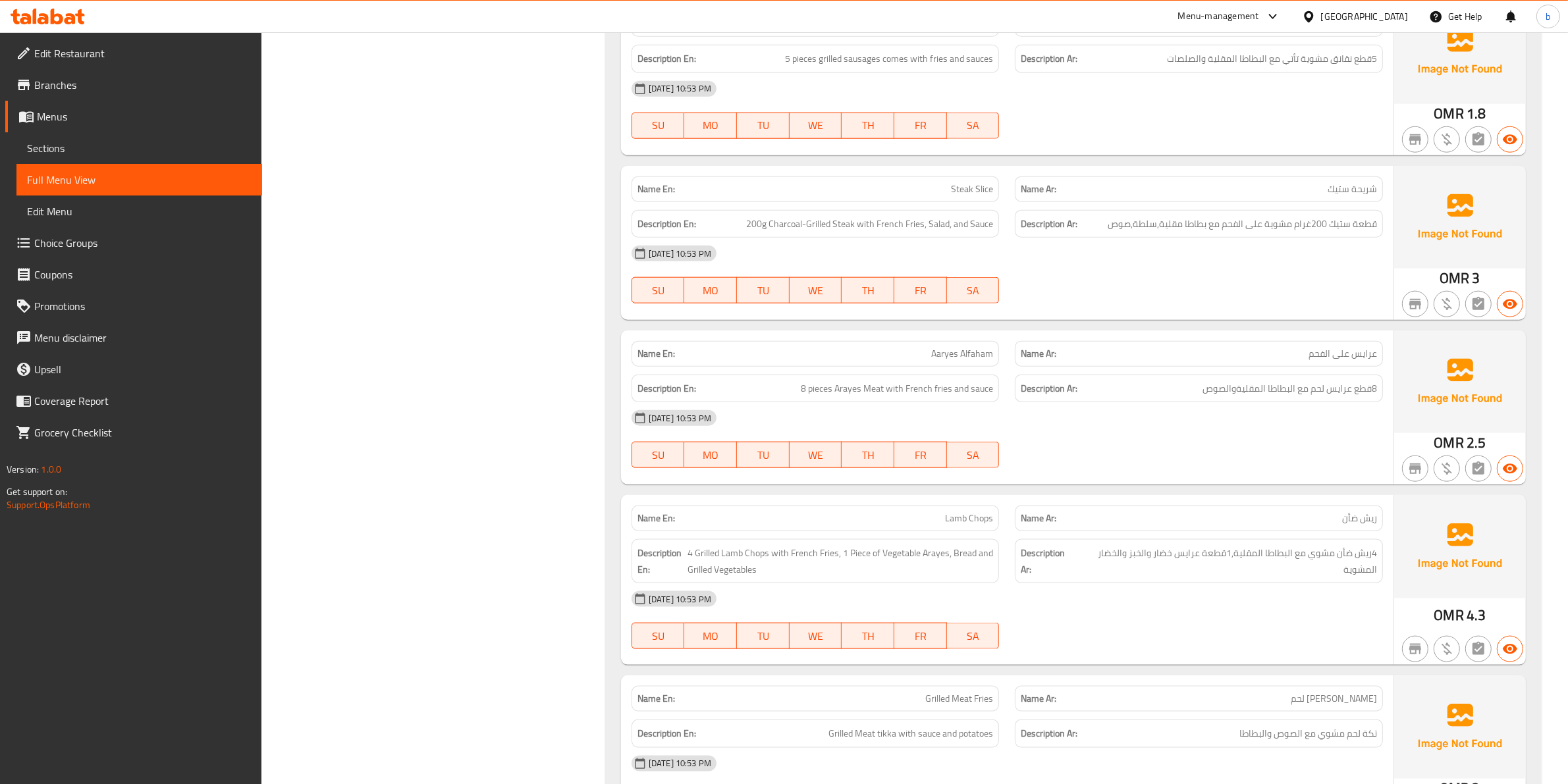
scroll to position [4062, 0]
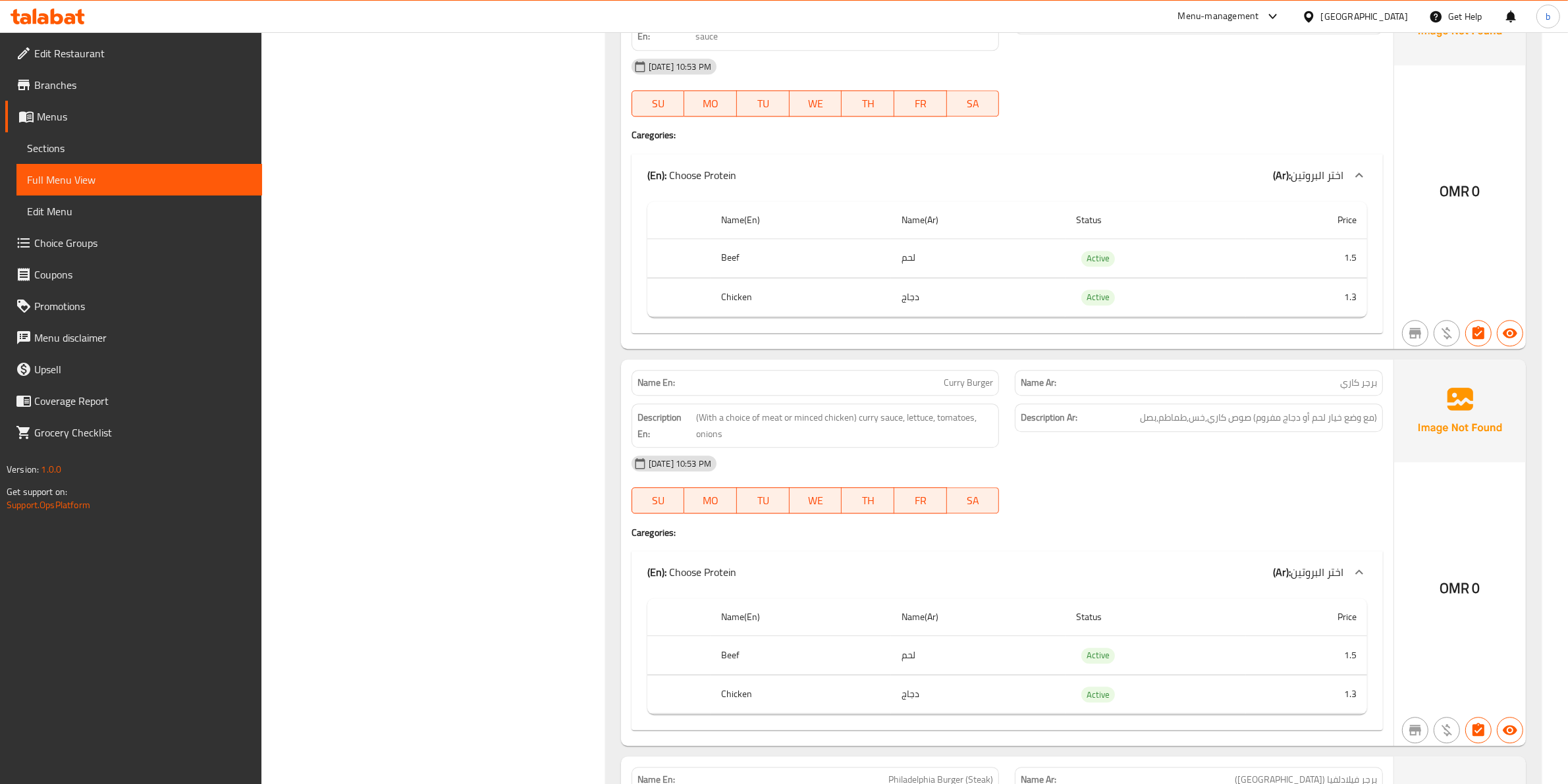
click at [69, 12] on icon at bounding box center [47, 16] width 74 height 16
